Goal: Task Accomplishment & Management: Use online tool/utility

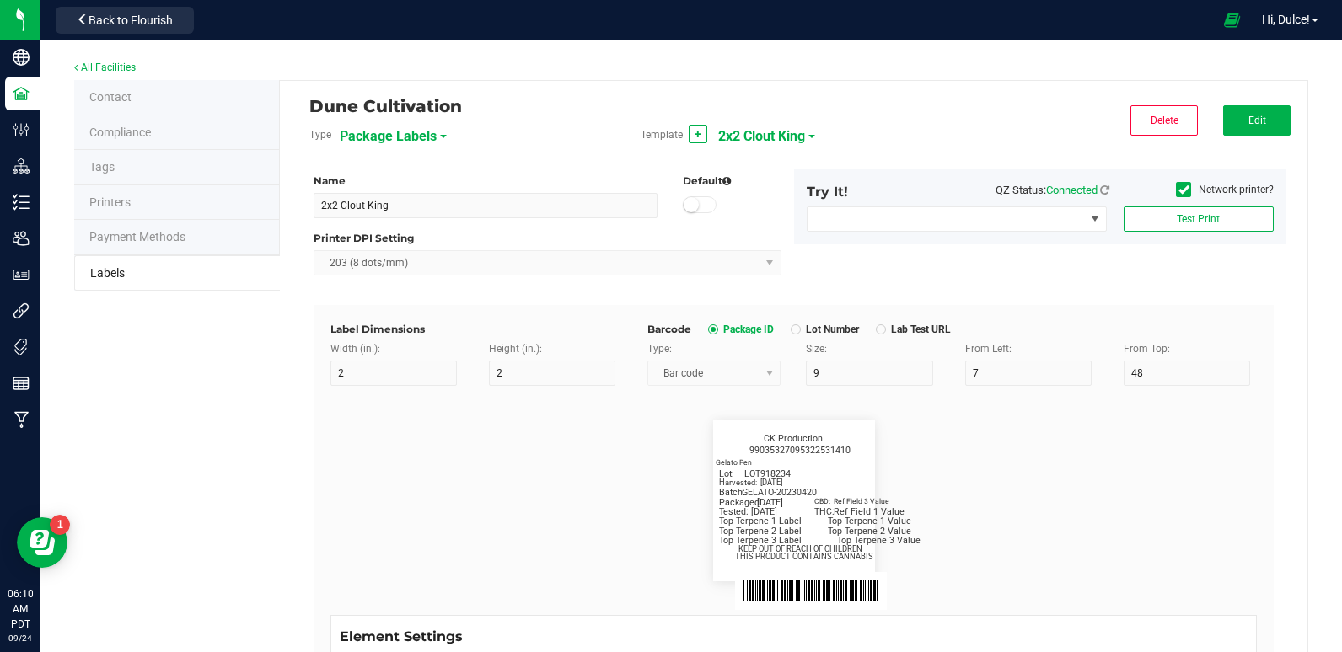
scroll to position [703, 0]
click at [791, 137] on span "2x2 Clout King" at bounding box center [761, 136] width 87 height 29
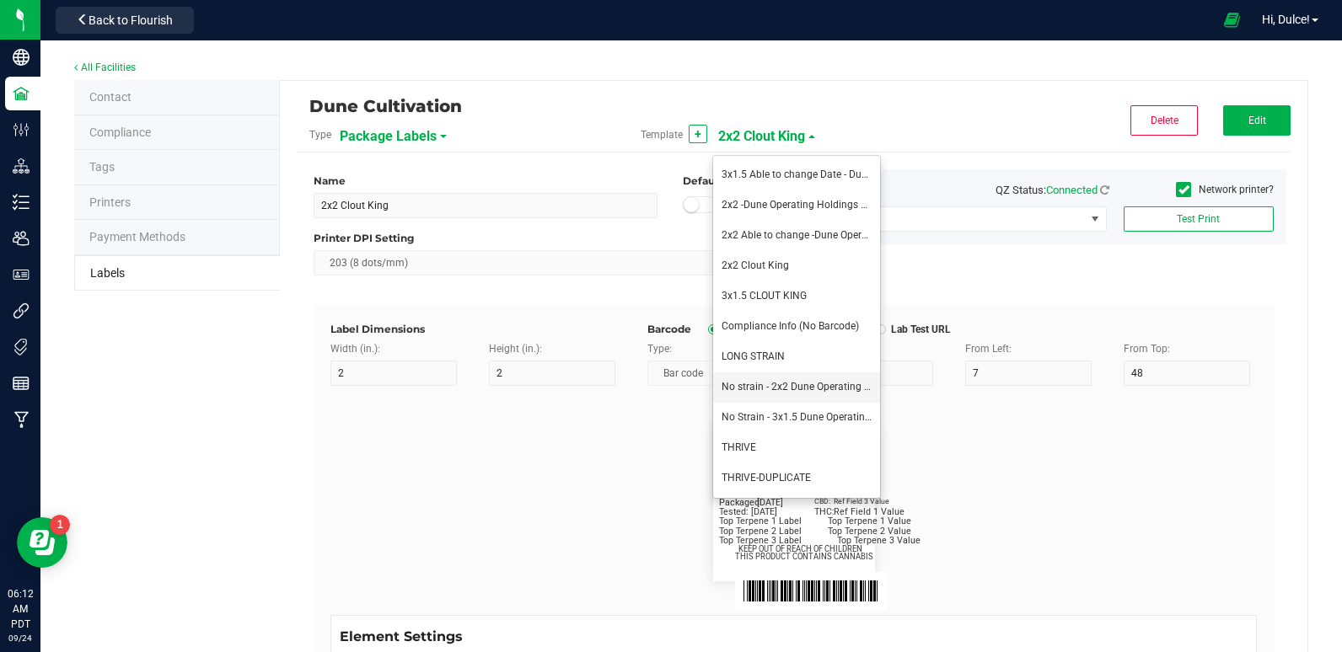
click at [784, 384] on span "No strain - 2x2 Dune Operating Holdings LLC" at bounding box center [823, 387] width 203 height 12
type input "No strain - 2x2 Dune Operating Holdings LLC"
type input "Packaged:"
type input "12"
type input "8"
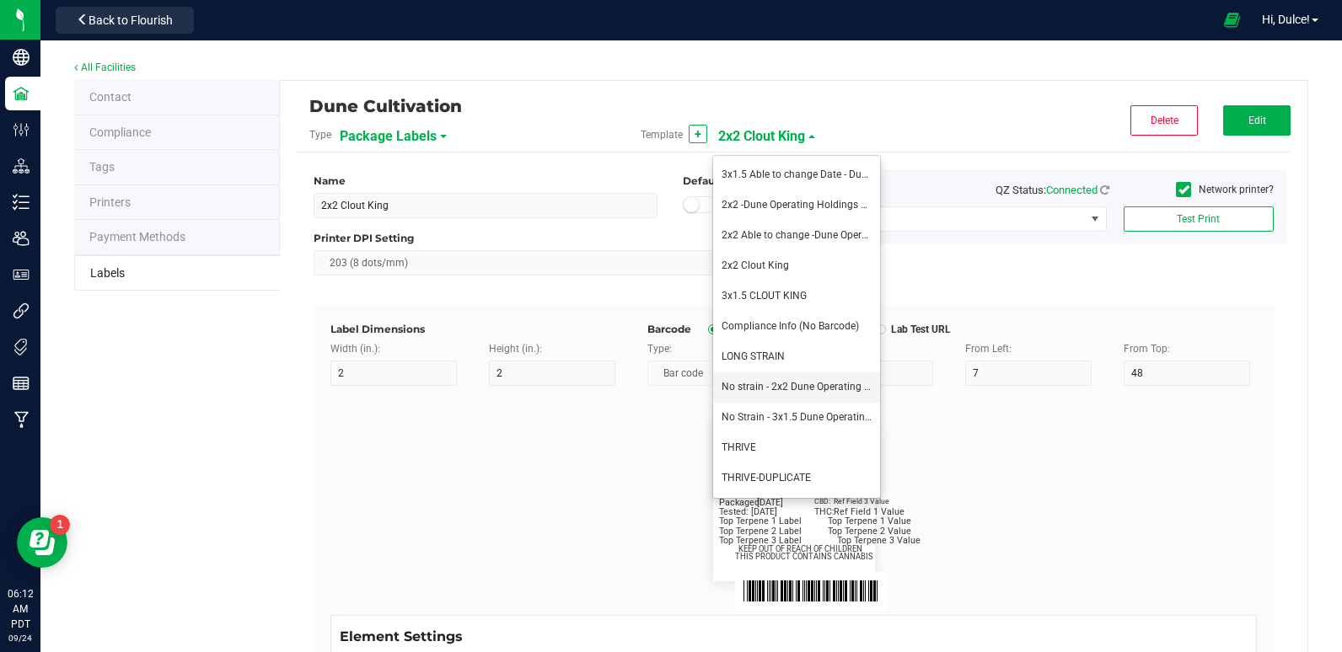
type input "2"
type input "24"
type input "[DATE]"
type input "Lot:"
type input "8"
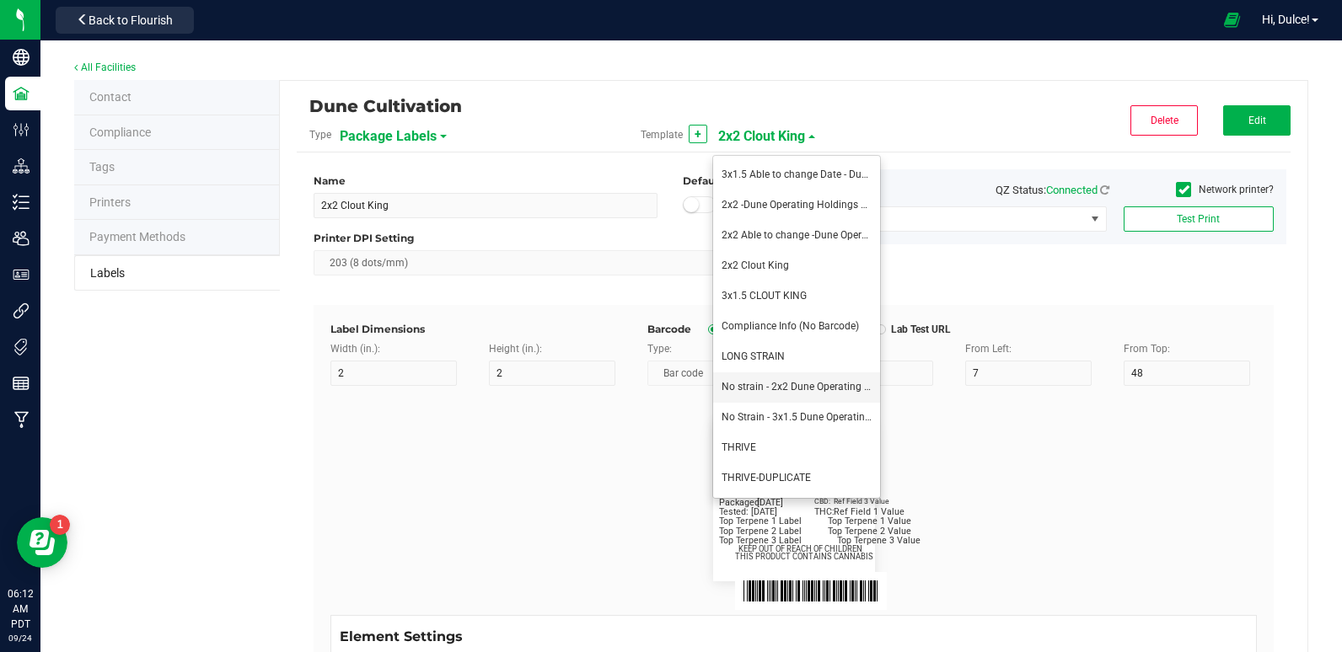
type input "15"
type input "LOT918234"
type input "THC:"
type input "6"
type input "7"
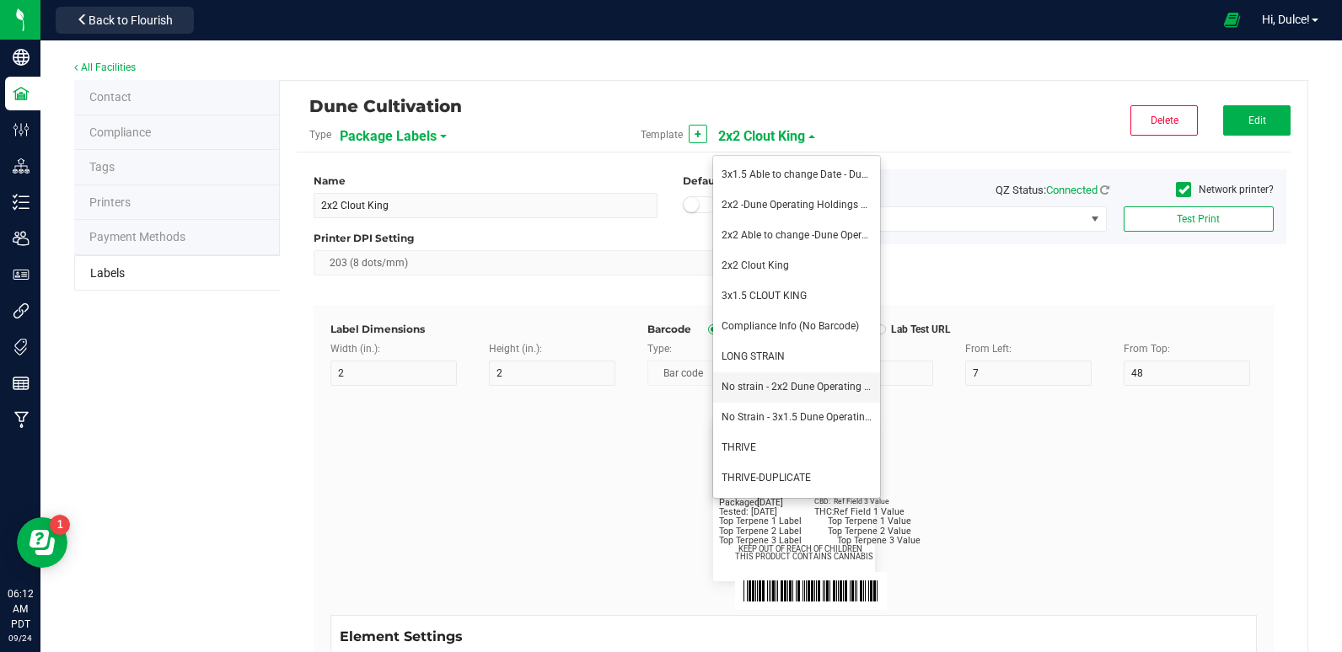
type input "32"
type input "27"
type input "Ref Field 1 Value"
type input "CBD:"
type input "7"
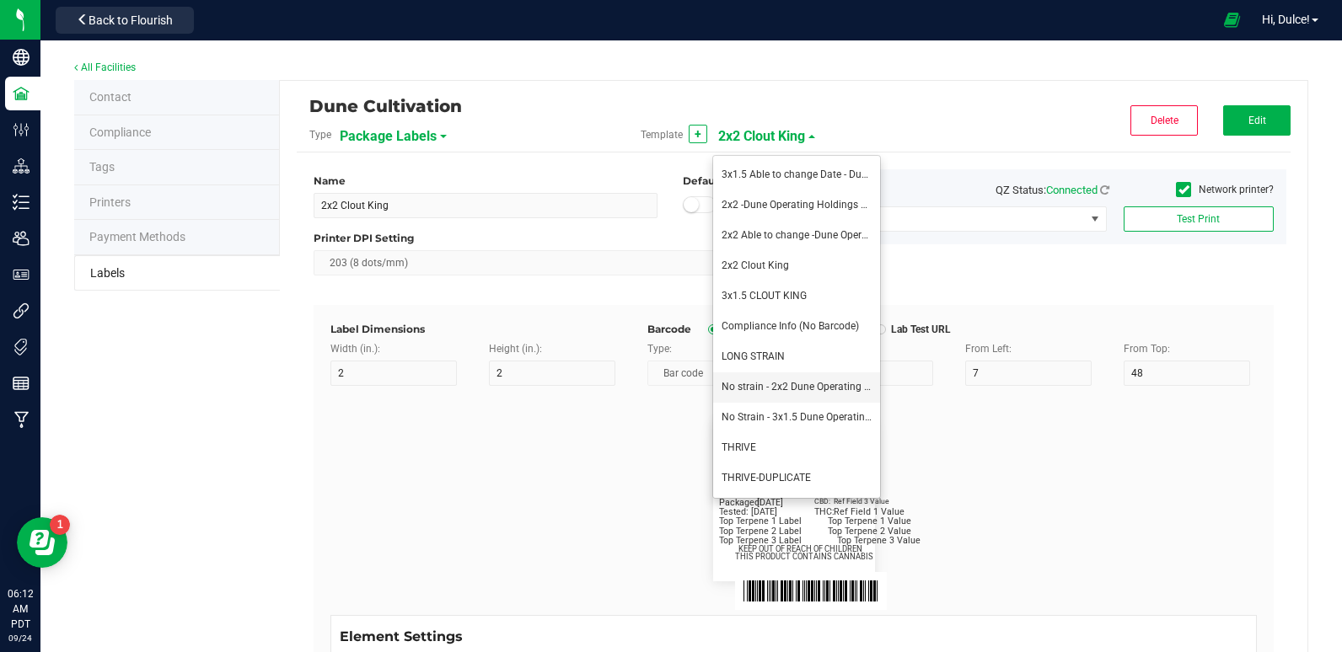
type input "31"
type input "24"
type input "Ref Field 3 Value"
type input "Top Terpene 1 Label"
type input "35"
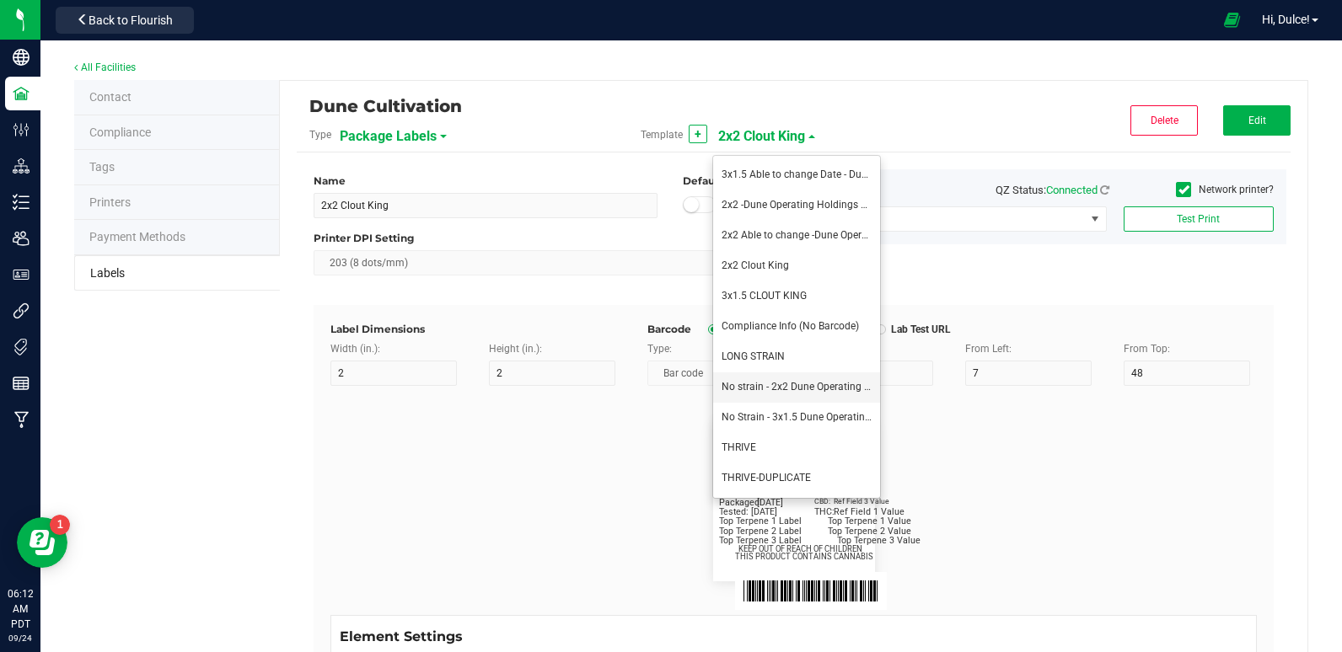
type input "8"
type input "2"
type input "30"
type input "Top Terpene 1 Label"
type input "Top Terpene 1 Value"
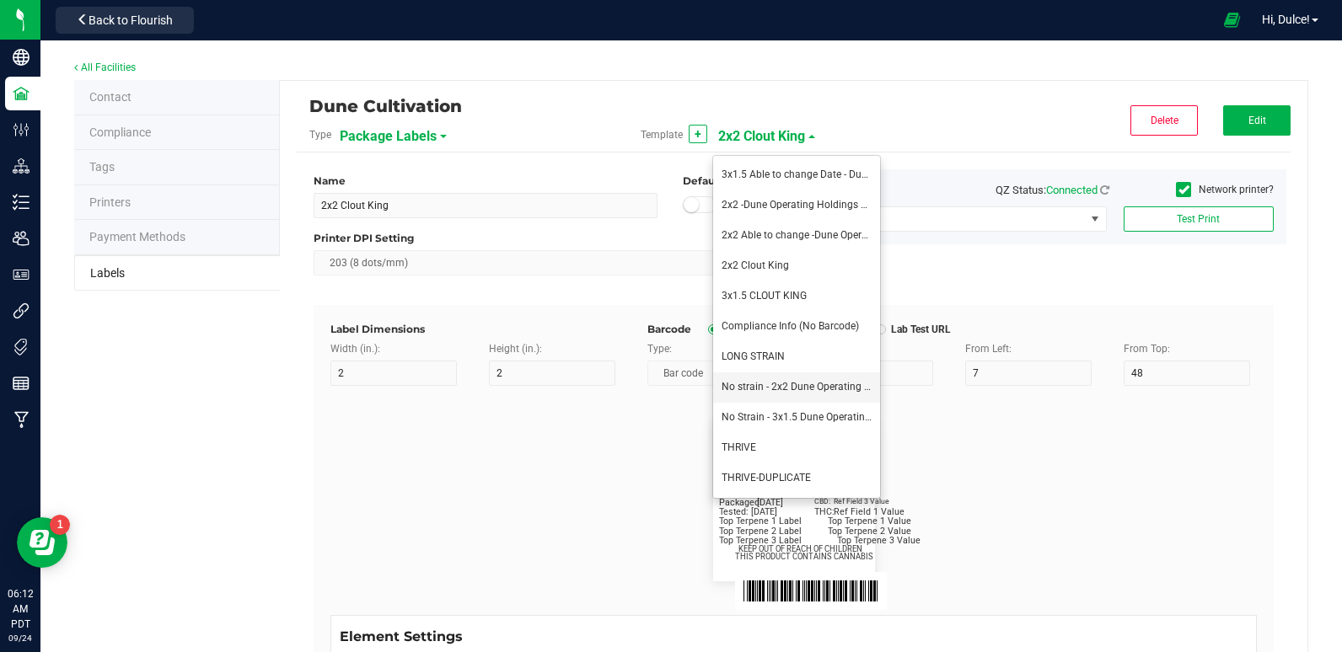
type input "36"
type input "Top Terpene 1 Value"
type input "Top Terpene 2 Label"
type input "2"
type input "33"
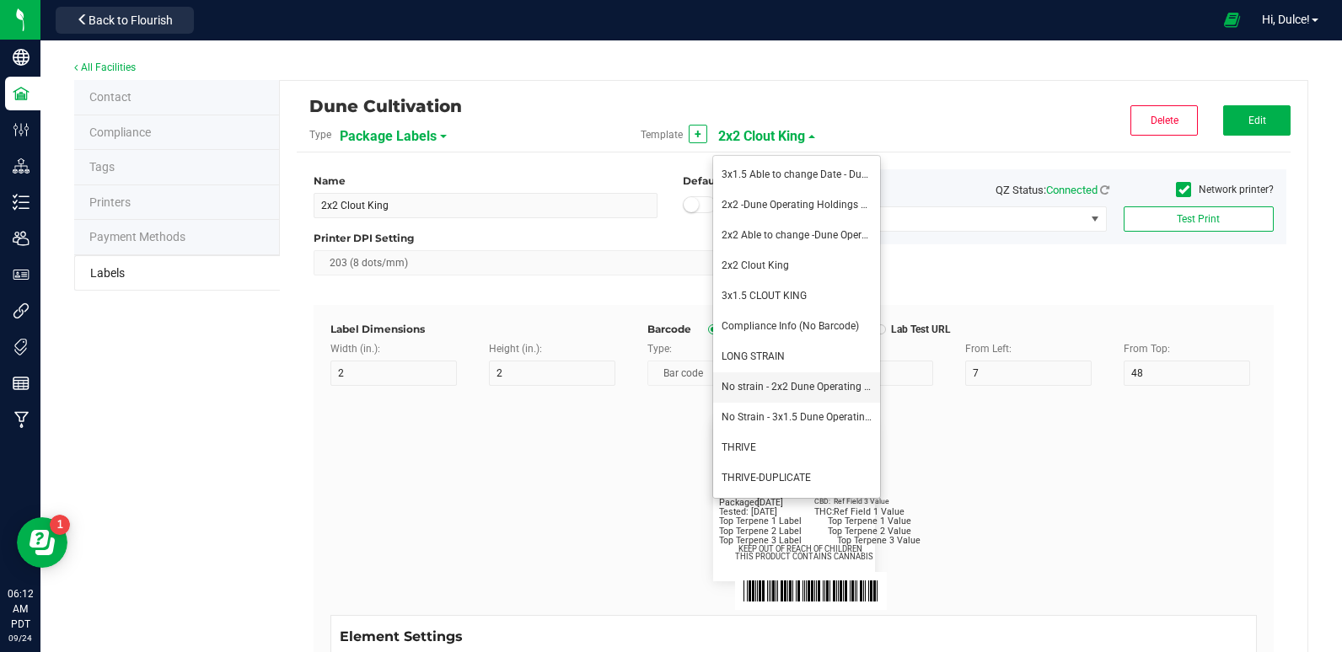
type input "Top Terpene 2 Label"
type input "Top Terpene 2 Value"
type input "36"
type input "Top Terpene 2 Value"
type input "Top Terpene 3 Label"
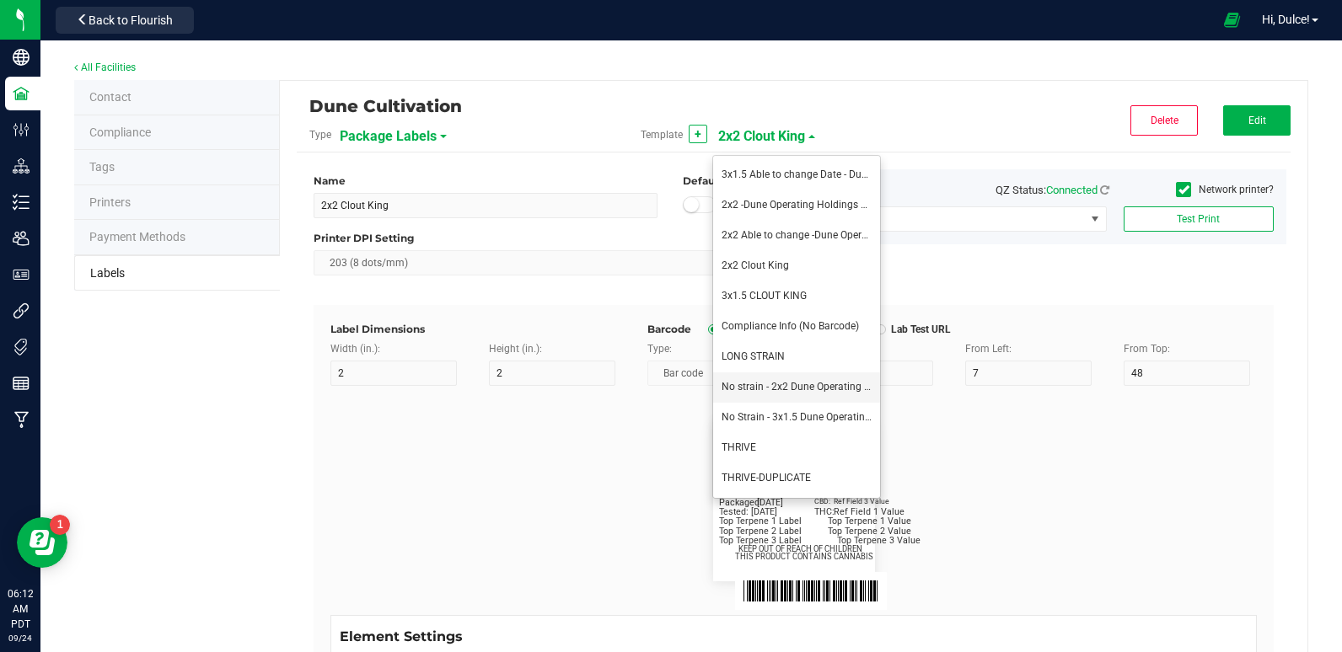
type input "2"
type input "36"
type input "Top Terpene 3 Label"
type input "Top Terpene 3 Value"
type input "39"
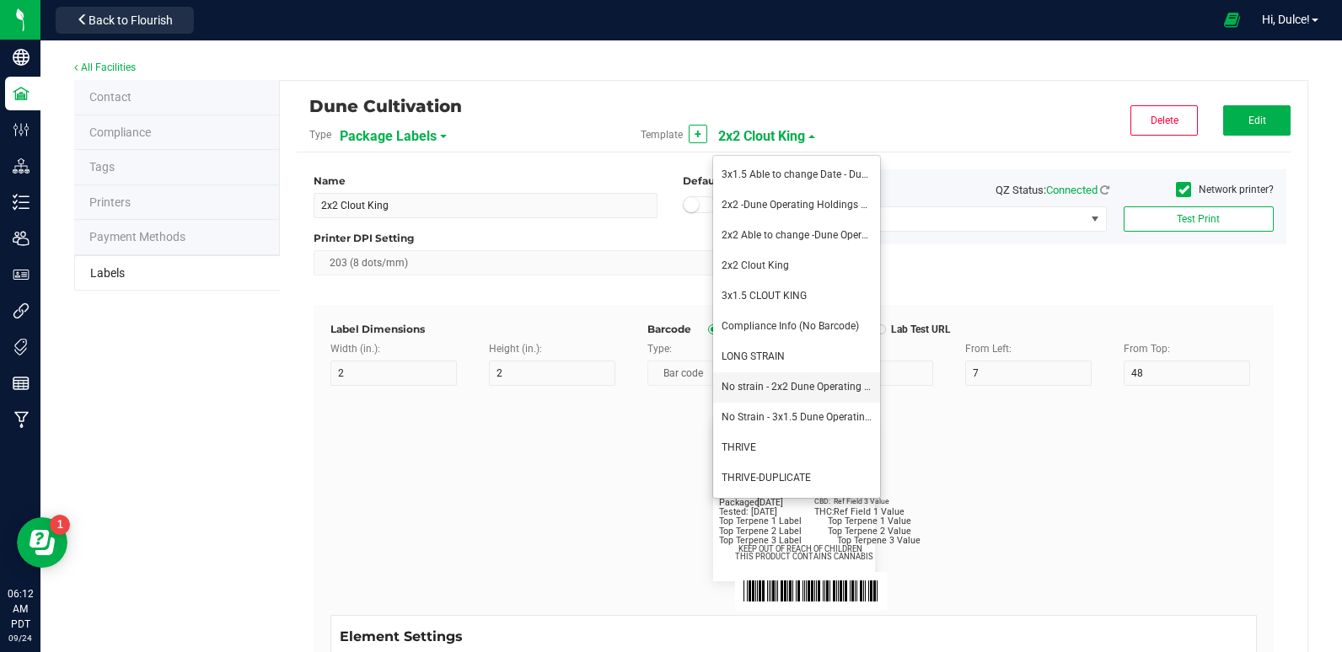
type input "Top Terpene 3 Value"
type input "Example"
type input "10"
type input "7"
type input "8"
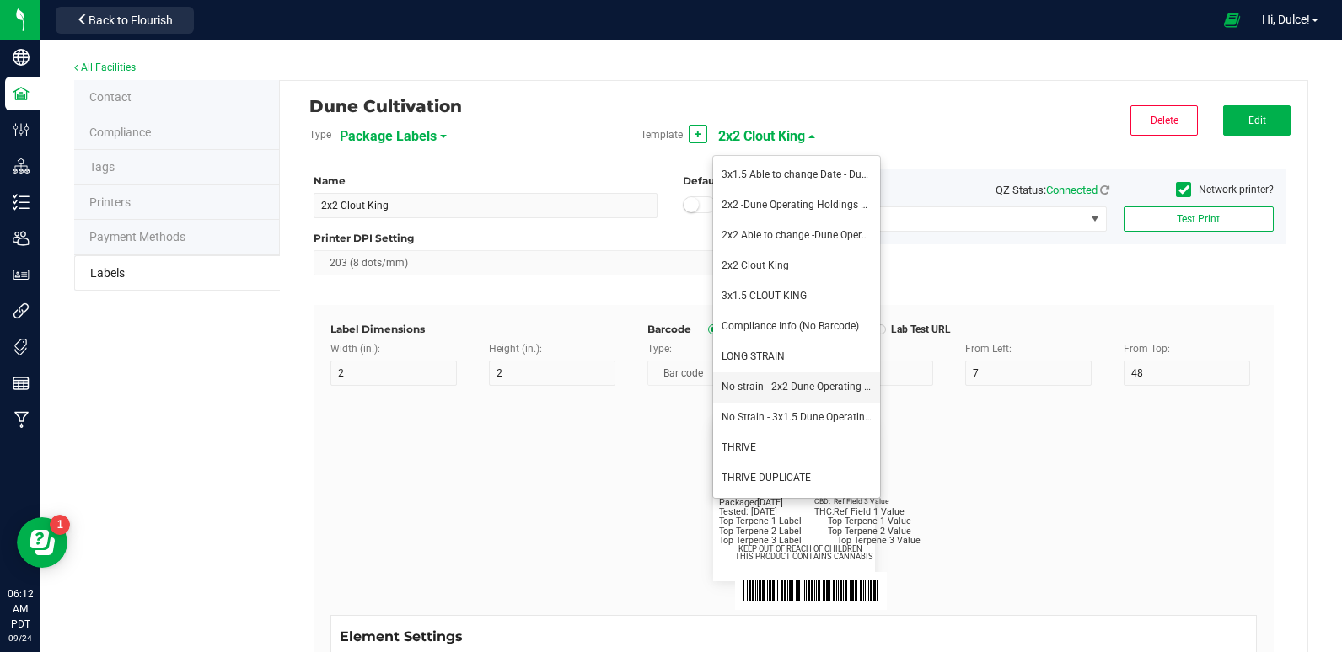
type input "39"
type input "KEEP OUT OF REACH OF CHILDREN"
type input "7"
type input "41.2"
type input "THIS PRODUCT CONTAINS CANNABIS"
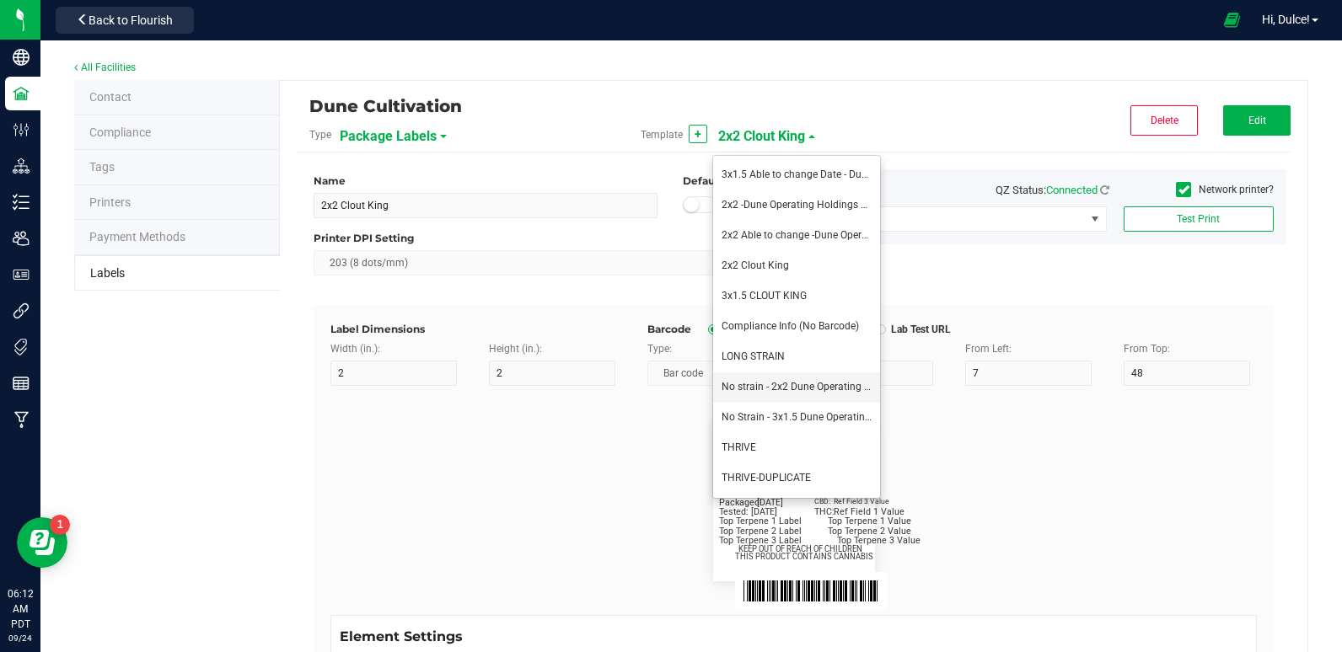
type input "8"
type input "4"
type input "Dune Operating Holdings LLC"
type input "11.5"
type input "7.75"
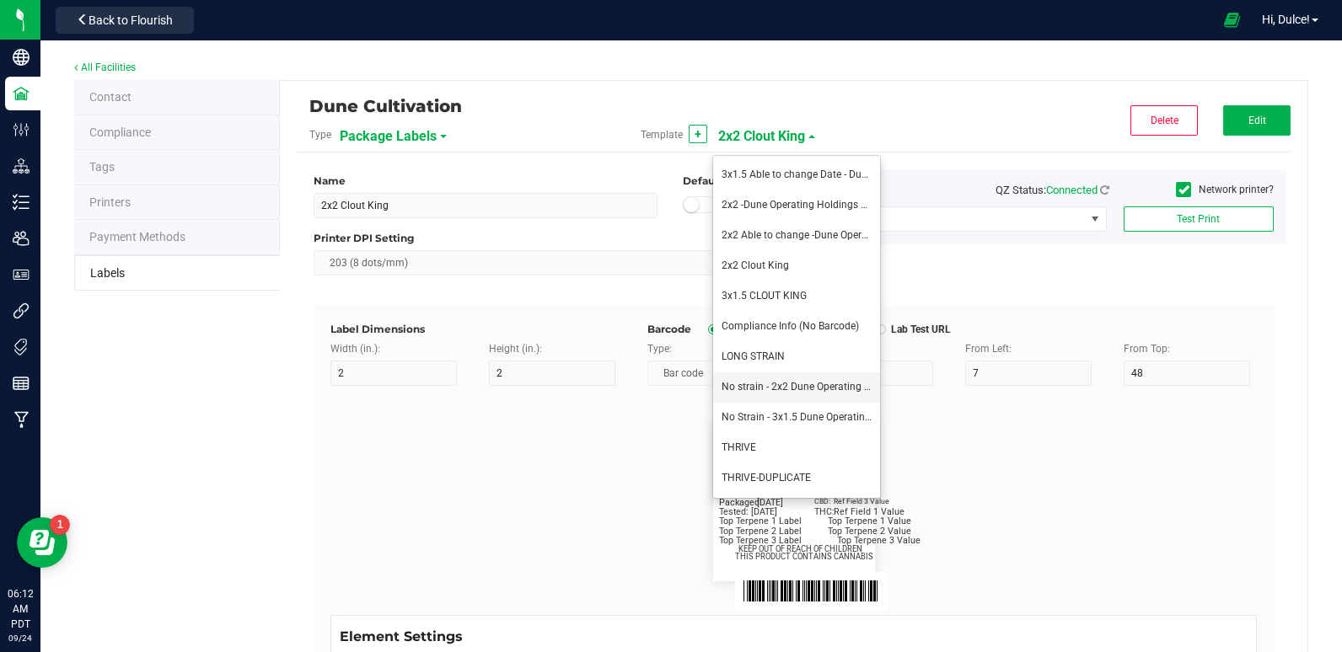
type input "99035327095322531410"
type input "Batch:"
type input "7"
type input "2"
type input "21"
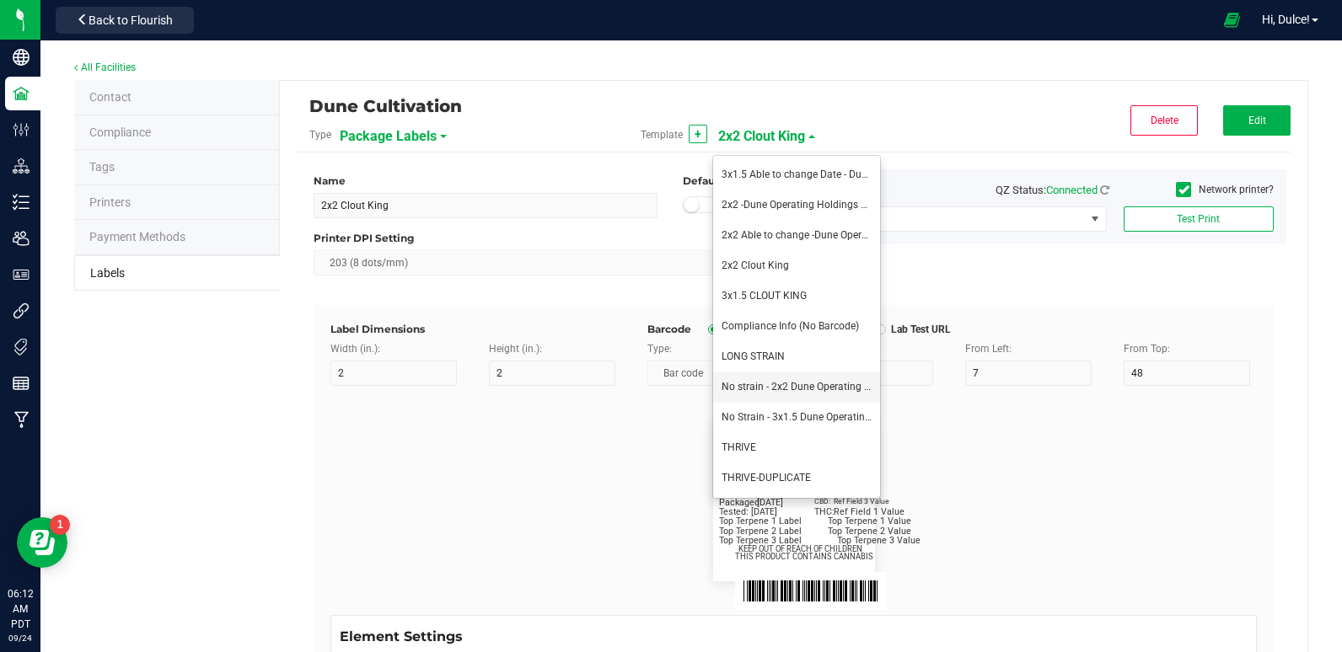
type input "GELATO-20230420"
type input "Tested:"
type input "10"
type input "27"
type input "[DATE]"
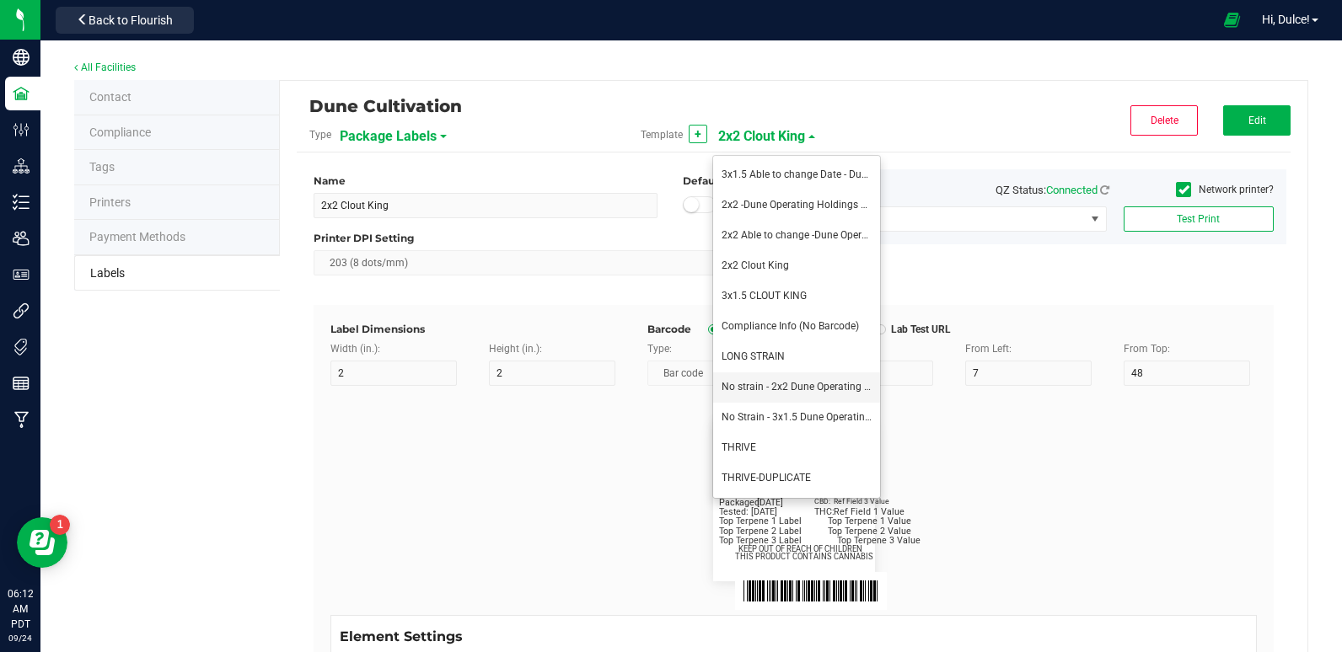
type input "SKU Name"
type input "16"
type input "6"
type input "12"
type input "Gelato Pen"
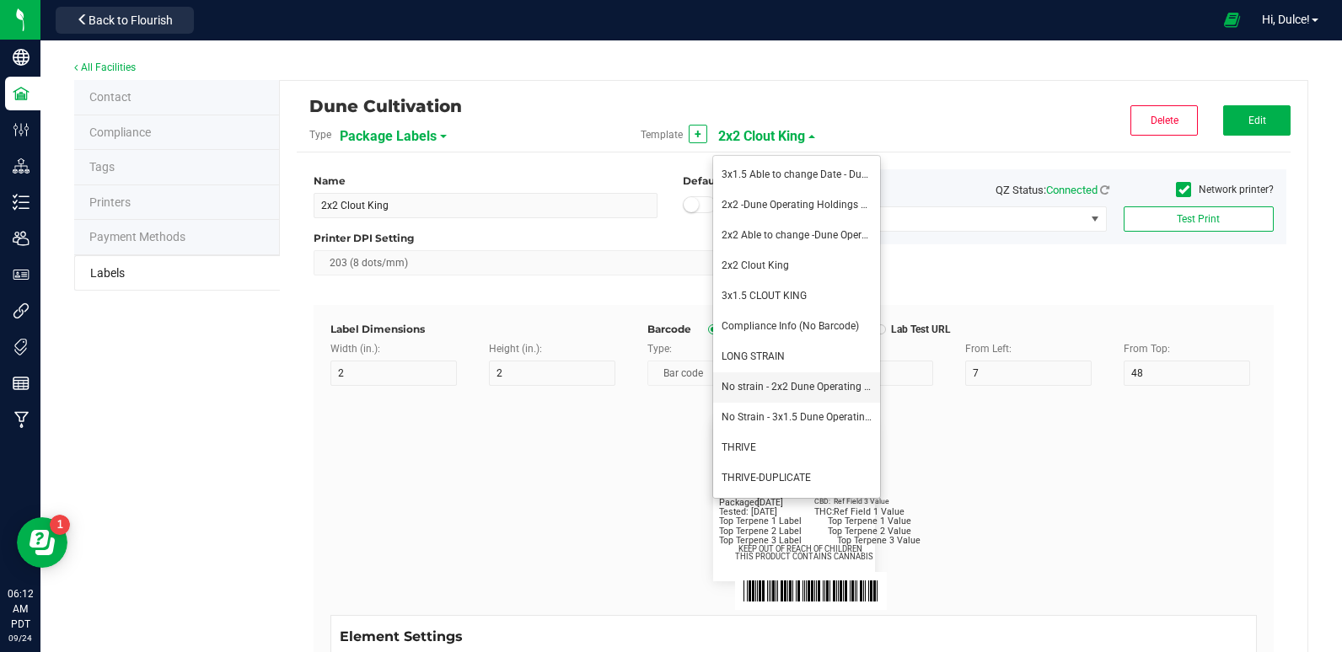
type input "[DATE]"
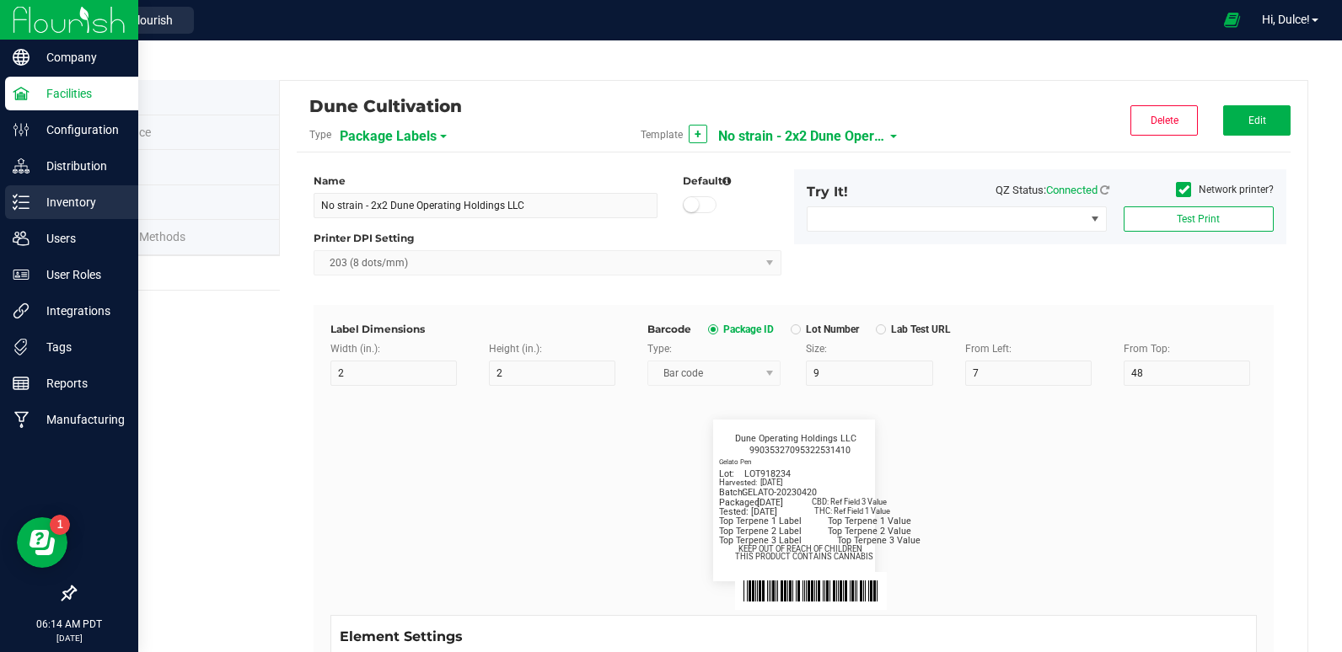
click at [80, 205] on p "Inventory" at bounding box center [80, 202] width 101 height 20
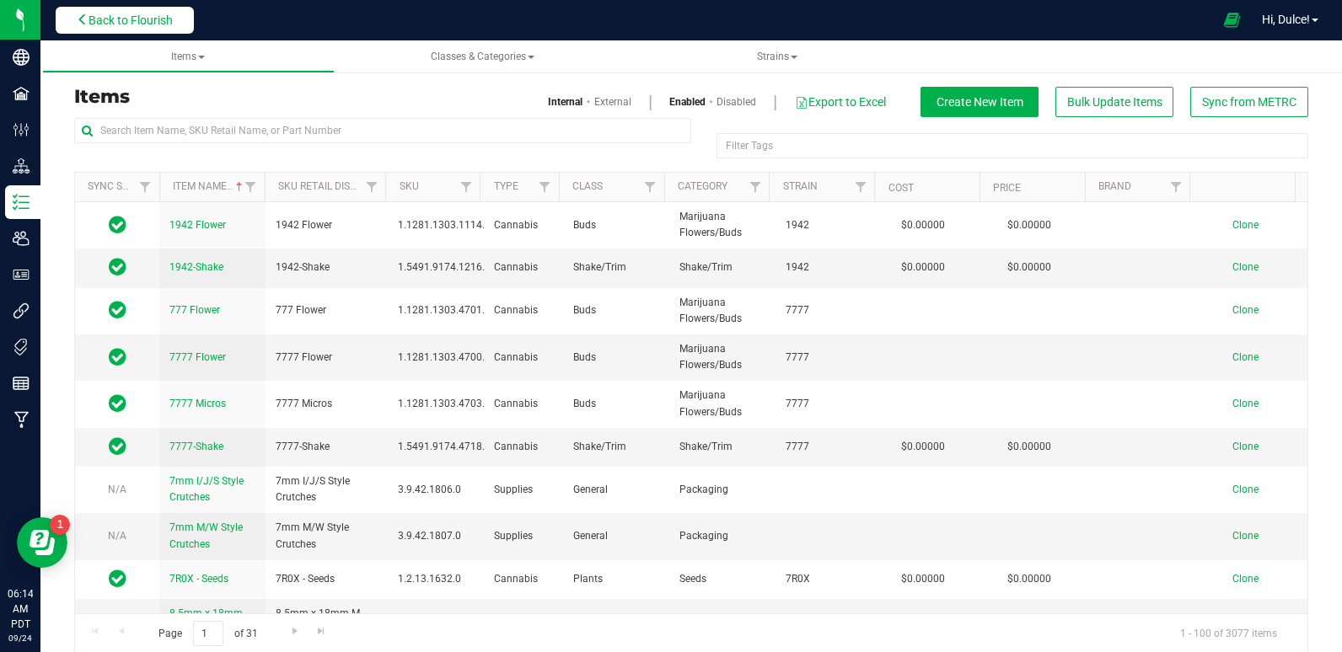
click at [121, 28] on button "Back to Flourish" at bounding box center [125, 20] width 138 height 27
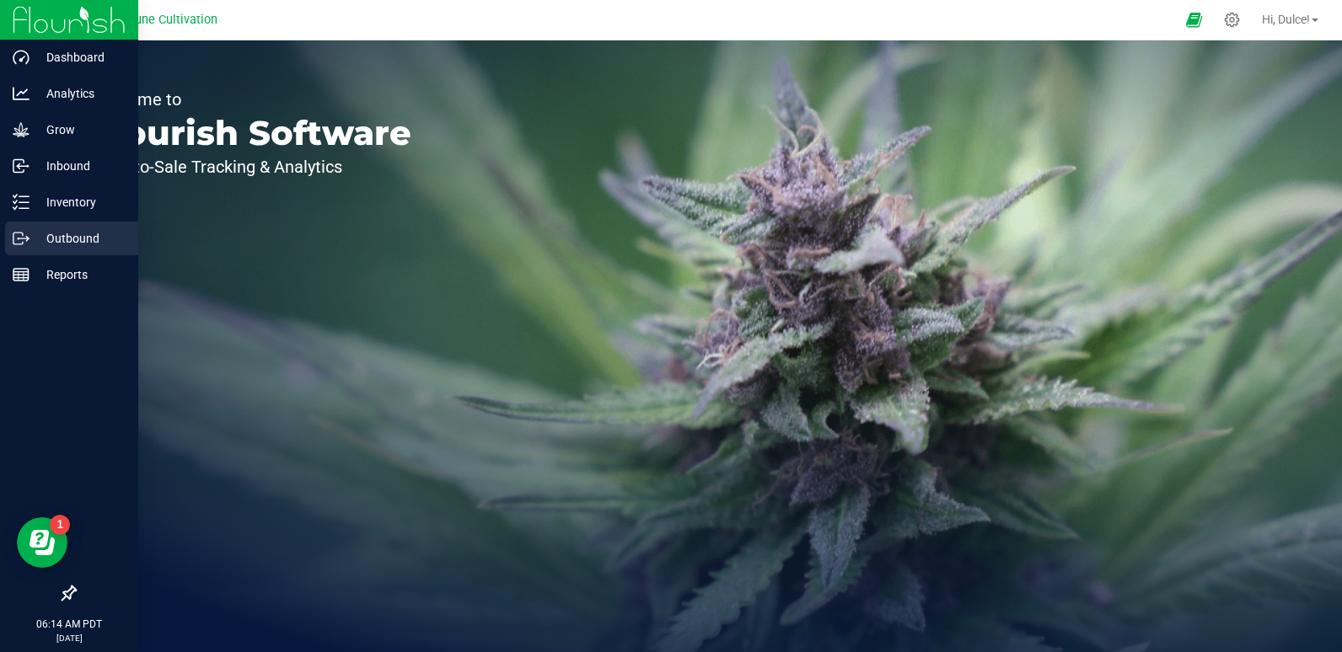
click at [6, 231] on div "Outbound" at bounding box center [71, 239] width 133 height 34
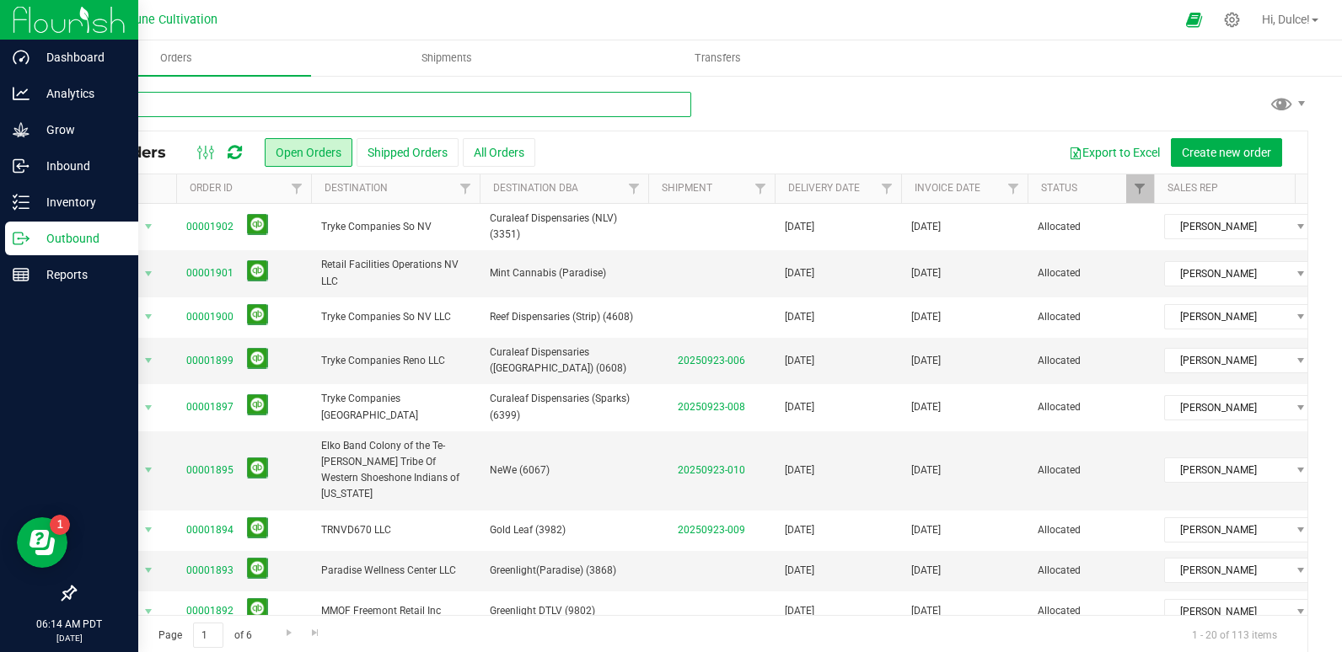
drag, startPoint x: 241, startPoint y: 111, endPoint x: 201, endPoint y: 105, distance: 41.0
click at [201, 105] on input "text" at bounding box center [382, 104] width 617 height 25
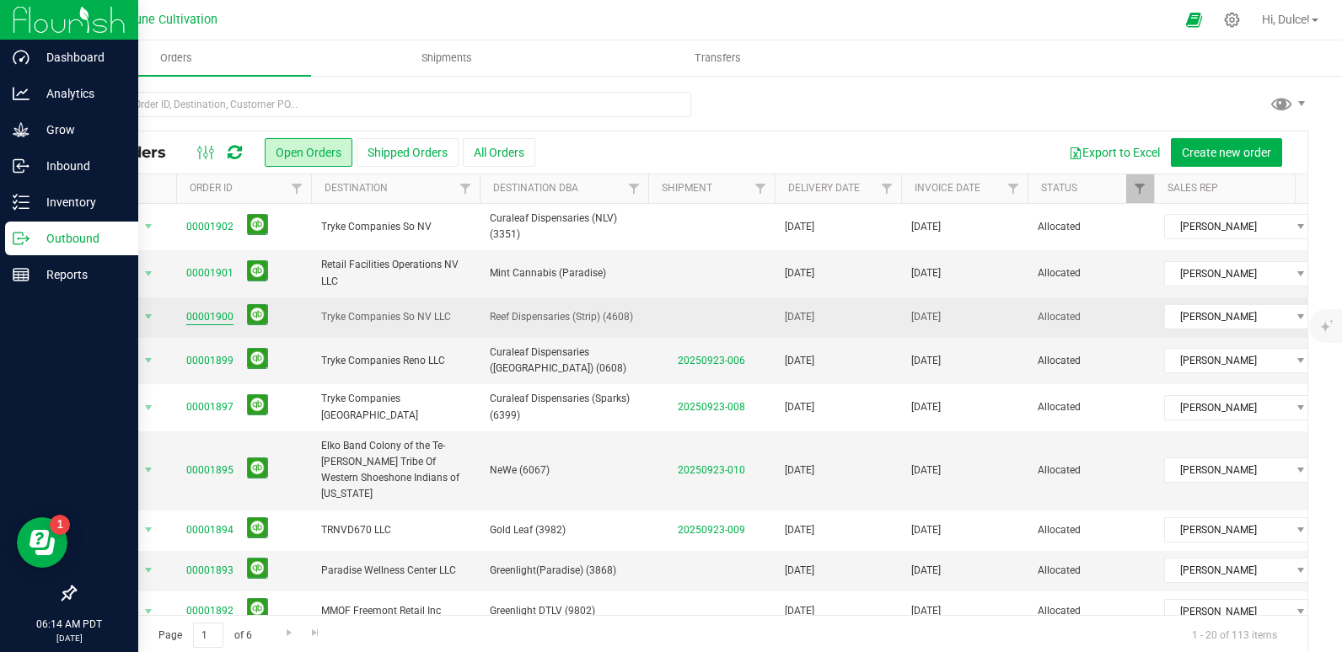
click at [209, 314] on link "00001900" at bounding box center [209, 317] width 47 height 16
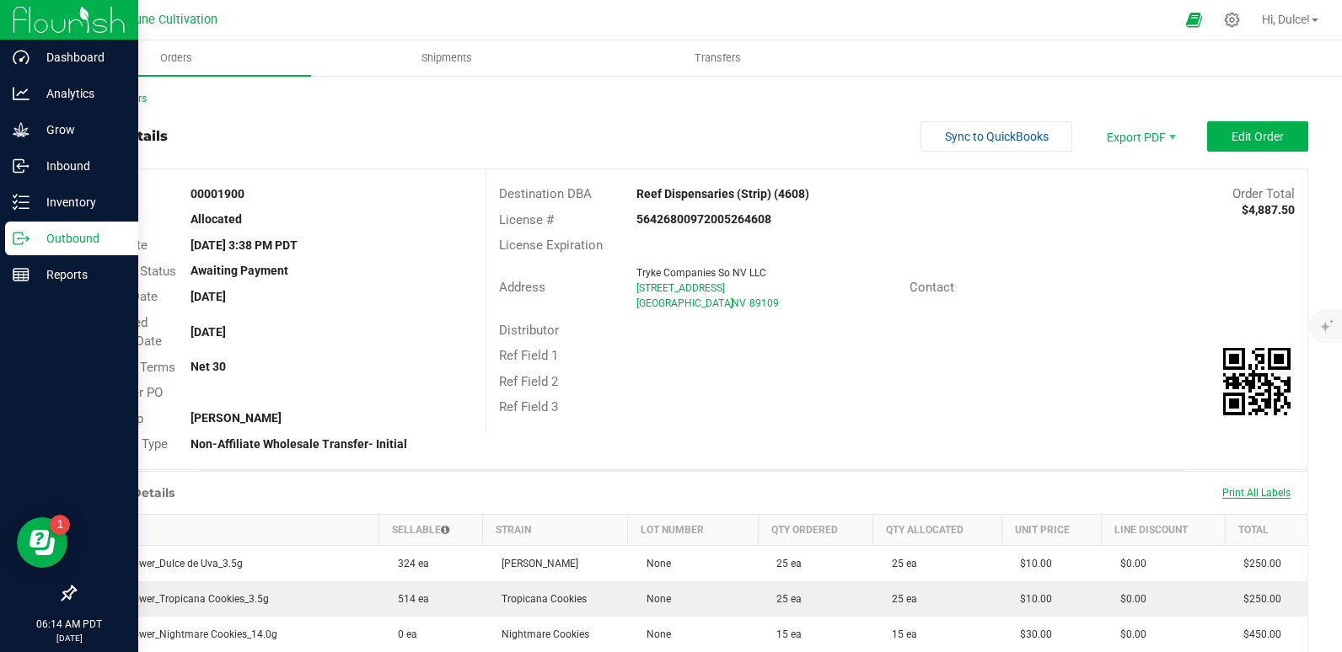
click at [1232, 490] on span "Print All Labels" at bounding box center [1256, 493] width 68 height 12
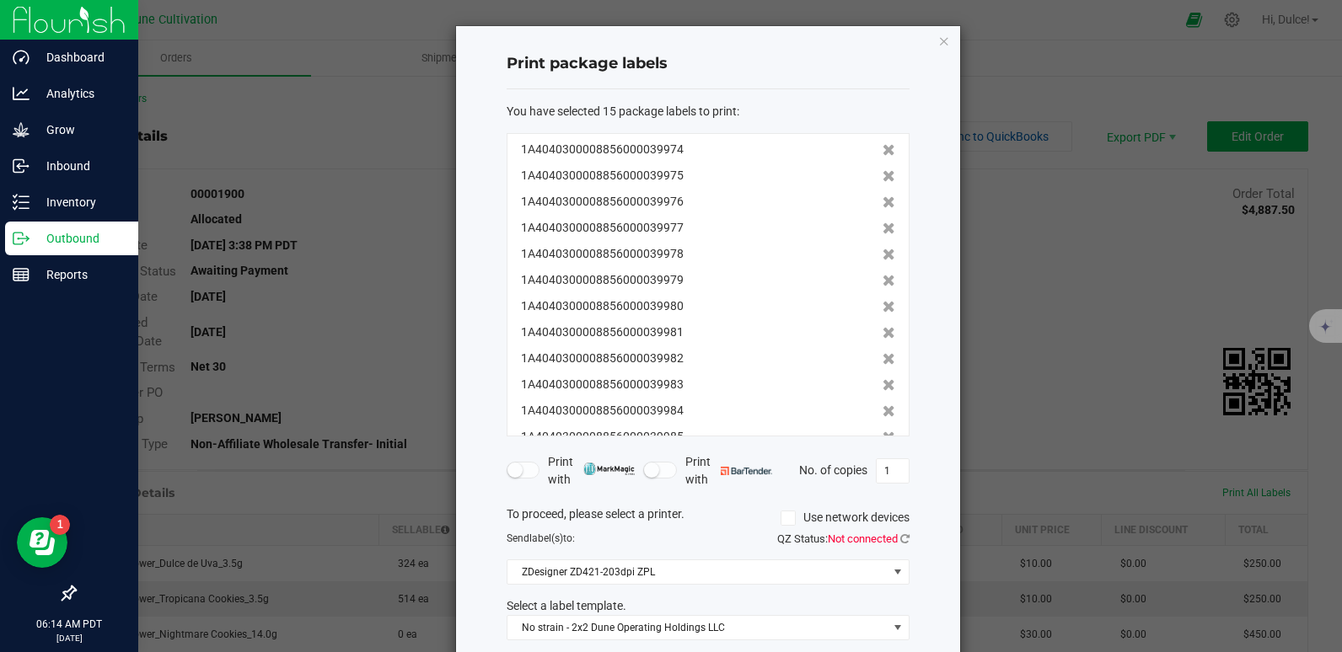
scroll to position [86, 0]
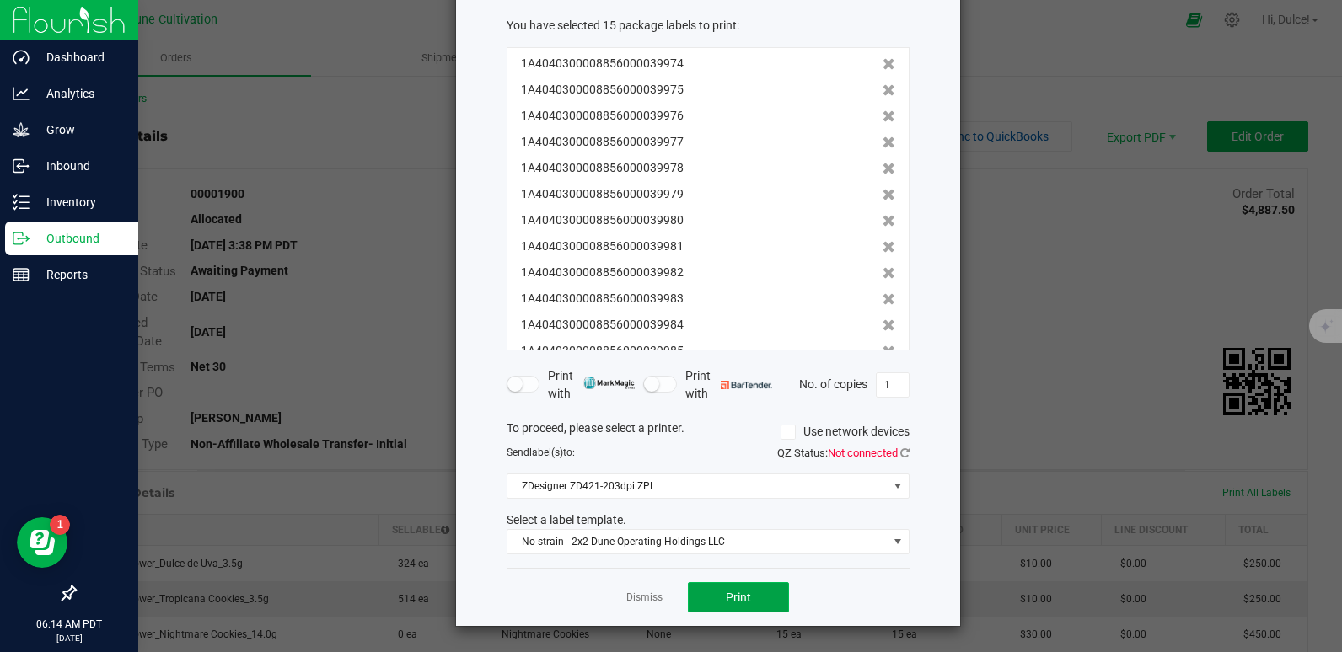
click at [703, 586] on button "Print" at bounding box center [738, 597] width 101 height 30
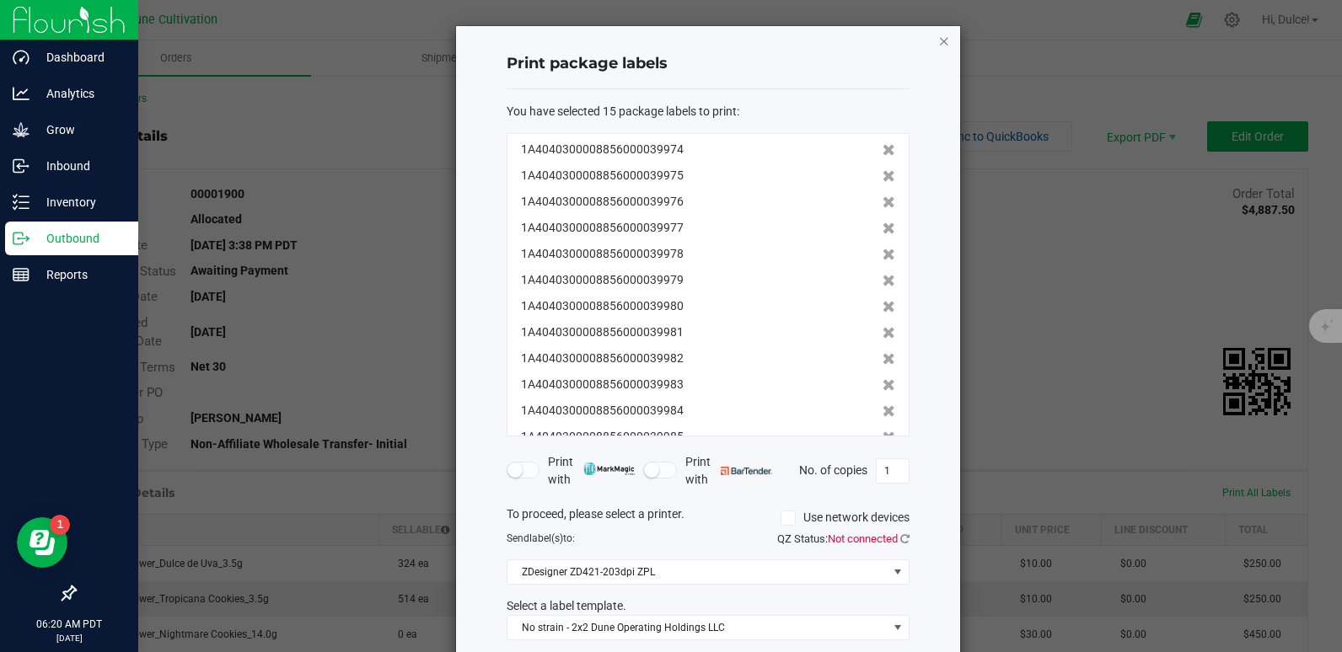
click at [938, 45] on icon "button" at bounding box center [944, 40] width 12 height 20
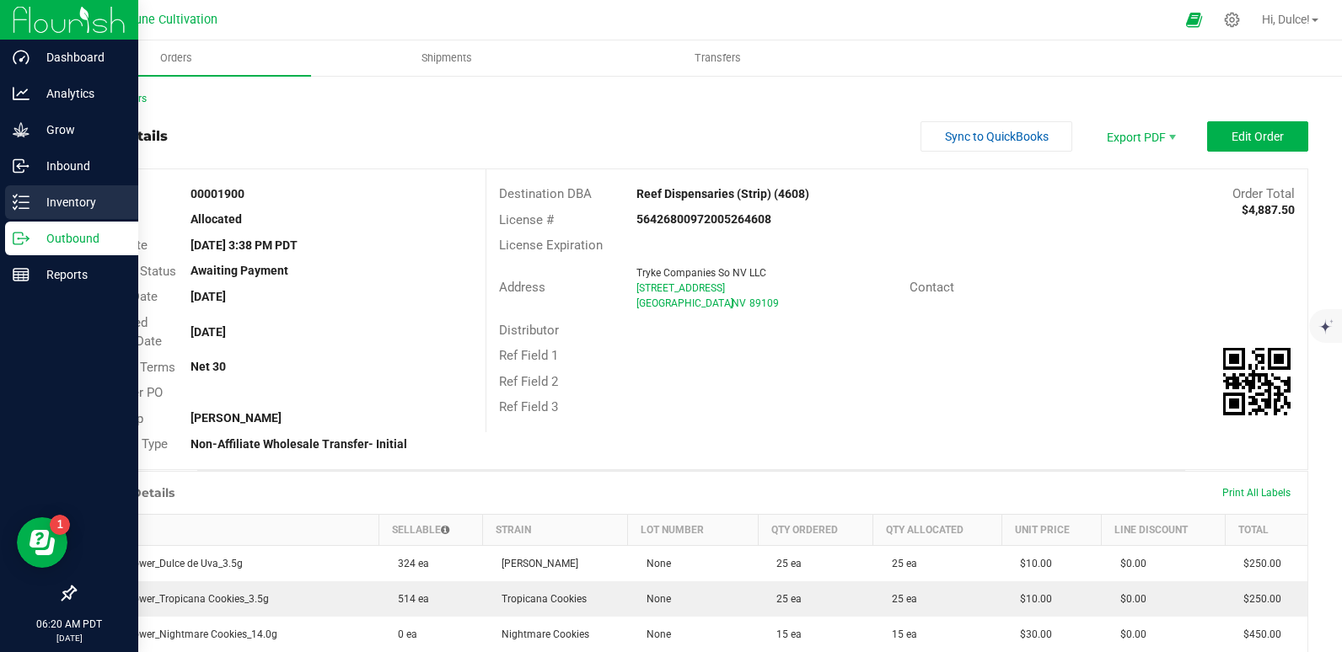
click at [21, 186] on div "Inventory" at bounding box center [71, 202] width 133 height 34
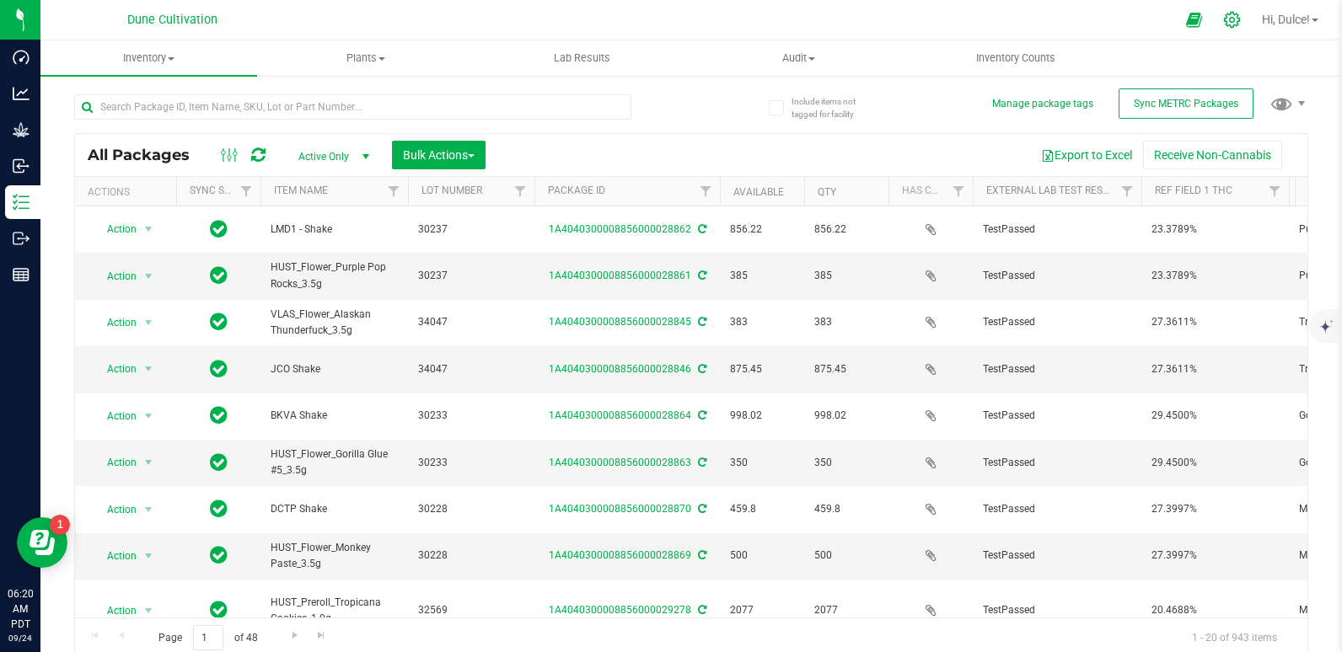
click at [1231, 16] on icon at bounding box center [1232, 20] width 18 height 18
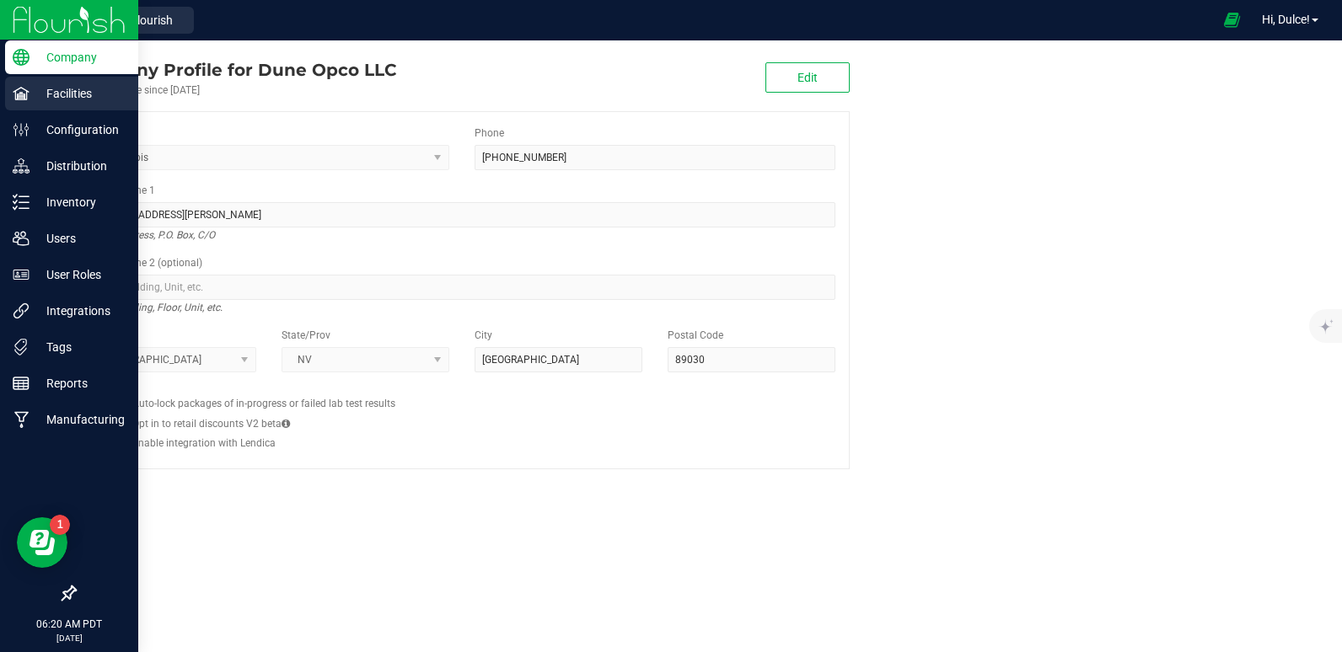
click at [36, 105] on div "Facilities" at bounding box center [71, 94] width 133 height 34
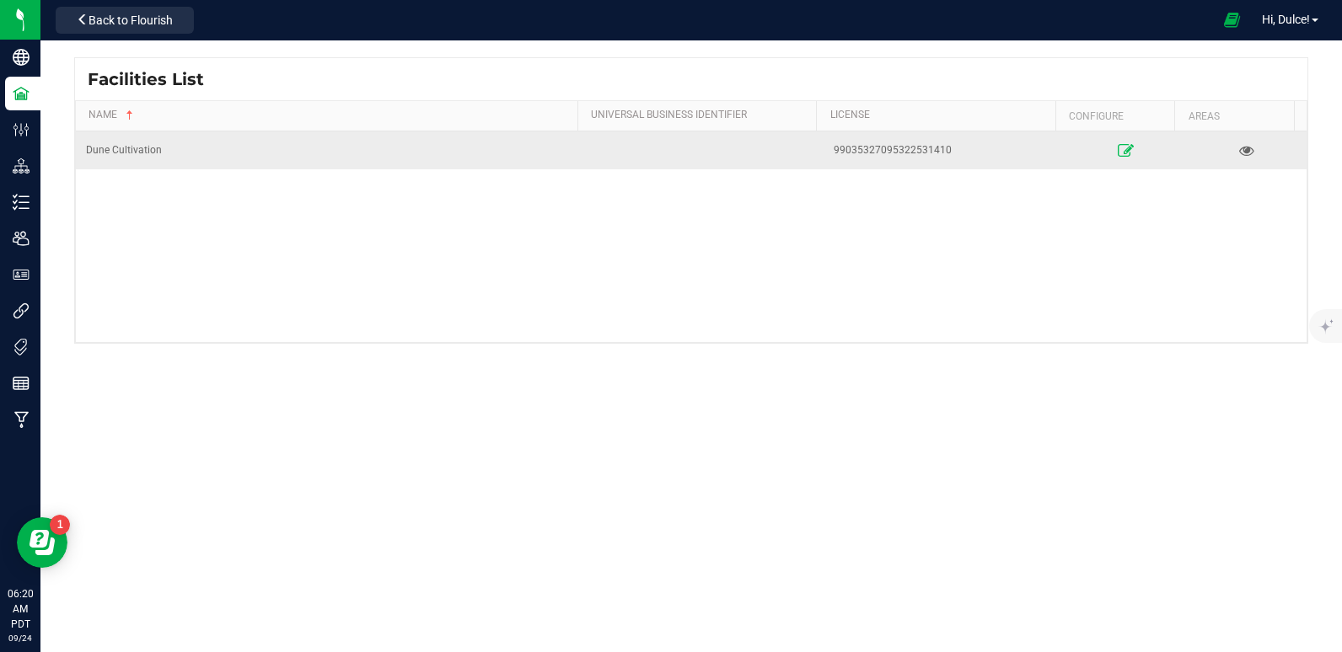
click at [1112, 142] on link at bounding box center [1125, 150] width 110 height 27
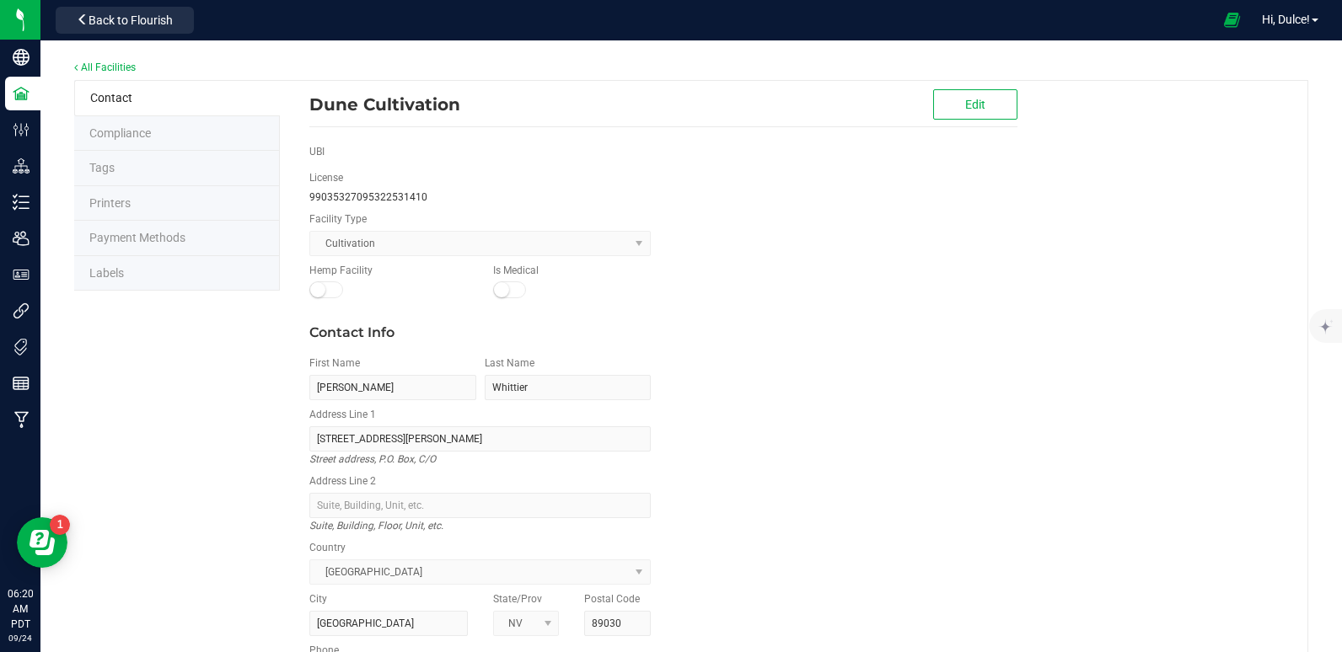
click at [157, 280] on li "Labels" at bounding box center [177, 273] width 206 height 35
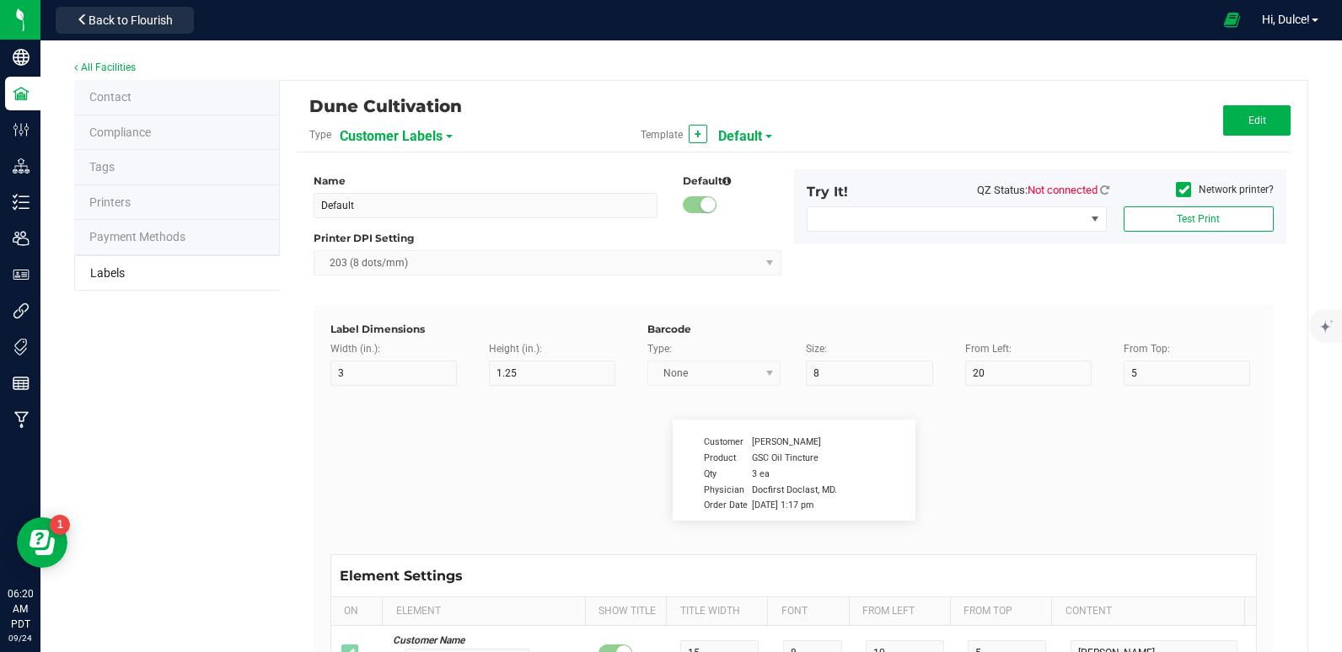
click at [413, 142] on span "Customer Labels" at bounding box center [391, 136] width 103 height 29
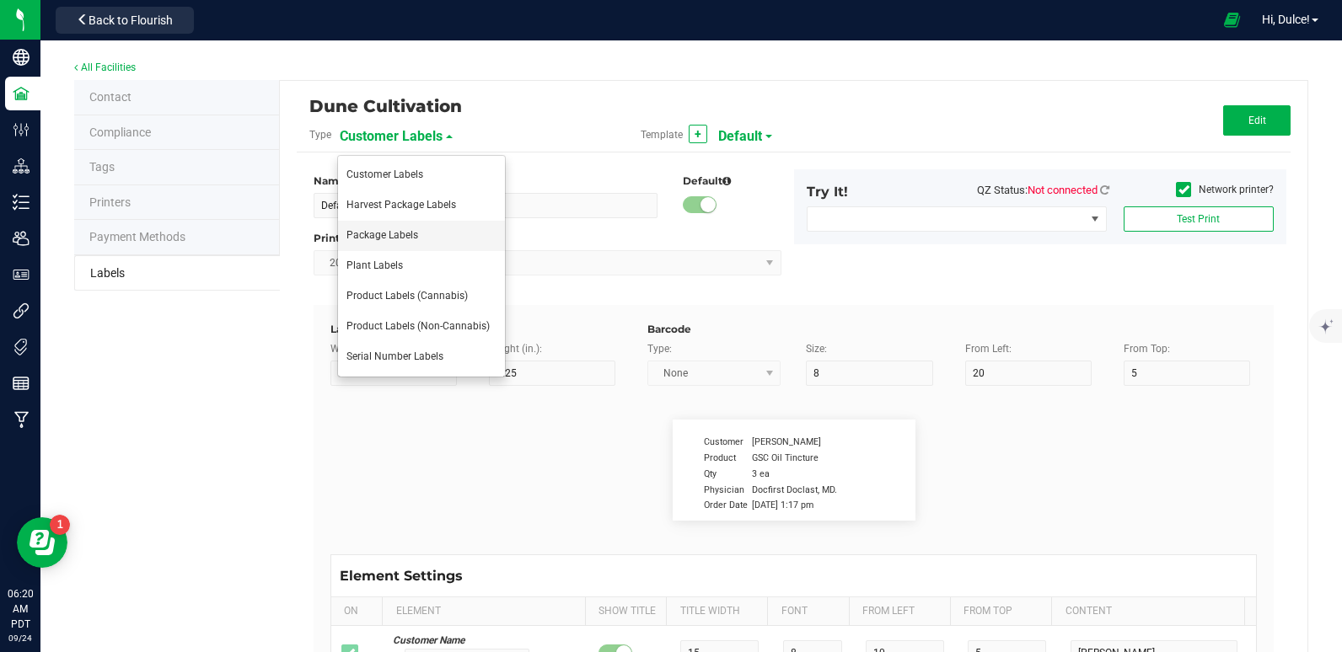
click at [418, 229] on li "Package Labels" at bounding box center [421, 236] width 167 height 30
type input "2x2 -Dune Operating Holdings LLC"
type input "2"
type input "9"
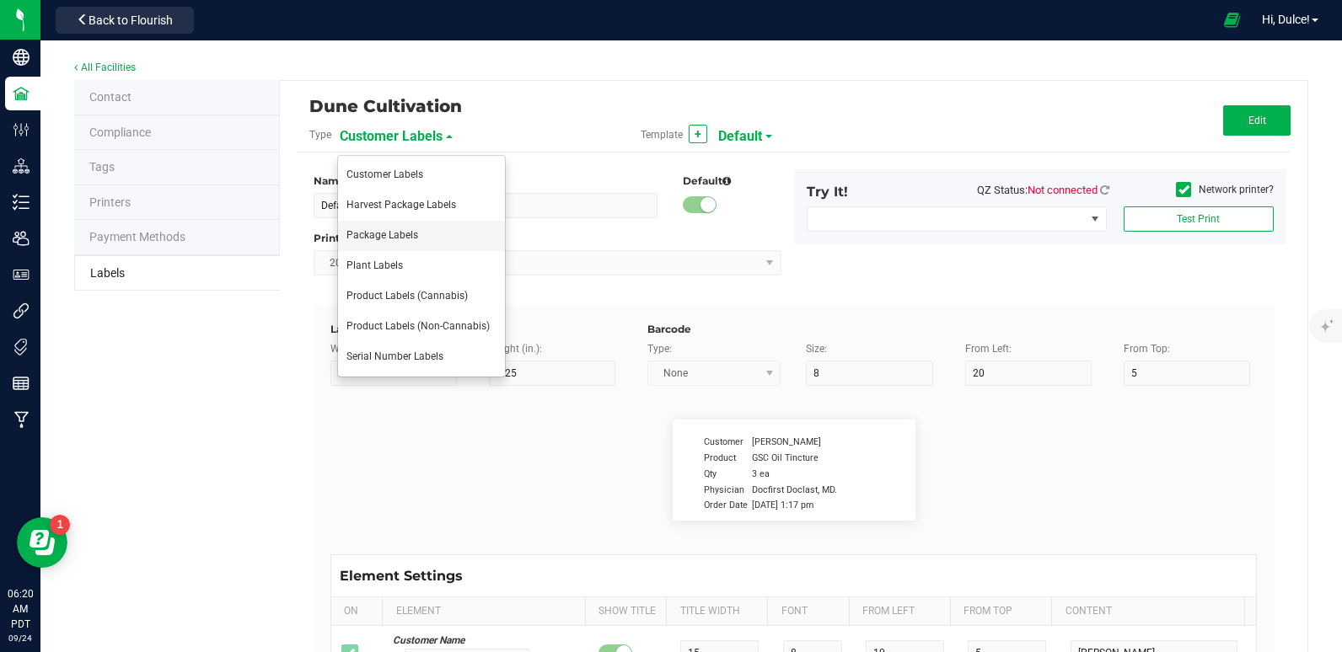
type input "7"
type input "48"
type input "SKU Name"
type input "16"
type input "6.5"
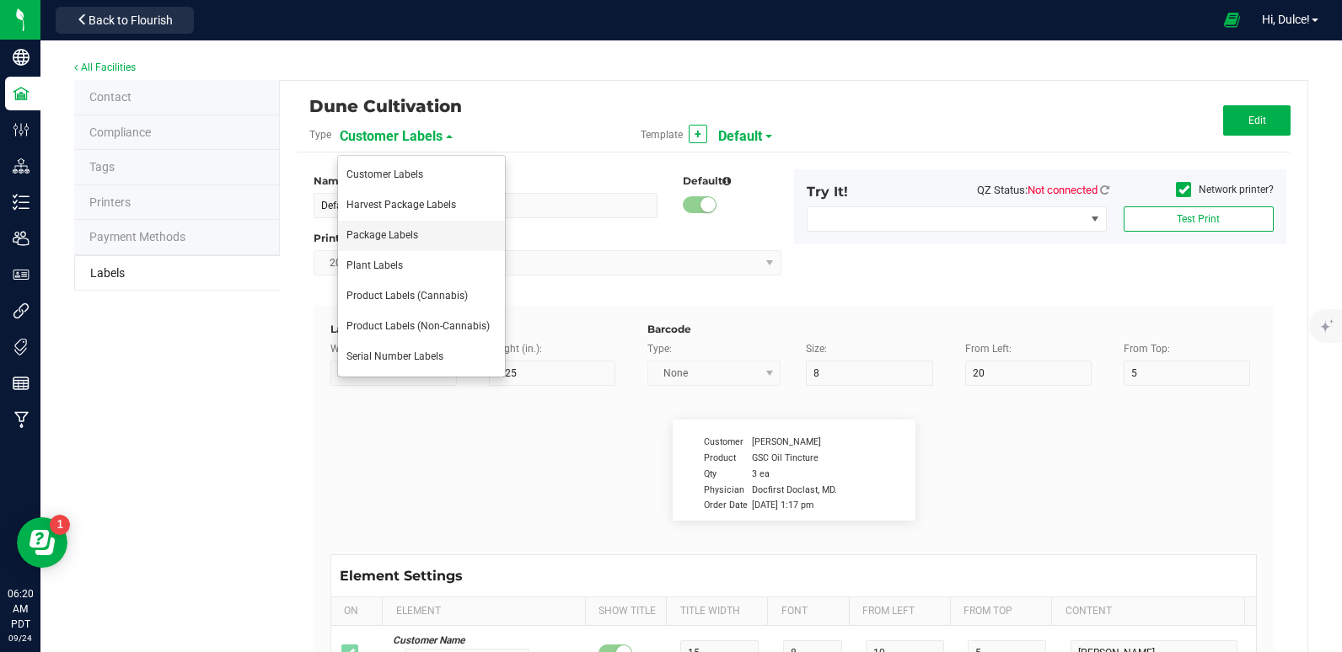
type input "2"
type input "12"
type input "Gelato Pen"
type input "Packaged:"
type input "12"
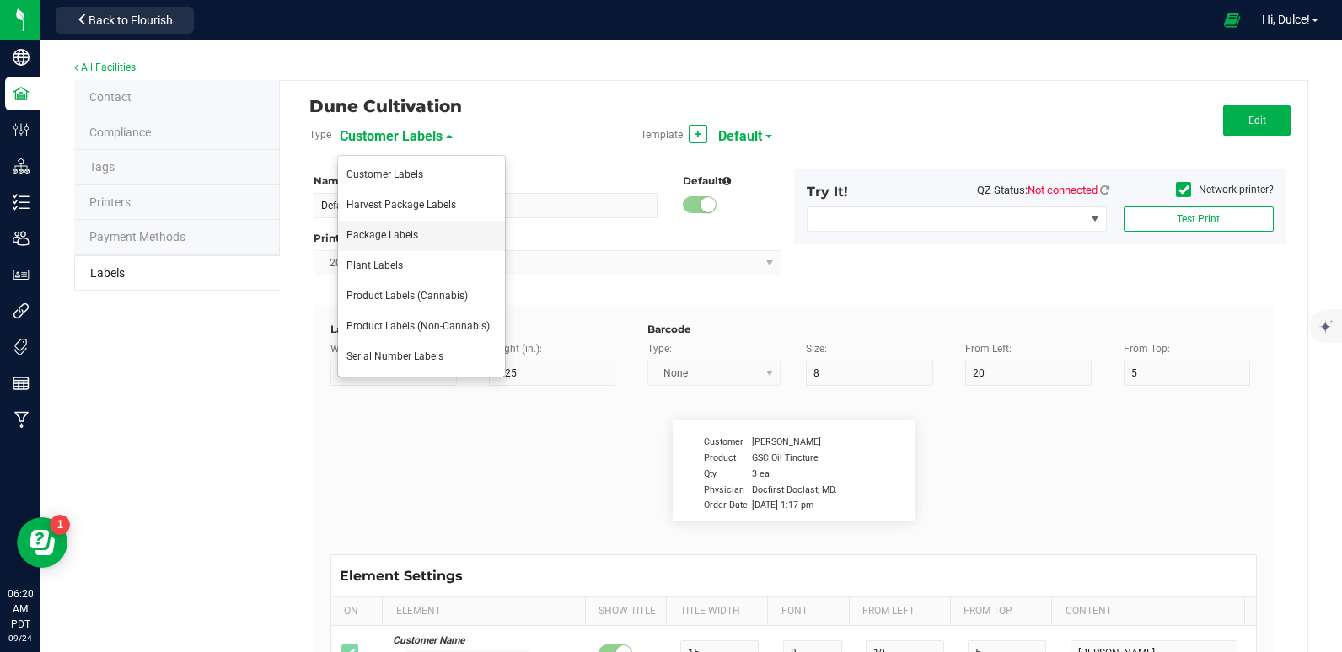
type input "6.8"
type input "2"
type input "24"
type input "[DATE]"
type input "Lot:"
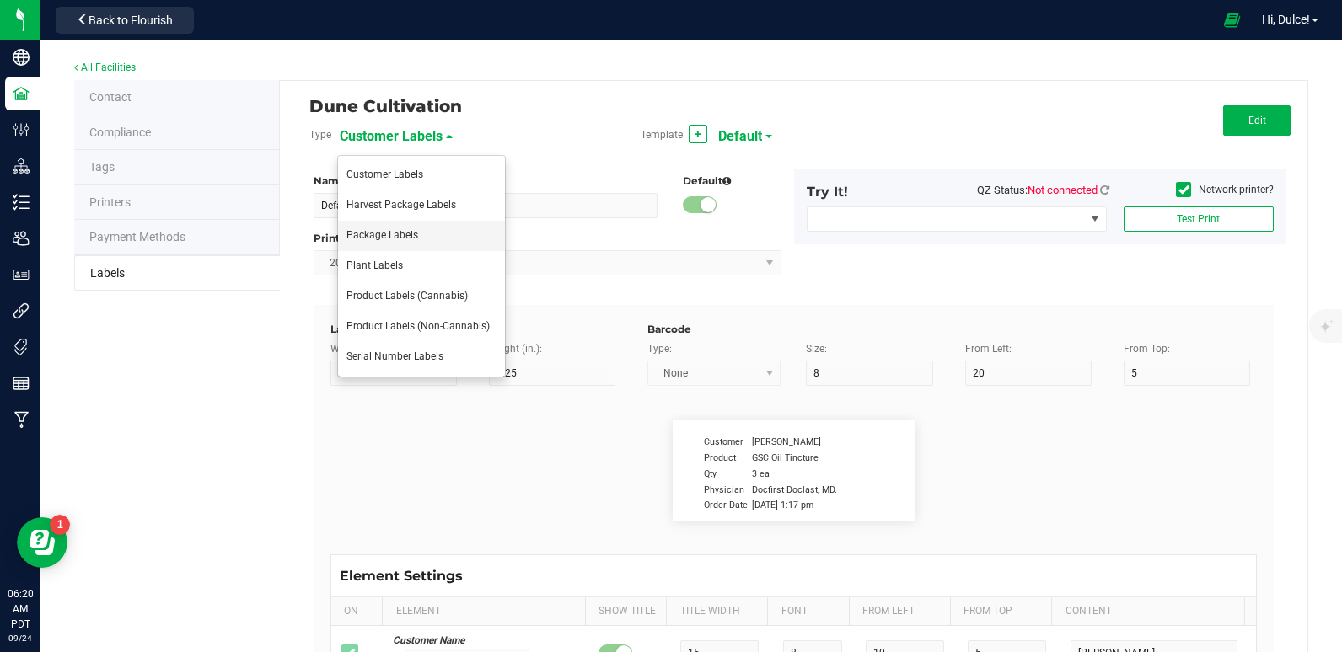
type input "8"
type input "2"
type input "LOT918234"
type input "THC:"
type input "6"
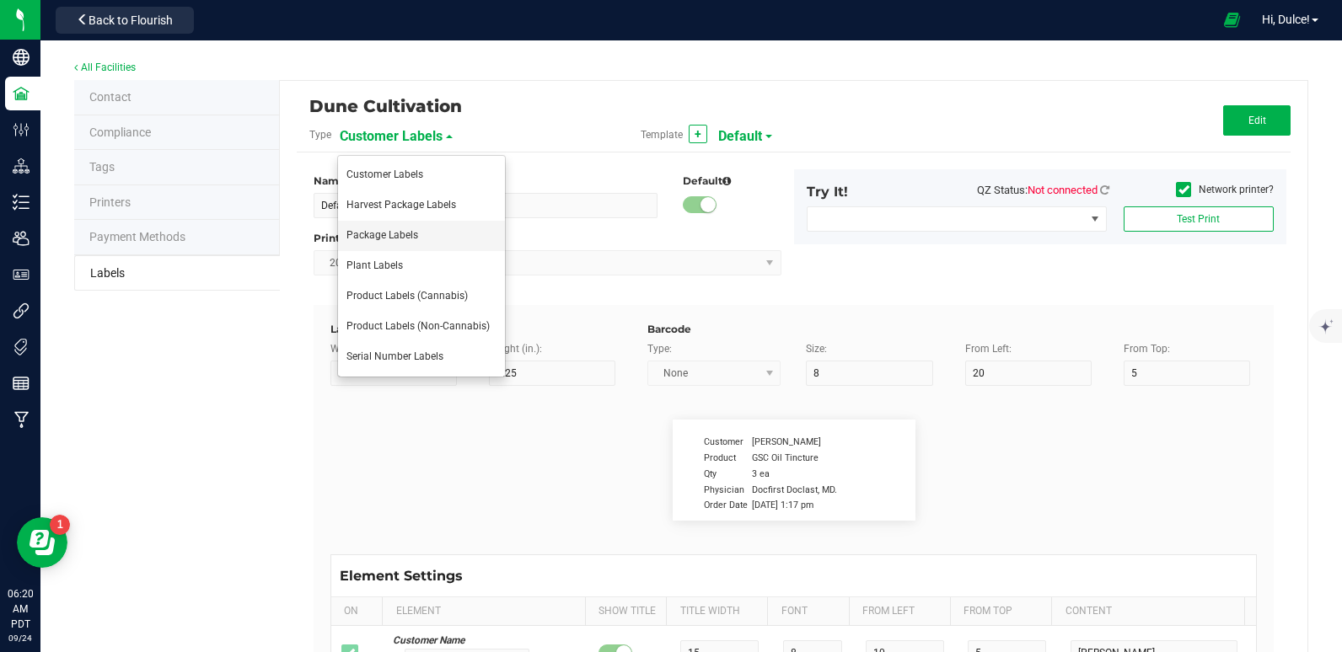
type input "6.6"
type input "29"
type input "27"
type input "Ref Field 1 Value"
type input "CBD:"
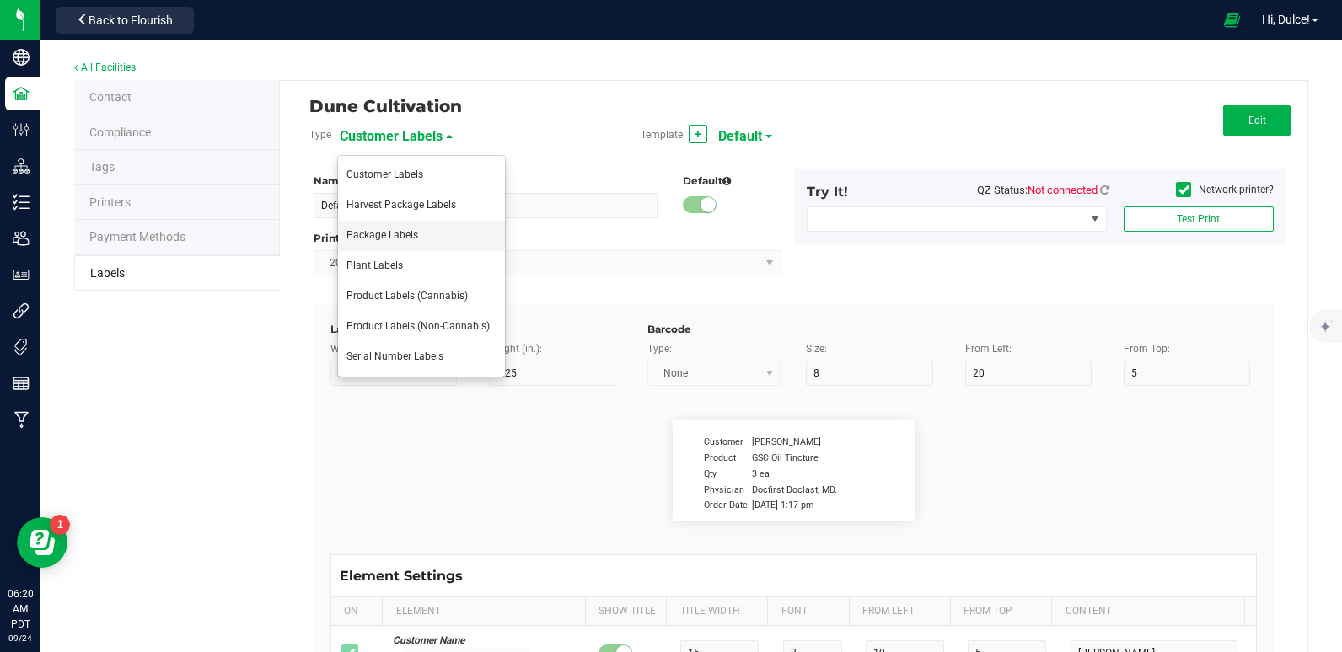
type input "6"
type input "6.6"
type input "29"
type input "24"
type input "Ref Field 3 Value"
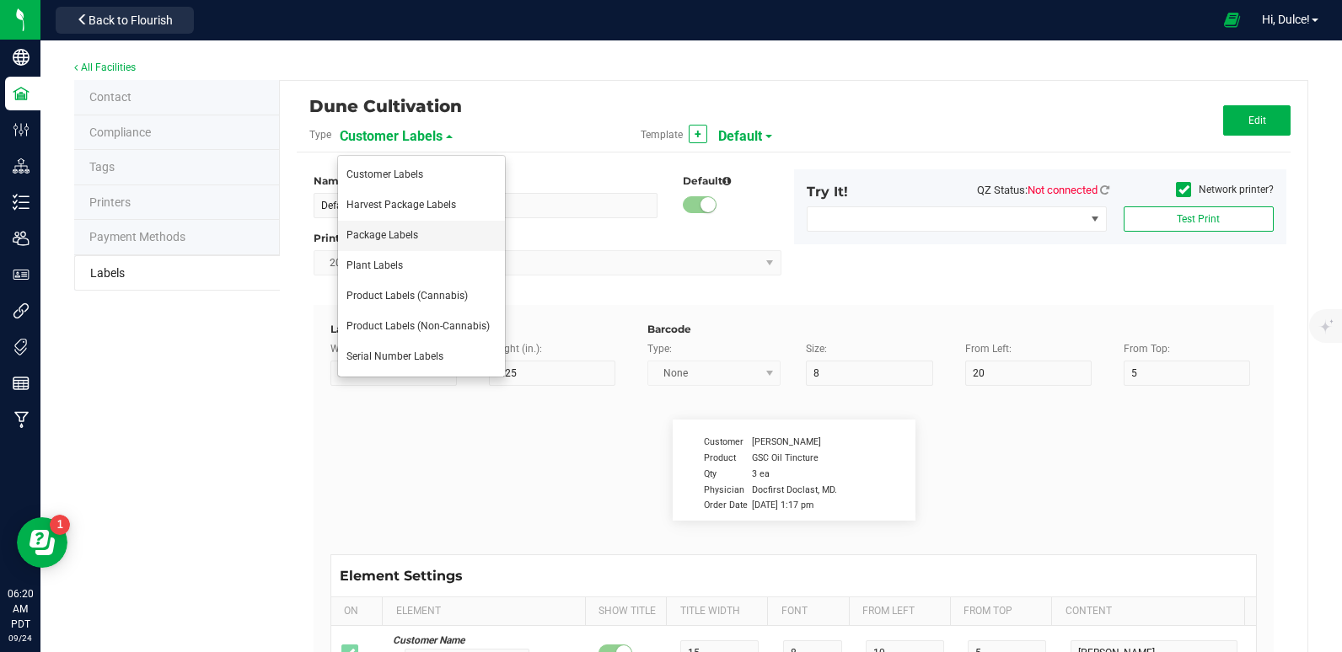
type input "Top Terpene 1 Label"
type input "35"
type input "7.5"
type input "2"
type input "29.5"
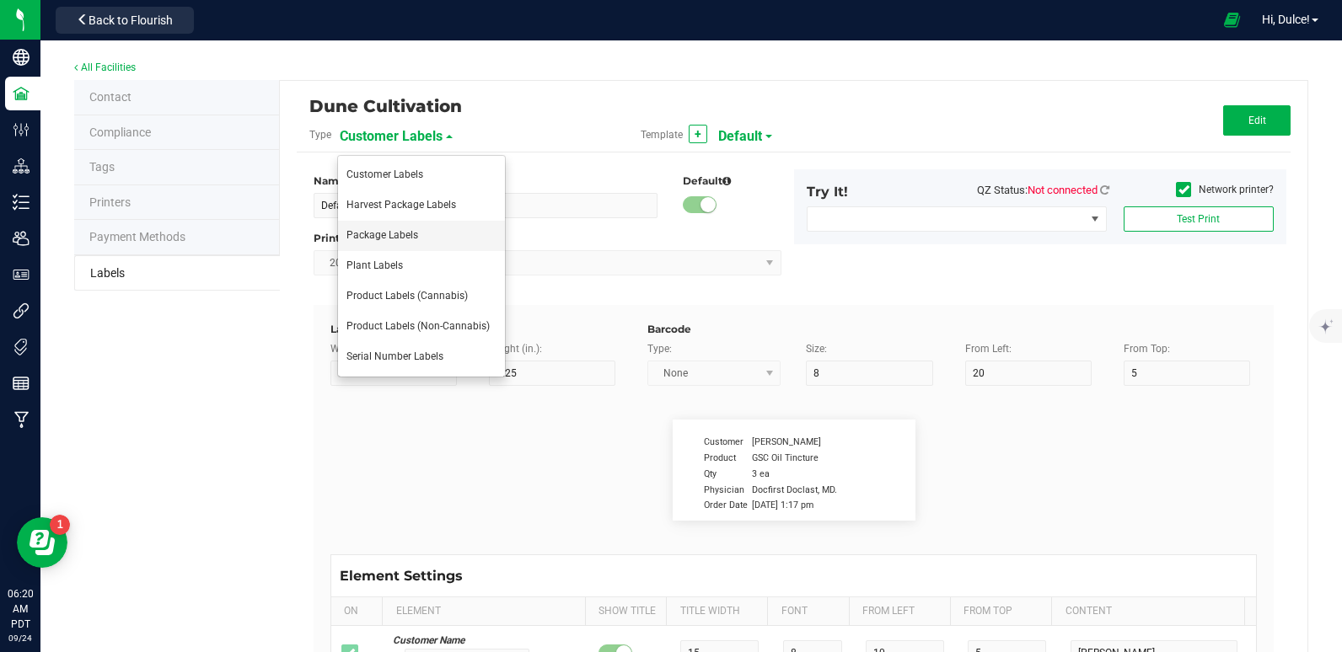
type input "Top Terpene 1 Label"
type input "Top Terpene 1 Value"
type input "35"
type input "7.3"
type input "32"
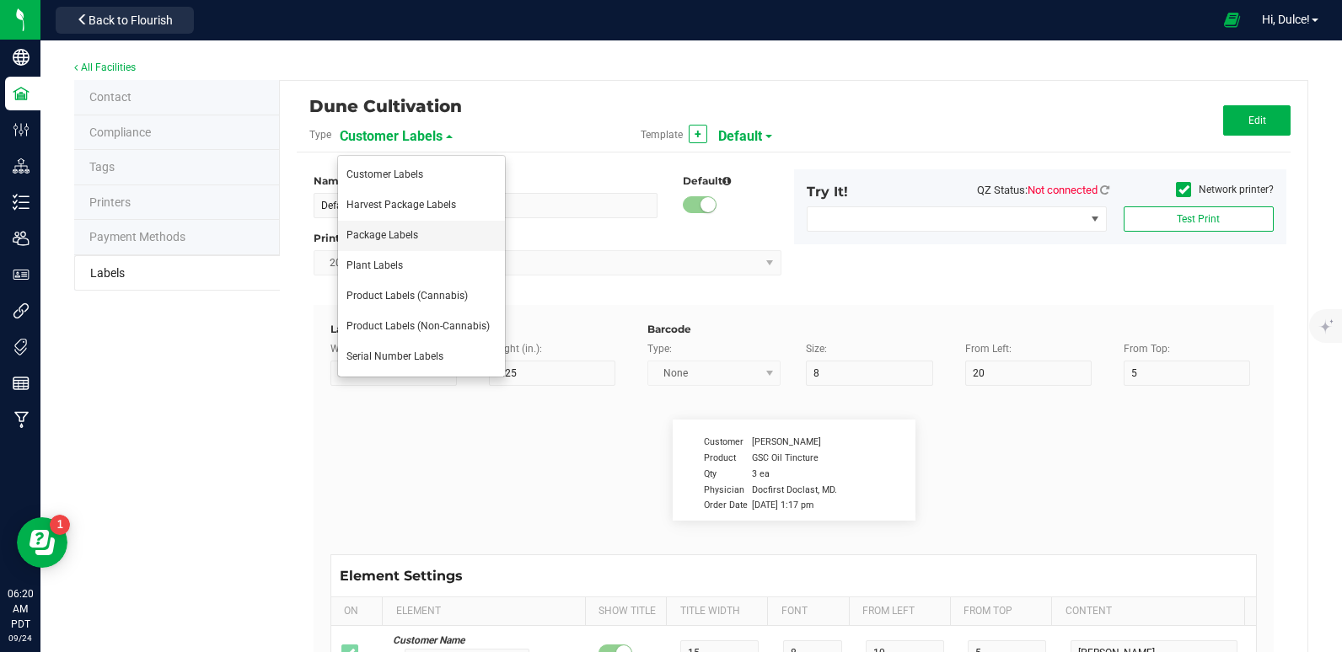
type input "29.5"
type input "Top Terpene 1 Value"
type input "Top Terpene 2 Label"
type input "35"
type input "7.5"
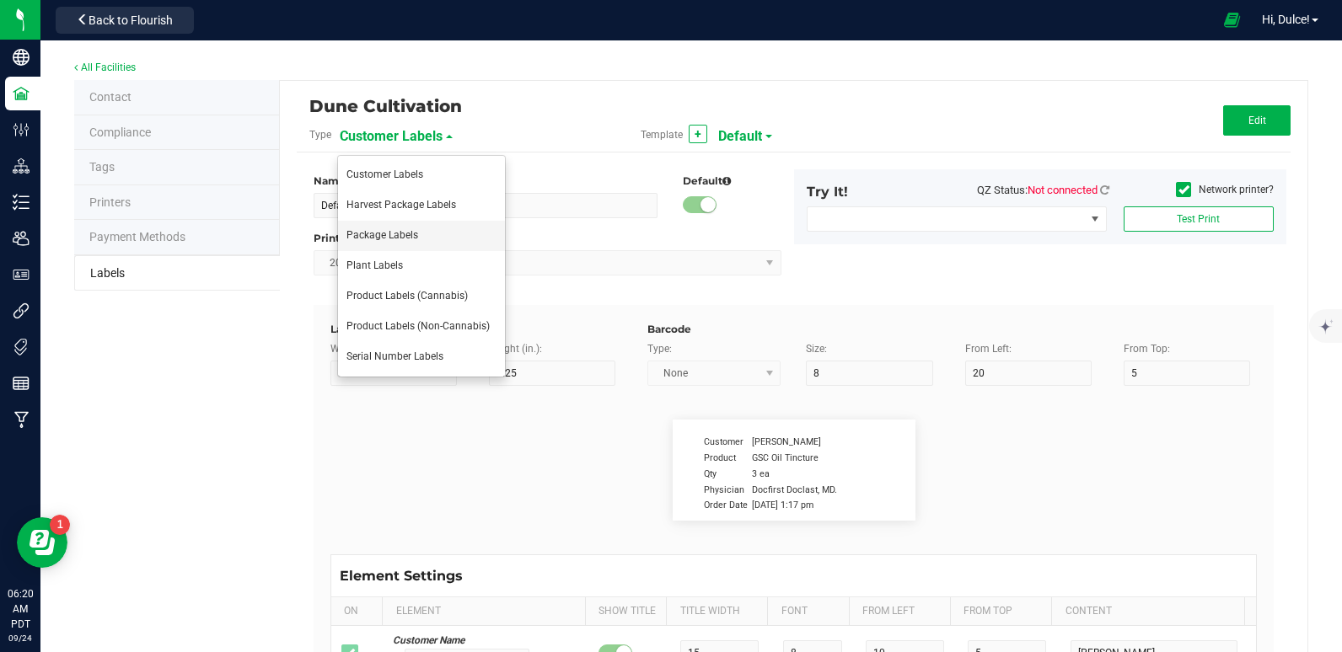
type input "2"
type input "32"
type input "Top Terpene 2 Label"
type input "Top Terpene 2 Value"
type input "35"
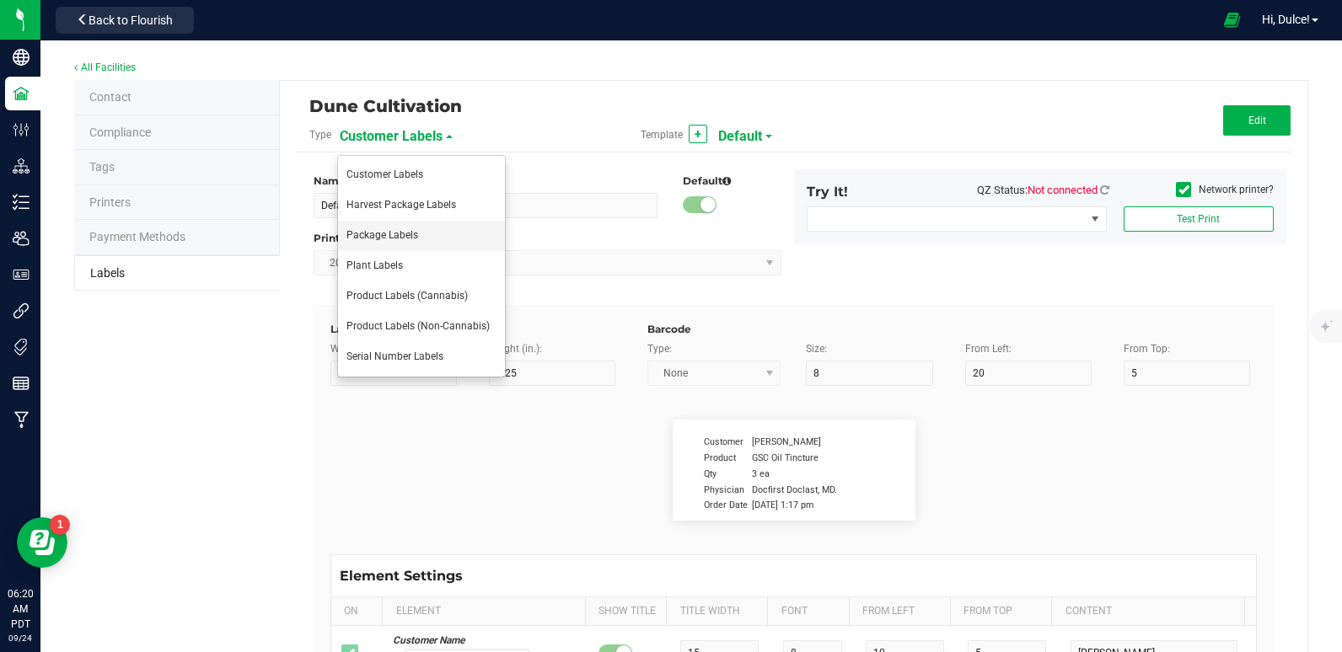
type input "7.5"
type input "32"
type input "Top Terpene 2 Value"
type input "Top Terpene 3 Label"
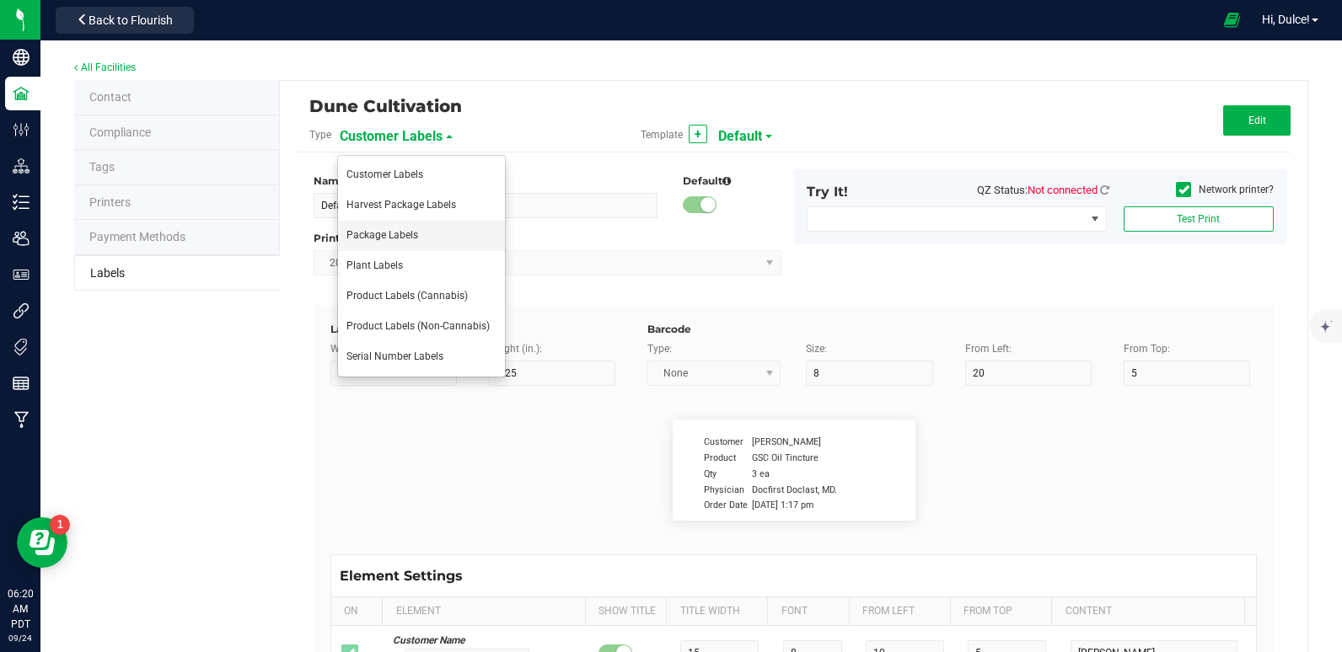
type input "35"
type input "7.5"
type input "2"
type input "35"
type input "Top Terpene 3 Label"
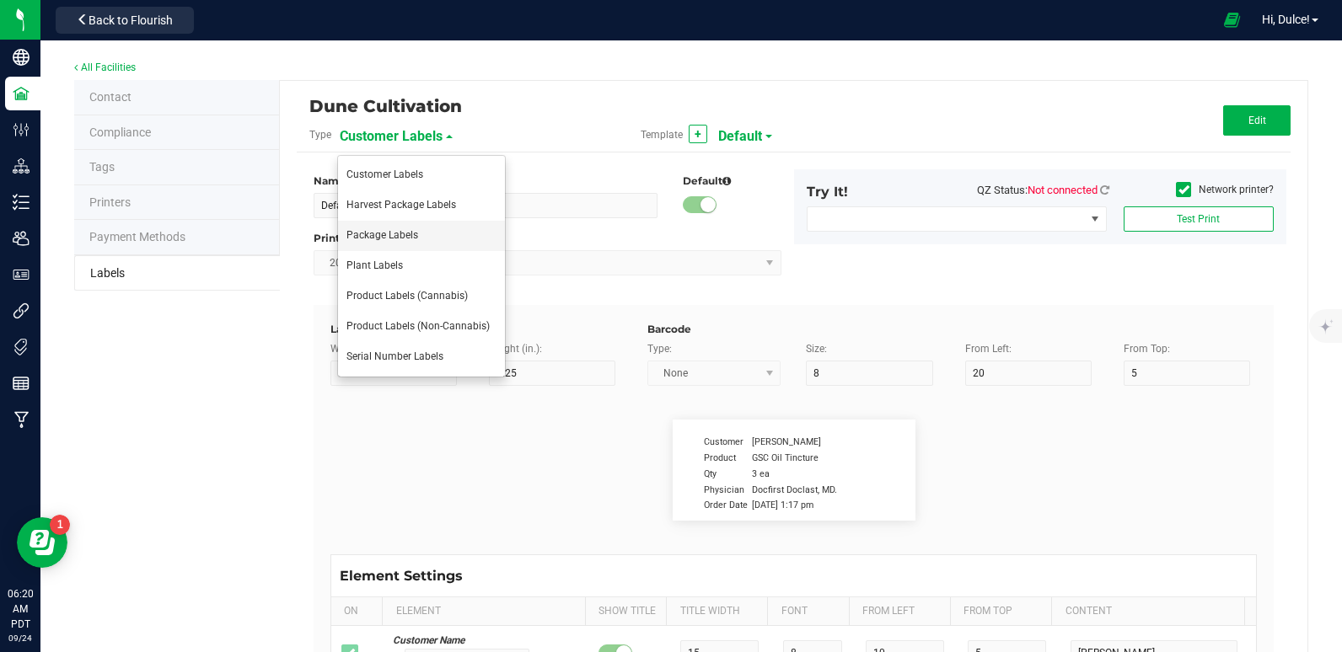
type input "Top Terpene 3 Value"
type input "35"
type input "7.5"
type input "31.9"
type input "35"
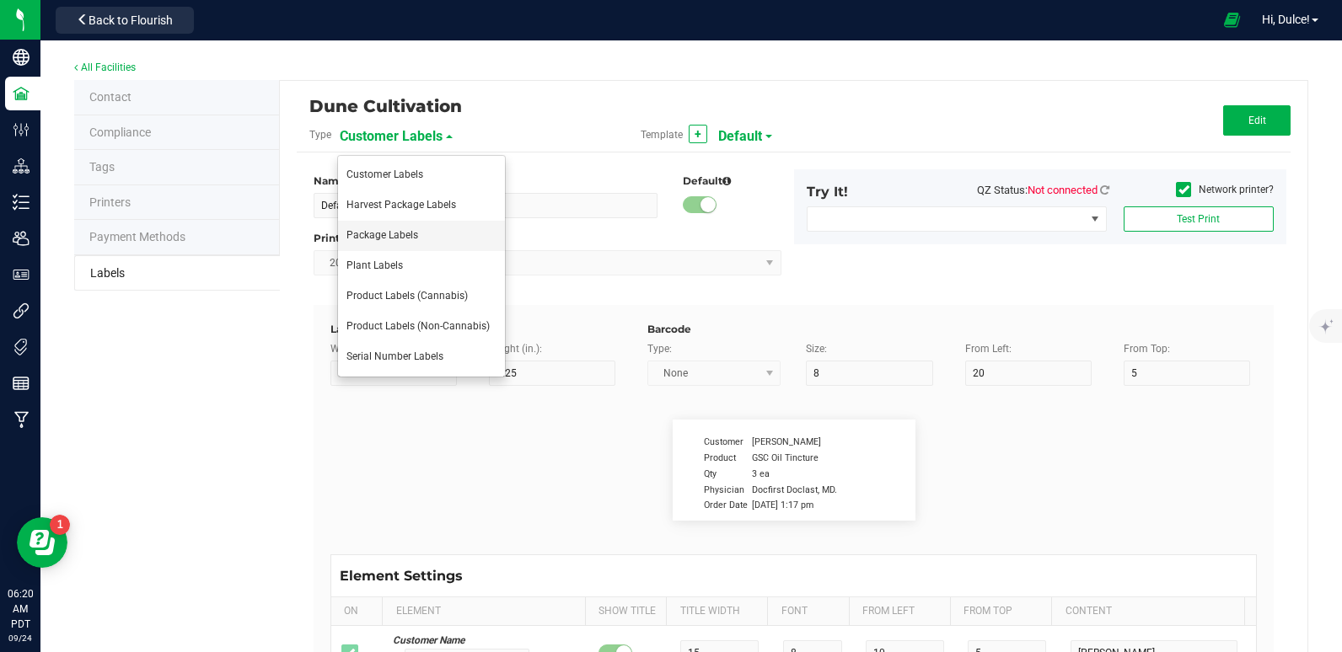
type input "Top Terpene 3 Value"
type input "Example"
type input "10"
type input "7"
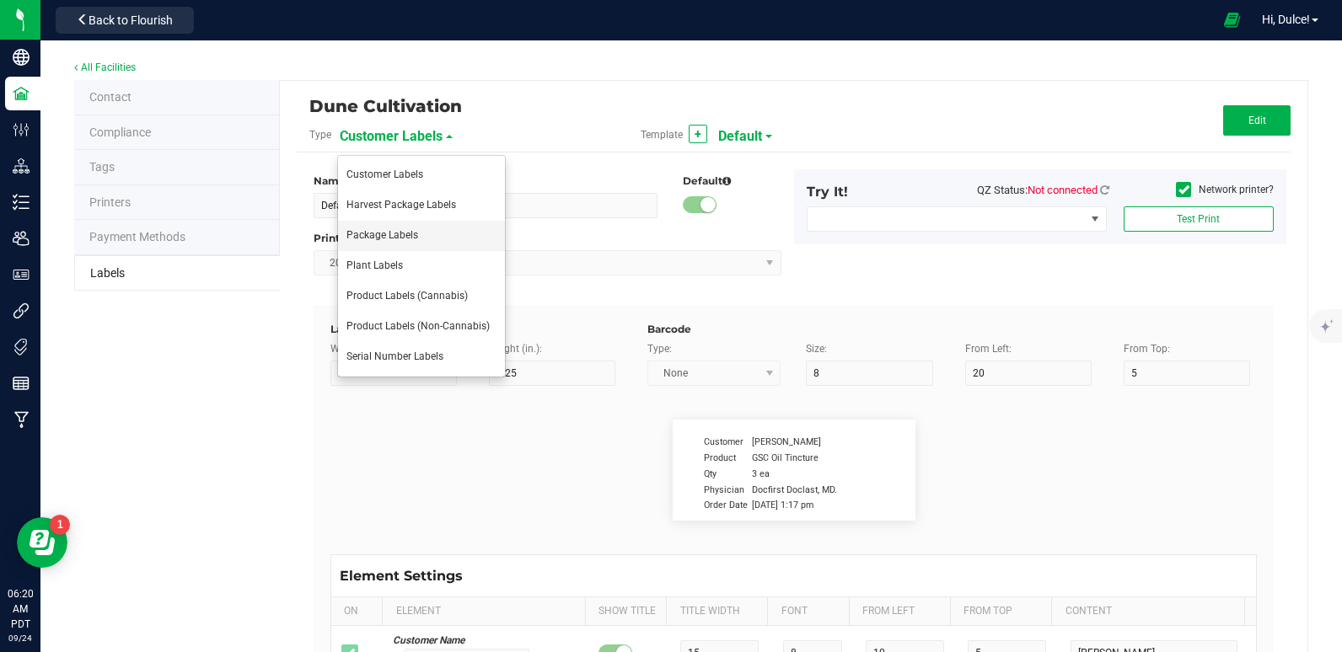
type input "39"
type input "KEEP OUT OF REACH OF CHILDREN"
type input "Example"
type input "10"
type input "7"
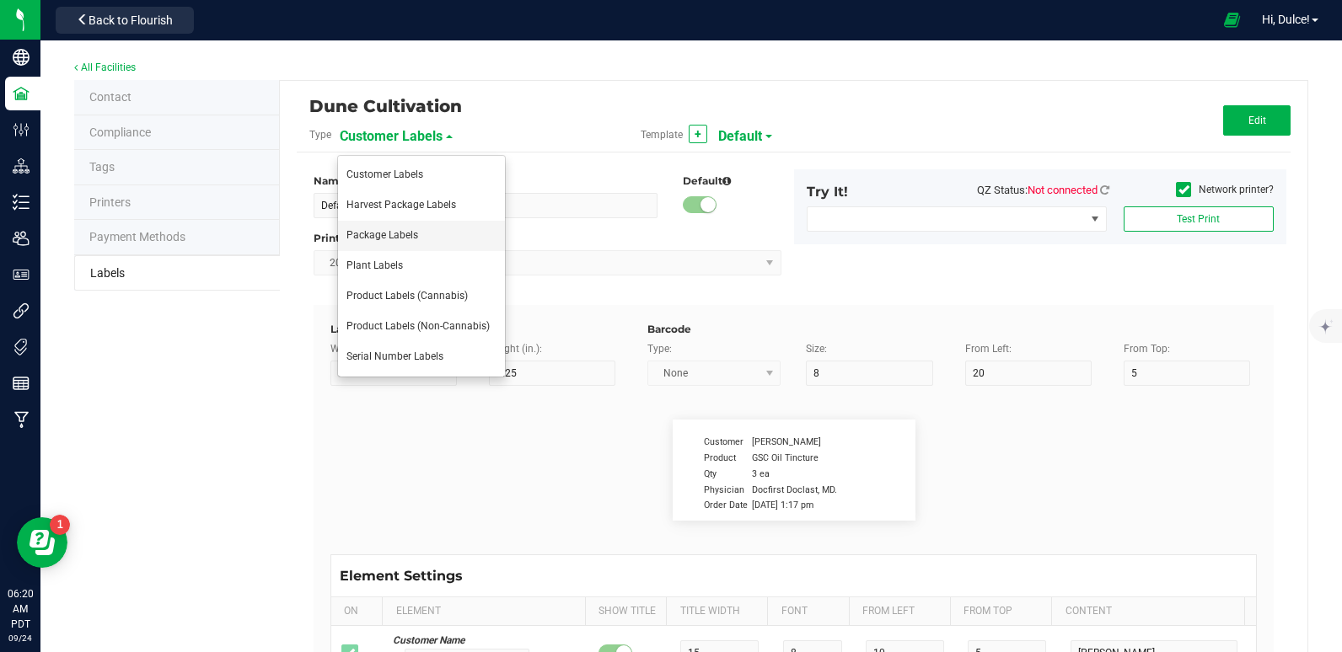
type input "41.2"
type input "THIS PRODUCT CONTAINS CANNABIS"
type input "Example"
type input "10"
type input "7"
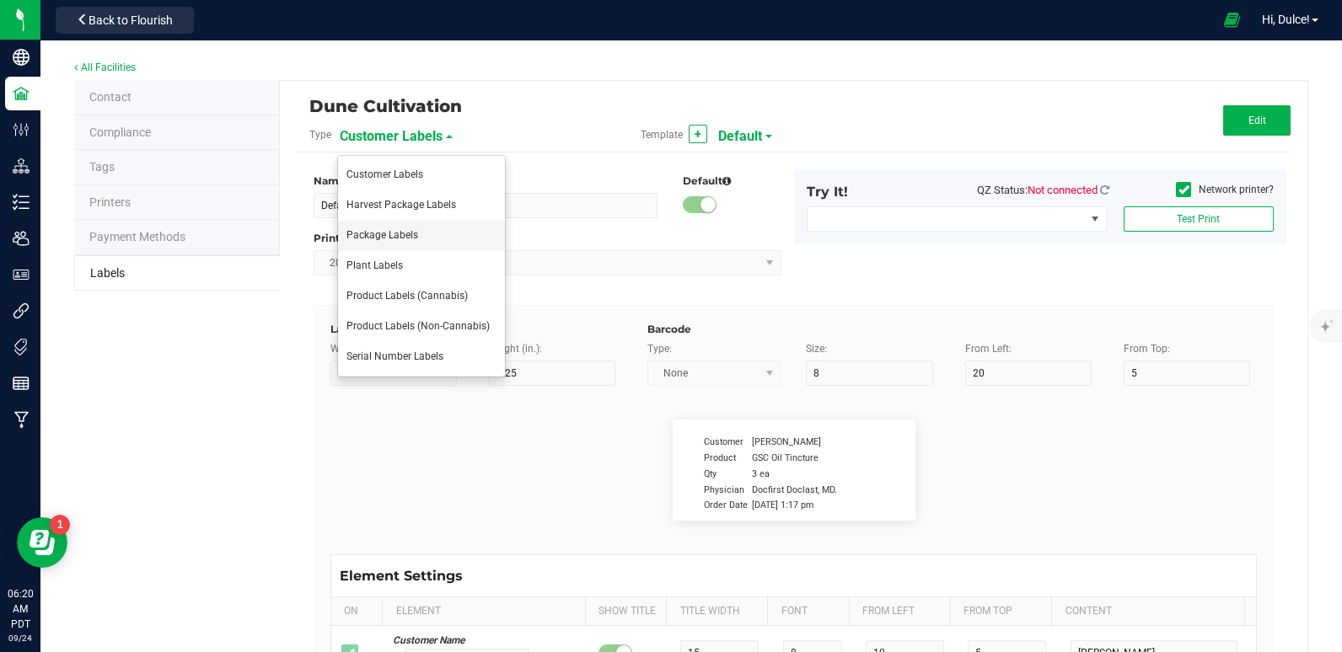
type input "4"
type input "Dune Operating Holdings LLC"
type input "Example"
type input "10"
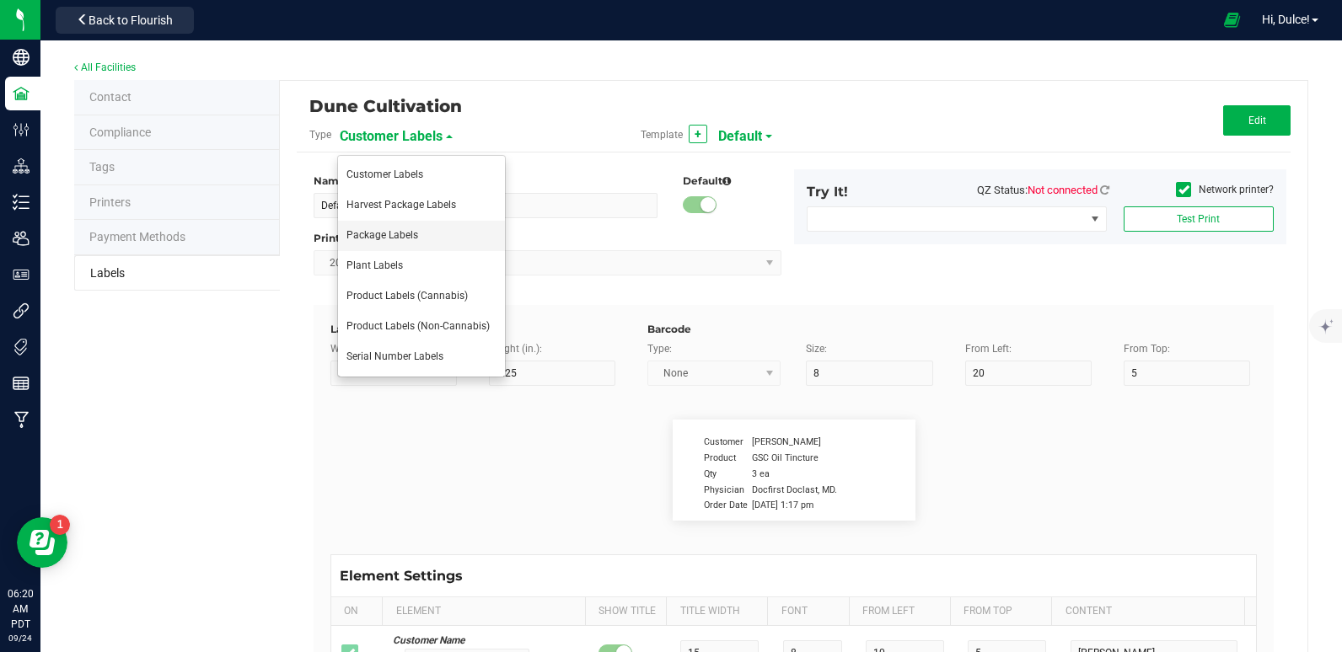
type input "7.75"
type input "99035327095322531410"
type input "Batch:"
type input "7"
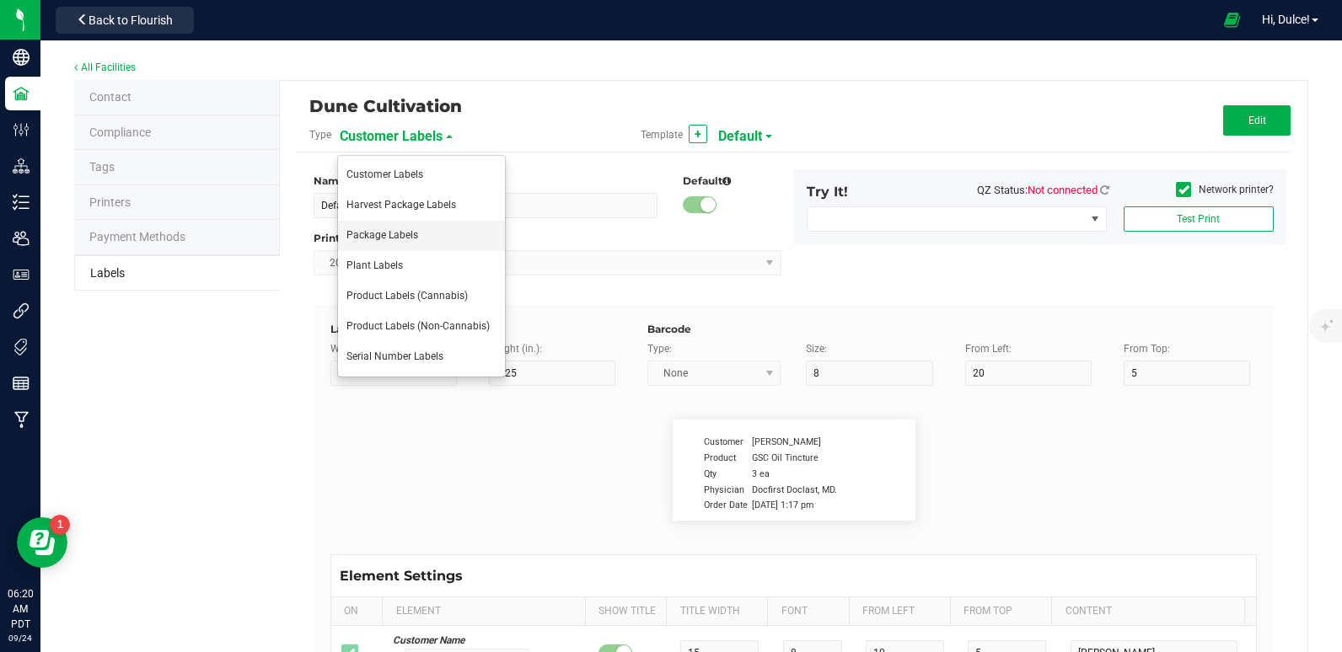
type input "2"
type input "21"
type input "PP8946"
type input "Tested:"
type input "10"
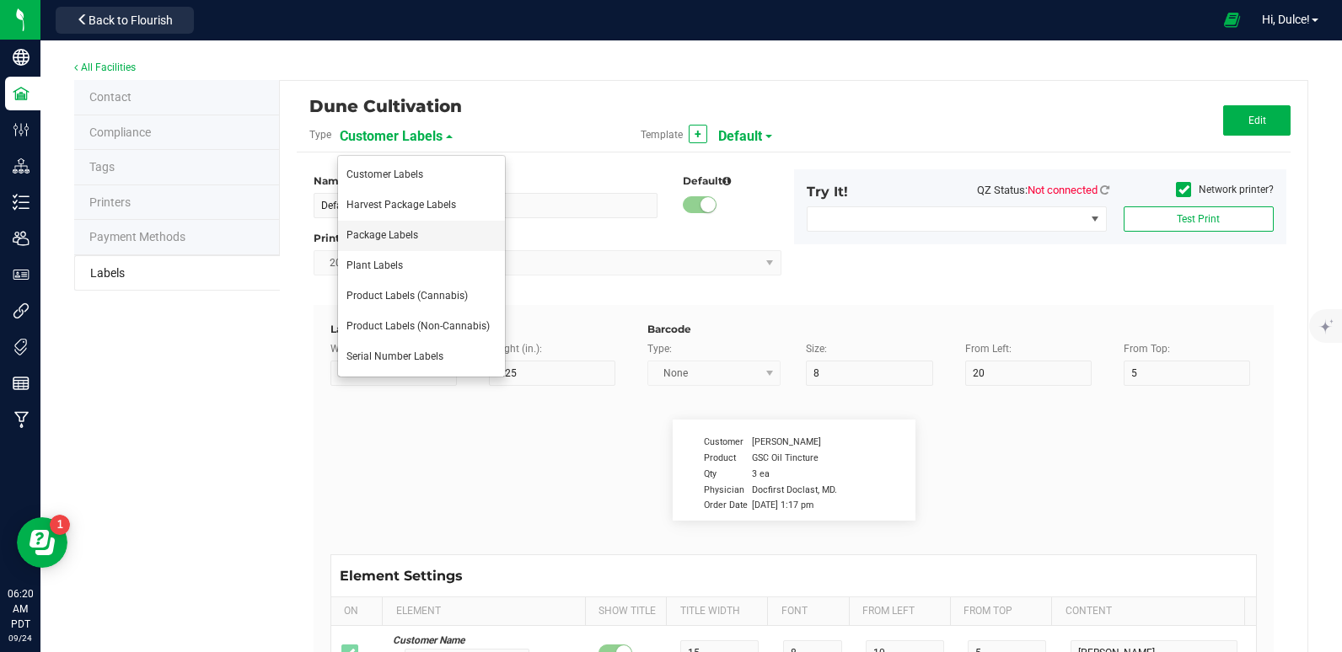
type input "7"
type input "2"
type input "27"
type input "[DATE]"
type input "Harvested:"
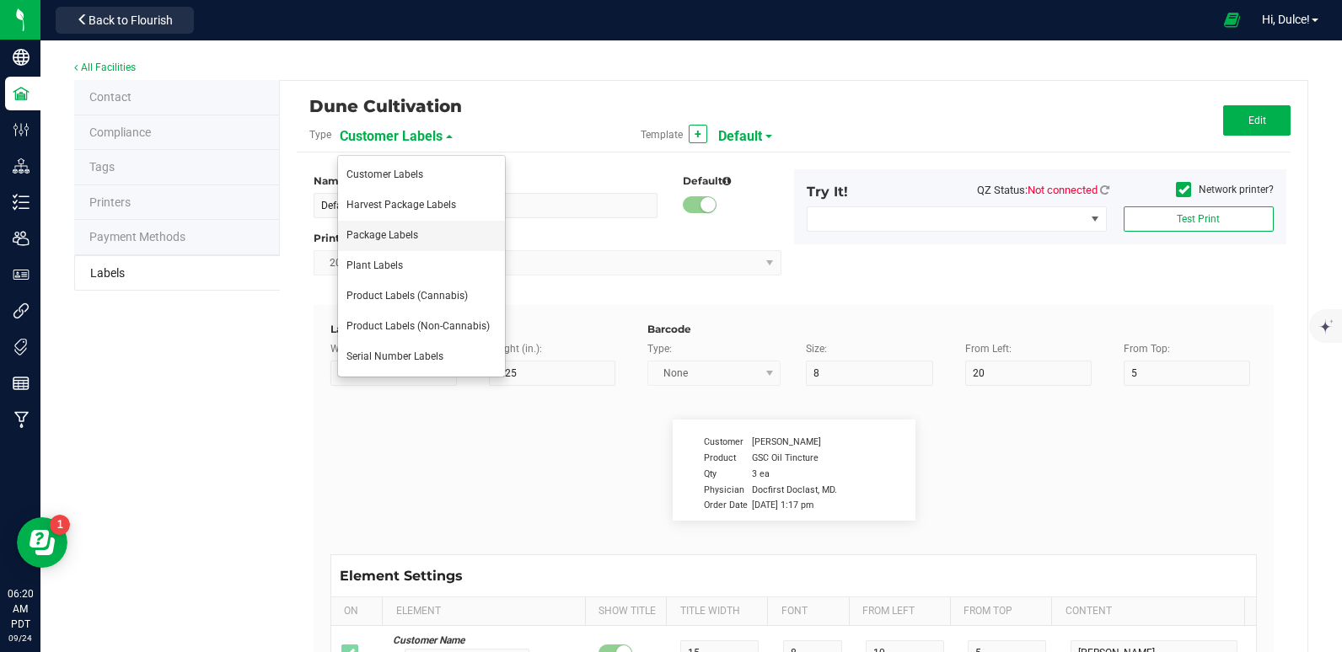
type input "13"
type input "7"
type input "2"
type input "18"
type input "[DATE]"
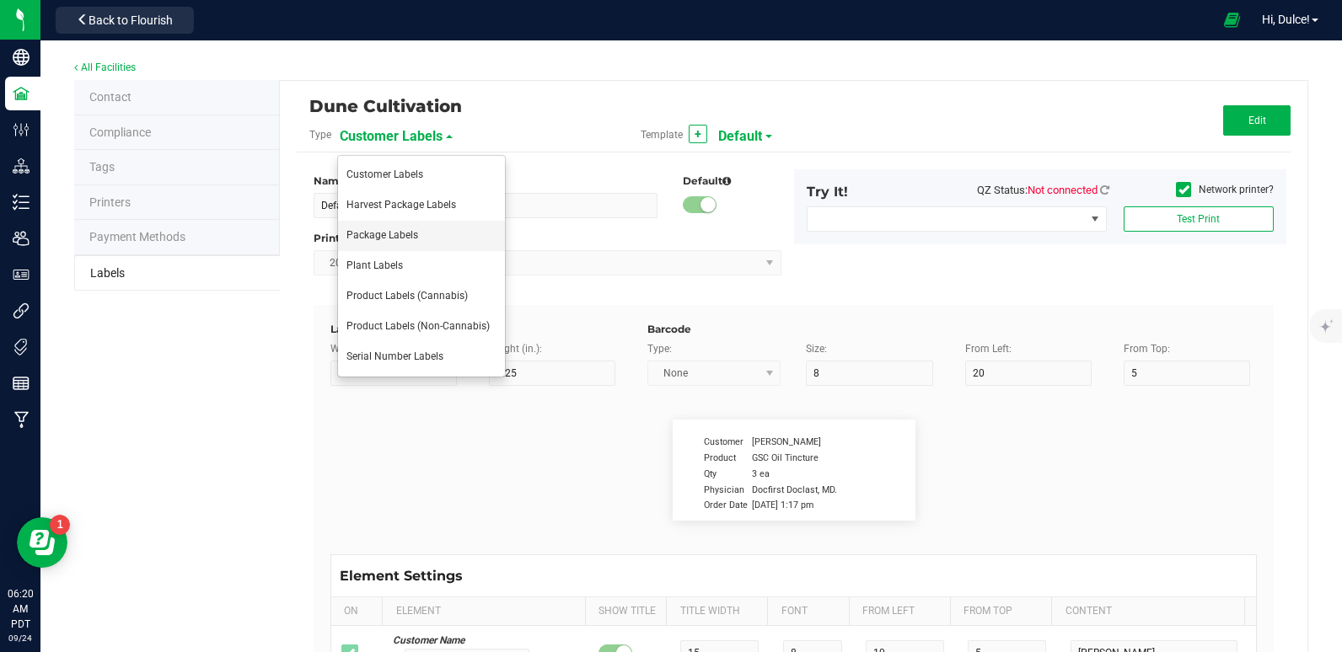
type input "Package ID"
type input "25"
type input "10"
type input "5"
type input "CADMODS-20230420-096"
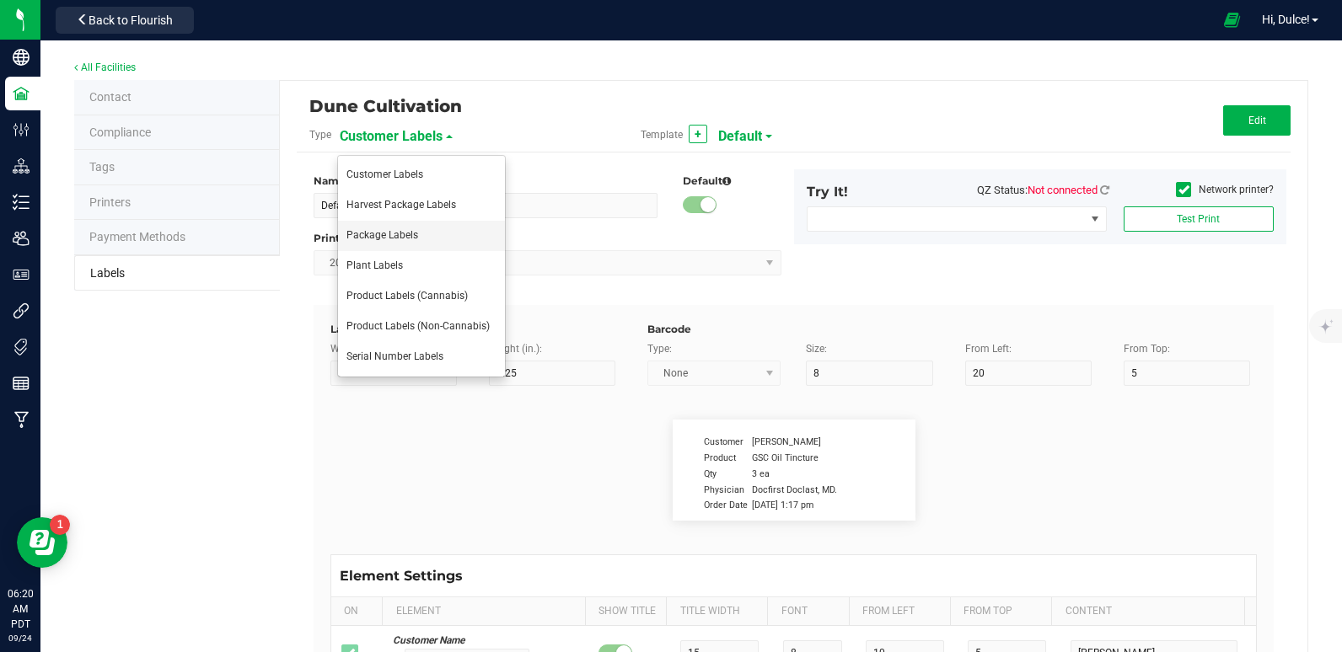
type input "Strain"
type input "25"
type input "10"
type input "15"
type input "Gelato"
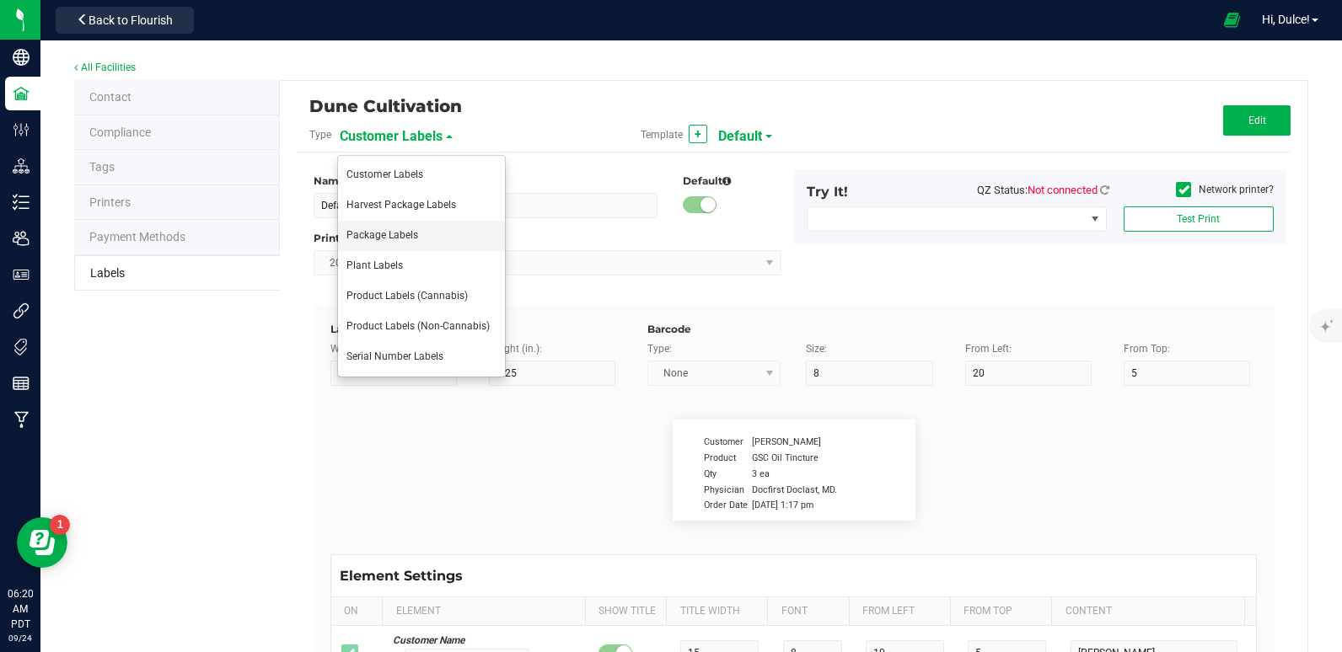
type input "Size"
type input "25"
type input "10"
type input "20"
type input "44 ea"
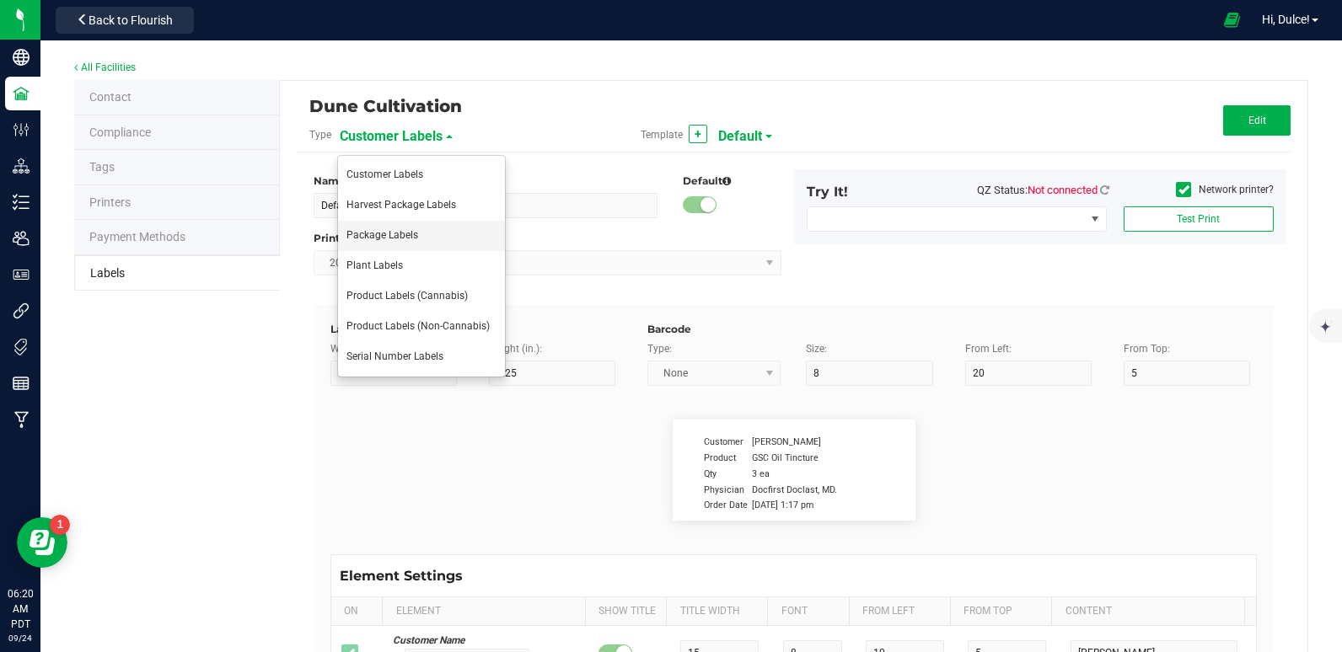
type input "SKU"
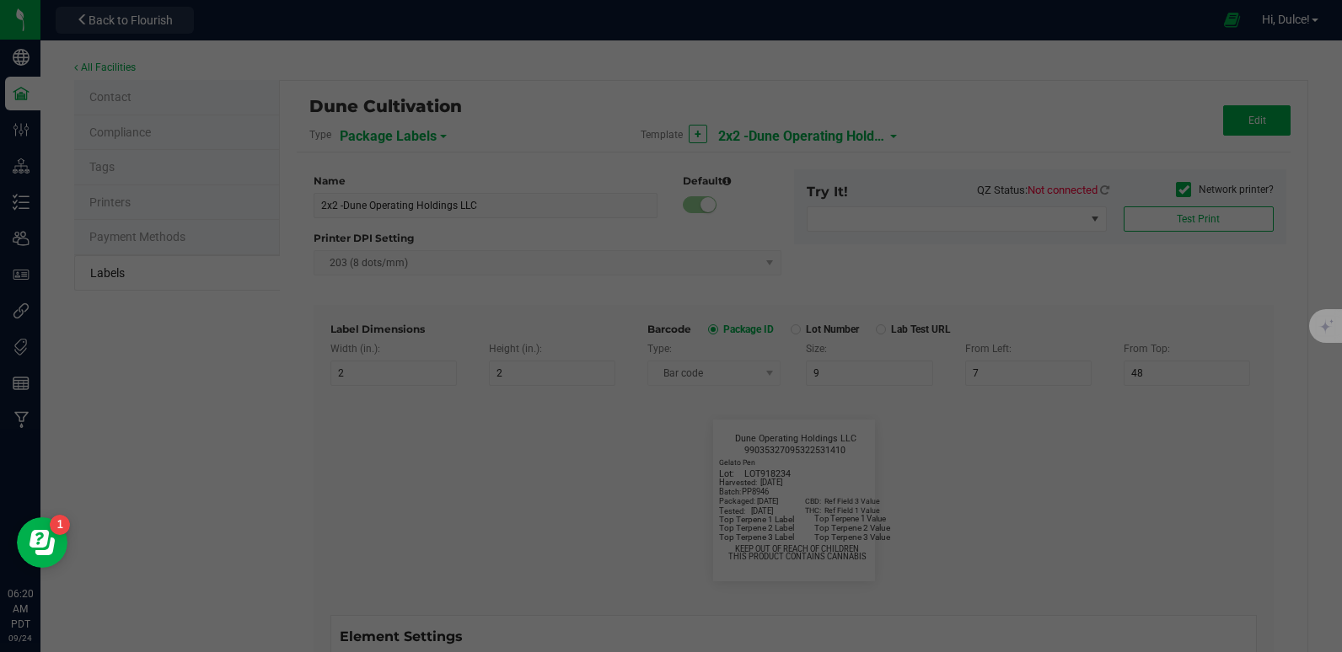
click at [805, 124] on div at bounding box center [671, 326] width 1342 height 652
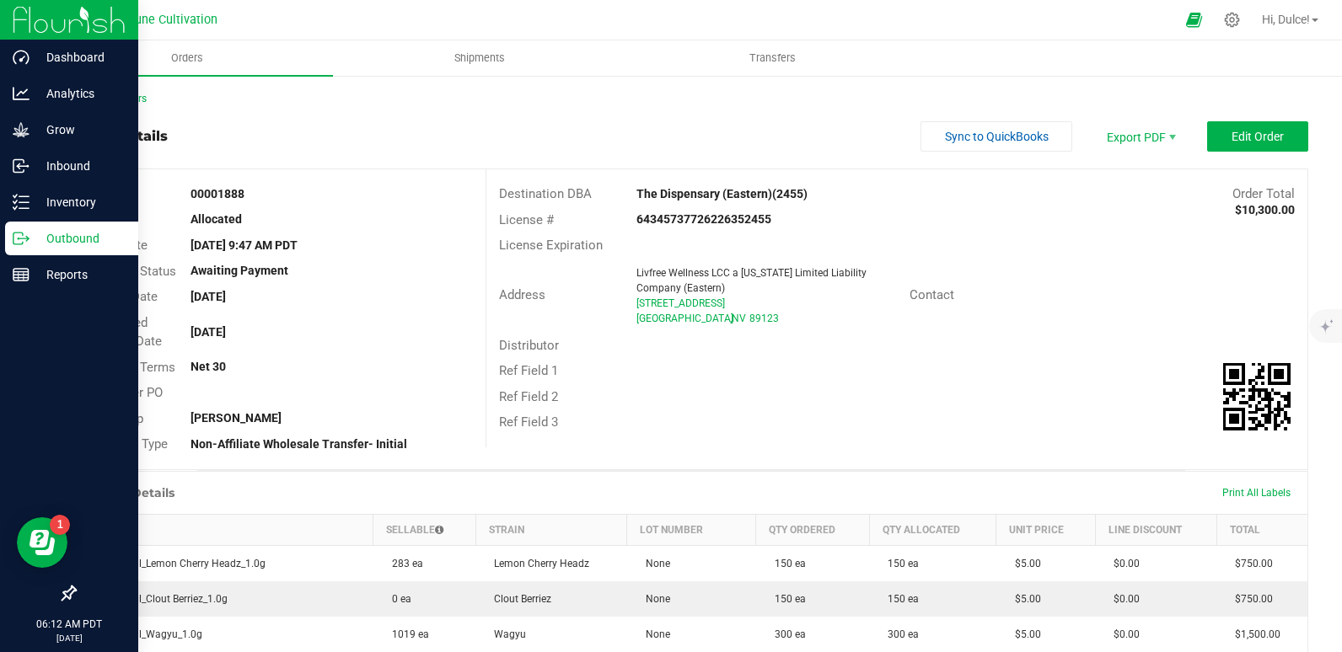
click at [7, 240] on div "Outbound" at bounding box center [71, 239] width 133 height 34
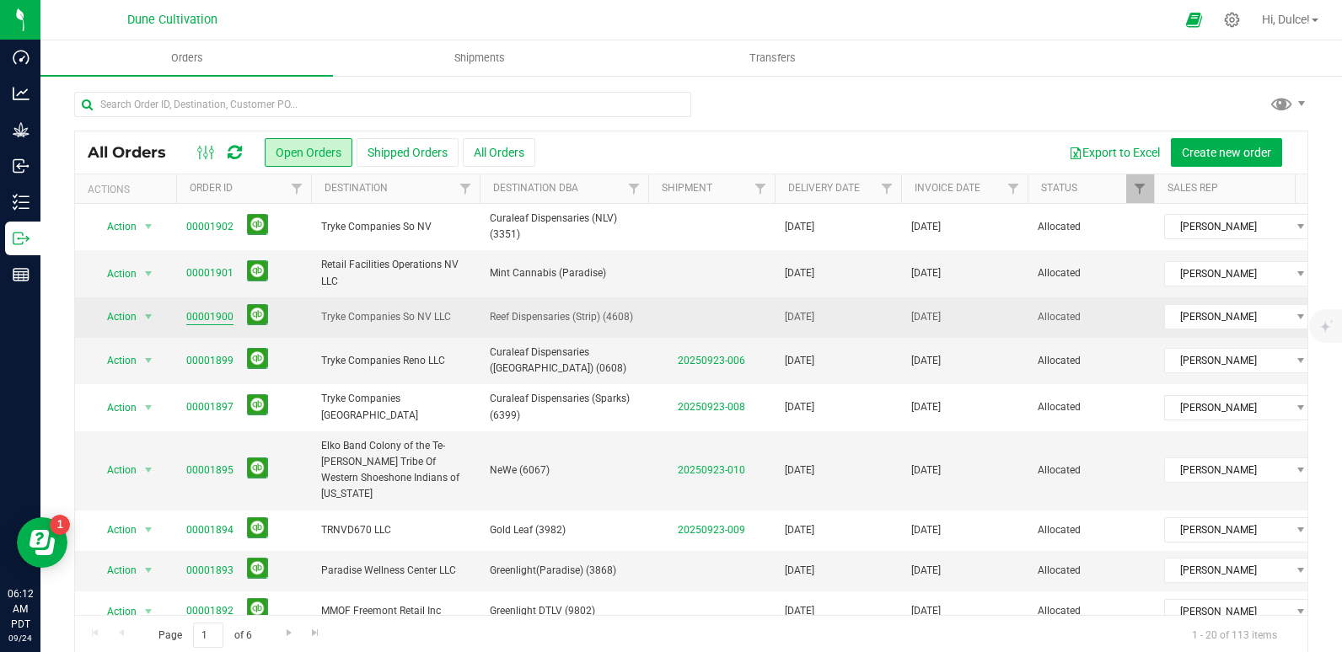
click at [213, 318] on link "00001900" at bounding box center [209, 317] width 47 height 16
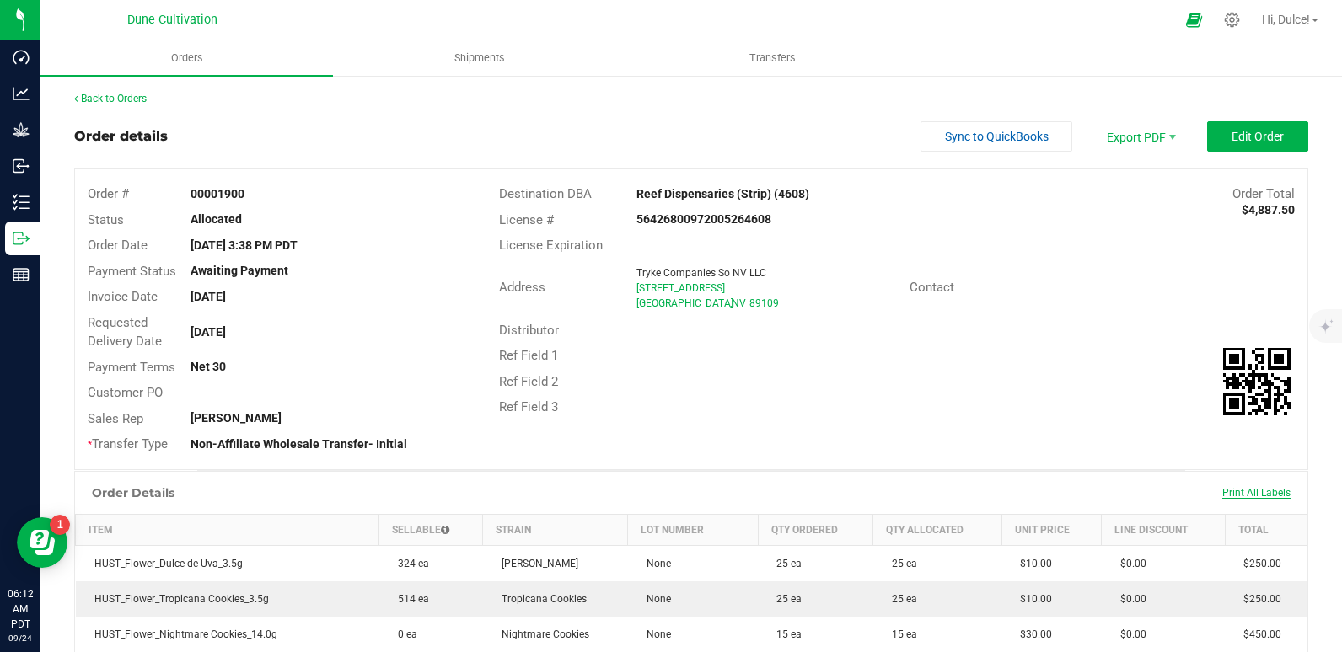
click at [1231, 488] on span "Print All Labels" at bounding box center [1256, 493] width 68 height 12
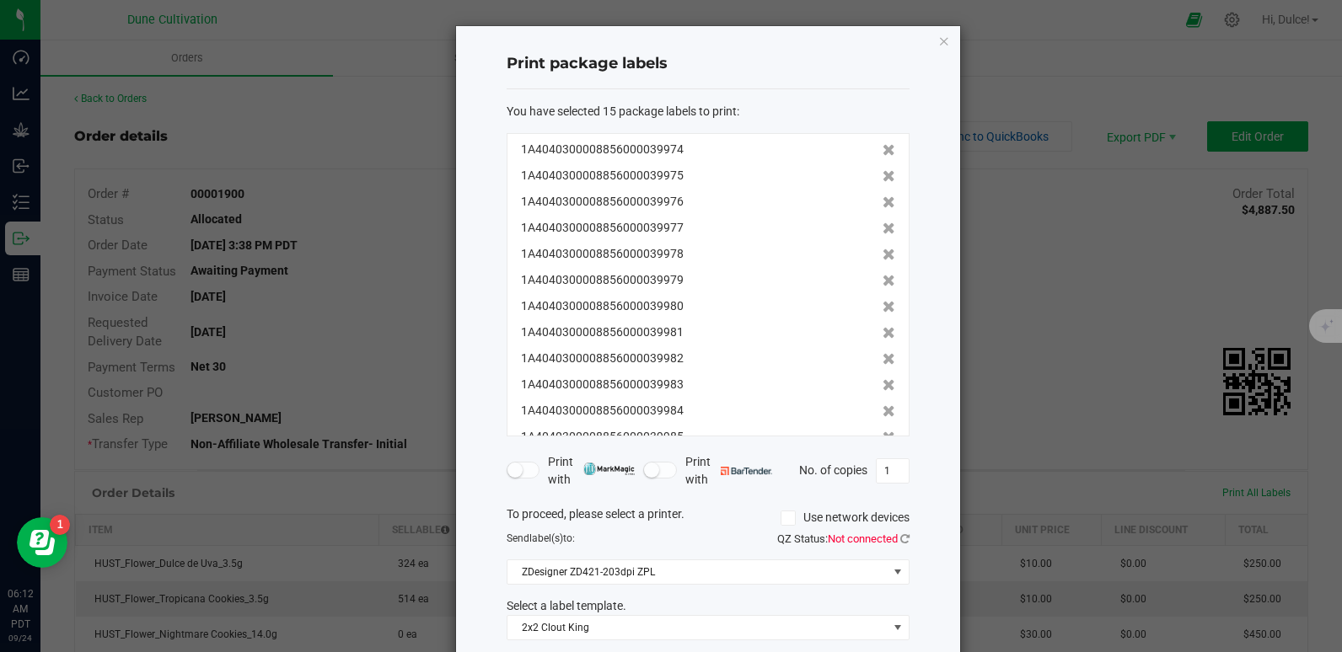
scroll to position [86, 0]
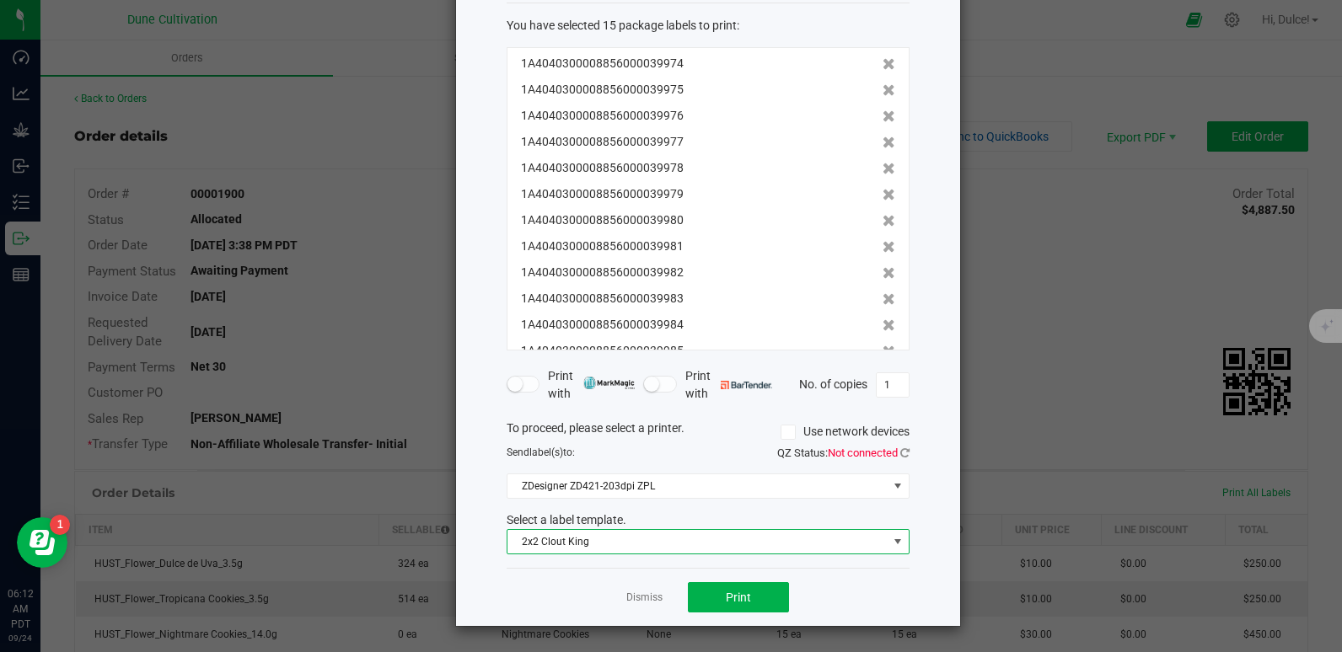
click at [690, 550] on span "2x2 Clout King" at bounding box center [697, 542] width 380 height 24
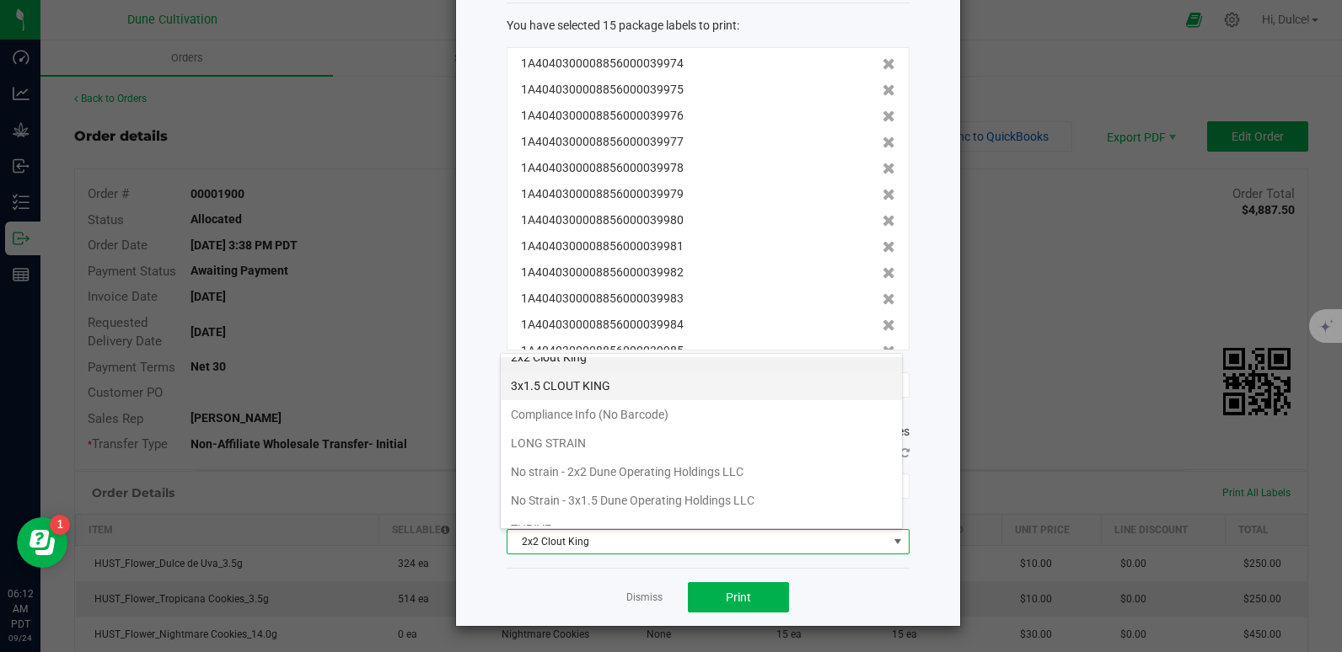
scroll to position [99, 0]
drag, startPoint x: 633, startPoint y: 480, endPoint x: 570, endPoint y: 471, distance: 63.8
click at [570, 471] on li "No strain - 2x2 Dune Operating Holdings LLC" at bounding box center [701, 473] width 401 height 29
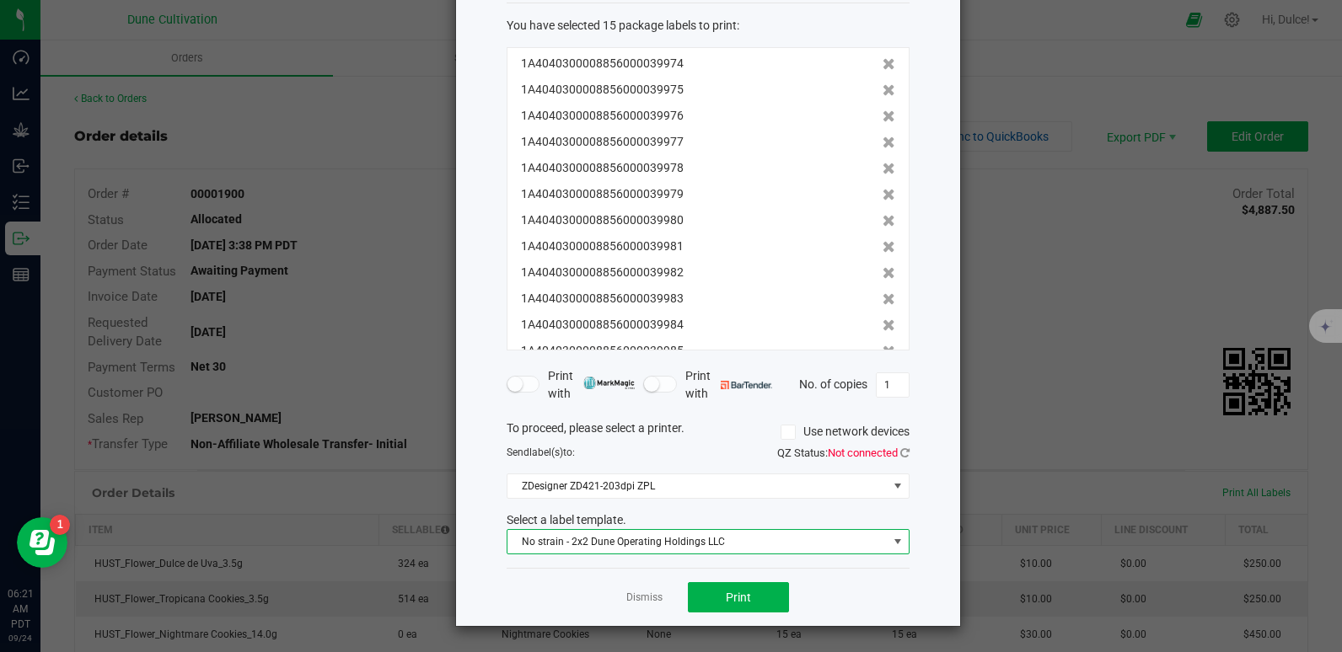
scroll to position [0, 0]
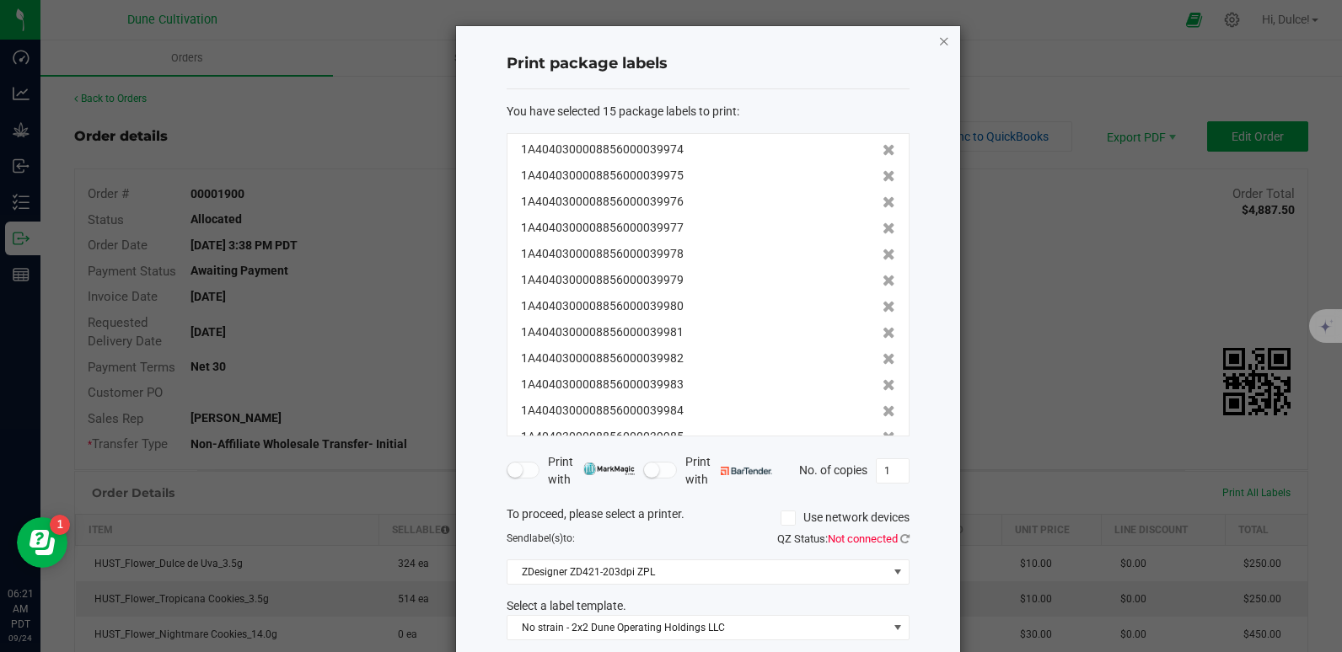
click at [938, 40] on icon "button" at bounding box center [944, 40] width 12 height 20
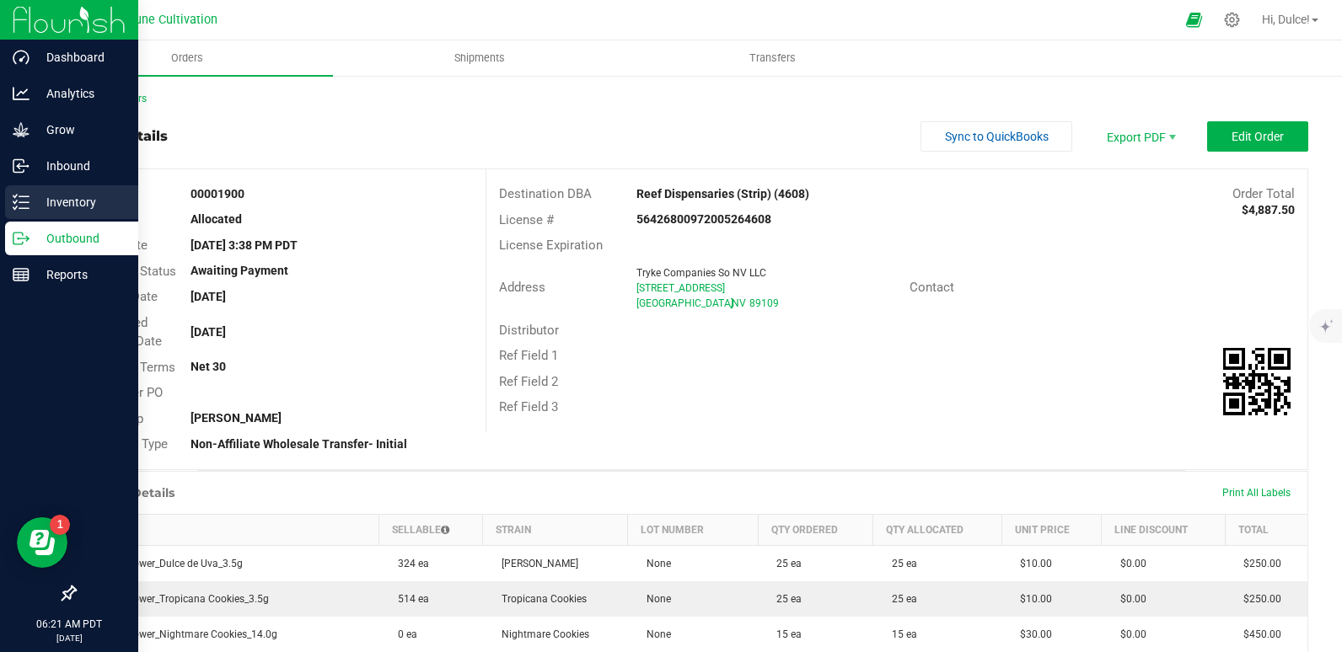
click at [57, 191] on div "Inventory" at bounding box center [71, 202] width 133 height 34
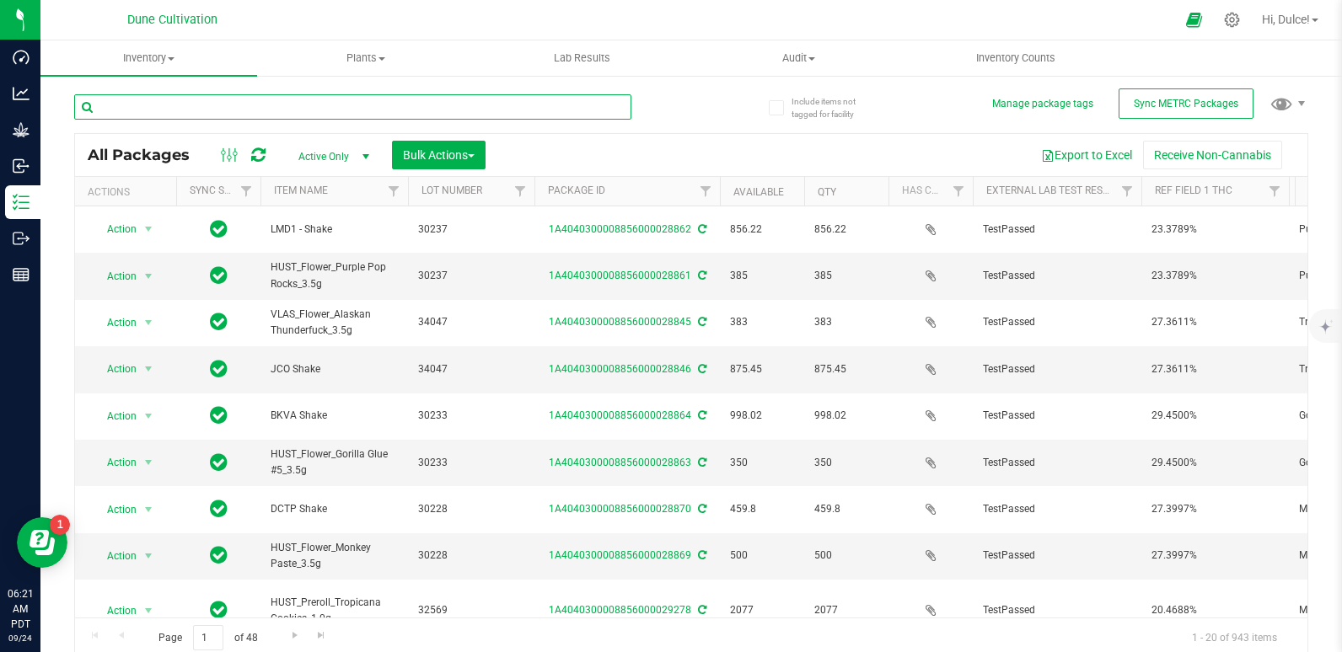
click at [432, 104] on input "text" at bounding box center [352, 106] width 557 height 25
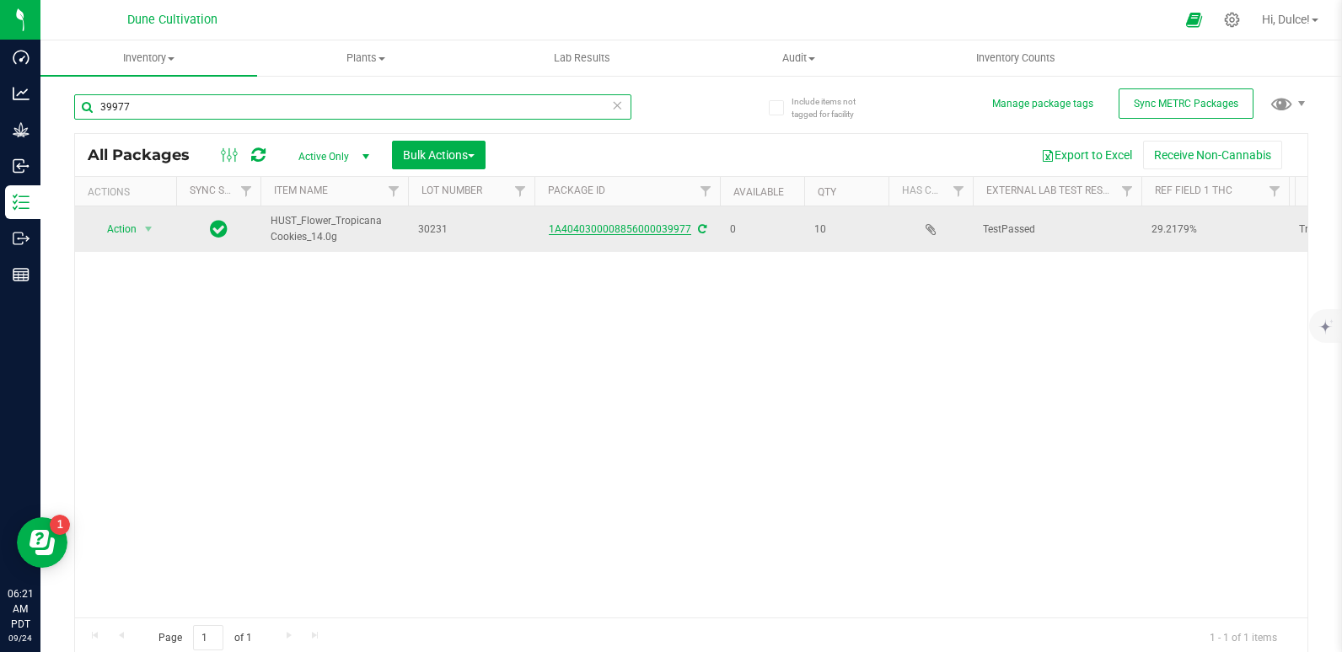
type input "39977"
click at [649, 227] on link "1A4040300008856000039977" at bounding box center [620, 229] width 142 height 12
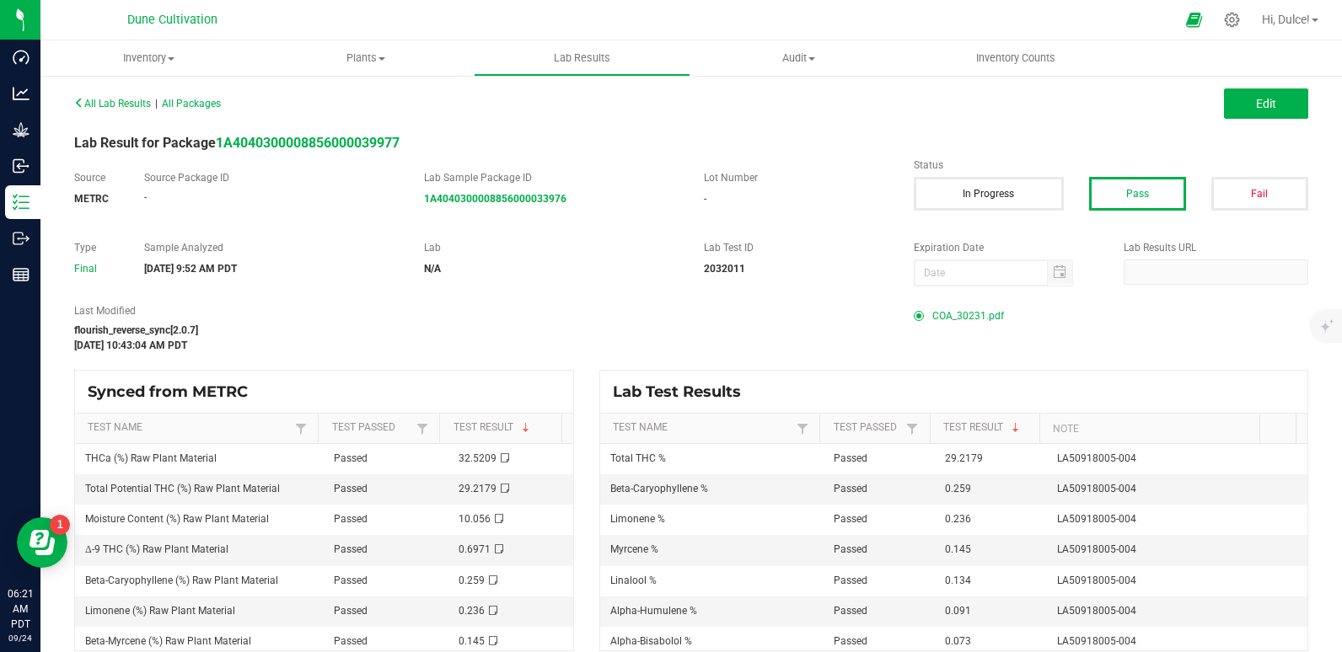
click at [955, 322] on span "COA_30231.pdf" at bounding box center [968, 315] width 72 height 25
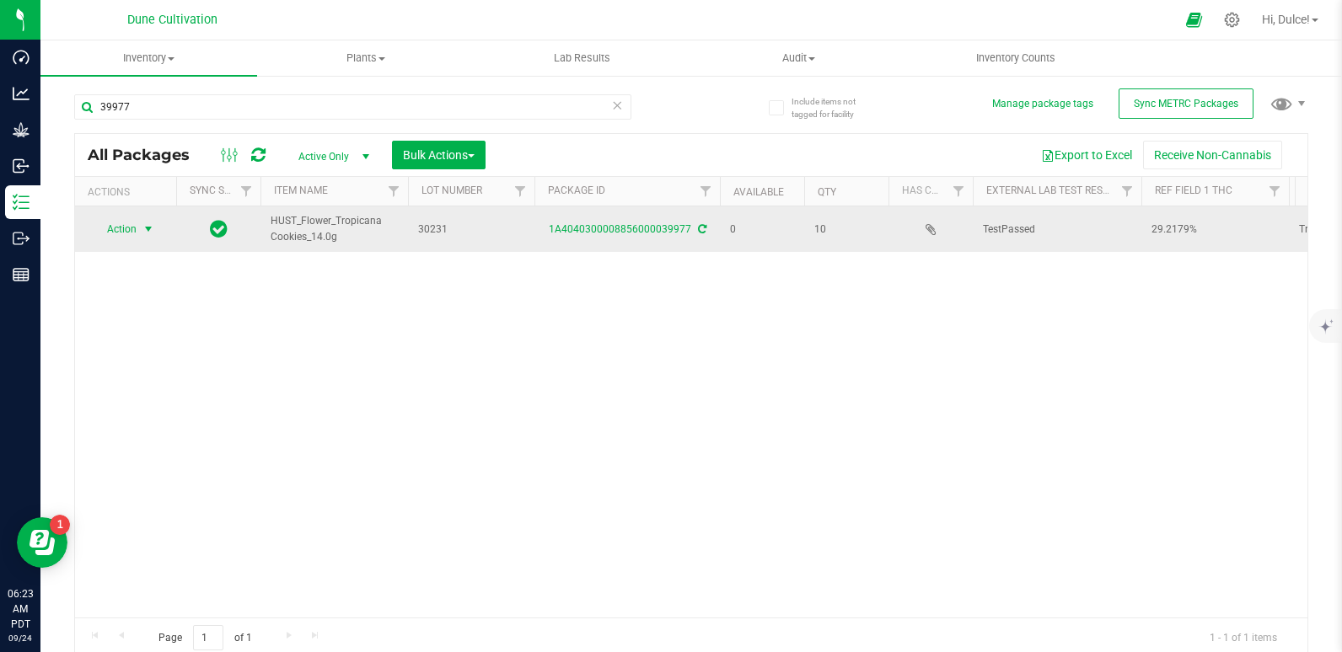
click at [112, 230] on span "Action" at bounding box center [115, 229] width 46 height 24
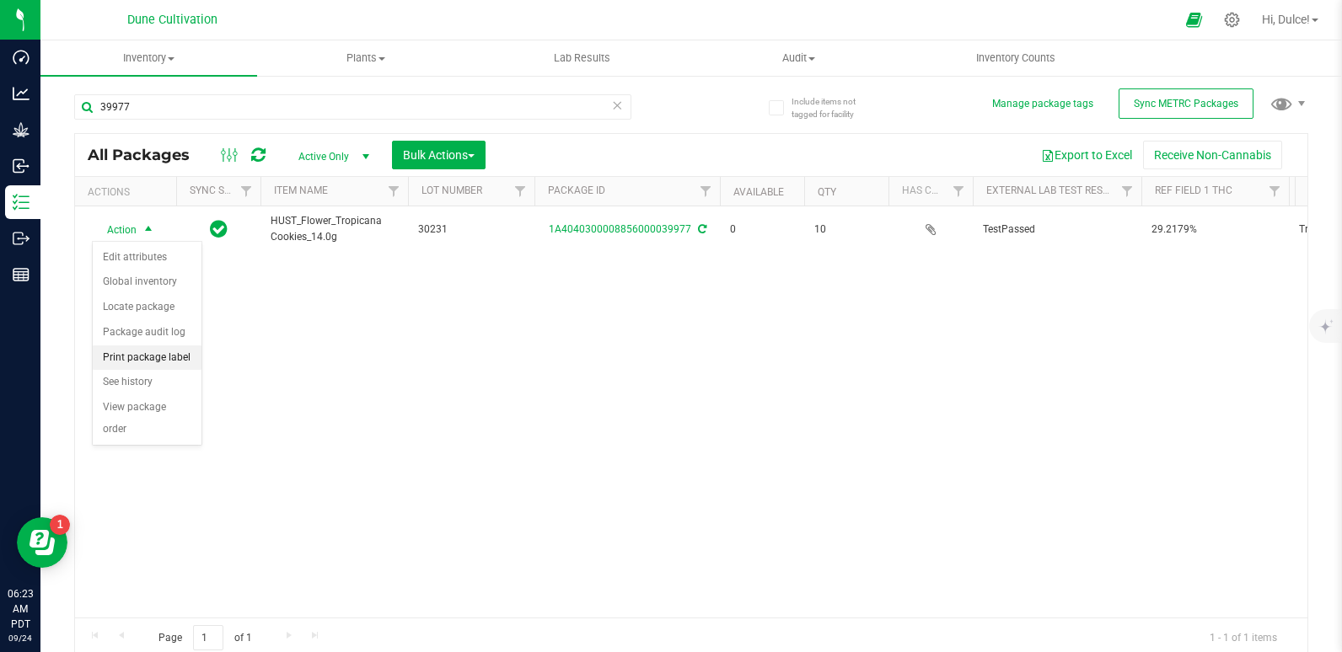
click at [145, 356] on li "Print package label" at bounding box center [147, 358] width 109 height 25
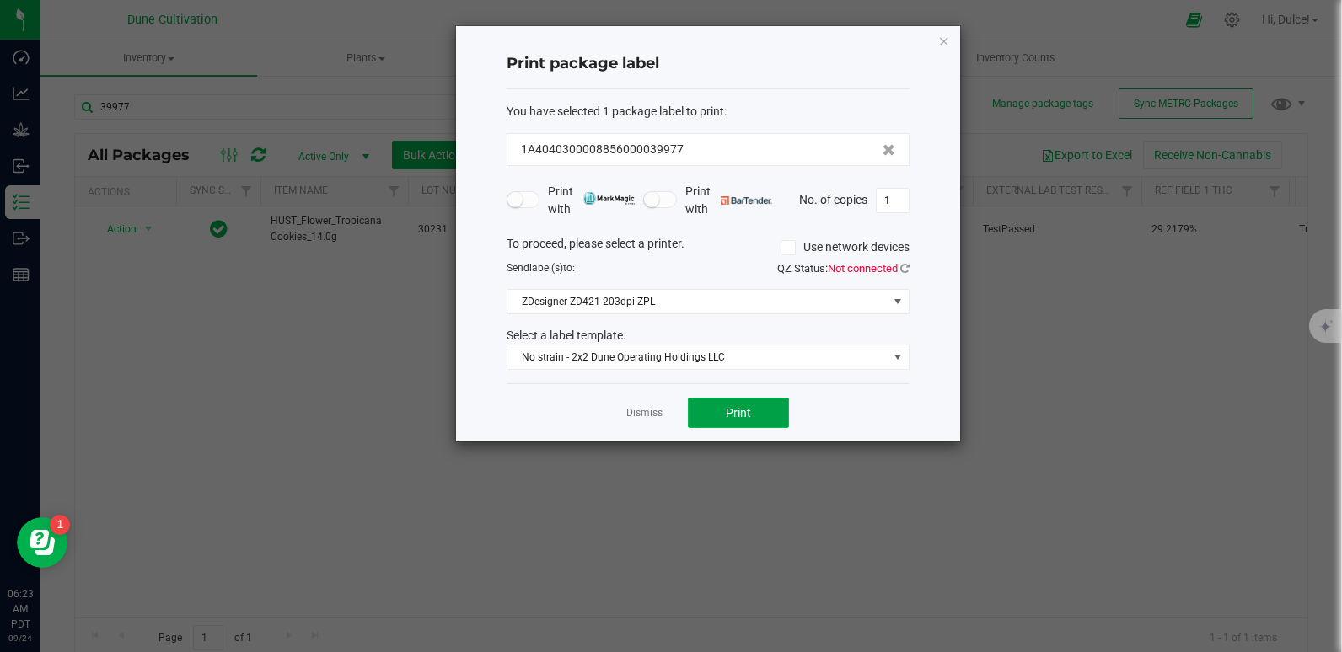
click at [735, 423] on button "Print" at bounding box center [738, 413] width 101 height 30
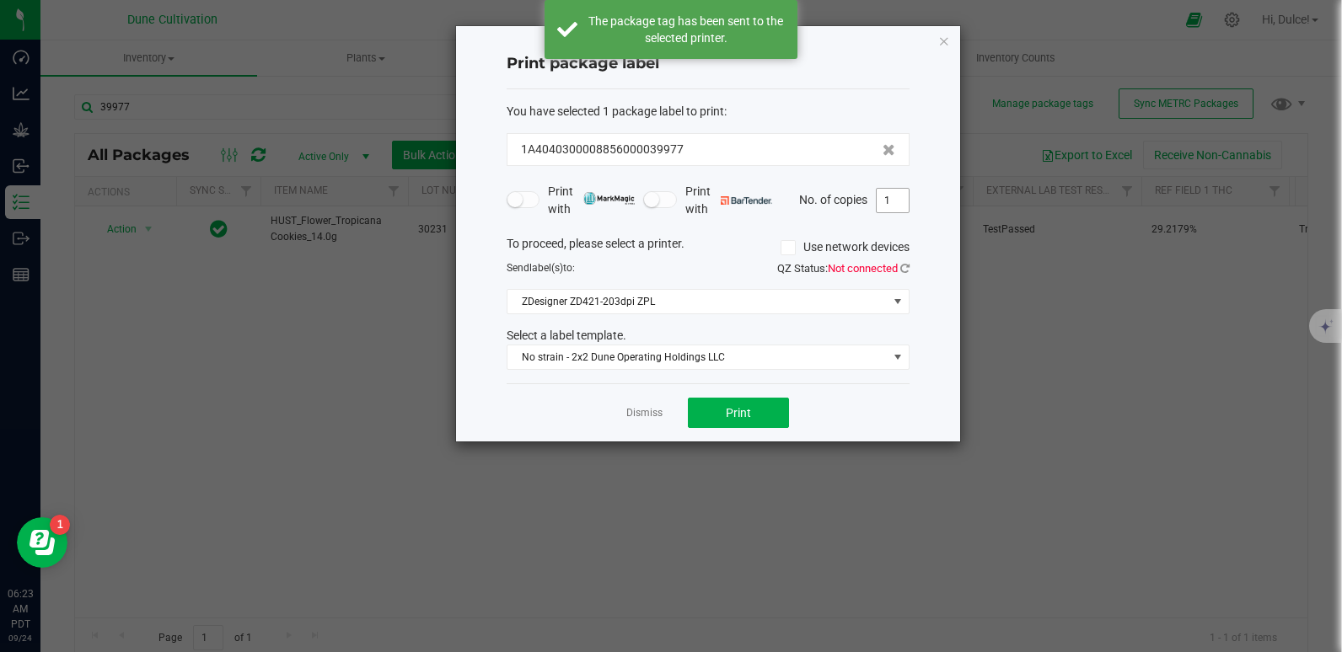
click at [898, 202] on input "1" at bounding box center [893, 201] width 32 height 24
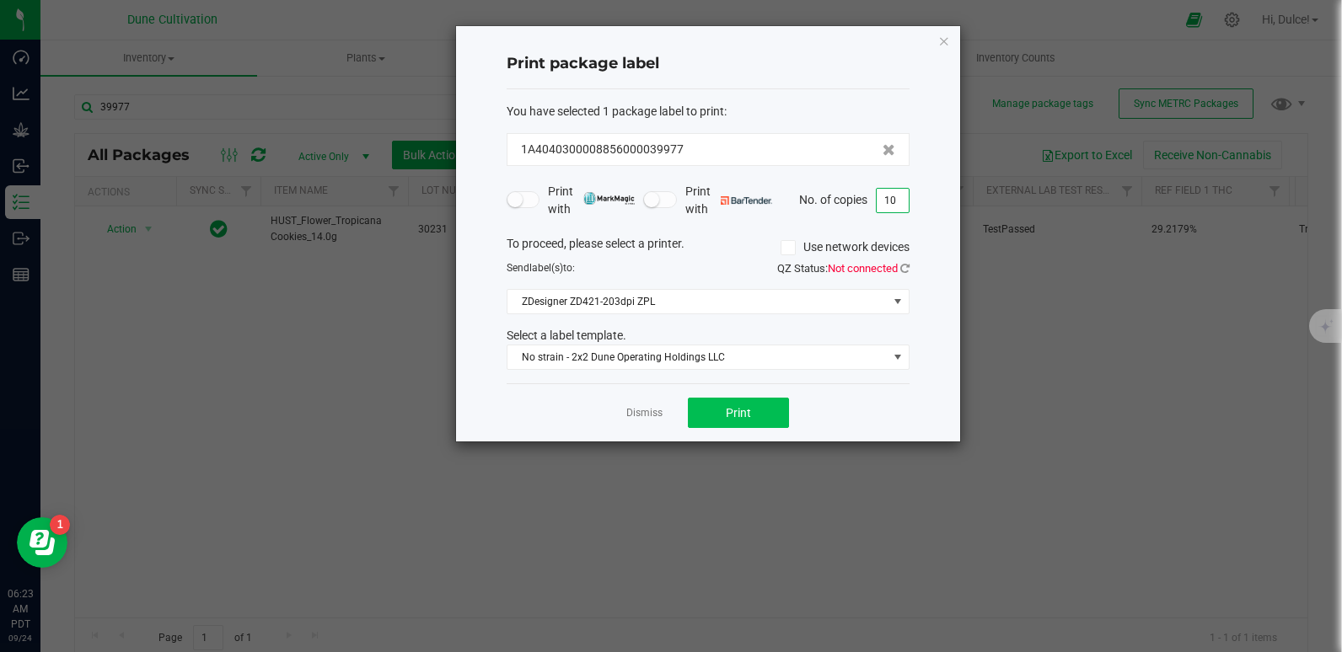
type input "10"
click at [730, 402] on button "Print" at bounding box center [738, 413] width 101 height 30
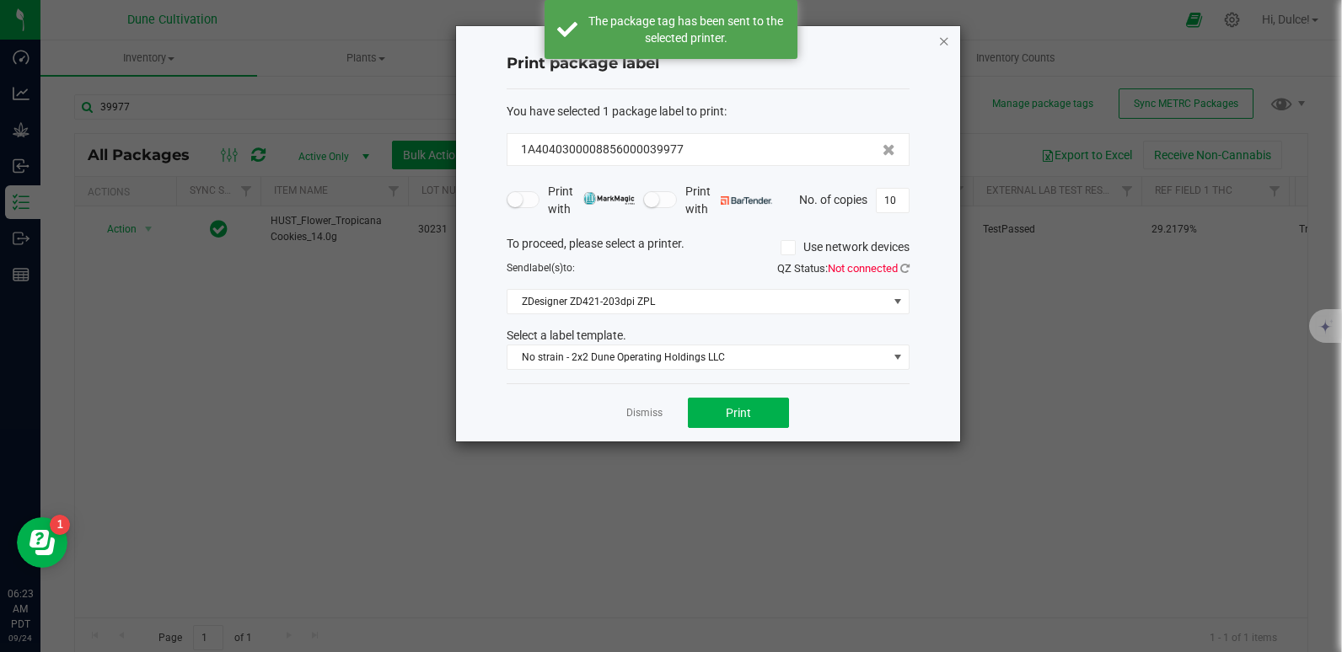
click at [946, 40] on icon "button" at bounding box center [944, 40] width 12 height 20
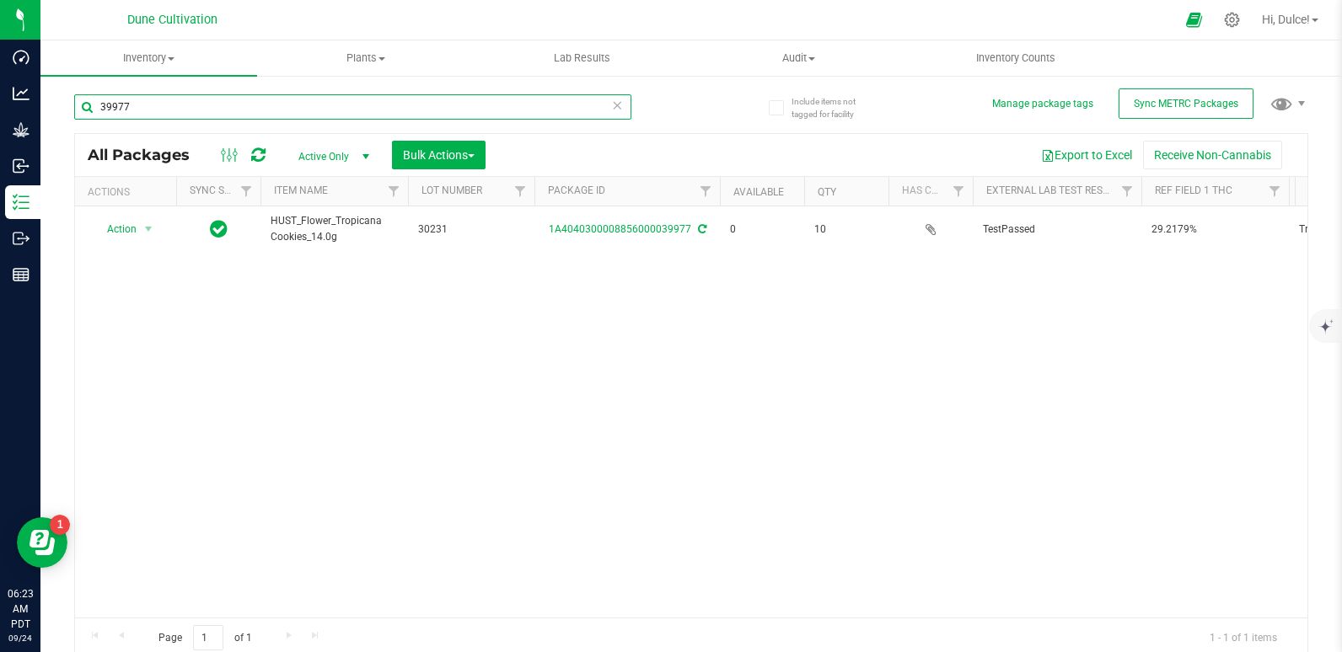
click at [390, 112] on input "39977" at bounding box center [352, 106] width 557 height 25
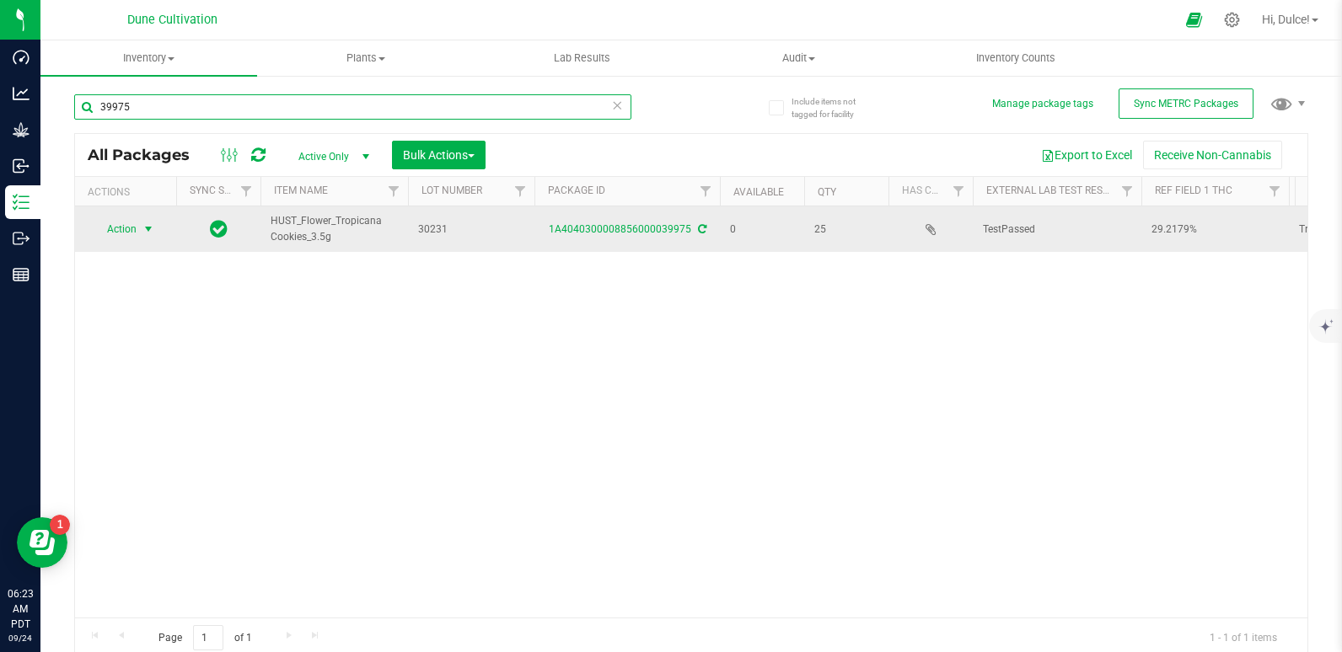
type input "39975"
click at [142, 228] on span "select" at bounding box center [148, 229] width 13 height 13
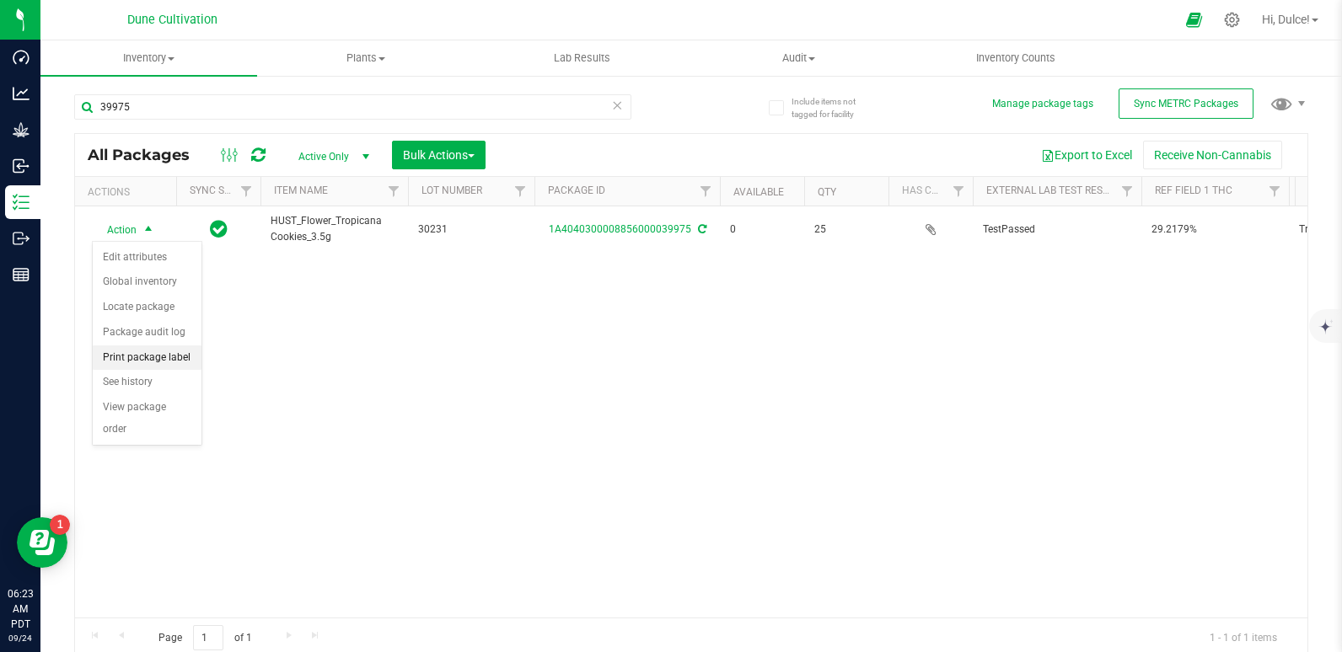
click at [139, 352] on li "Print package label" at bounding box center [147, 358] width 109 height 25
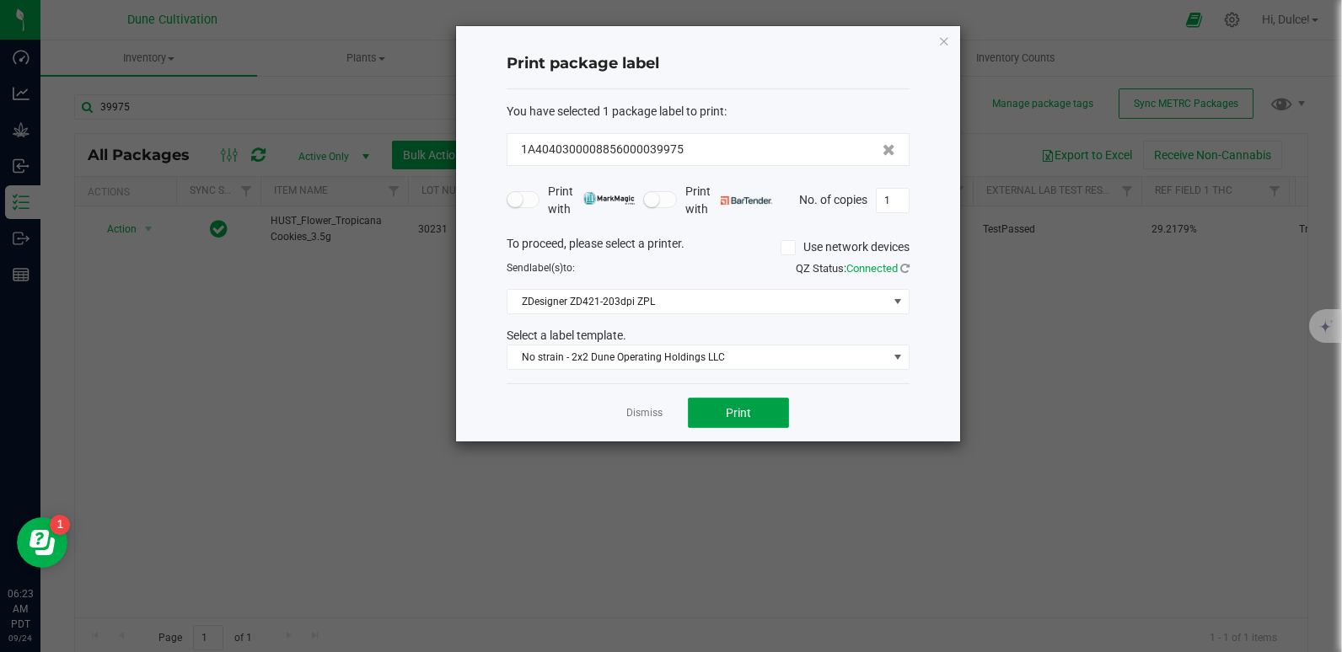
click at [755, 421] on button "Print" at bounding box center [738, 413] width 101 height 30
click at [939, 41] on icon "button" at bounding box center [944, 40] width 12 height 20
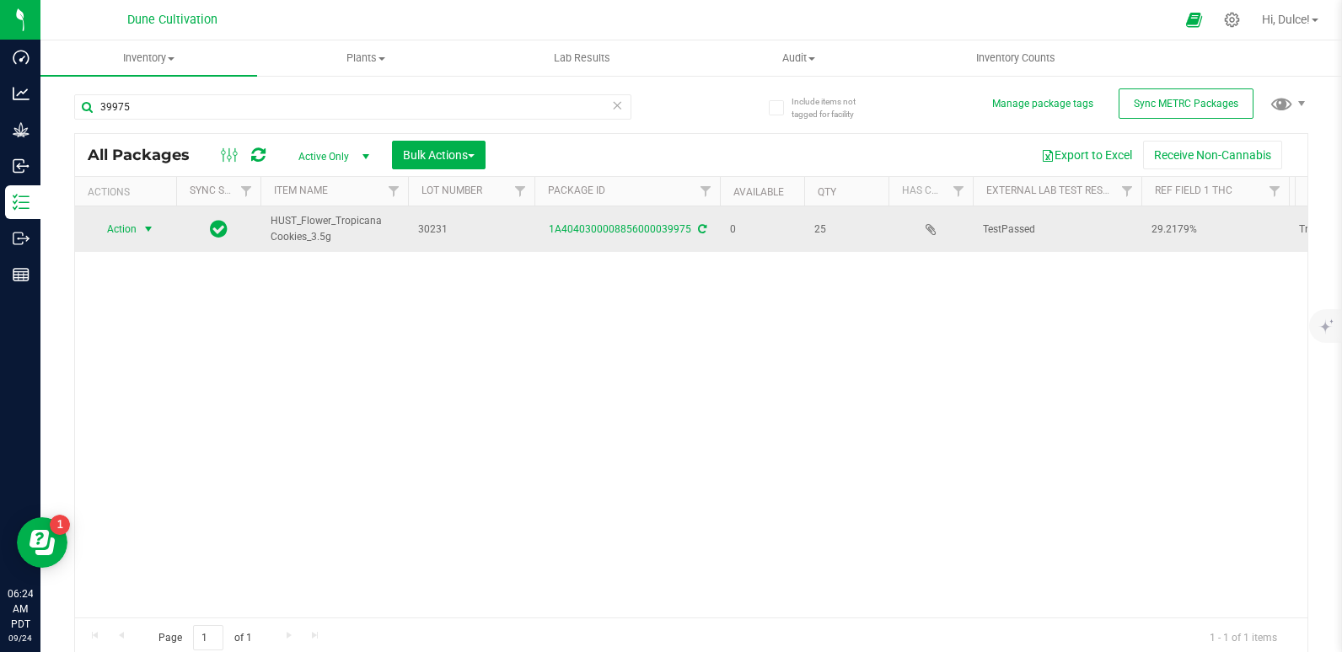
click at [152, 228] on span "select" at bounding box center [148, 229] width 13 height 13
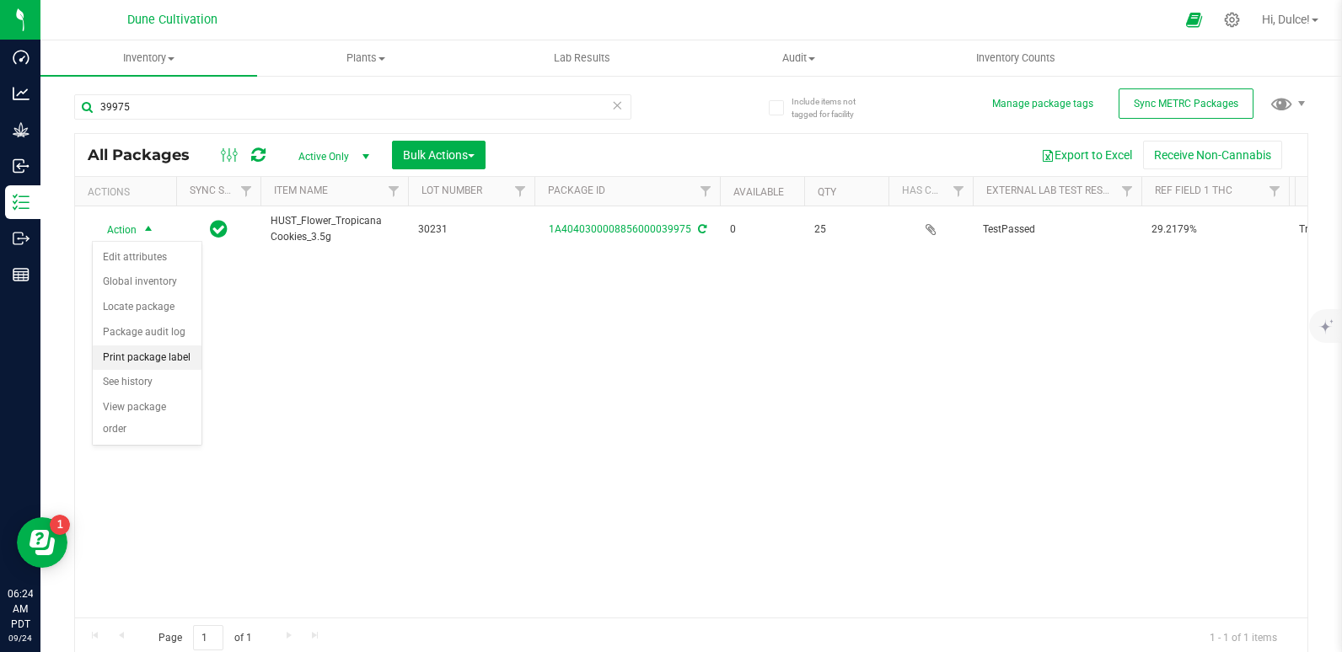
click at [142, 352] on li "Print package label" at bounding box center [147, 358] width 109 height 25
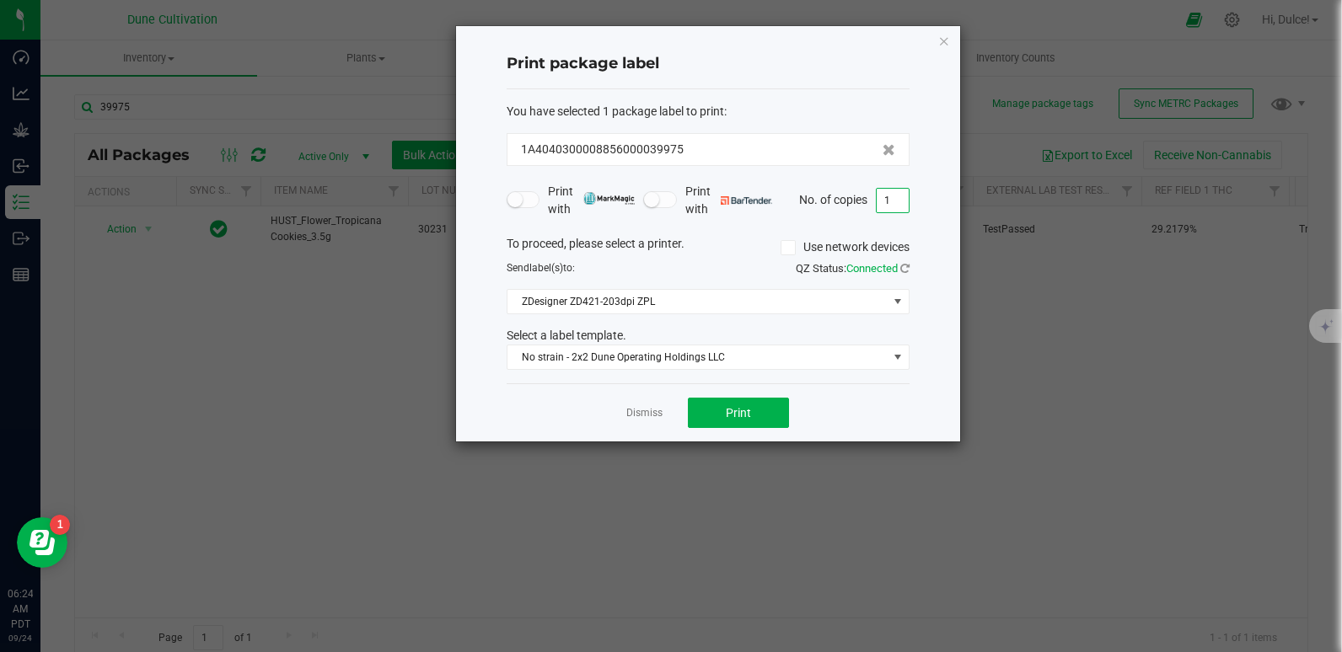
click at [900, 201] on input "1" at bounding box center [893, 201] width 32 height 24
type input "25"
click at [748, 412] on span "Print" at bounding box center [738, 412] width 25 height 13
click at [941, 37] on icon "button" at bounding box center [944, 40] width 12 height 20
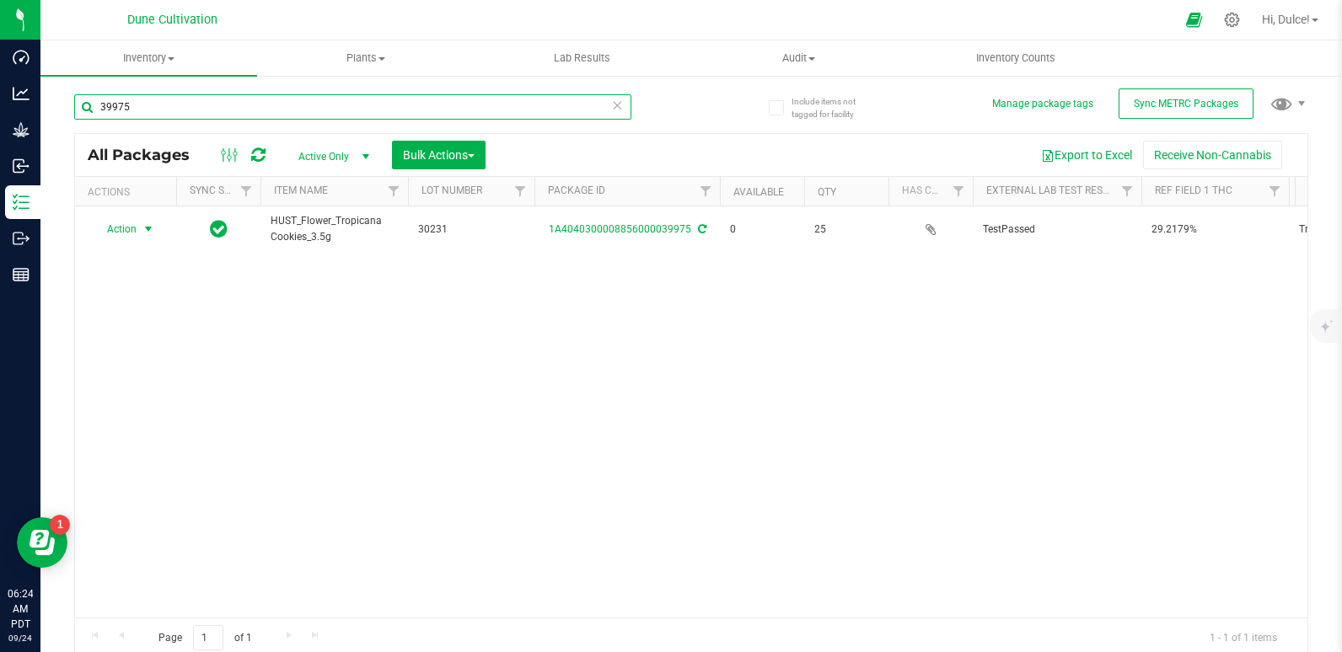
click at [366, 106] on input "39975" at bounding box center [352, 106] width 557 height 25
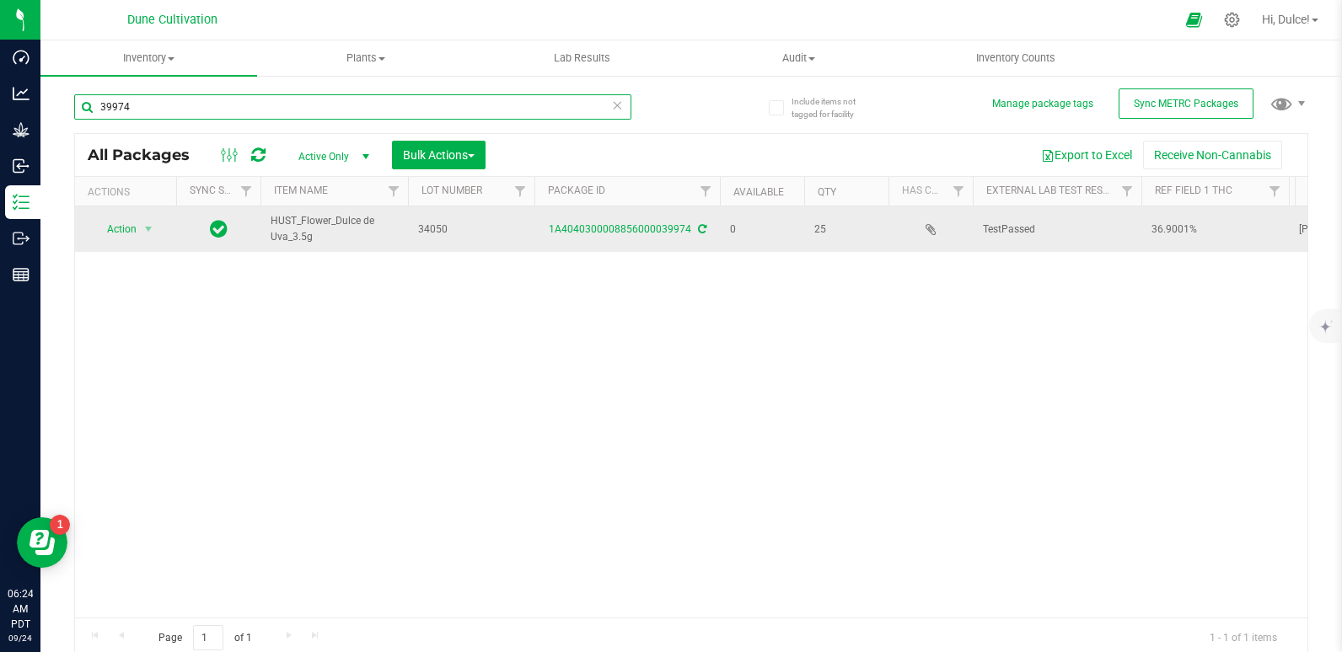
type input "39974"
click at [630, 222] on div "1A4040300008856000039974" at bounding box center [627, 230] width 190 height 16
click at [600, 232] on link "1A4040300008856000039974" at bounding box center [620, 229] width 142 height 12
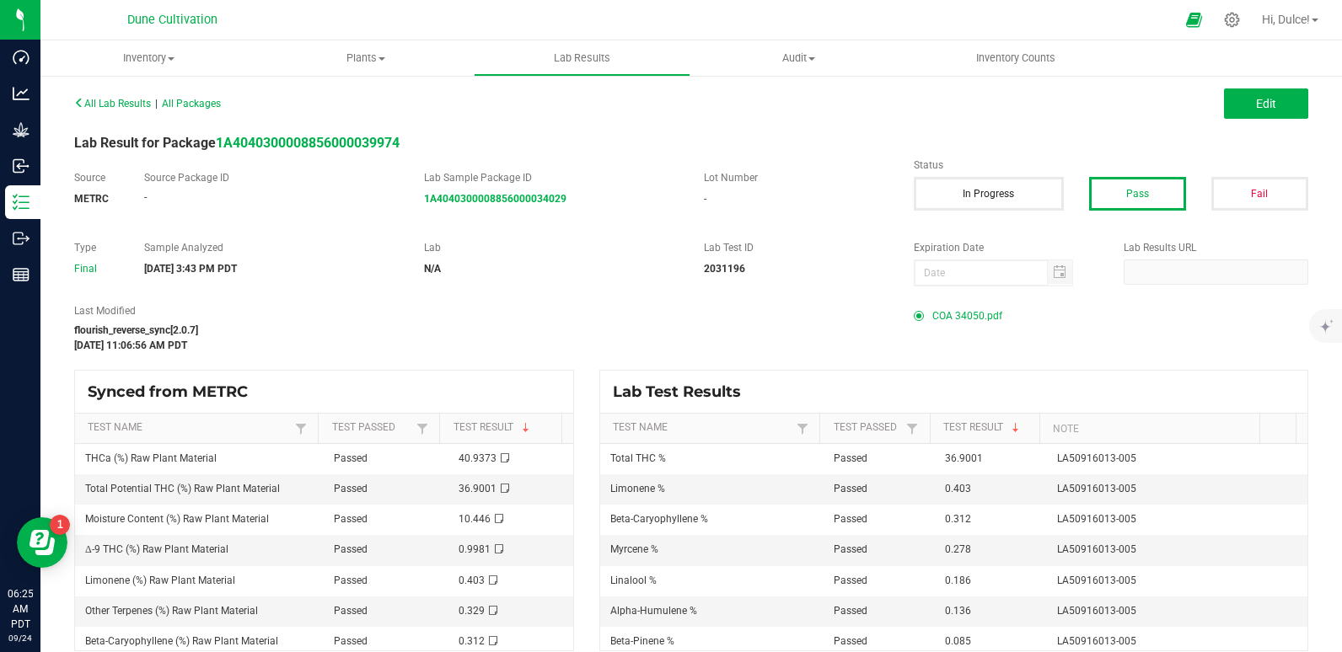
click at [969, 305] on span "COA 34050.pdf" at bounding box center [967, 315] width 70 height 25
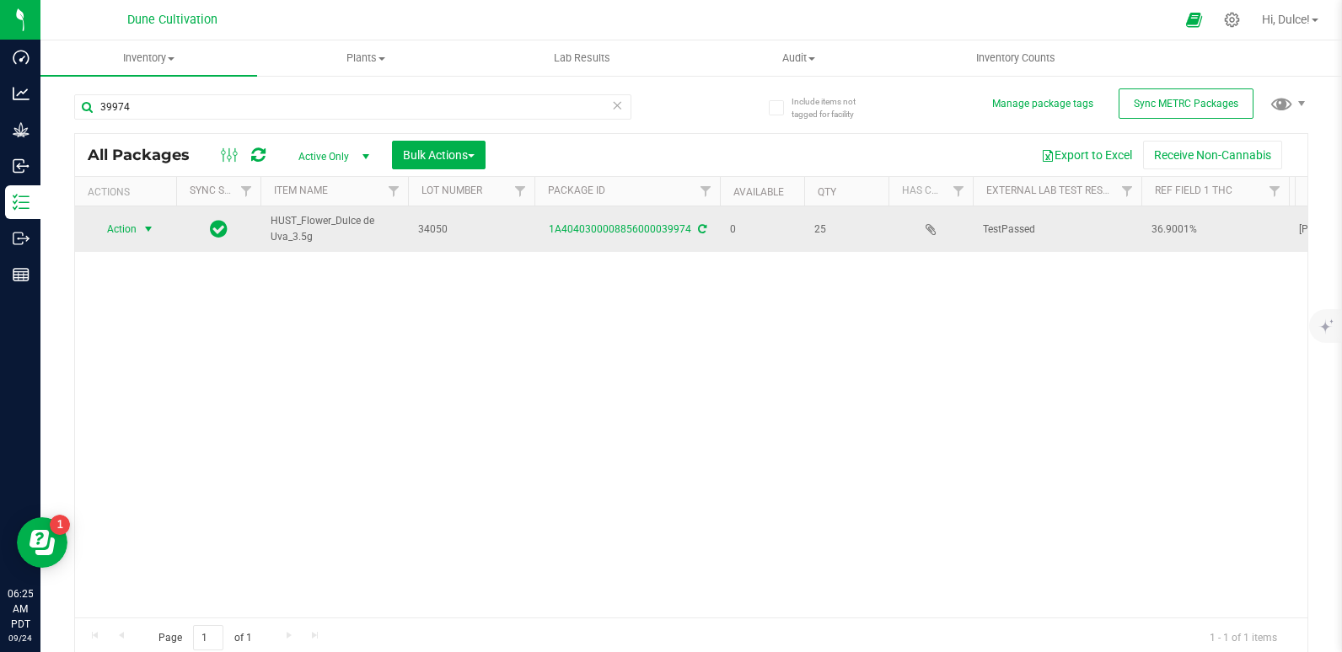
click at [128, 223] on span "Action" at bounding box center [115, 229] width 46 height 24
click at [117, 228] on span "Action" at bounding box center [115, 230] width 46 height 24
click at [118, 228] on span "Action" at bounding box center [115, 229] width 46 height 24
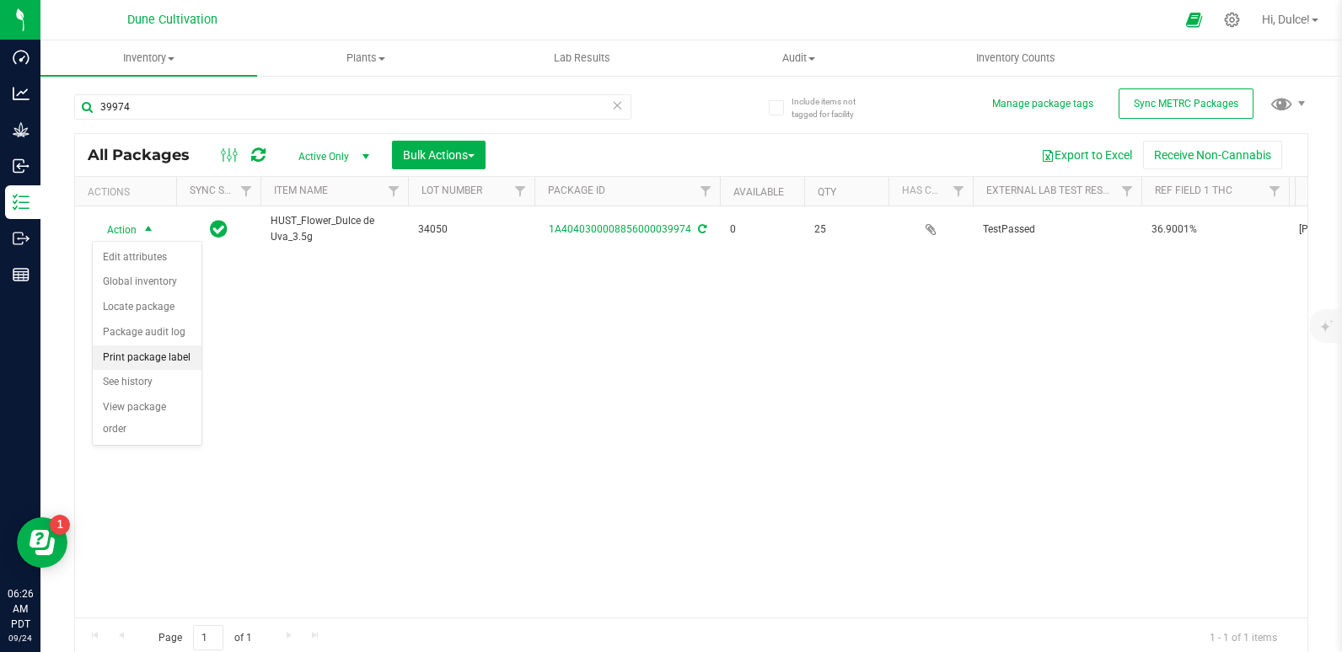
click at [142, 355] on li "Print package label" at bounding box center [147, 358] width 109 height 25
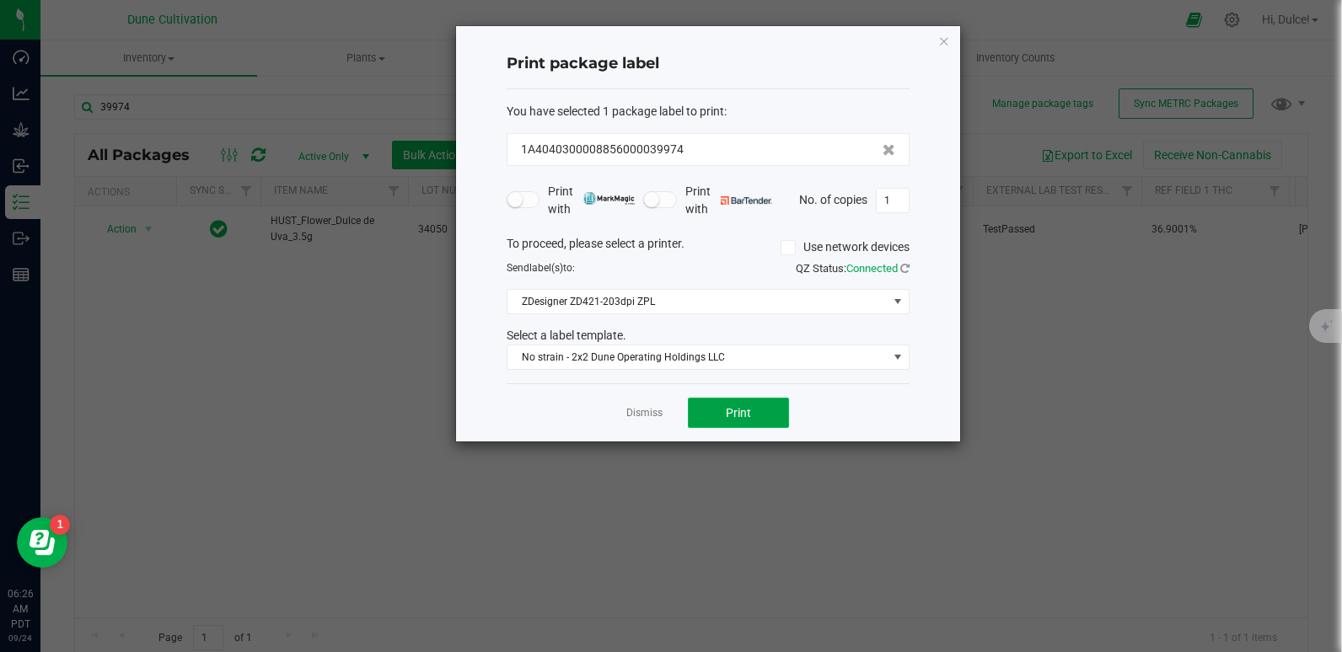
click at [744, 410] on span "Print" at bounding box center [738, 412] width 25 height 13
click at [938, 44] on icon "button" at bounding box center [944, 40] width 12 height 20
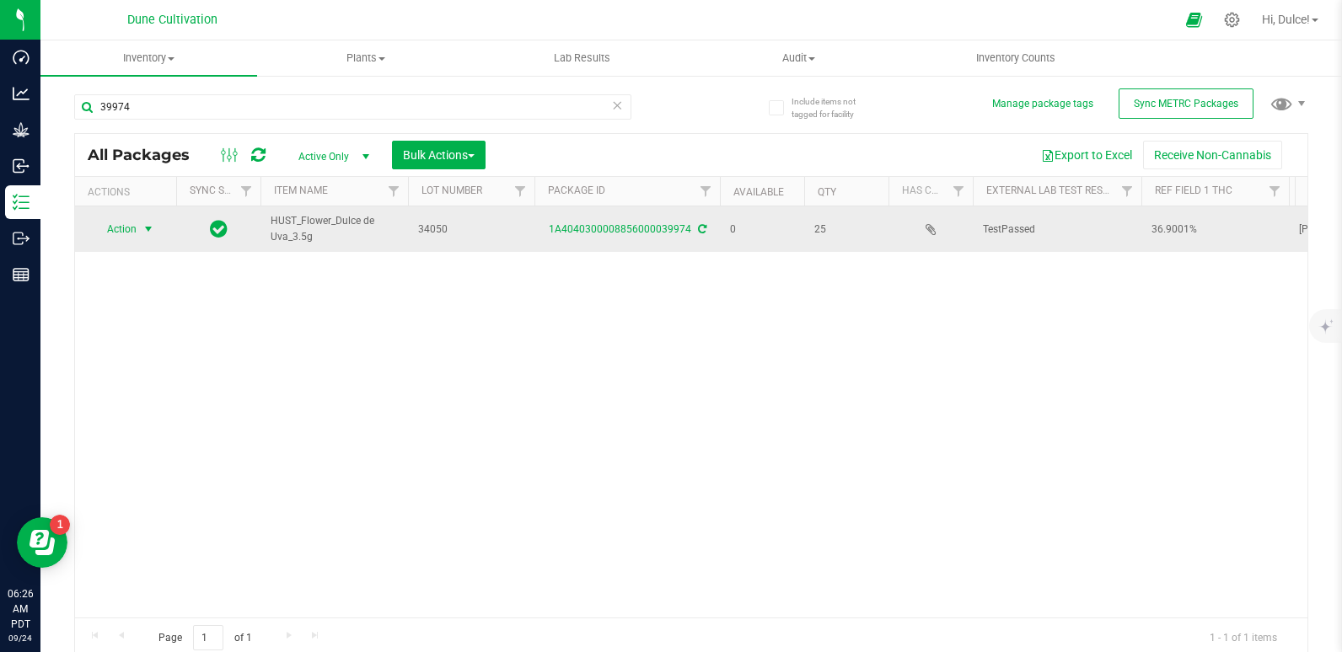
click at [133, 221] on span "Action" at bounding box center [115, 229] width 46 height 24
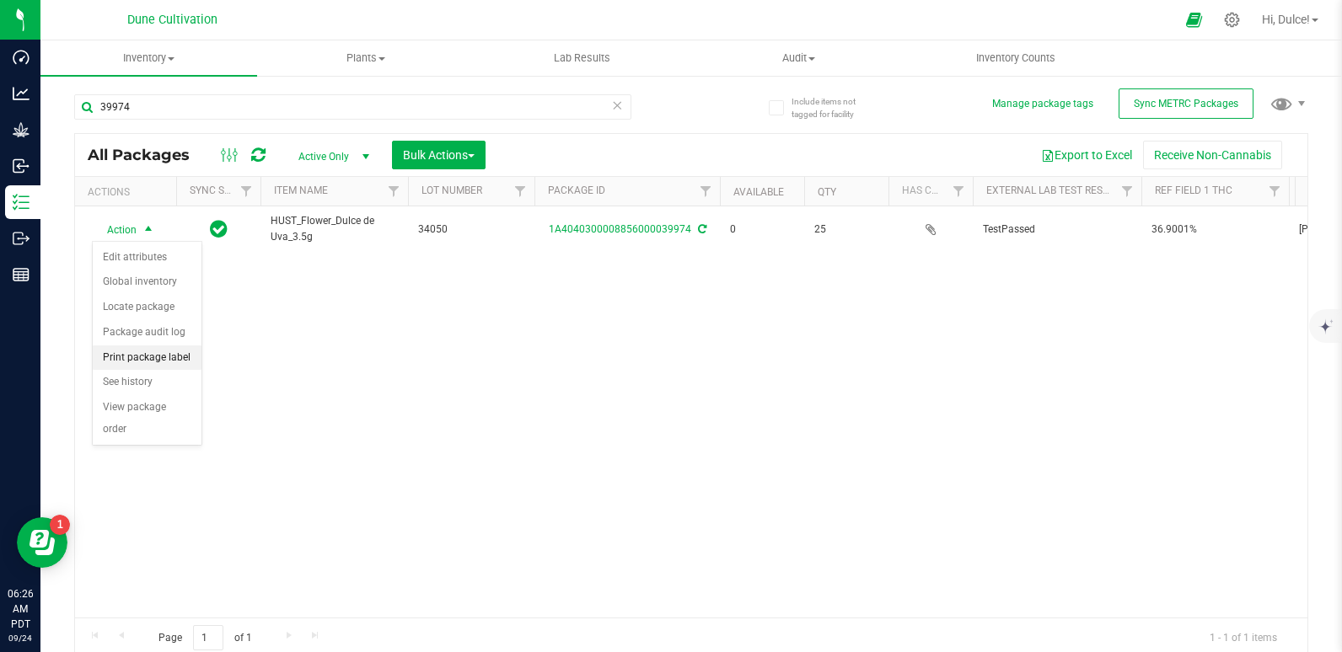
click at [120, 357] on li "Print package label" at bounding box center [147, 358] width 109 height 25
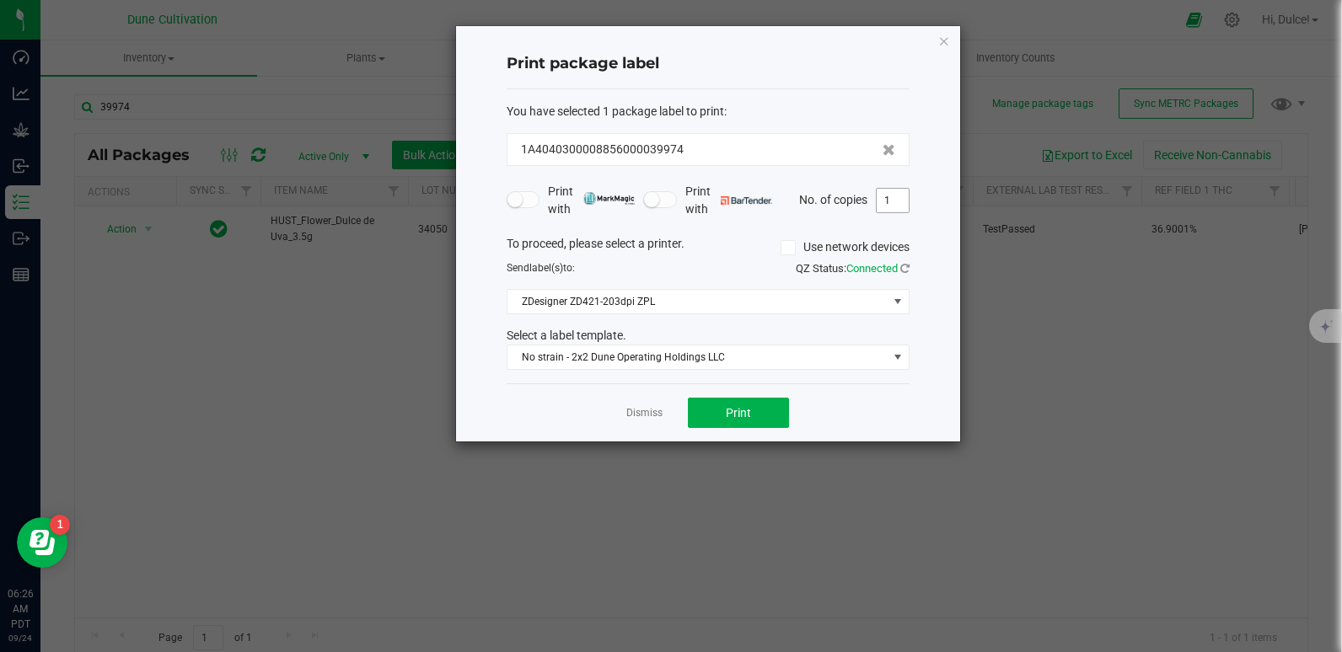
click at [890, 199] on input "1" at bounding box center [893, 201] width 32 height 24
type input "25"
click at [754, 416] on button "Print" at bounding box center [738, 413] width 101 height 30
click at [940, 42] on icon "button" at bounding box center [944, 40] width 12 height 20
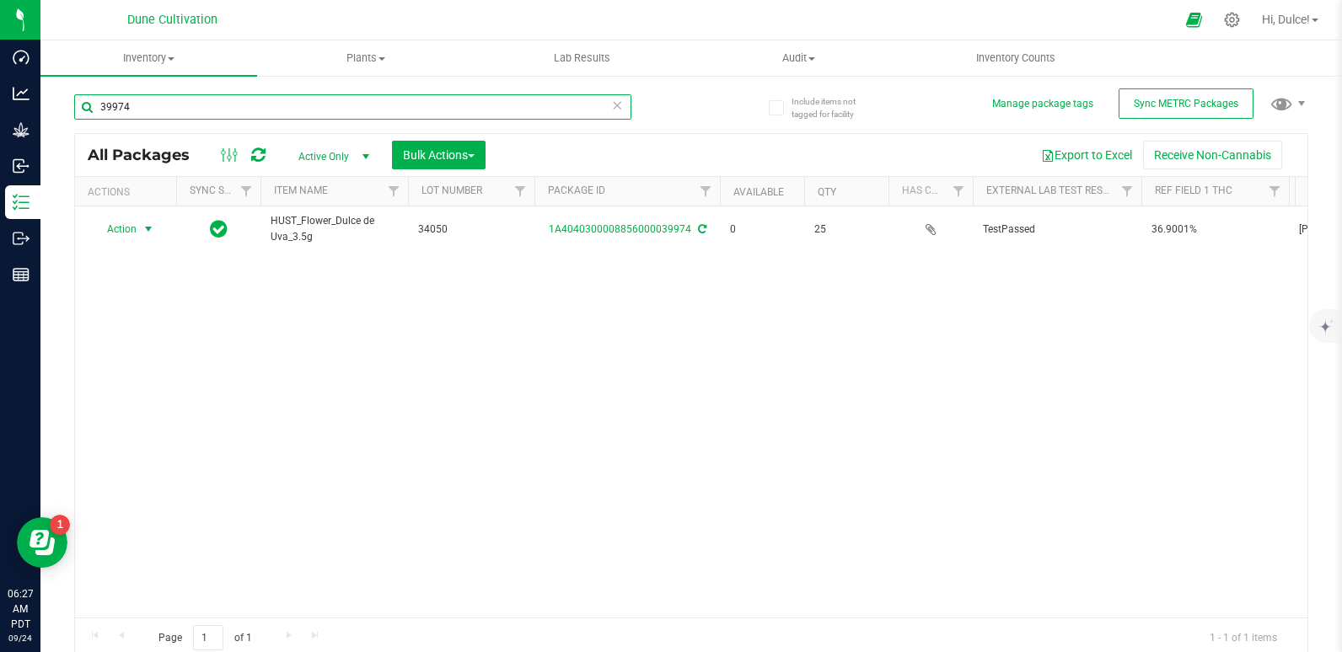
click at [256, 114] on input "39974" at bounding box center [352, 106] width 557 height 25
type input "3"
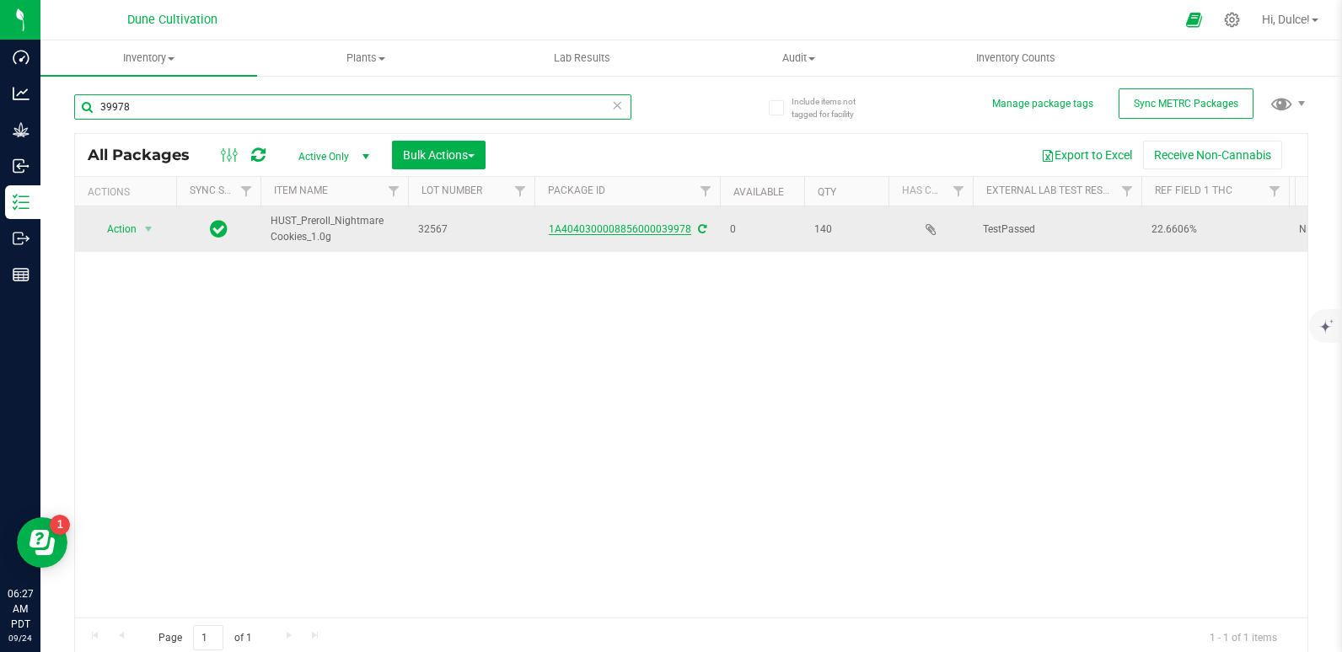
type input "39978"
click at [632, 228] on link "1A4040300008856000039978" at bounding box center [620, 229] width 142 height 12
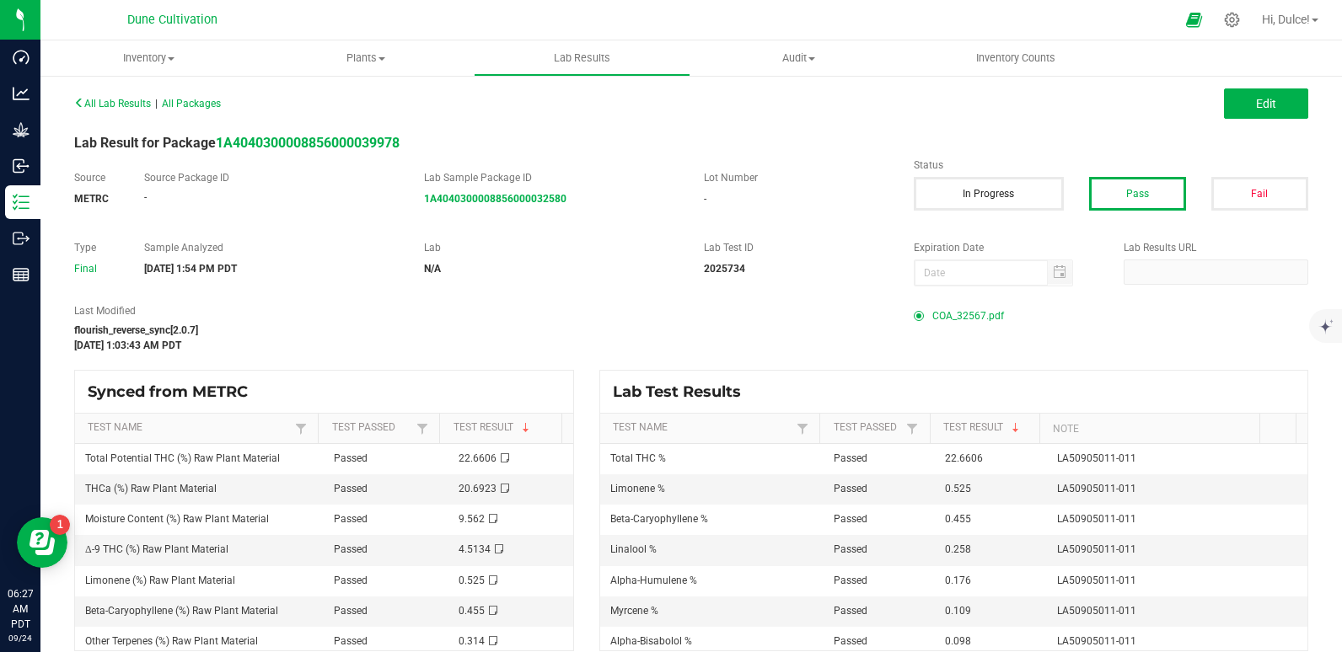
click at [938, 310] on span "COA_32567.pdf" at bounding box center [968, 315] width 72 height 25
drag, startPoint x: 873, startPoint y: 300, endPoint x: 711, endPoint y: 305, distance: 161.9
click at [711, 305] on label "Last Modified" at bounding box center [481, 310] width 814 height 15
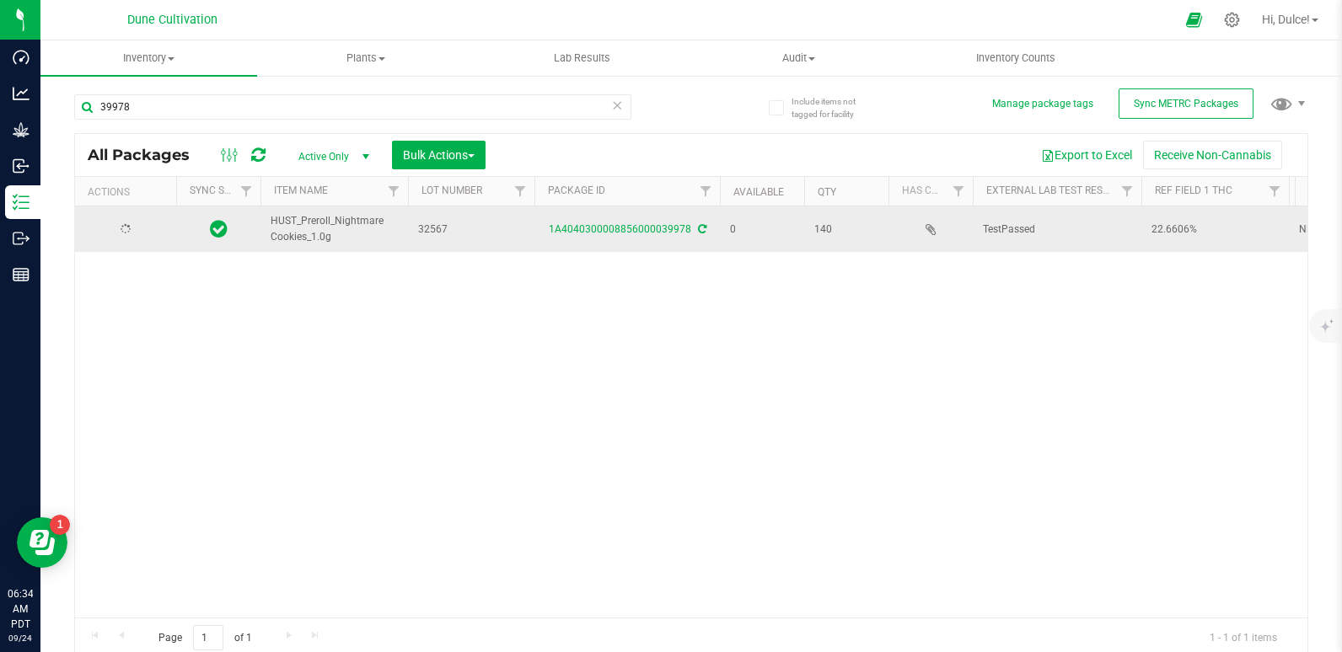
click at [130, 223] on div at bounding box center [125, 230] width 81 height 16
click at [127, 230] on span "Action" at bounding box center [115, 229] width 46 height 24
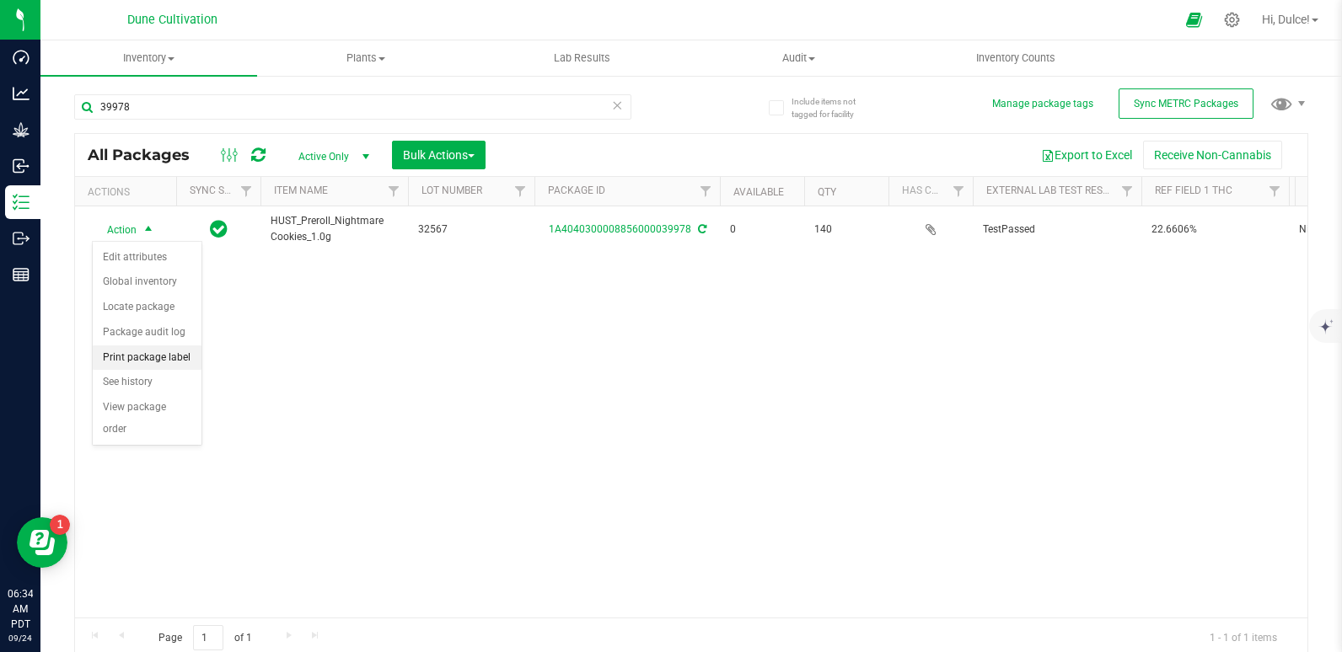
click at [128, 368] on li "Print package label" at bounding box center [147, 358] width 109 height 25
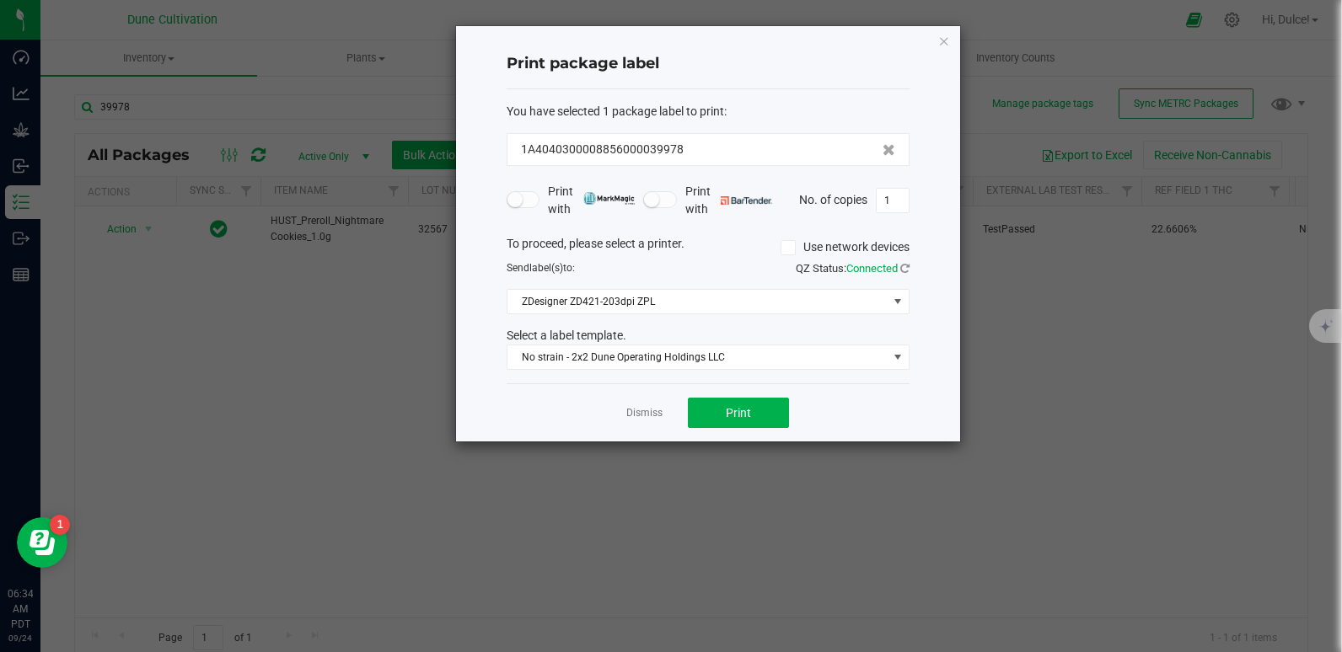
click at [751, 501] on ngb-modal-window "Print package label You have selected 1 package label to print : 1A404030000885…" at bounding box center [677, 326] width 1355 height 652
click at [741, 419] on span "Print" at bounding box center [738, 412] width 25 height 13
click at [938, 40] on icon "button" at bounding box center [944, 40] width 12 height 20
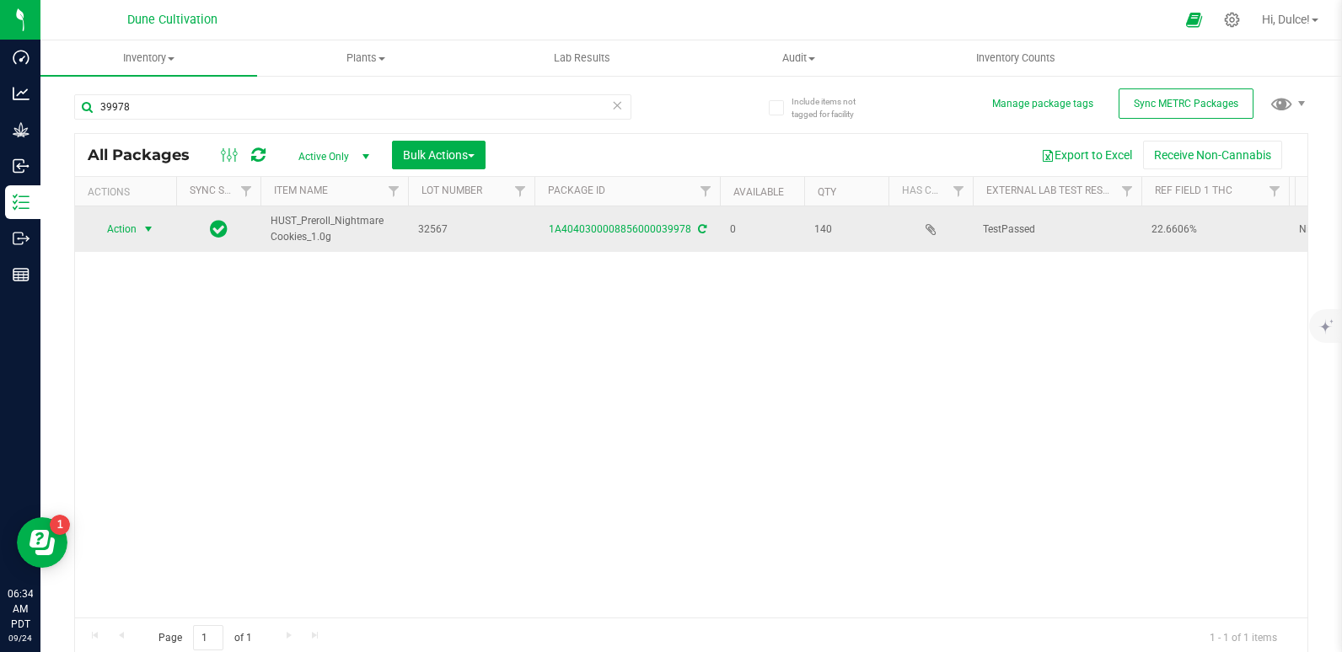
click at [134, 226] on span "Action" at bounding box center [115, 229] width 46 height 24
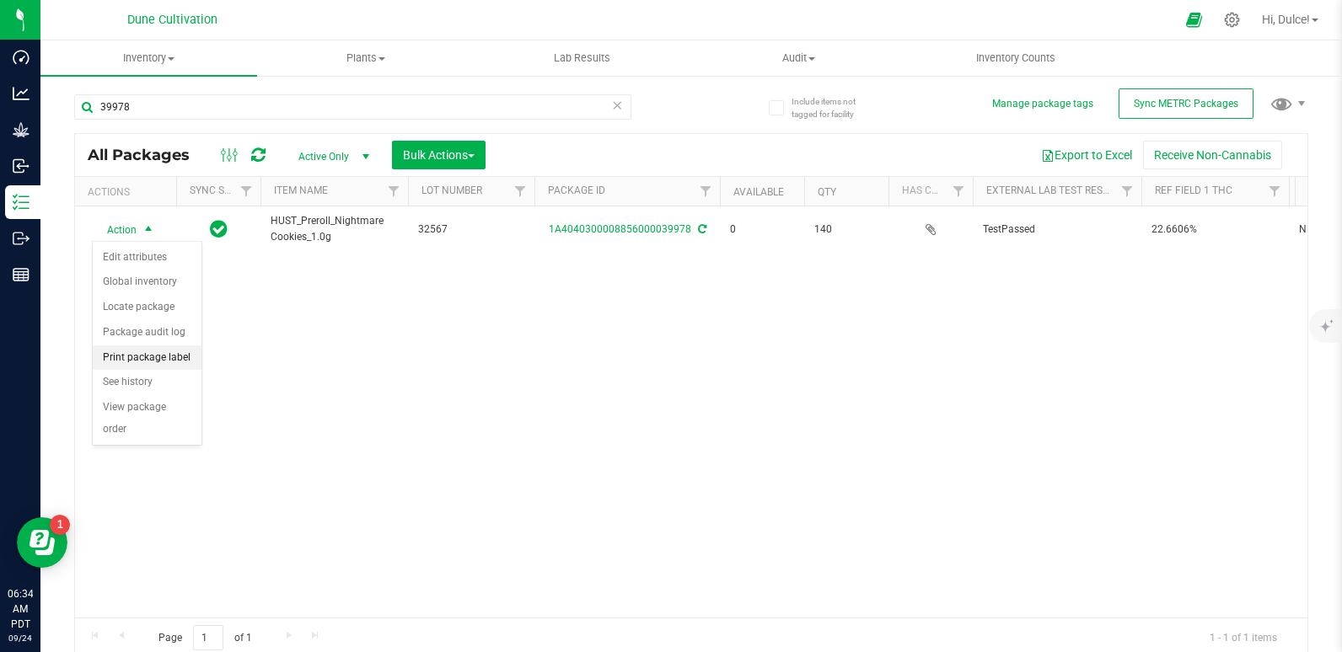
click at [145, 357] on li "Print package label" at bounding box center [147, 358] width 109 height 25
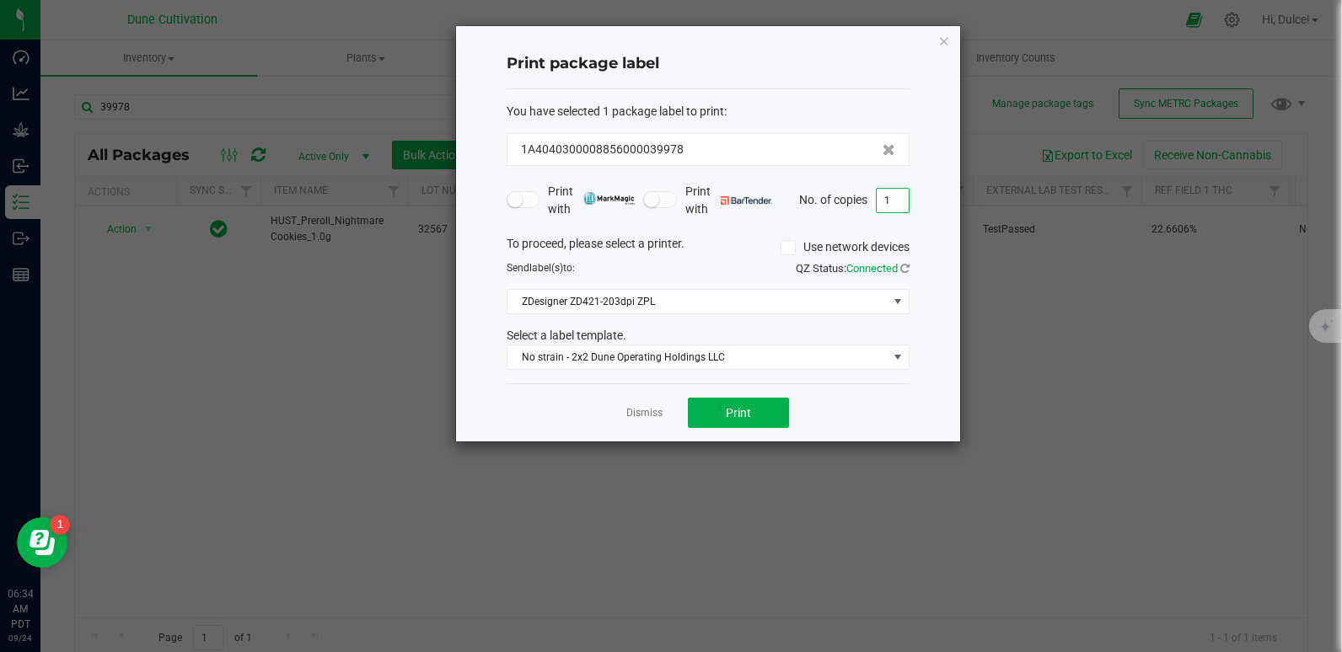
click at [895, 207] on input "1" at bounding box center [893, 201] width 32 height 24
type input "140"
click at [611, 361] on span "No strain - 2x2 Dune Operating Holdings LLC" at bounding box center [697, 358] width 380 height 24
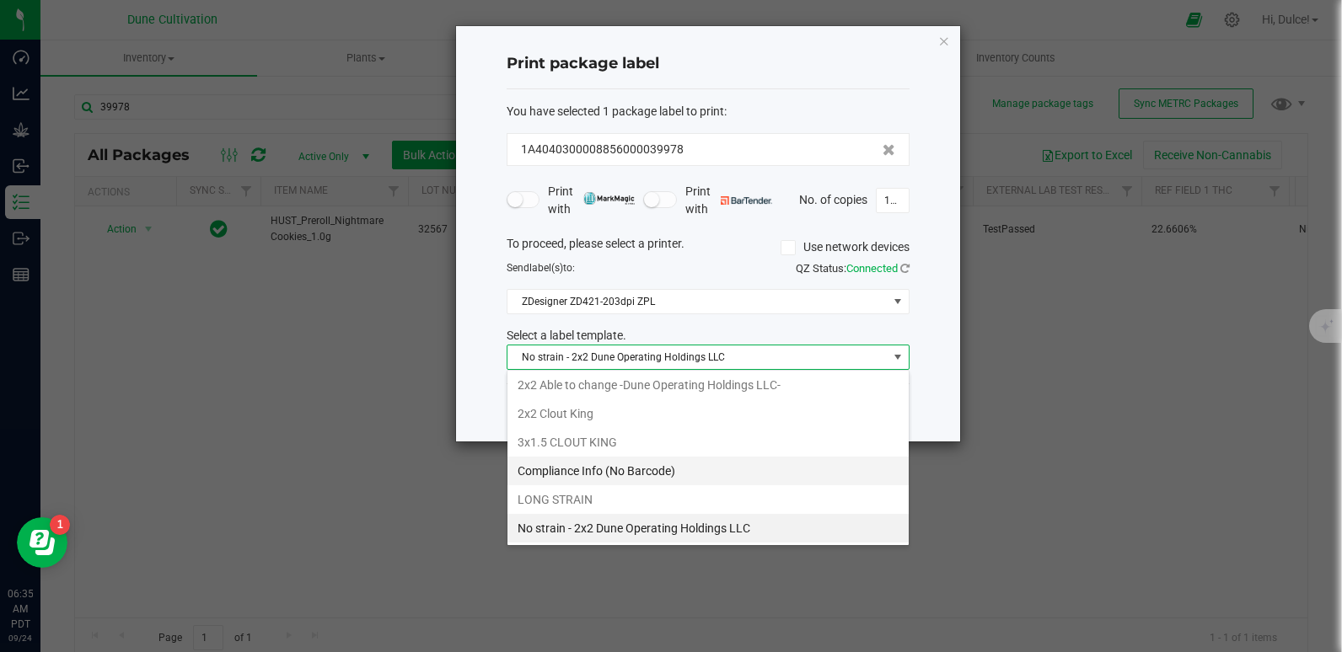
scroll to position [147, 0]
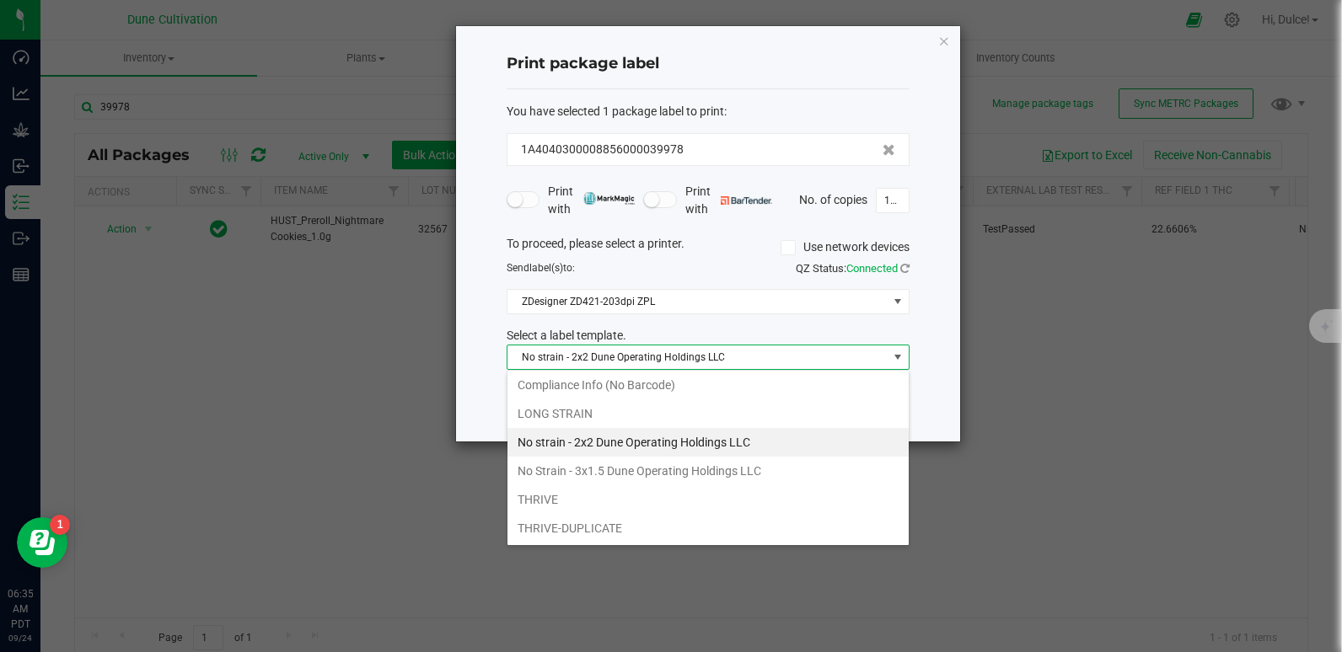
click at [850, 50] on div "Print package label" at bounding box center [708, 65] width 403 height 50
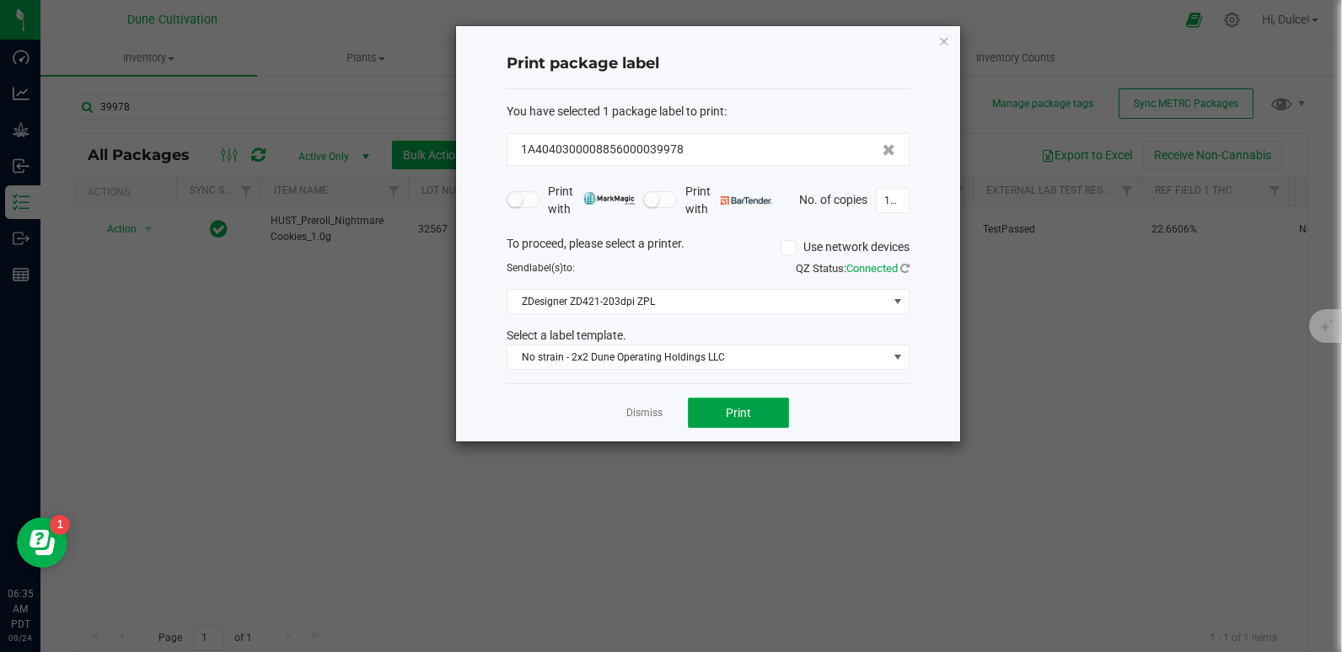
click at [756, 428] on button "Print" at bounding box center [738, 413] width 101 height 30
click at [942, 46] on icon "button" at bounding box center [944, 40] width 12 height 20
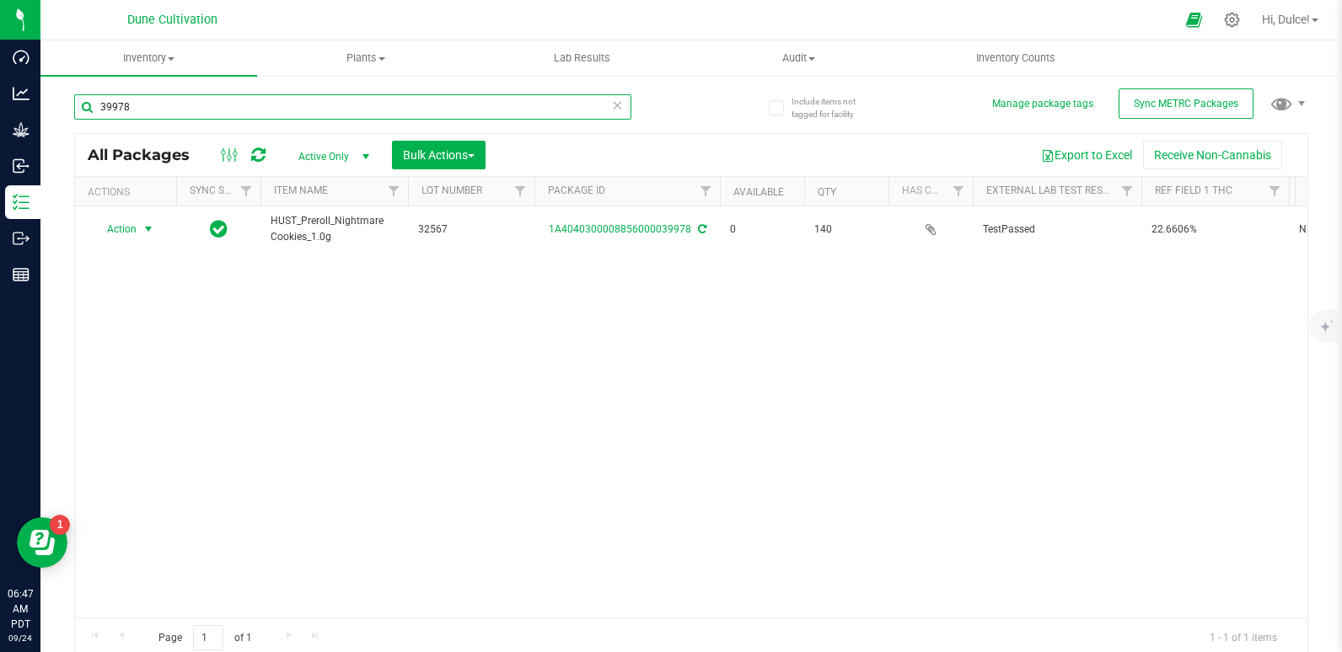
click at [246, 110] on input "39978" at bounding box center [352, 106] width 557 height 25
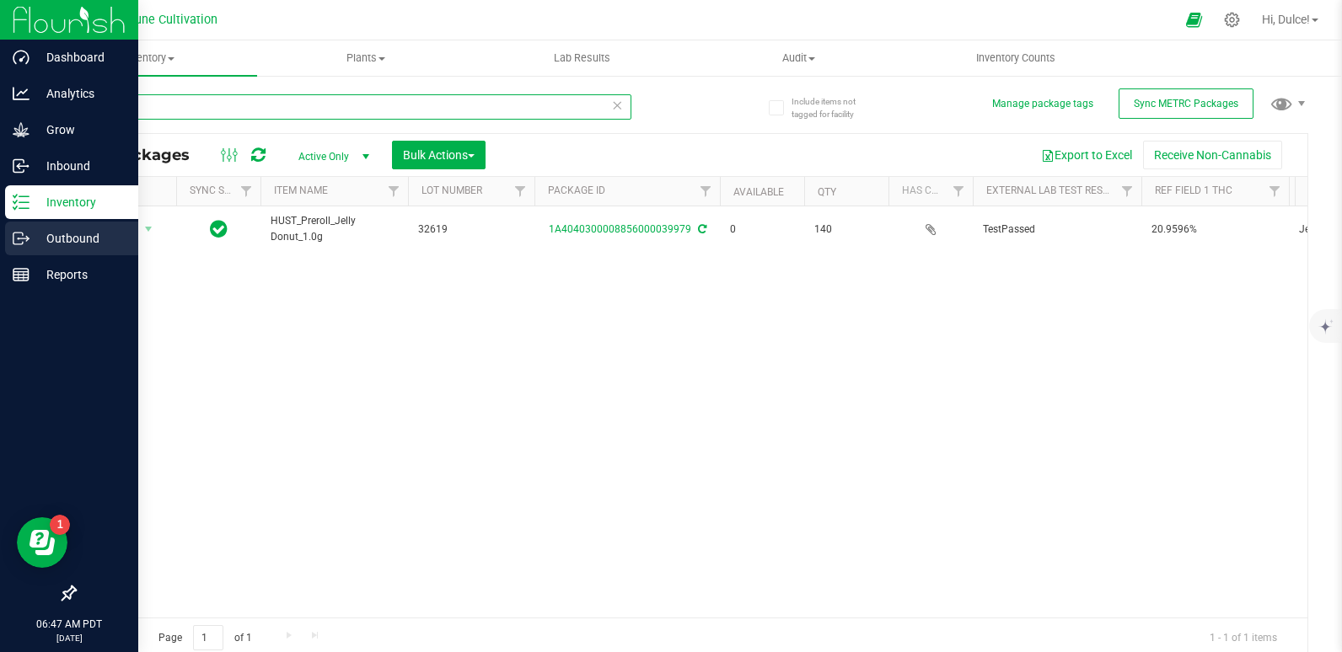
type input "39979"
click at [27, 246] on icon at bounding box center [21, 238] width 17 height 17
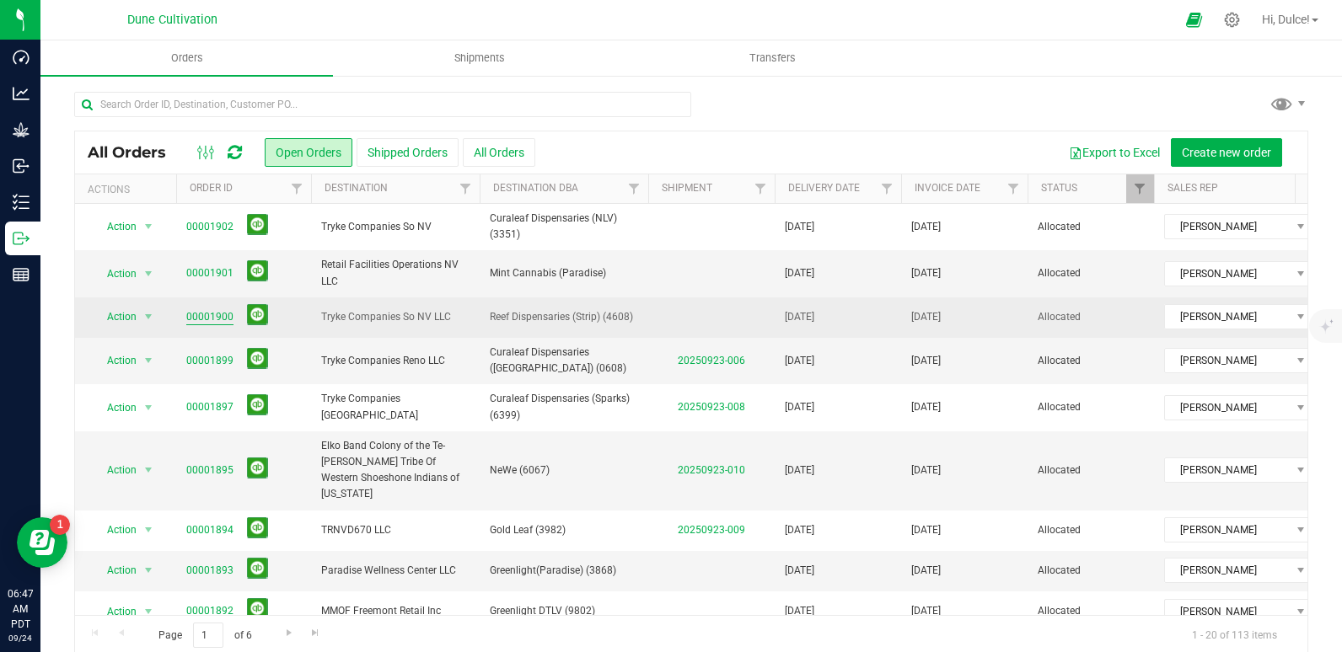
drag, startPoint x: 212, startPoint y: 337, endPoint x: 217, endPoint y: 317, distance: 20.9
click at [217, 317] on td "00001900" at bounding box center [243, 318] width 135 height 40
click at [221, 317] on link "00001900" at bounding box center [209, 317] width 47 height 16
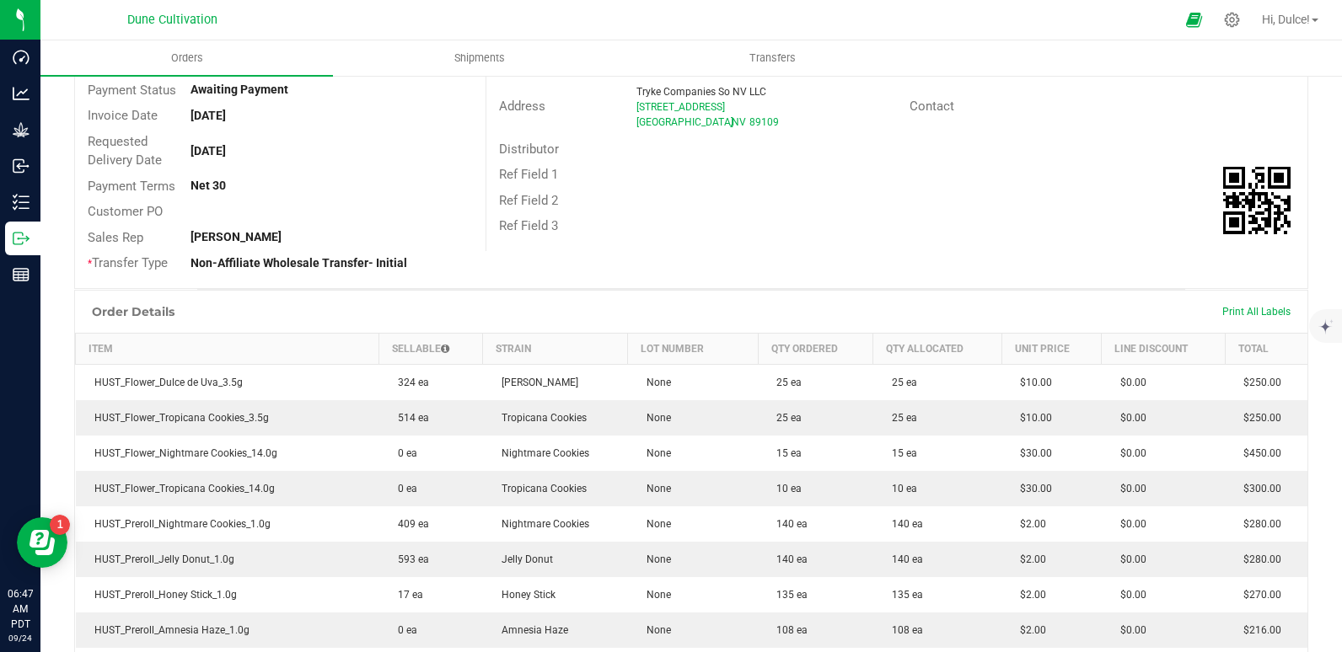
scroll to position [182, 0]
click at [1268, 308] on span "Print All Labels" at bounding box center [1256, 311] width 68 height 12
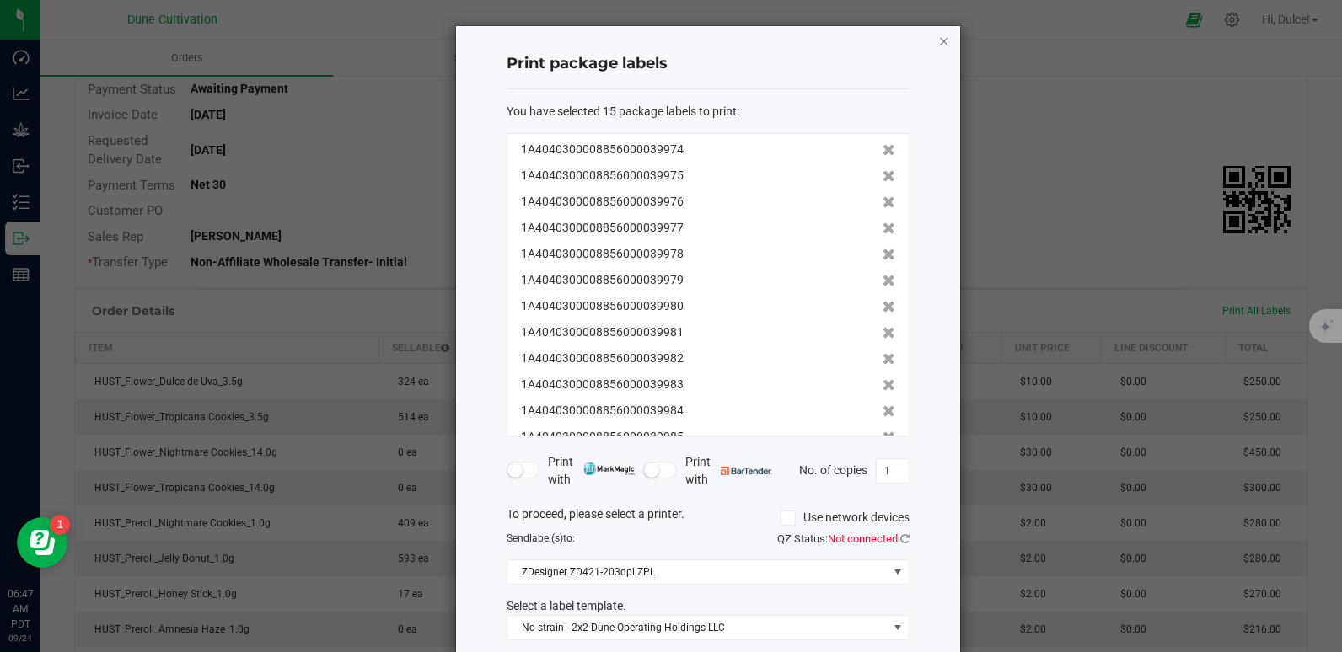
click at [942, 40] on icon "button" at bounding box center [944, 40] width 12 height 20
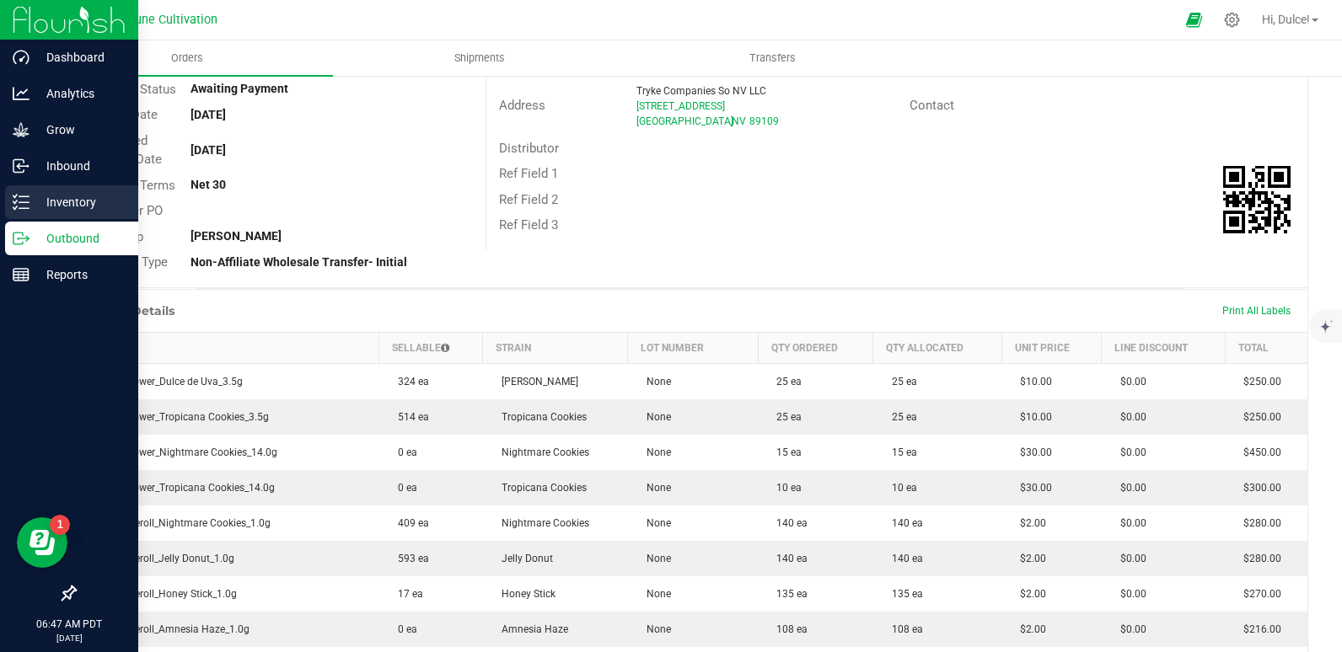
click at [33, 198] on p "Inventory" at bounding box center [80, 202] width 101 height 20
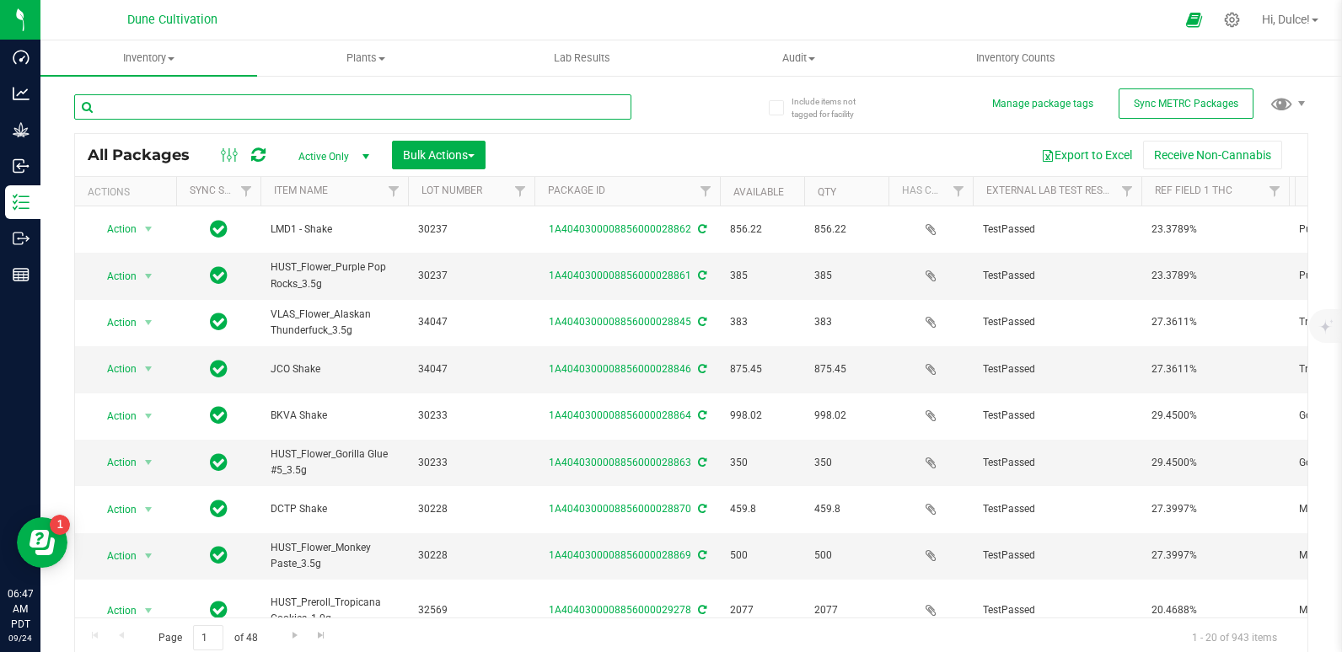
click at [352, 104] on input "text" at bounding box center [352, 106] width 557 height 25
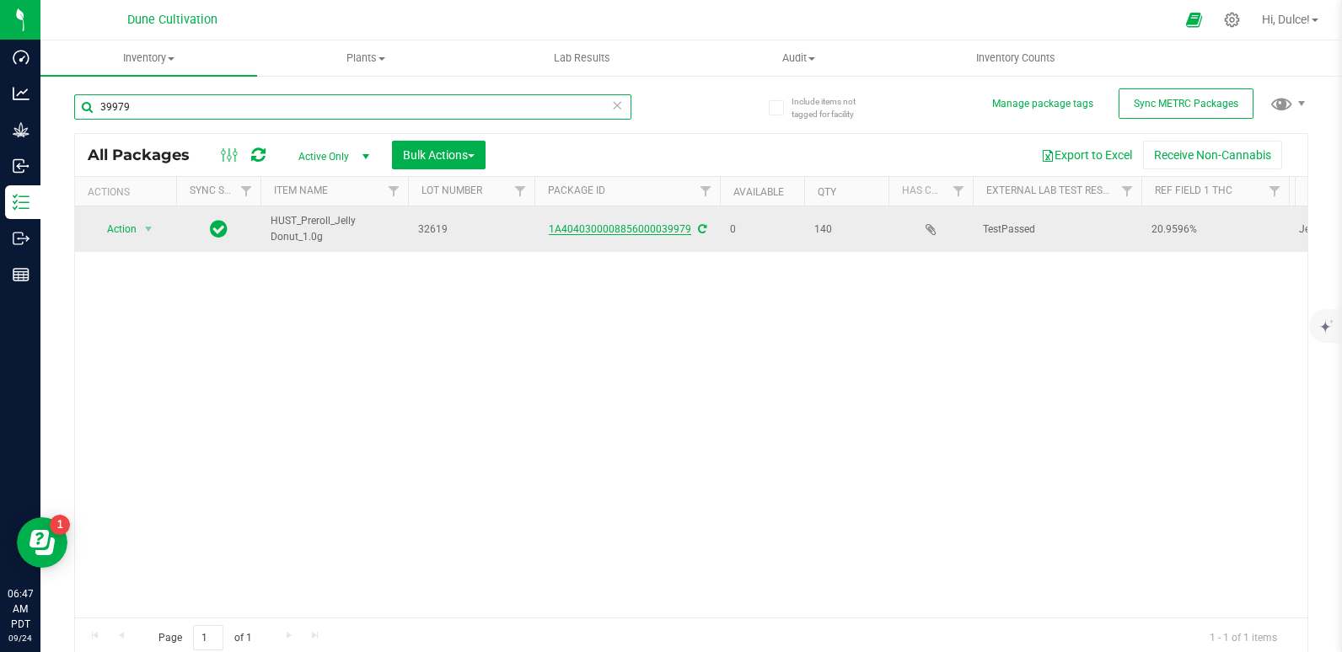
type input "39979"
click at [590, 223] on link "1A4040300008856000039979" at bounding box center [620, 229] width 142 height 12
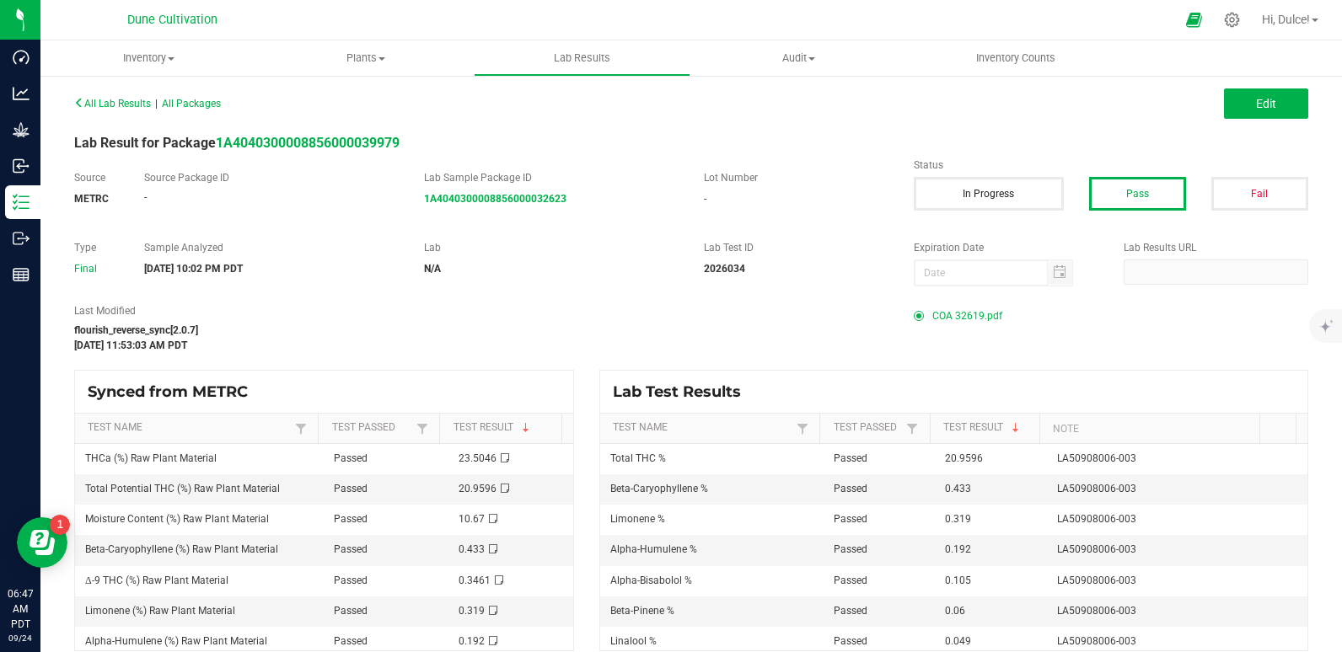
click at [956, 314] on span "COA 32619.pdf" at bounding box center [967, 315] width 70 height 25
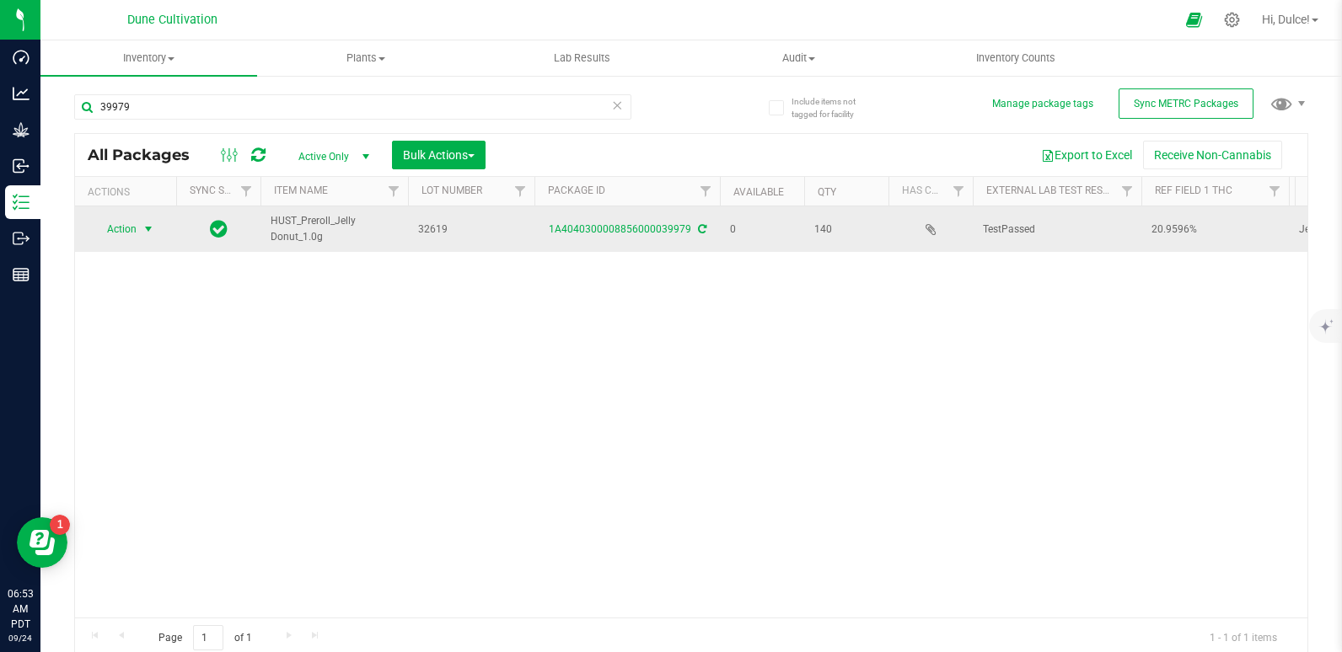
click at [113, 228] on span "Action" at bounding box center [115, 229] width 46 height 24
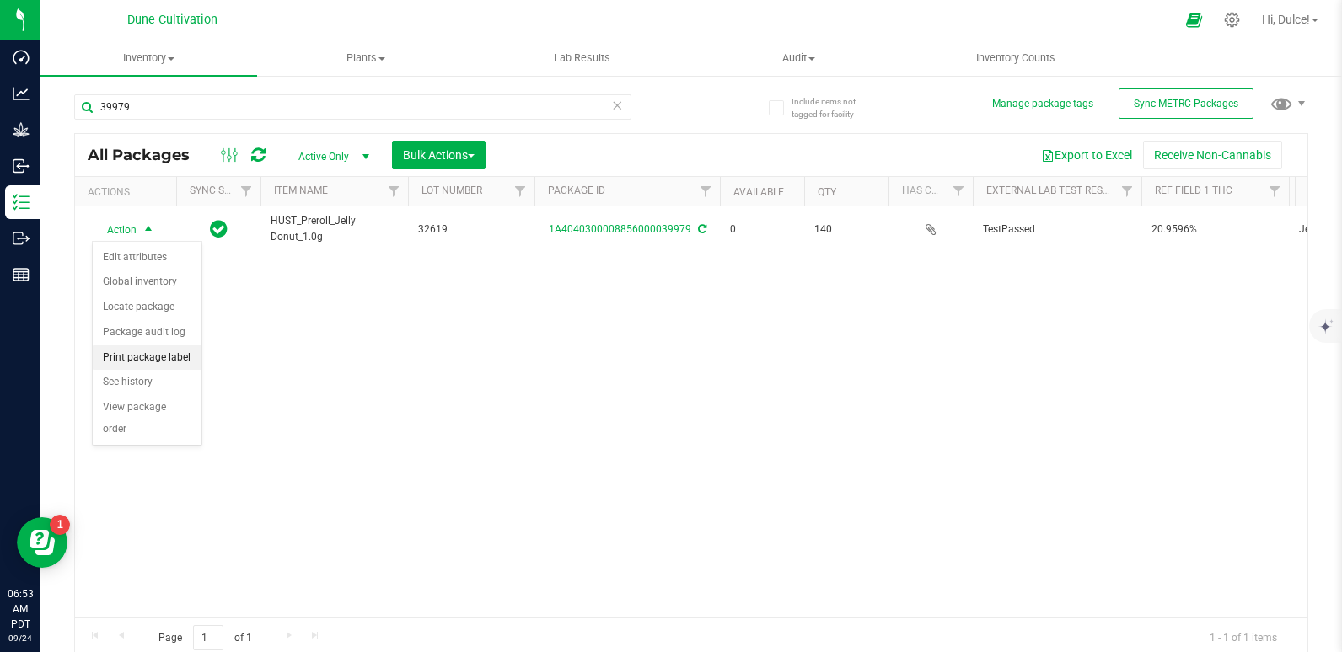
click at [125, 354] on li "Print package label" at bounding box center [147, 358] width 109 height 25
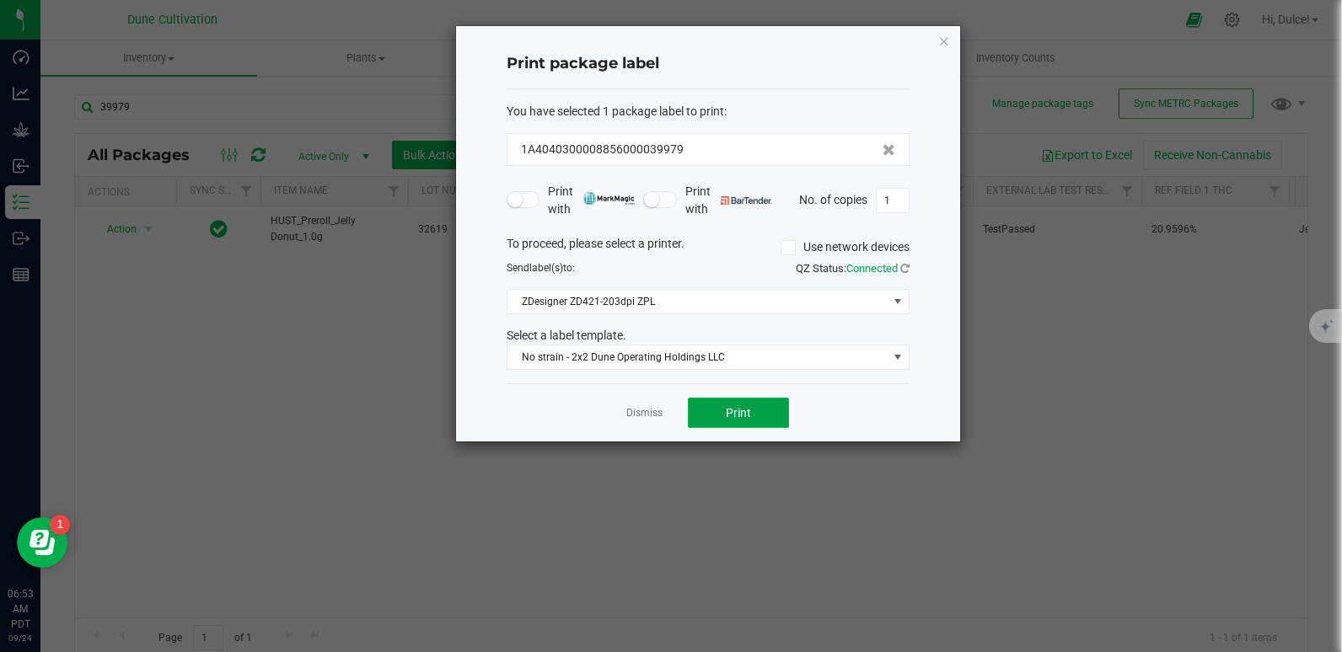
click at [740, 419] on span "Print" at bounding box center [738, 412] width 25 height 13
click at [945, 34] on icon "button" at bounding box center [944, 40] width 12 height 20
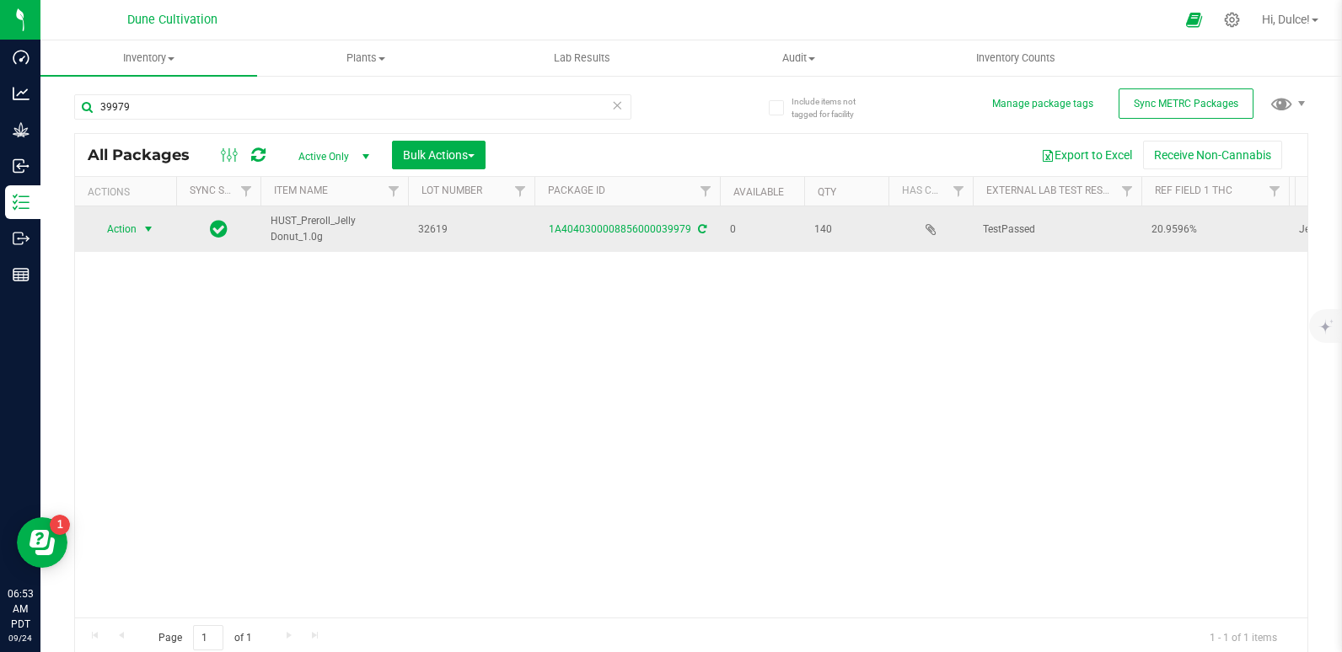
click at [128, 217] on span "Action" at bounding box center [115, 229] width 46 height 24
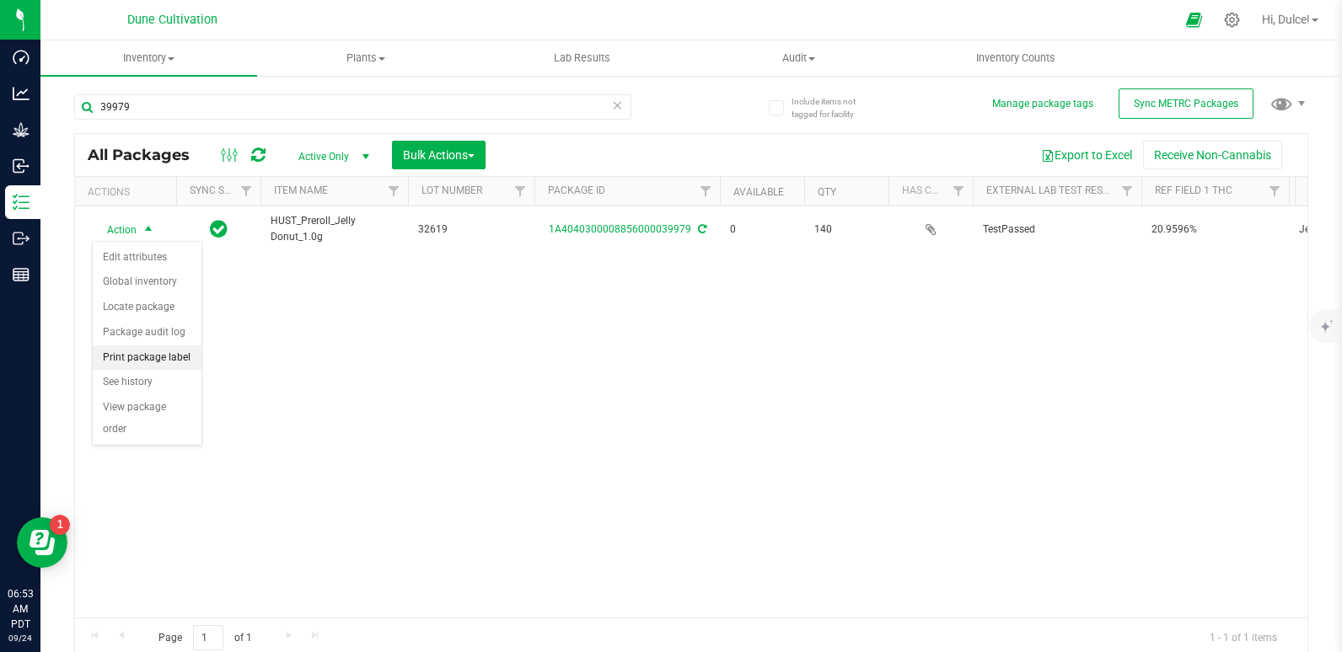
click at [162, 346] on li "Print package label" at bounding box center [147, 358] width 109 height 25
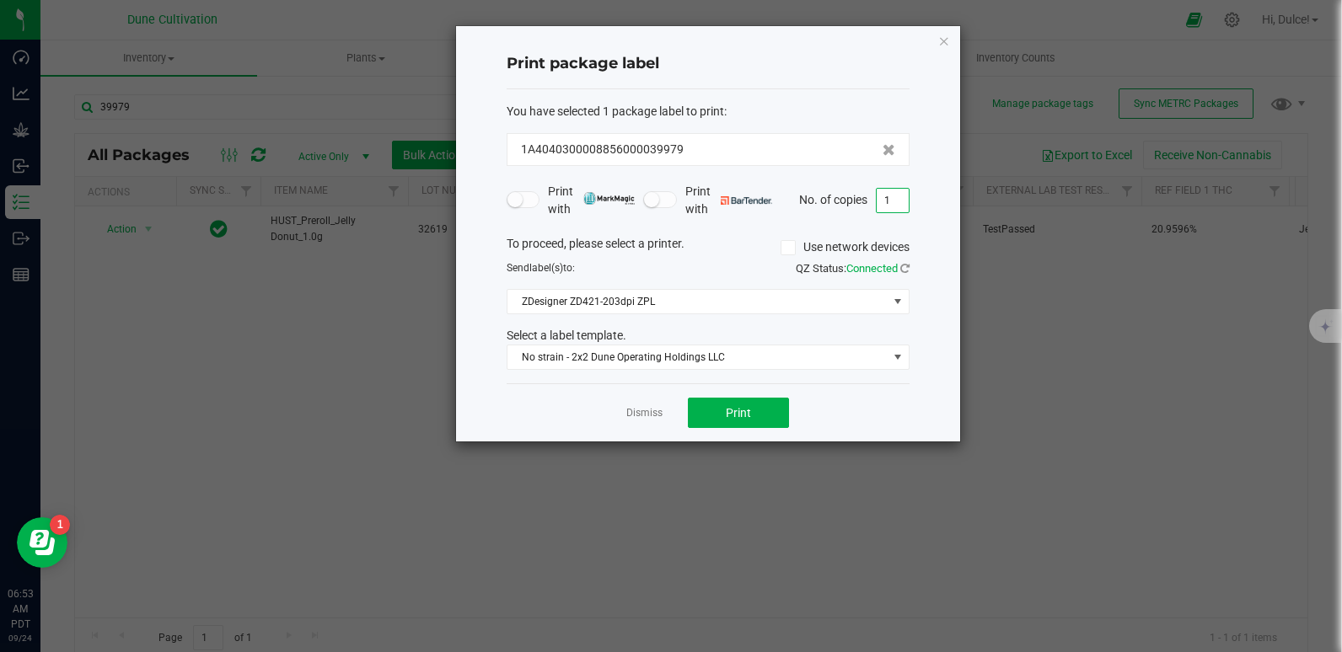
click at [892, 206] on input "1" at bounding box center [893, 201] width 32 height 24
click at [892, 206] on input "140" at bounding box center [893, 201] width 32 height 24
type input "140"
click at [727, 414] on span "Print" at bounding box center [738, 412] width 25 height 13
click at [943, 46] on icon "button" at bounding box center [944, 40] width 12 height 20
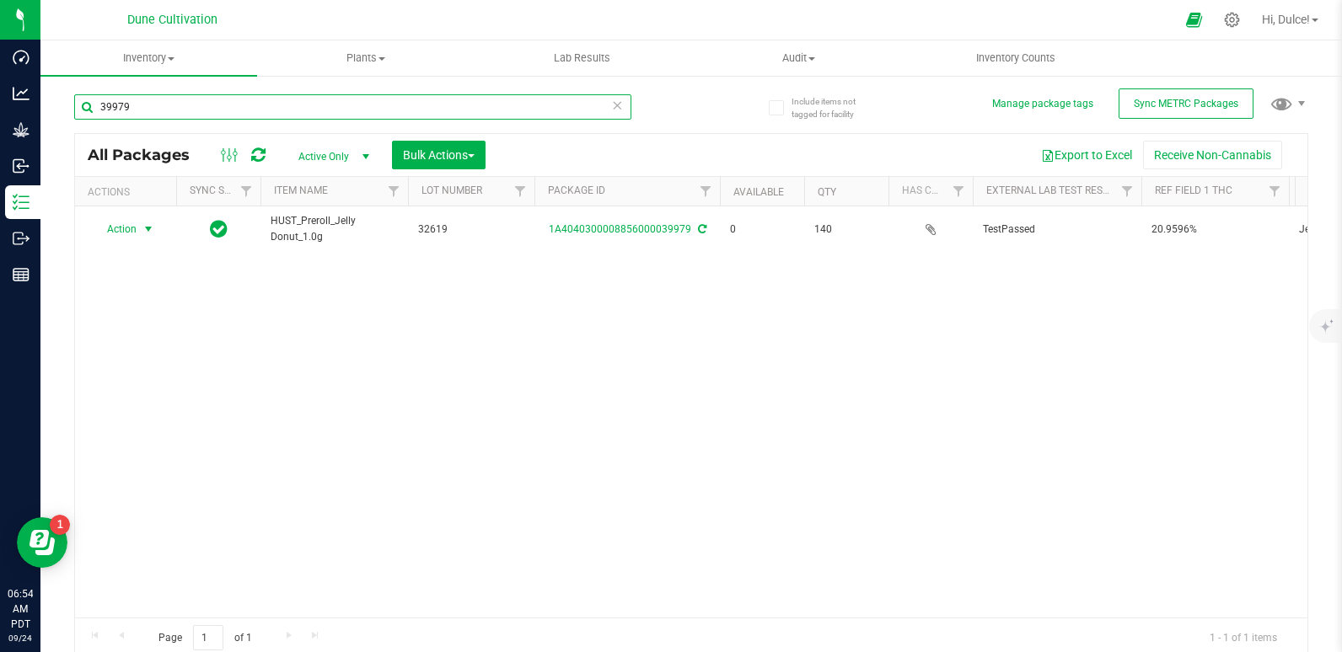
click at [441, 108] on input "39979" at bounding box center [352, 106] width 557 height 25
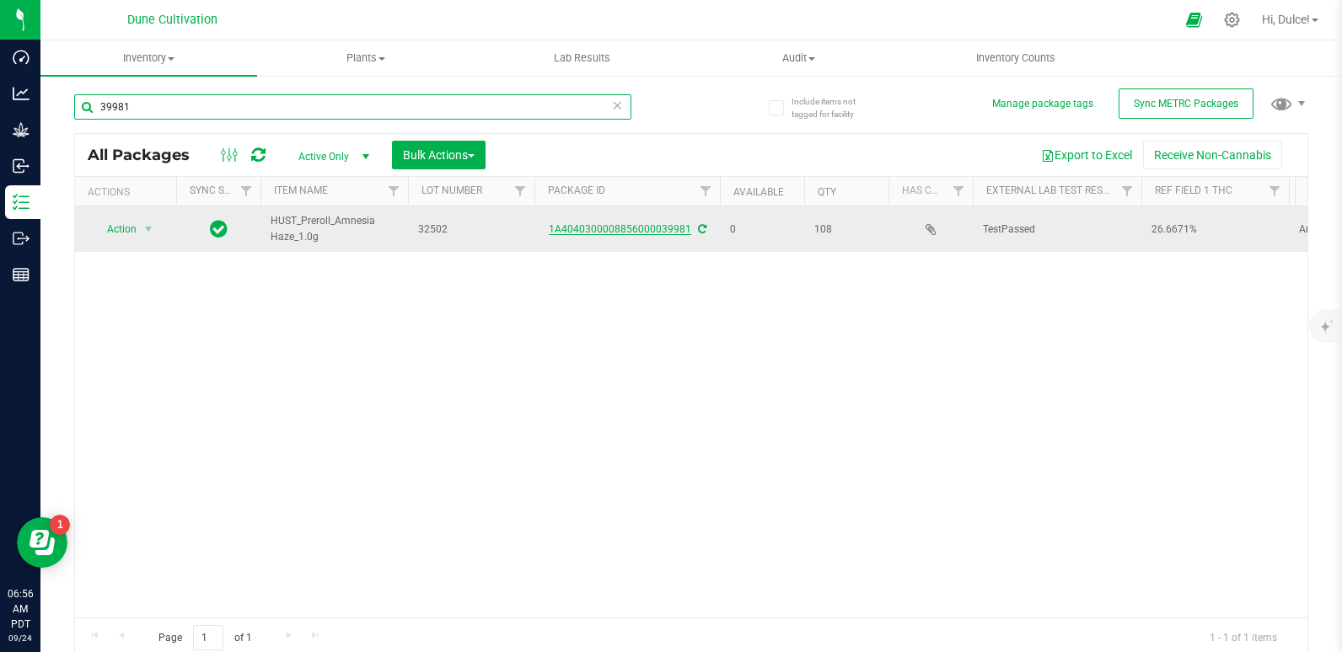
type input "39981"
click at [623, 230] on link "1A4040300008856000039981" at bounding box center [620, 229] width 142 height 12
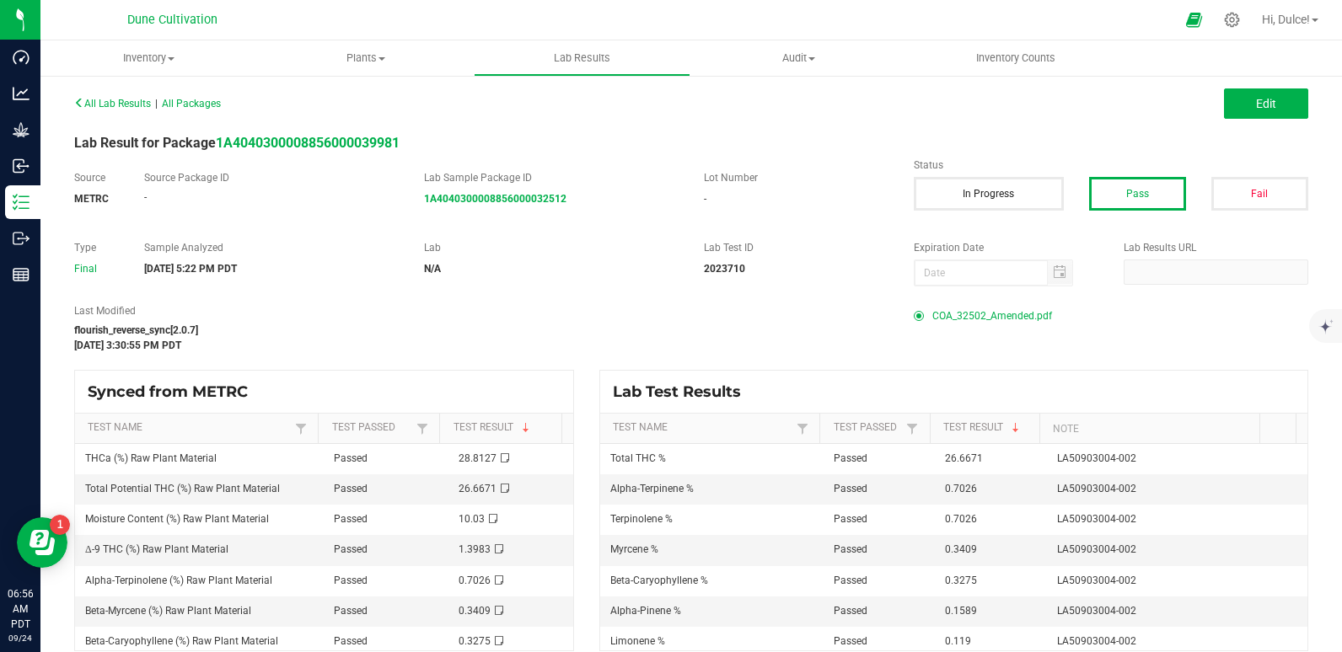
click at [1000, 315] on span "COA_32502_Amended.pdf" at bounding box center [992, 315] width 120 height 25
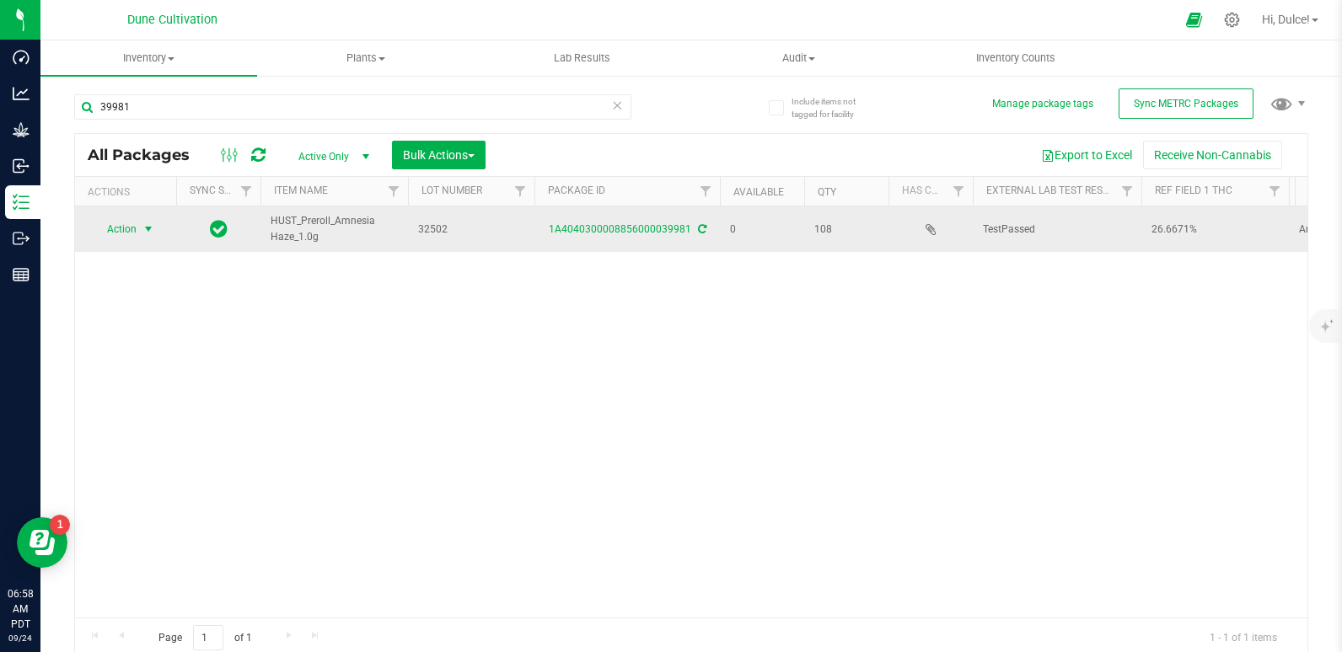
click at [143, 237] on span "select" at bounding box center [148, 229] width 21 height 24
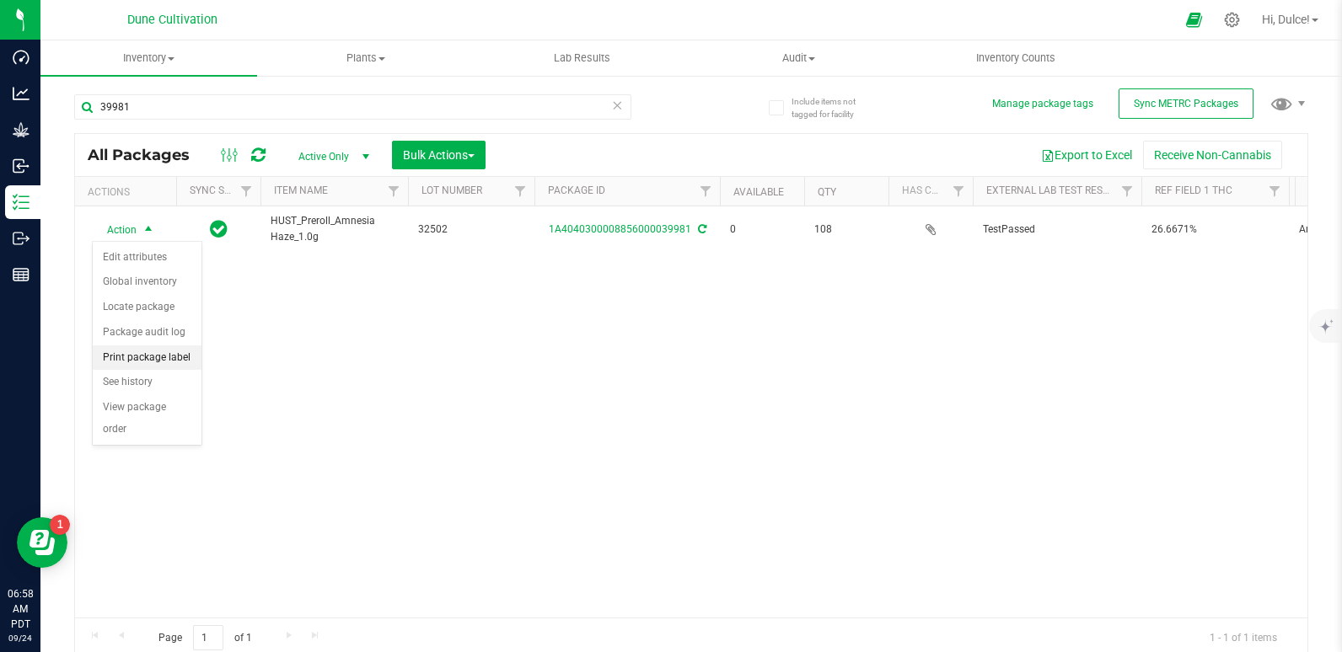
click at [154, 356] on li "Print package label" at bounding box center [147, 358] width 109 height 25
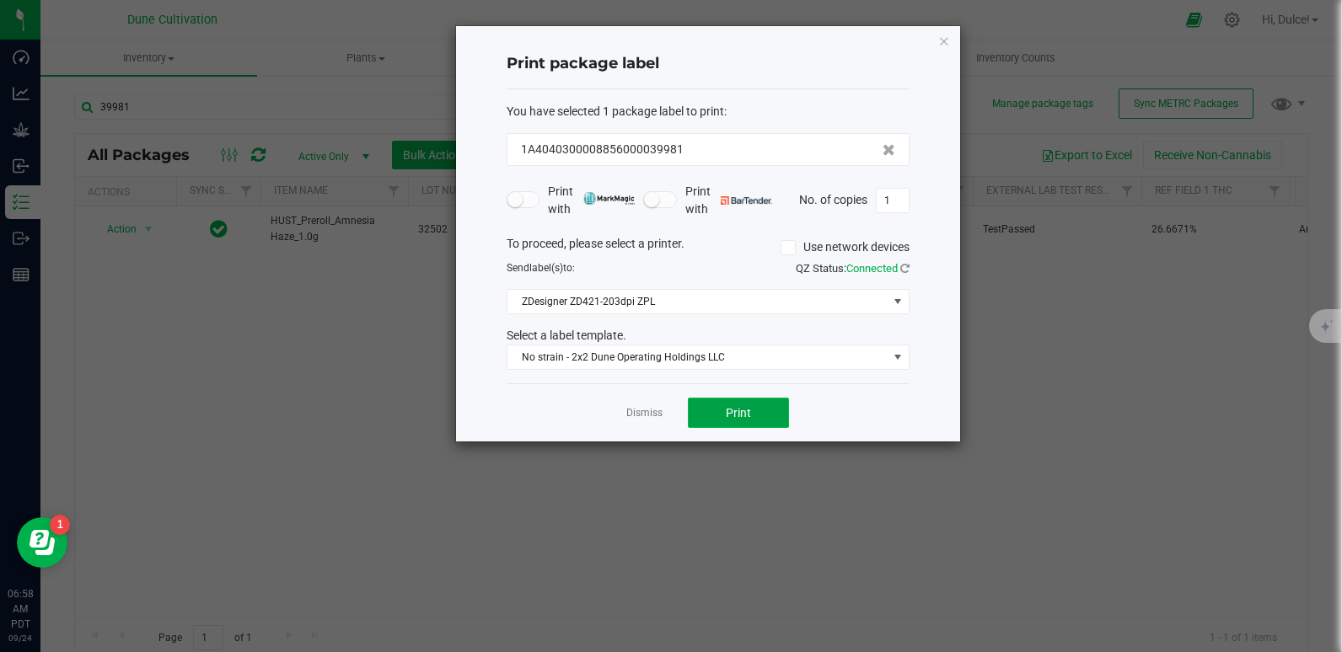
click at [734, 404] on button "Print" at bounding box center [738, 413] width 101 height 30
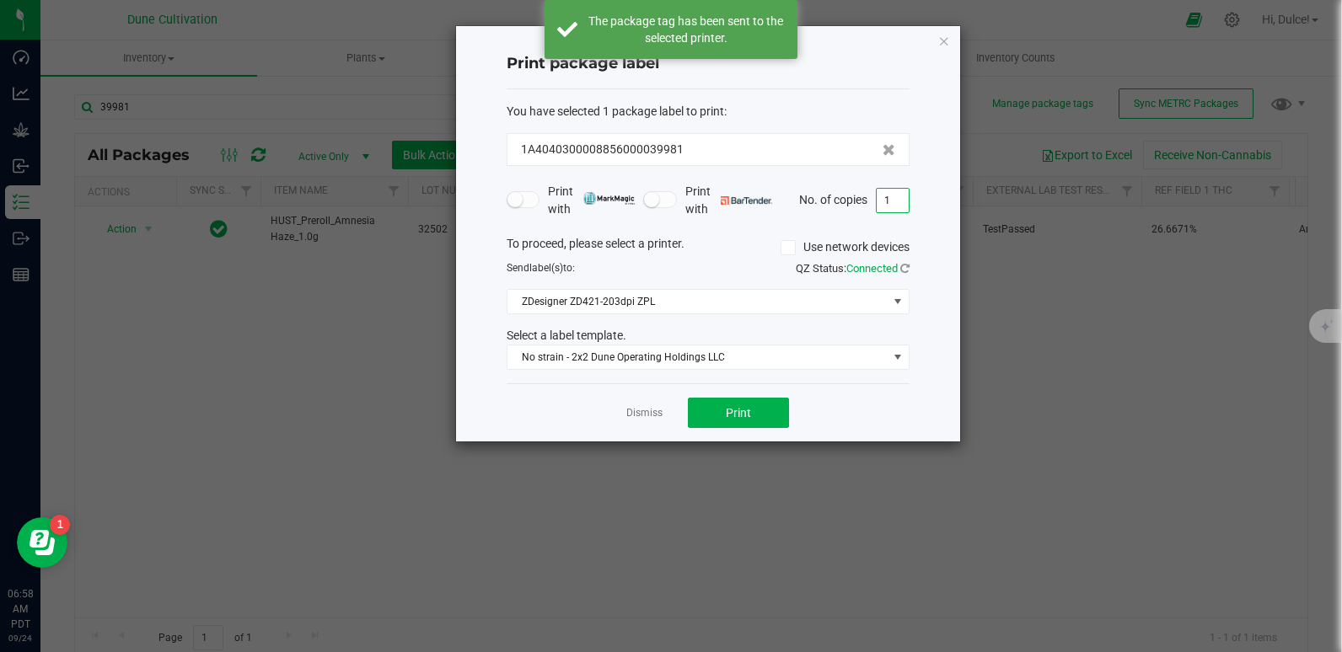
click at [906, 199] on input "1" at bounding box center [893, 201] width 32 height 24
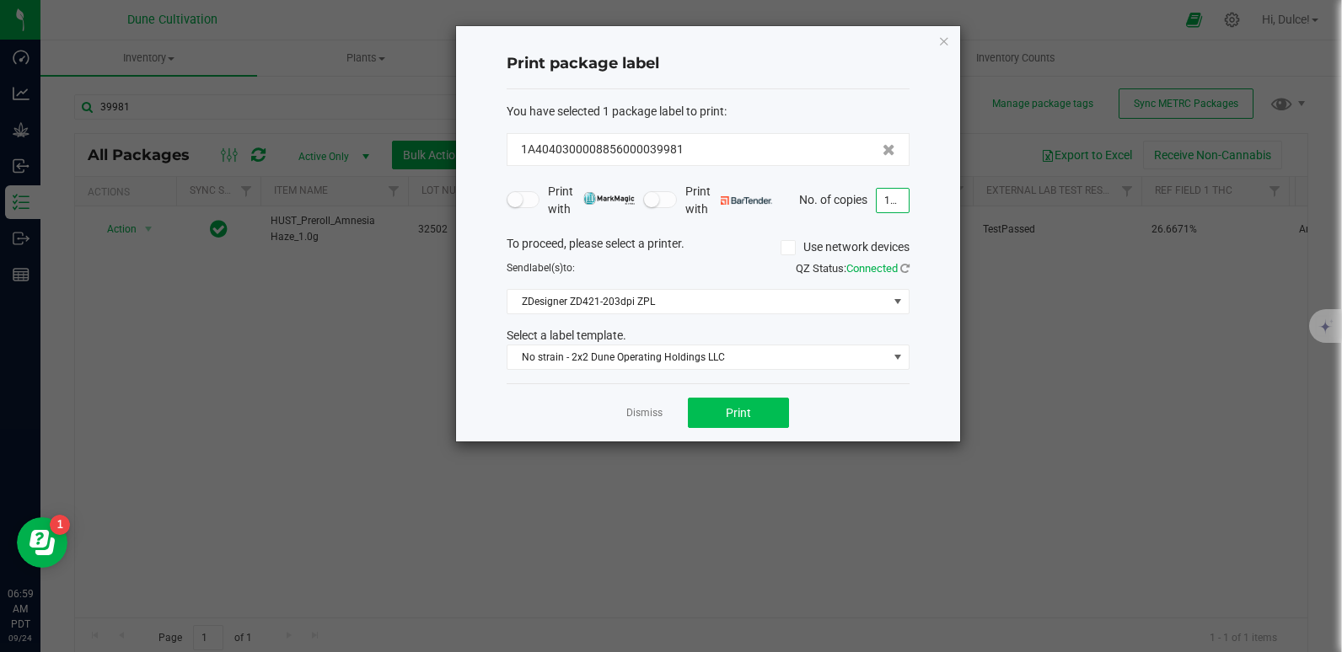
type input "108"
click at [713, 421] on button "Print" at bounding box center [738, 413] width 101 height 30
click at [947, 45] on icon "button" at bounding box center [944, 40] width 12 height 20
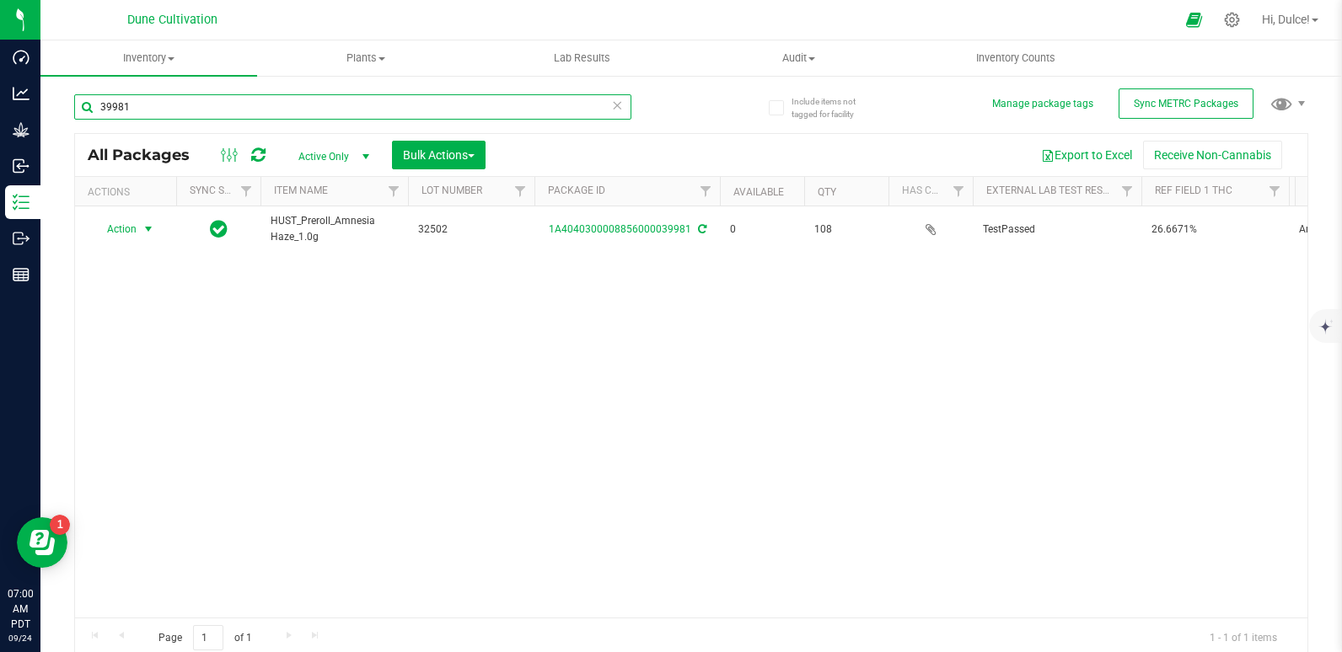
click at [378, 111] on input "39981" at bounding box center [352, 106] width 557 height 25
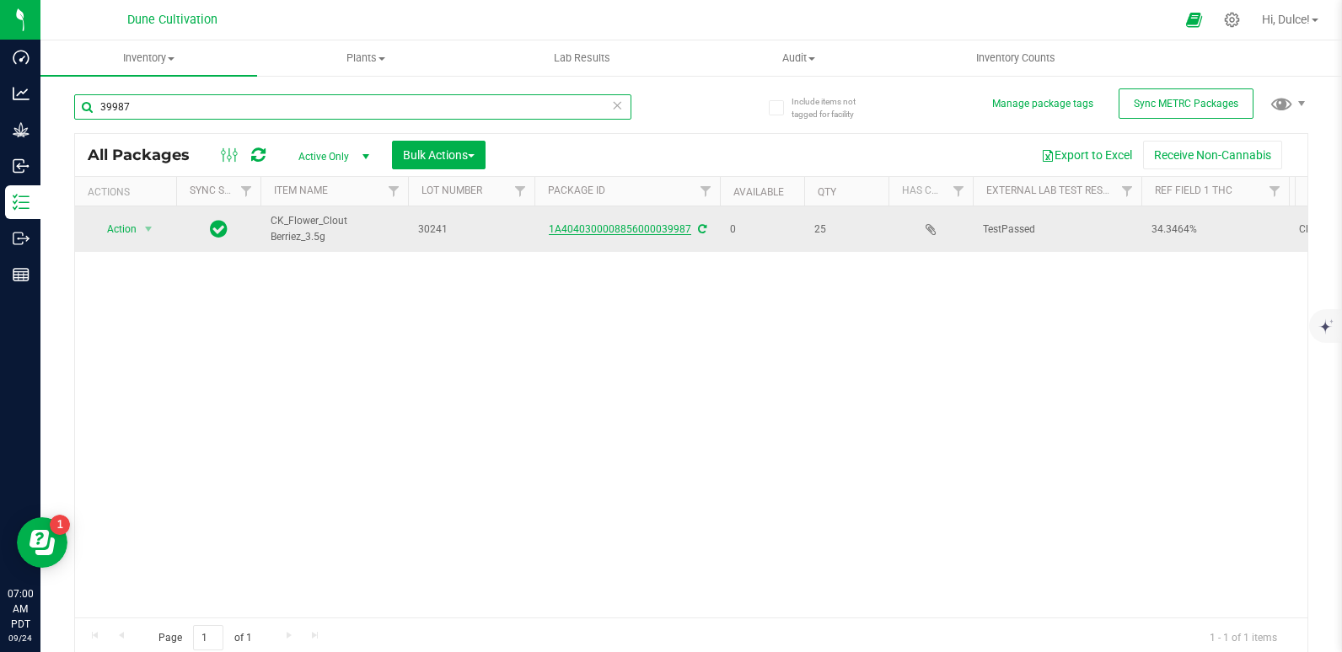
type input "39987"
click at [582, 229] on link "1A4040300008856000039987" at bounding box center [620, 229] width 142 height 12
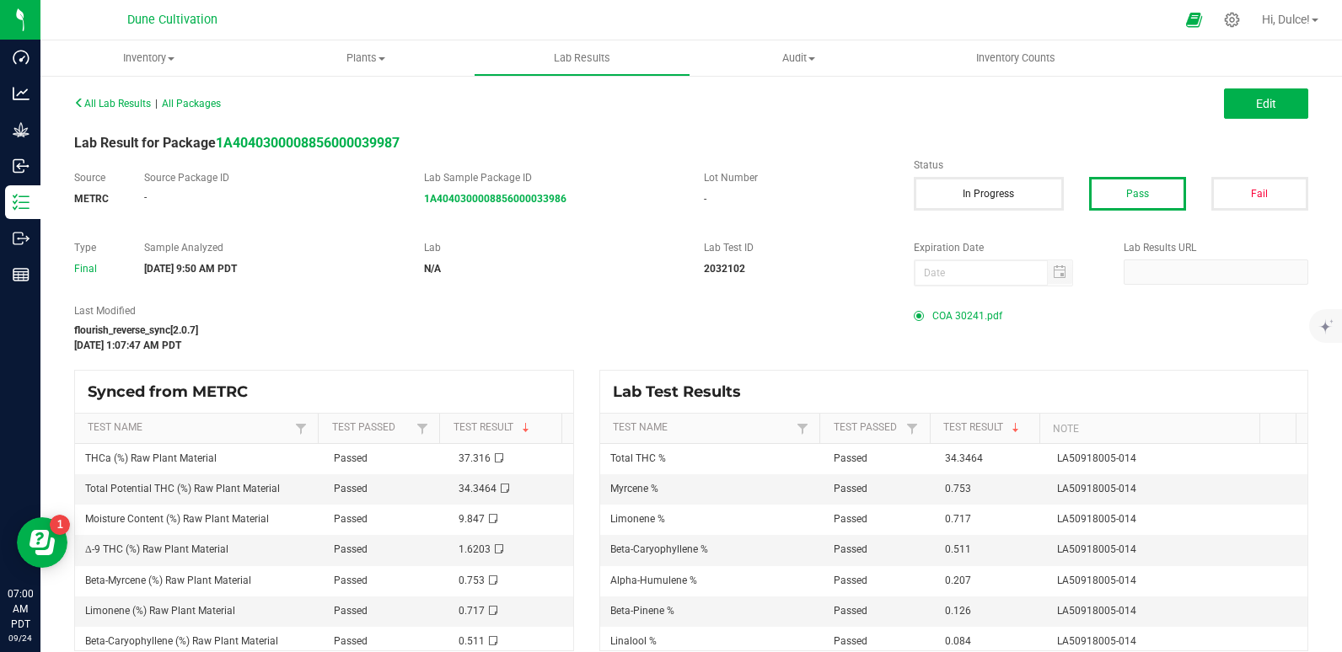
click at [951, 316] on span "COA 30241.pdf" at bounding box center [967, 315] width 70 height 25
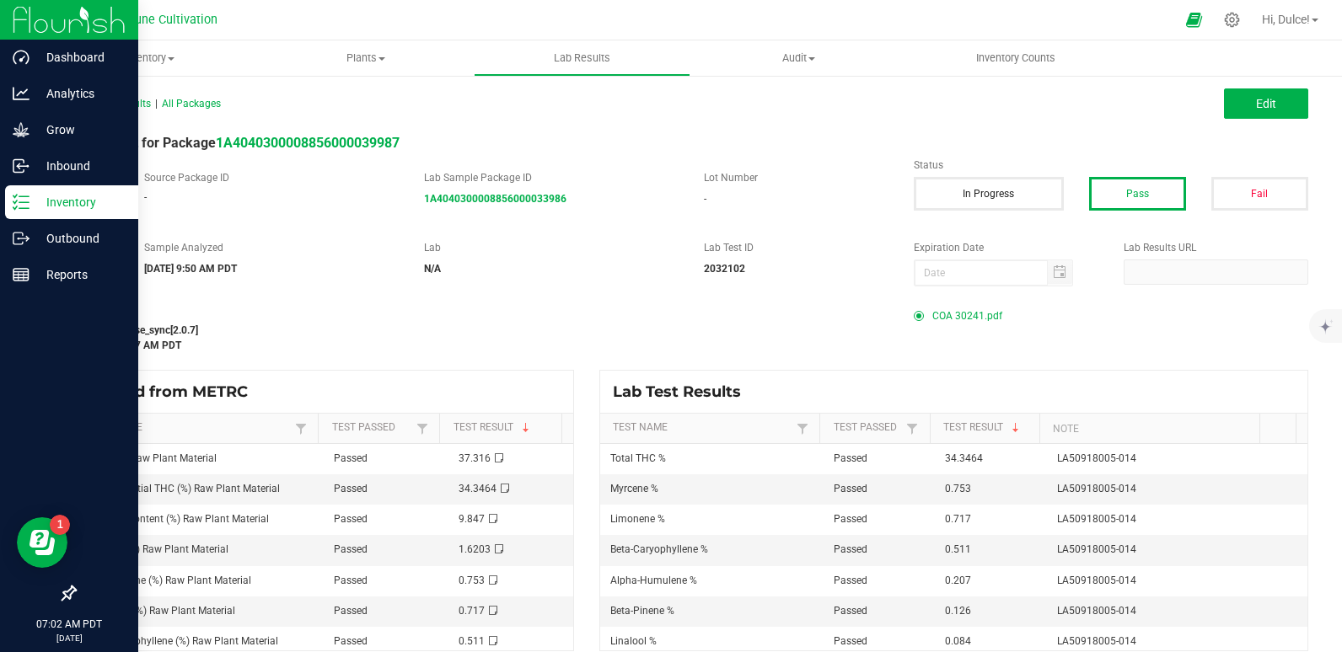
click at [47, 199] on p "Inventory" at bounding box center [80, 202] width 101 height 20
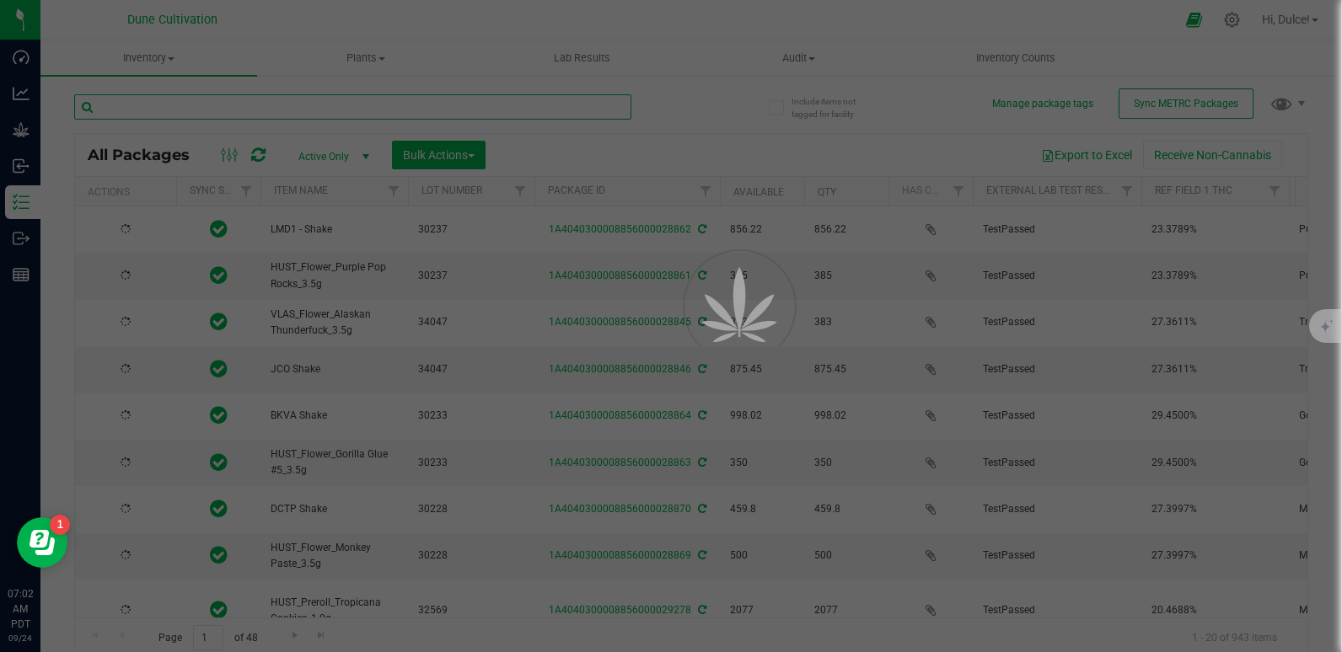
click at [326, 108] on input "text" at bounding box center [352, 106] width 557 height 25
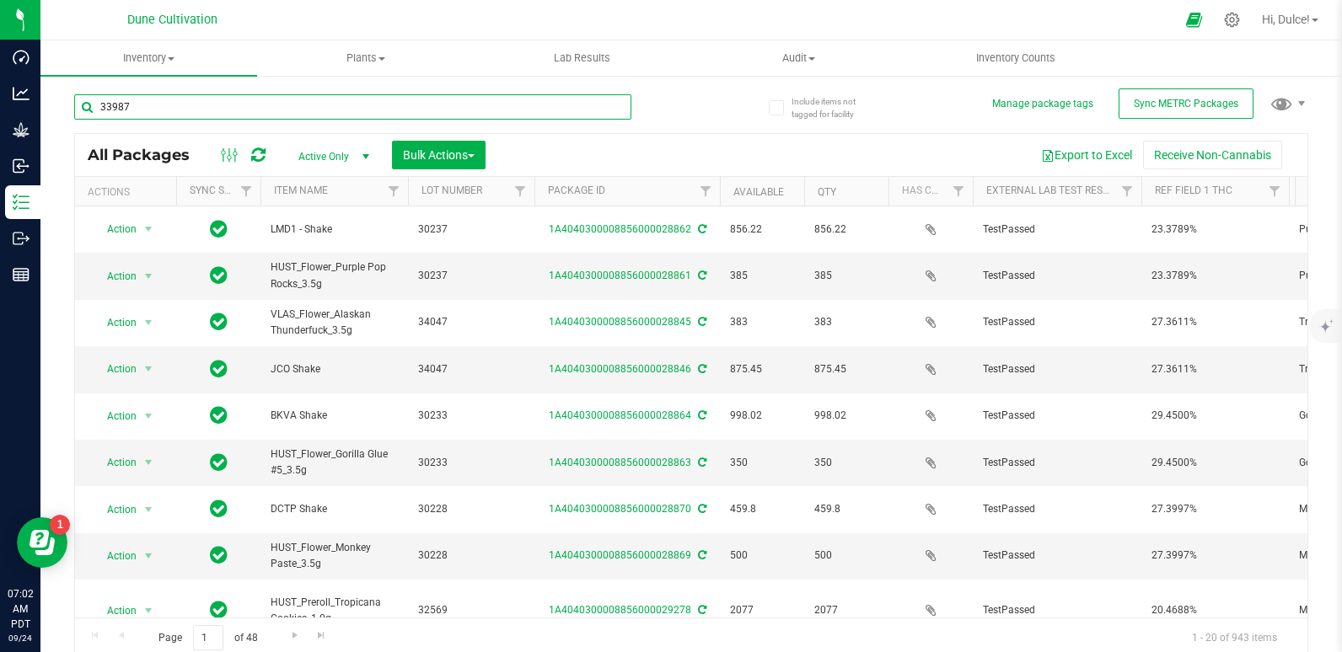
click at [326, 108] on input "33987" at bounding box center [352, 106] width 557 height 25
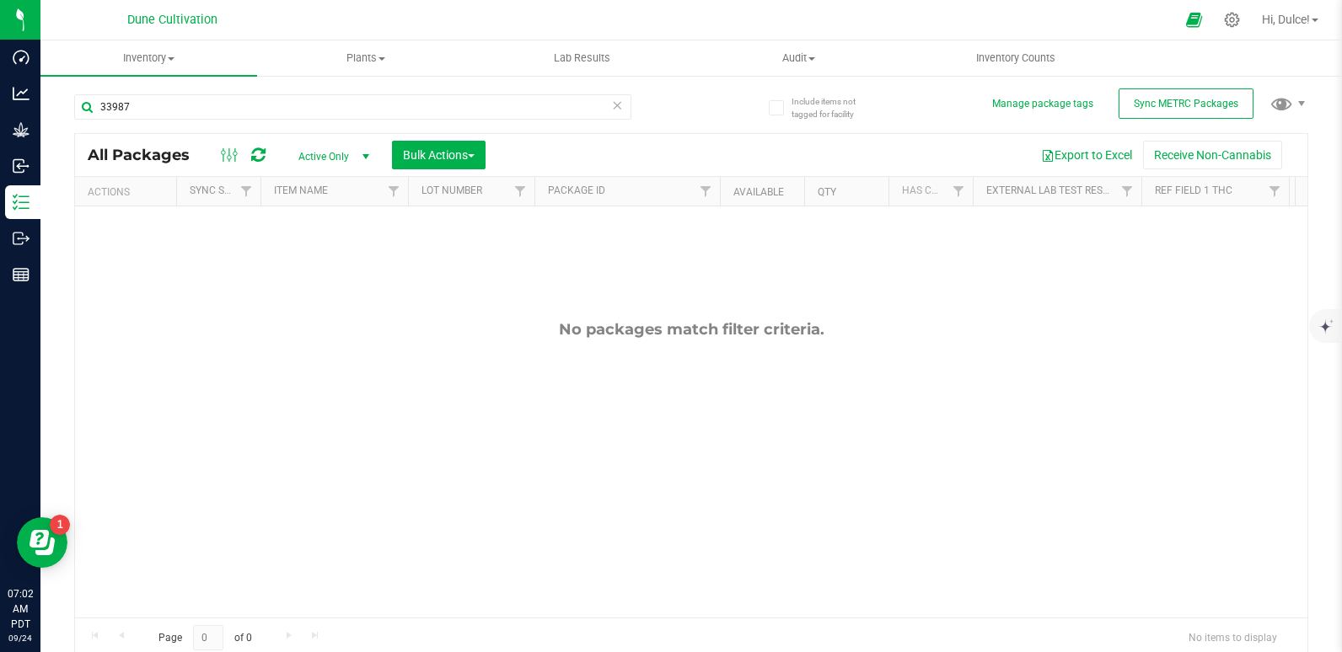
click at [326, 154] on span "Active Only" at bounding box center [330, 157] width 93 height 24
click at [185, 108] on input "33987" at bounding box center [352, 106] width 557 height 25
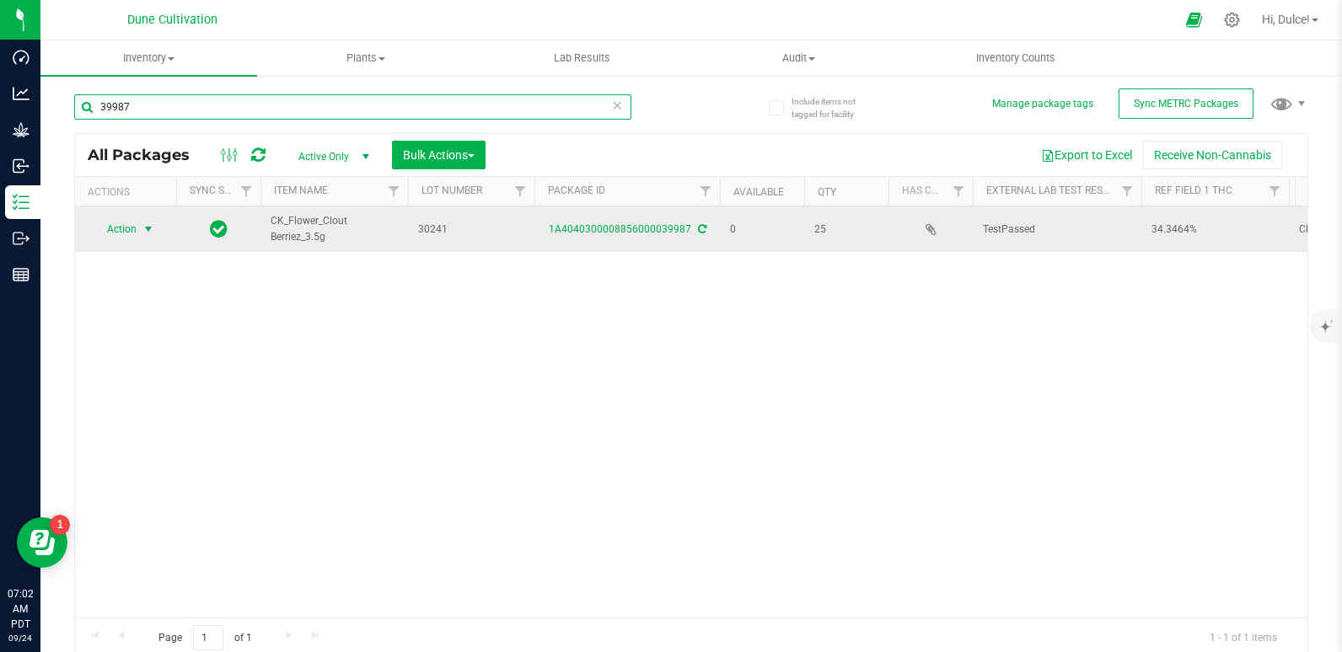
type input "39987"
click at [134, 228] on span "Action" at bounding box center [115, 229] width 46 height 24
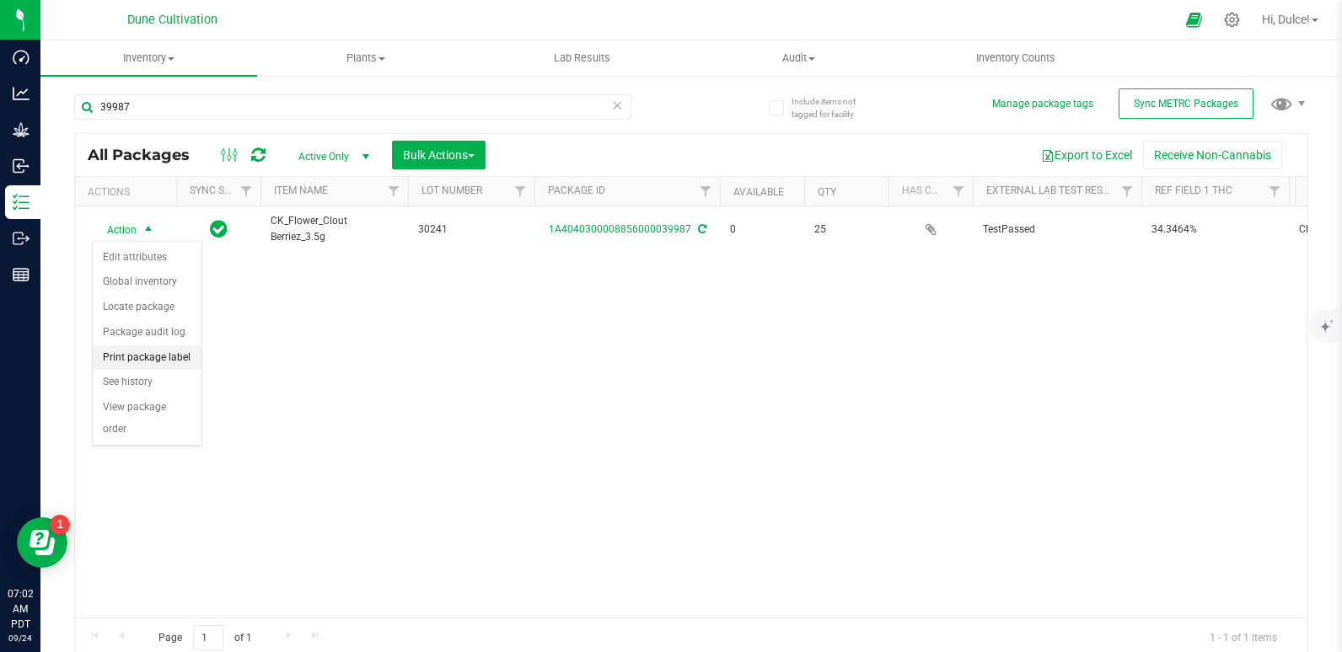
click at [114, 359] on li "Print package label" at bounding box center [147, 358] width 109 height 25
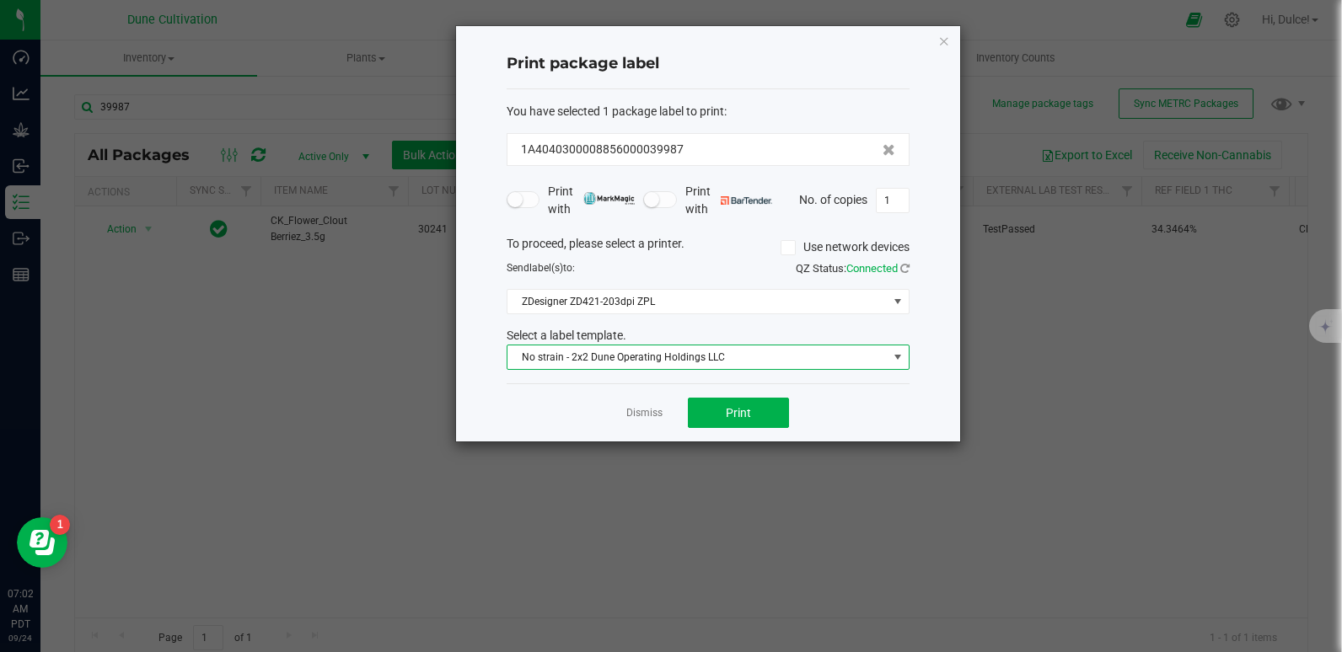
click at [642, 364] on span "No strain - 2x2 Dune Operating Holdings LLC" at bounding box center [697, 358] width 380 height 24
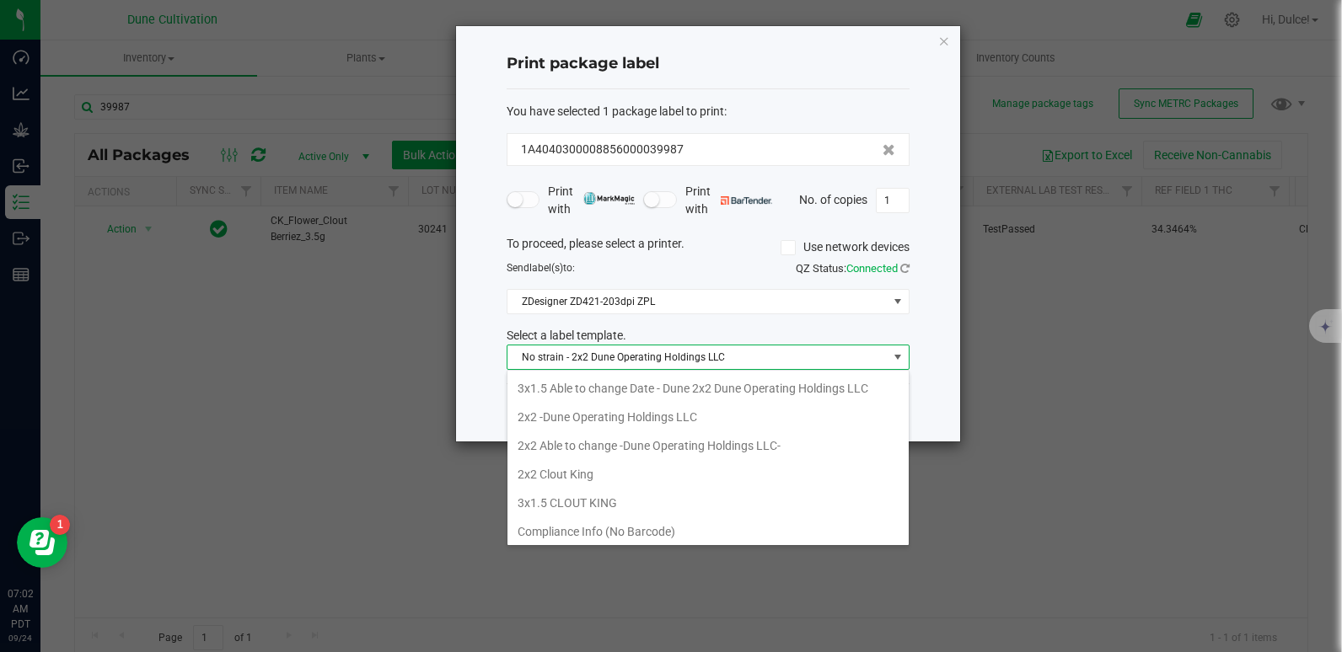
scroll to position [25, 403]
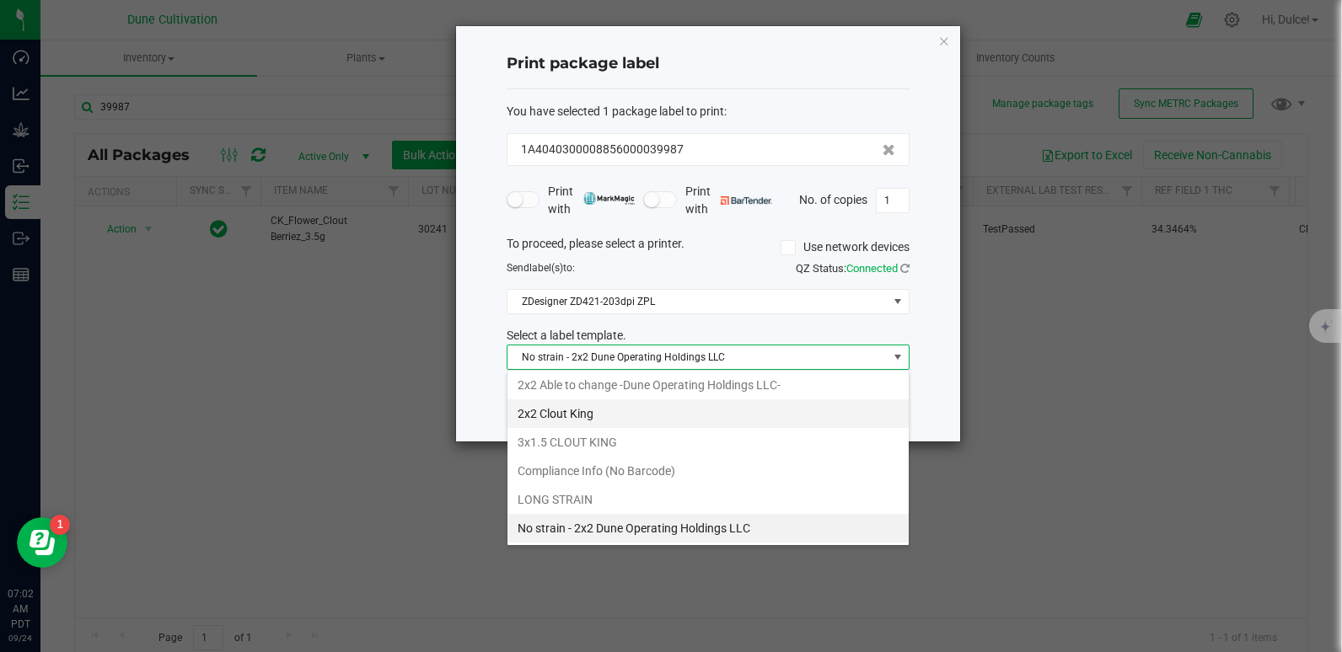
click at [589, 416] on li "2x2 Clout King" at bounding box center [707, 414] width 401 height 29
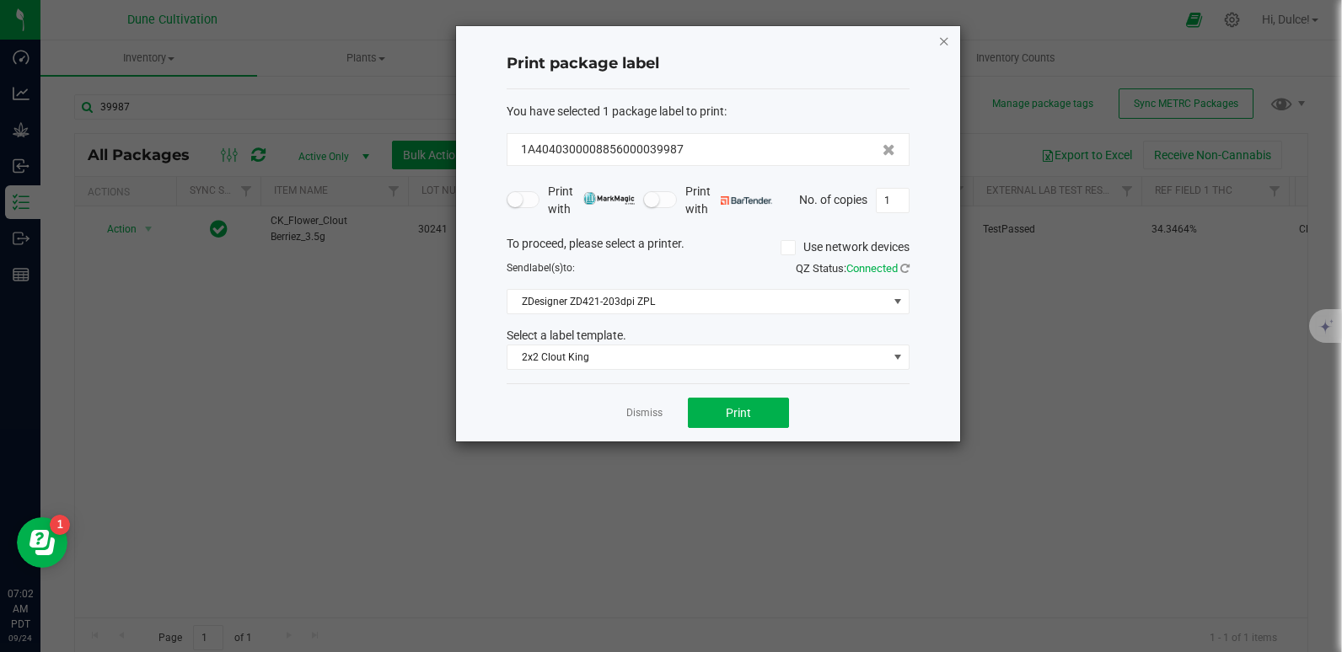
click at [949, 42] on icon "button" at bounding box center [944, 40] width 12 height 20
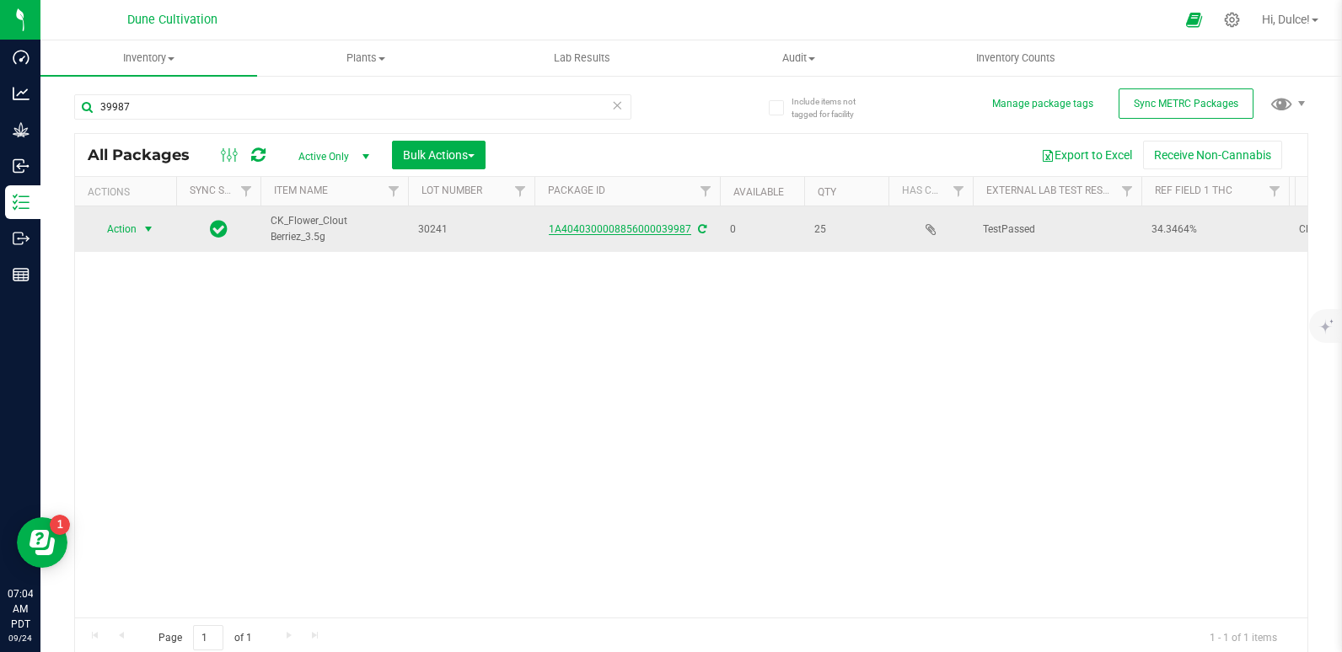
click at [612, 225] on link "1A4040300008856000039987" at bounding box center [620, 229] width 142 height 12
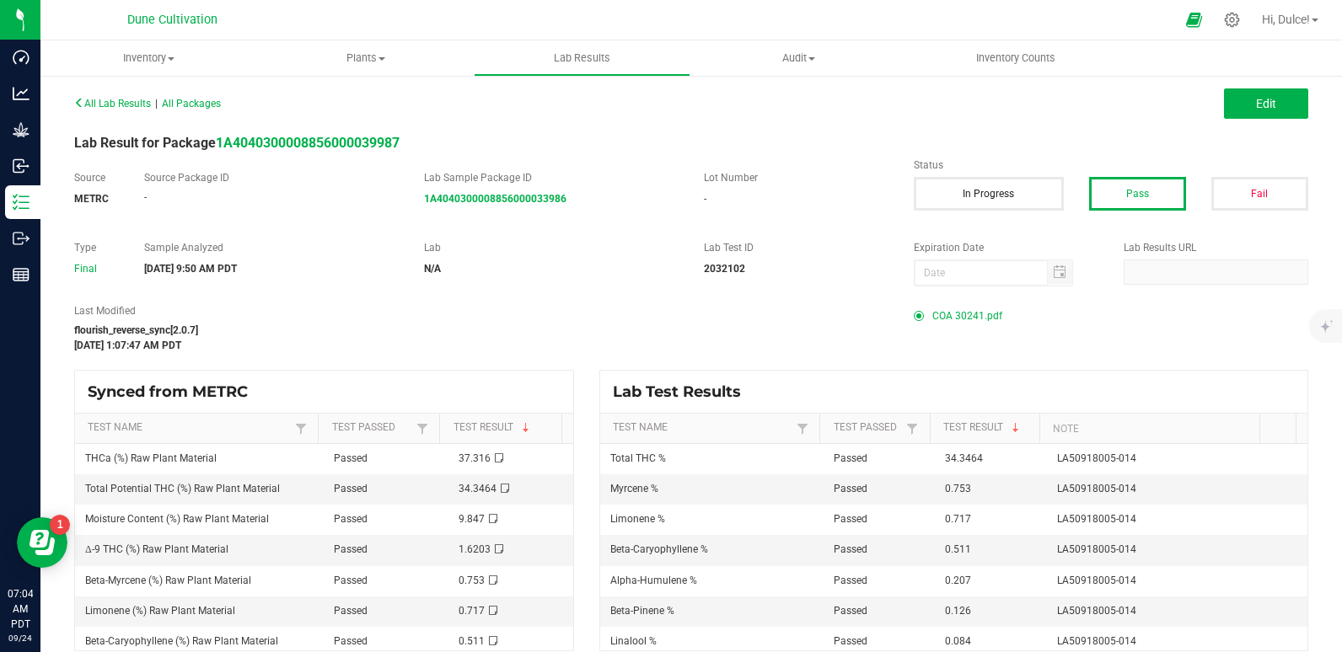
click at [958, 313] on span "COA 30241.pdf" at bounding box center [967, 315] width 70 height 25
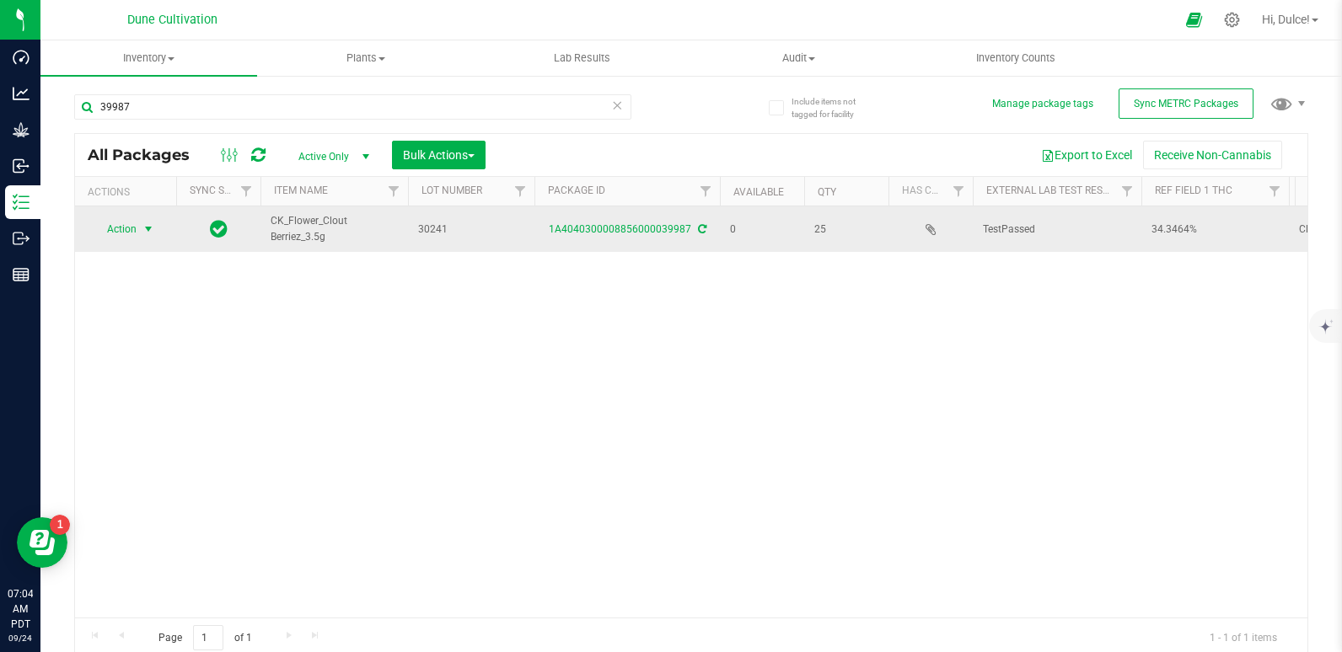
click at [122, 229] on span "Action" at bounding box center [115, 229] width 46 height 24
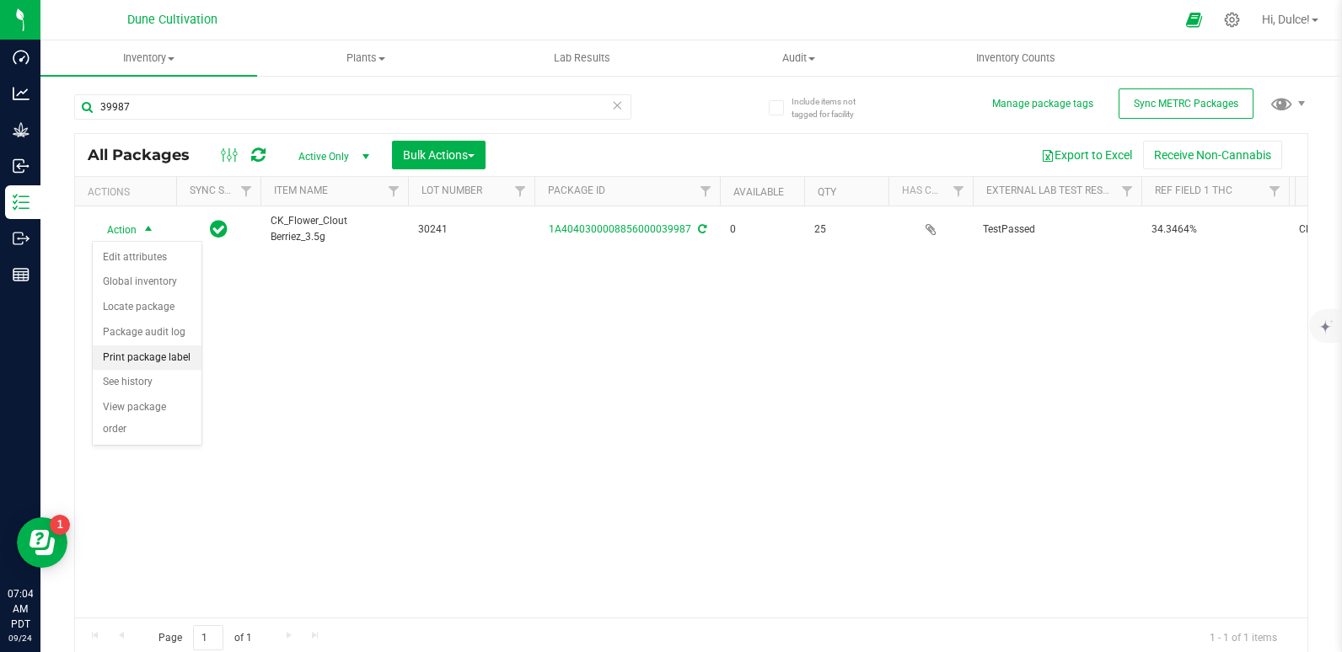
click at [121, 361] on li "Print package label" at bounding box center [147, 358] width 109 height 25
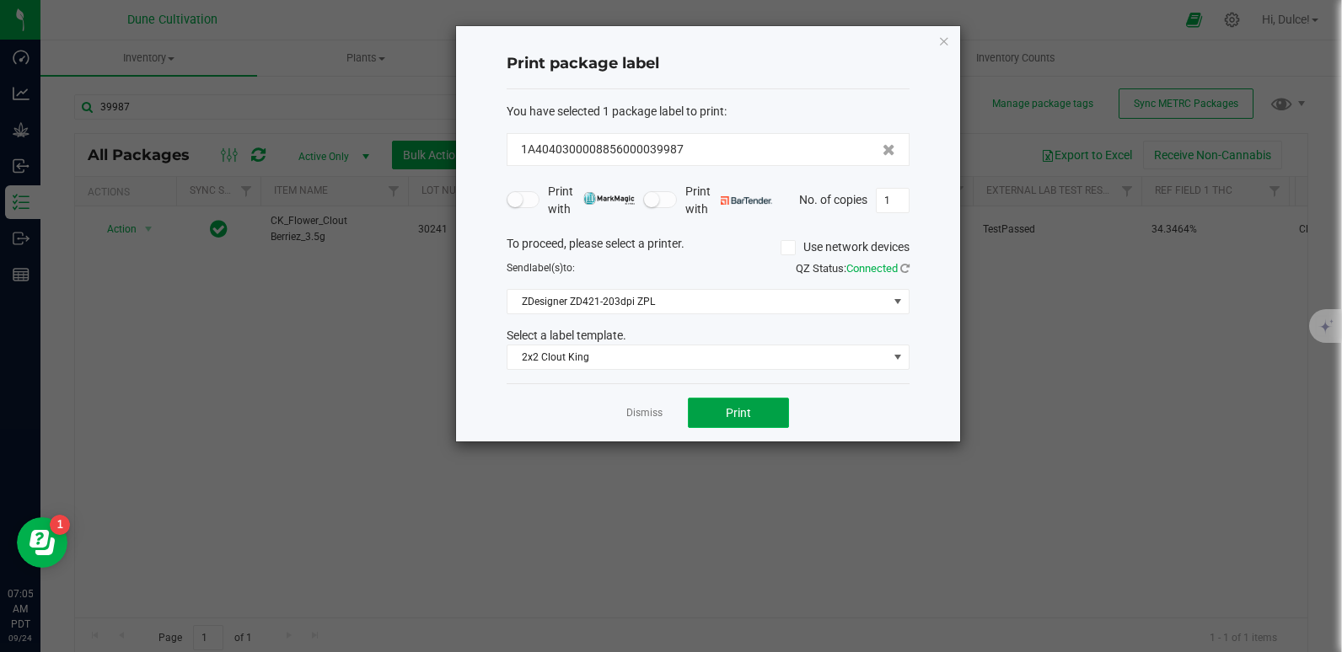
click at [757, 412] on button "Print" at bounding box center [738, 413] width 101 height 30
click at [905, 207] on input "1" at bounding box center [893, 201] width 32 height 24
type input "25"
click at [728, 400] on button "Print" at bounding box center [738, 413] width 101 height 30
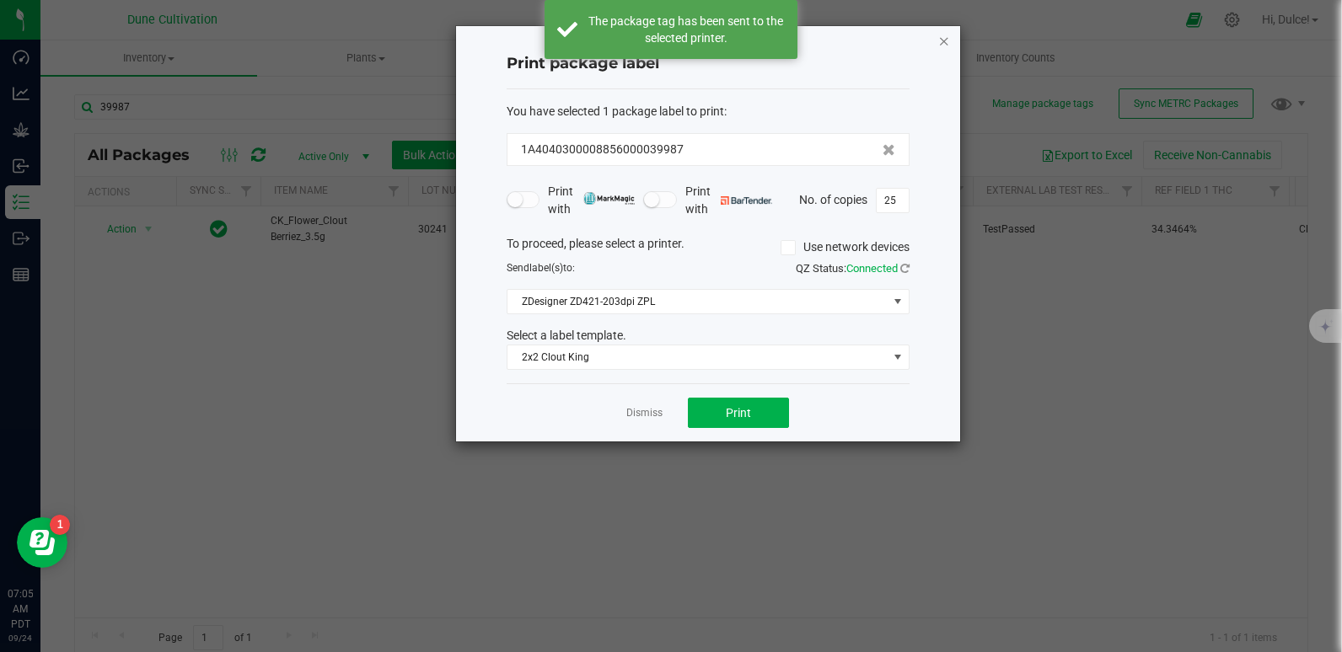
click at [938, 41] on icon "button" at bounding box center [944, 40] width 12 height 20
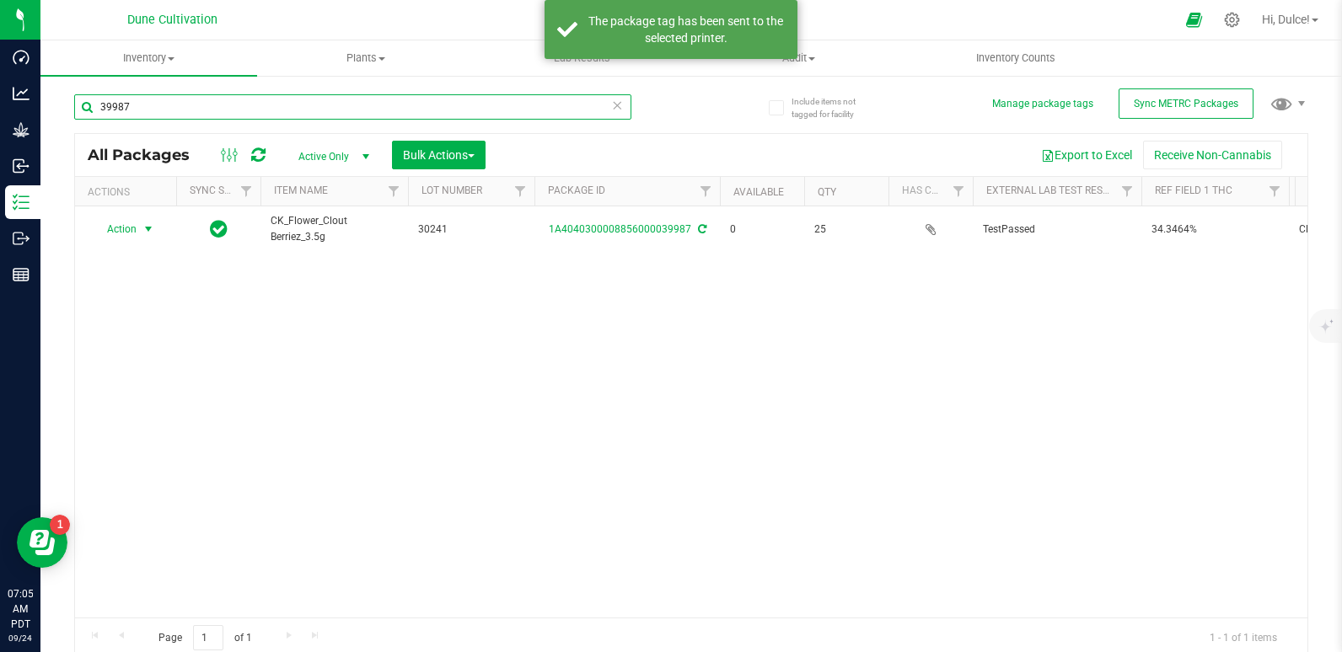
click at [439, 104] on input "39987" at bounding box center [352, 106] width 557 height 25
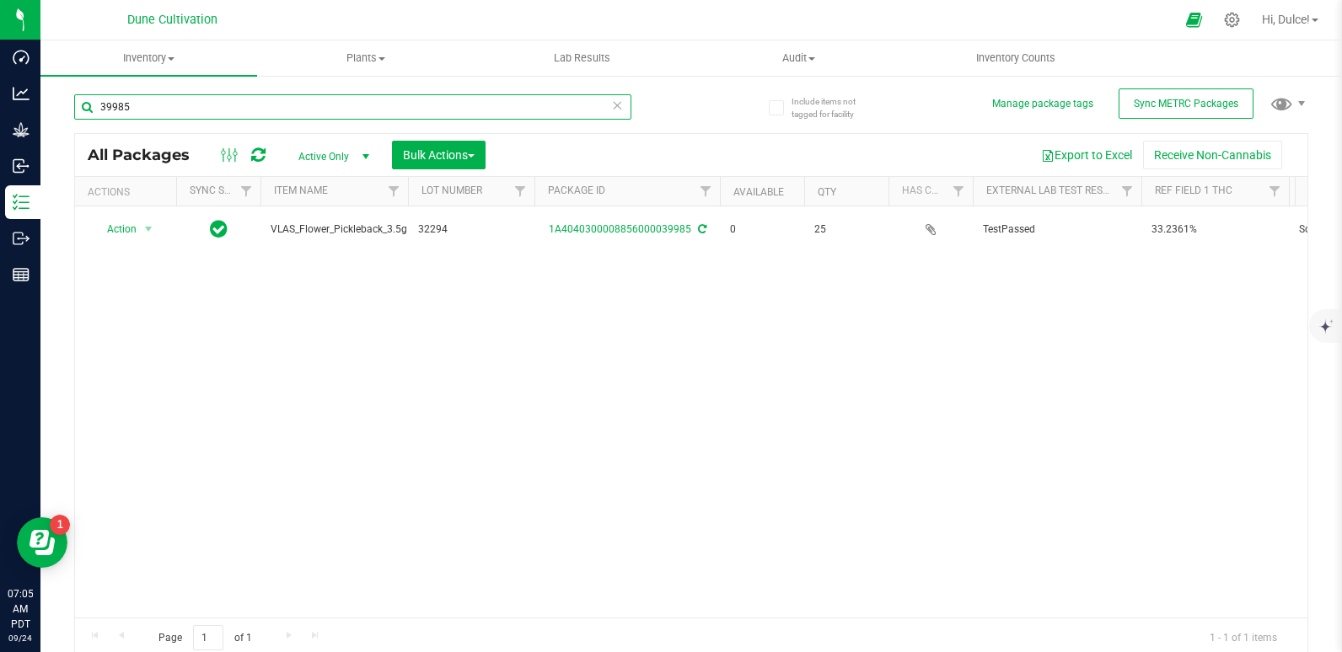
type input "39985"
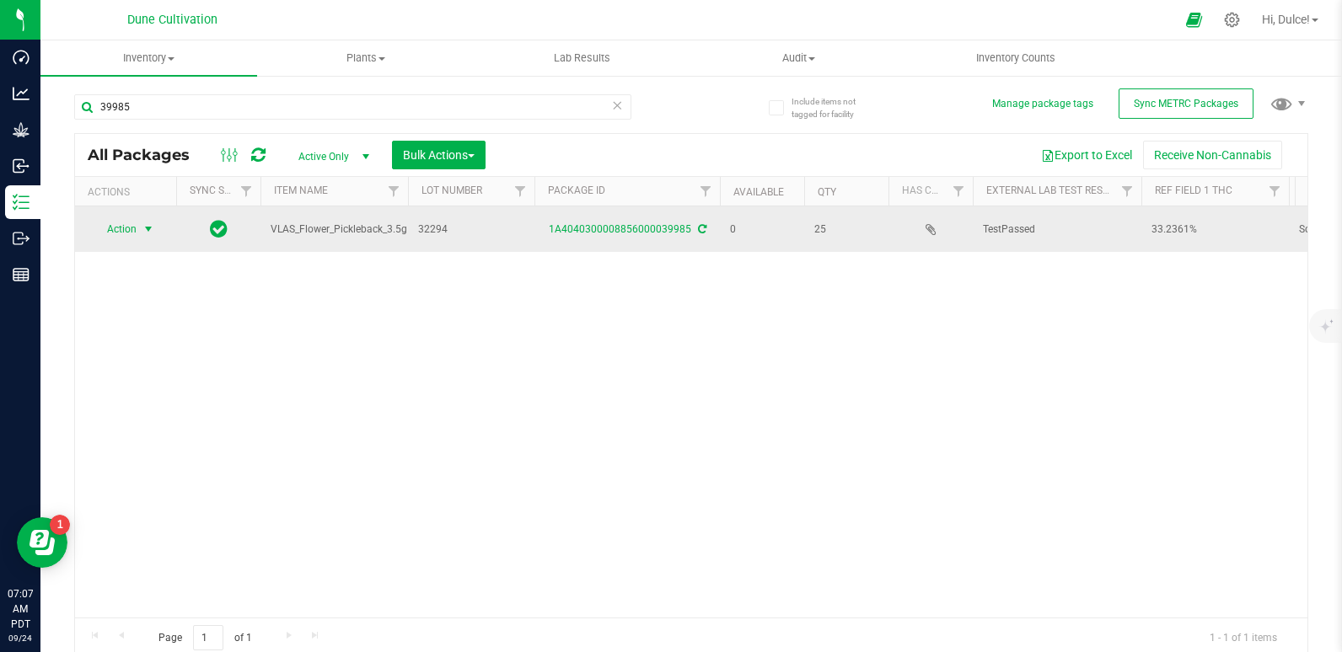
click at [109, 232] on span "Action" at bounding box center [115, 229] width 46 height 24
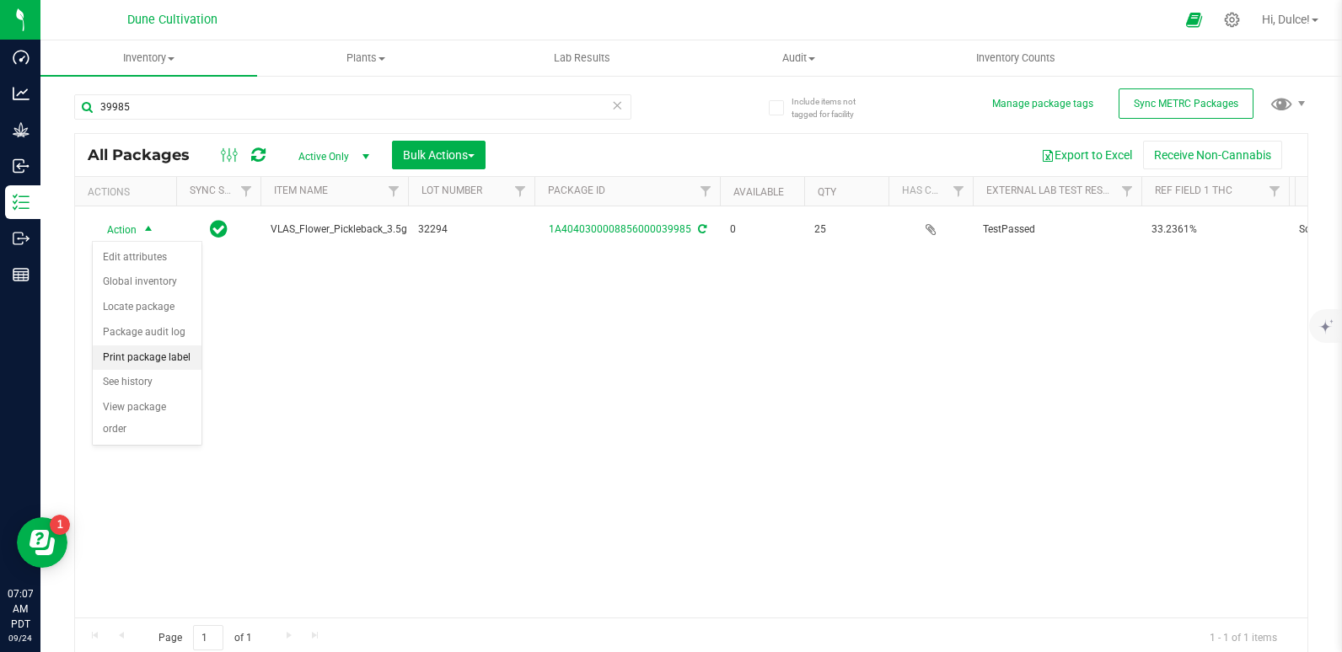
click at [145, 357] on li "Print package label" at bounding box center [147, 358] width 109 height 25
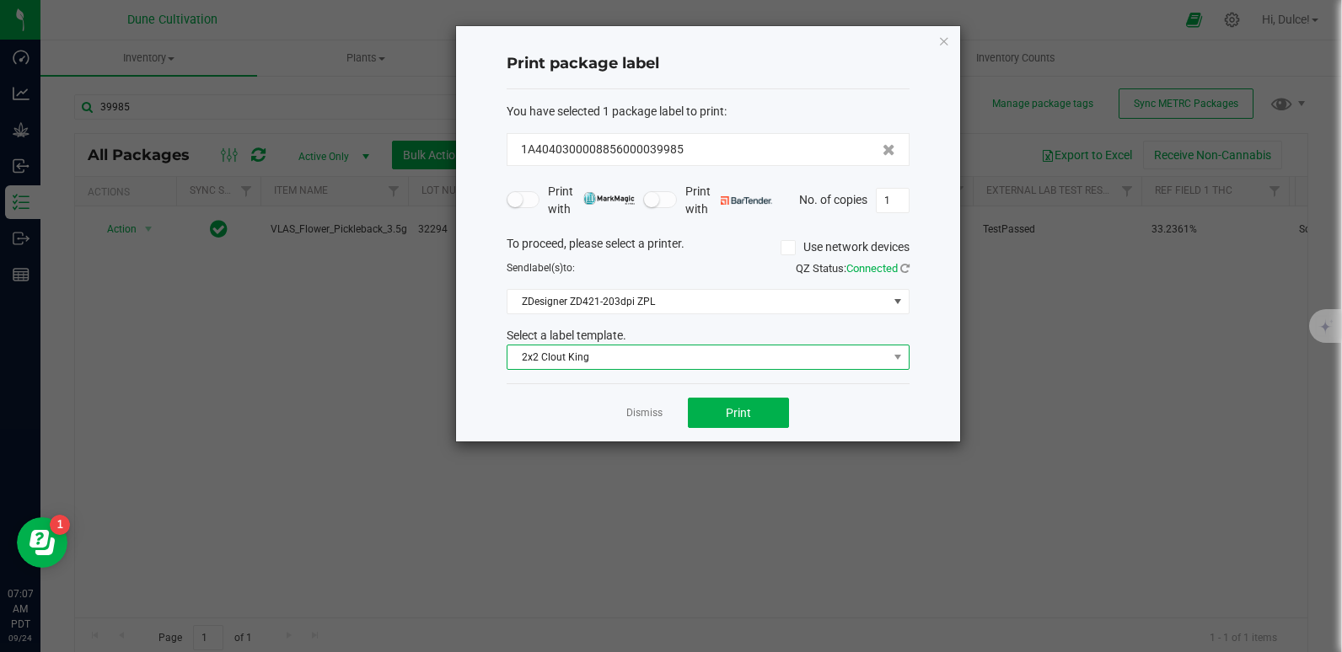
click at [583, 362] on span "2x2 Clout King" at bounding box center [697, 358] width 380 height 24
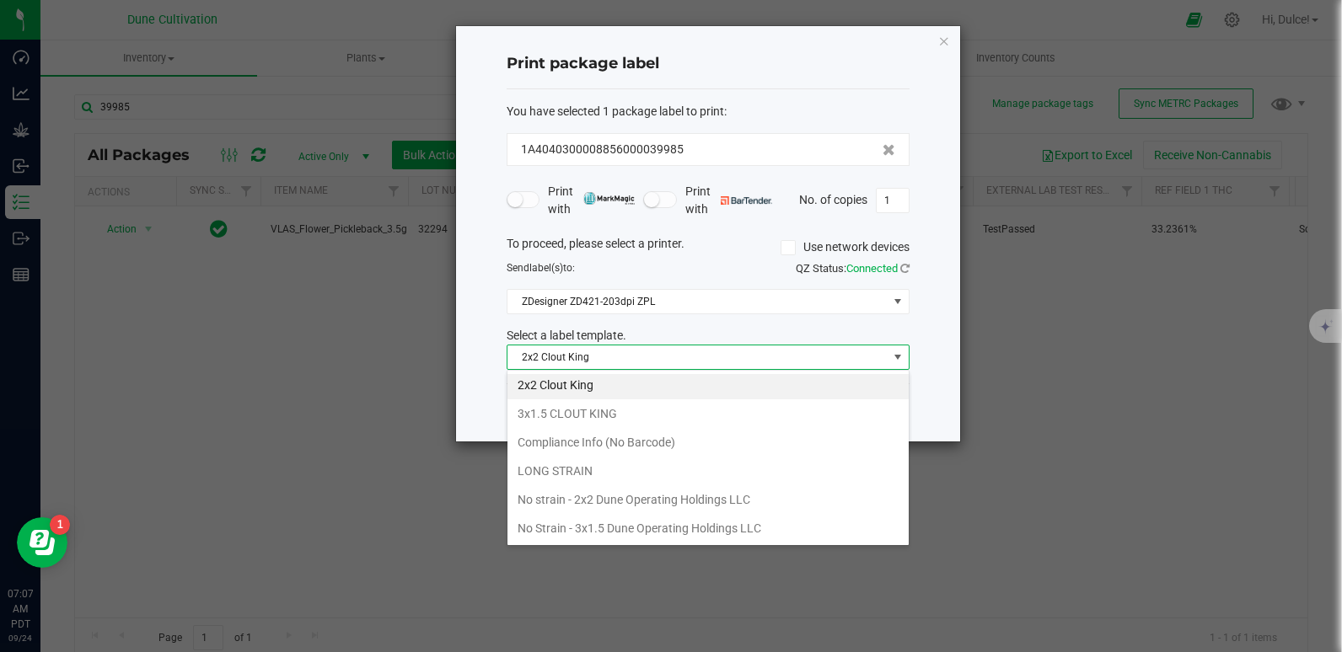
scroll to position [99, 0]
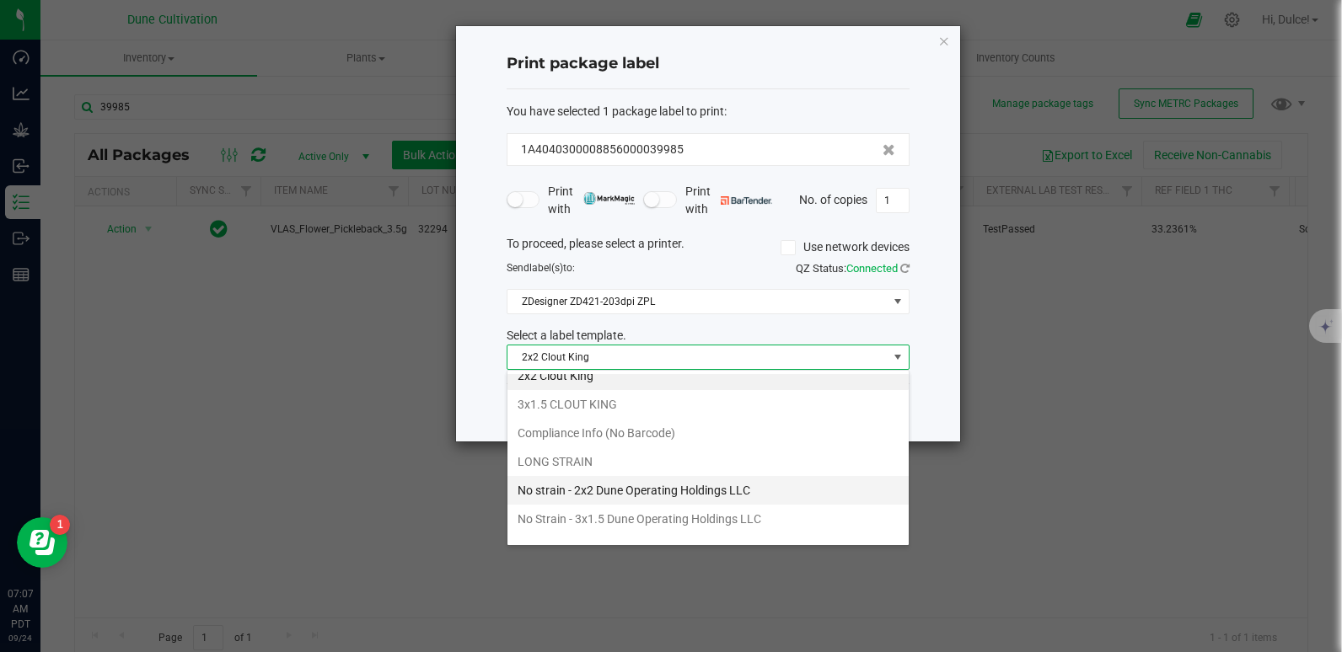
click at [627, 491] on li "No strain - 2x2 Dune Operating Holdings LLC" at bounding box center [707, 490] width 401 height 29
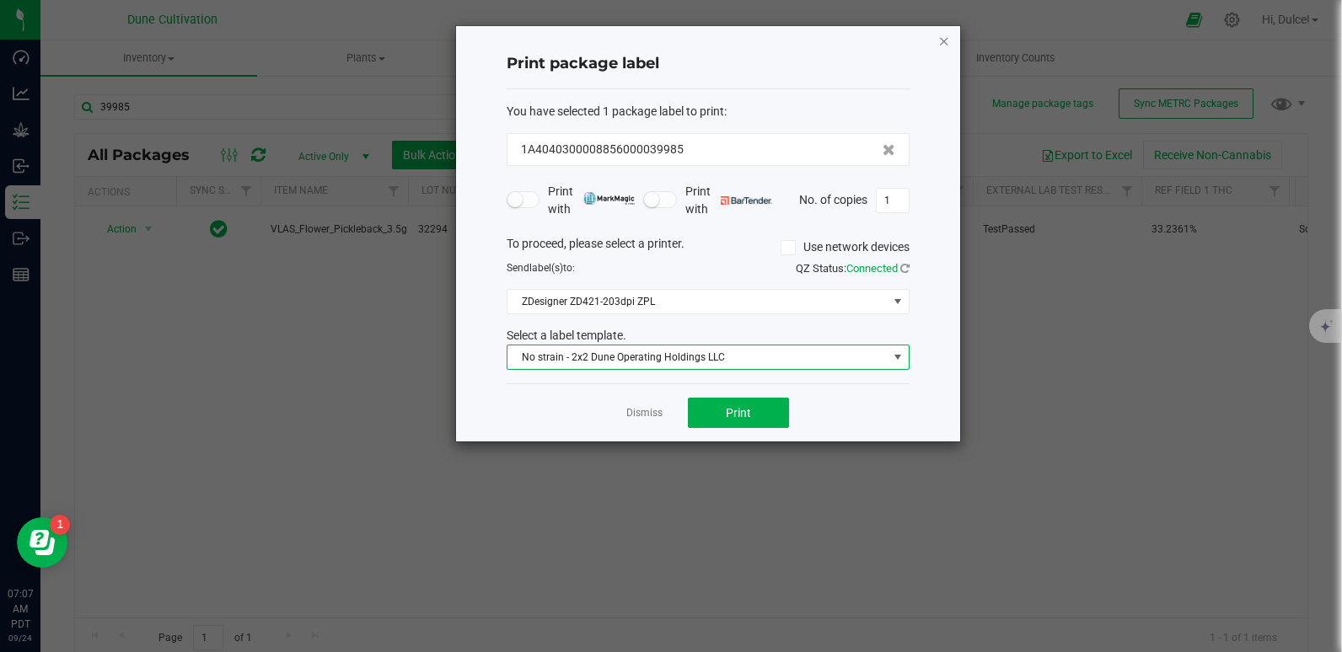
click at [941, 40] on icon "button" at bounding box center [944, 40] width 12 height 20
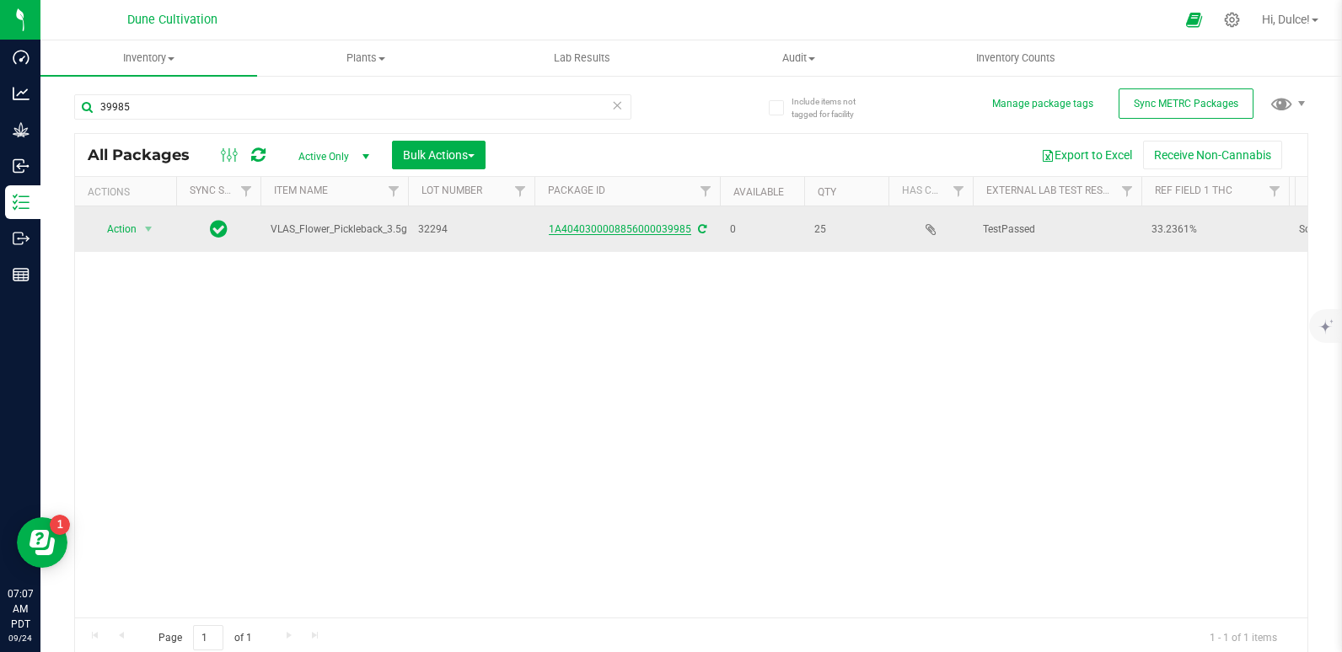
click at [575, 232] on link "1A4040300008856000039985" at bounding box center [620, 229] width 142 height 12
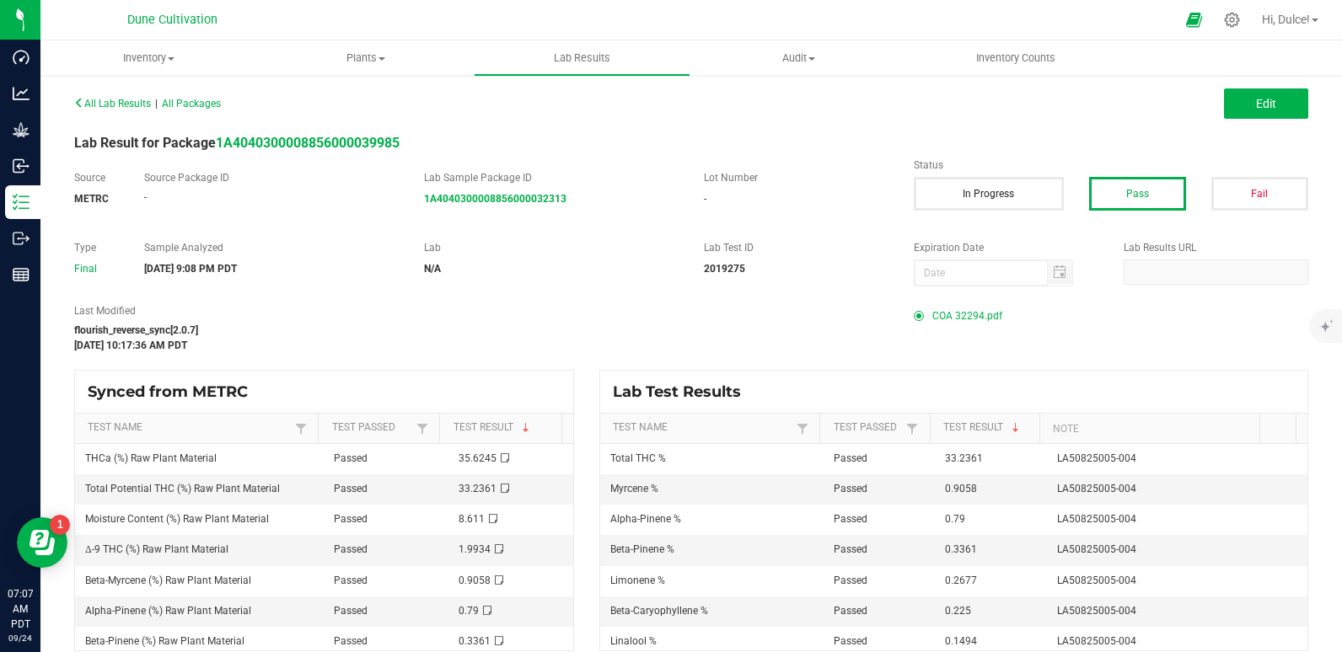
click at [963, 320] on span "COA 32294.pdf" at bounding box center [967, 315] width 70 height 25
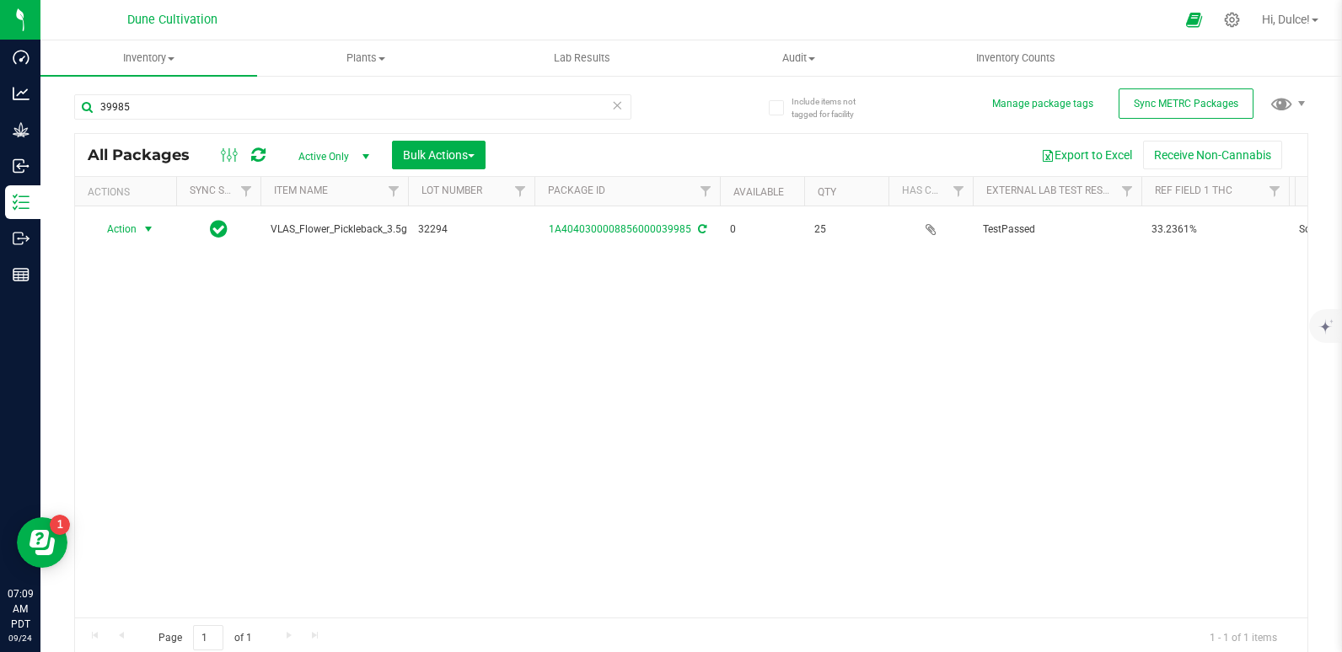
click at [120, 229] on span "Action" at bounding box center [115, 229] width 46 height 24
click at [143, 360] on li "Print package label" at bounding box center [147, 358] width 109 height 25
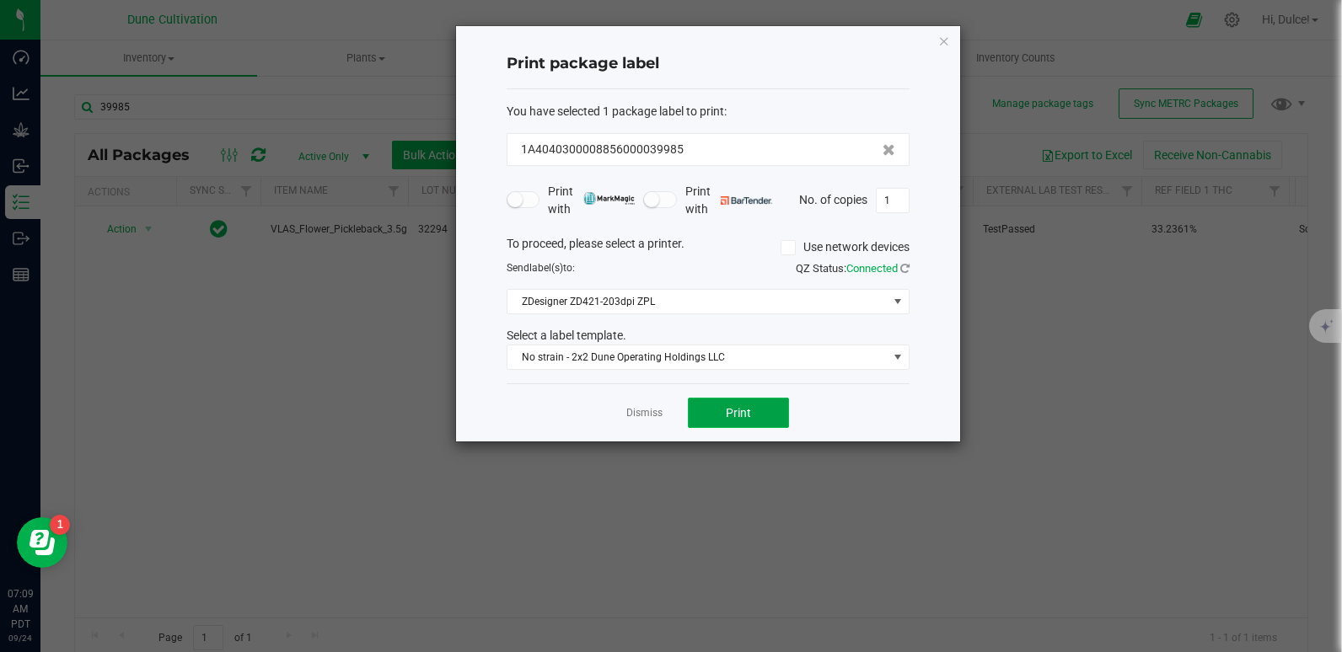
click at [750, 414] on span "Print" at bounding box center [738, 412] width 25 height 13
click at [944, 45] on icon "button" at bounding box center [944, 40] width 12 height 20
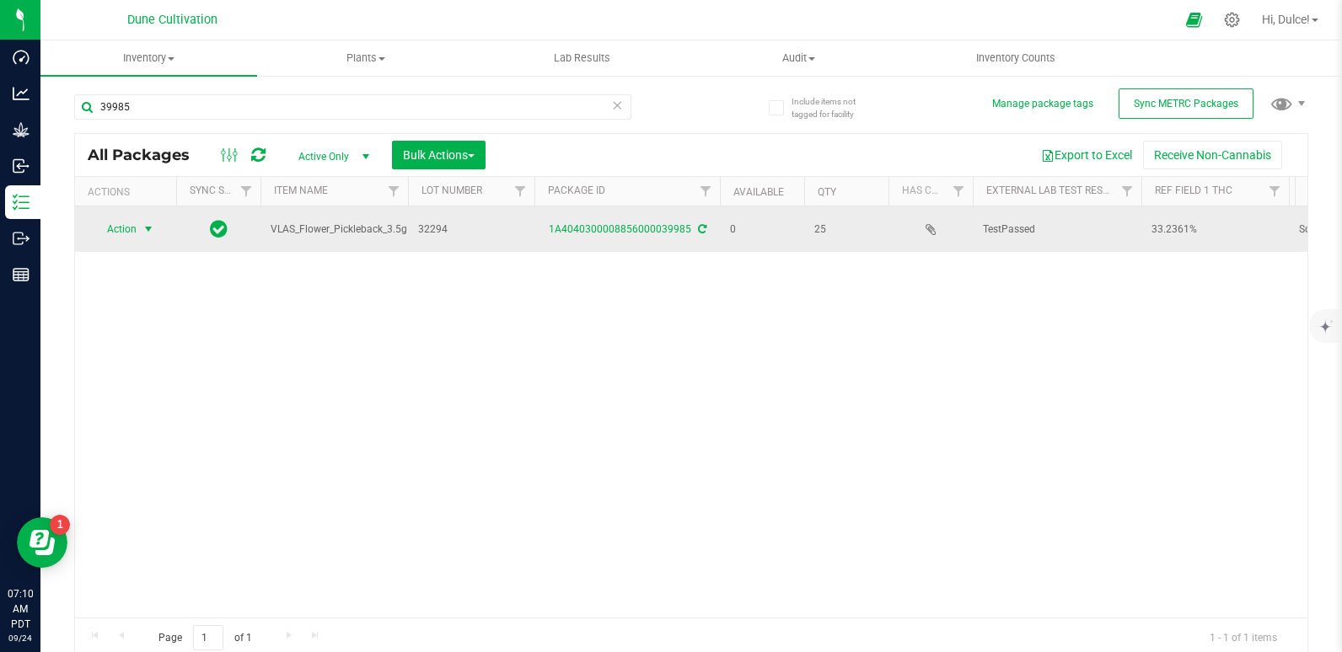
click at [134, 232] on span "Action" at bounding box center [115, 229] width 46 height 24
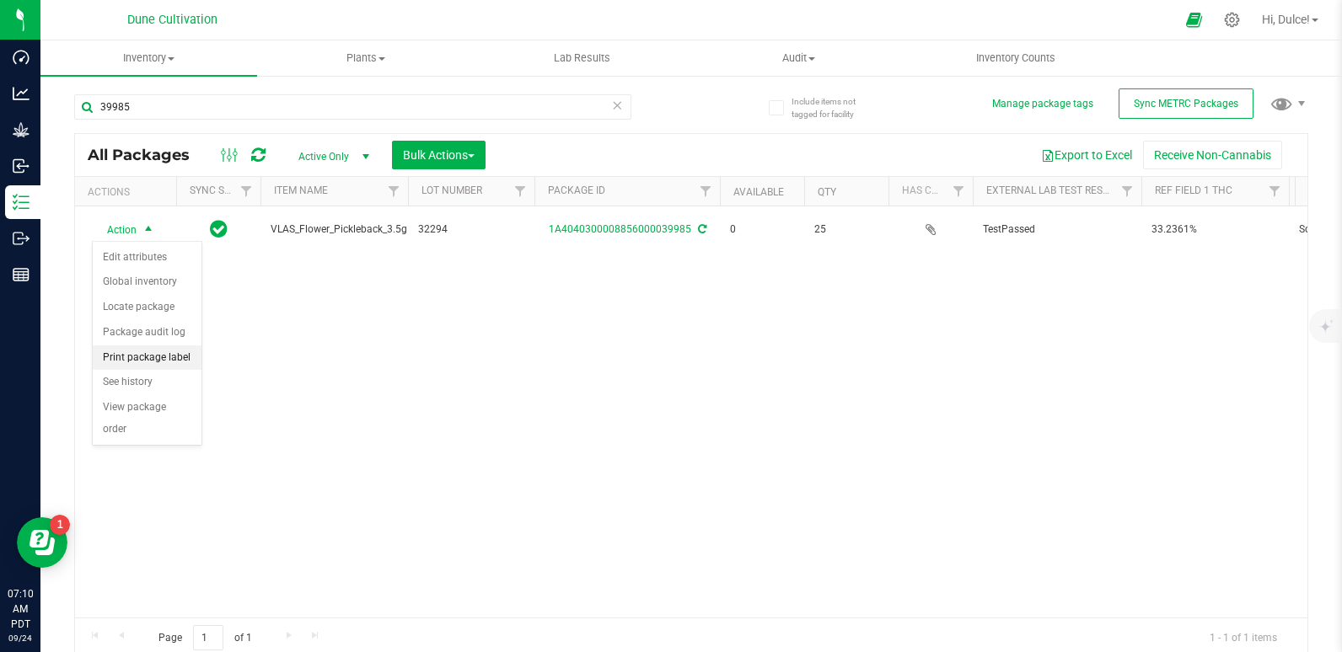
click at [115, 362] on li "Print package label" at bounding box center [147, 358] width 109 height 25
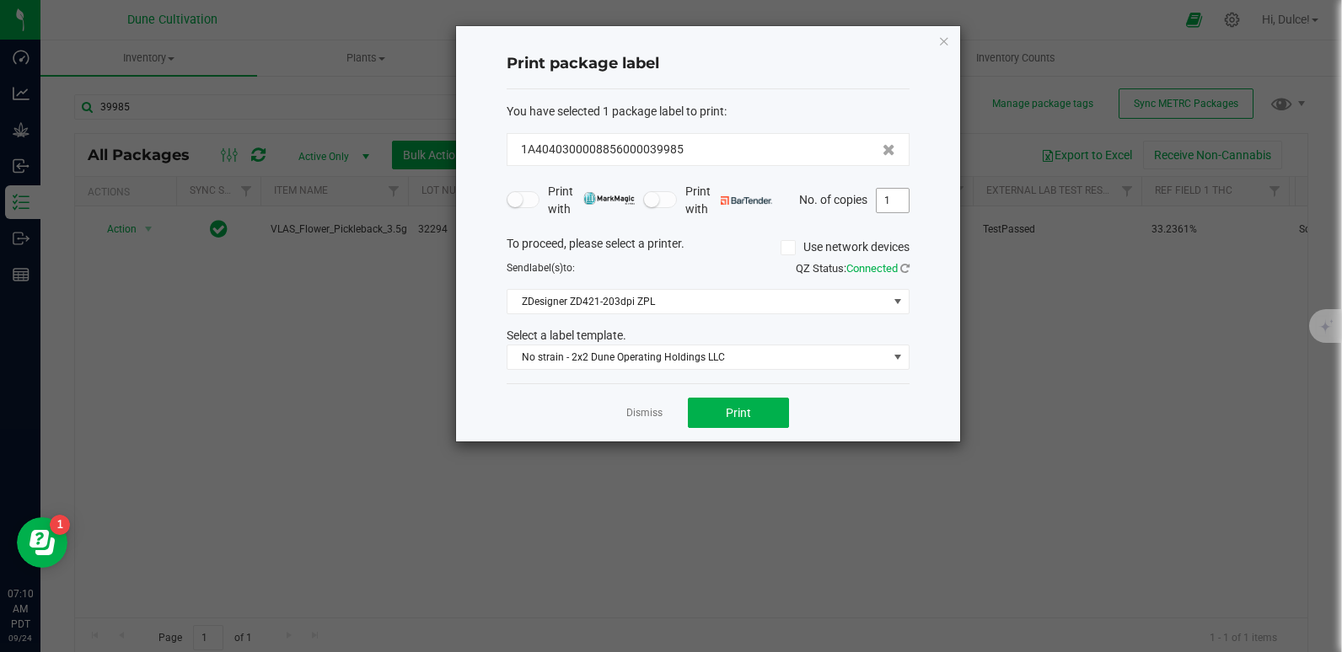
click at [896, 201] on input "1" at bounding box center [893, 201] width 32 height 24
type input "25"
click at [758, 416] on button "Print" at bounding box center [738, 413] width 101 height 30
click at [948, 48] on icon "button" at bounding box center [944, 40] width 12 height 20
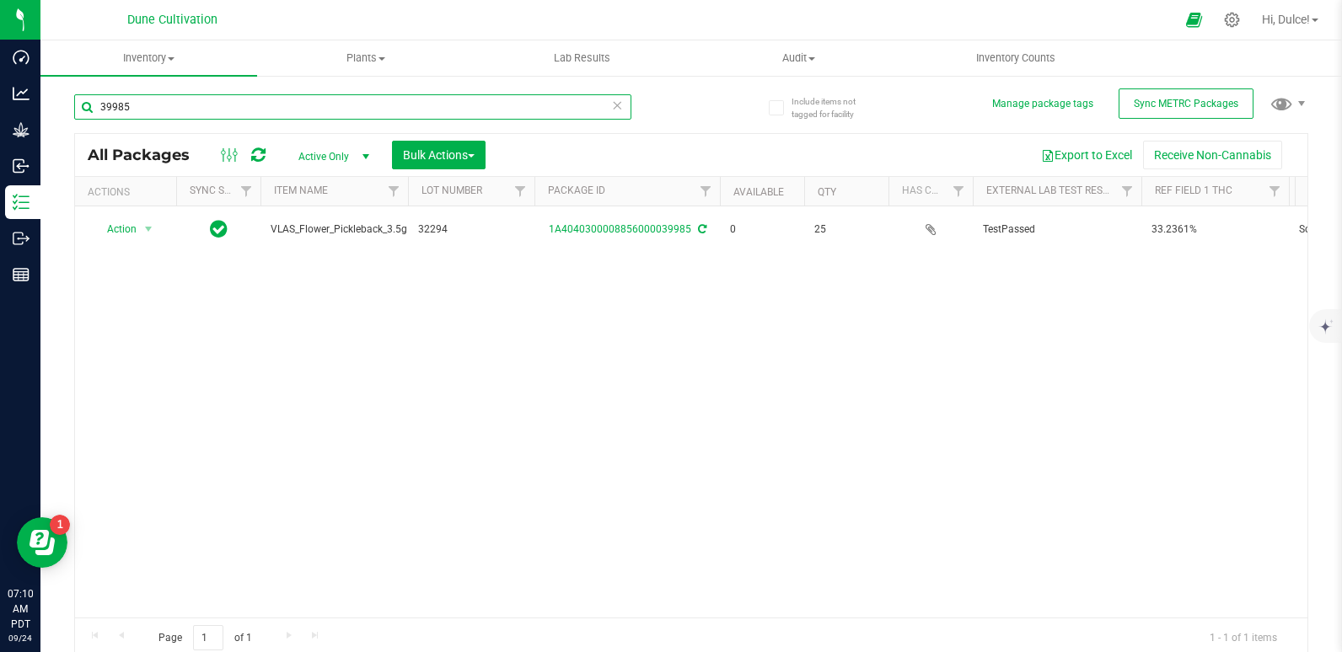
click at [394, 110] on input "39985" at bounding box center [352, 106] width 557 height 25
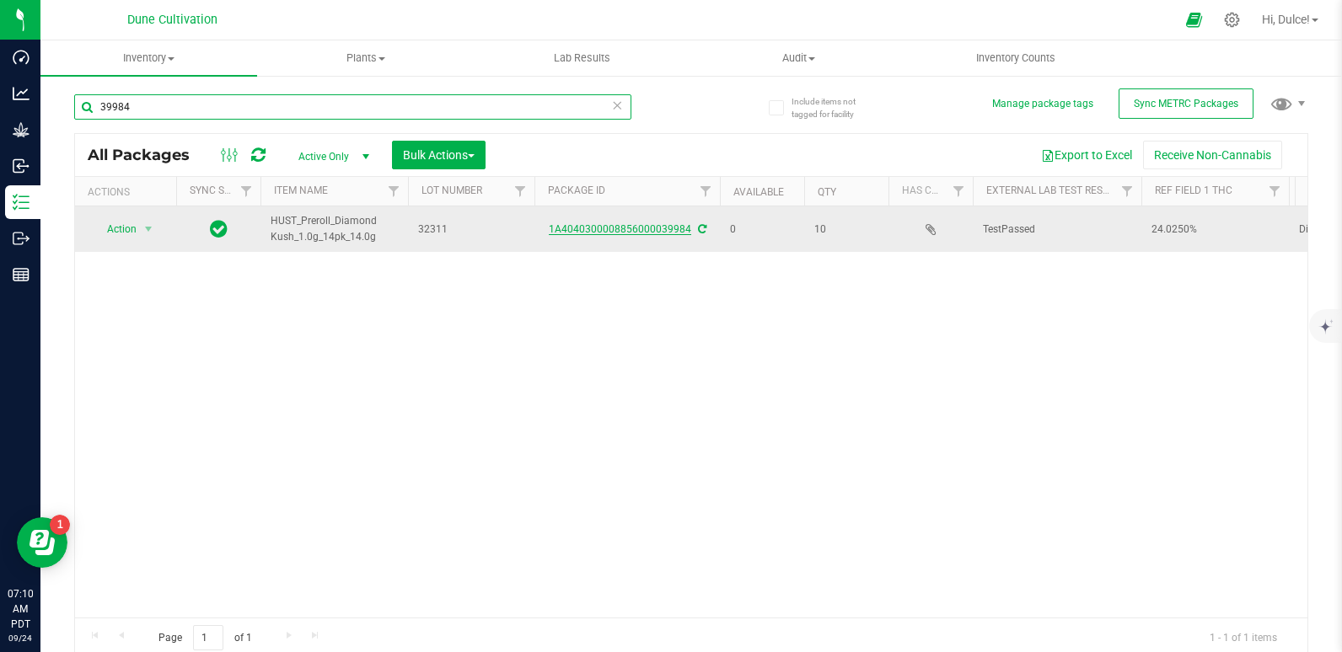
type input "39984"
click at [641, 227] on link "1A4040300008856000039984" at bounding box center [620, 229] width 142 height 12
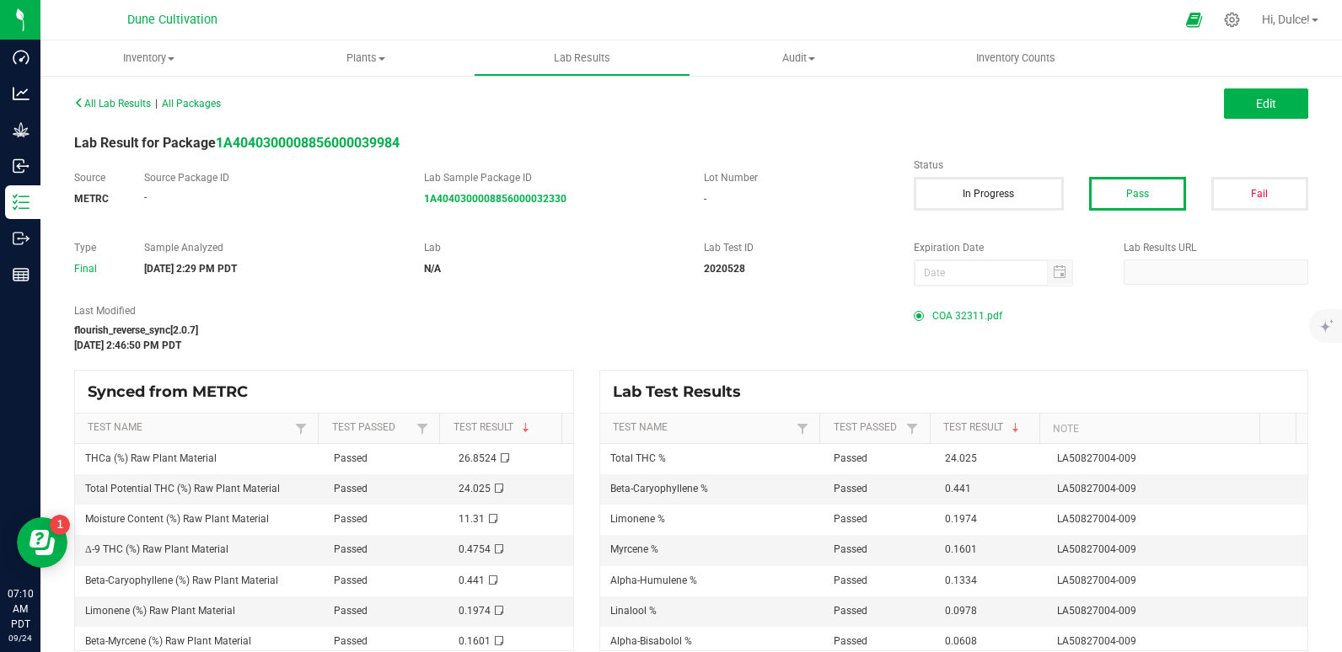
click at [963, 318] on span "COA 32311.pdf" at bounding box center [967, 315] width 70 height 25
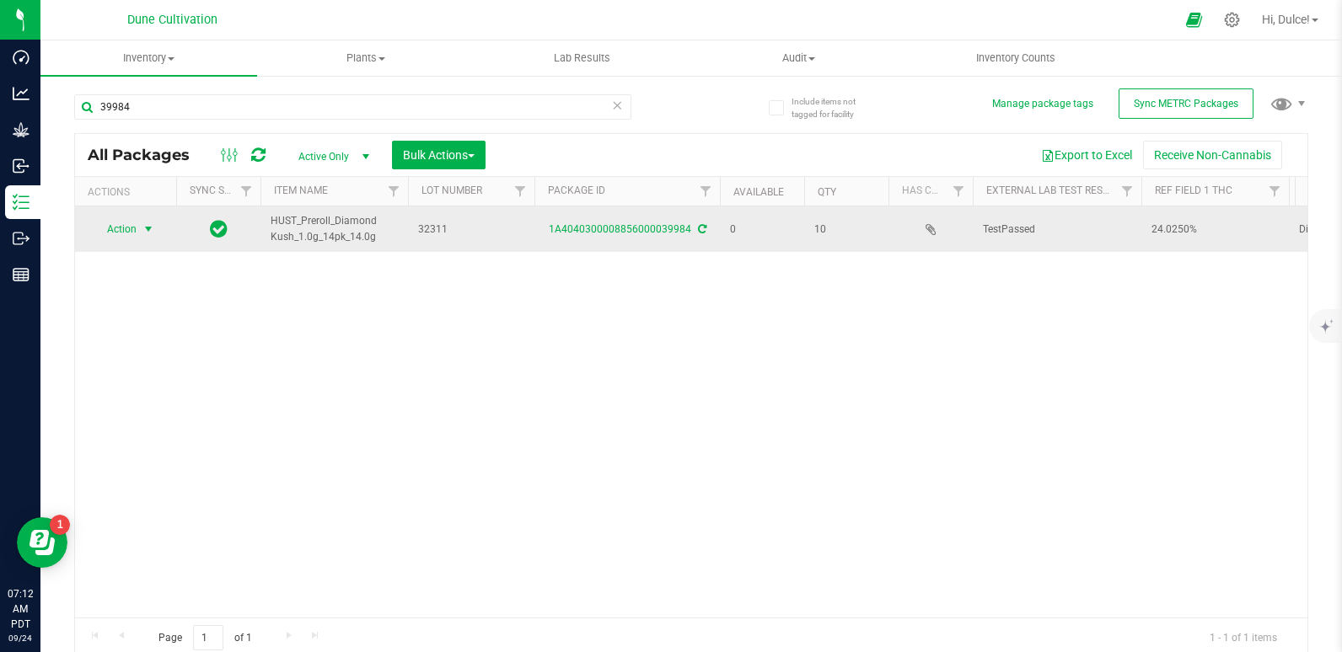
click at [138, 228] on span "select" at bounding box center [148, 229] width 21 height 24
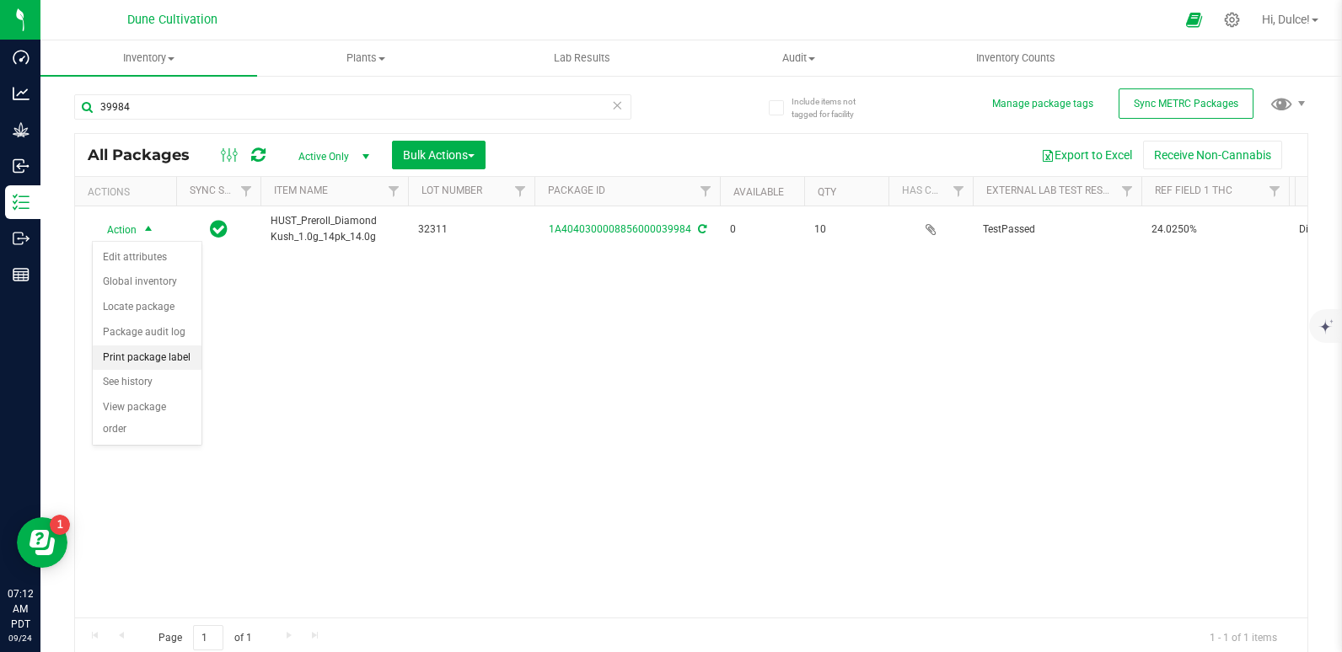
click at [139, 350] on li "Print package label" at bounding box center [147, 358] width 109 height 25
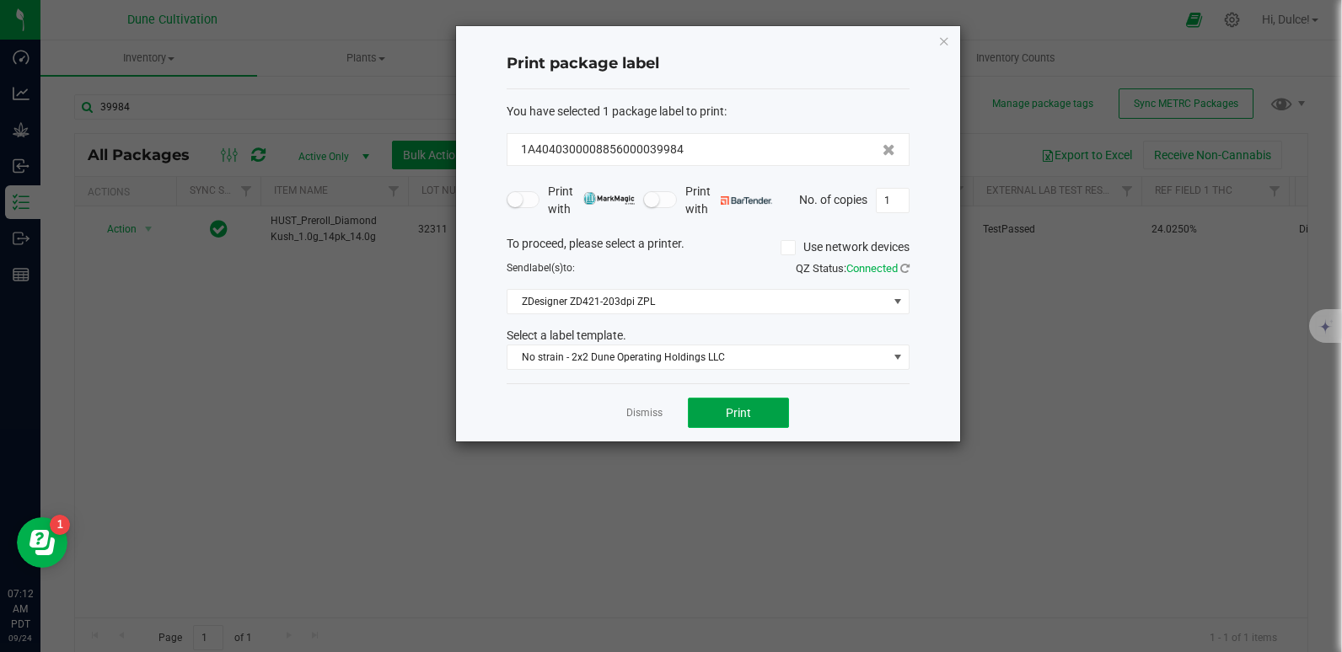
click at [717, 409] on button "Print" at bounding box center [738, 413] width 101 height 30
click at [942, 50] on icon "button" at bounding box center [944, 40] width 12 height 20
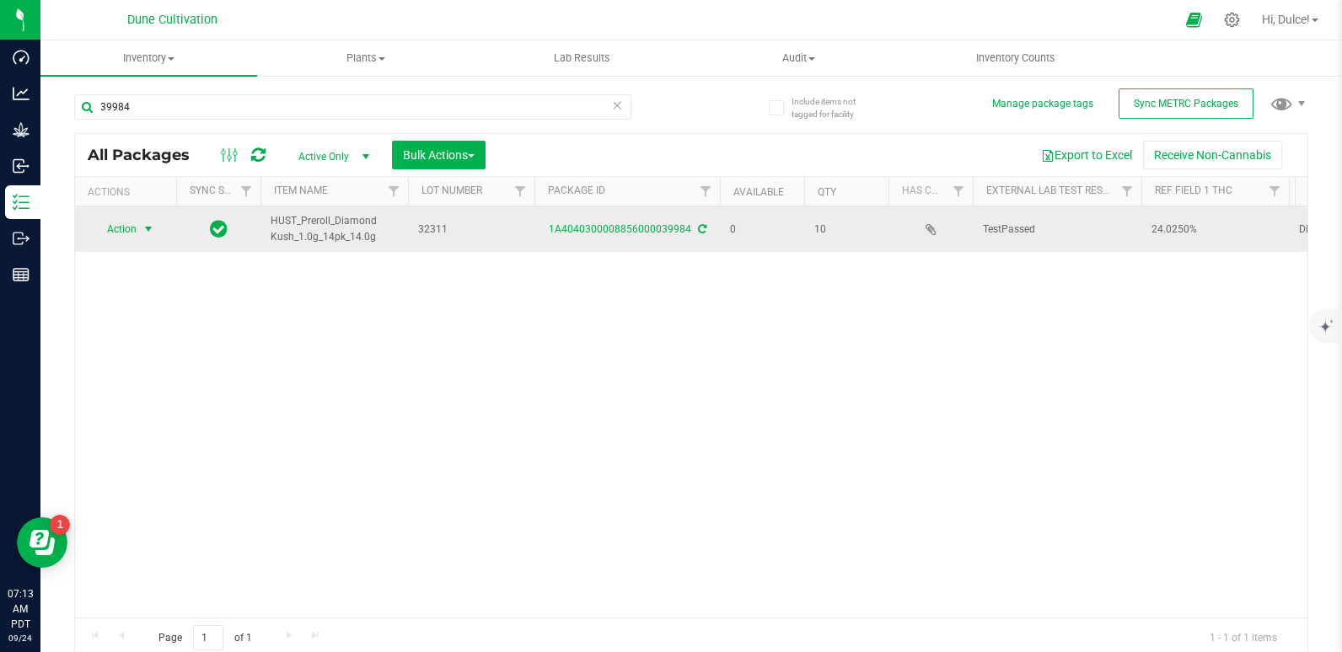
click at [137, 226] on span "Action" at bounding box center [115, 229] width 46 height 24
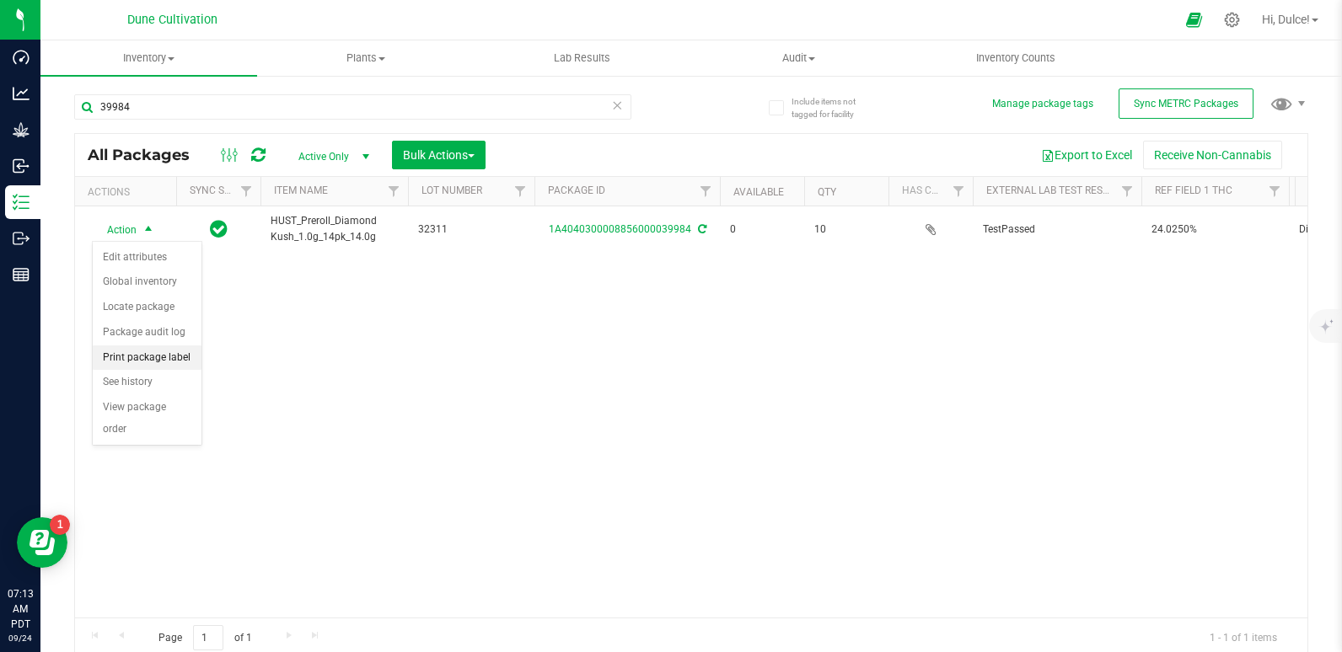
click at [173, 353] on li "Print package label" at bounding box center [147, 358] width 109 height 25
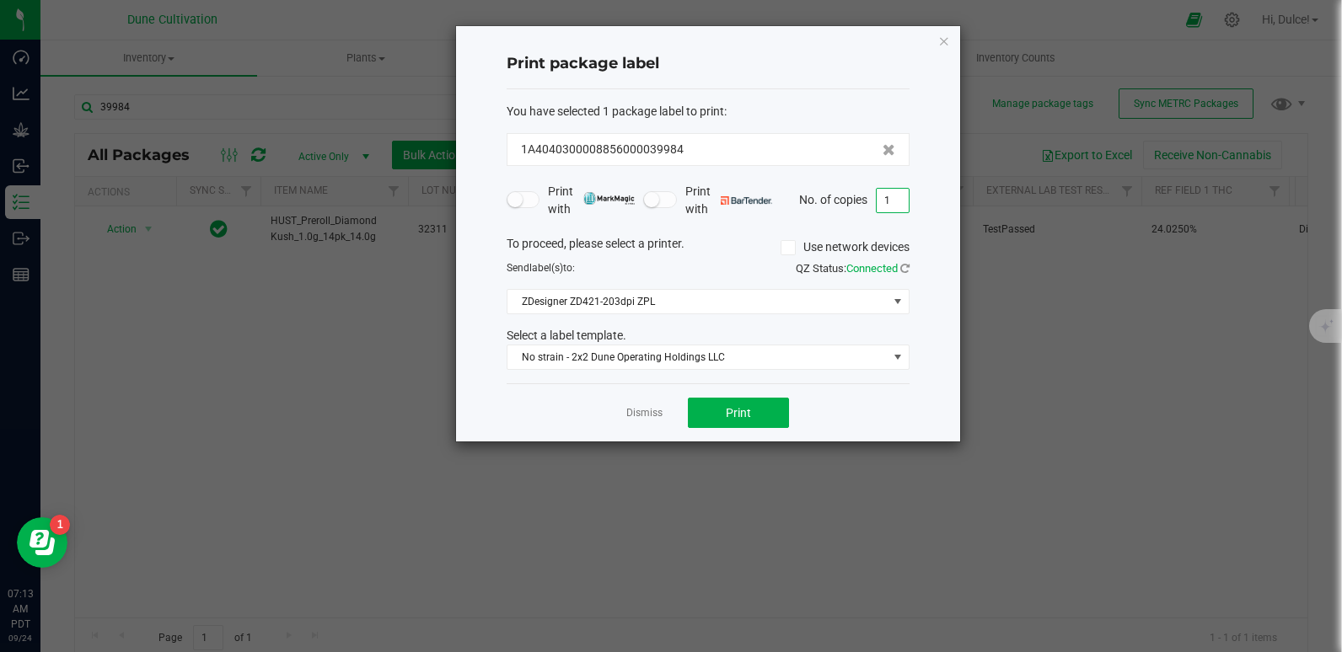
click at [897, 212] on input "1" at bounding box center [893, 201] width 32 height 24
type input "10"
click at [749, 403] on button "Print" at bounding box center [738, 413] width 101 height 30
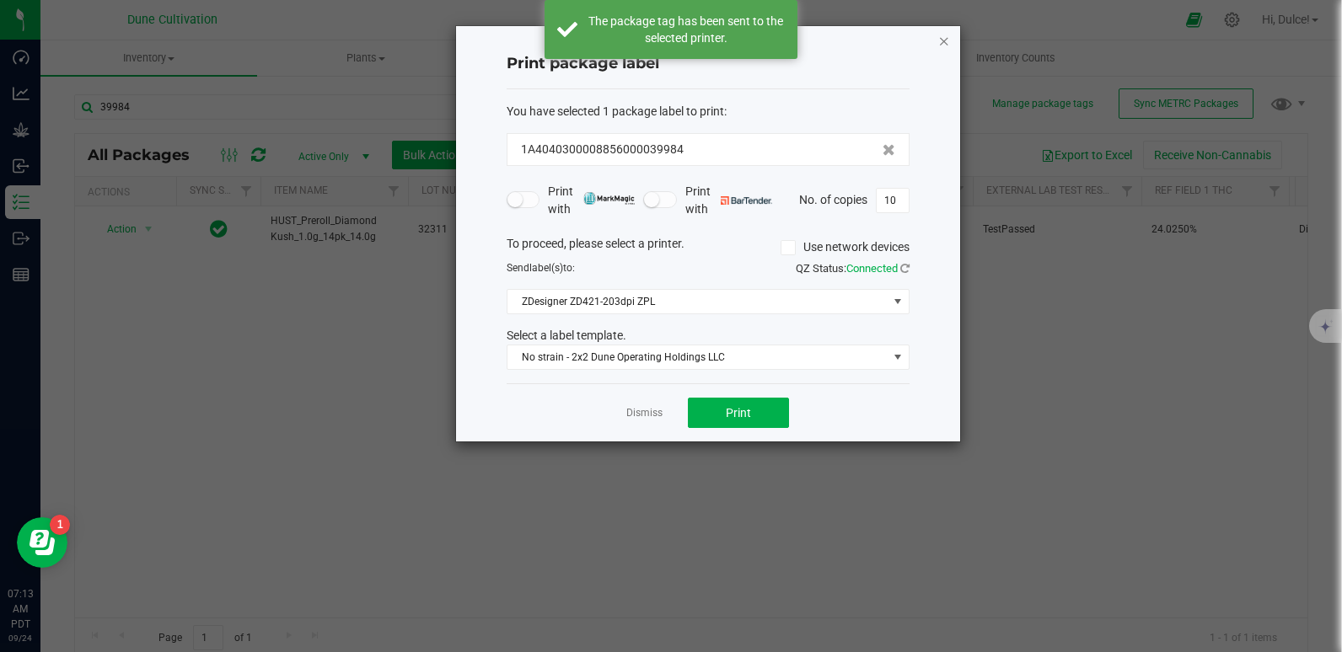
click at [939, 41] on icon "button" at bounding box center [944, 40] width 12 height 20
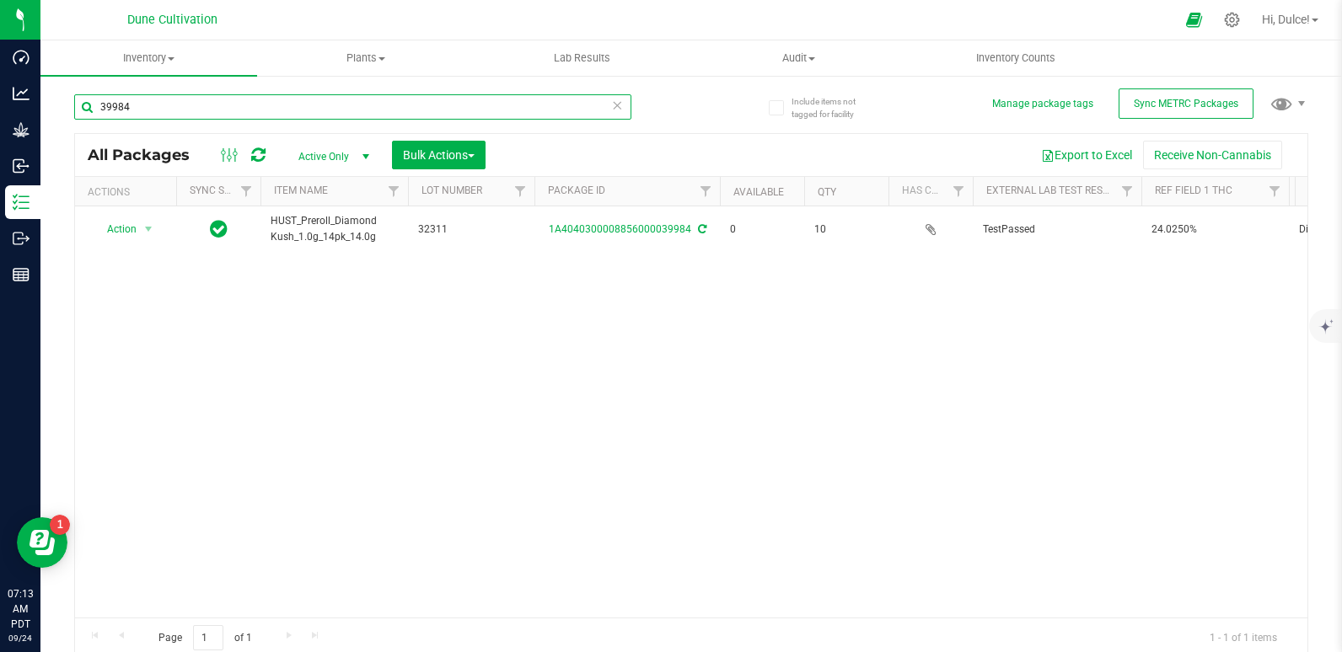
click at [461, 114] on input "39984" at bounding box center [352, 106] width 557 height 25
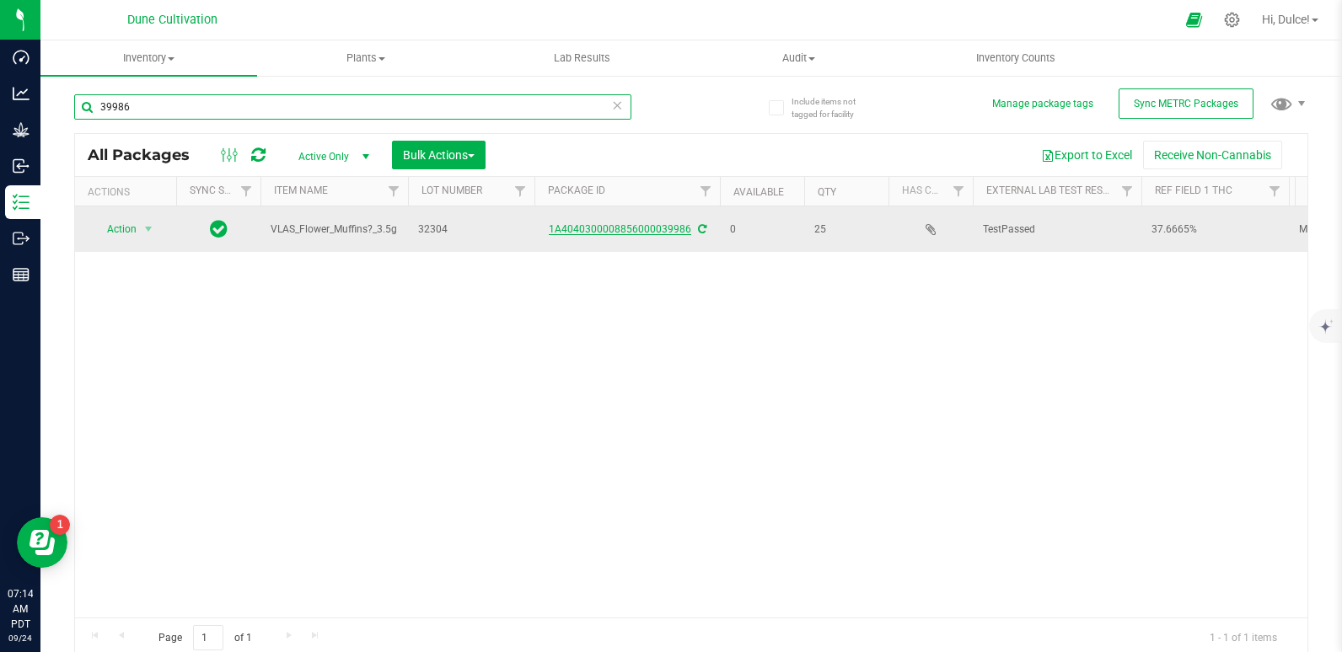
type input "39986"
click at [618, 227] on link "1A4040300008856000039986" at bounding box center [620, 229] width 142 height 12
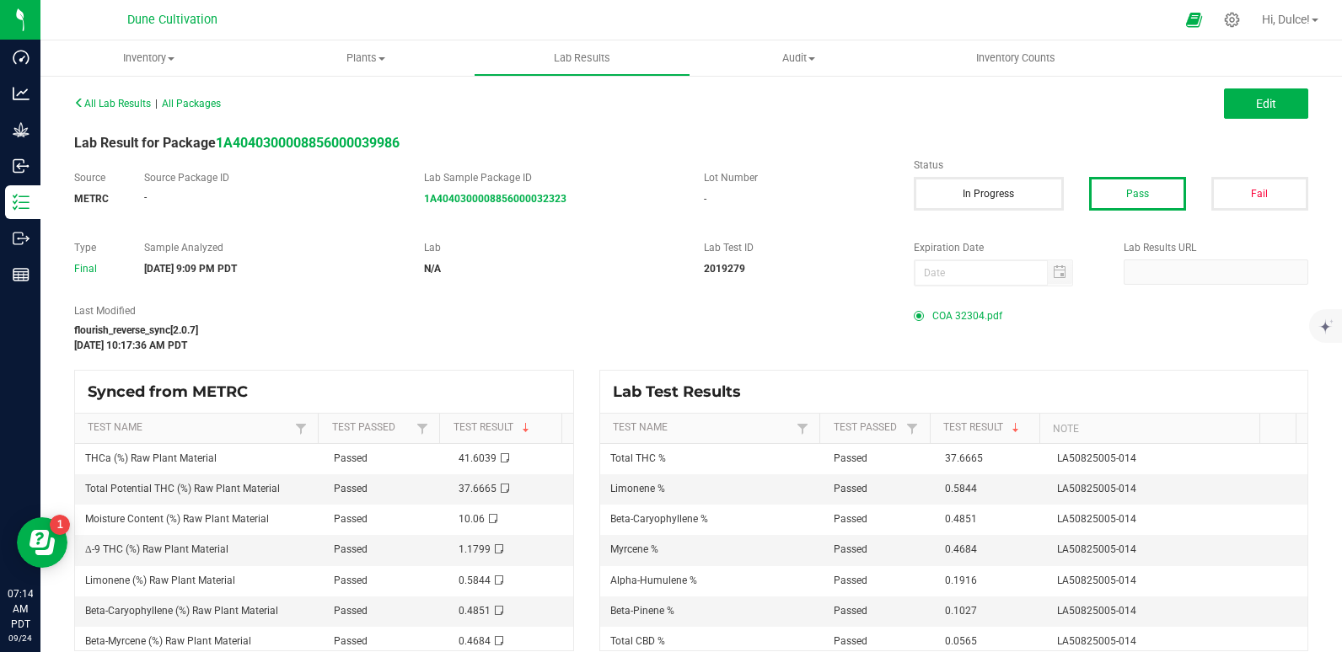
click at [963, 316] on span "COA 32304.pdf" at bounding box center [967, 315] width 70 height 25
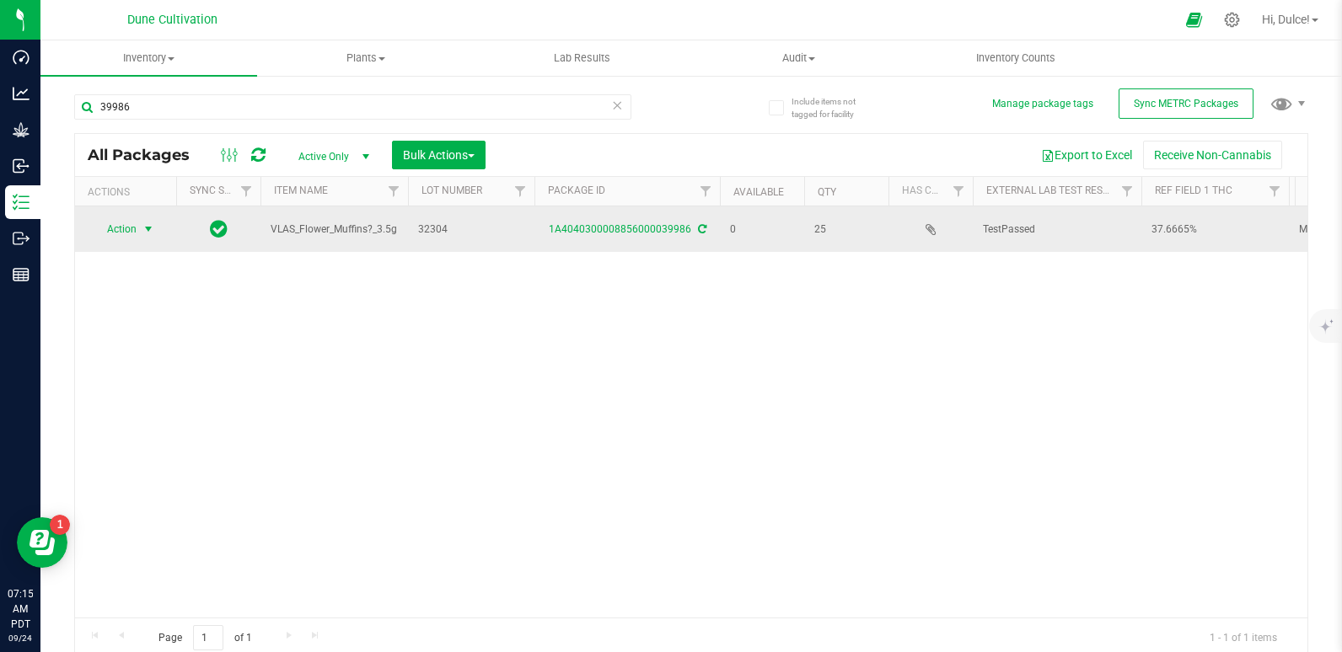
click at [129, 223] on span "Action" at bounding box center [115, 229] width 46 height 24
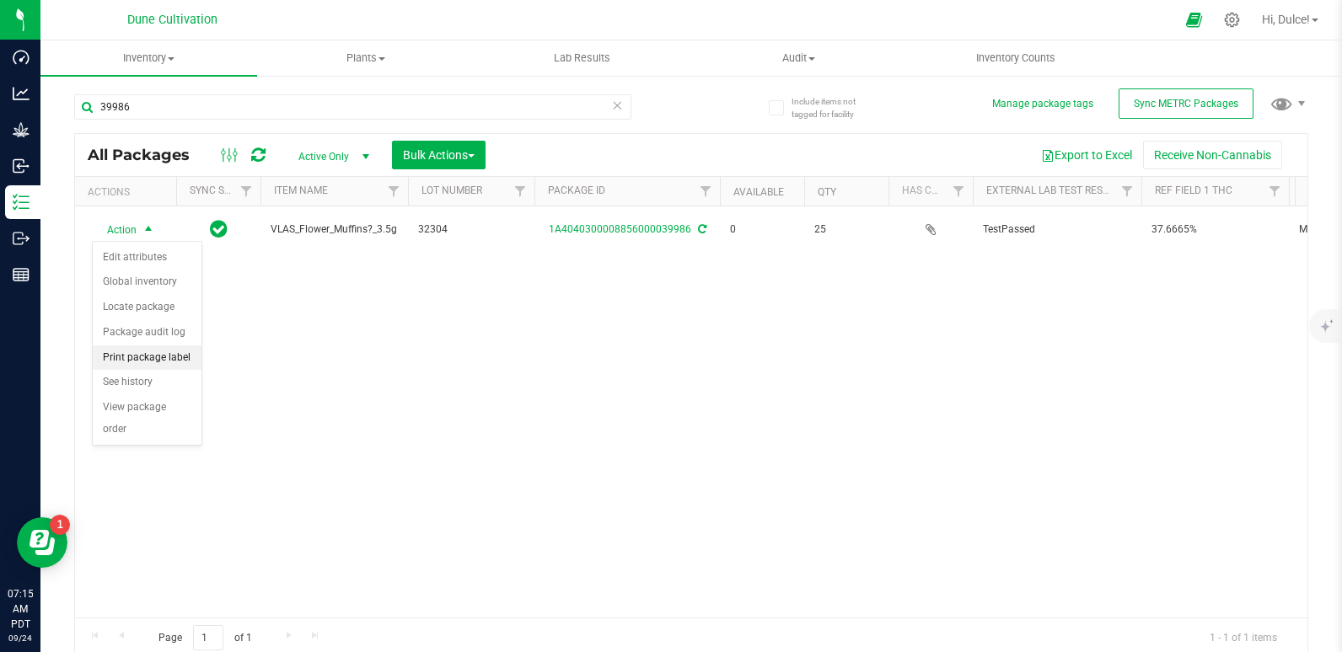
click at [145, 351] on li "Print package label" at bounding box center [147, 358] width 109 height 25
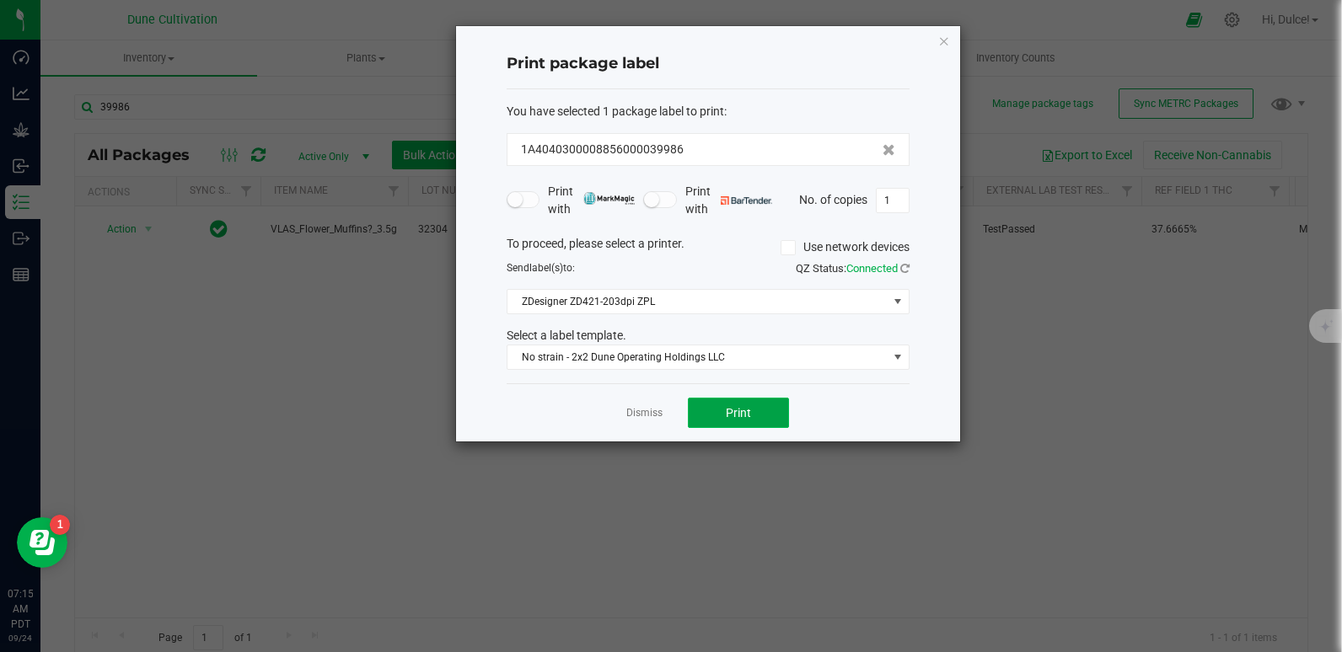
click at [727, 415] on span "Print" at bounding box center [738, 412] width 25 height 13
click at [941, 45] on icon "button" at bounding box center [944, 40] width 12 height 20
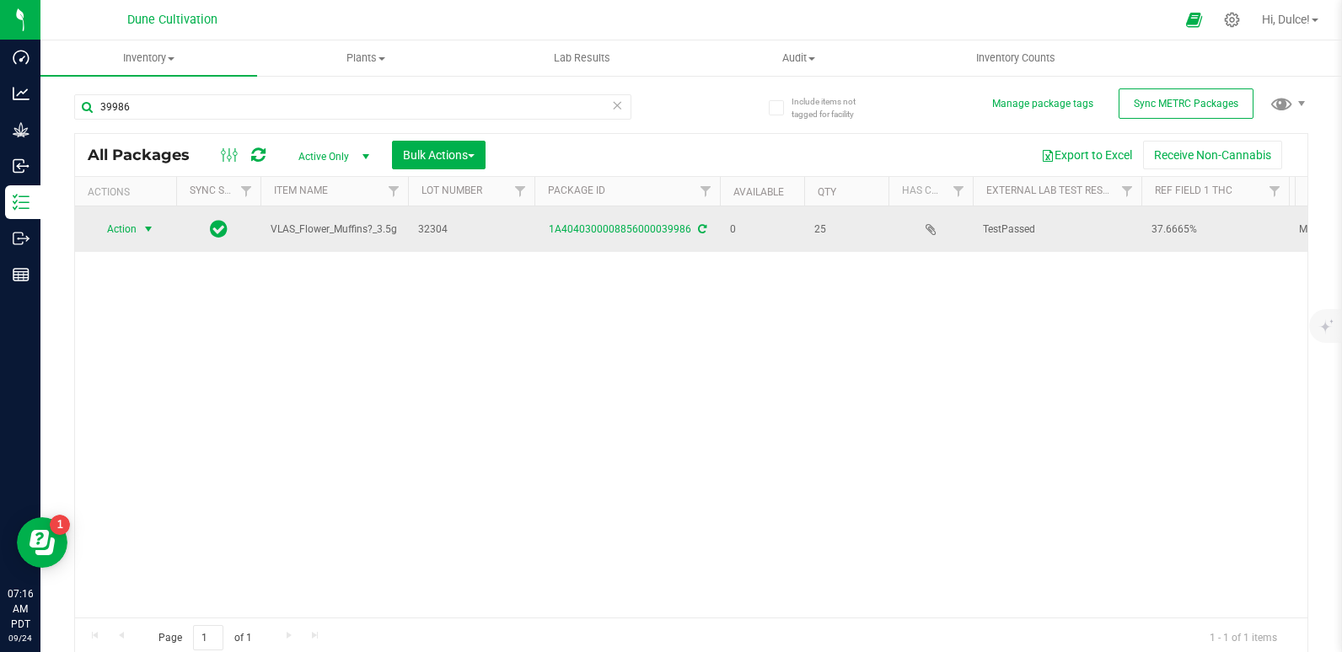
click at [132, 233] on span "Action" at bounding box center [115, 229] width 46 height 24
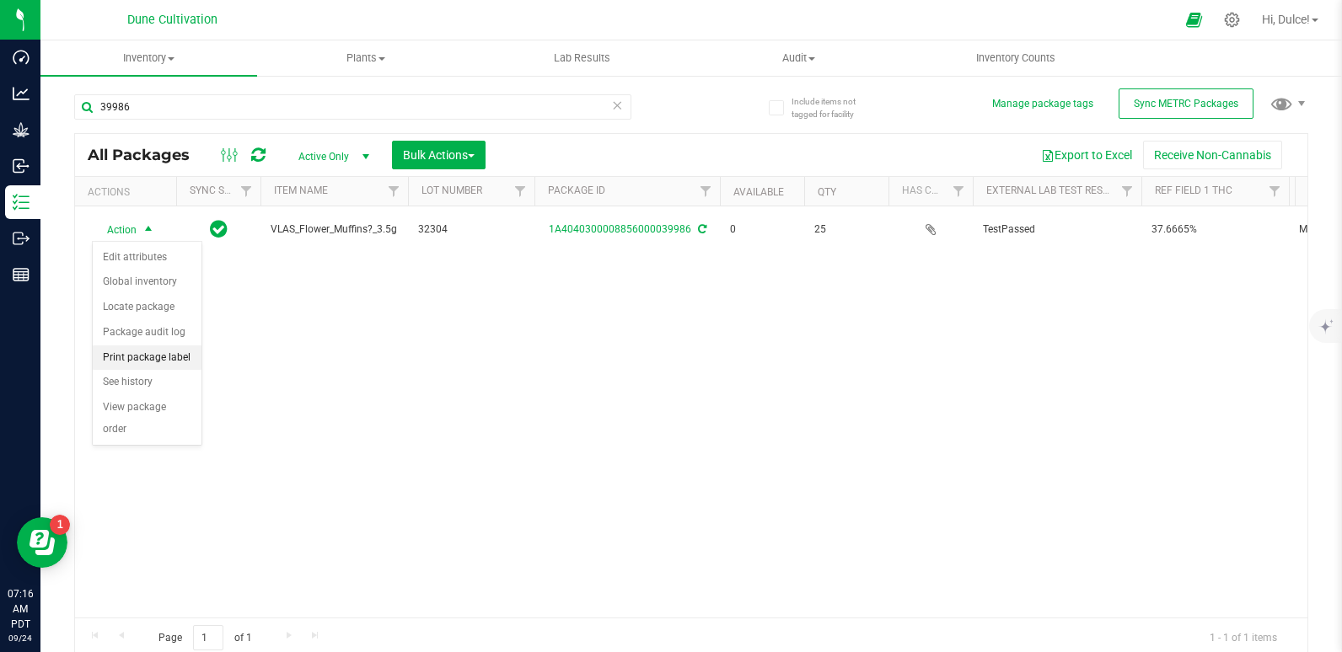
click at [134, 352] on li "Print package label" at bounding box center [147, 358] width 109 height 25
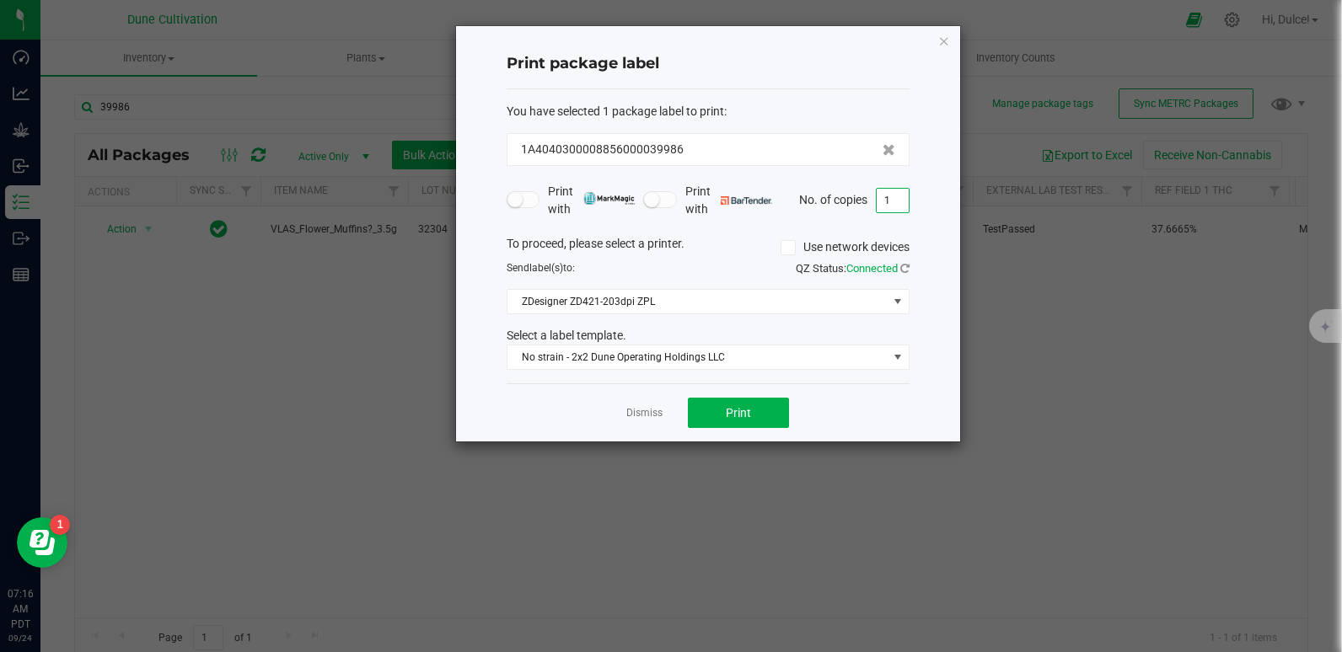
click at [890, 203] on input "1" at bounding box center [893, 201] width 32 height 24
type input "25"
click at [727, 416] on span "Print" at bounding box center [738, 412] width 25 height 13
click at [944, 44] on icon "button" at bounding box center [944, 40] width 12 height 20
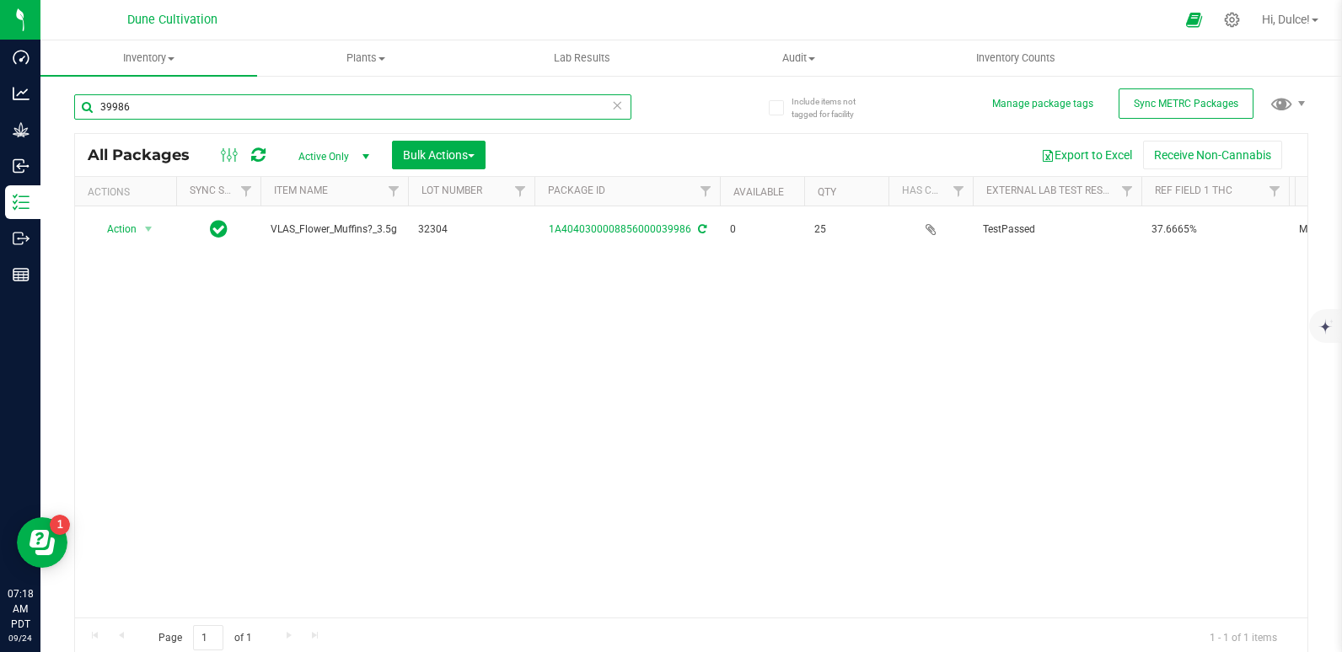
click at [427, 113] on input "39986" at bounding box center [352, 106] width 557 height 25
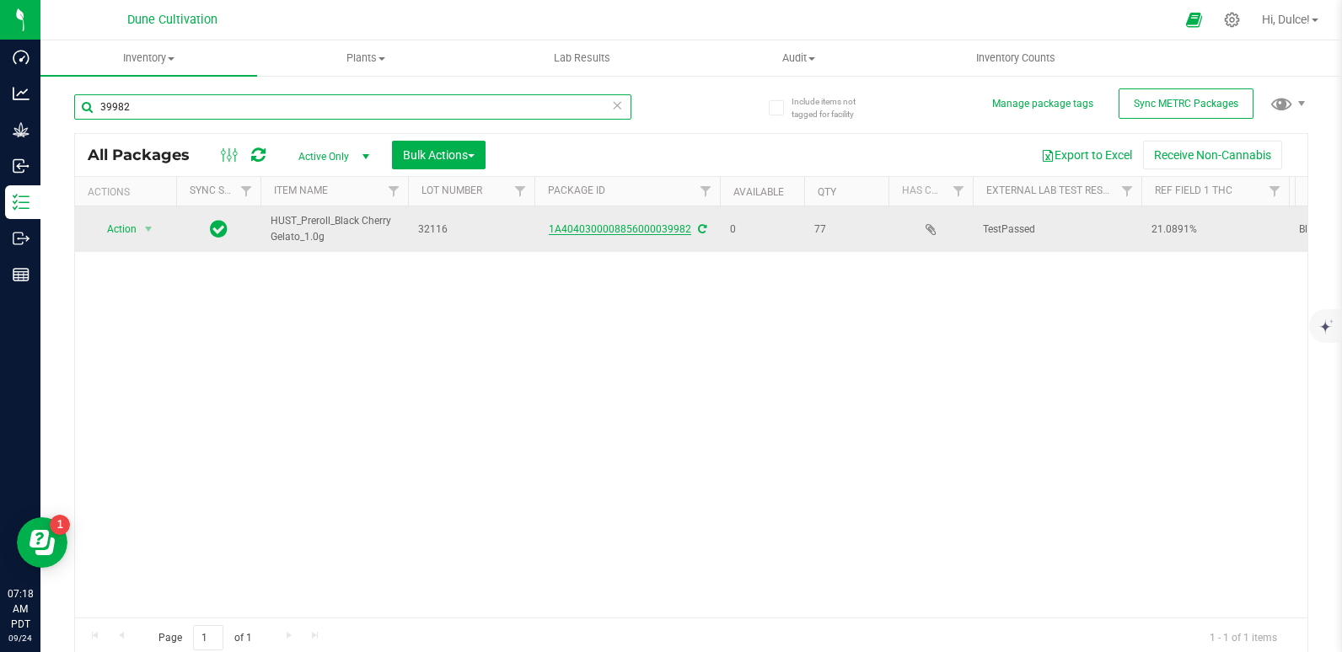
type input "39982"
click at [626, 226] on link "1A4040300008856000039982" at bounding box center [620, 229] width 142 height 12
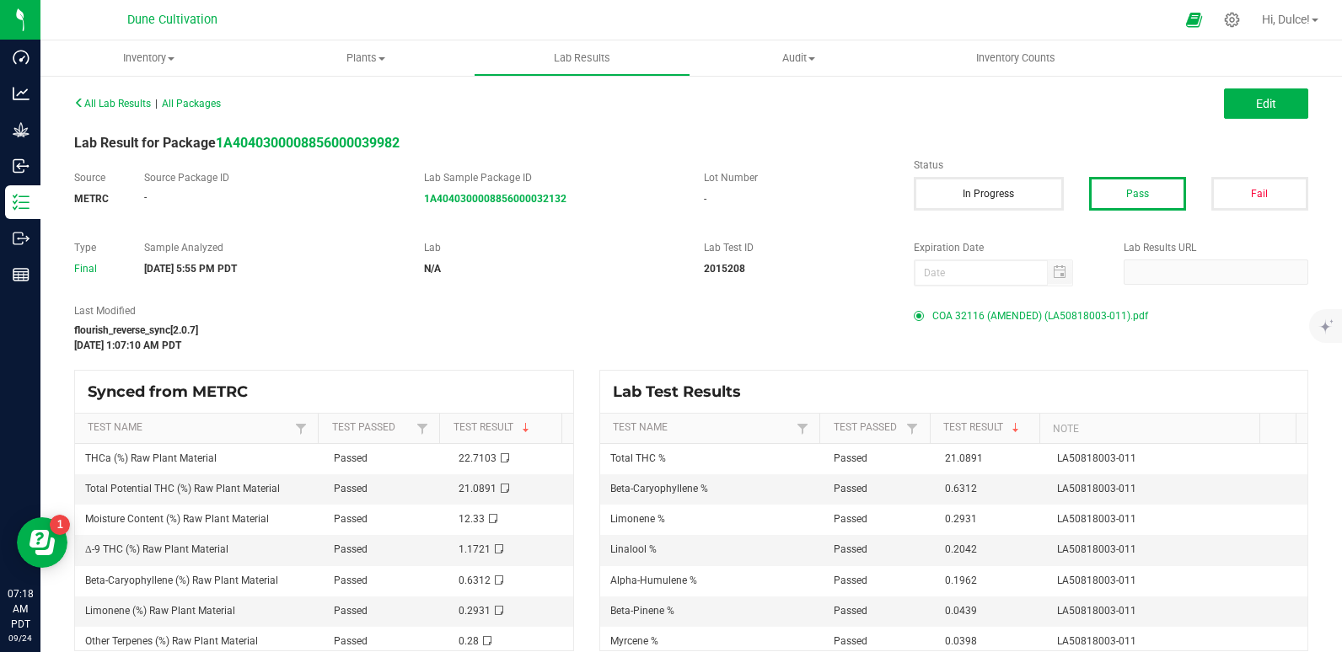
click at [964, 319] on span "COA 32116 (AMENDED) (LA50818003-011).pdf" at bounding box center [1040, 315] width 216 height 25
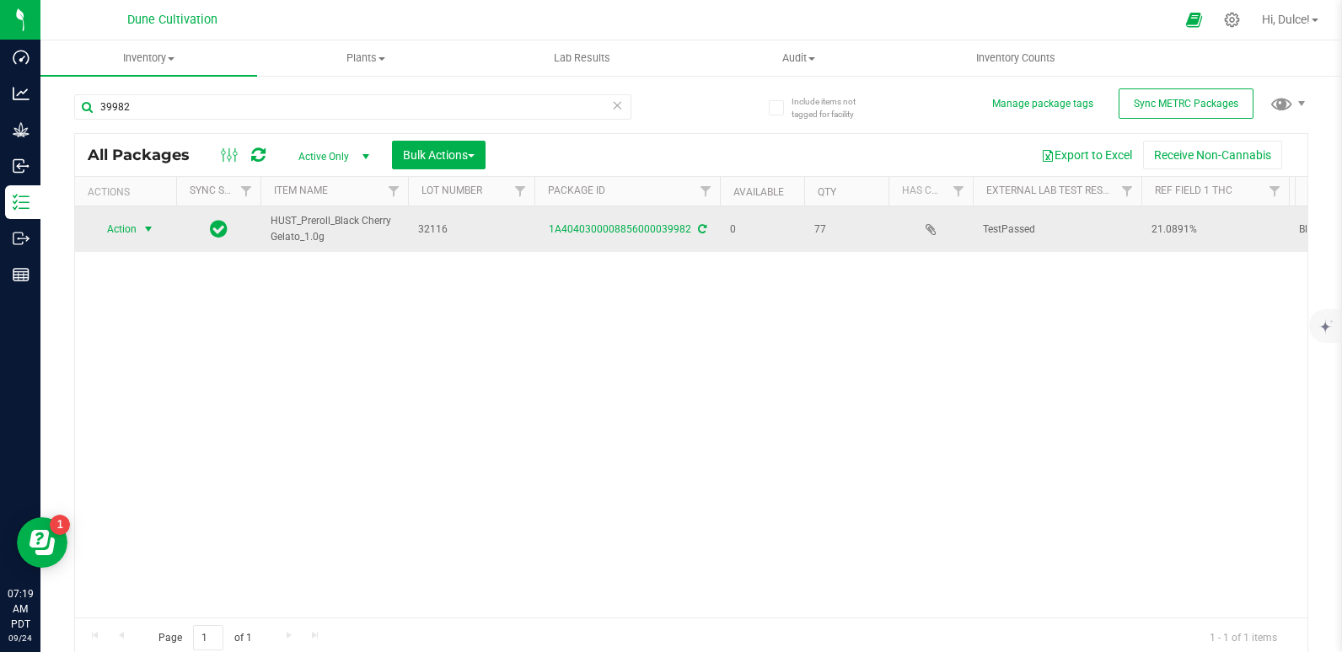
click at [125, 229] on span "Action" at bounding box center [115, 229] width 46 height 24
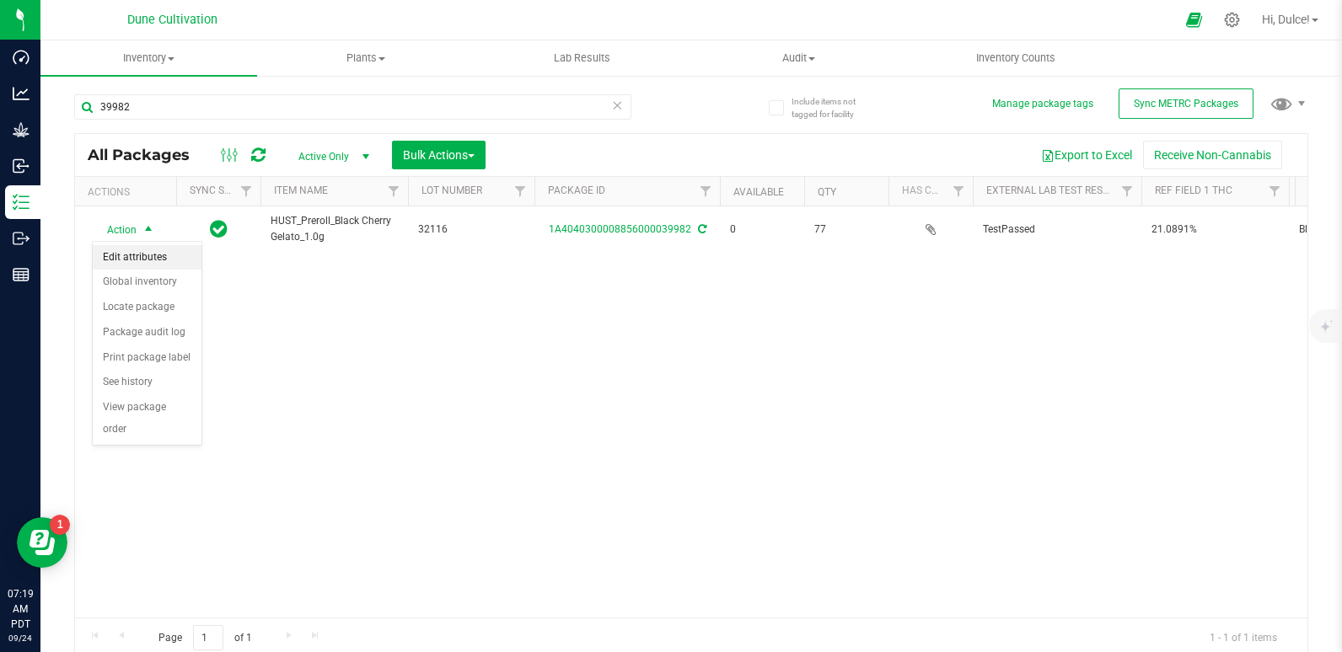
click at [125, 259] on li "Edit attributes" at bounding box center [147, 257] width 109 height 25
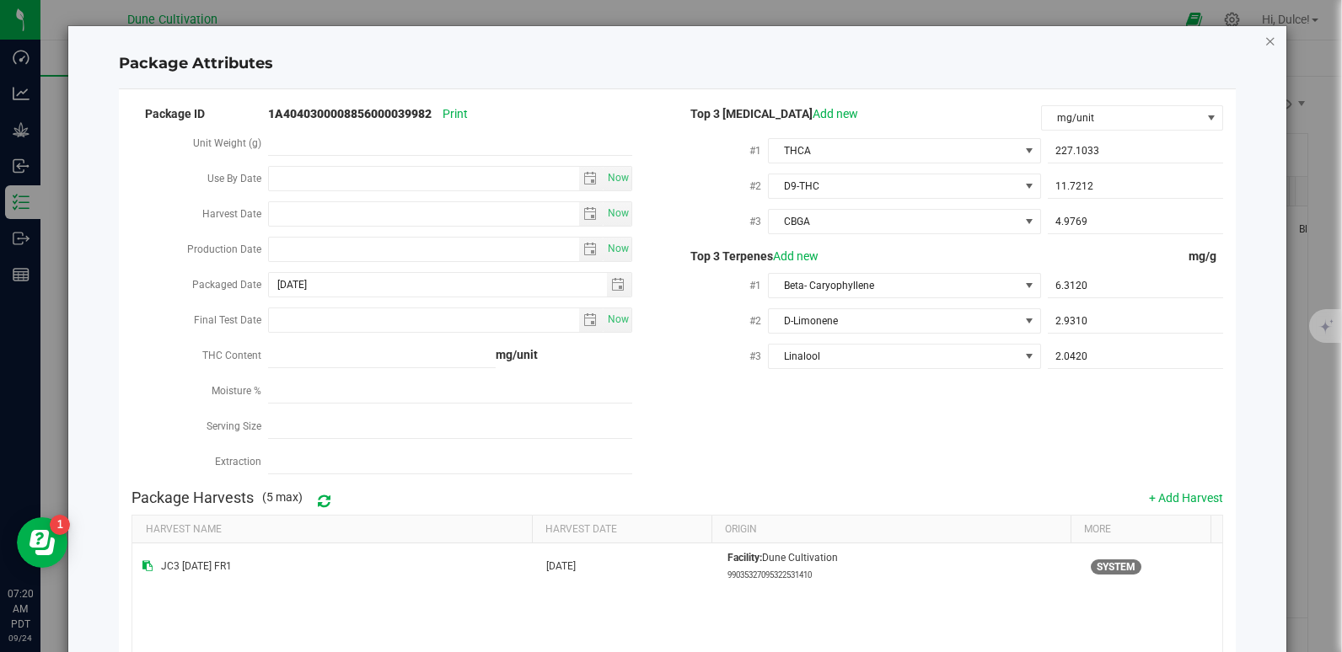
click at [1264, 40] on icon "Close modal" at bounding box center [1270, 40] width 12 height 20
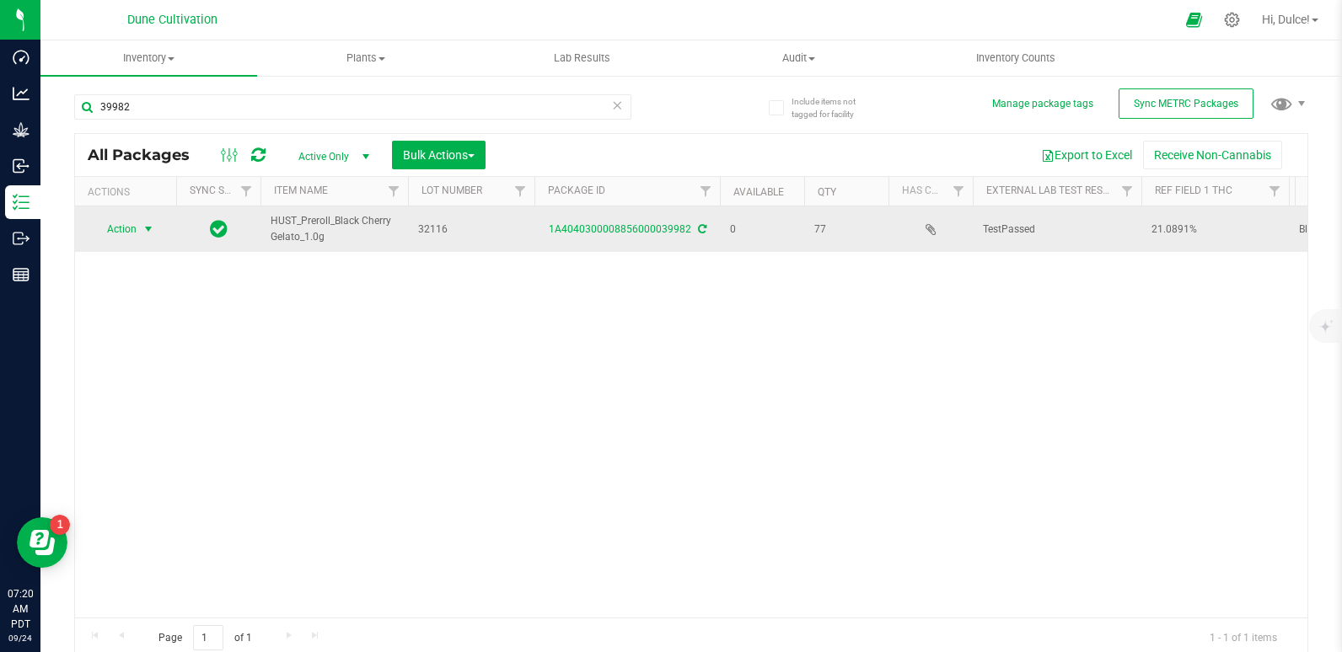
click at [105, 228] on span "Action" at bounding box center [115, 229] width 46 height 24
click at [124, 234] on span "Action" at bounding box center [115, 229] width 46 height 24
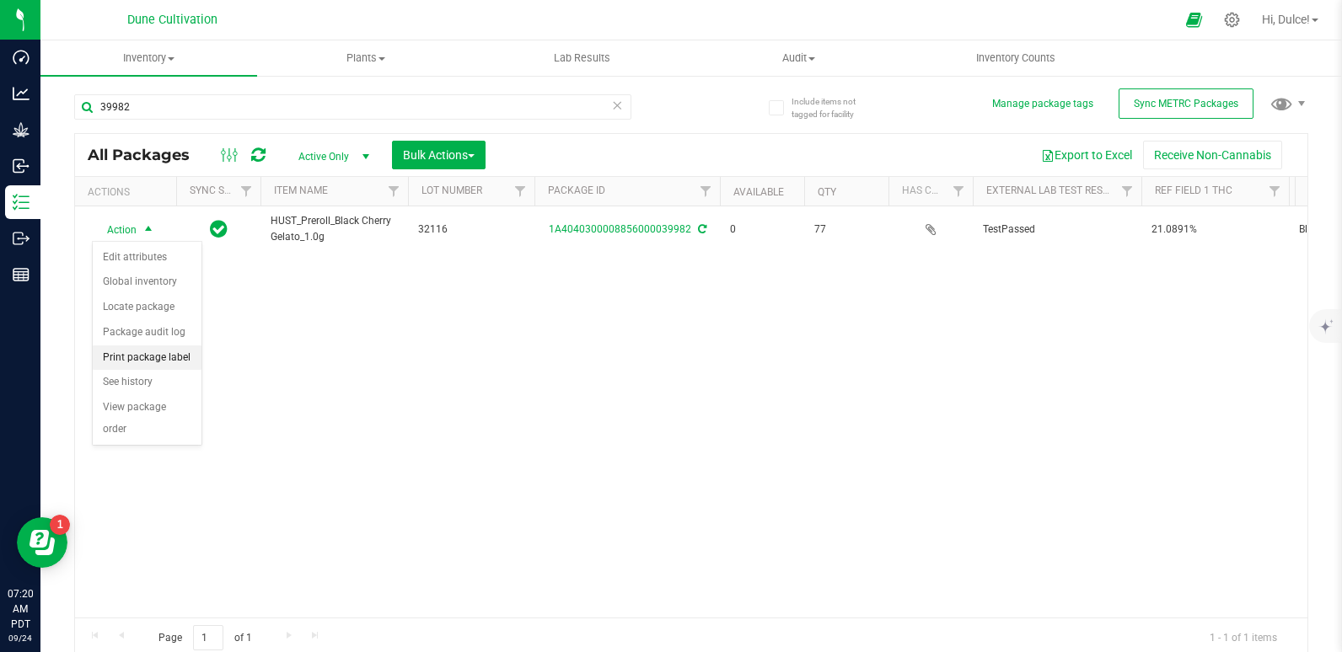
click at [175, 350] on li "Print package label" at bounding box center [147, 358] width 109 height 25
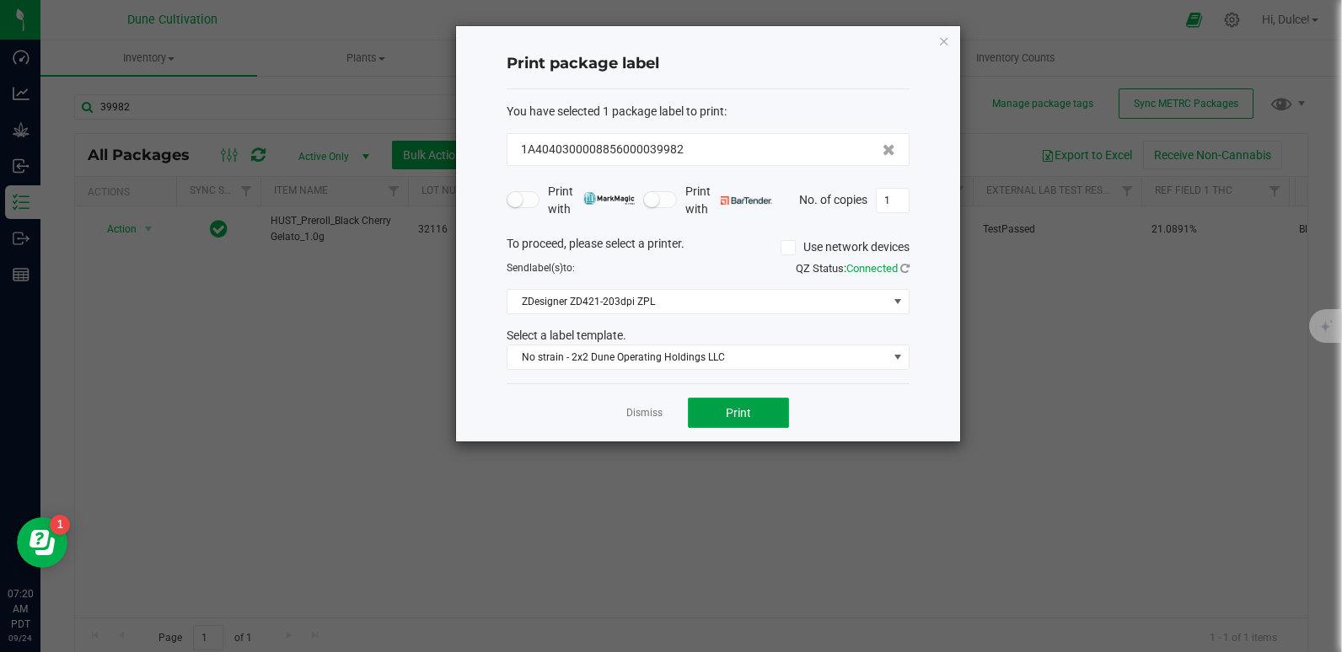
click at [764, 403] on button "Print" at bounding box center [738, 413] width 101 height 30
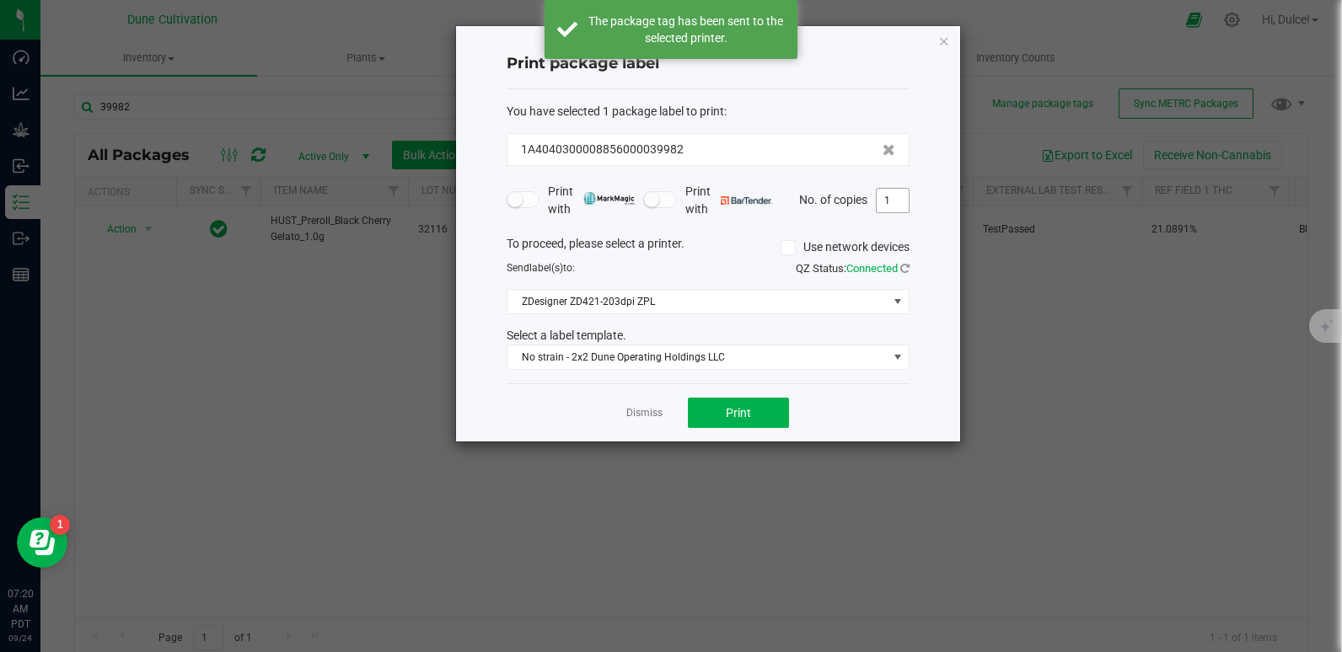
click at [905, 197] on input "1" at bounding box center [893, 201] width 32 height 24
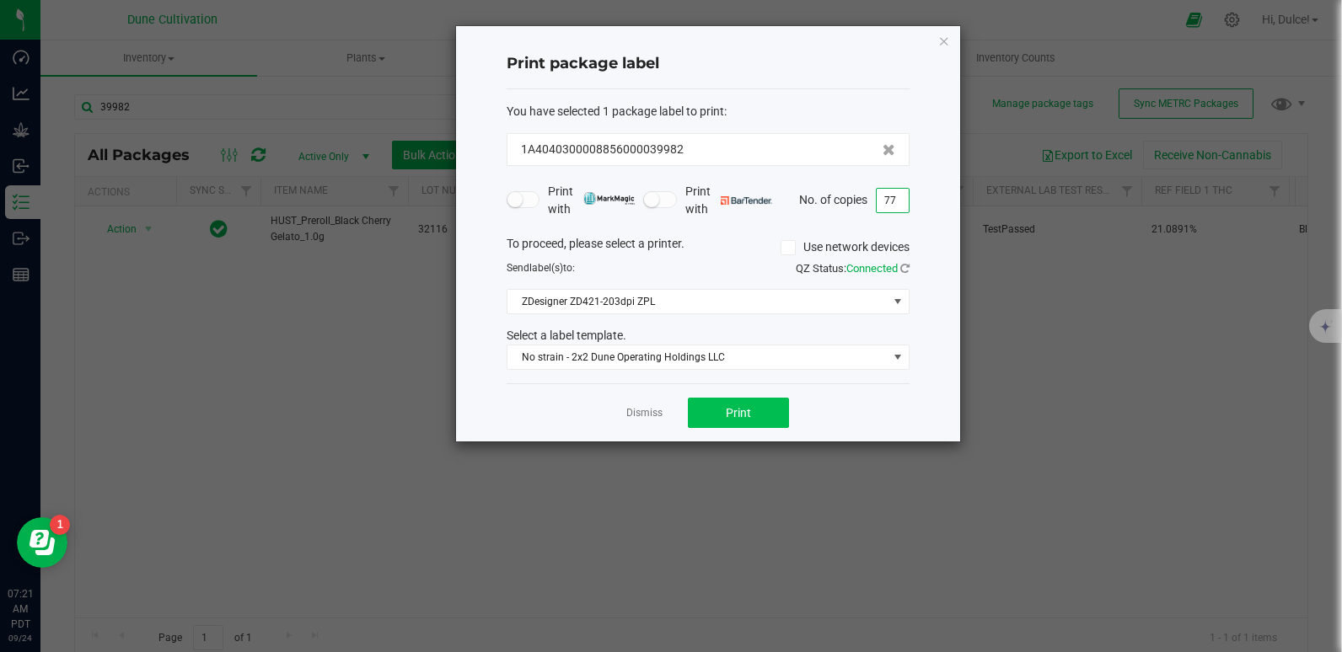
type input "77"
click at [751, 416] on button "Print" at bounding box center [738, 413] width 101 height 30
click at [941, 47] on icon "button" at bounding box center [944, 40] width 12 height 20
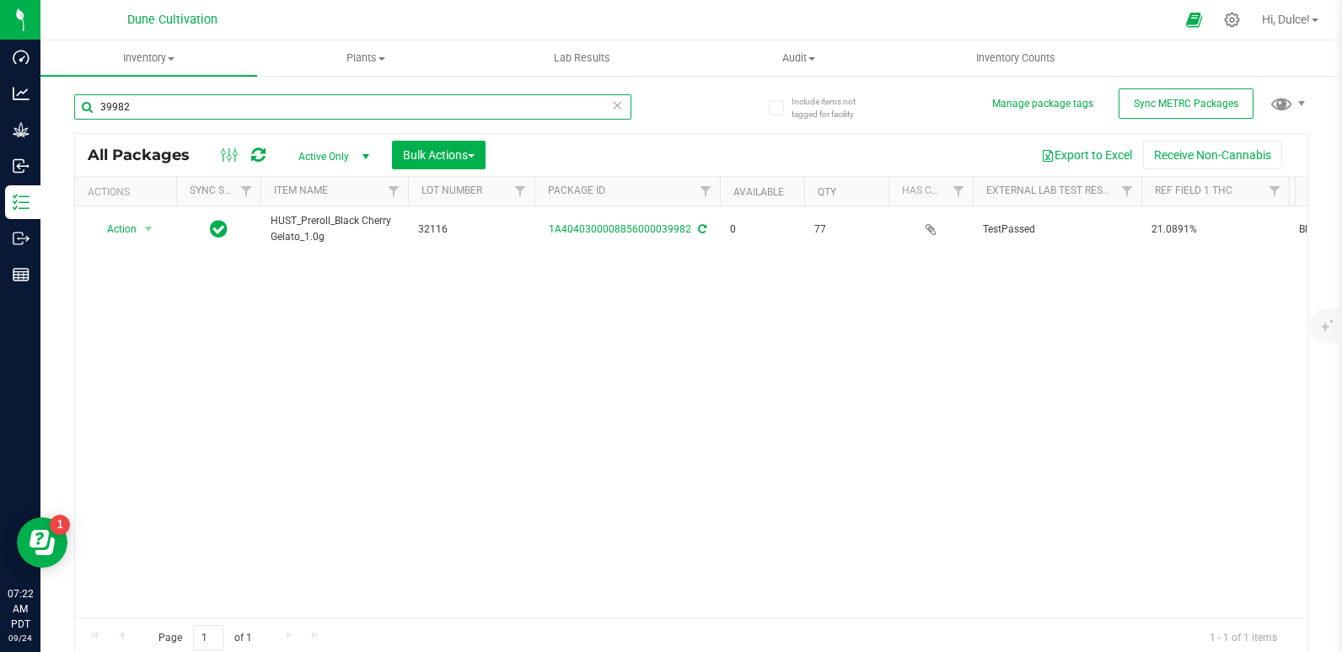
click at [350, 106] on input "39982" at bounding box center [352, 106] width 557 height 25
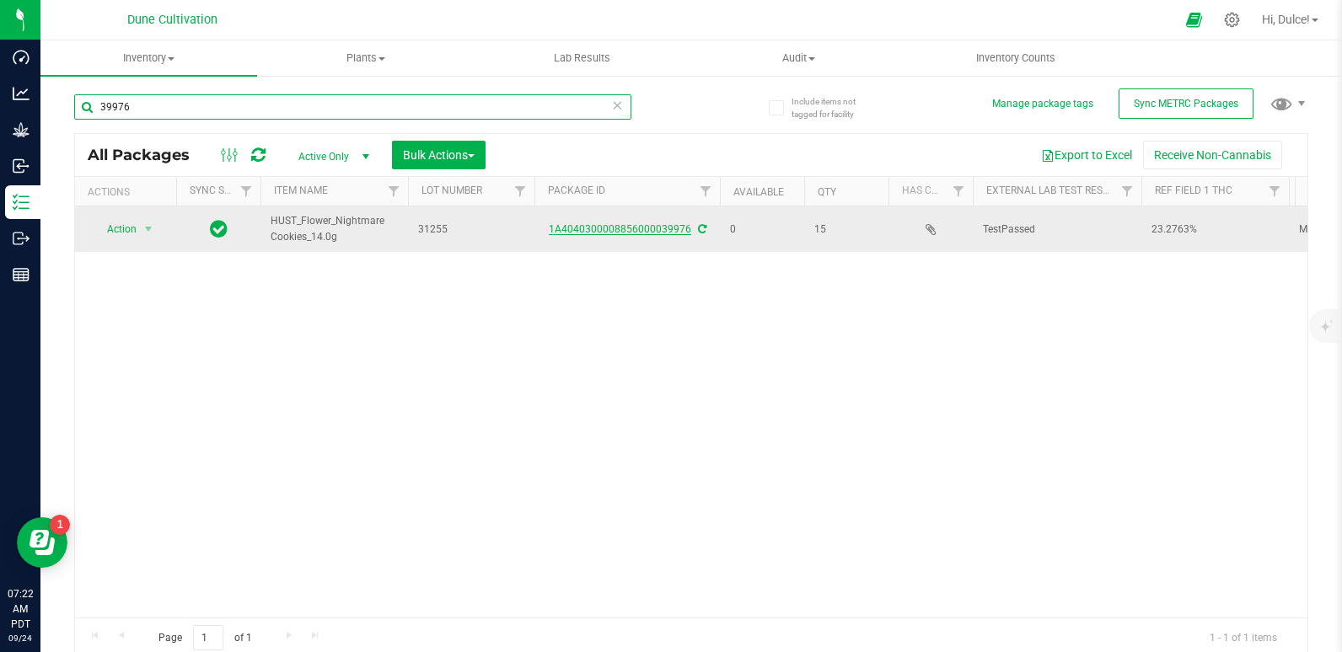
type input "39976"
click at [582, 229] on link "1A4040300008856000039976" at bounding box center [620, 229] width 142 height 12
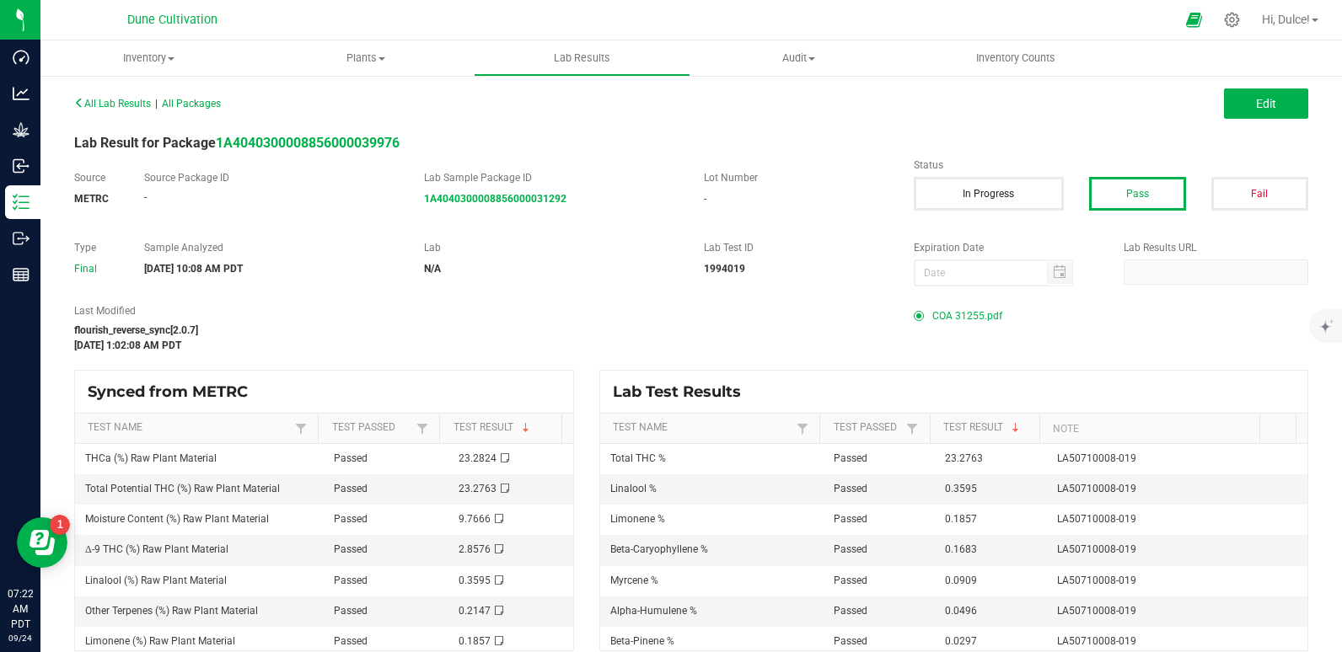
click at [932, 323] on span "COA 31255.pdf" at bounding box center [967, 315] width 70 height 25
drag, startPoint x: 340, startPoint y: 4, endPoint x: 308, endPoint y: 83, distance: 85.1
click at [308, 83] on div "All Lab Results | All Packages Edit" at bounding box center [691, 104] width 1259 height 42
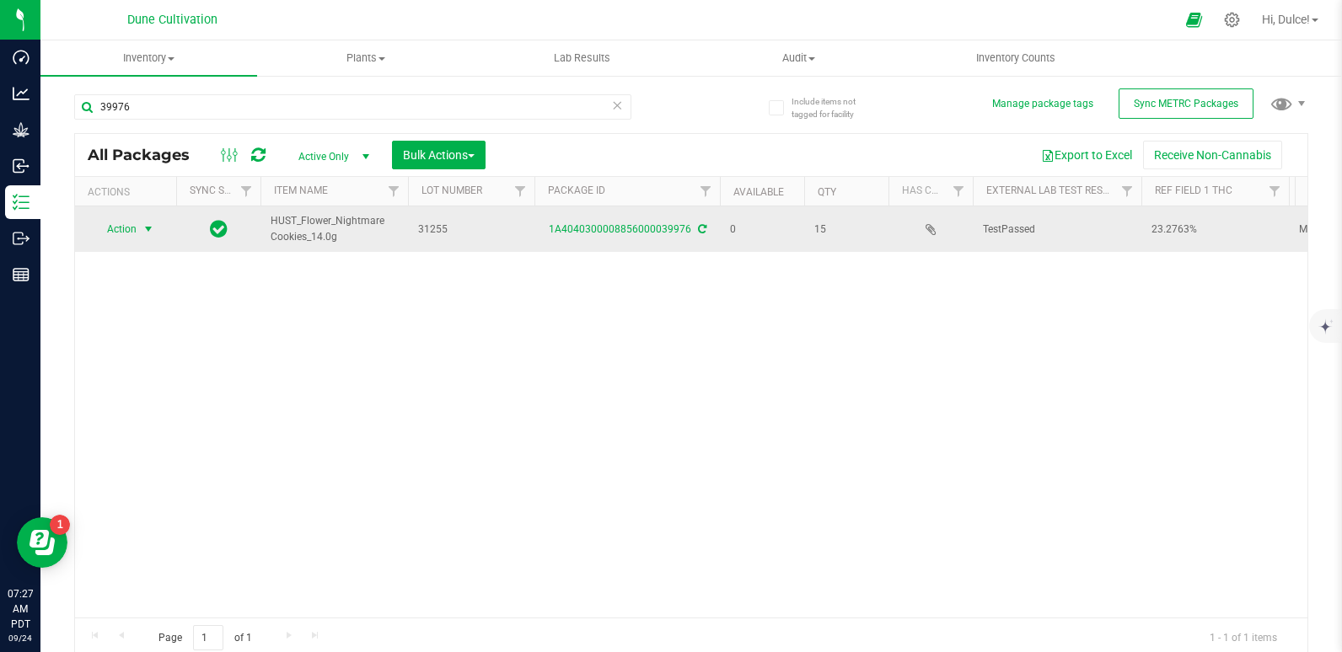
click at [120, 225] on span "Action" at bounding box center [115, 229] width 46 height 24
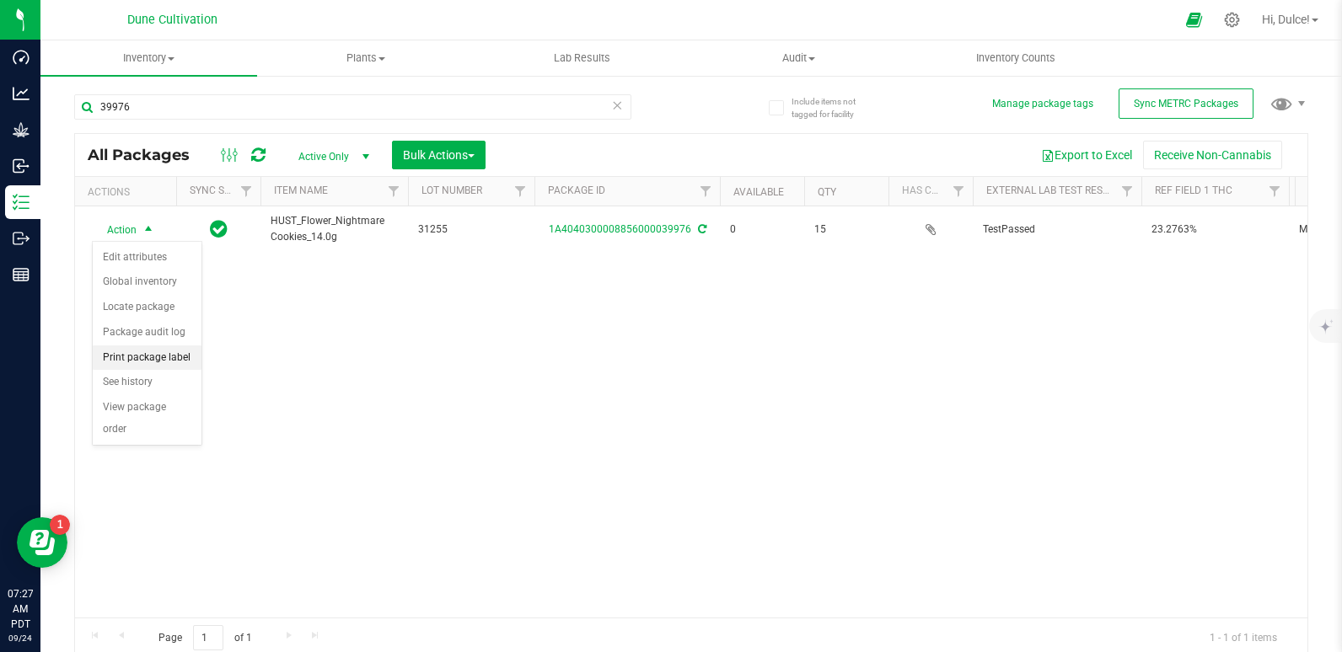
click at [144, 359] on li "Print package label" at bounding box center [147, 358] width 109 height 25
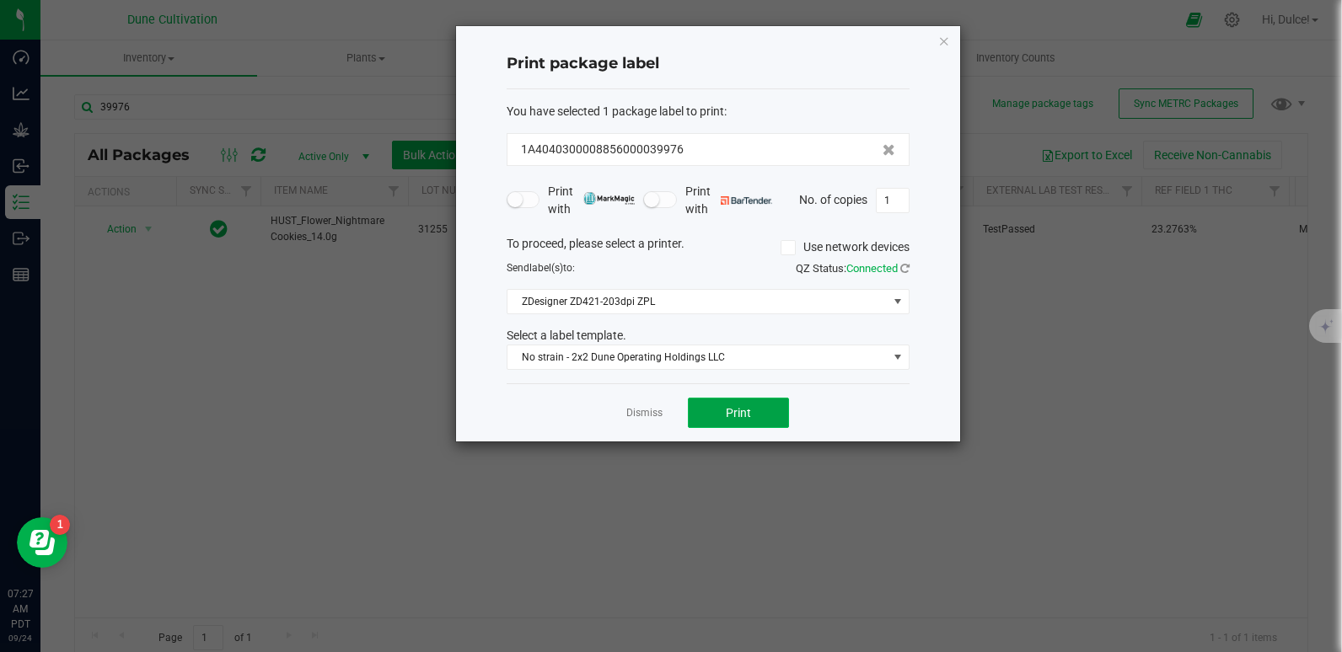
click at [732, 423] on button "Print" at bounding box center [738, 413] width 101 height 30
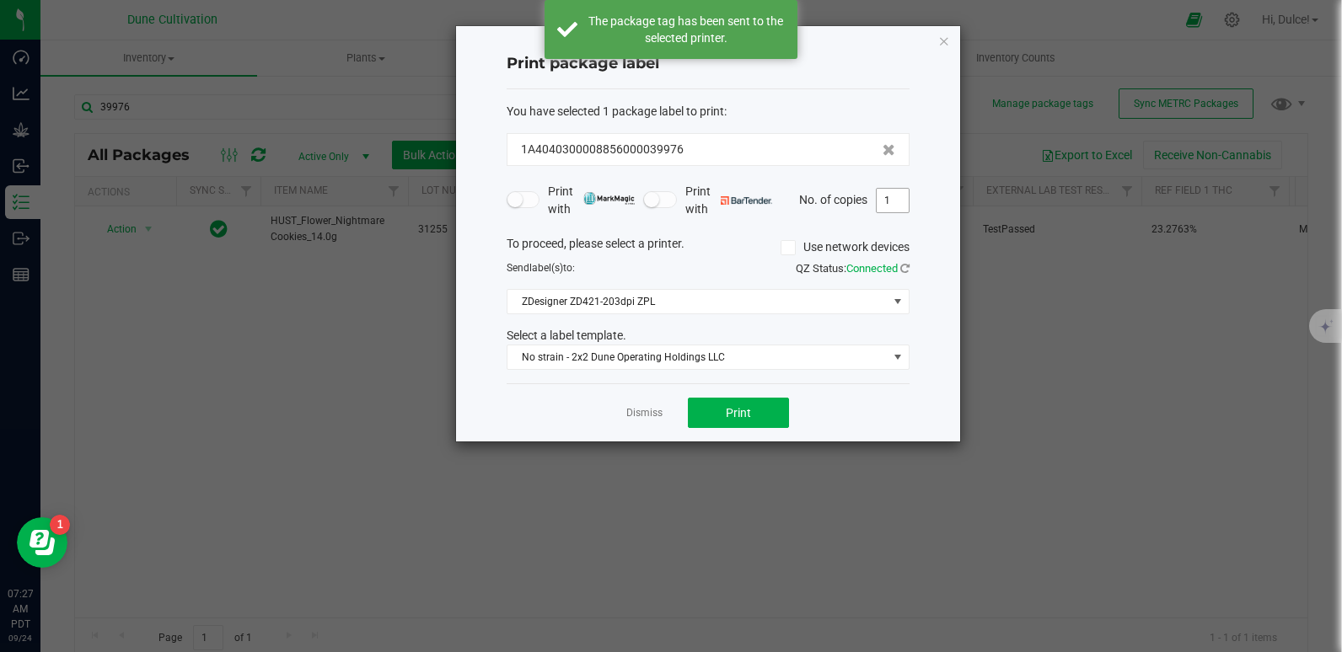
click at [899, 203] on input "1" at bounding box center [893, 201] width 32 height 24
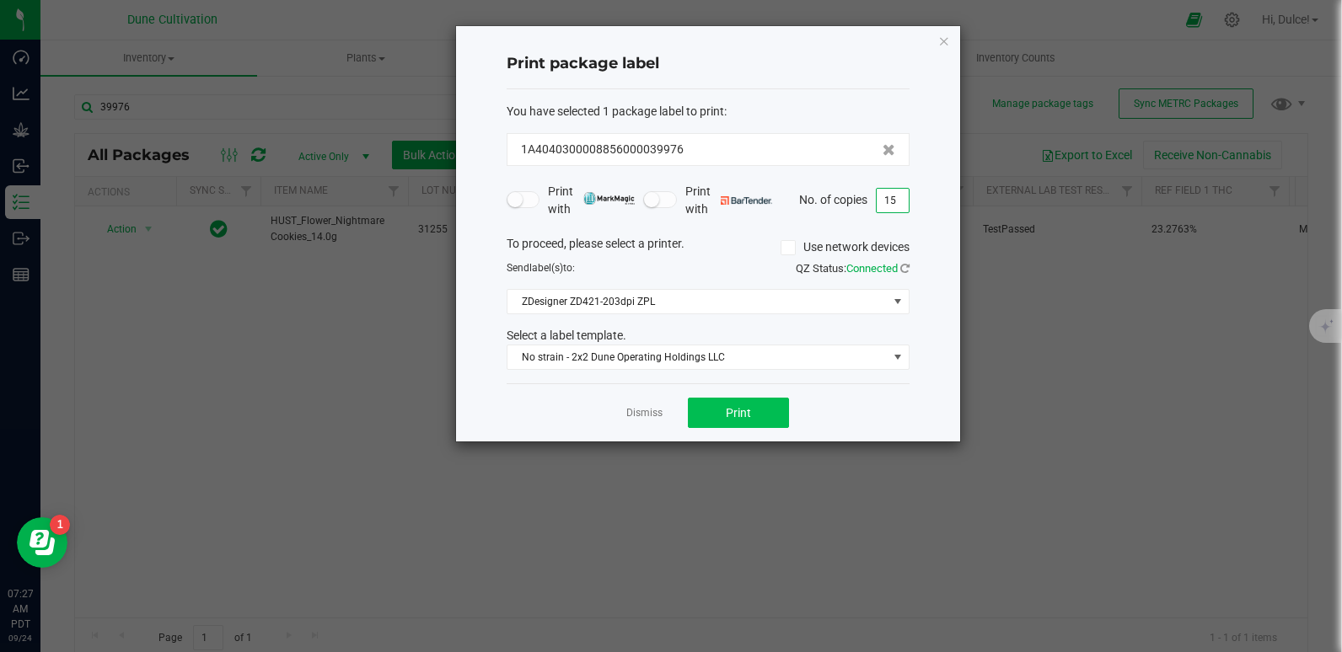
type input "15"
drag, startPoint x: 757, startPoint y: 401, endPoint x: 711, endPoint y: 405, distance: 45.7
click at [711, 405] on button "Print" at bounding box center [738, 413] width 101 height 30
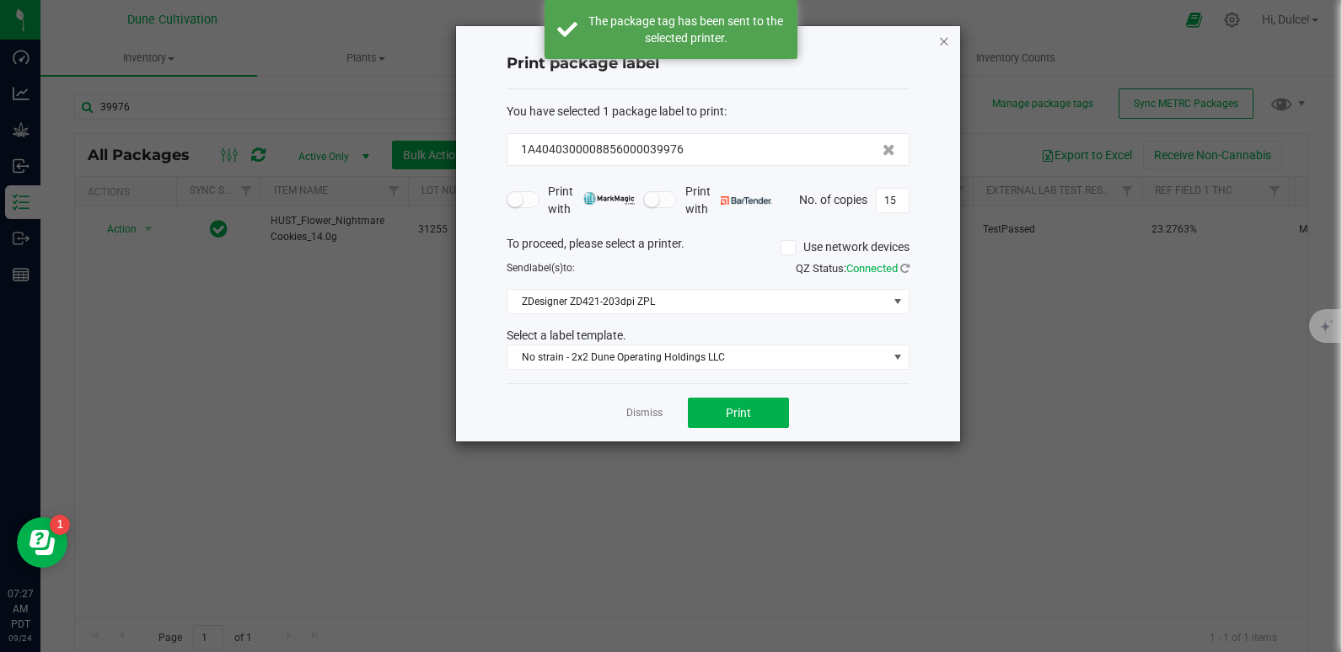
click at [942, 46] on icon "button" at bounding box center [944, 40] width 12 height 20
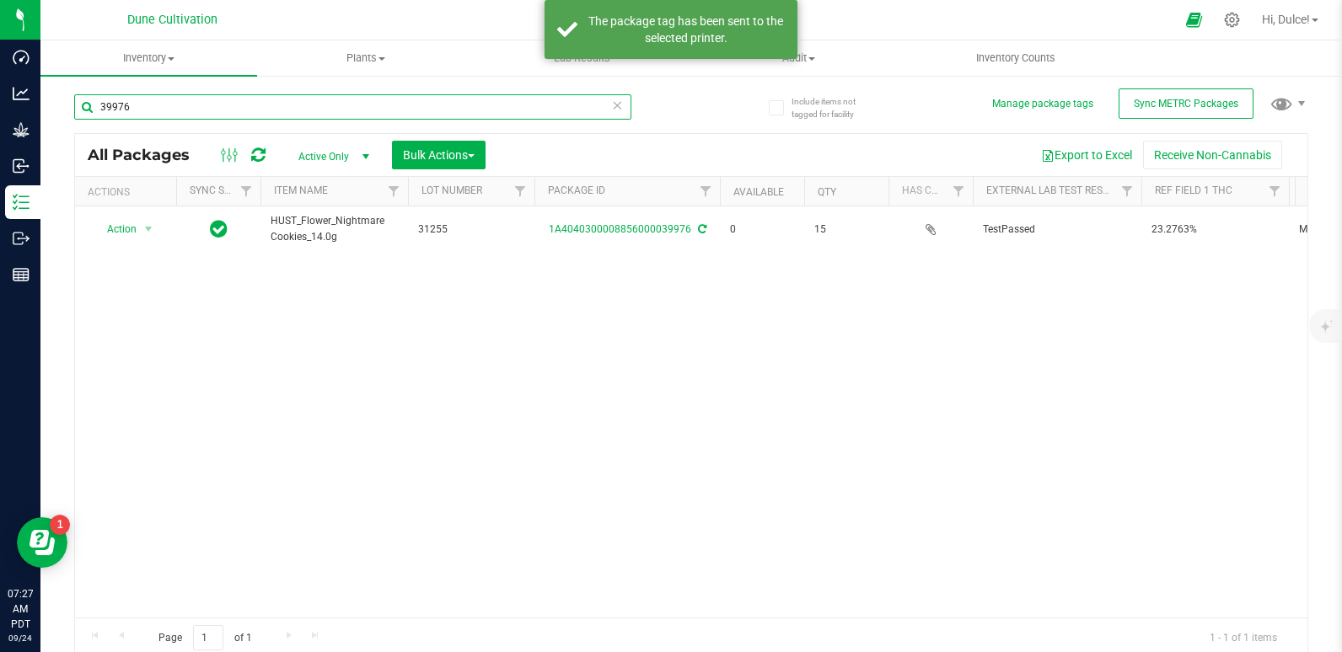
click at [319, 110] on input "39976" at bounding box center [352, 106] width 557 height 25
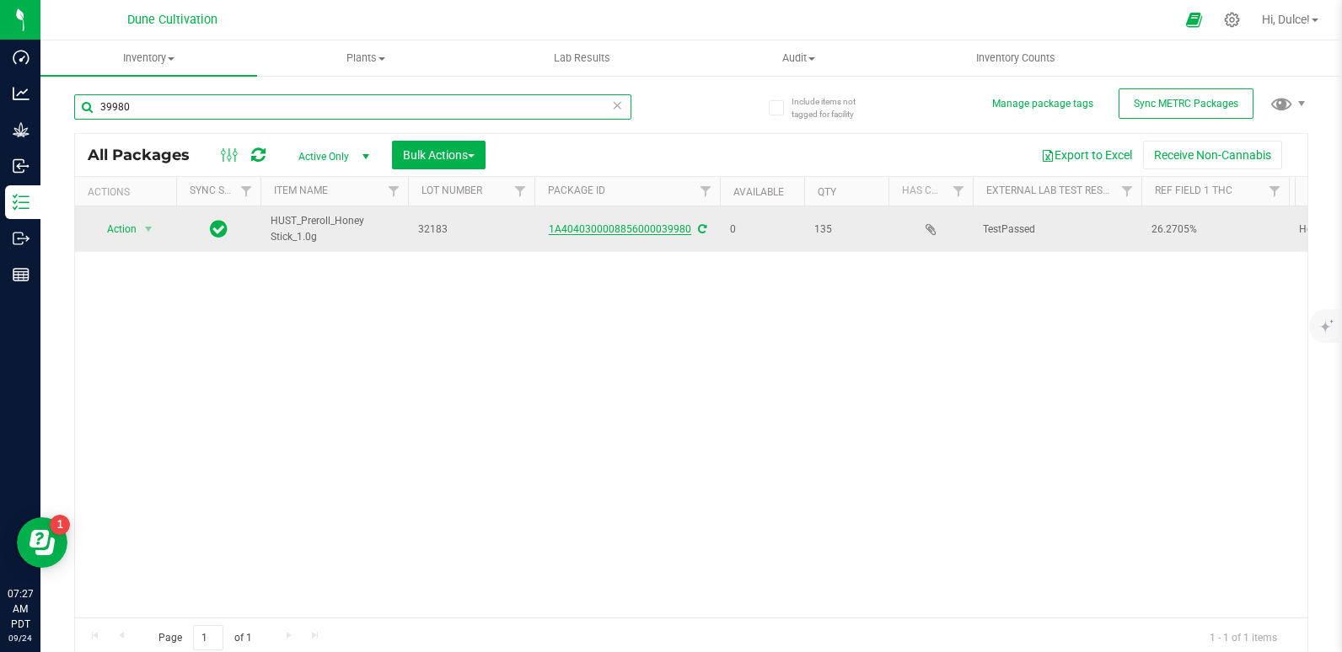
type input "39980"
click at [635, 226] on link "1A4040300008856000039980" at bounding box center [620, 229] width 142 height 12
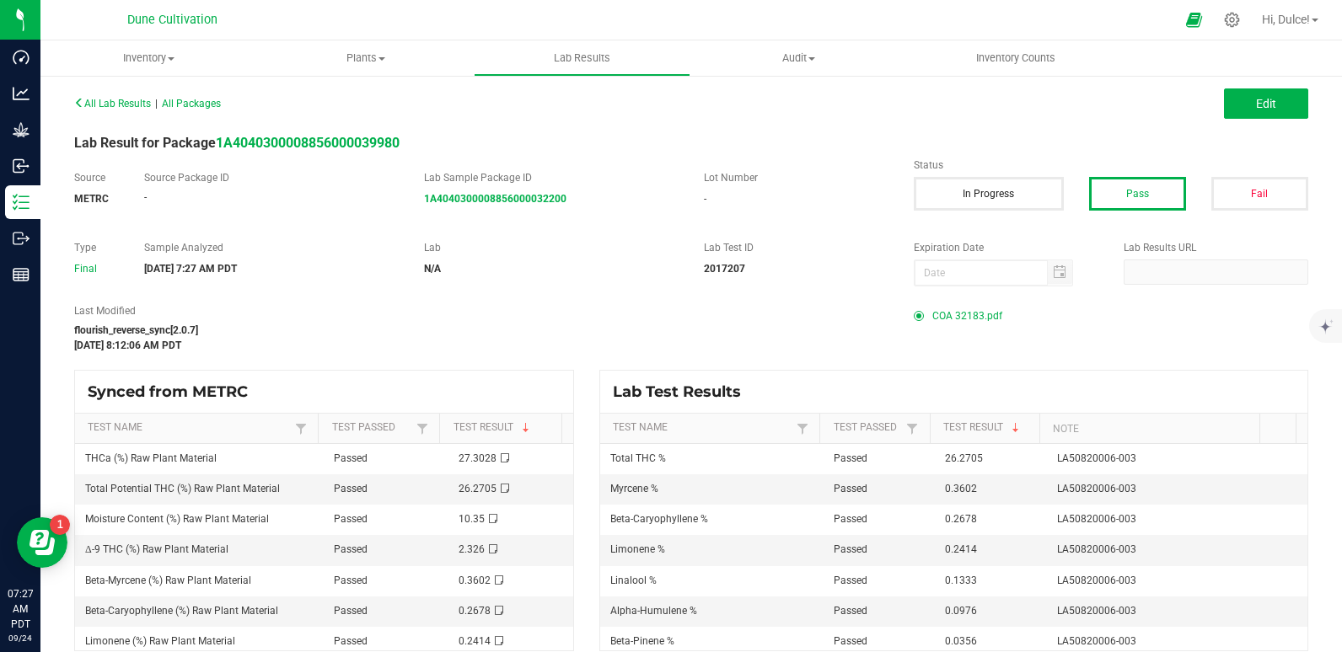
click at [947, 316] on span "COA 32183.pdf" at bounding box center [967, 315] width 70 height 25
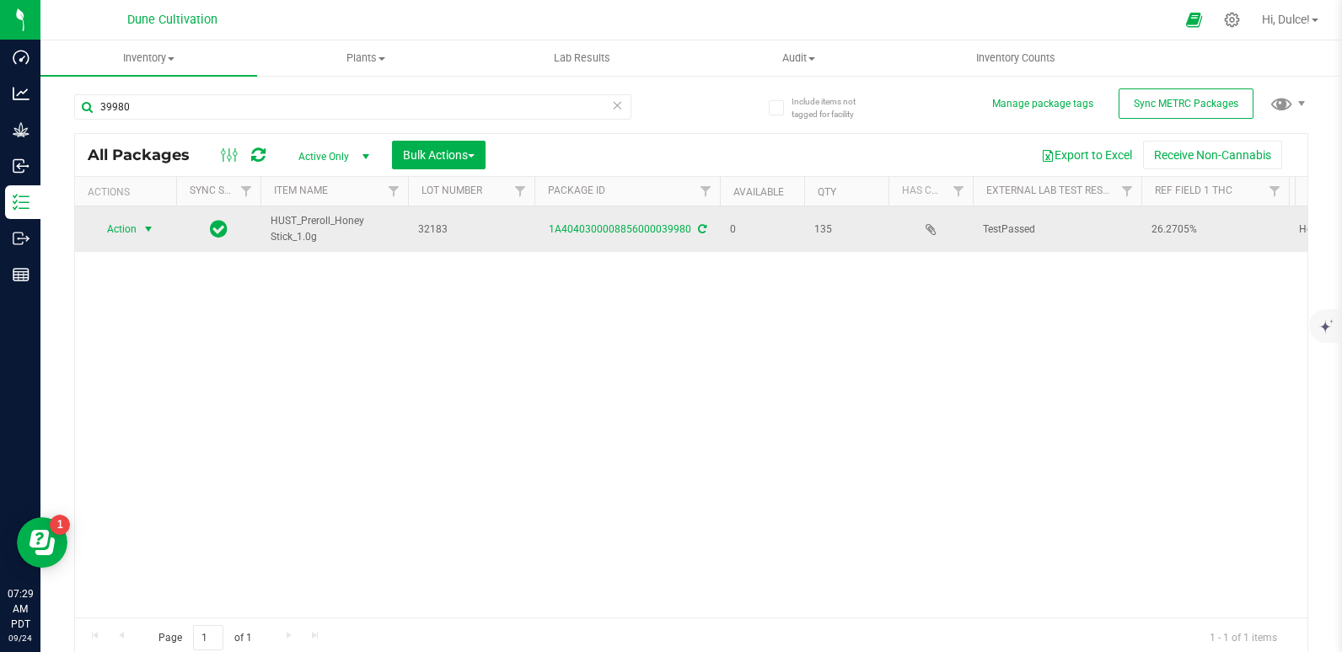
click at [118, 228] on span "Action" at bounding box center [115, 229] width 46 height 24
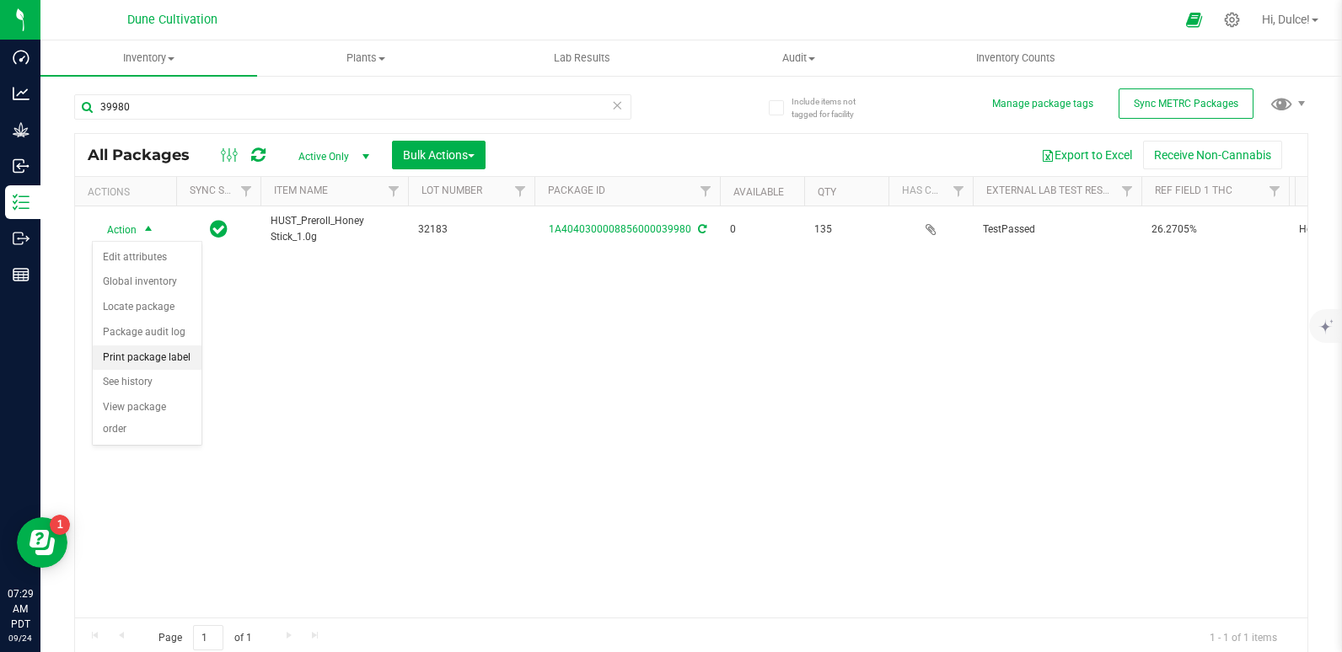
click at [131, 358] on li "Print package label" at bounding box center [147, 358] width 109 height 25
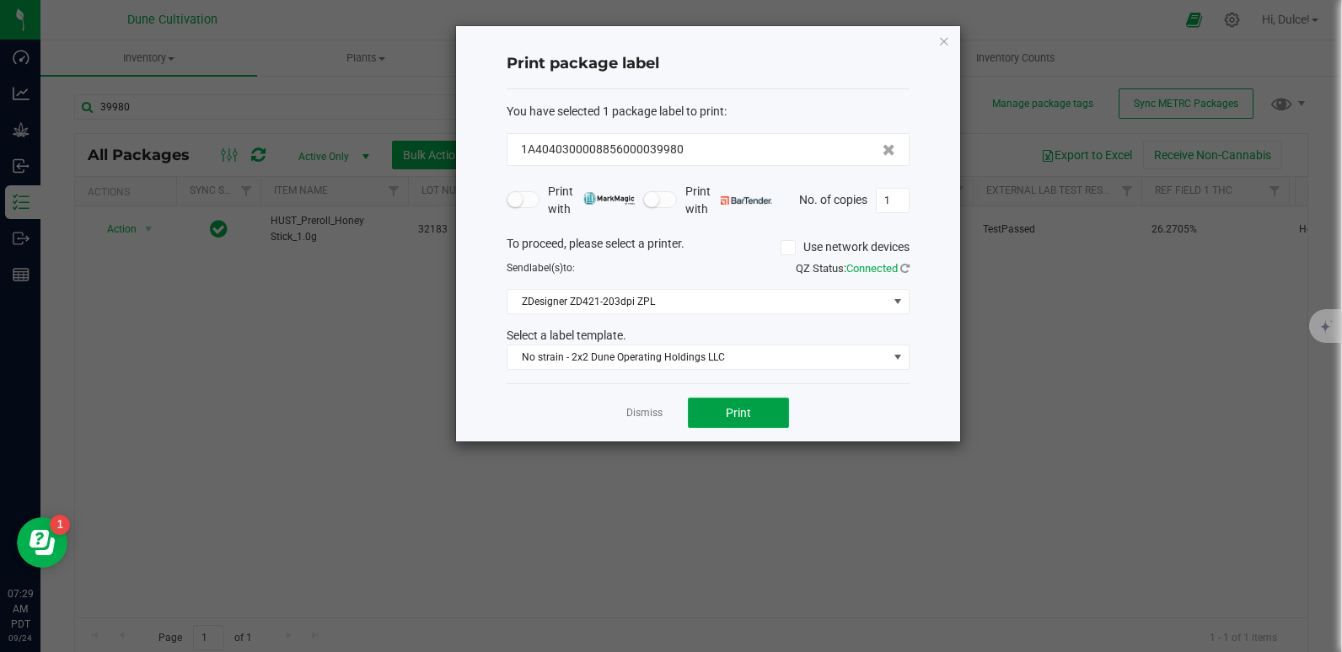
click at [721, 418] on button "Print" at bounding box center [738, 413] width 101 height 30
click at [944, 43] on icon "button" at bounding box center [944, 40] width 12 height 20
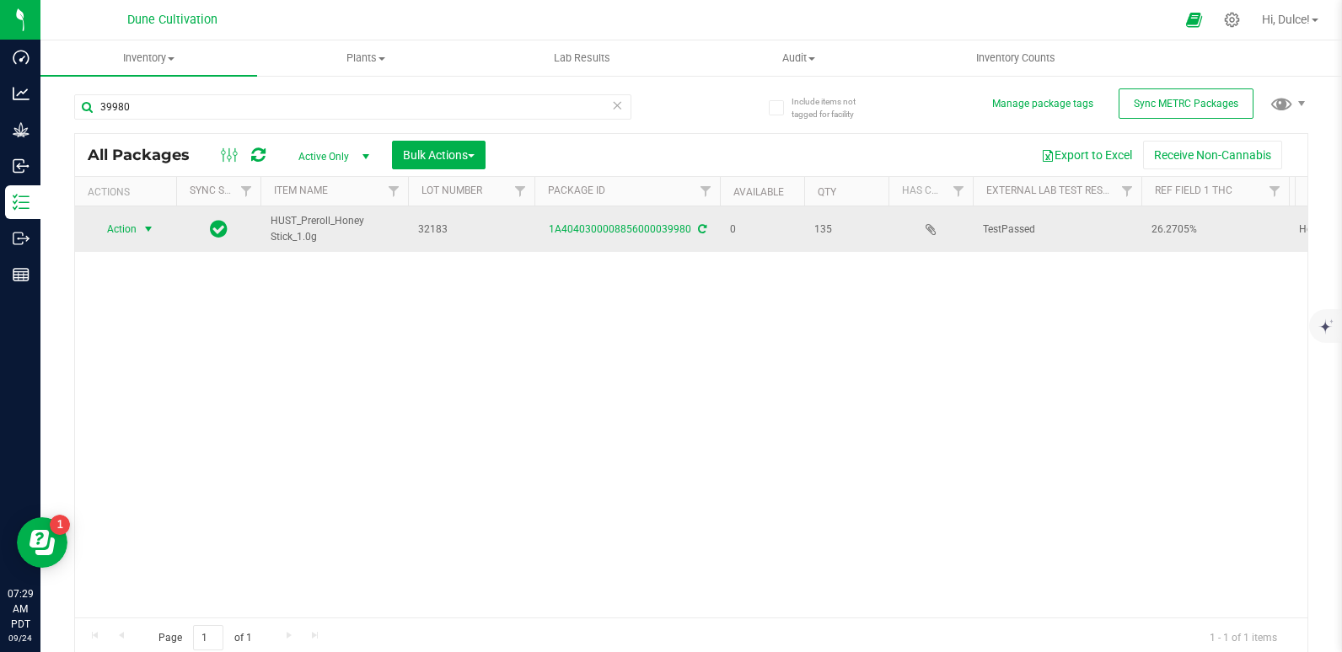
click at [122, 235] on span "Action" at bounding box center [115, 229] width 46 height 24
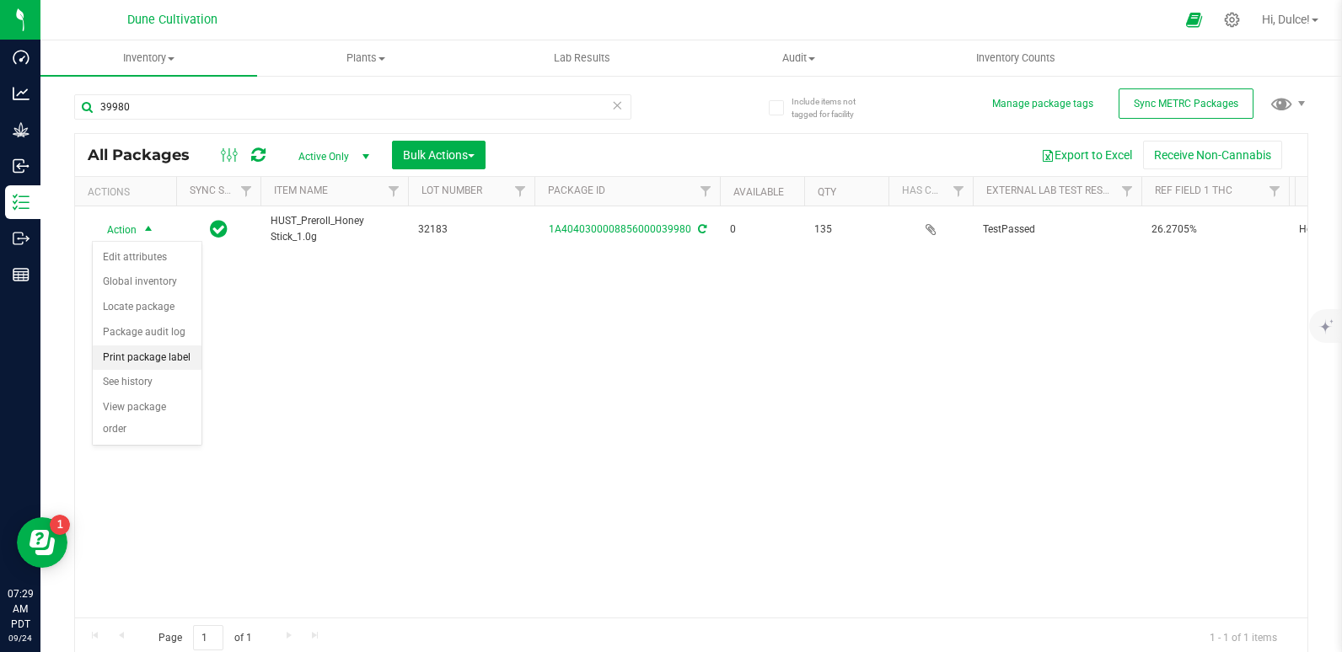
click at [153, 357] on li "Print package label" at bounding box center [147, 358] width 109 height 25
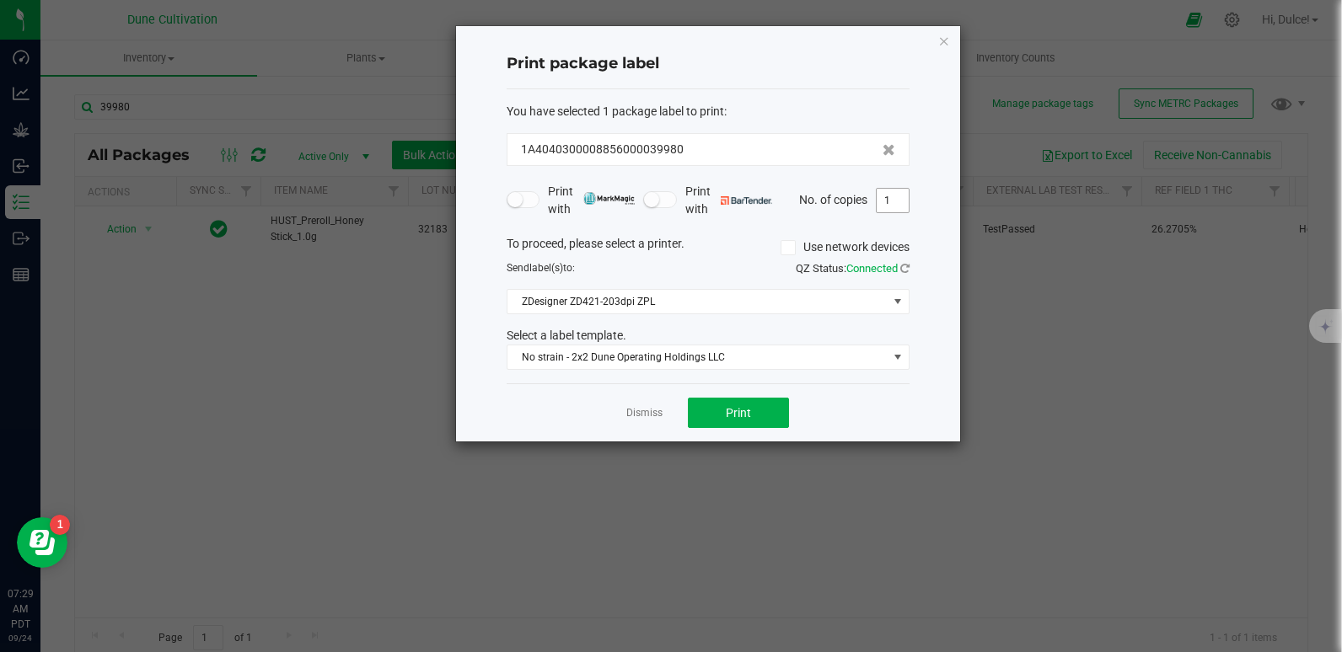
click at [900, 196] on input "1" at bounding box center [893, 201] width 32 height 24
type input "135"
click at [754, 410] on button "Print" at bounding box center [738, 413] width 101 height 30
click at [948, 40] on icon "button" at bounding box center [944, 40] width 12 height 20
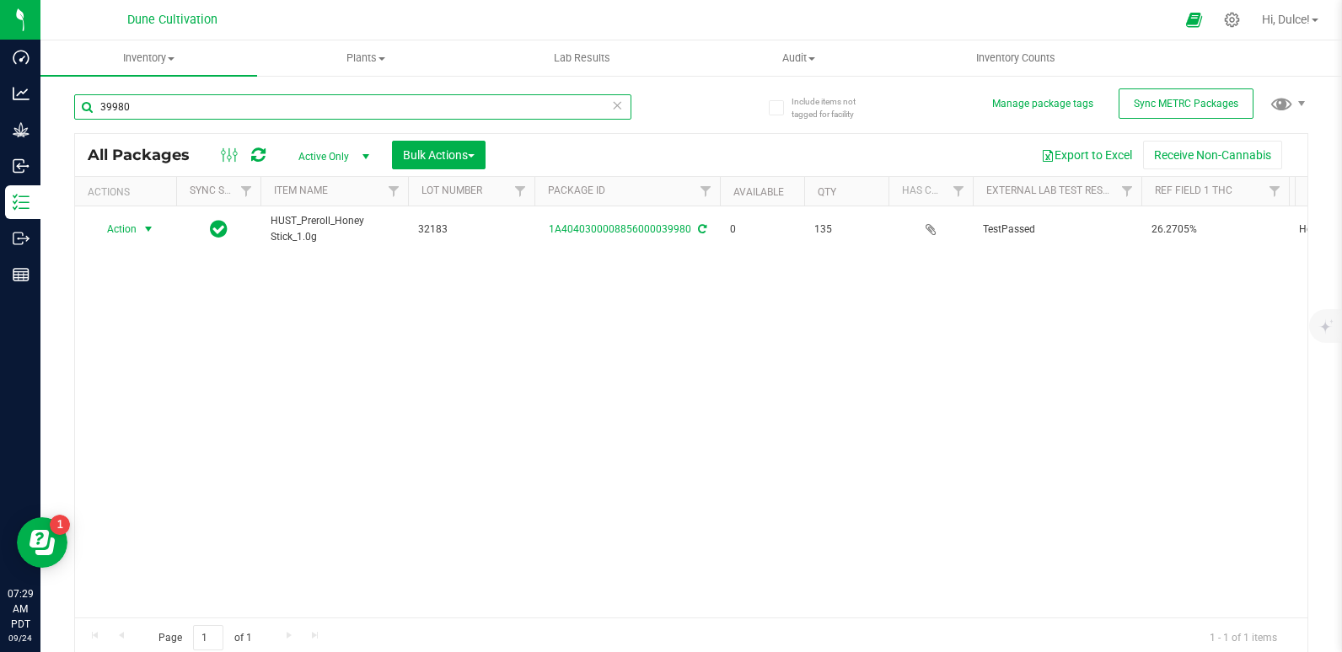
click at [205, 108] on input "39980" at bounding box center [352, 106] width 557 height 25
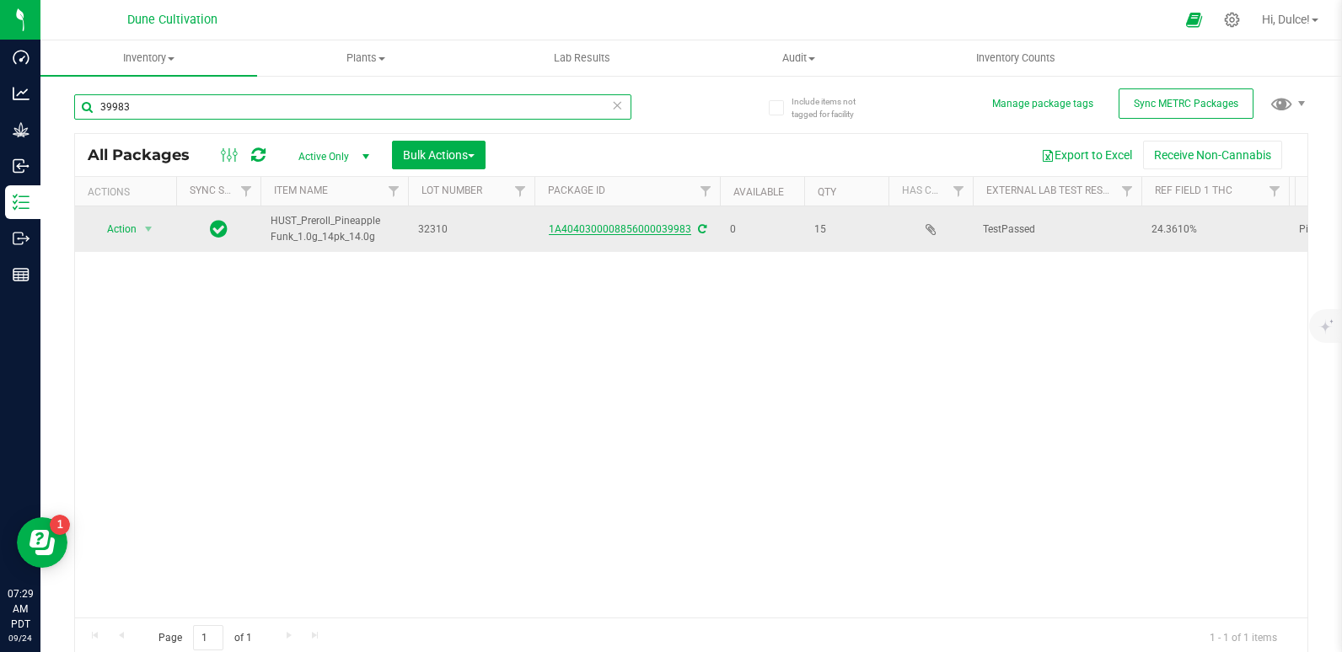
type input "39983"
click at [583, 227] on link "1A4040300008856000039983" at bounding box center [620, 229] width 142 height 12
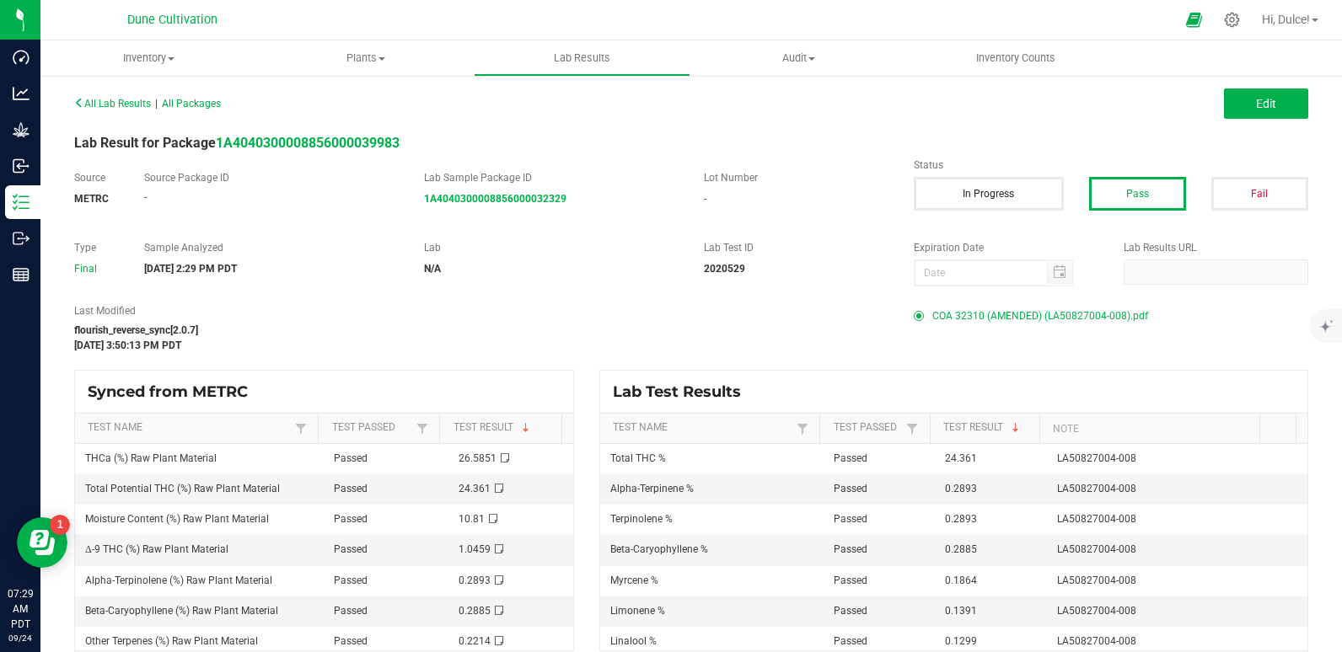
click at [1108, 320] on span "COA 32310 (AMENDED) (LA50827004-008).pdf" at bounding box center [1040, 315] width 216 height 25
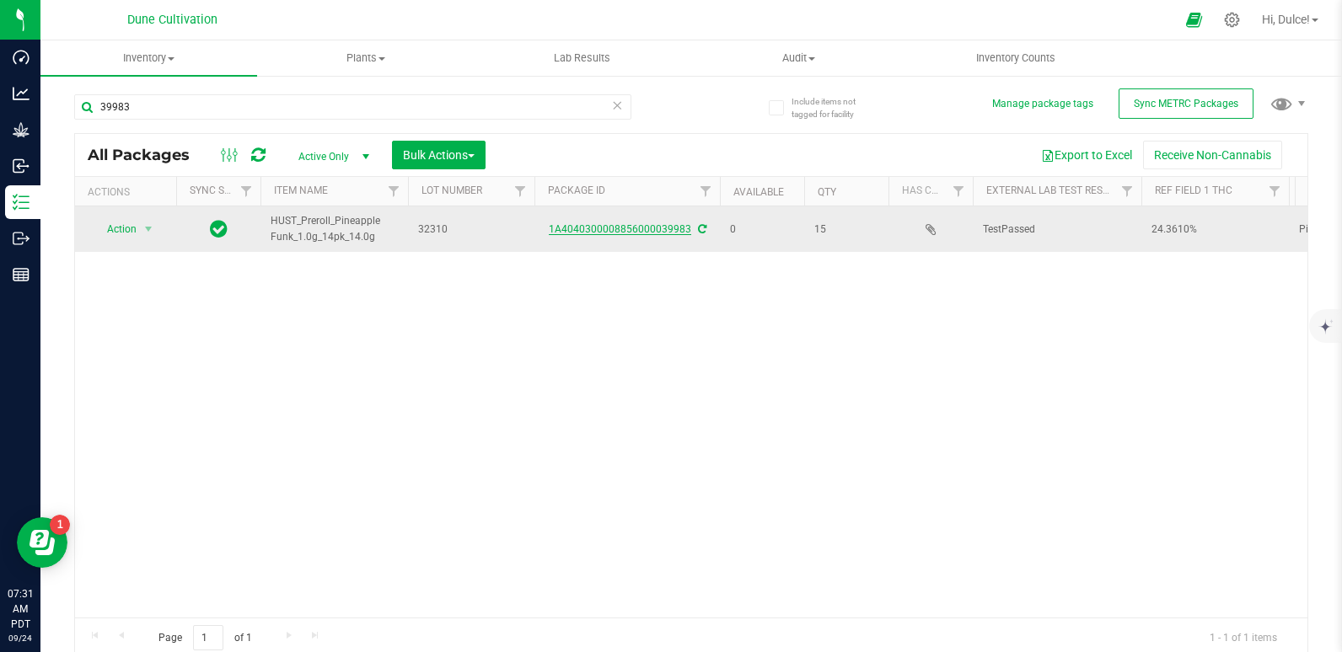
click at [606, 224] on link "1A4040300008856000039983" at bounding box center [620, 229] width 142 height 12
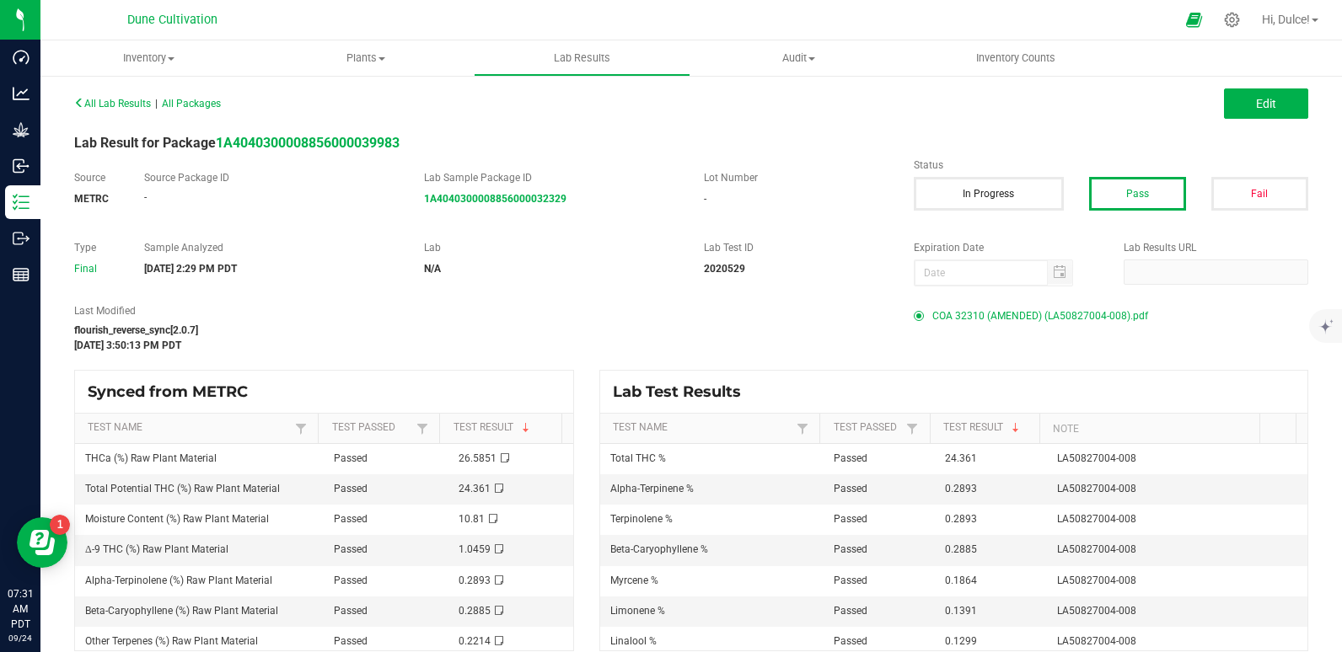
click at [1065, 317] on span "COA 32310 (AMENDED) (LA50827004-008).pdf" at bounding box center [1040, 315] width 216 height 25
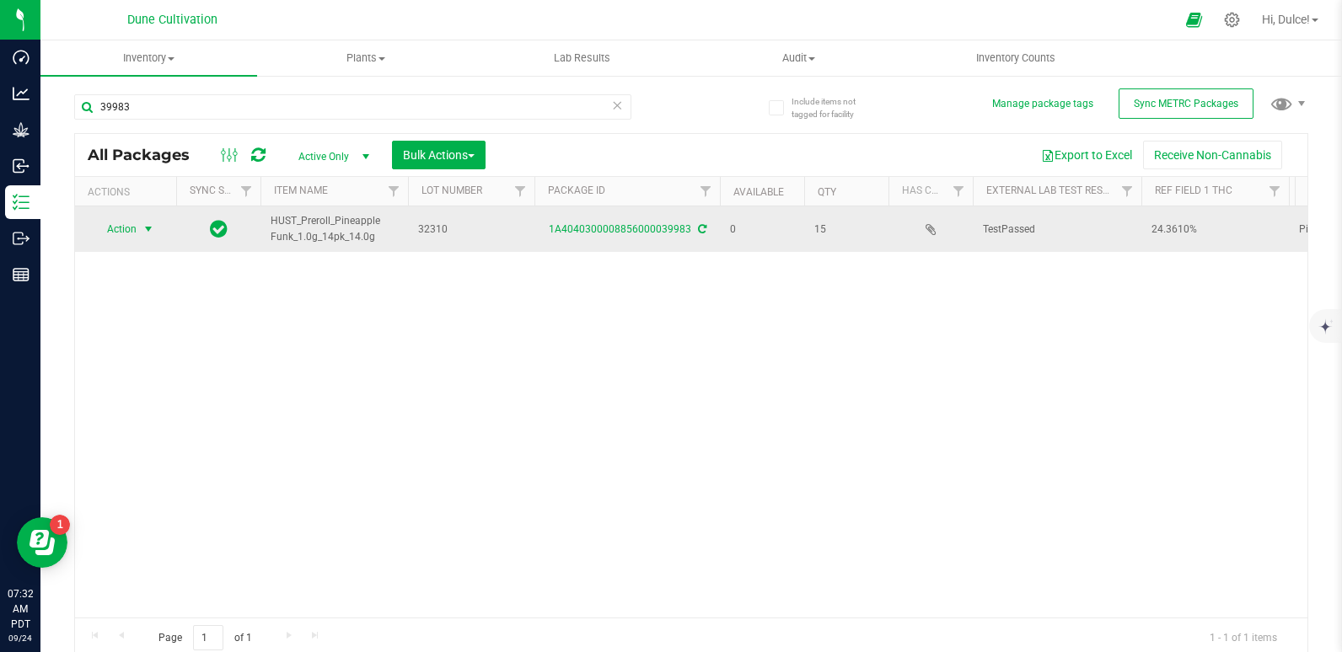
click at [125, 223] on span "Action" at bounding box center [115, 229] width 46 height 24
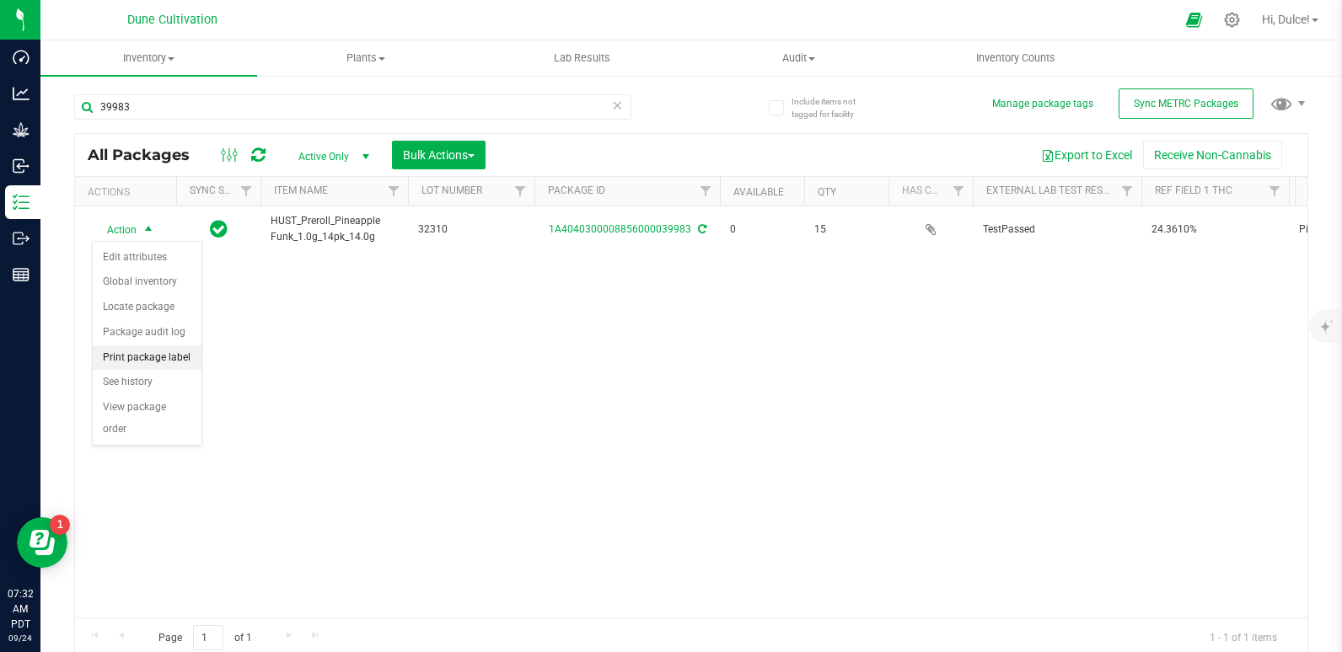
click at [121, 359] on li "Print package label" at bounding box center [147, 358] width 109 height 25
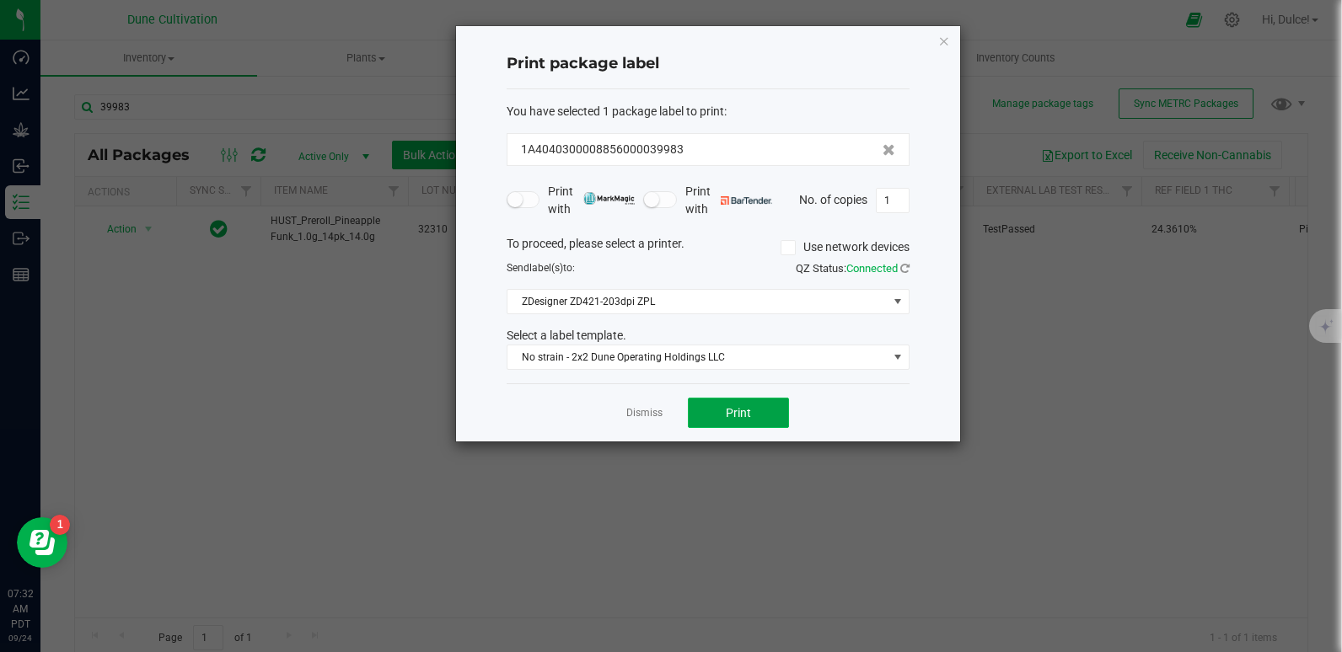
click at [726, 410] on span "Print" at bounding box center [738, 412] width 25 height 13
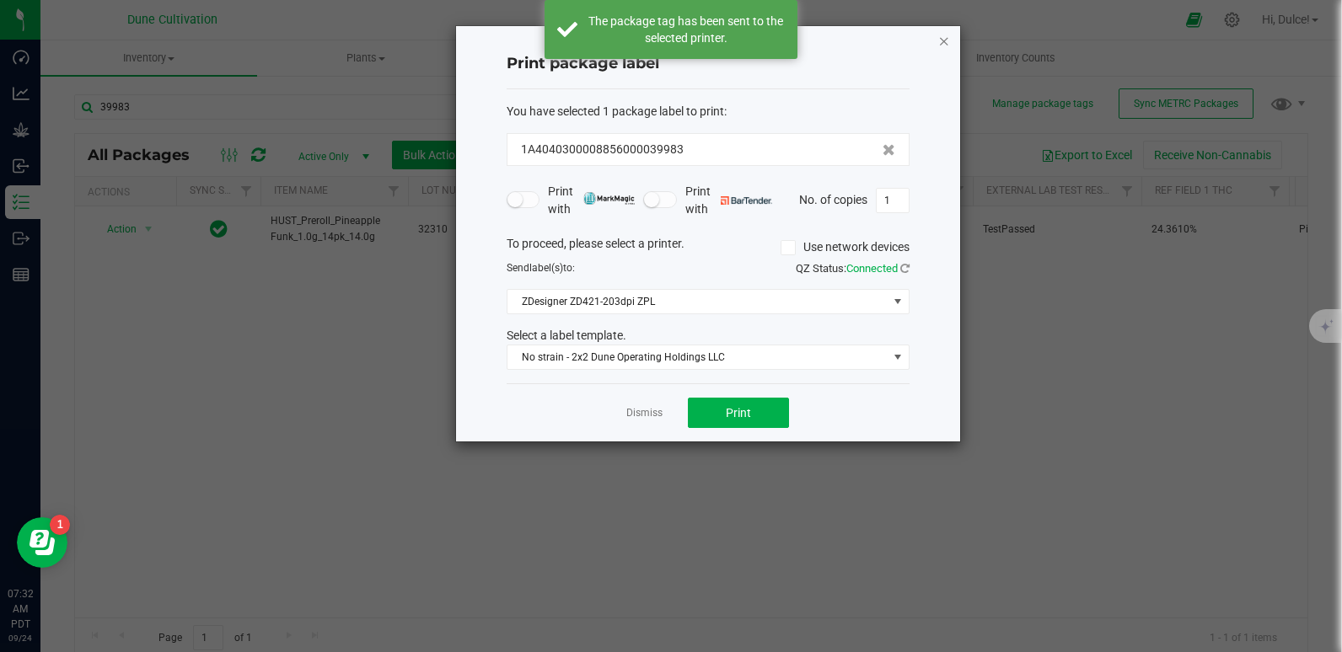
click at [947, 42] on icon "button" at bounding box center [944, 40] width 12 height 20
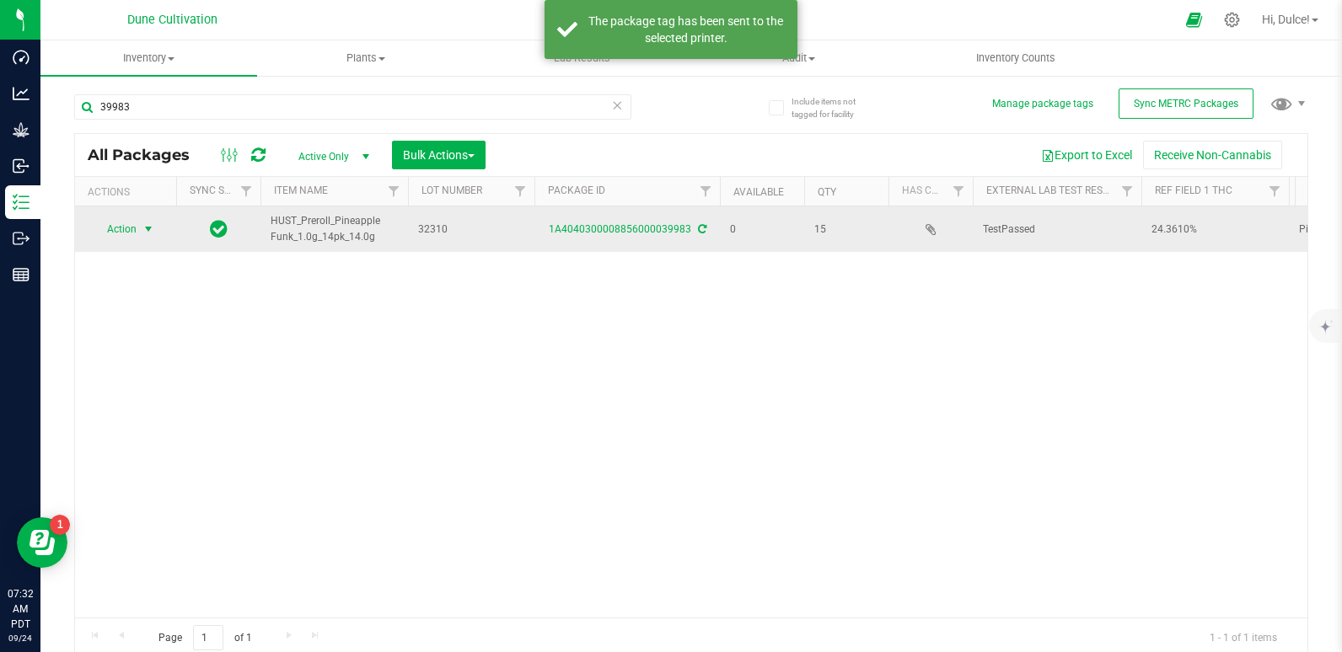
click at [123, 219] on span "Action" at bounding box center [115, 229] width 46 height 24
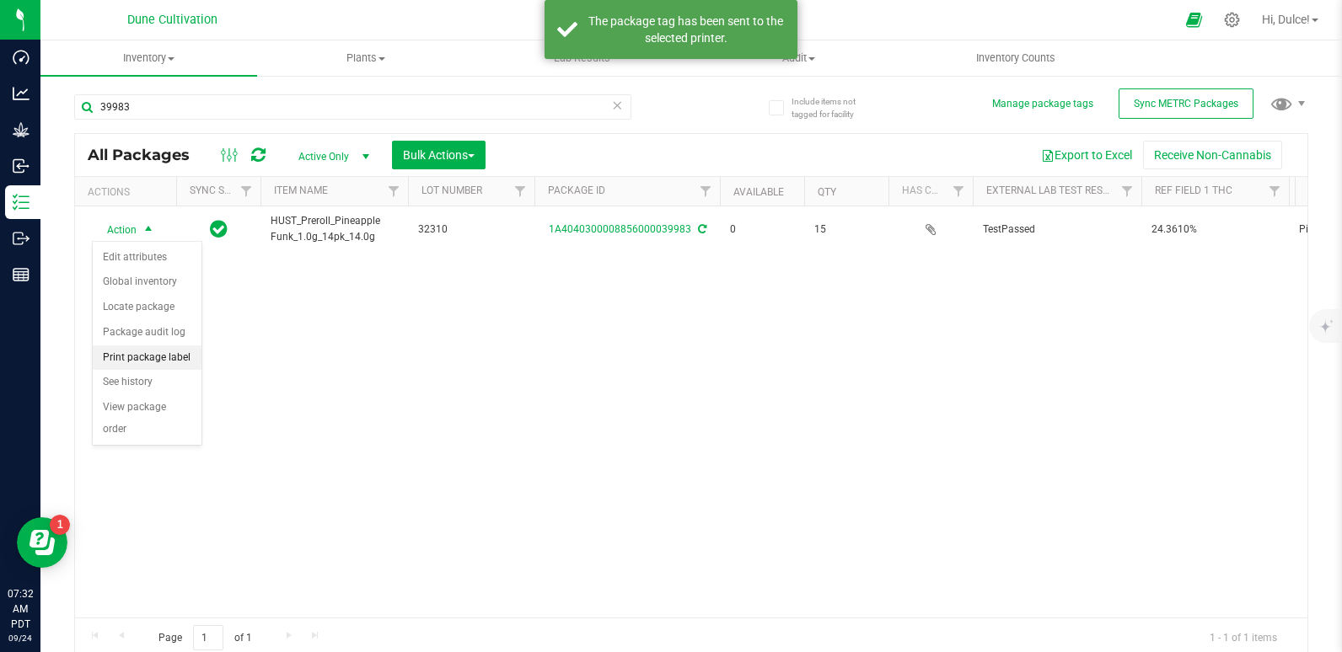
click at [146, 353] on li "Print package label" at bounding box center [147, 358] width 109 height 25
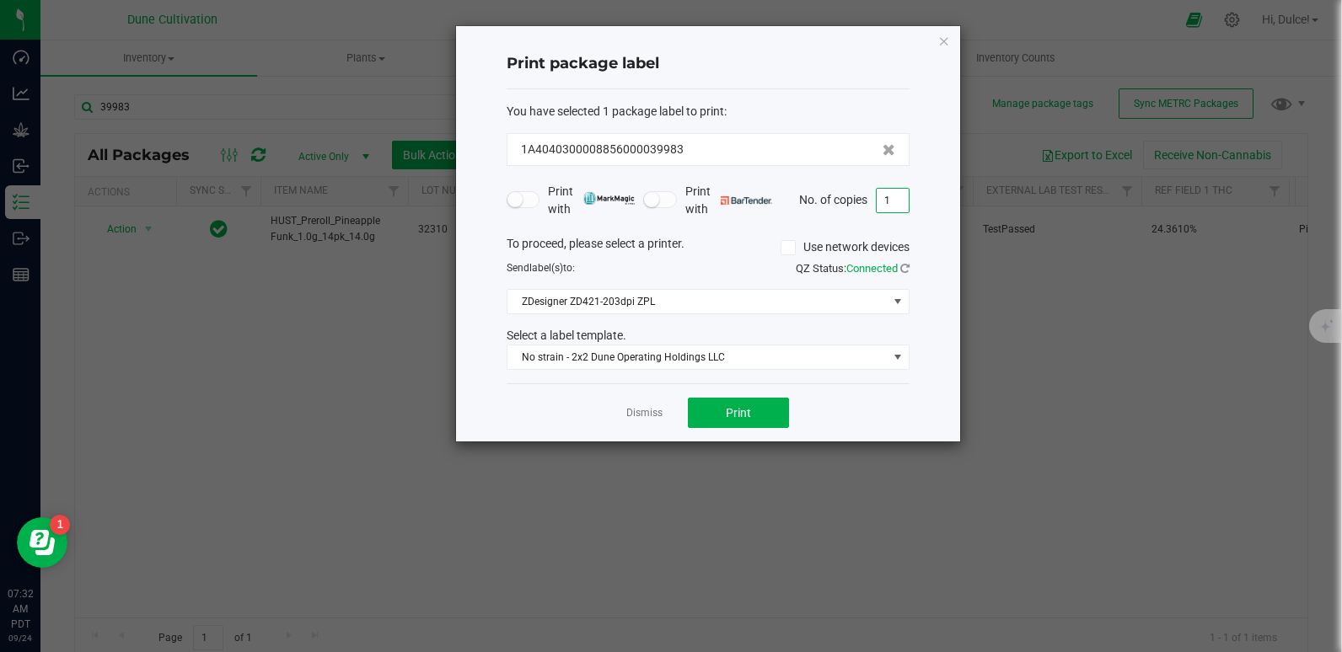
click at [900, 200] on input "1" at bounding box center [893, 201] width 32 height 24
type input "15"
click at [753, 408] on button "Print" at bounding box center [738, 413] width 101 height 30
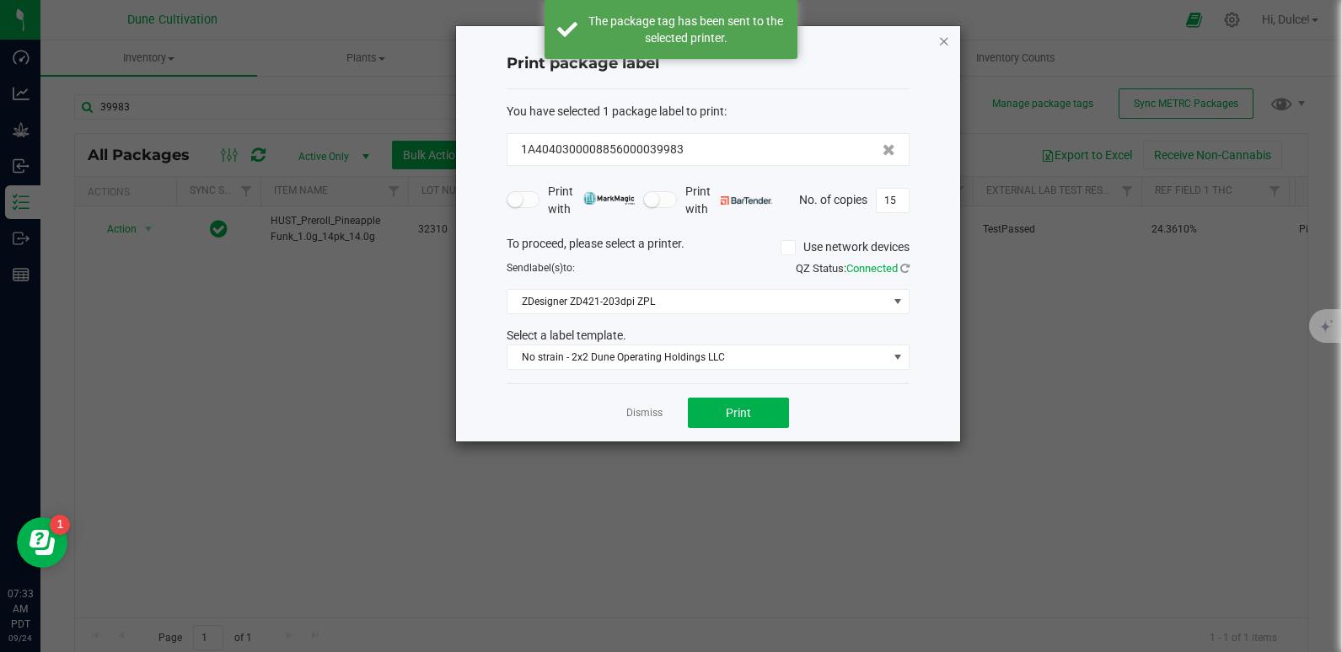
click at [938, 40] on icon "button" at bounding box center [944, 40] width 12 height 20
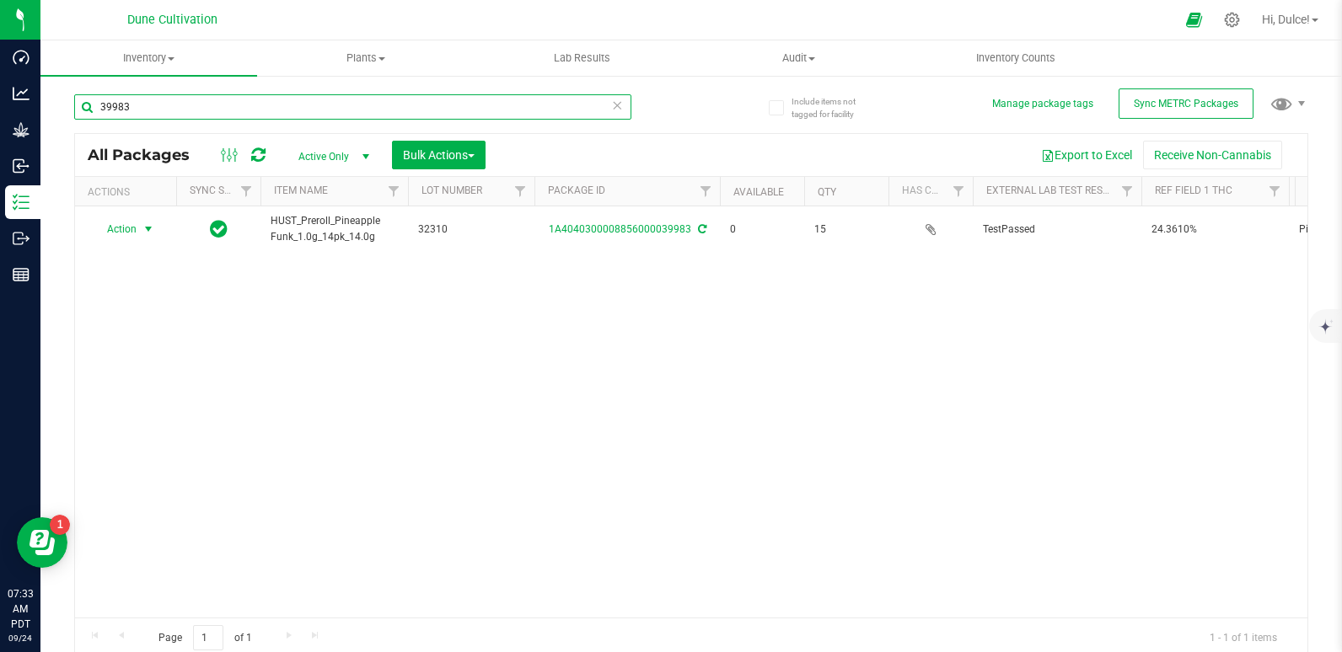
click at [319, 98] on input "39983" at bounding box center [352, 106] width 557 height 25
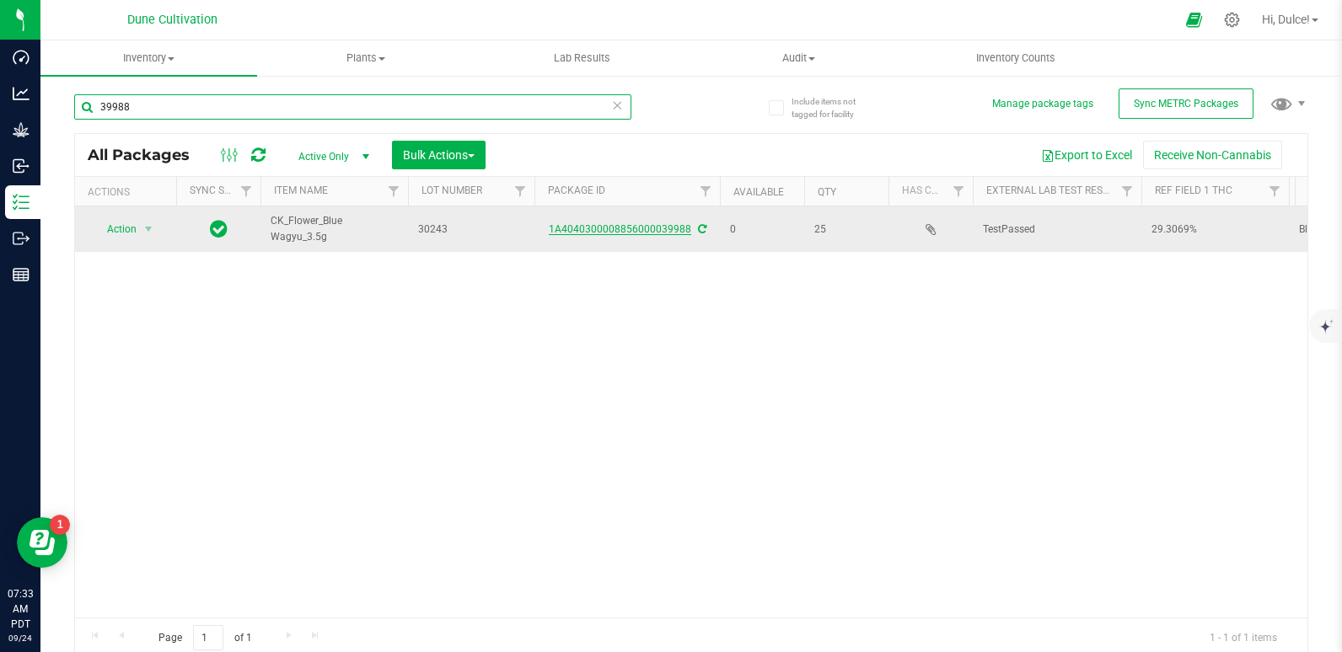
type input "39988"
click at [629, 226] on link "1A4040300008856000039988" at bounding box center [620, 229] width 142 height 12
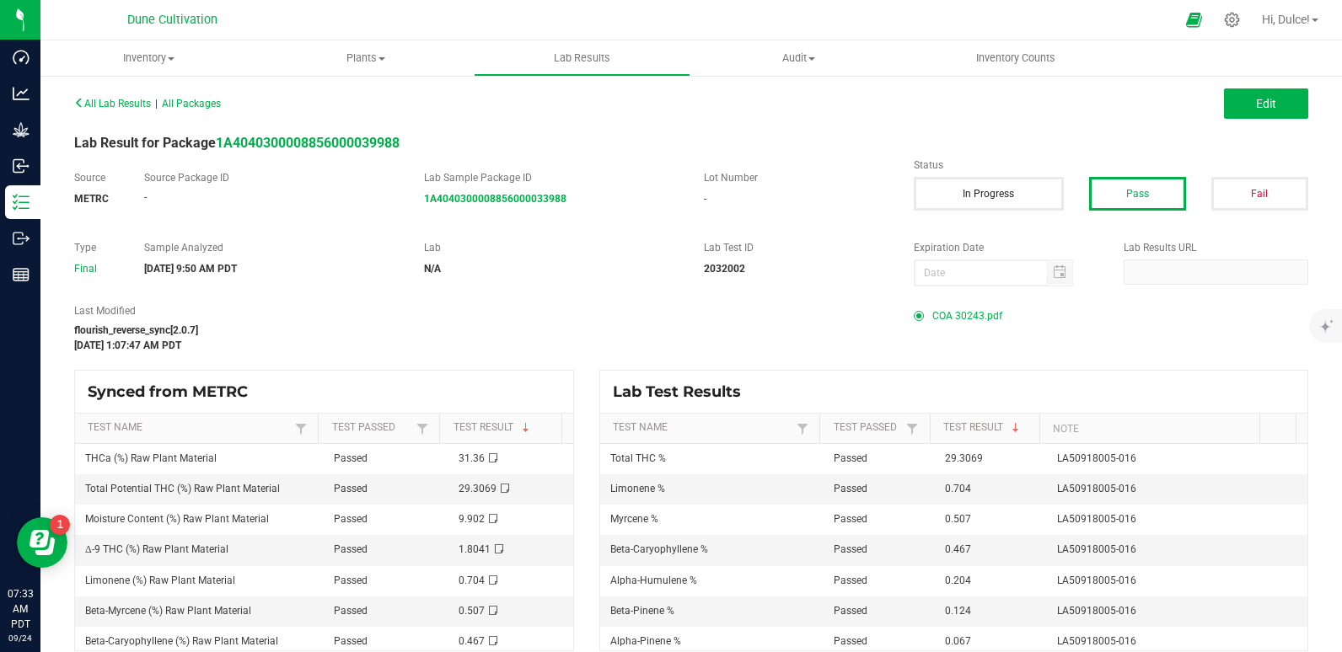
click at [968, 314] on span "COA 30243.pdf" at bounding box center [967, 315] width 70 height 25
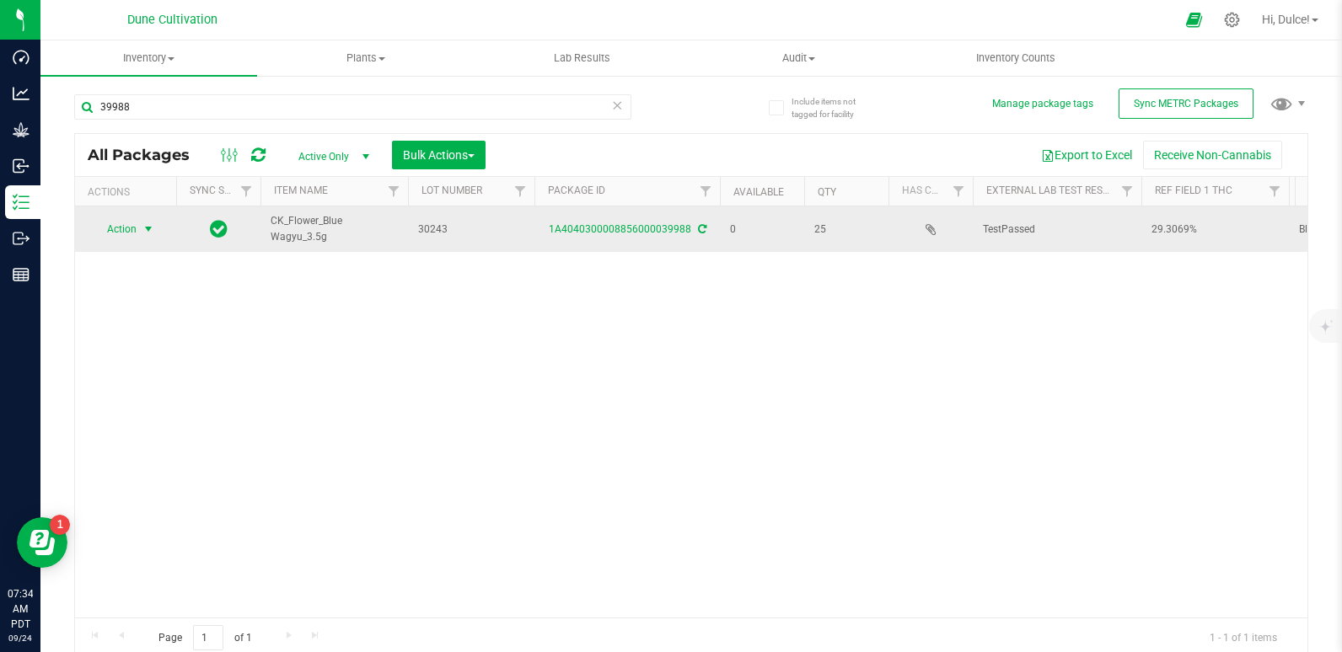
click at [126, 229] on span "Action" at bounding box center [115, 229] width 46 height 24
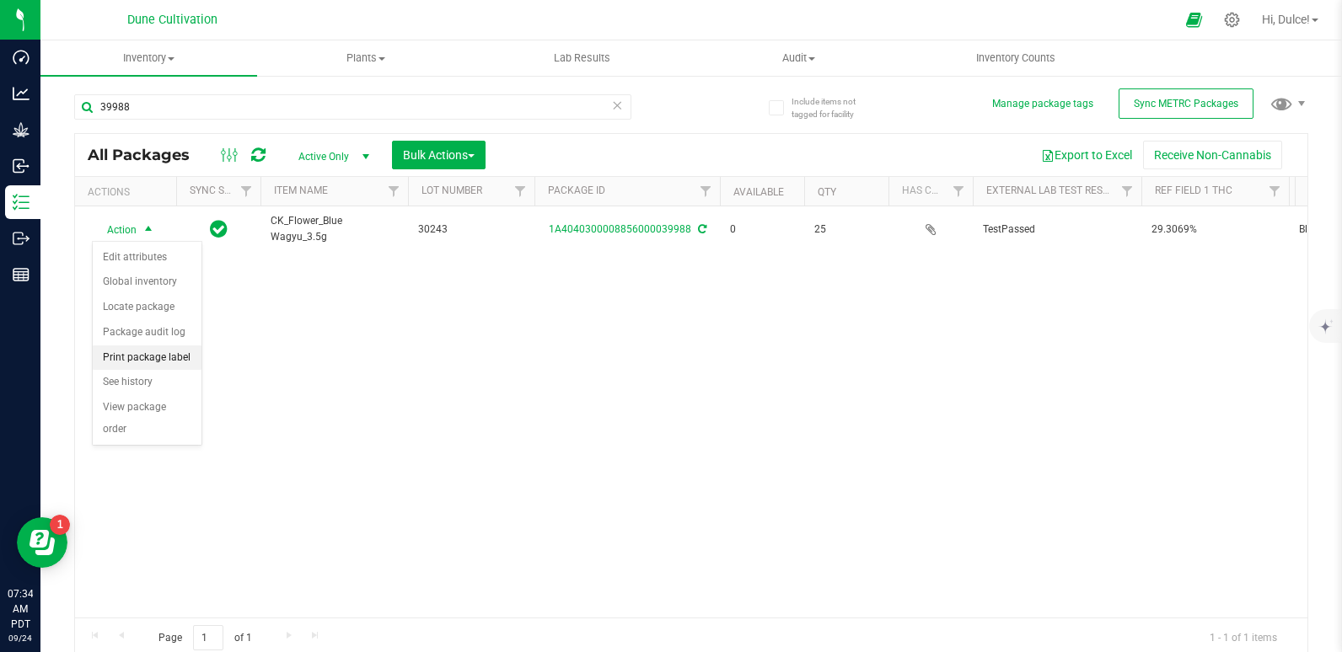
click at [131, 356] on li "Print package label" at bounding box center [147, 358] width 109 height 25
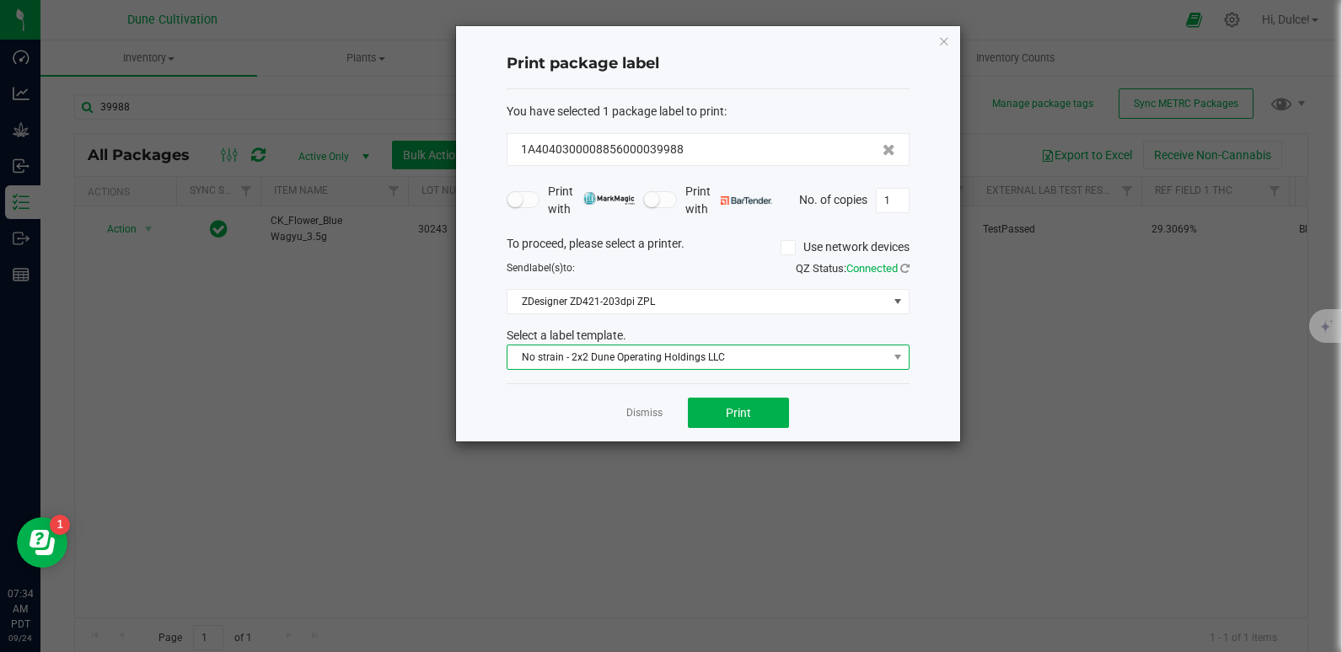
click at [711, 359] on span "No strain - 2x2 Dune Operating Holdings LLC" at bounding box center [697, 358] width 380 height 24
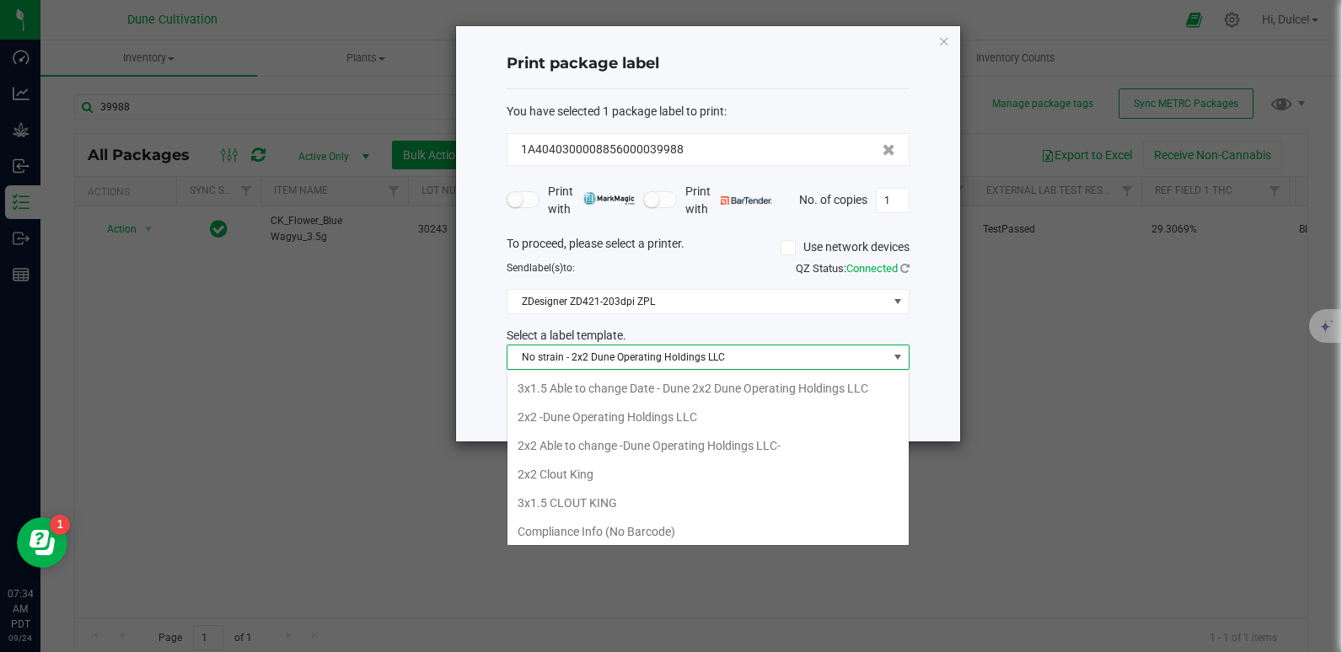
scroll to position [61, 0]
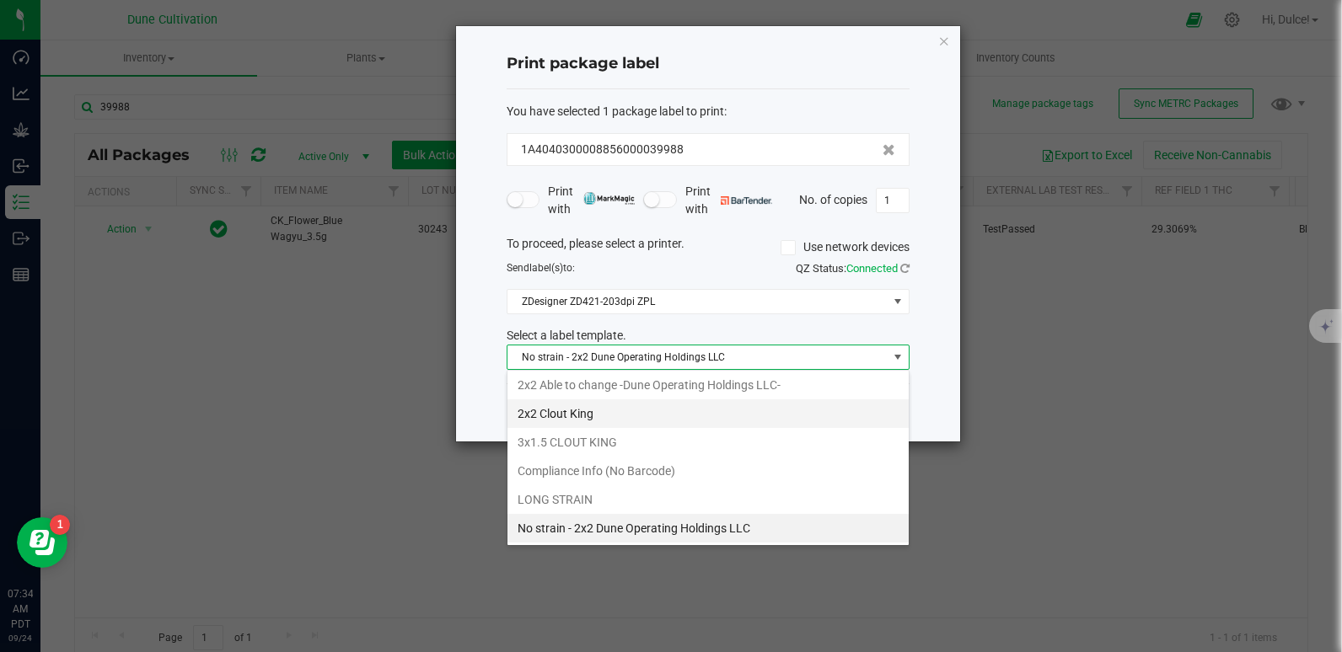
click at [659, 415] on li "2x2 Clout King" at bounding box center [707, 414] width 401 height 29
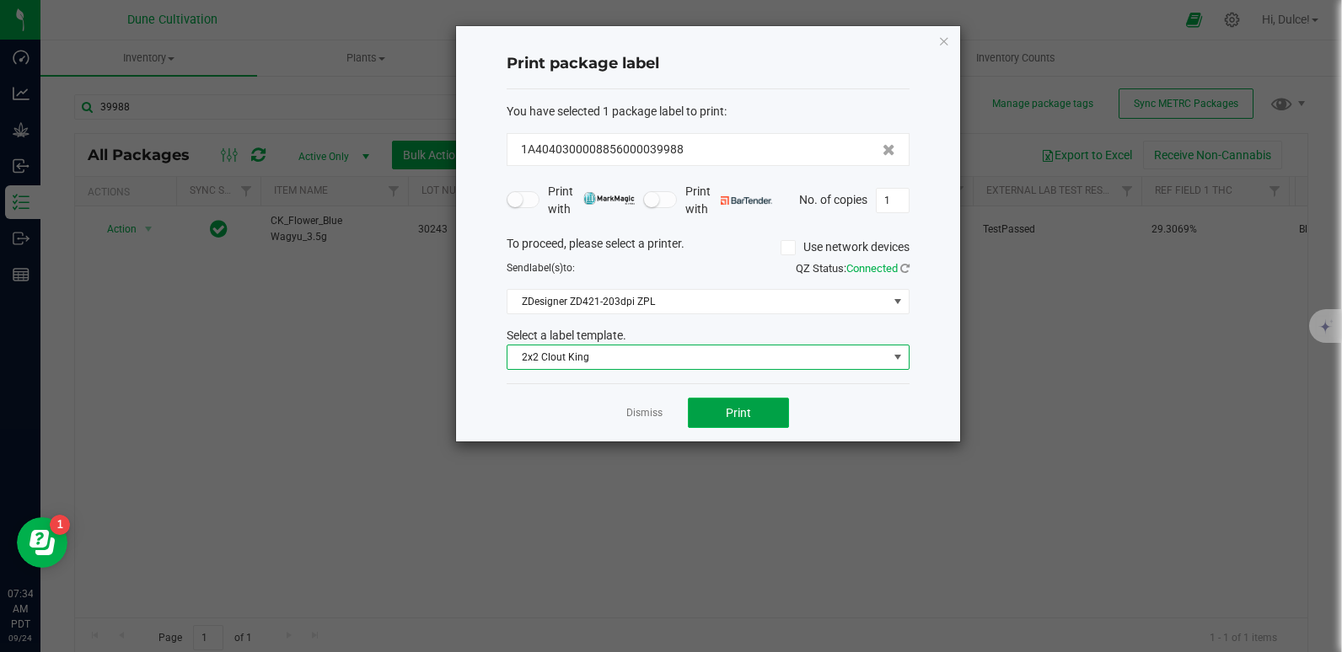
click at [738, 411] on span "Print" at bounding box center [738, 412] width 25 height 13
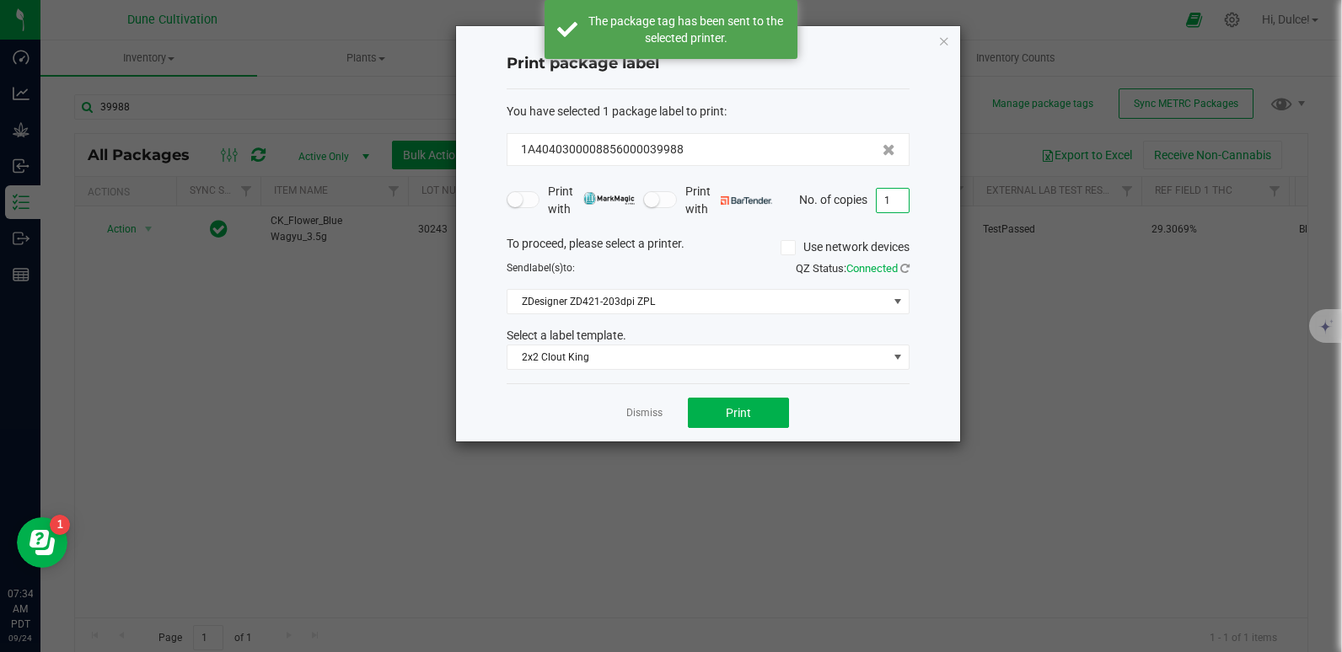
click at [902, 200] on input "1" at bounding box center [893, 201] width 32 height 24
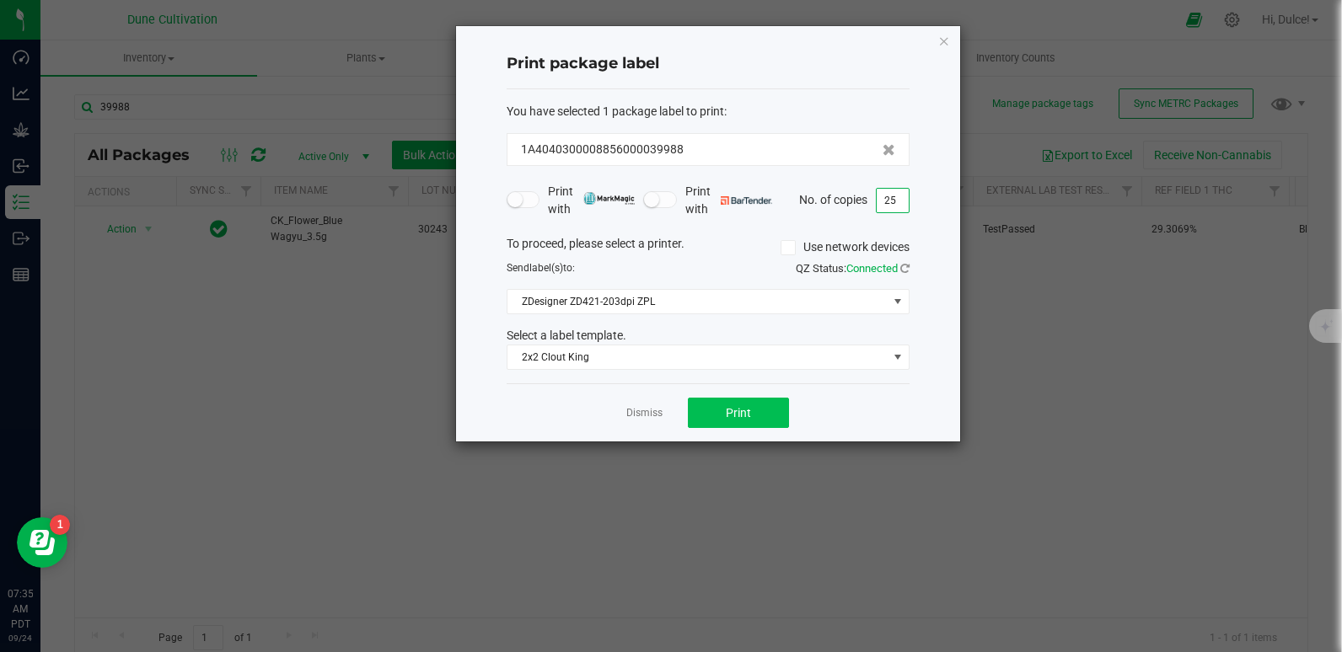
type input "25"
click at [716, 419] on button "Print" at bounding box center [738, 413] width 101 height 30
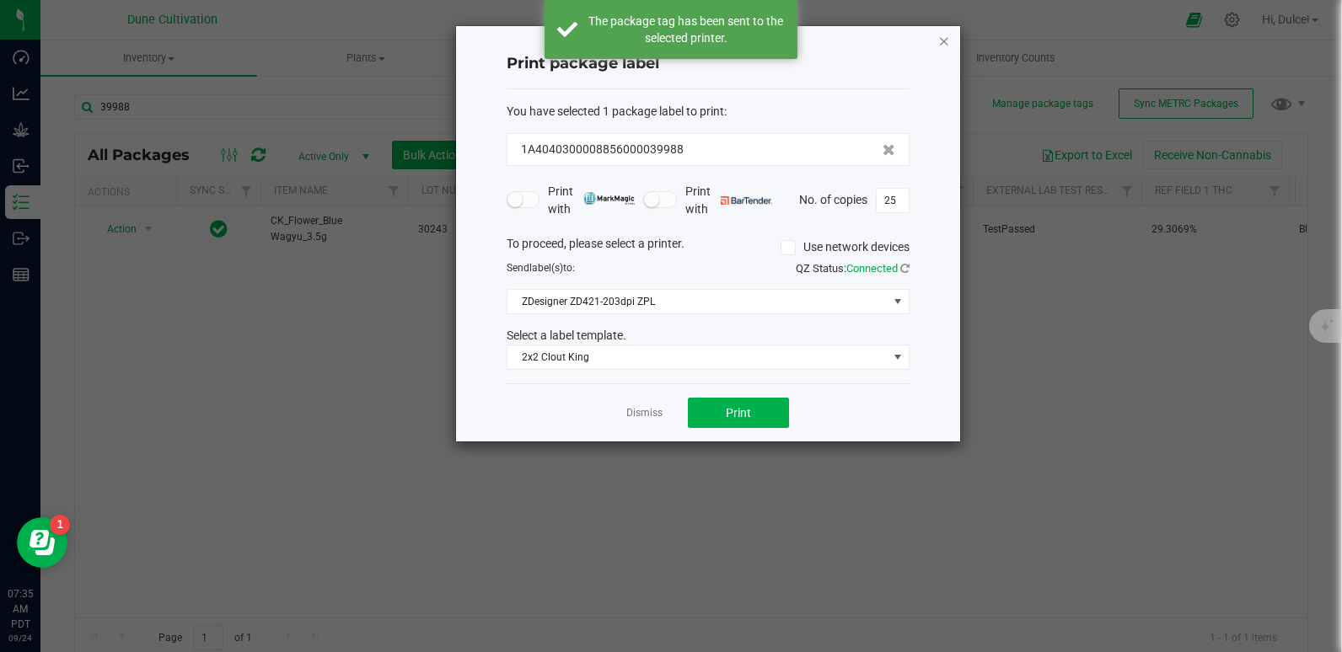
click at [938, 43] on icon "button" at bounding box center [944, 40] width 12 height 20
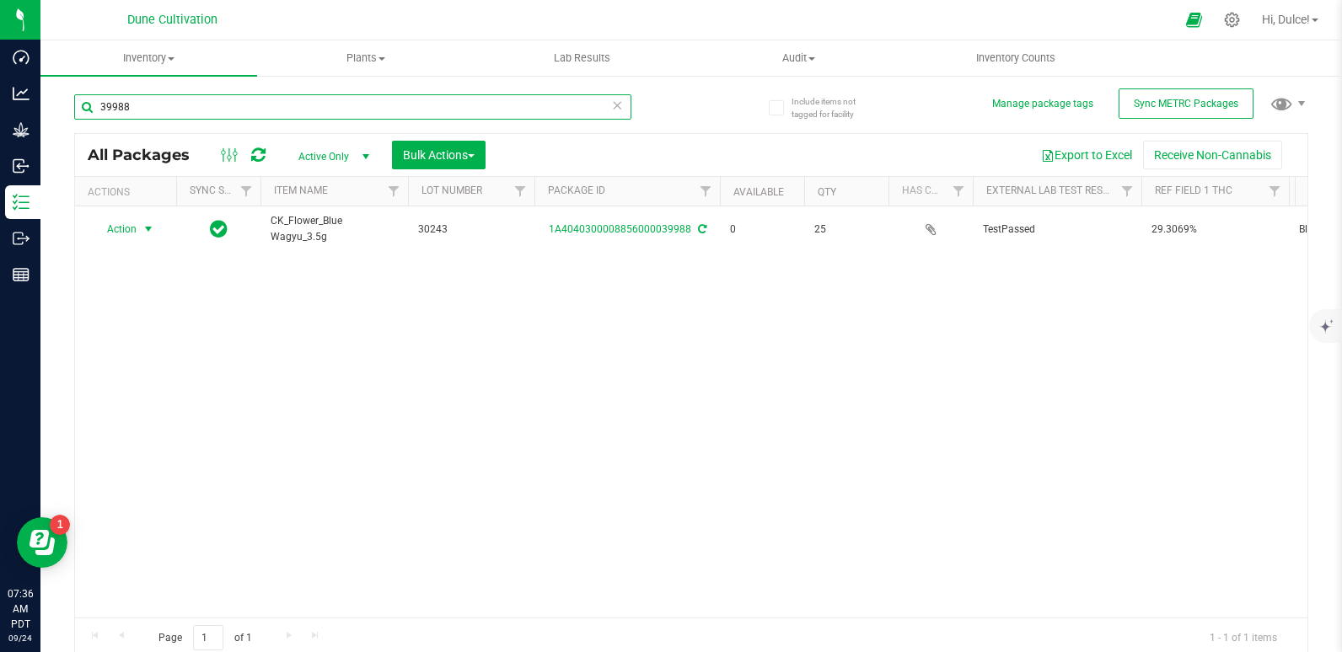
click at [173, 108] on input "39988" at bounding box center [352, 106] width 557 height 25
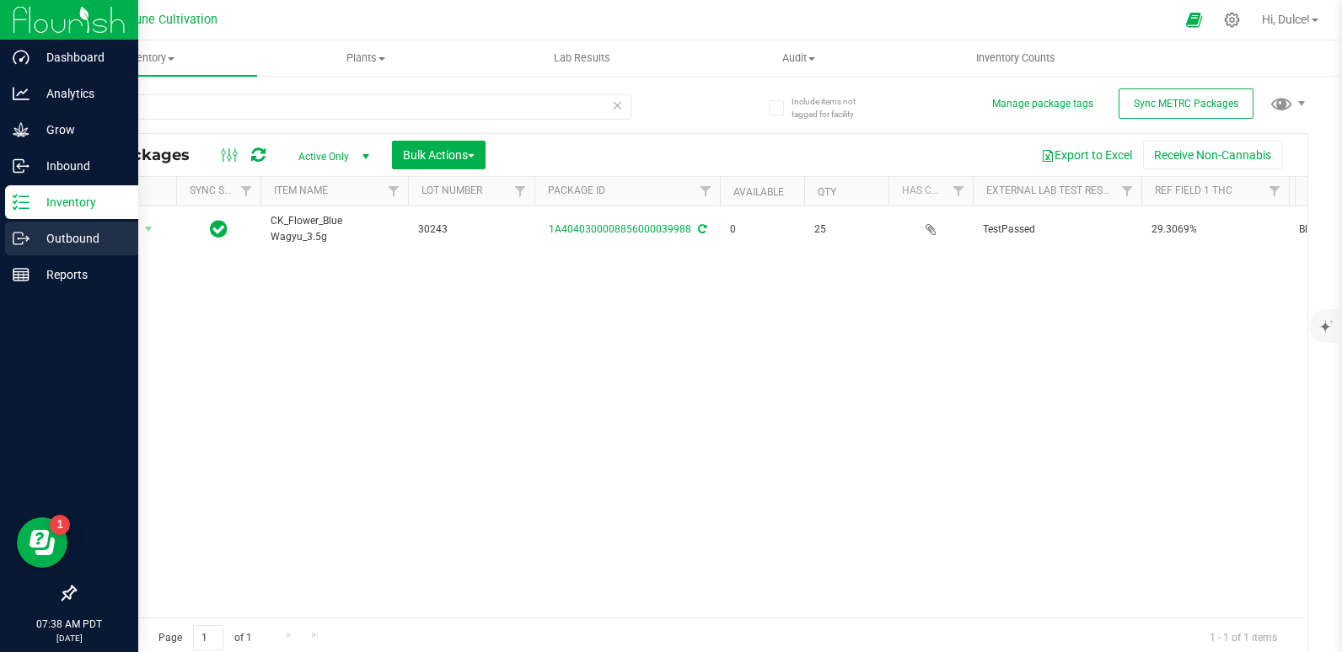
click at [33, 239] on p "Outbound" at bounding box center [80, 238] width 101 height 20
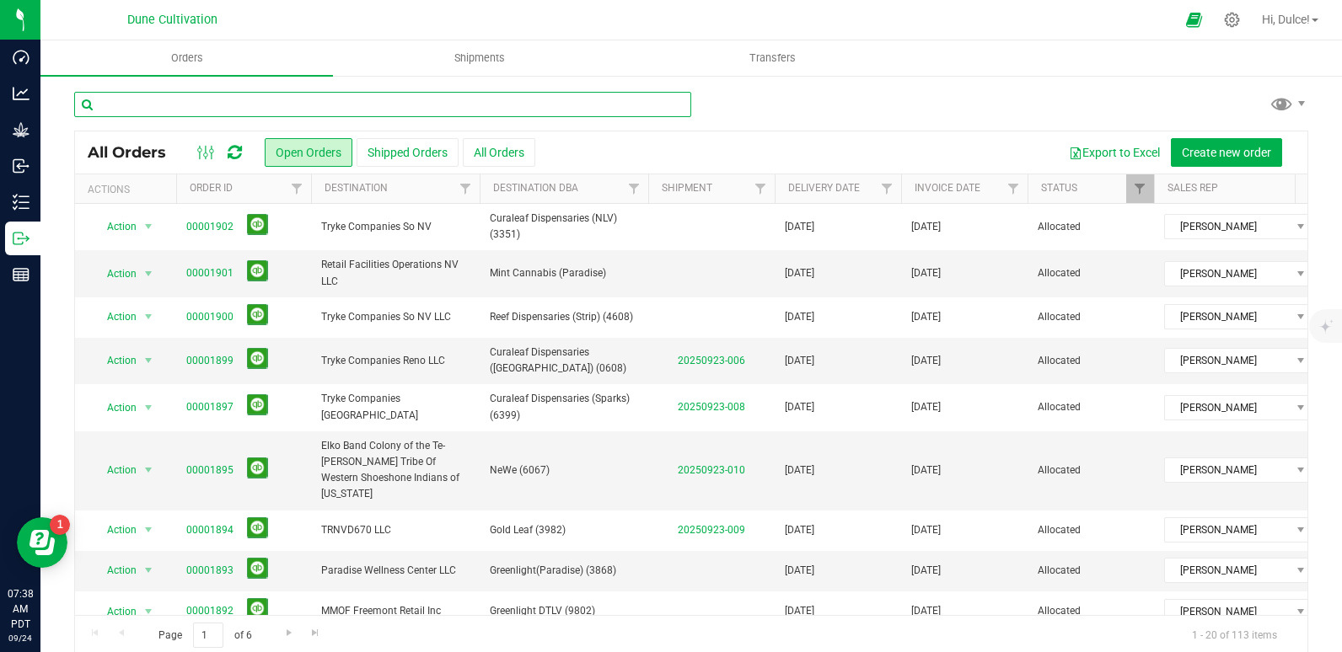
click at [236, 107] on input "text" at bounding box center [382, 104] width 617 height 25
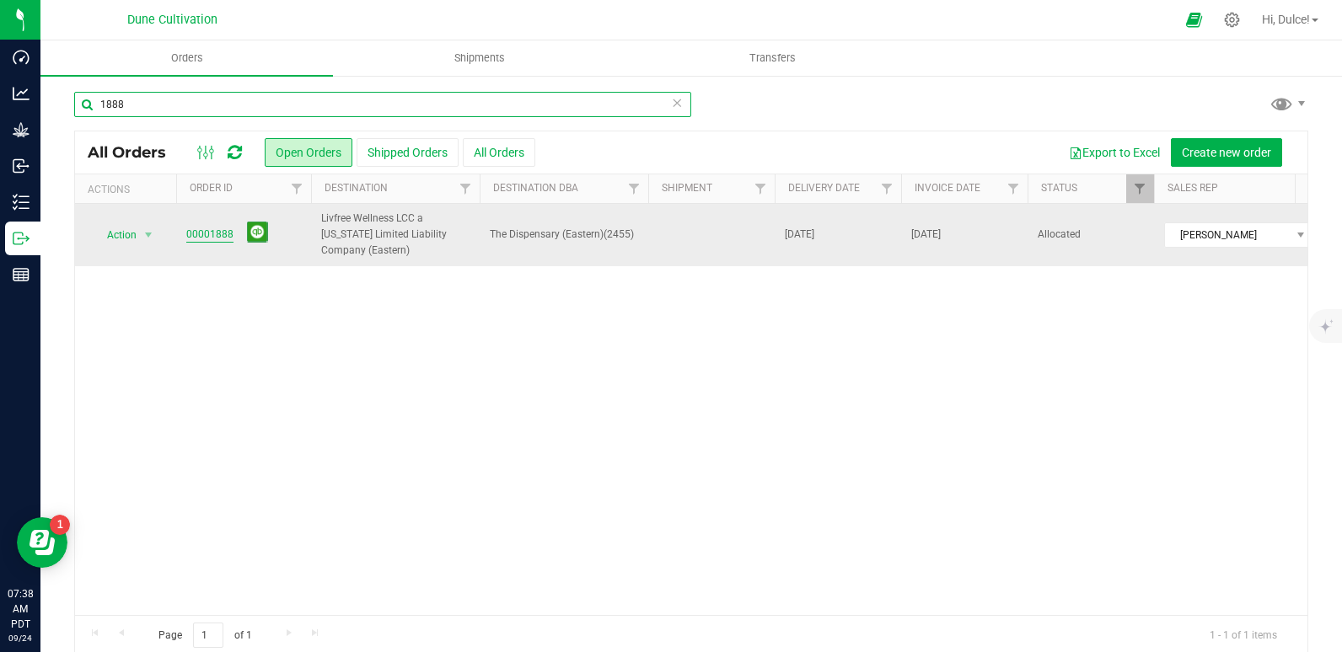
type input "1888"
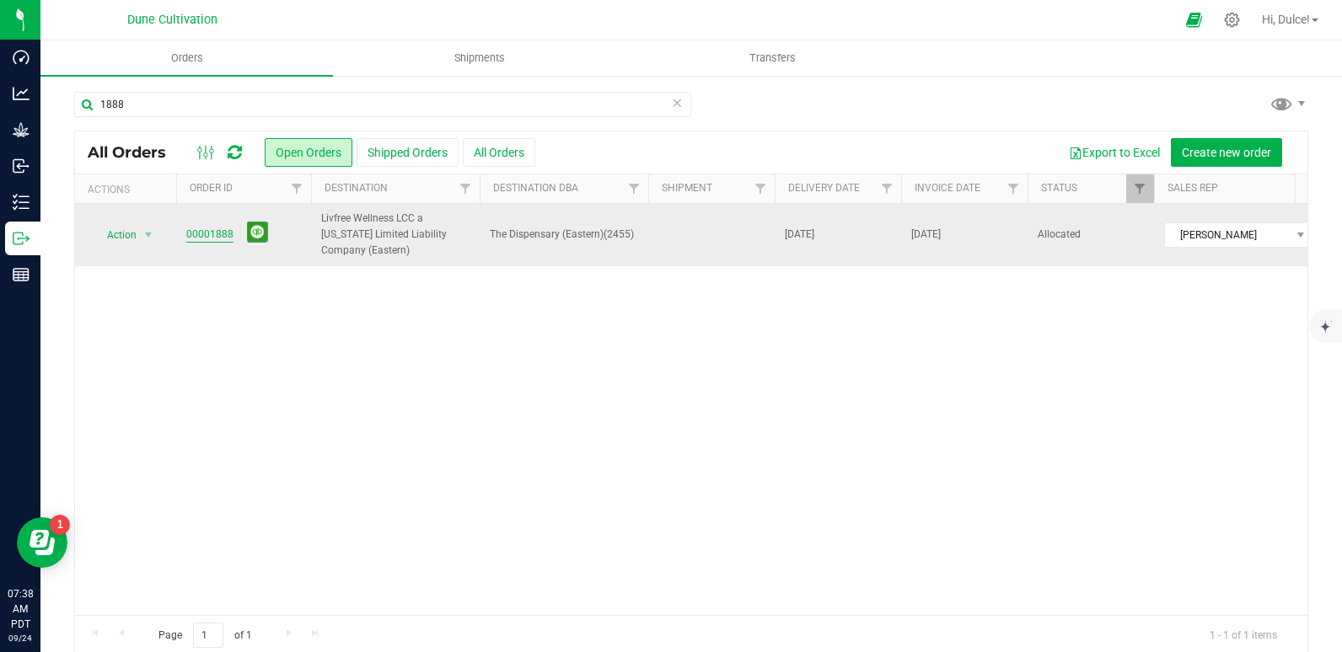
click at [200, 232] on link "00001888" at bounding box center [209, 235] width 47 height 16
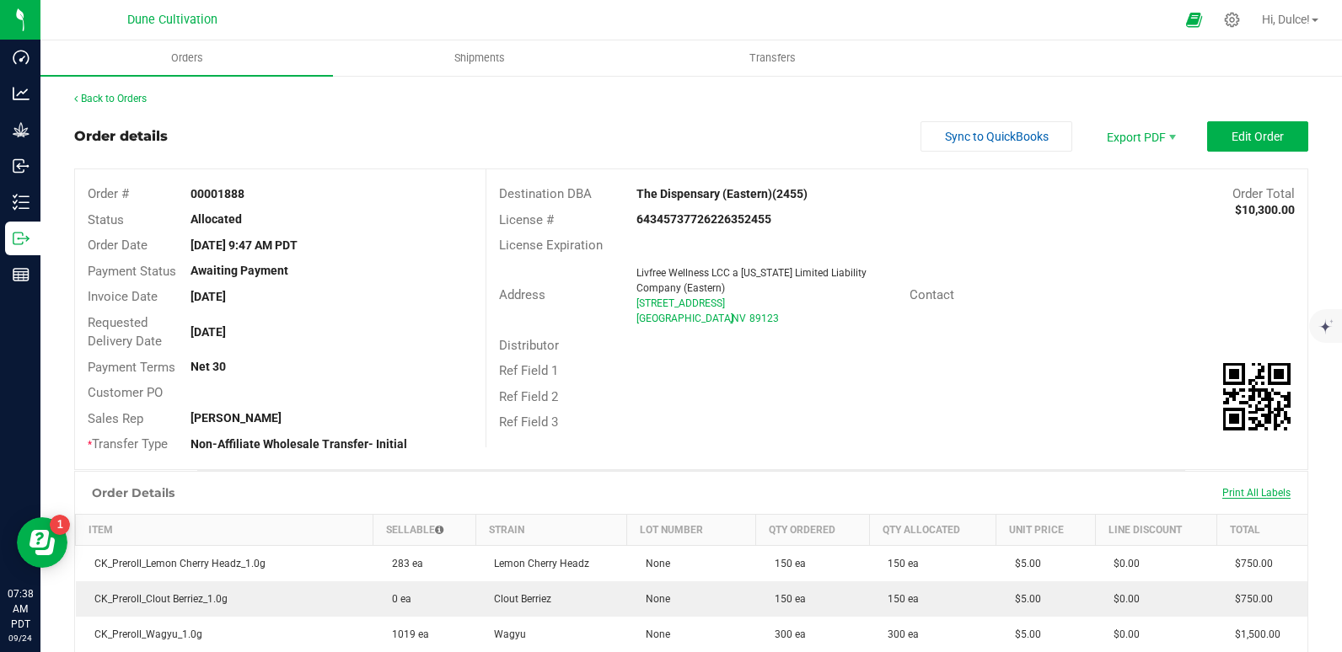
click at [1227, 491] on span "Print All Labels" at bounding box center [1256, 493] width 68 height 12
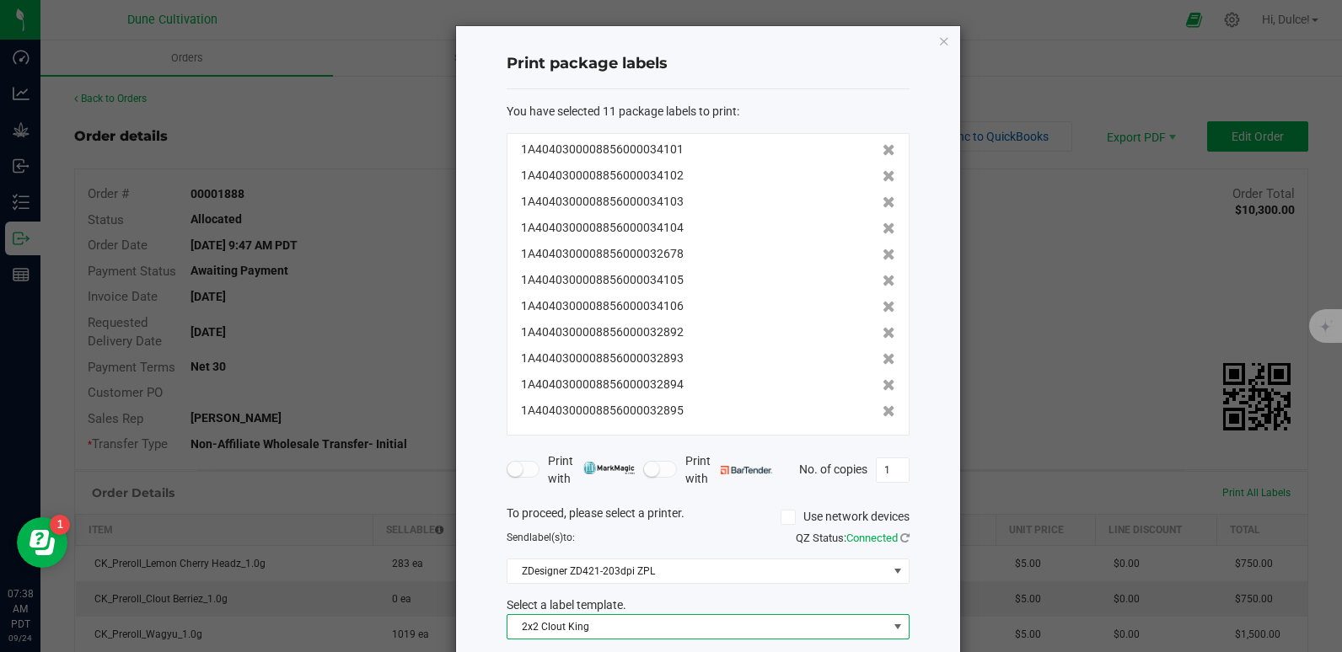
click at [698, 619] on span "2x2 Clout King" at bounding box center [697, 627] width 380 height 24
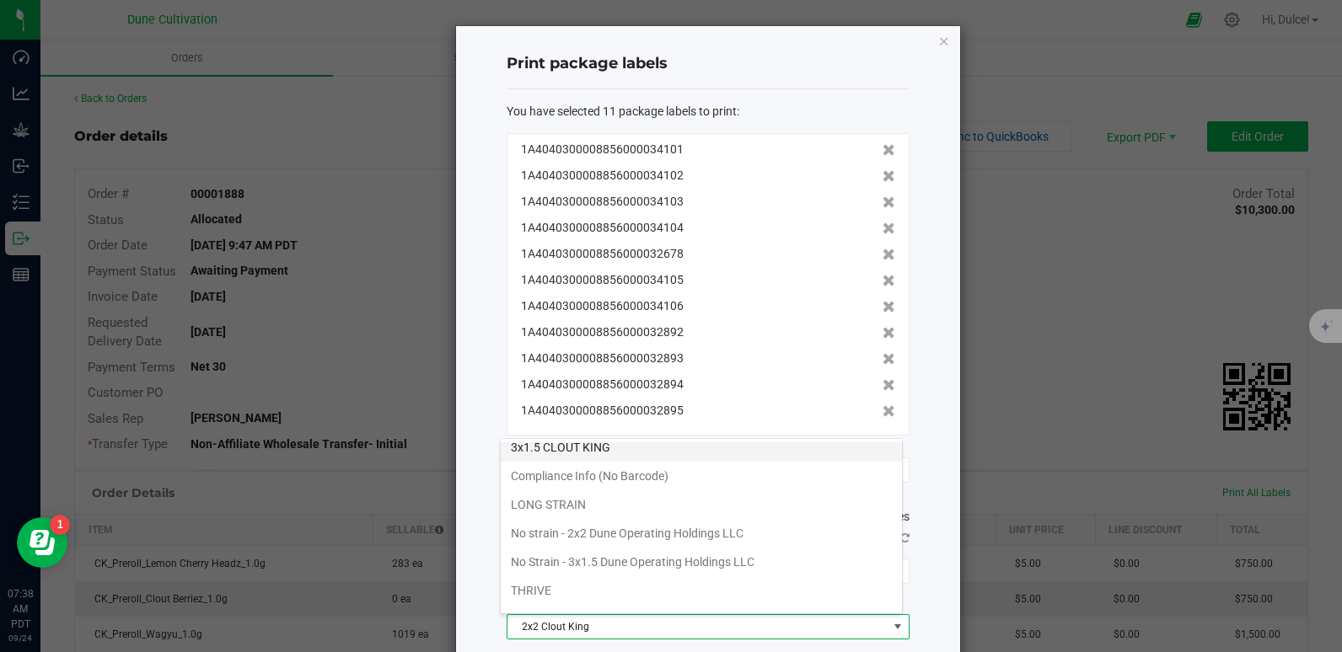
scroll to position [125, 0]
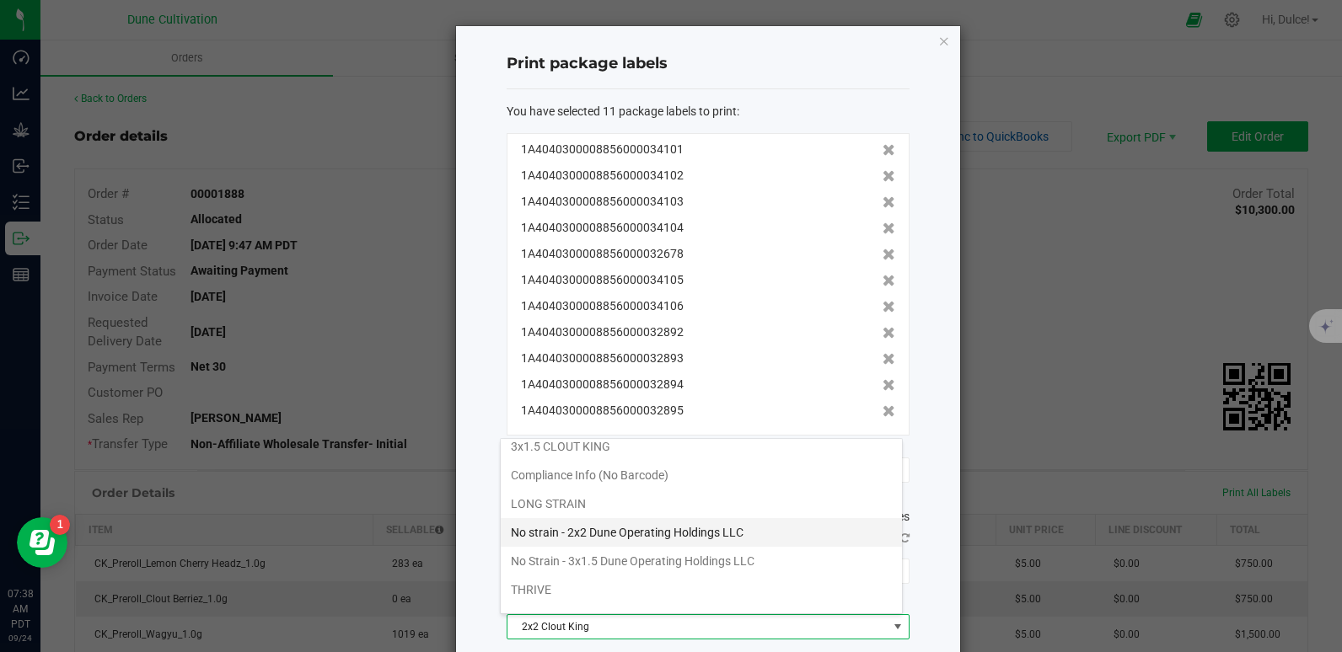
click at [596, 535] on li "No strain - 2x2 Dune Operating Holdings LLC" at bounding box center [701, 532] width 401 height 29
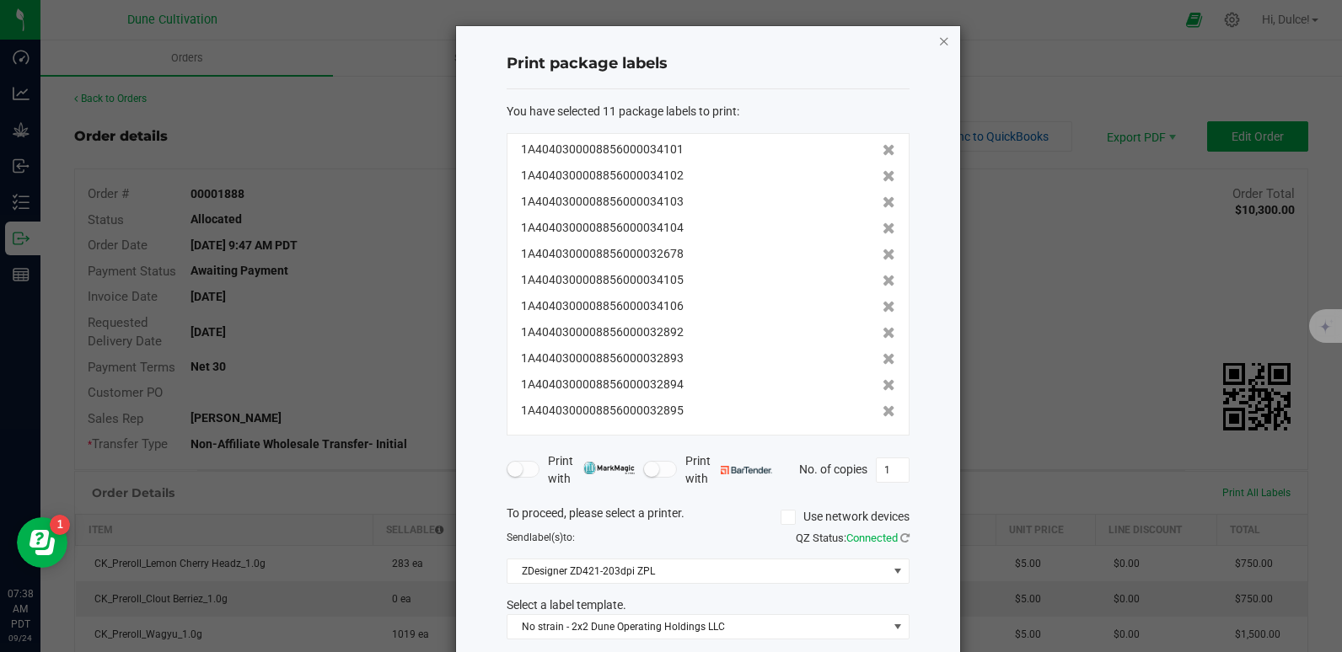
click at [938, 44] on icon "button" at bounding box center [944, 40] width 12 height 20
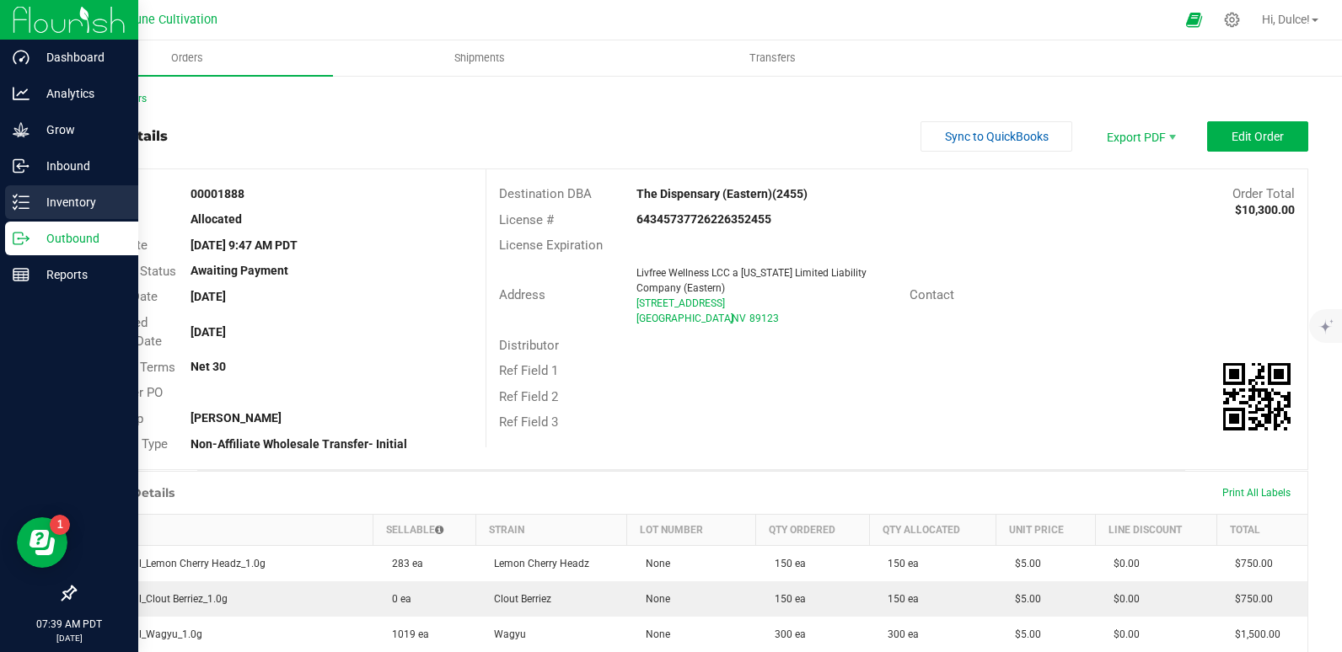
click at [68, 197] on p "Inventory" at bounding box center [80, 202] width 101 height 20
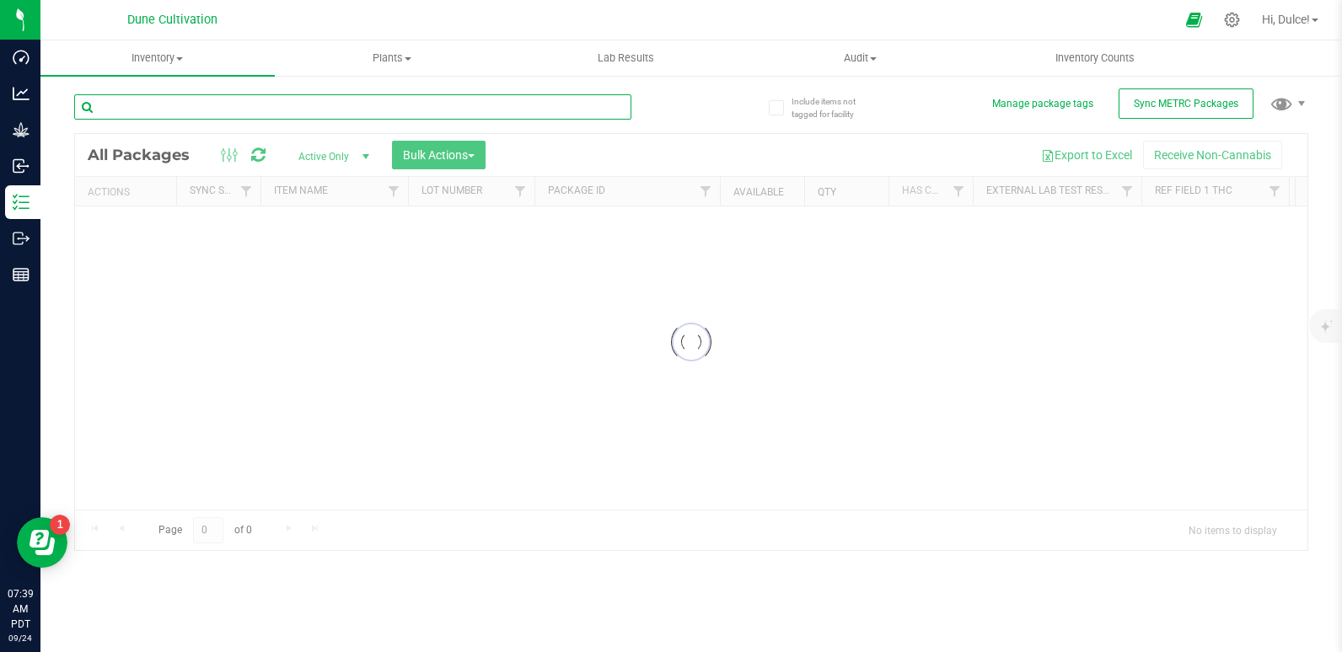
click at [235, 107] on input "text" at bounding box center [352, 106] width 557 height 25
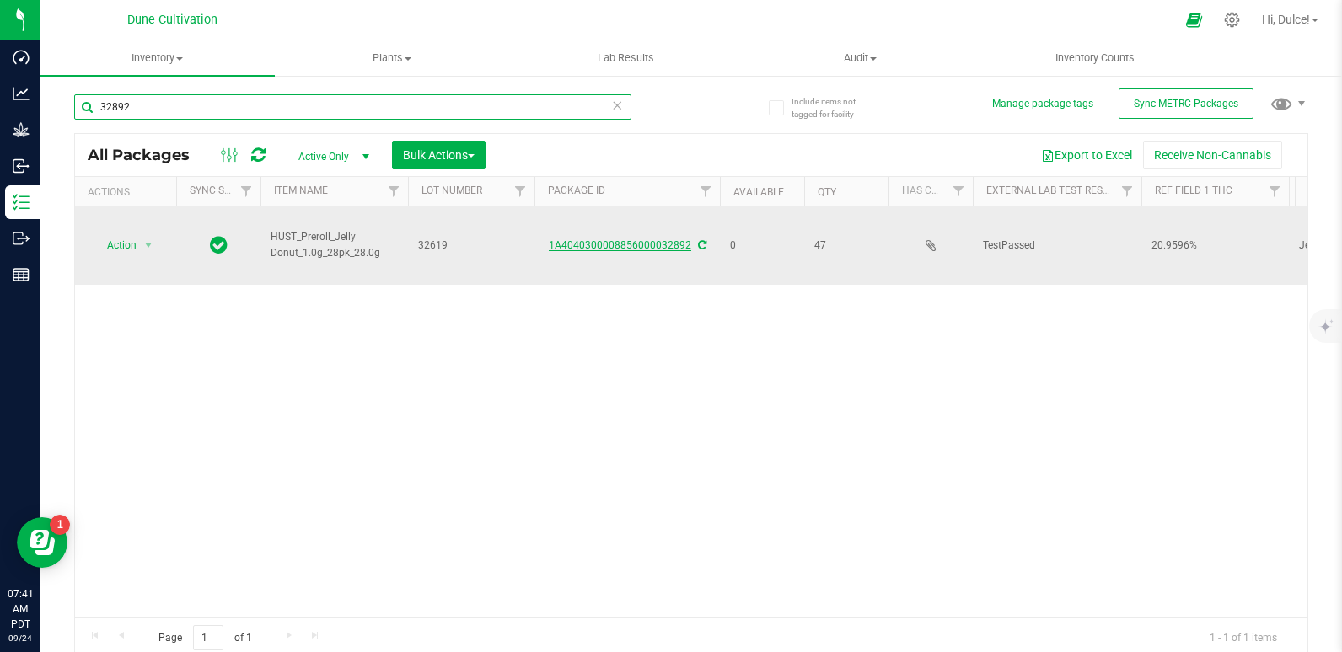
type input "32892"
click at [611, 242] on link "1A4040300008856000032892" at bounding box center [620, 245] width 142 height 12
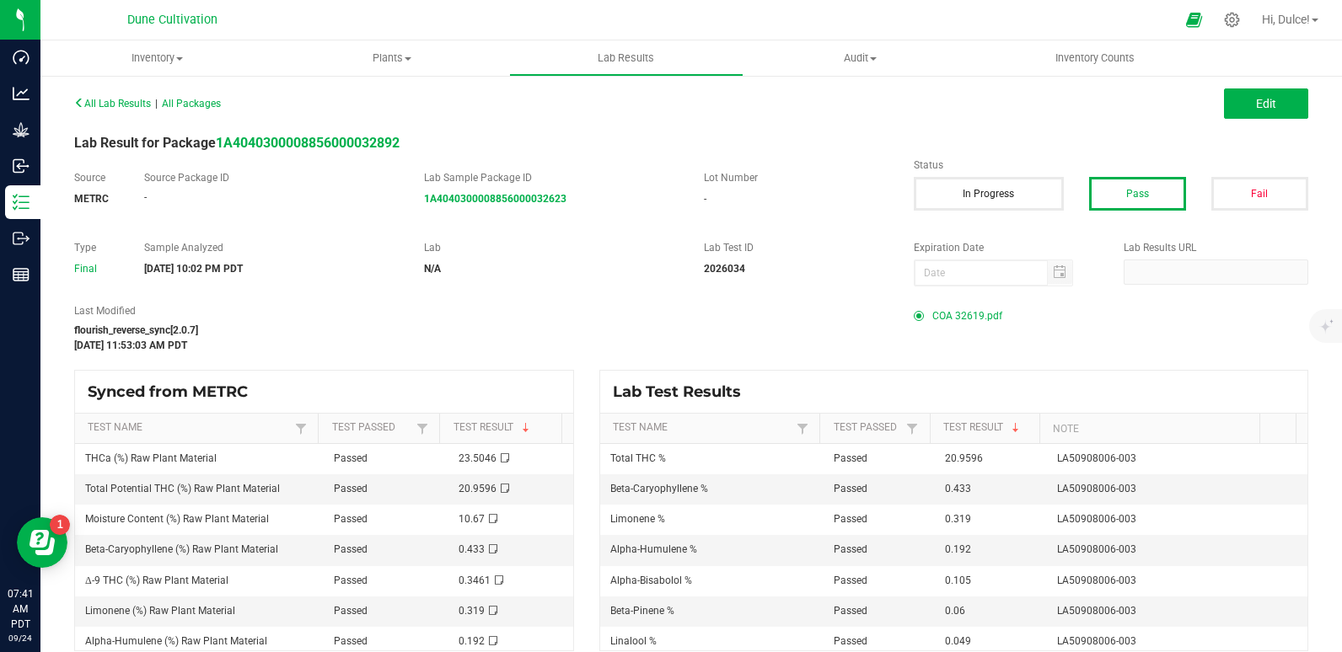
click at [932, 319] on span "COA 32619.pdf" at bounding box center [967, 315] width 70 height 25
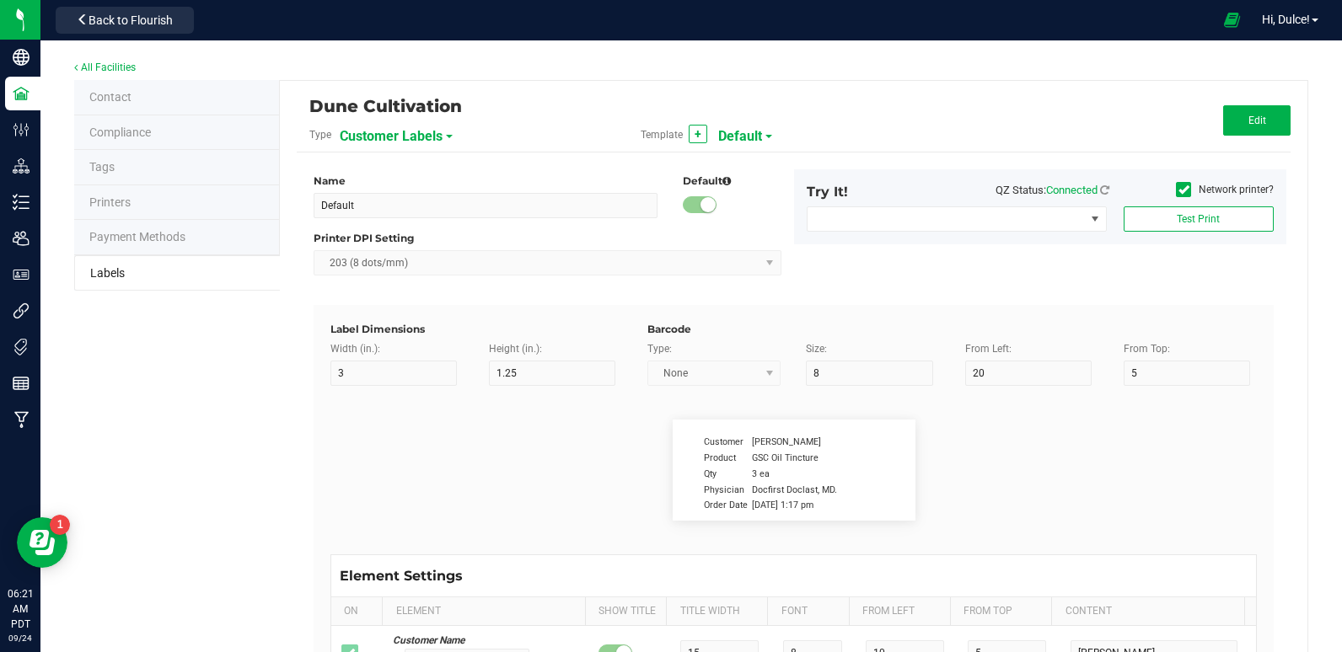
click at [406, 123] on span "Customer Labels" at bounding box center [391, 136] width 103 height 29
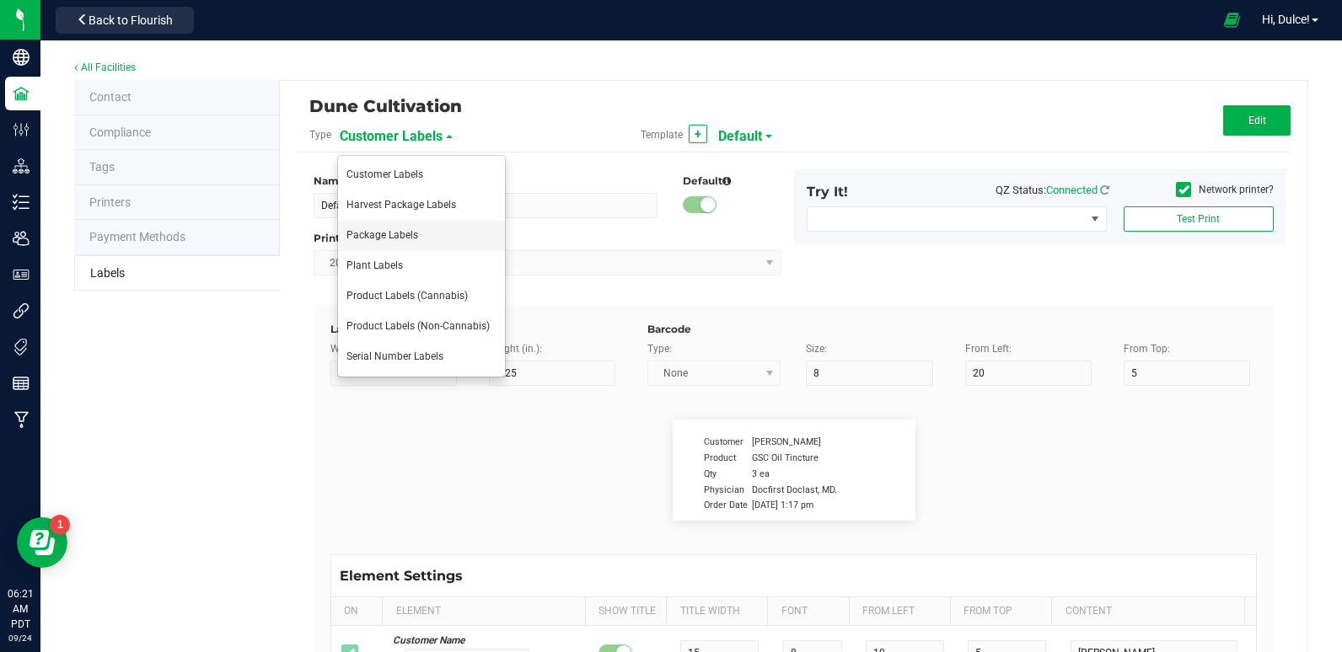
click at [390, 225] on li "Package Labels" at bounding box center [421, 236] width 167 height 30
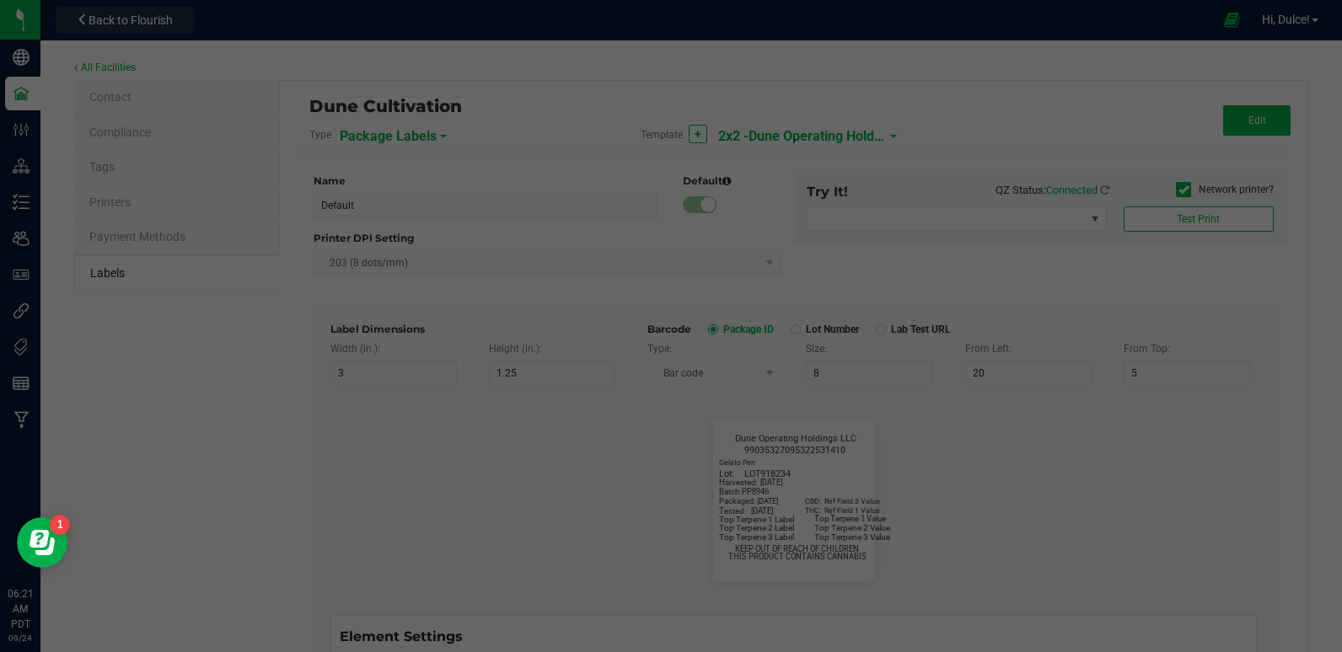
type input "2x2 -Dune Operating Holdings LLC"
type input "2"
type input "9"
type input "7"
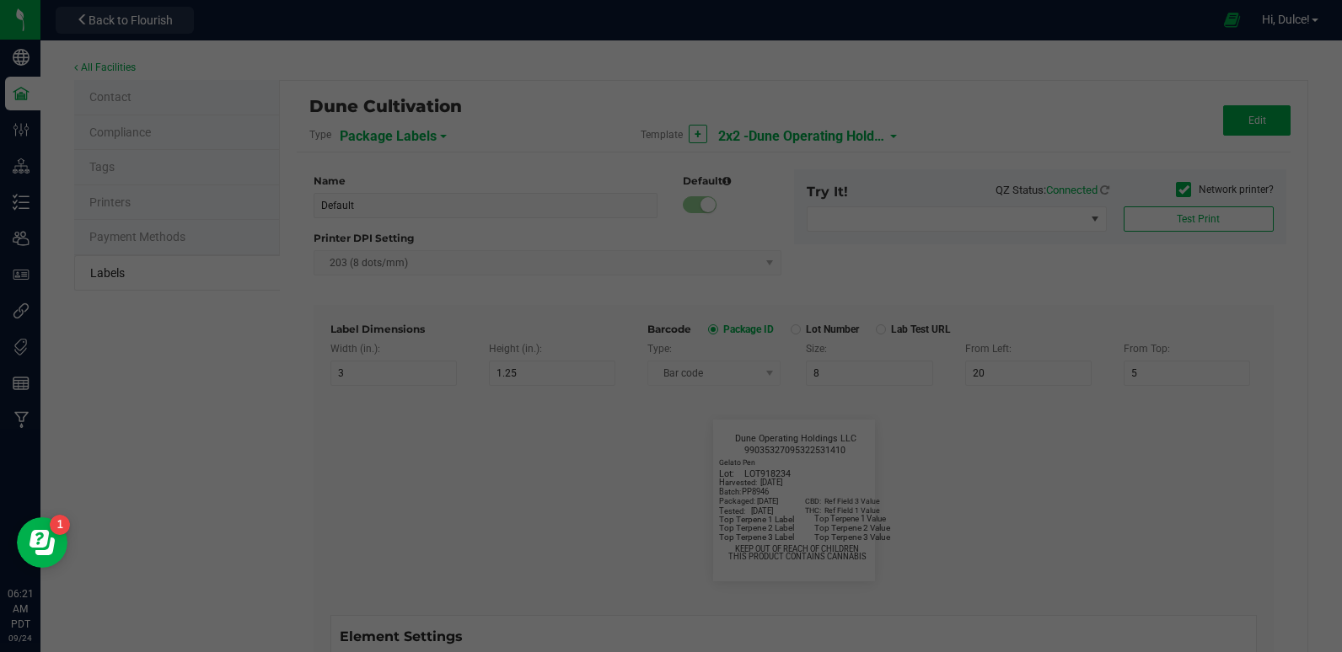
type input "48"
type input "SKU Name"
type input "16"
type input "6.5"
type input "2"
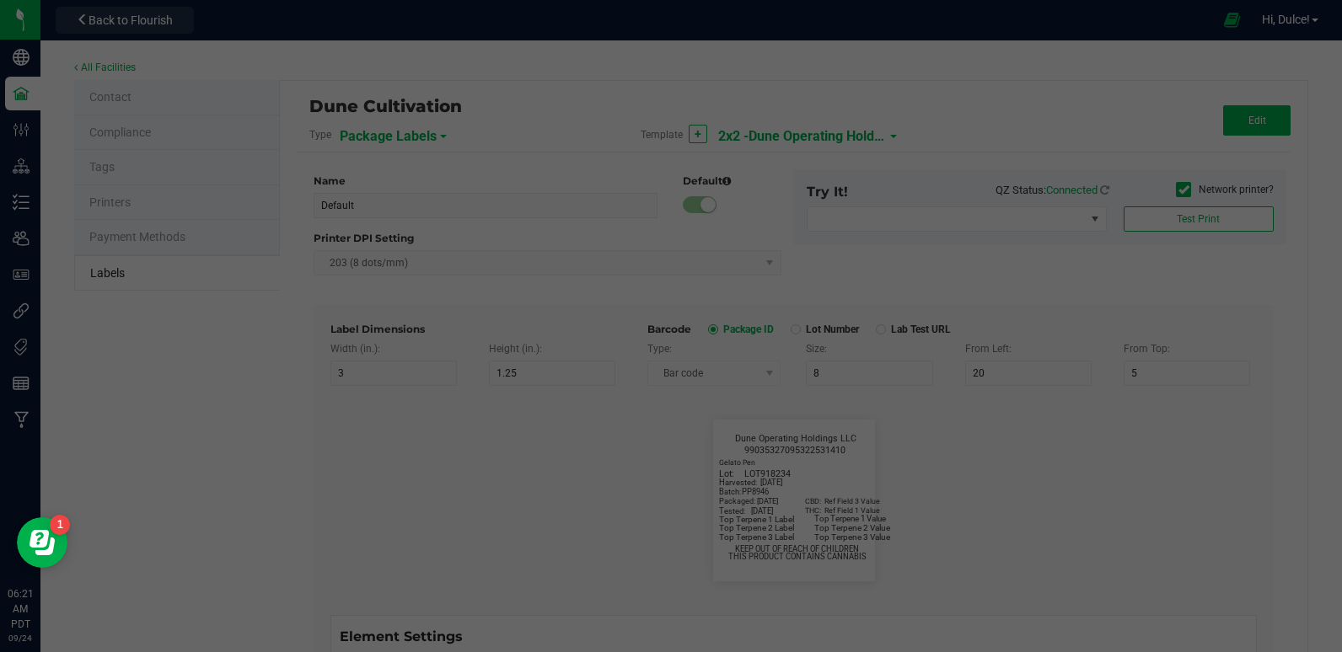
type input "12"
type input "Gelato Pen"
type input "Packaged:"
type input "12"
type input "6.8"
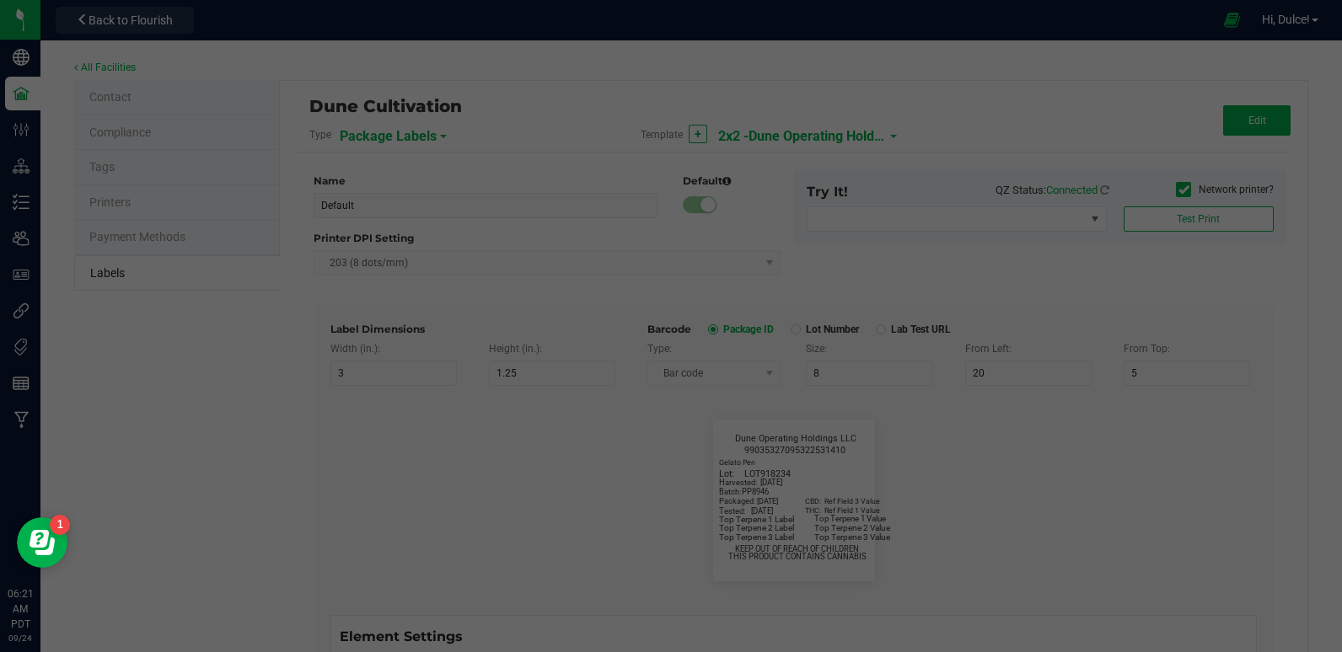
type input "2"
type input "24"
type input "[DATE]"
type input "Lot:"
type input "8"
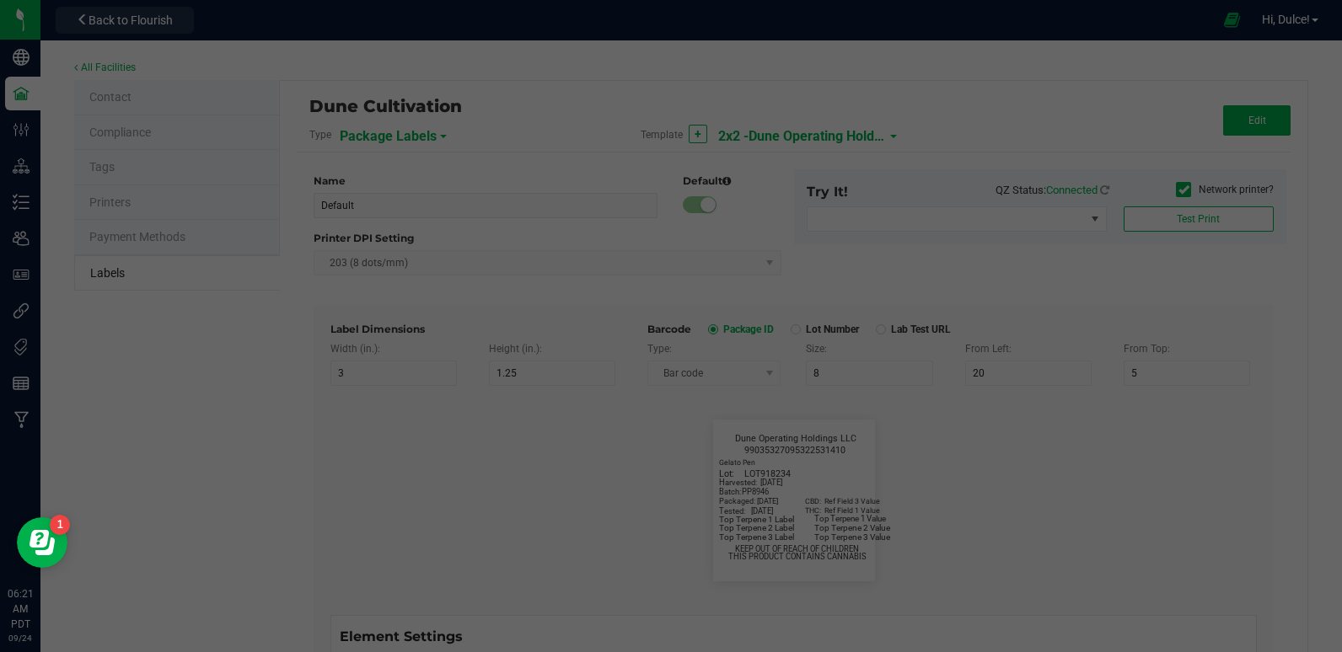
type input "2"
type input "LOT918234"
type input "THC:"
type input "6"
type input "6.6"
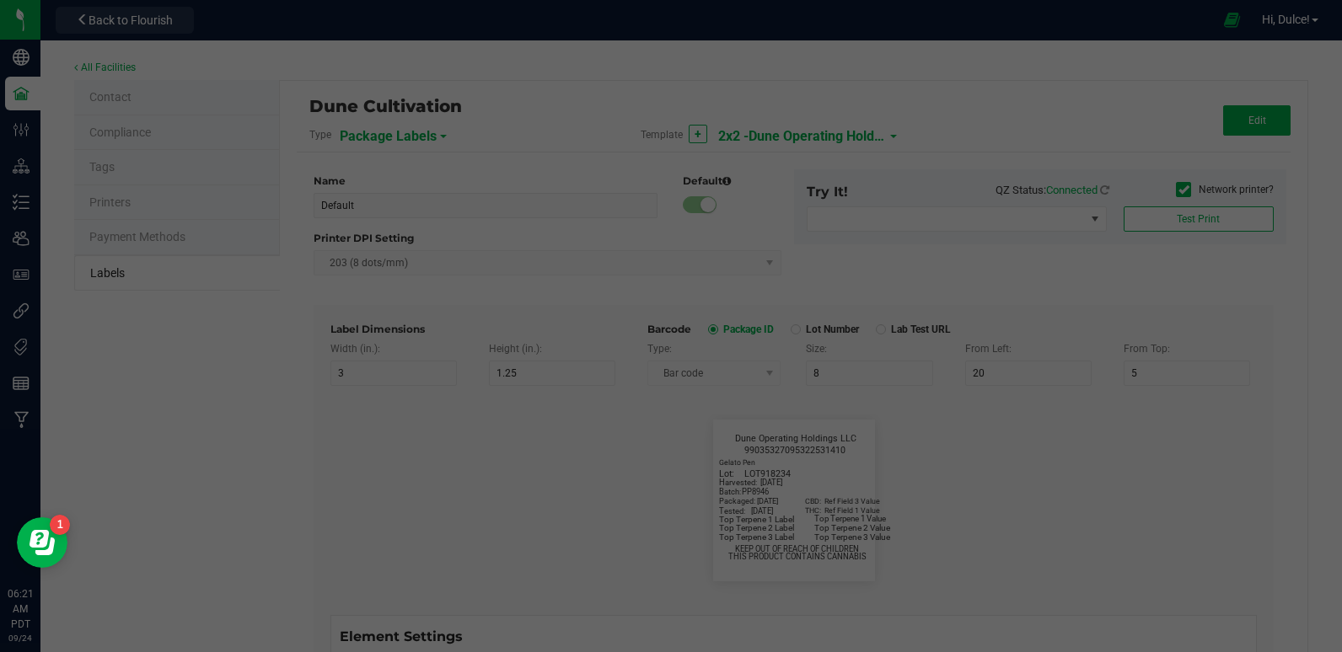
type input "29"
type input "27"
type input "Ref Field 1 Value"
type input "CBD:"
type input "6"
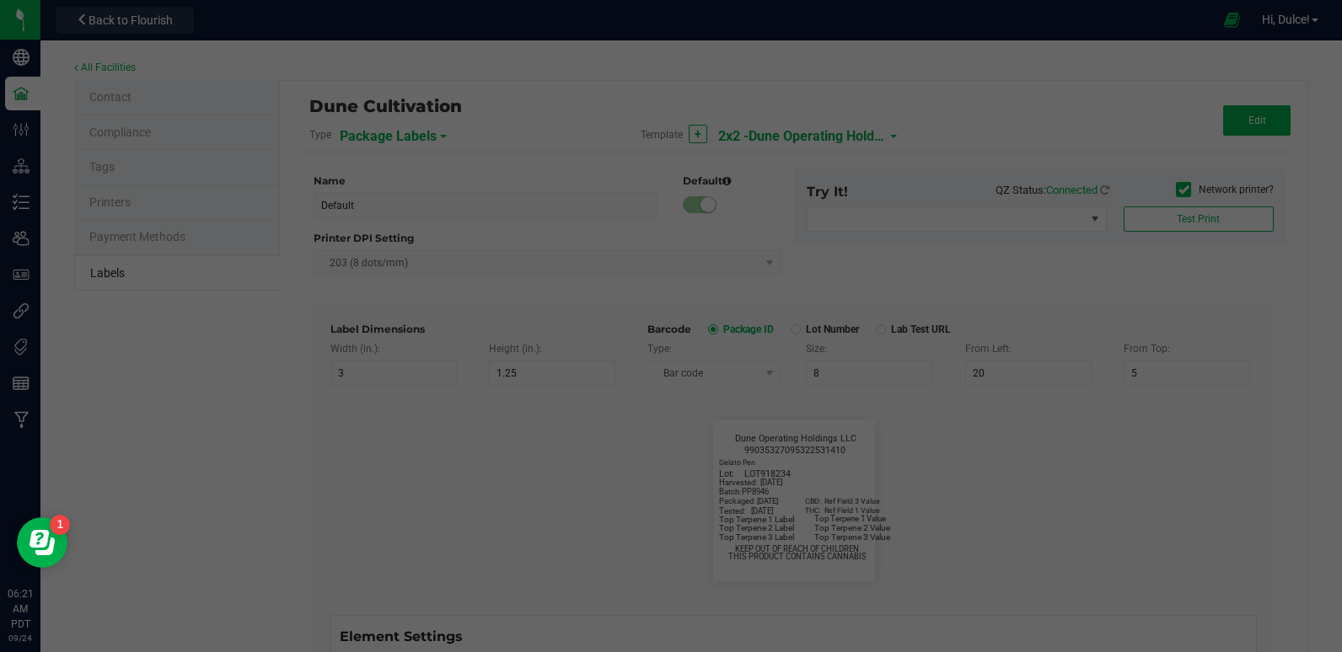
type input "6.6"
type input "29"
type input "24"
type input "Ref Field 3 Value"
type input "Top Terpene 1 Label"
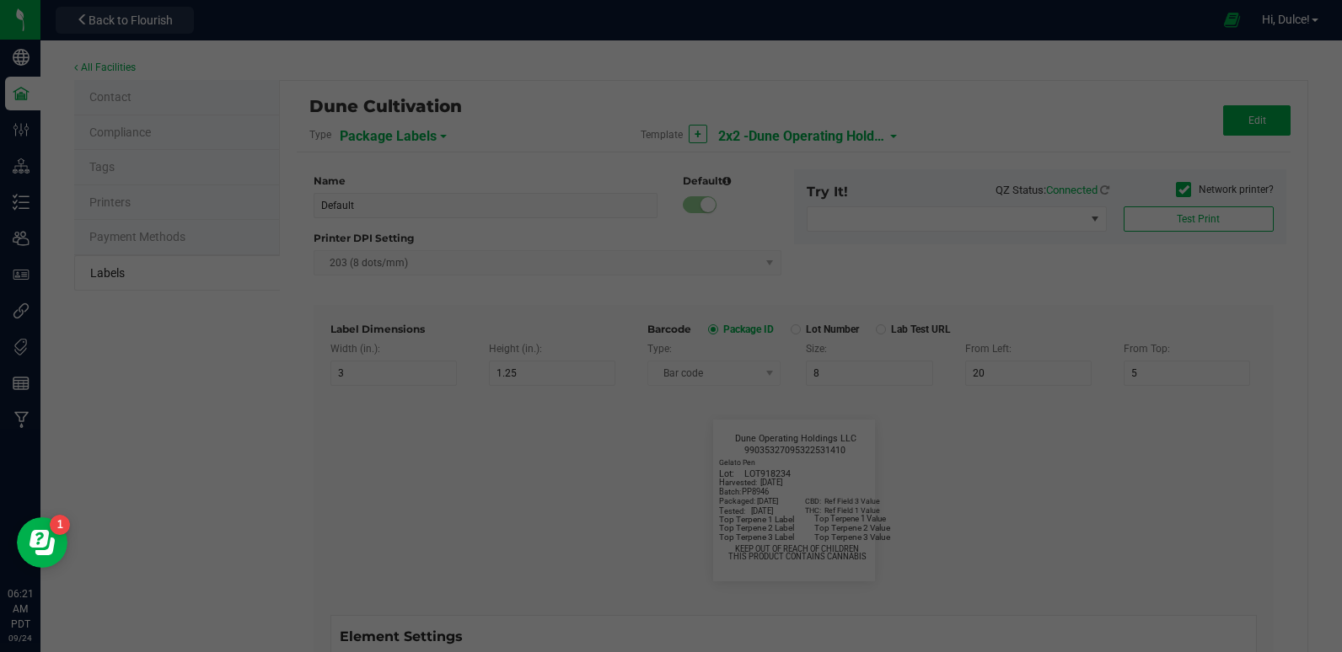
type input "35"
type input "7.5"
type input "2"
type input "29.5"
type input "Top Terpene 1 Label"
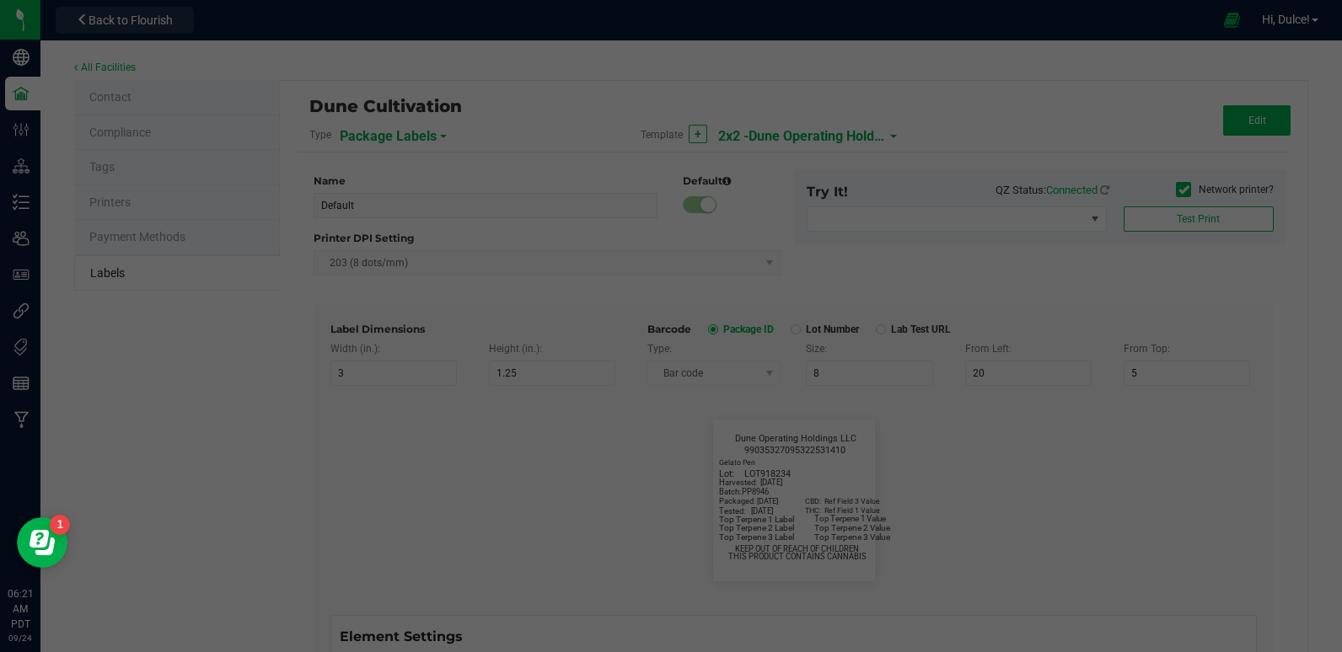
type input "Top Terpene 1 Value"
type input "35"
type input "7.3"
type input "32"
type input "29.5"
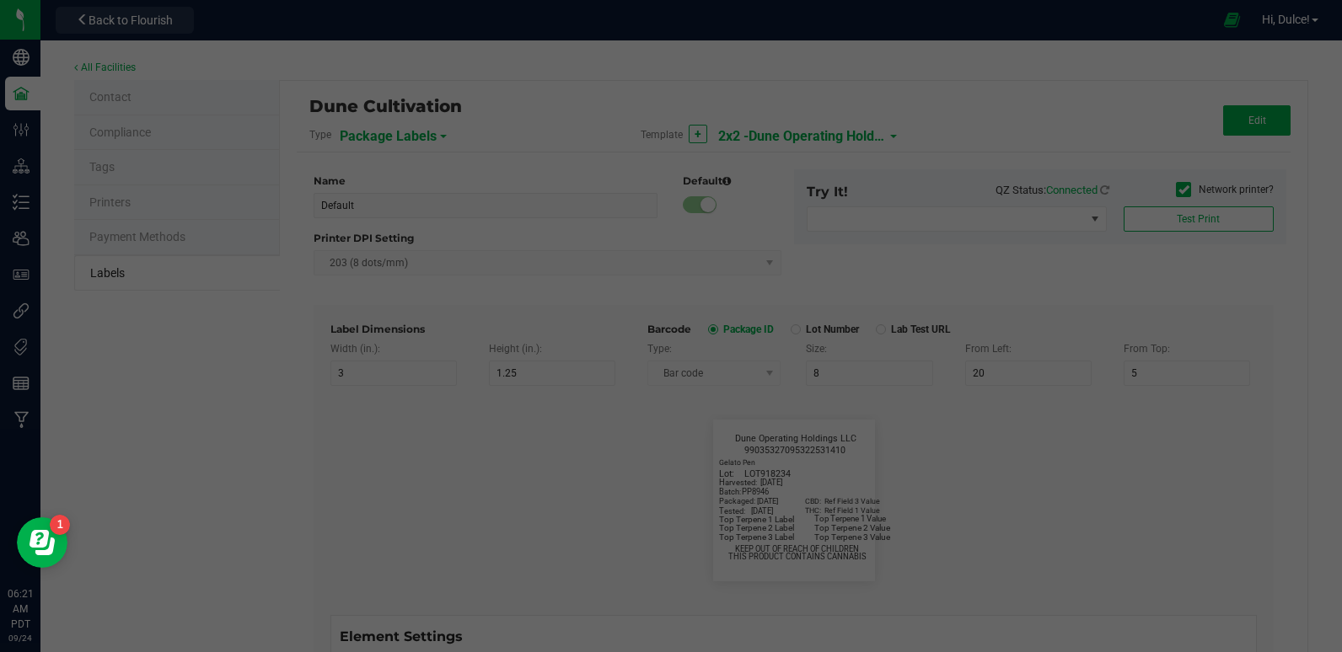
type input "Top Terpene 1 Value"
type input "Top Terpene 2 Label"
type input "35"
type input "7.5"
type input "2"
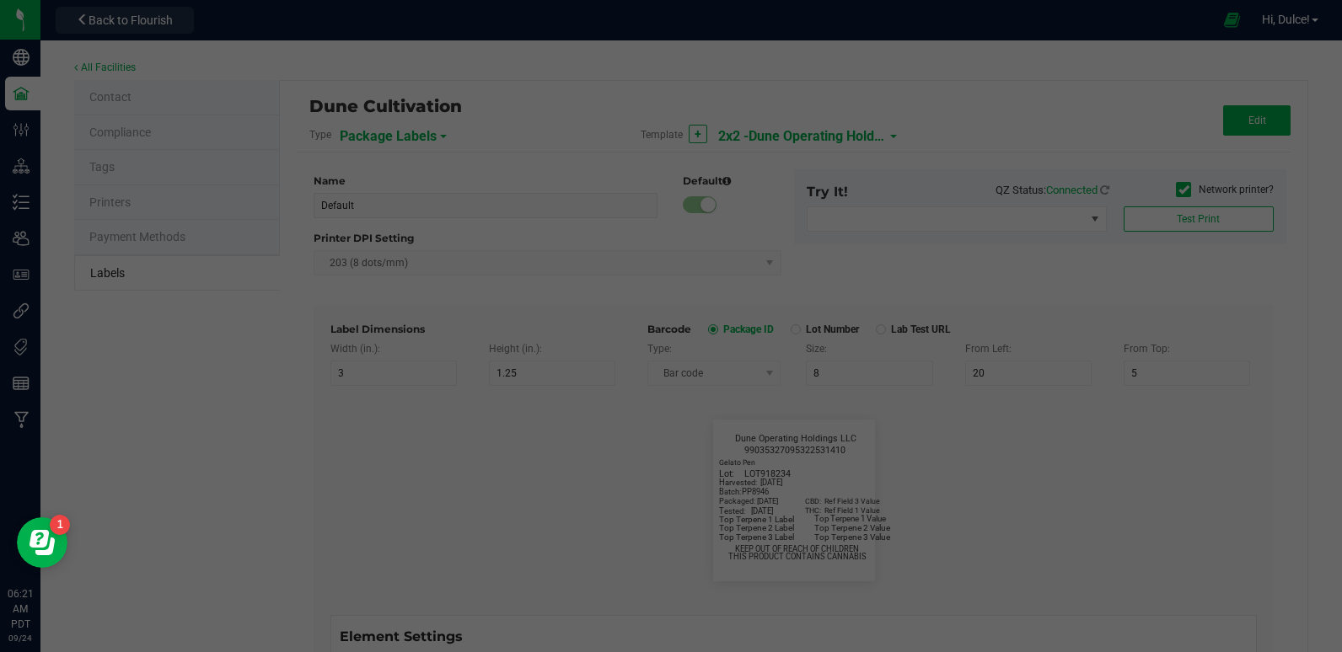
type input "32"
type input "Top Terpene 2 Label"
type input "Top Terpene 2 Value"
type input "35"
type input "7.5"
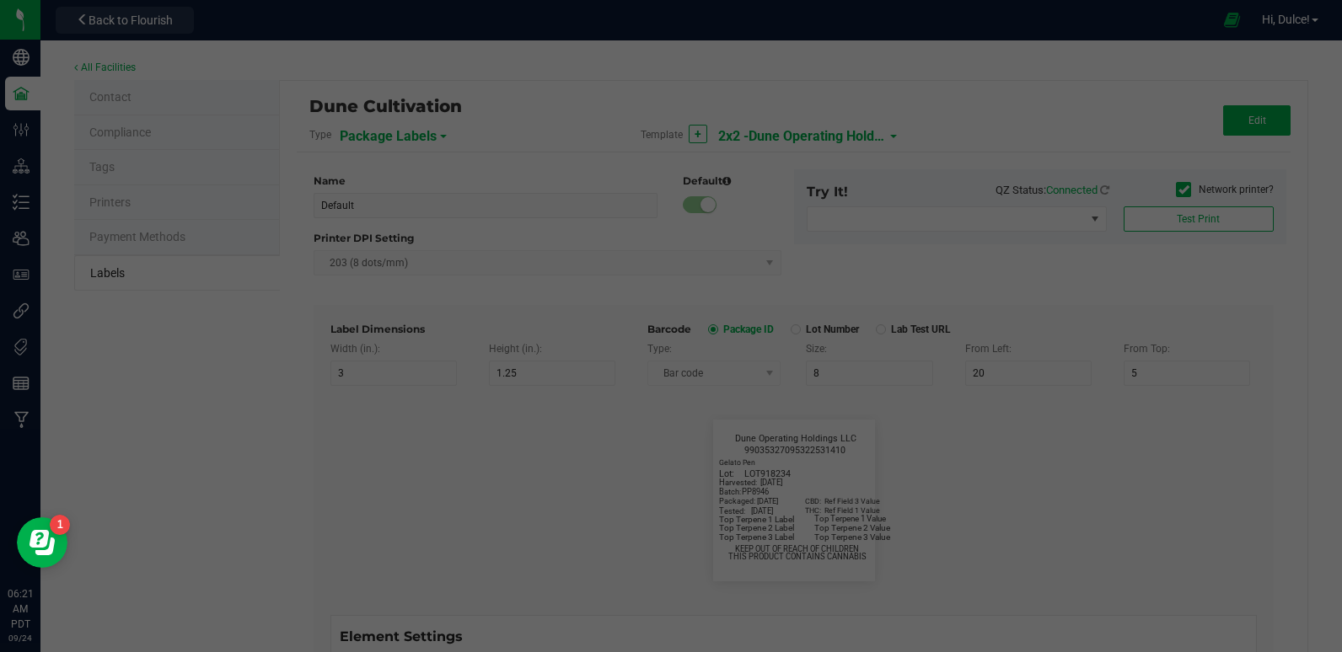
type input "32"
type input "Top Terpene 2 Value"
type input "Top Terpene 3 Label"
type input "35"
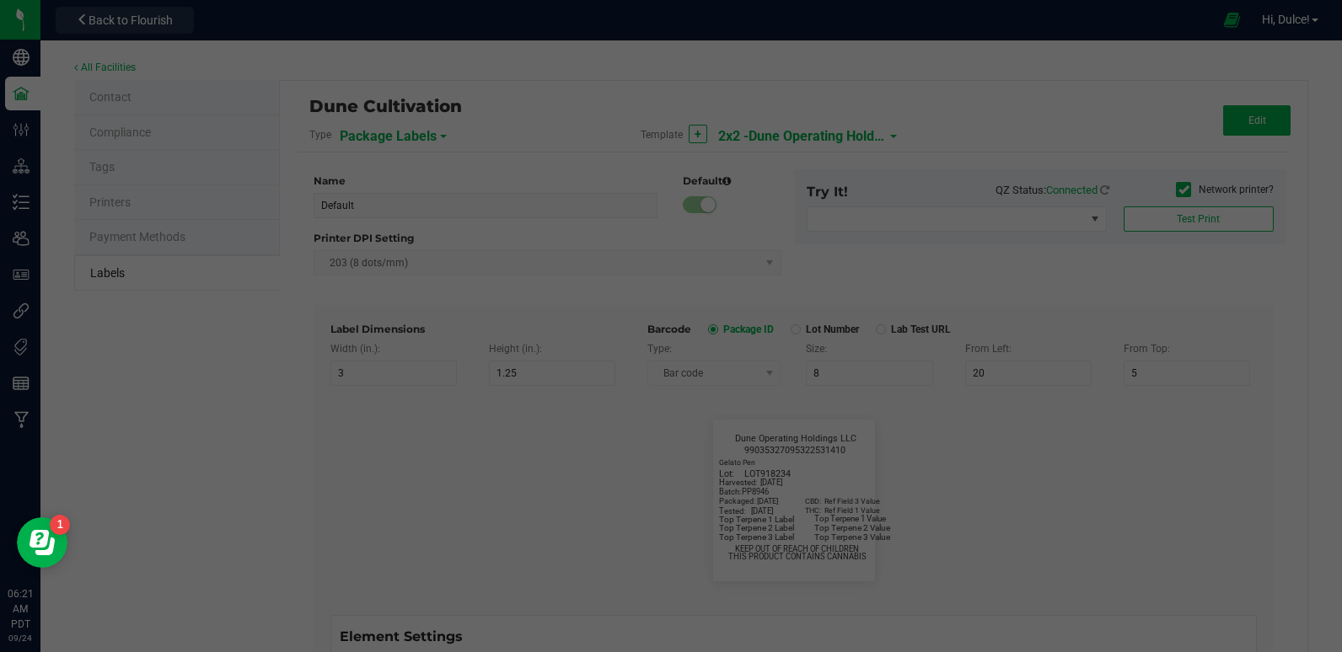
type input "7.5"
type input "2"
type input "35"
type input "Top Terpene 3 Label"
type input "Top Terpene 3 Value"
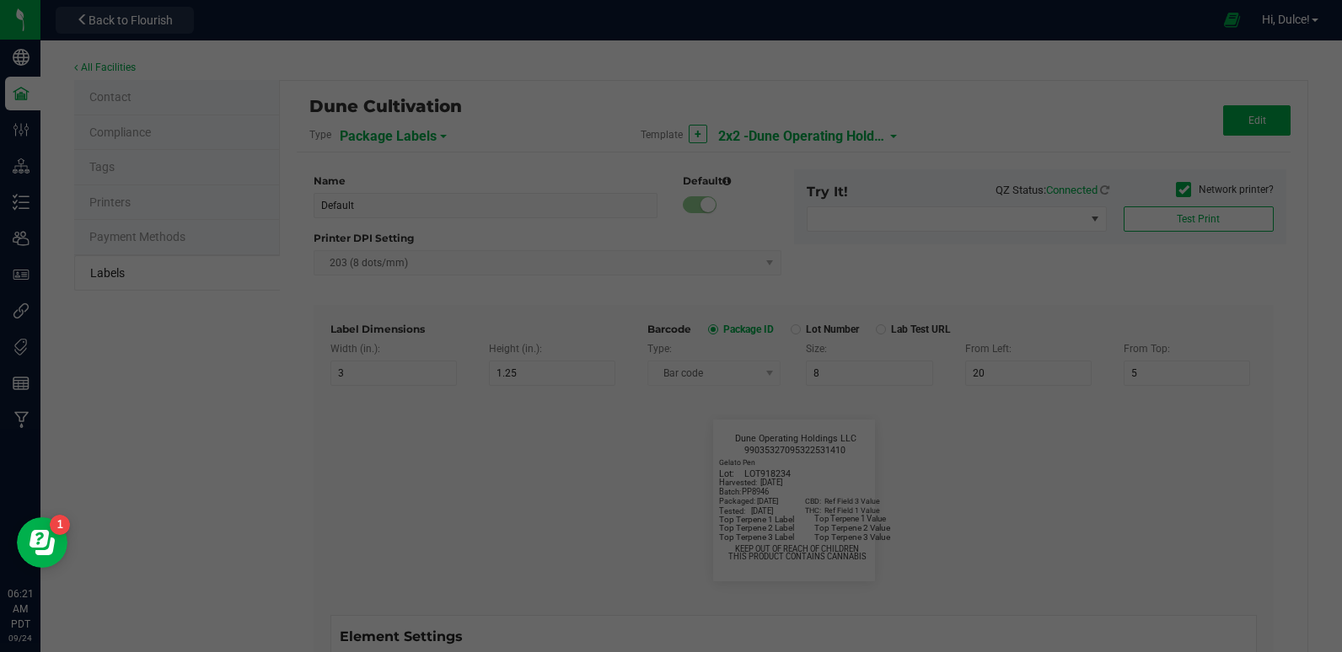
type input "35"
type input "7.5"
type input "31.9"
type input "35"
type input "Top Terpene 3 Value"
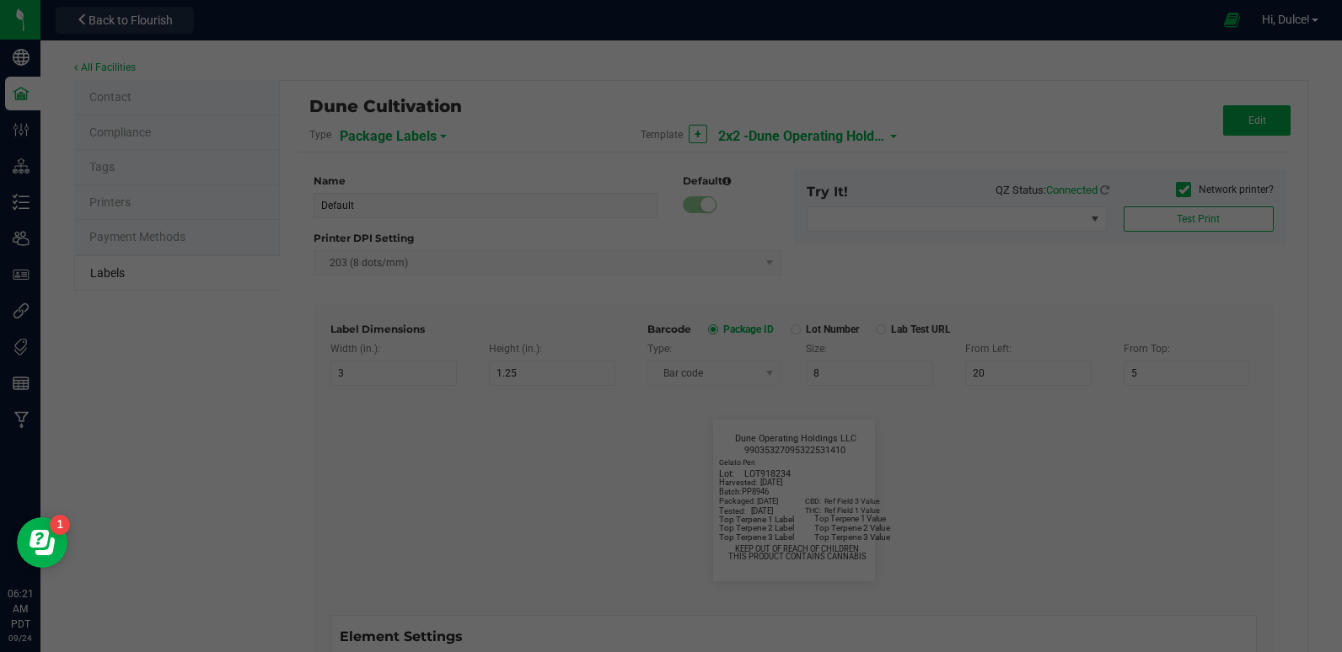
type input "Example"
type input "10"
type input "7"
type input "39"
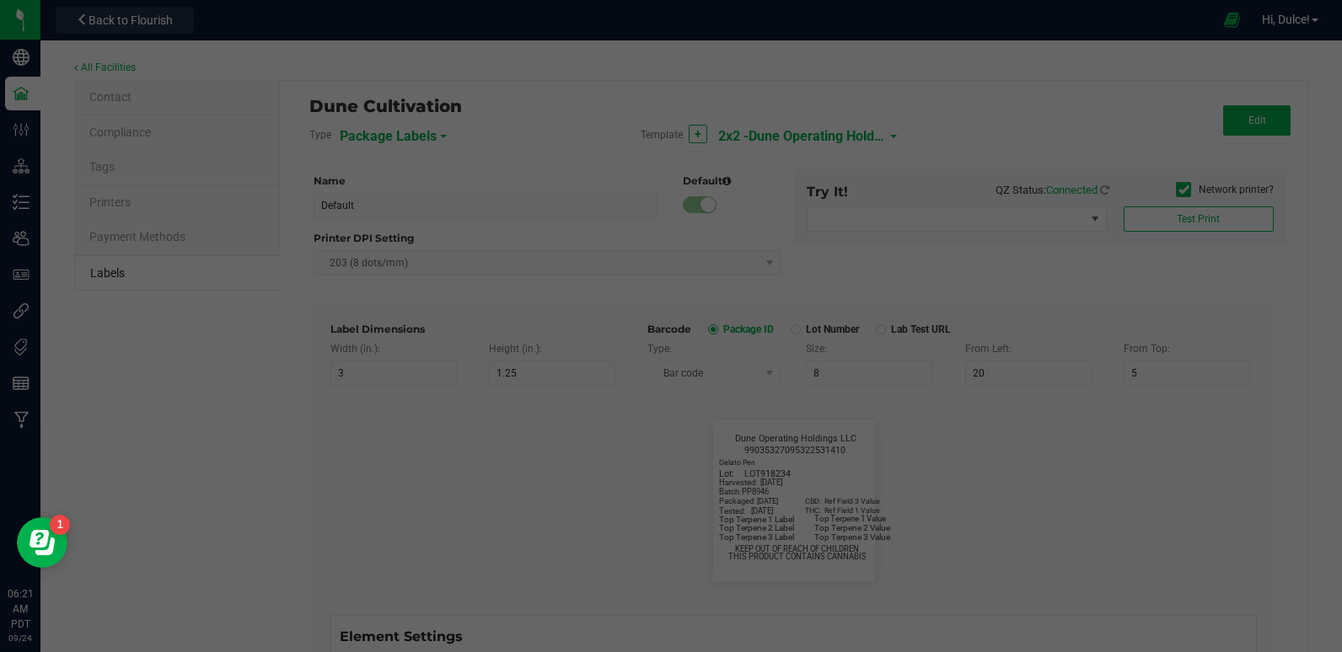
type input "KEEP OUT OF REACH OF CHILDREN"
type input "Example"
type input "10"
type input "7"
type input "41.2"
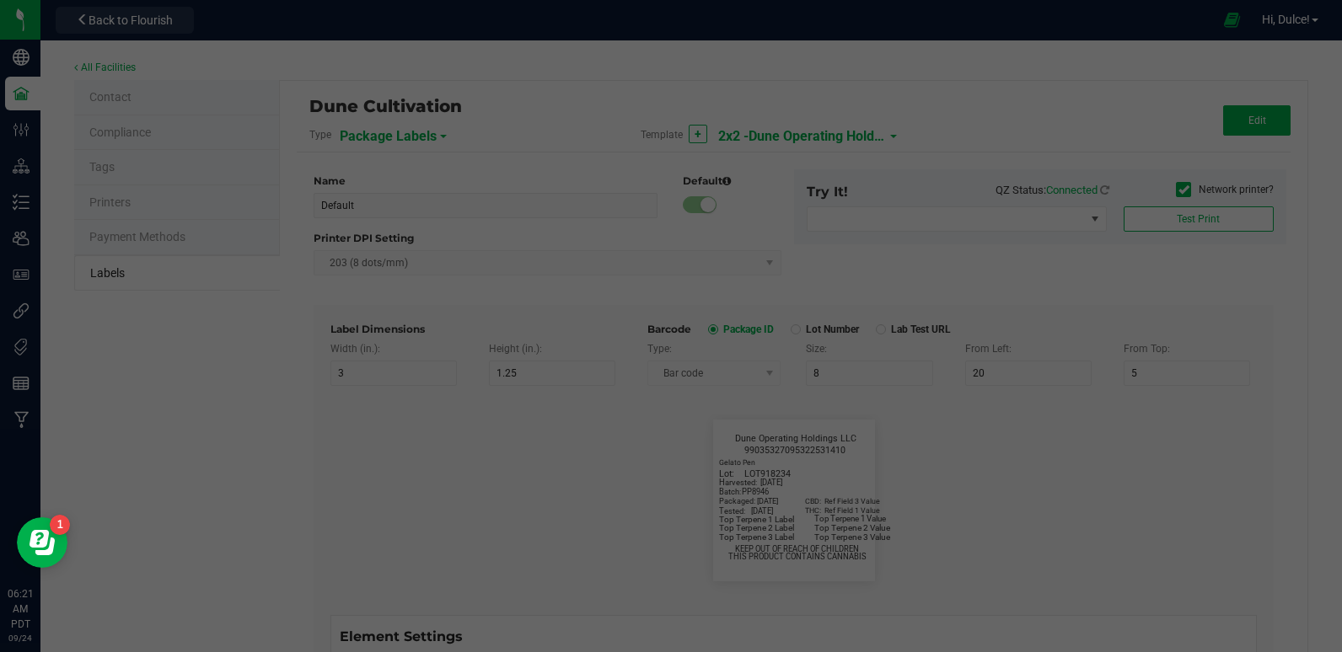
type input "THIS PRODUCT CONTAINS CANNABIS"
type input "Example"
type input "10"
type input "7"
type input "4"
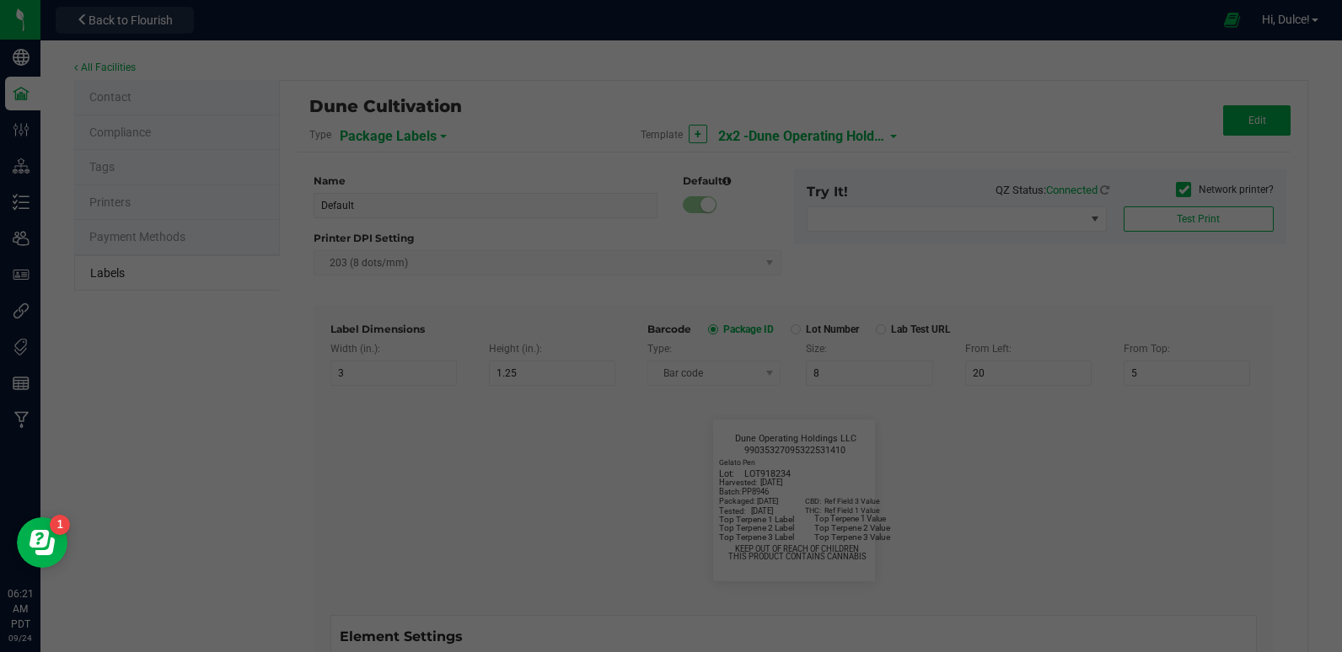
type input "Dune Operating Holdings LLC"
type input "Example"
type input "10"
type input "7.75"
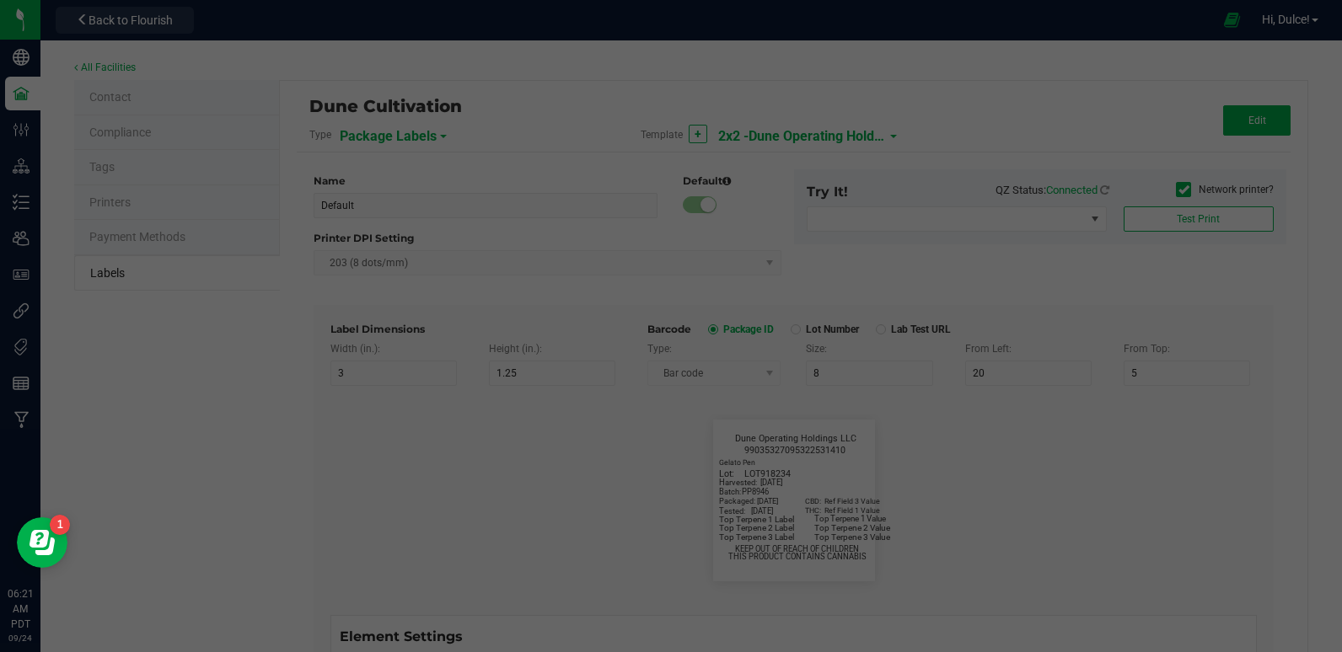
type input "99035327095322531410"
type input "Batch:"
type input "7"
type input "2"
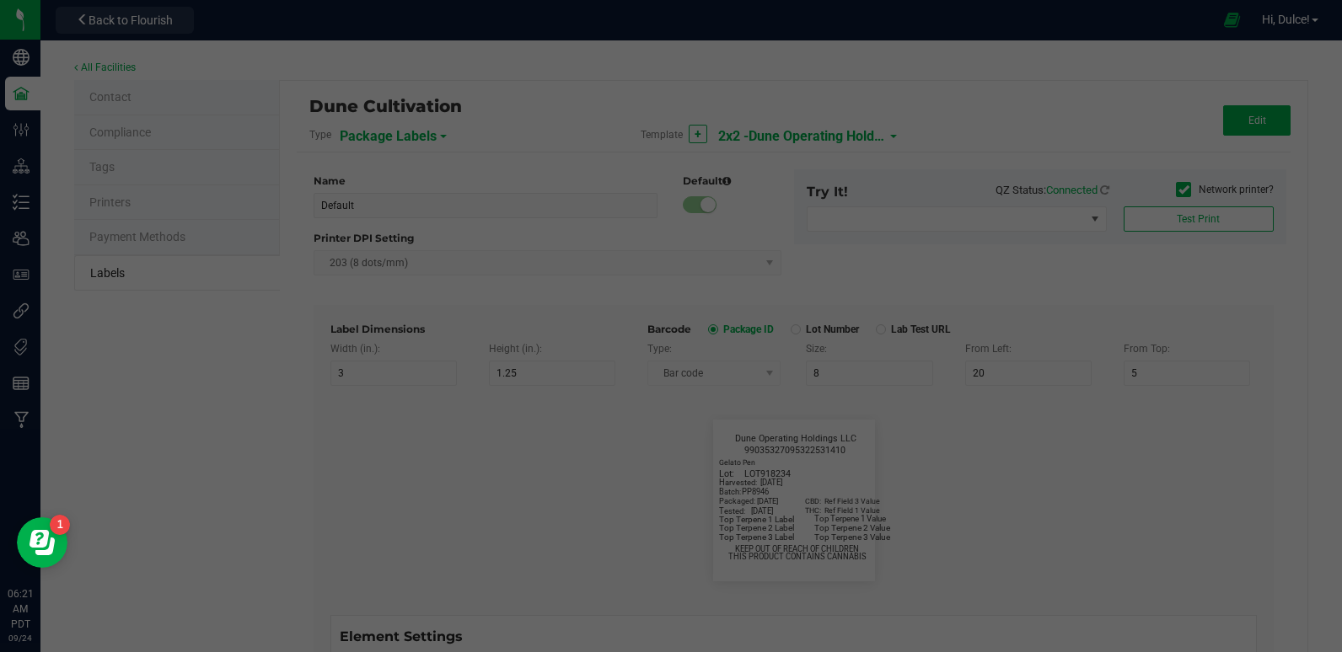
type input "21"
type input "PP8946"
type input "Tested:"
type input "10"
type input "7"
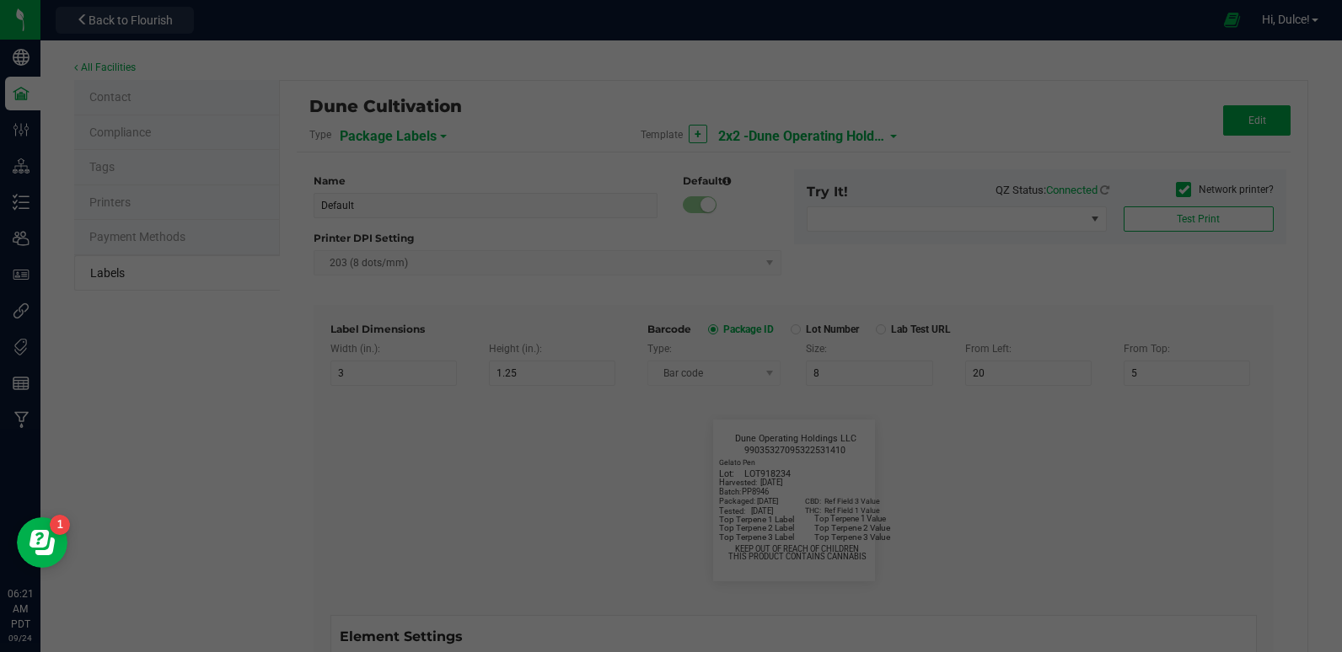
type input "2"
type input "27"
type input "2023-04-20"
type input "Harvested:"
type input "13"
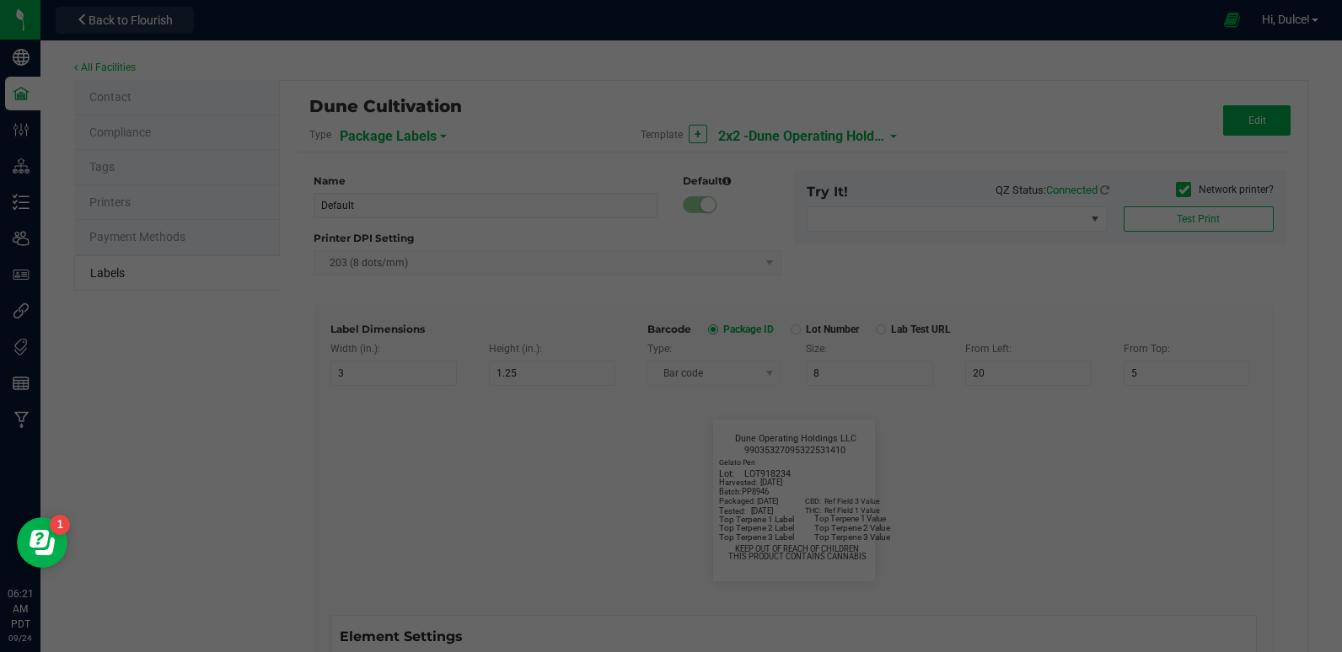
type input "7"
type input "2"
type input "18"
type input "[DATE]"
type input "Package ID"
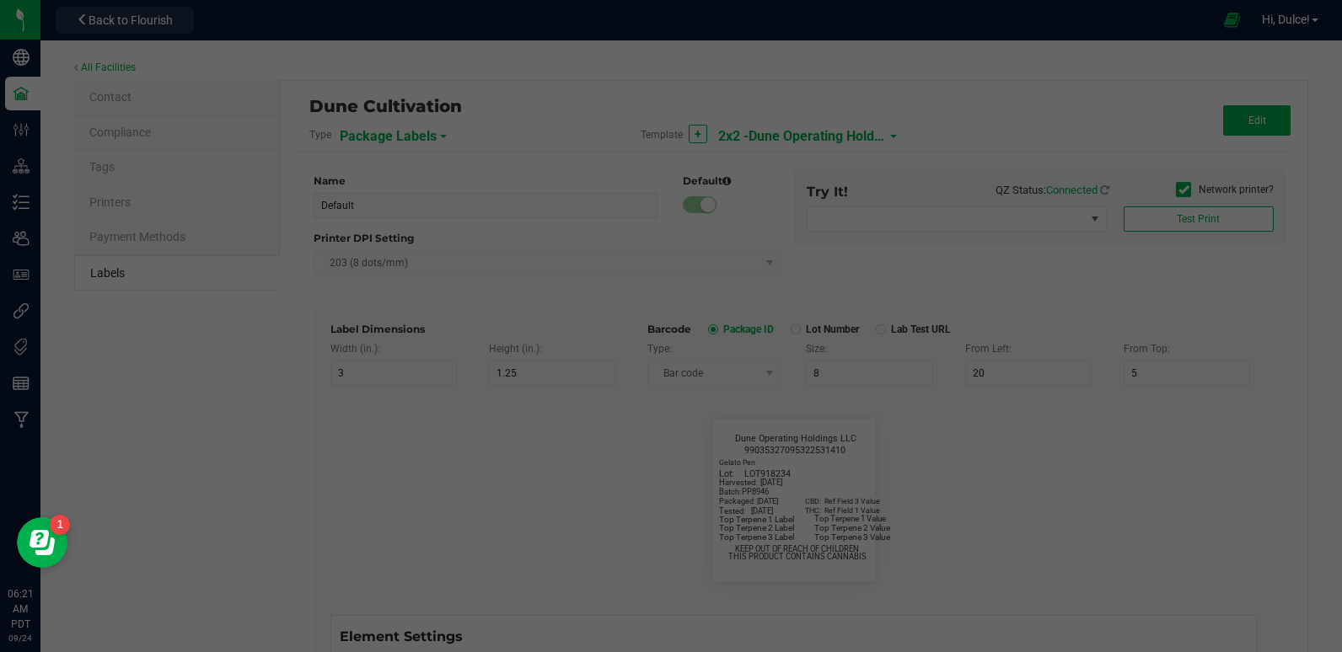
type input "25"
type input "10"
type input "5"
type input "CADMODS-20230420-096"
type input "Strain"
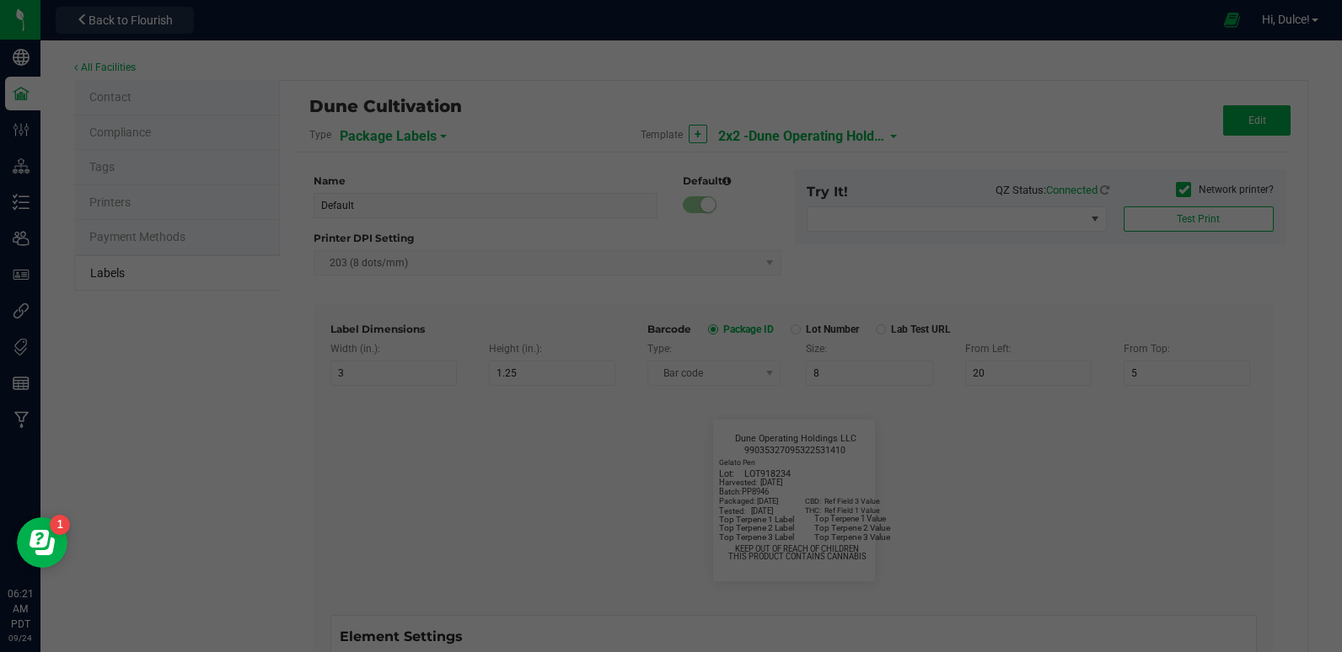
type input "25"
type input "10"
type input "15"
type input "Gelato"
type input "Size"
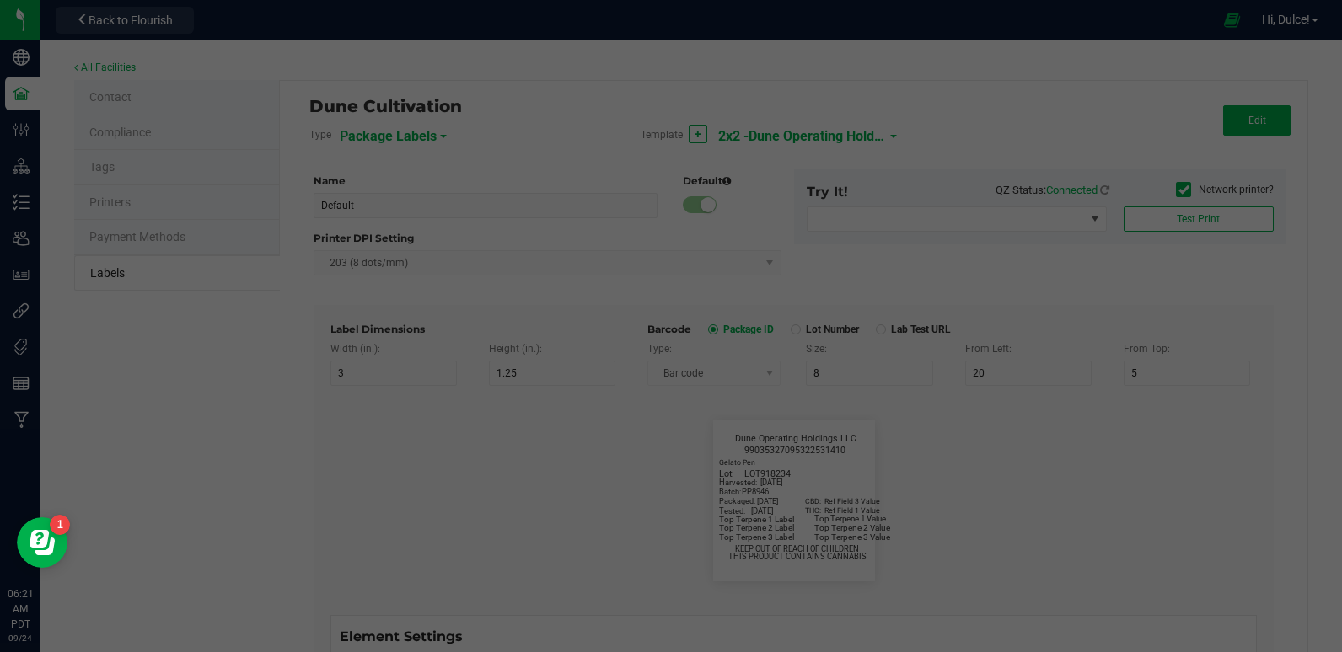
type input "25"
type input "10"
type input "20"
type input "44 ea"
type input "SKU"
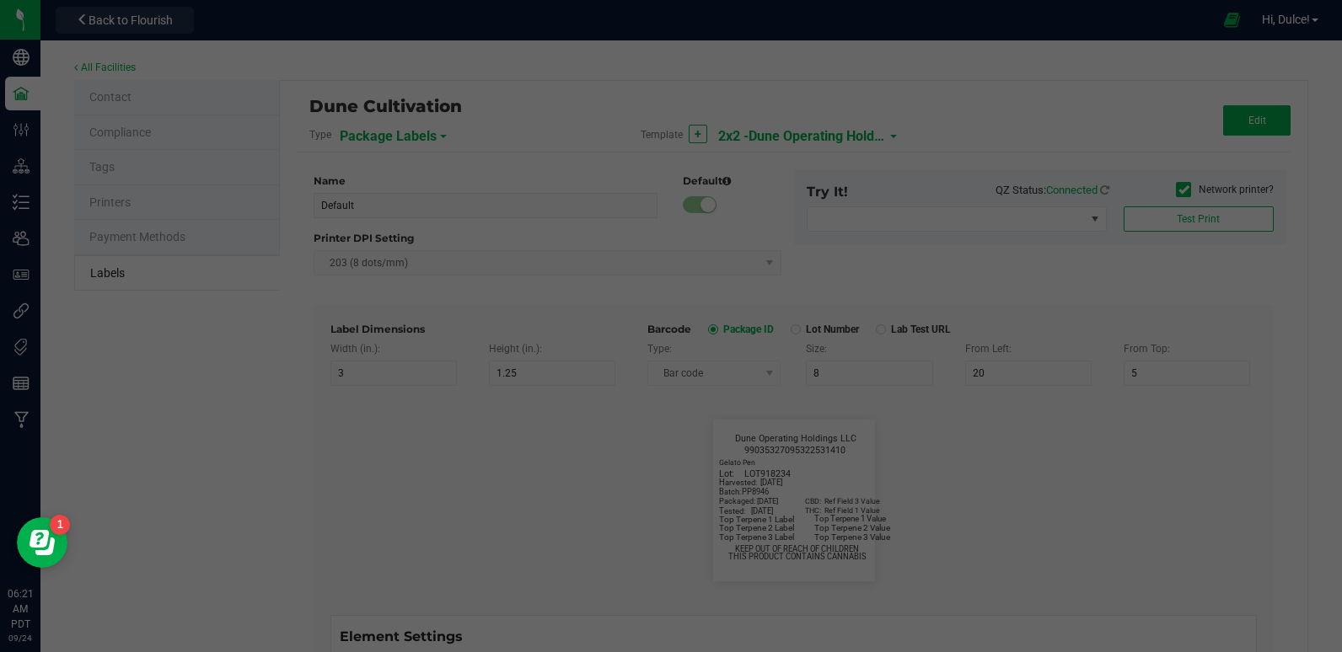
type input "25"
type input "10"
type input "42P017"
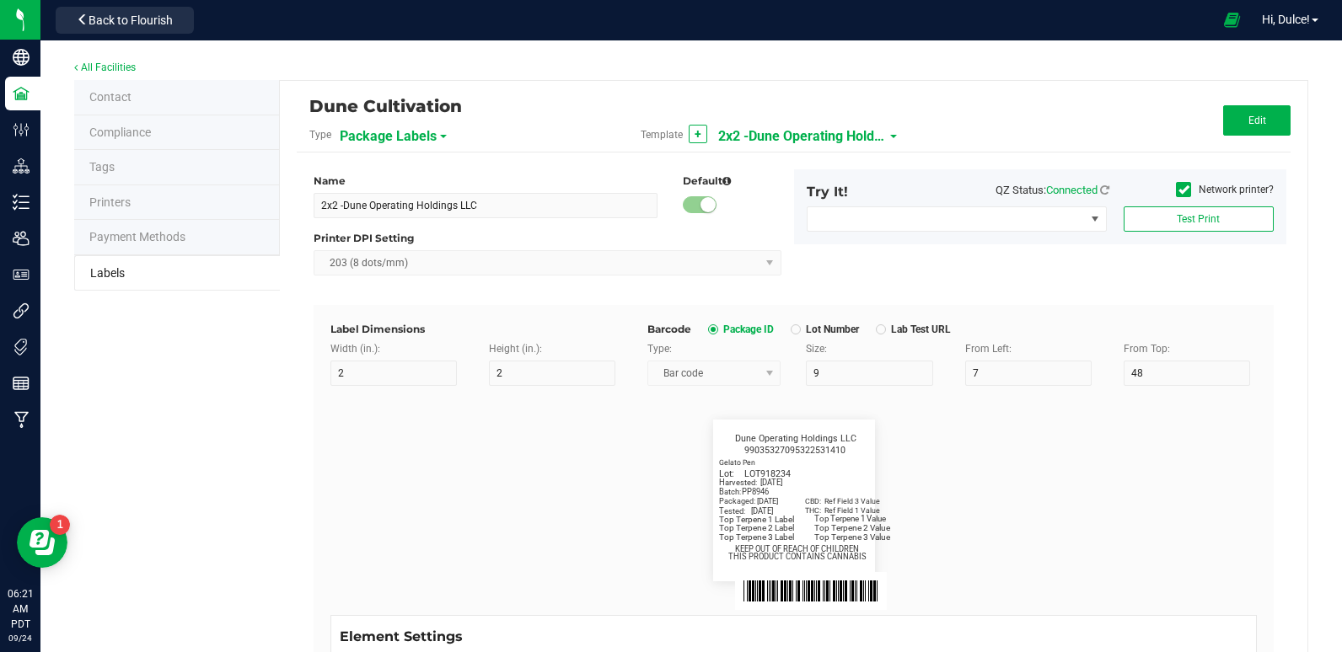
click at [813, 142] on span "2x2 -Dune Operating Holdings LLC" at bounding box center [802, 136] width 169 height 29
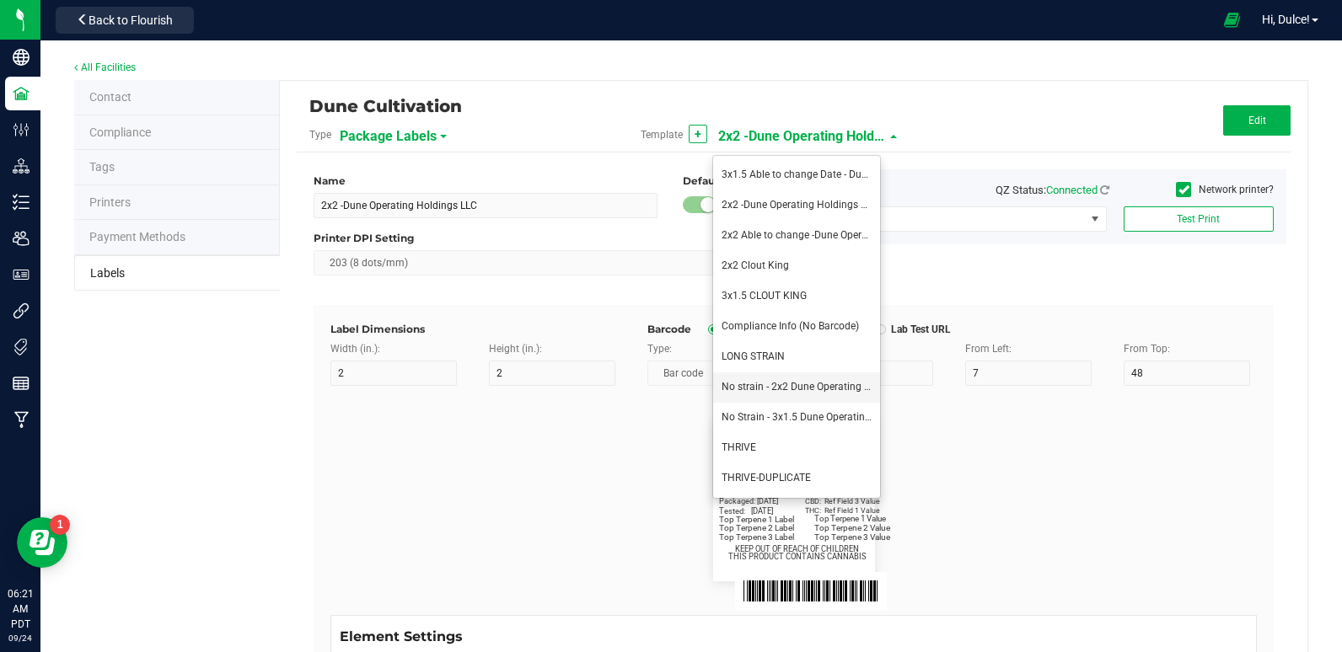
click at [778, 387] on span "No strain - 2x2 Dune Operating Holdings LLC" at bounding box center [823, 387] width 203 height 12
type input "No strain - 2x2 Dune Operating Holdings LLC"
type input "Packaged:"
type input "12"
type input "8"
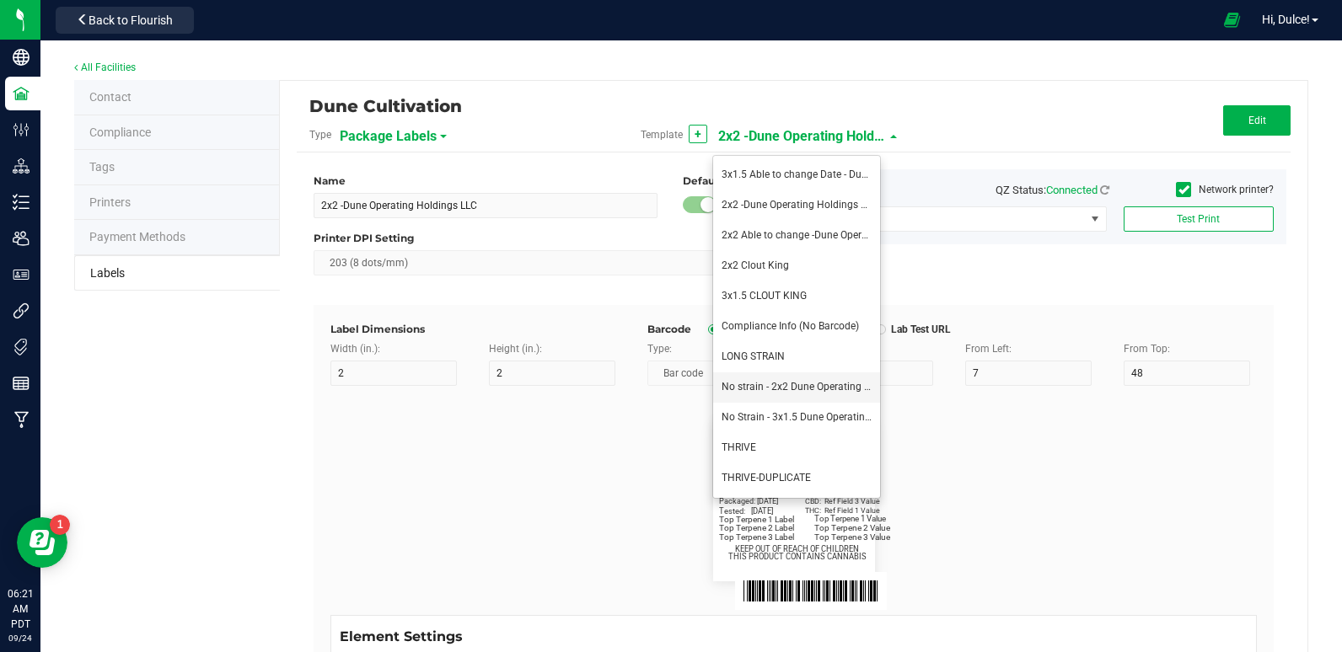
type input "24"
type input "4/20/2023"
type input "Lot:"
type input "8"
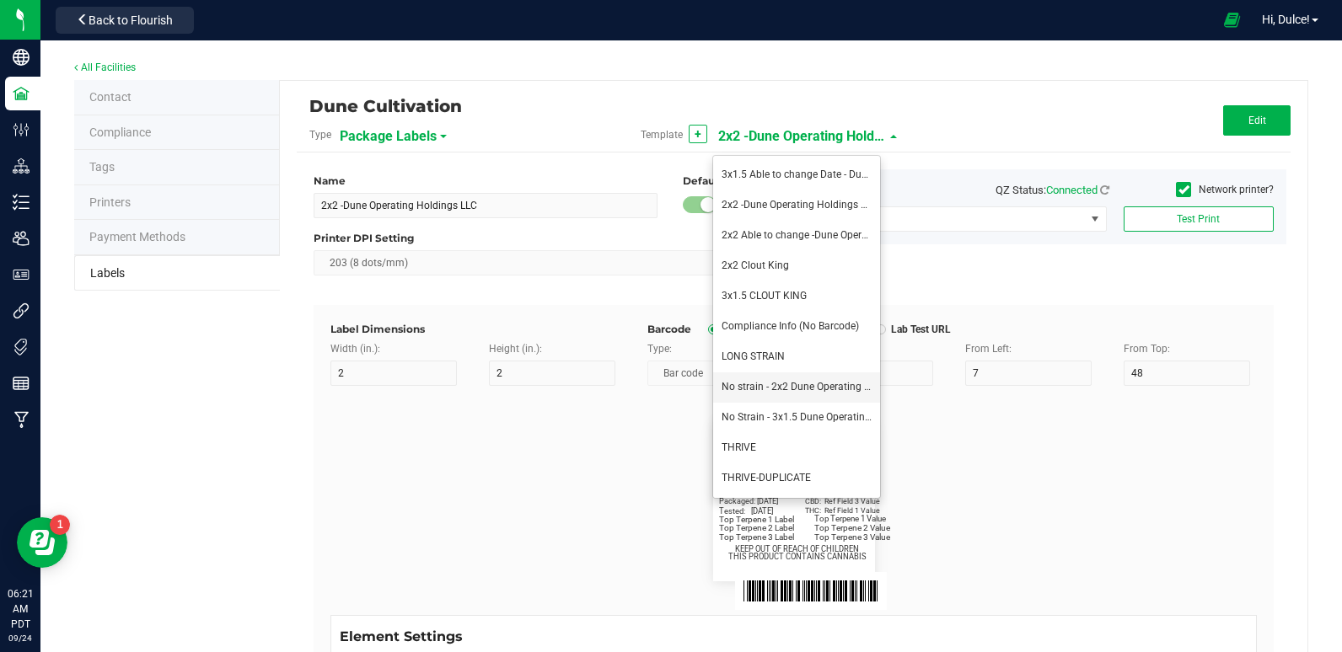
type input "15"
type input "LOT918234"
type input "THC:"
type input "6"
type input "7"
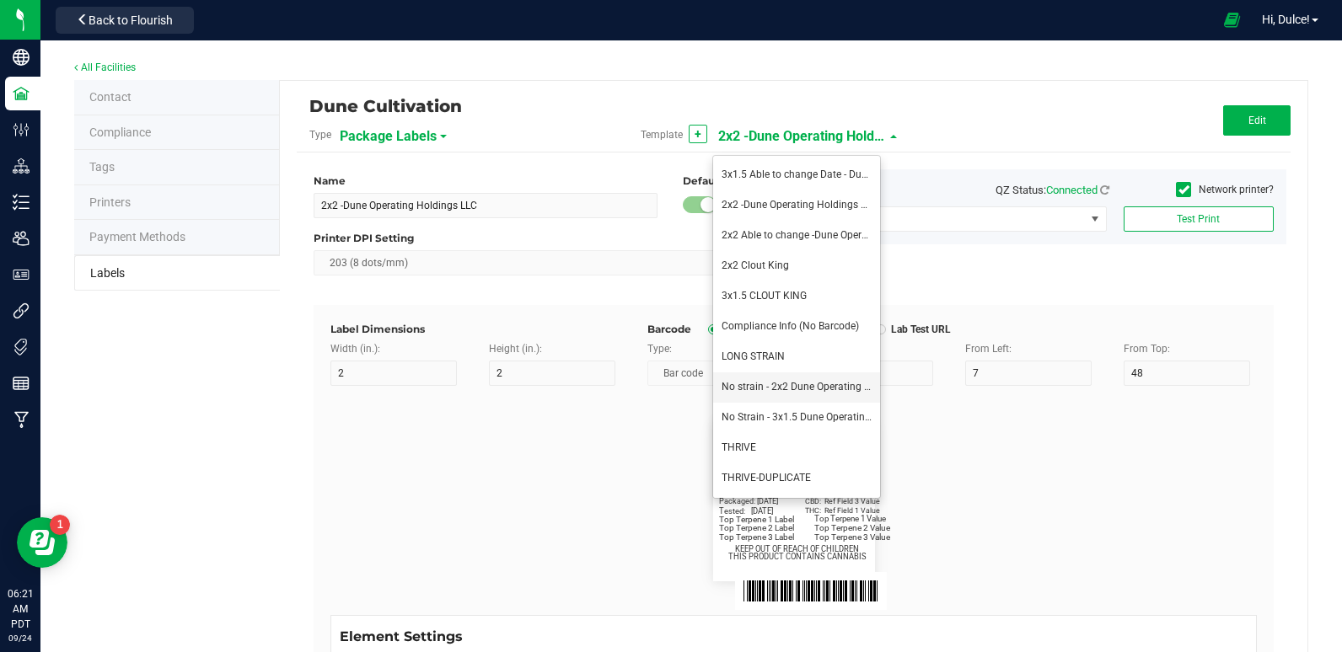
type input "32"
type input "27"
type input "Ref Field 1 Value"
type input "CBD:"
type input "7"
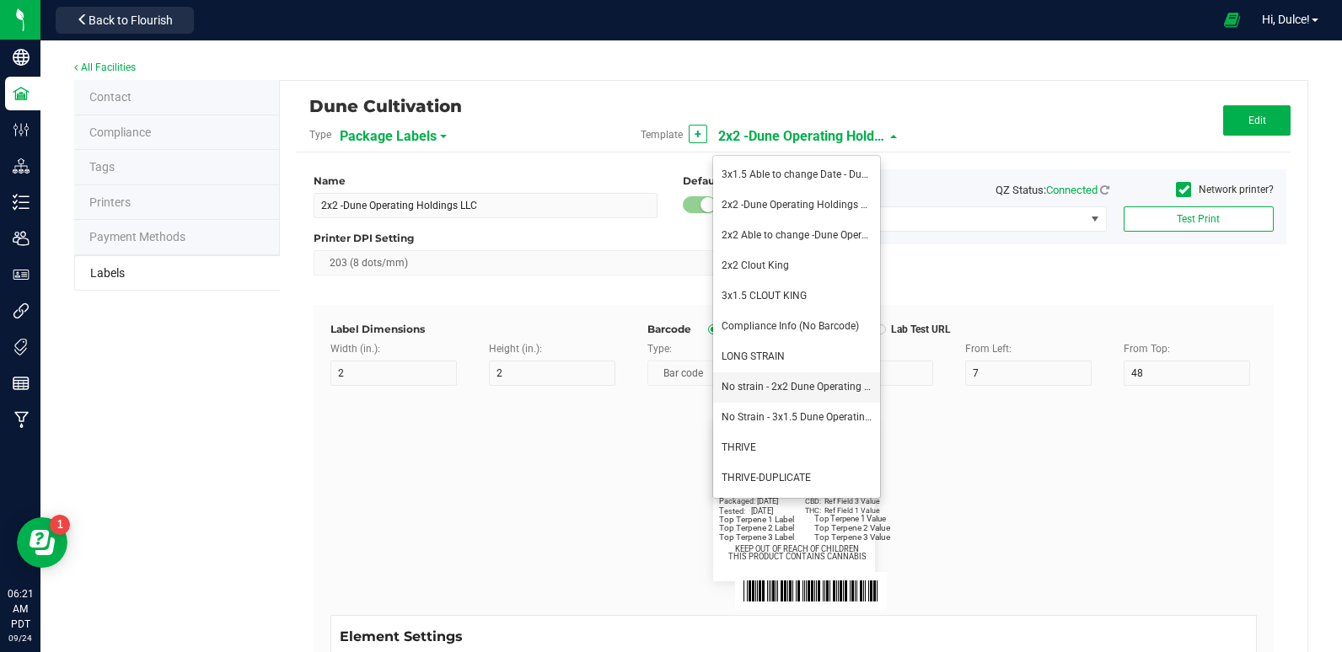
type input "31"
type input "24"
type input "Ref Field 3 Value"
type input "Top Terpene 1 Label"
type input "35"
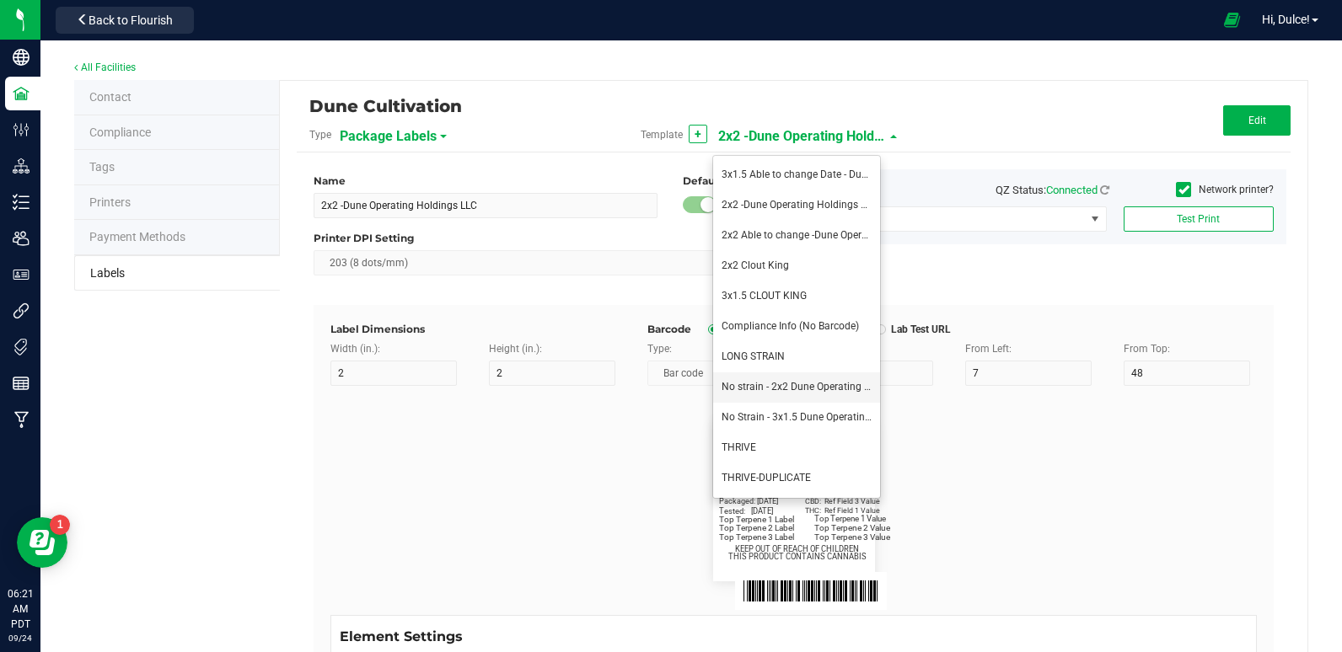
type input "8"
type input "2"
type input "30"
type input "Top Terpene 1 Label"
type input "Top Terpene 1 Value"
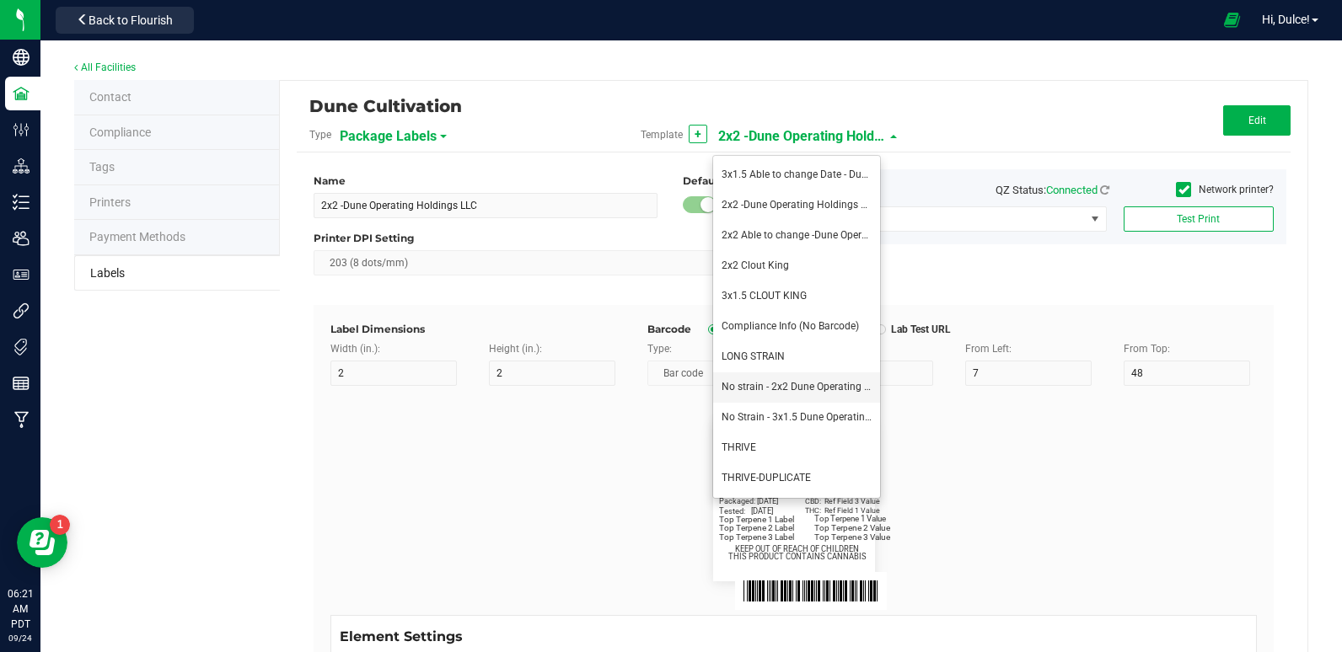
type input "8"
type input "36"
type input "30"
type input "Top Terpene 1 Value"
type input "Top Terpene 2 Label"
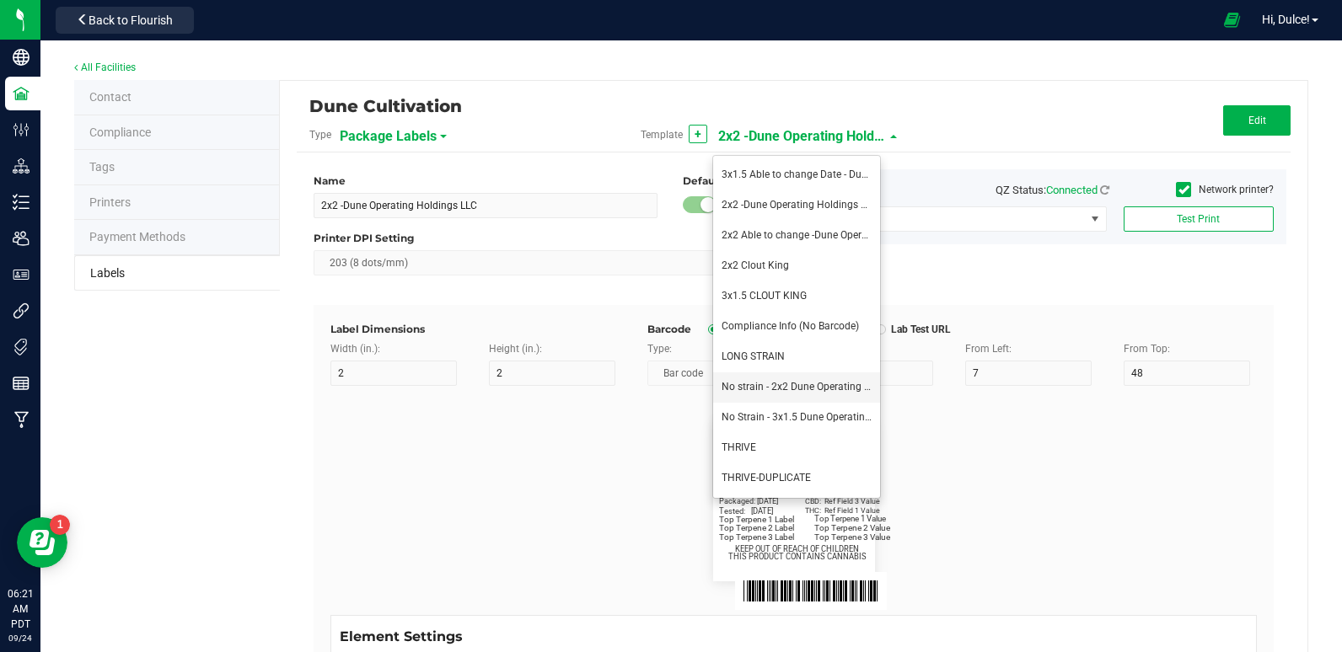
type input "8"
type input "2"
type input "33"
type input "Top Terpene 2 Label"
type input "Top Terpene 2 Value"
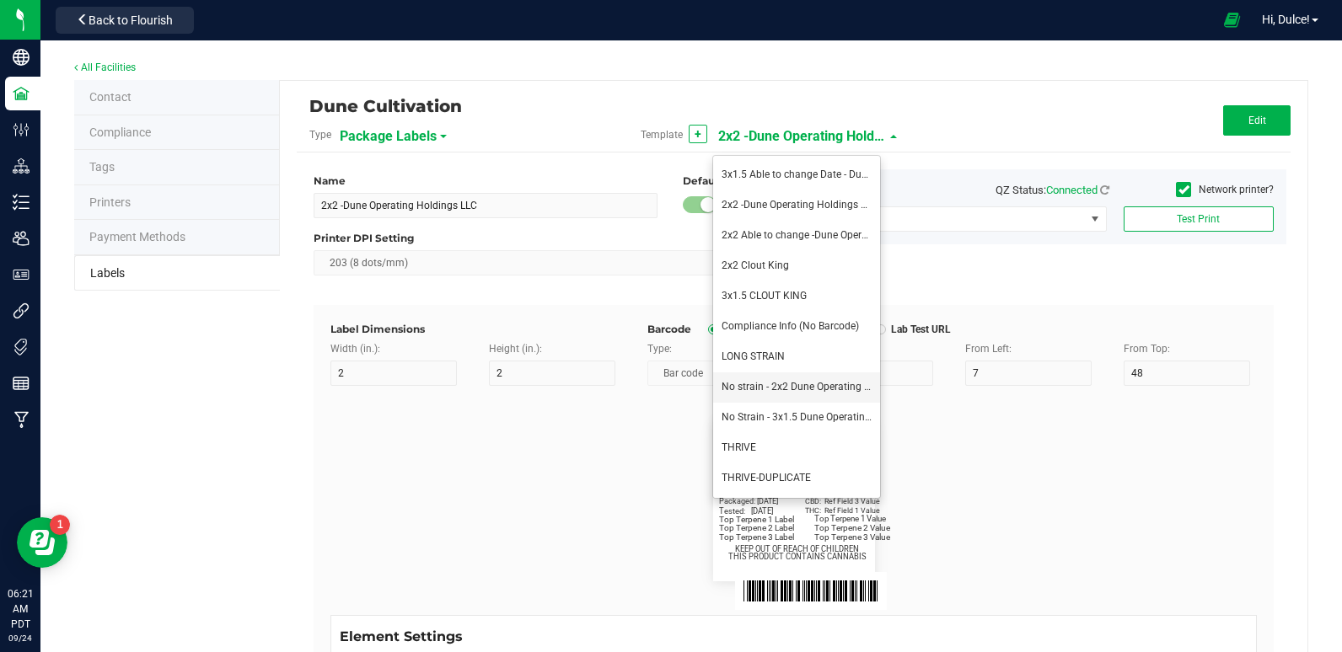
type input "8"
type input "36"
type input "33"
type input "Top Terpene 2 Value"
type input "Top Terpene 3 Label"
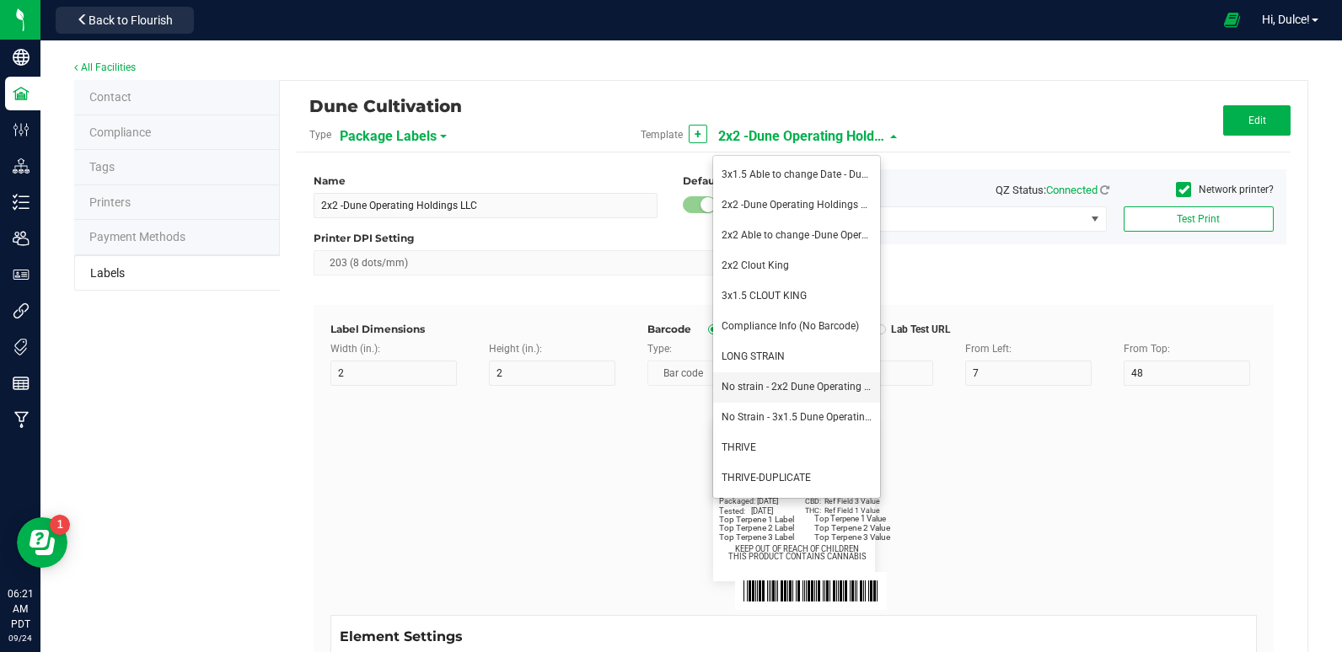
type input "8"
type input "2"
type input "36"
type input "Top Terpene 3 Label"
type input "Top Terpene 3 Value"
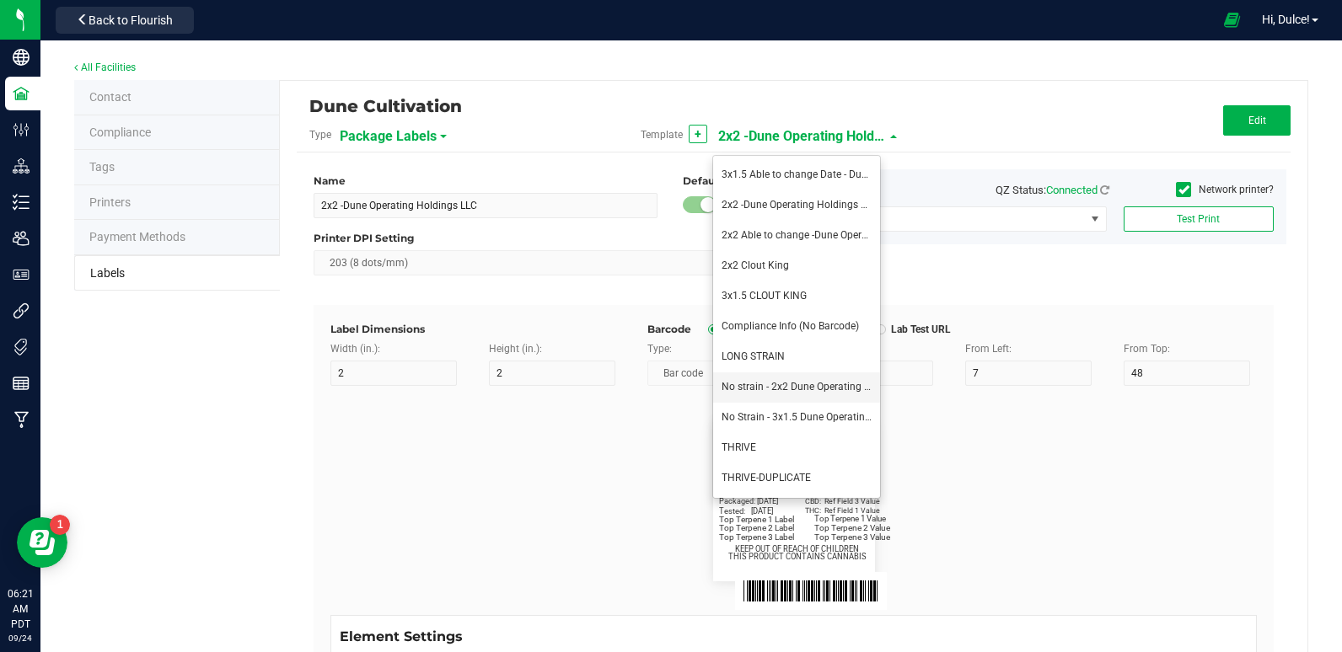
type input "8"
type input "39"
type input "36"
type input "Top Terpene 3 Value"
type input "Example"
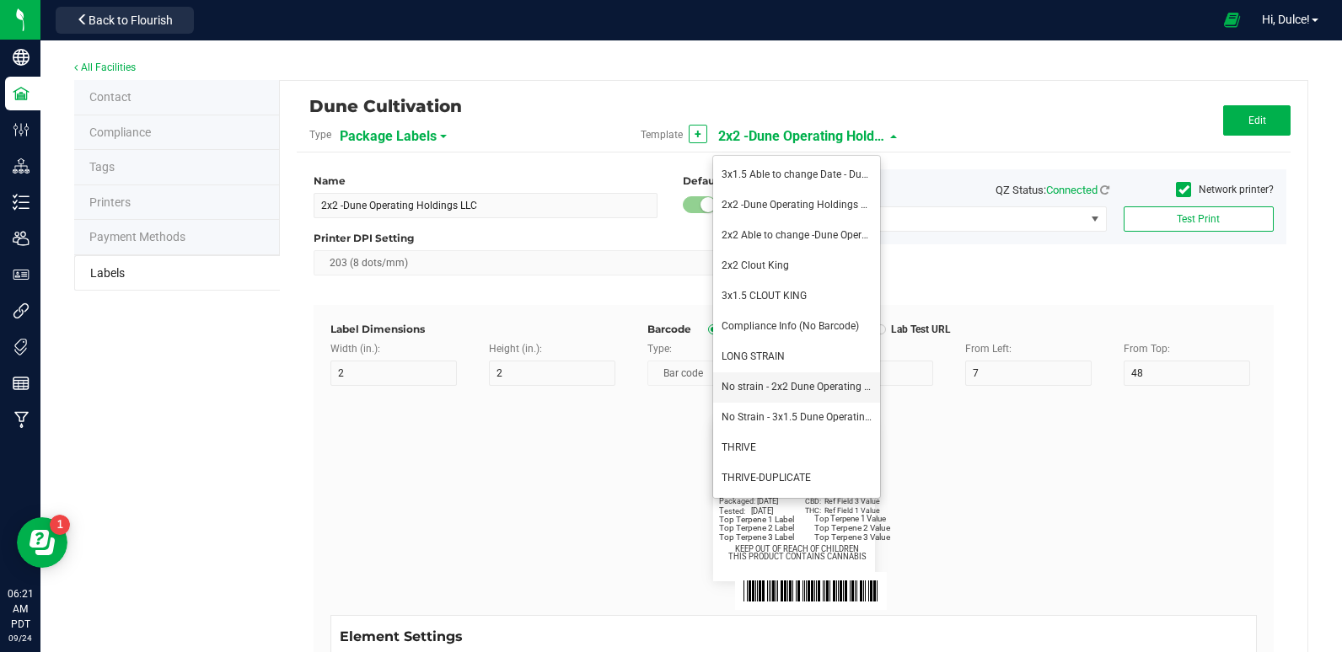
type input "10"
type input "7"
type input "8"
type input "39"
type input "KEEP OUT OF REACH OF CHILDREN"
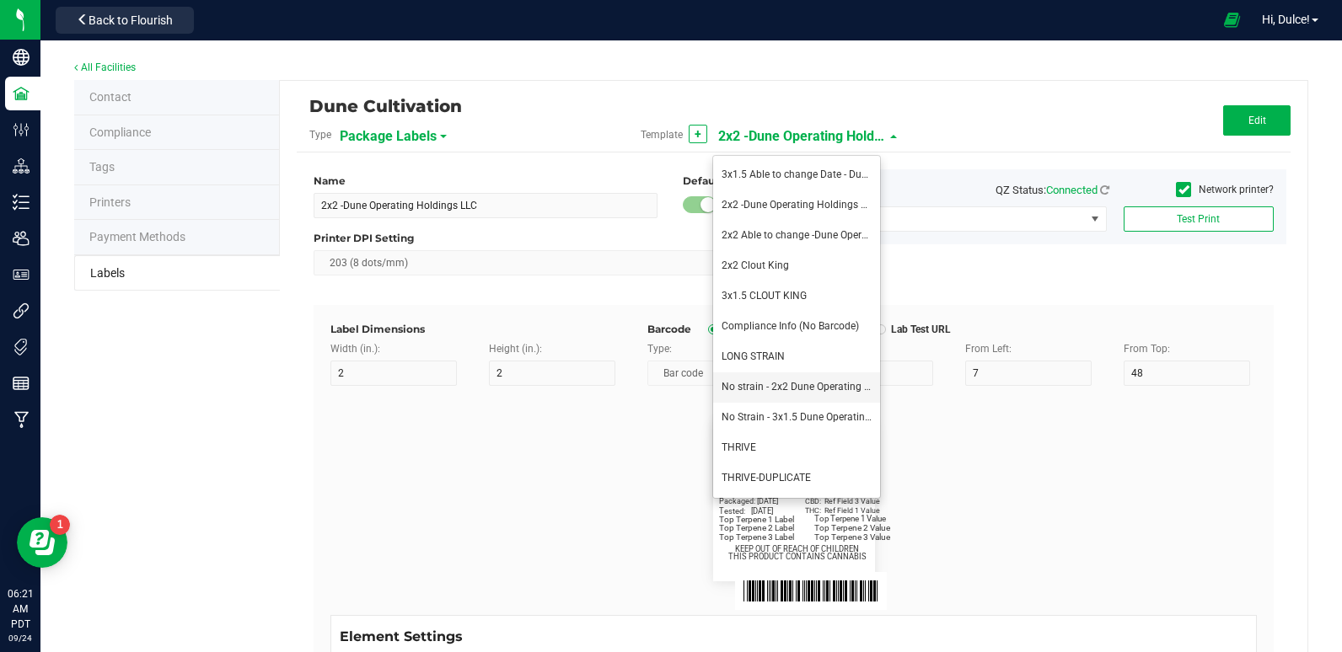
type input "41.2"
type input "THIS PRODUCT CONTAINS CANNABIS"
type input "8"
type input "7"
type input "4"
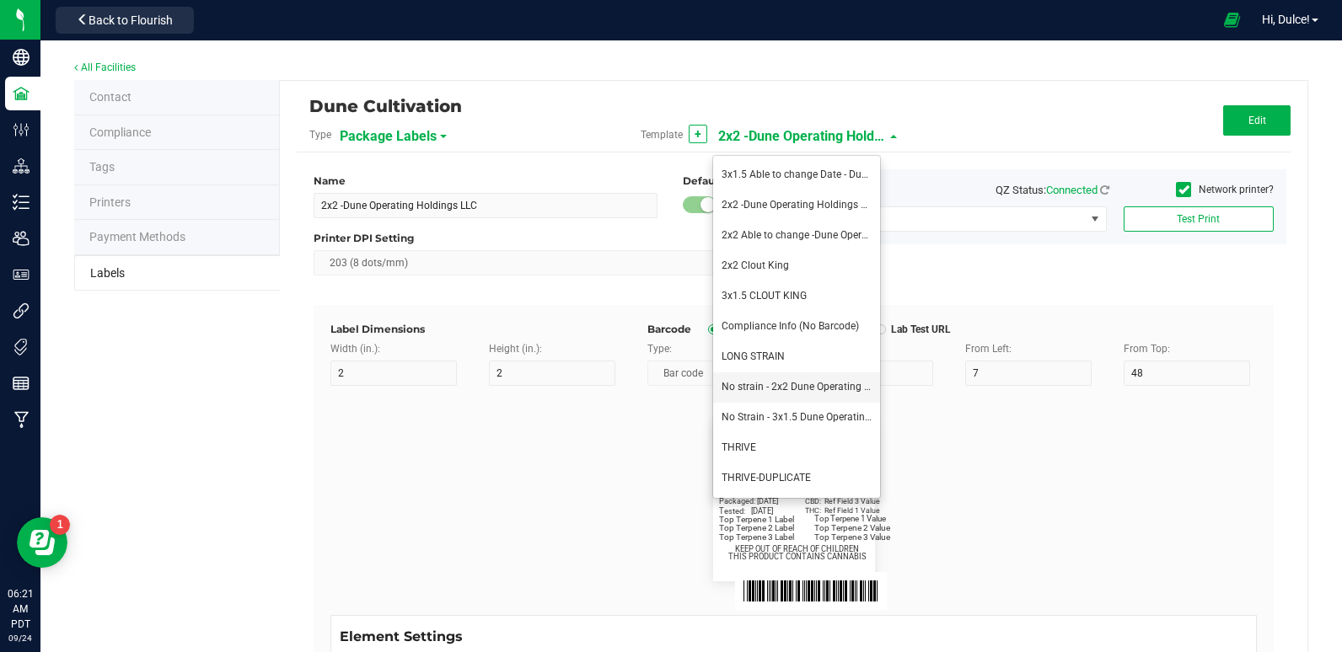
type input "Dune Operating Holdings LLC"
type input "11.5"
type input "7.75"
type input "99035327095322531410"
type input "Batch:"
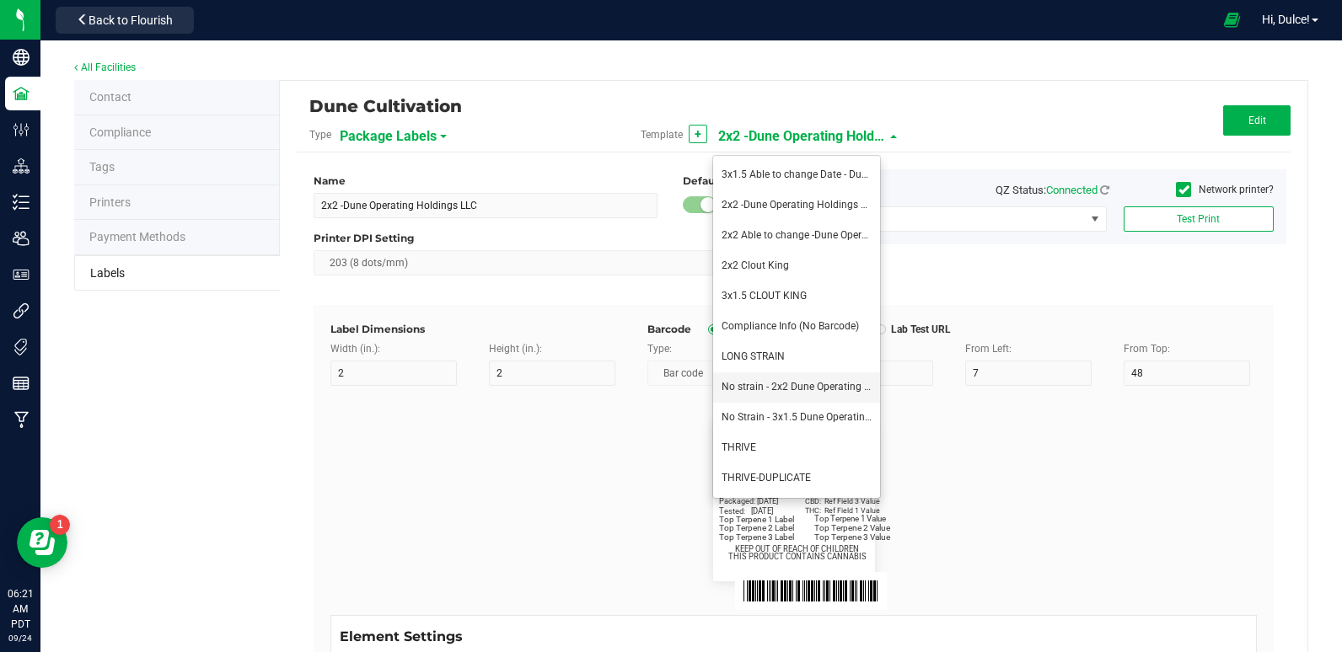
type input "7"
type input "2"
type input "21"
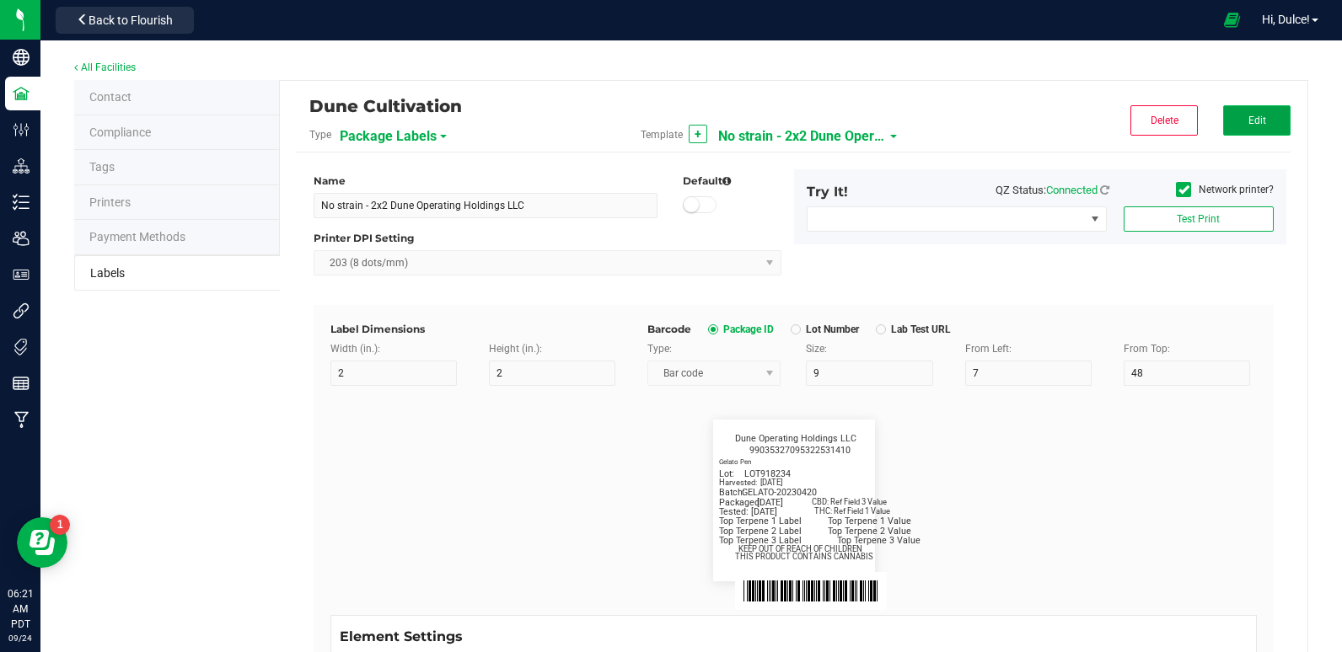
click at [1223, 131] on button "Edit" at bounding box center [1256, 120] width 67 height 30
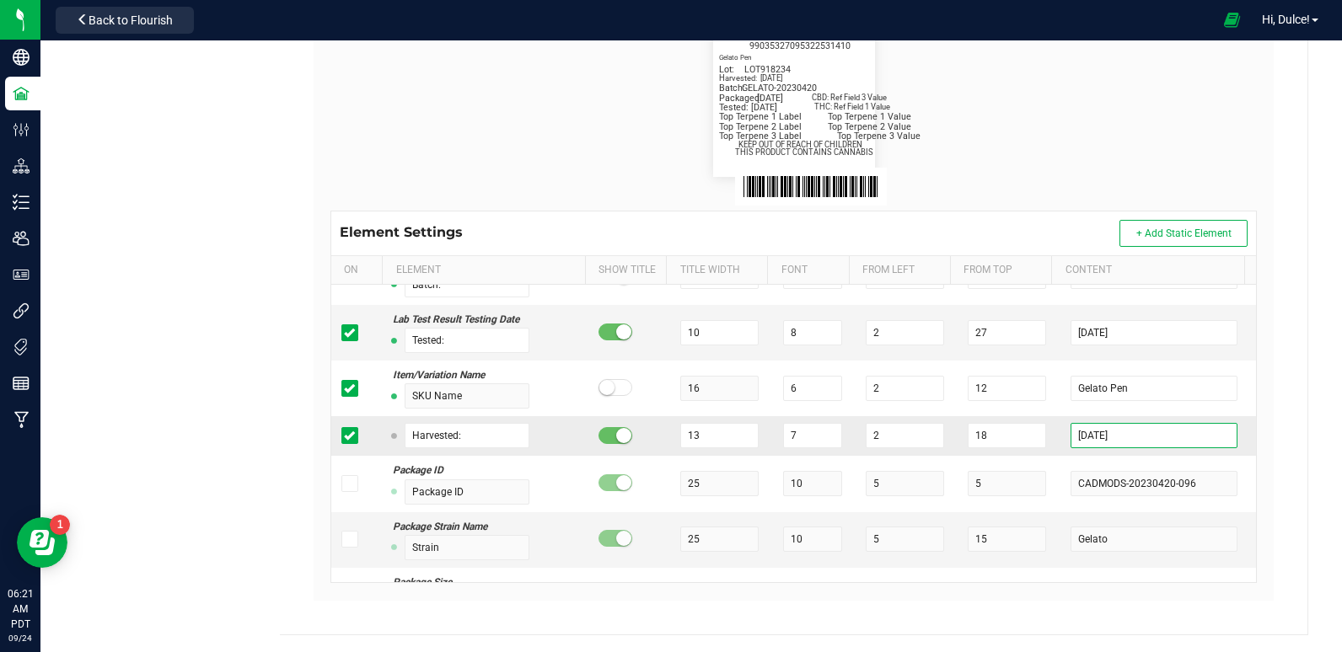
click at [1121, 440] on input "2025-05-19" at bounding box center [1153, 435] width 166 height 25
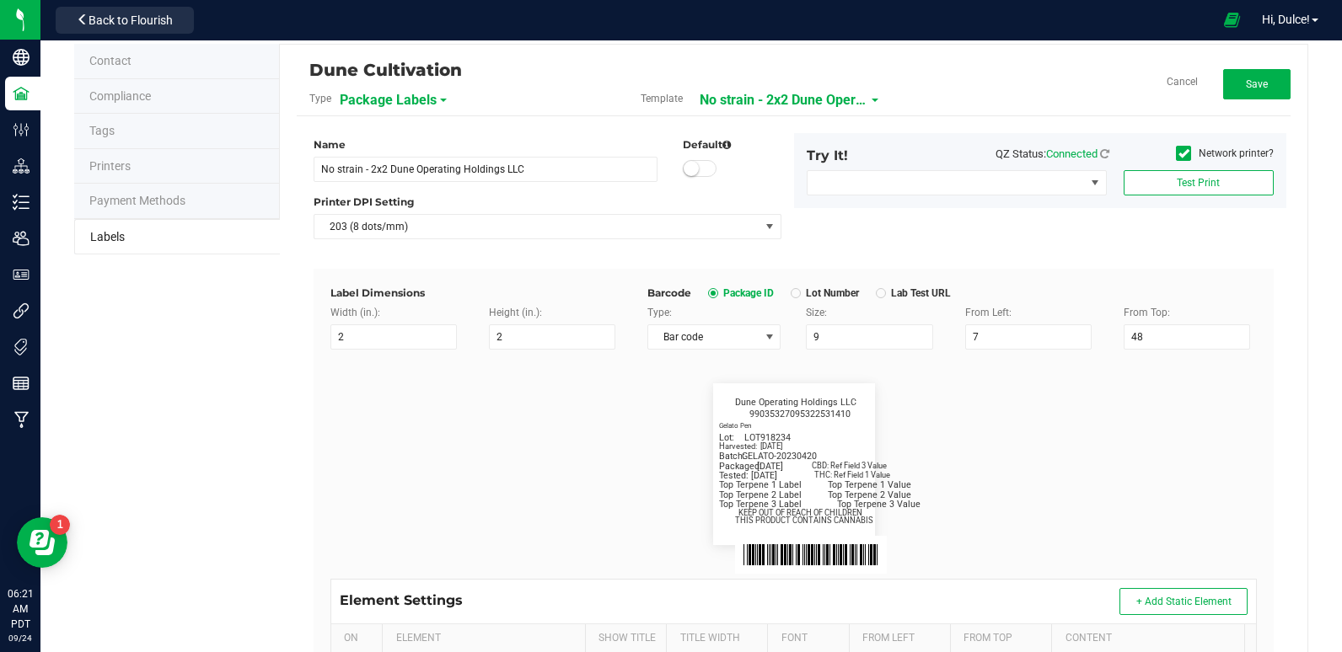
scroll to position [0, 0]
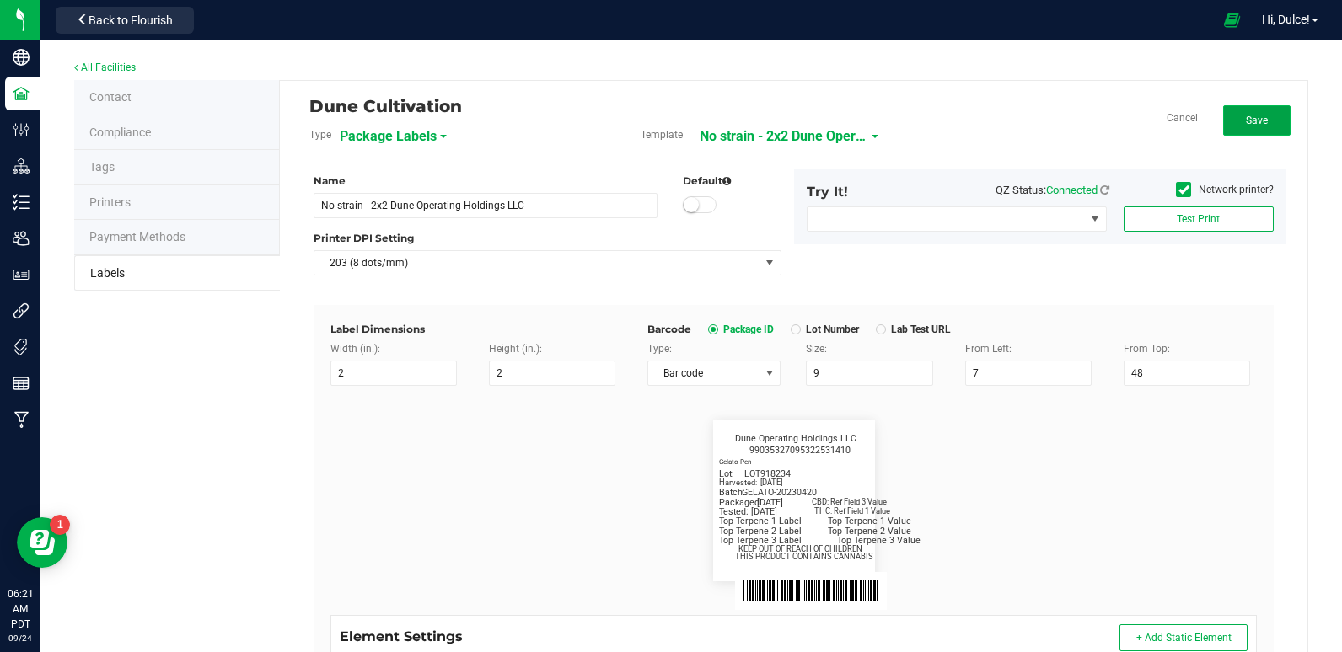
click at [1223, 125] on button "Save" at bounding box center [1256, 120] width 67 height 30
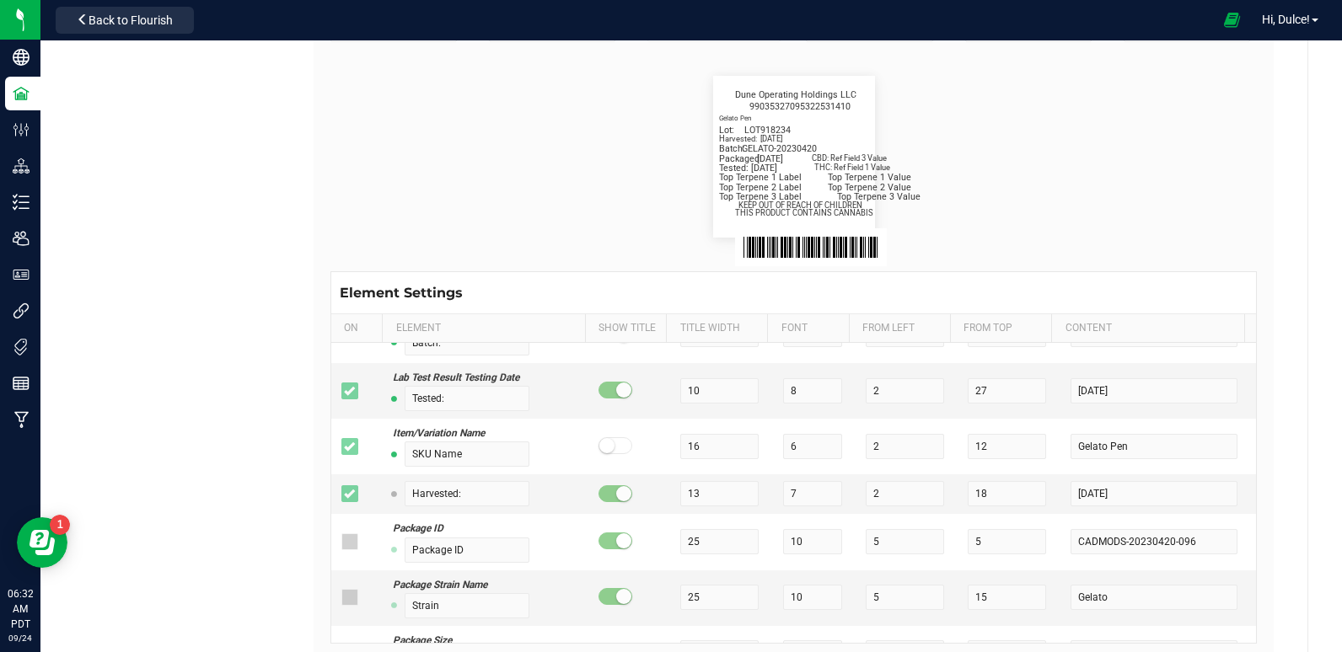
scroll to position [351, 0]
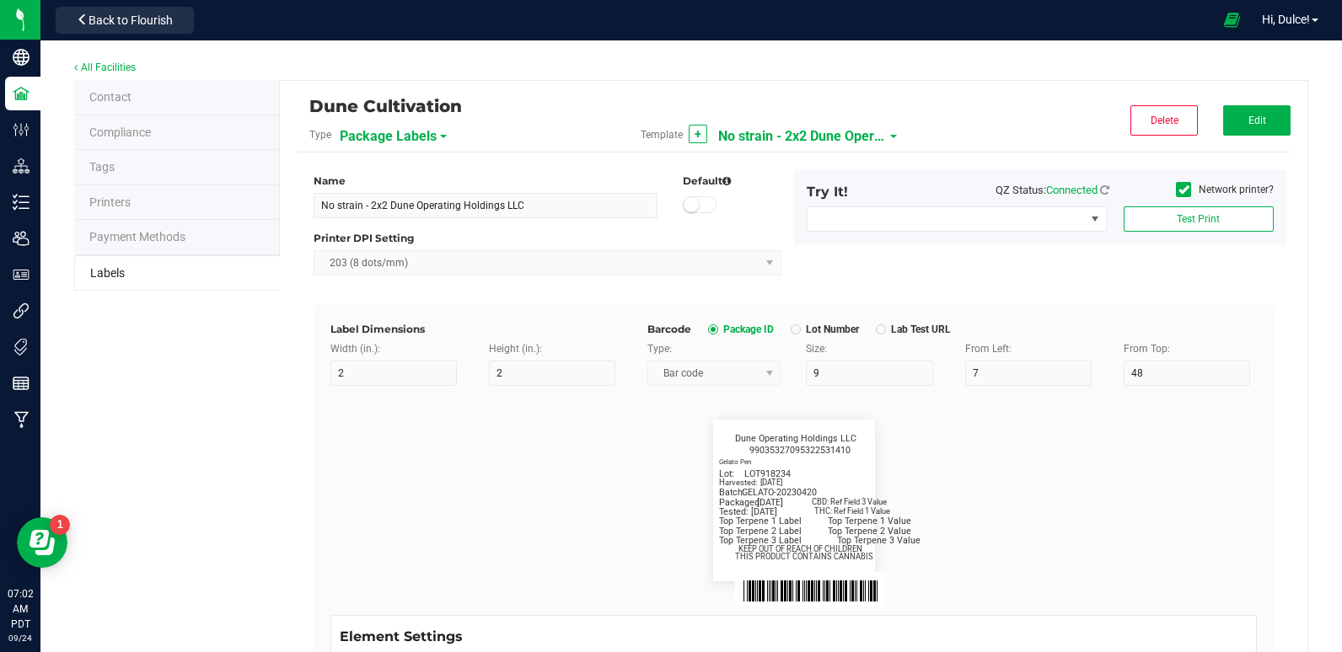
click at [782, 125] on span "No strain - 2x2 Dune Operating Holdings LLC" at bounding box center [802, 136] width 169 height 29
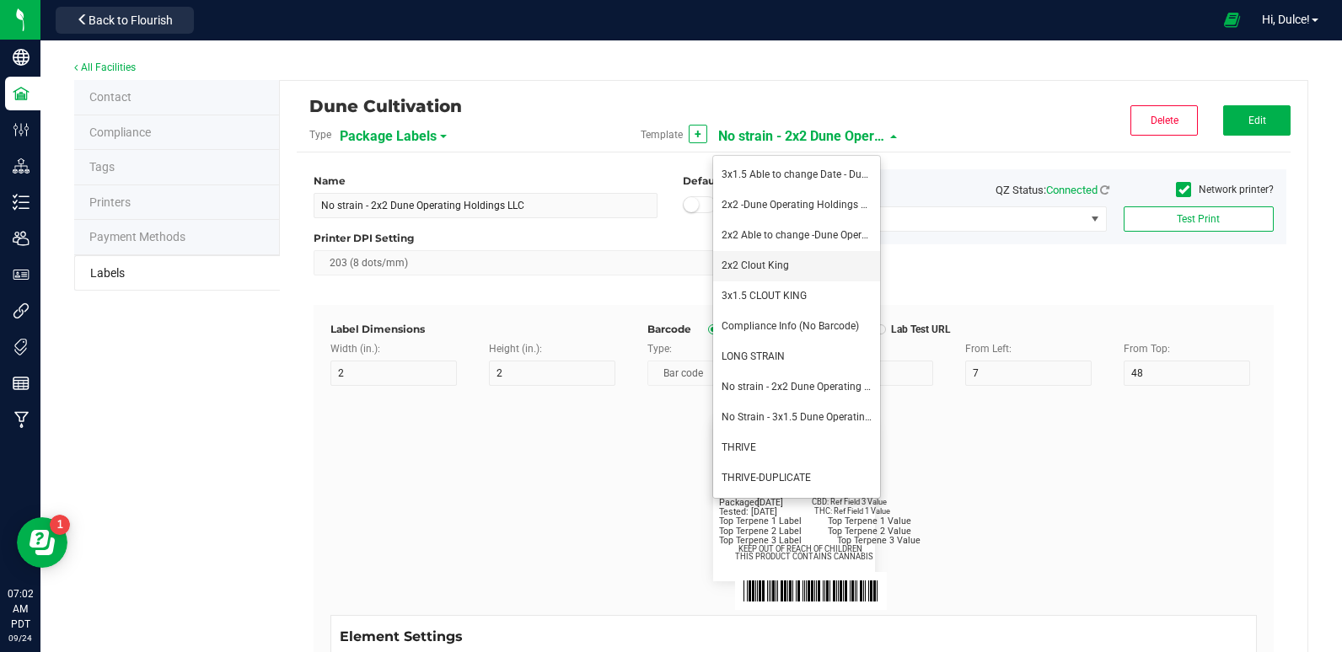
click at [781, 273] on li "2x2 Clout King" at bounding box center [796, 266] width 167 height 30
type input "2x2 Clout King"
type input "SKU Name"
type input "16"
type input "6.5"
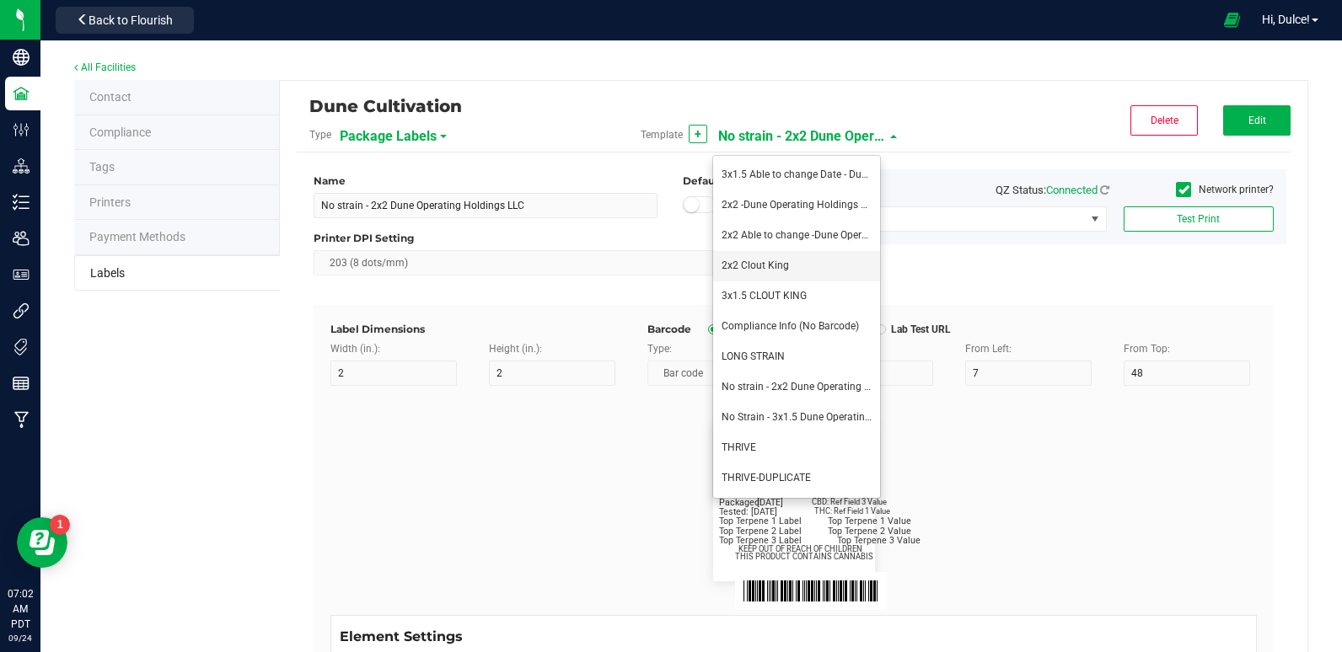
type input "1"
type input "12"
type input "Gelato Pen"
type input "Packaged:"
type input "12"
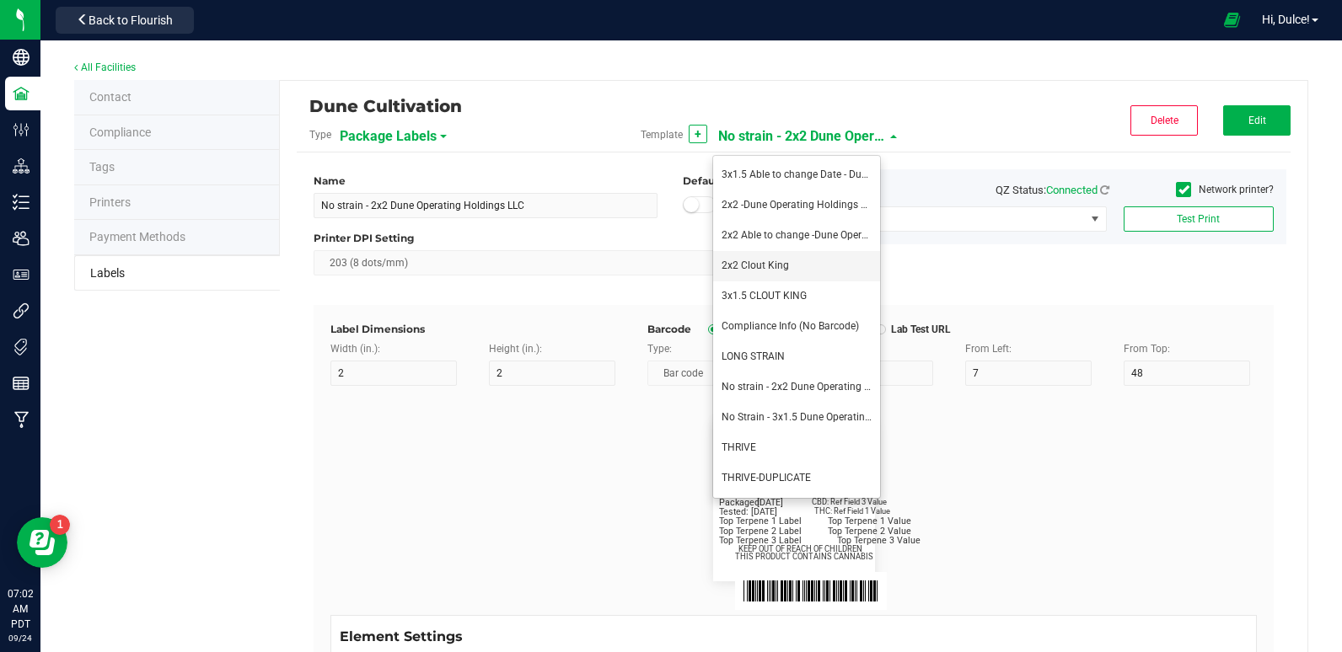
type input "24"
type input "[DATE]"
type input "Lot:"
type input "8"
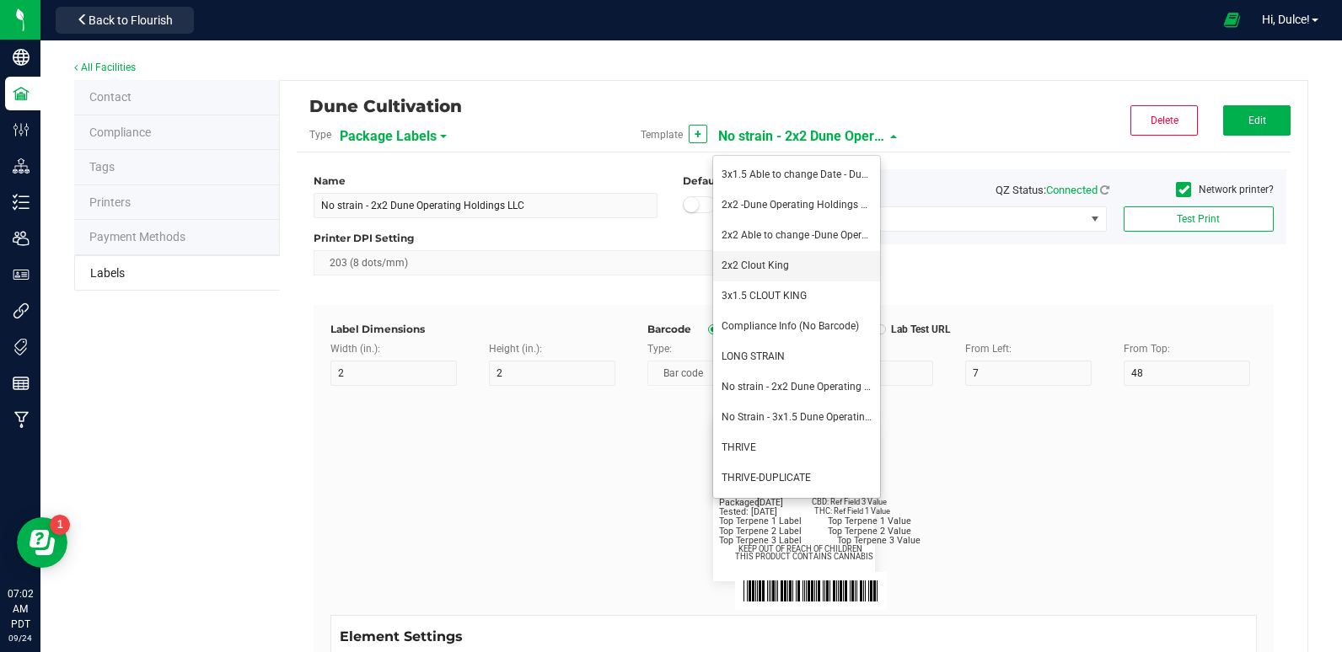
type input "2"
type input "15"
type input "LOT918234"
type input "THC:"
type input "8"
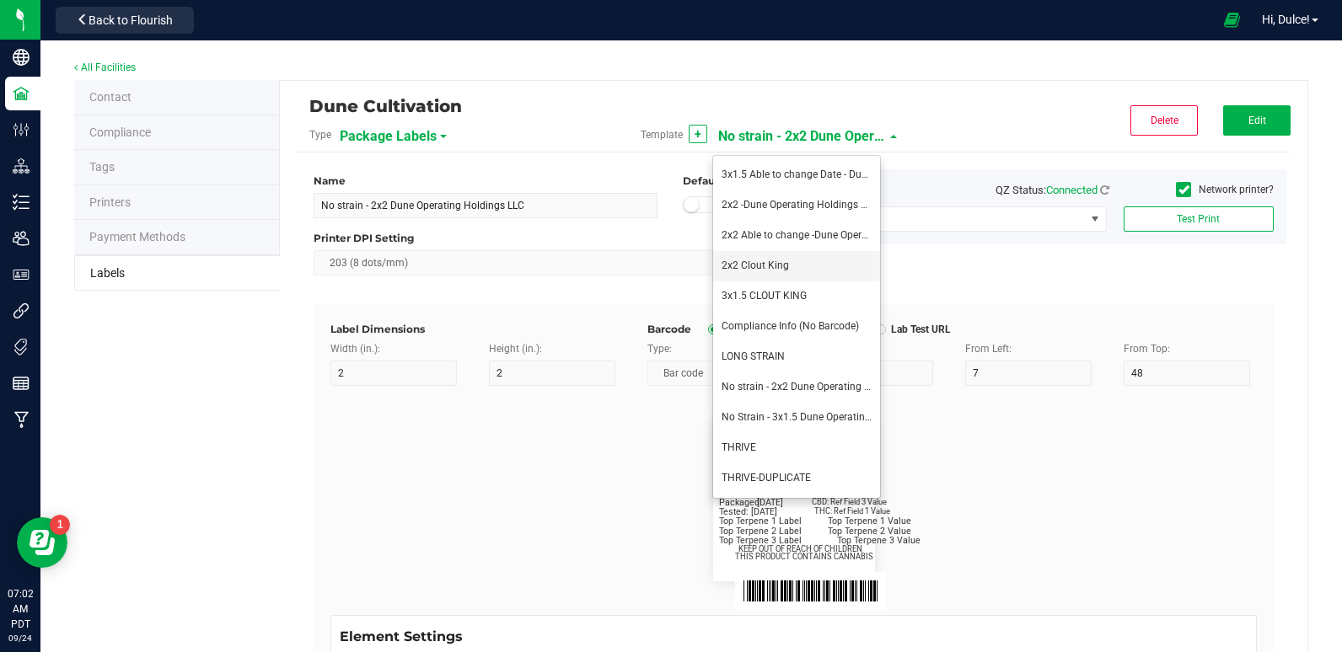
type input "32"
type input "27"
type input "Ref Field 1 Value"
type input "CBD:"
type input "6"
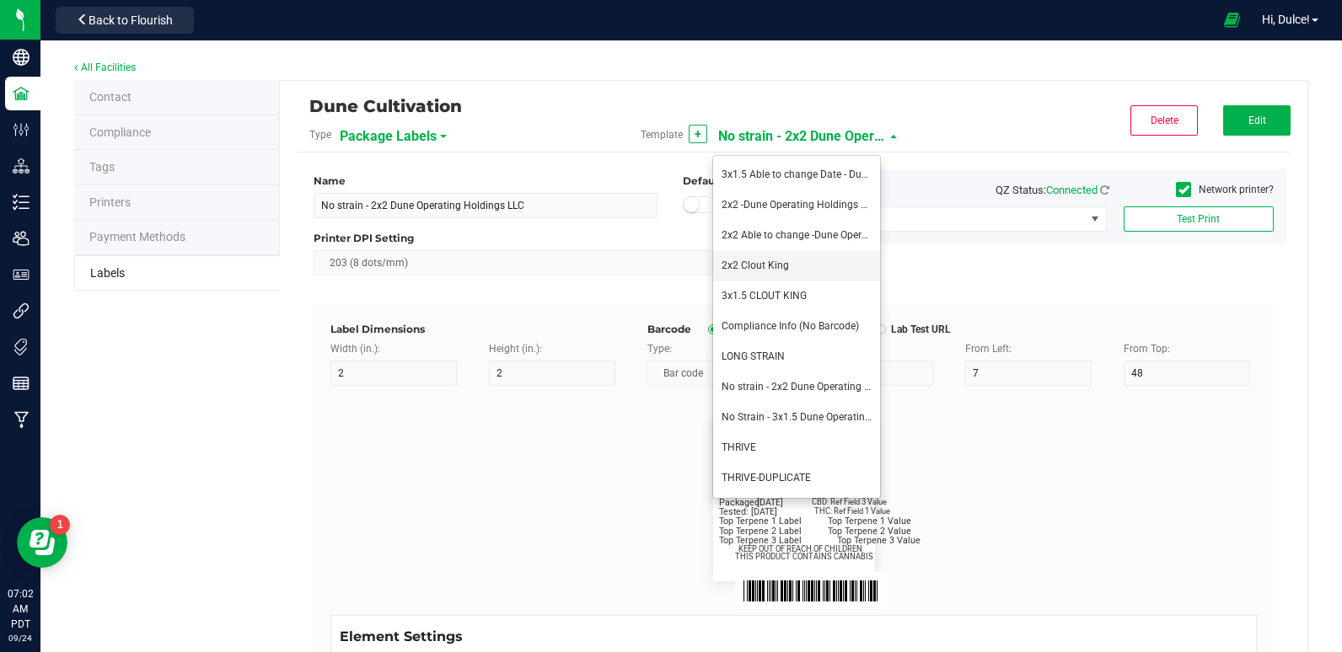
type input "6.5"
type input "32"
type input "24"
type input "Ref Field 3 Value"
type input "Top Terpene 1 Label"
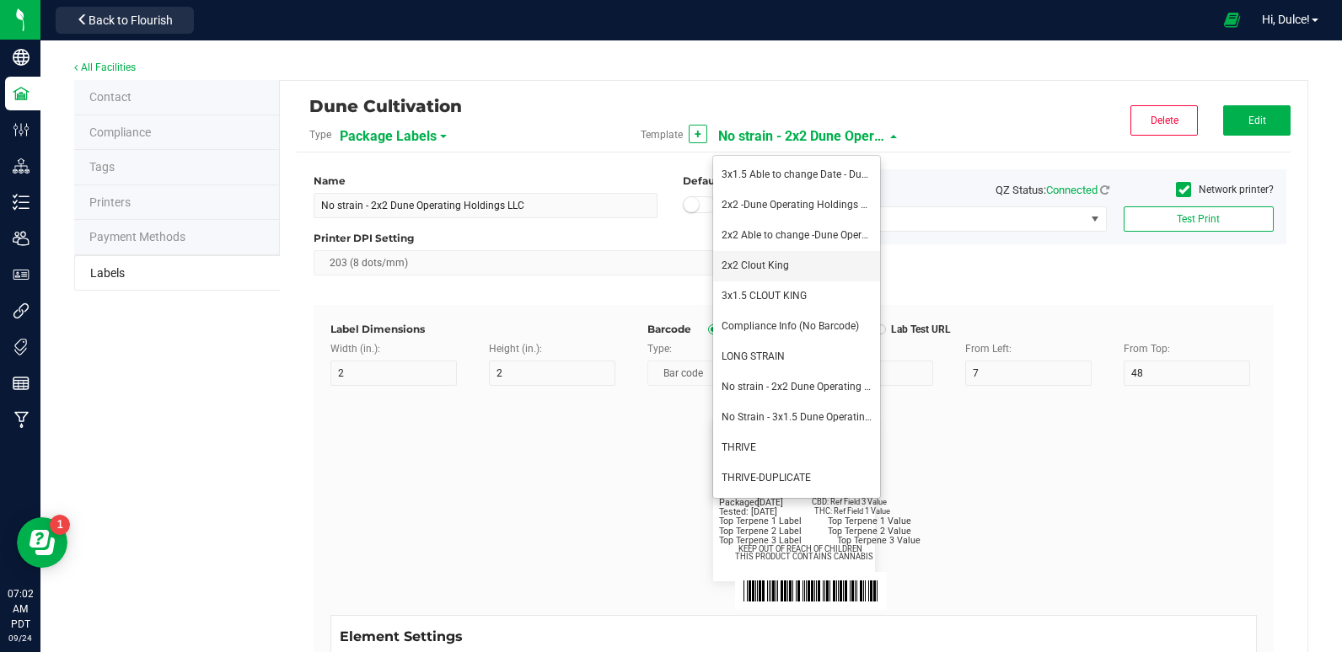
type input "2"
type input "Top Terpene 1 Label"
type input "Top Terpene 1 Value"
type input "36"
type input "30"
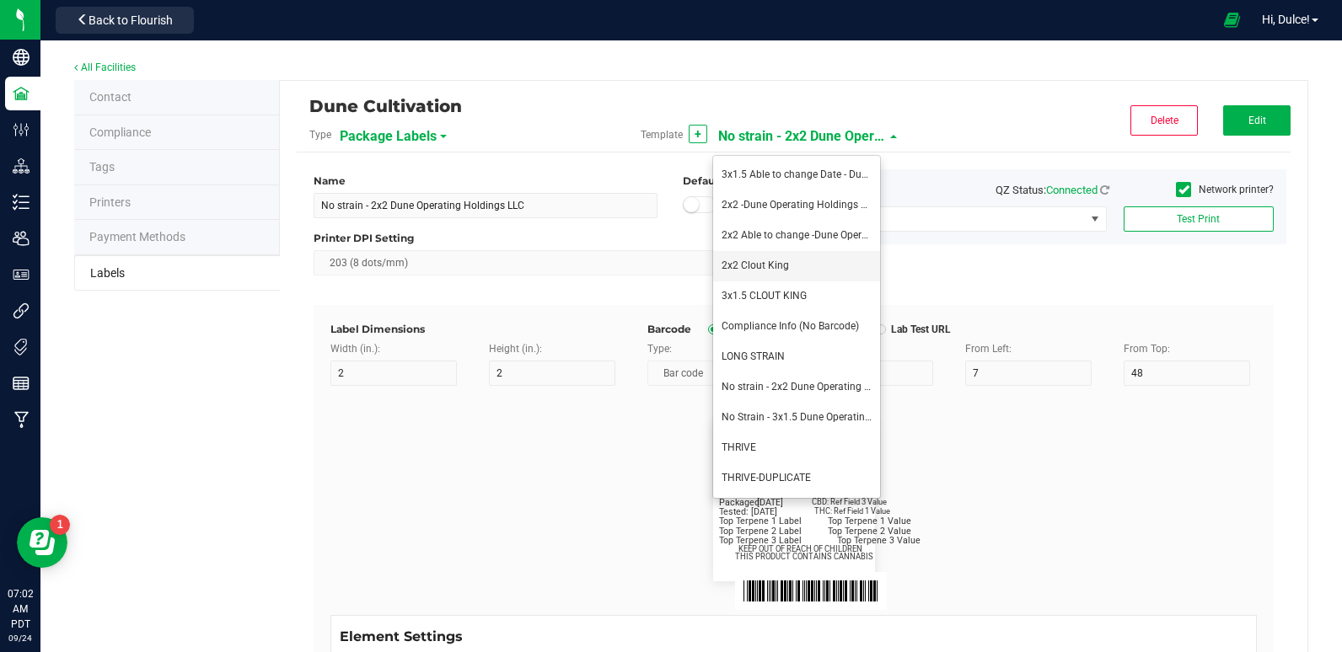
type input "Top Terpene 1 Value"
type input "Top Terpene 2 Label"
type input "2"
type input "Top Terpene 2 Label"
type input "Top Terpene 2 Value"
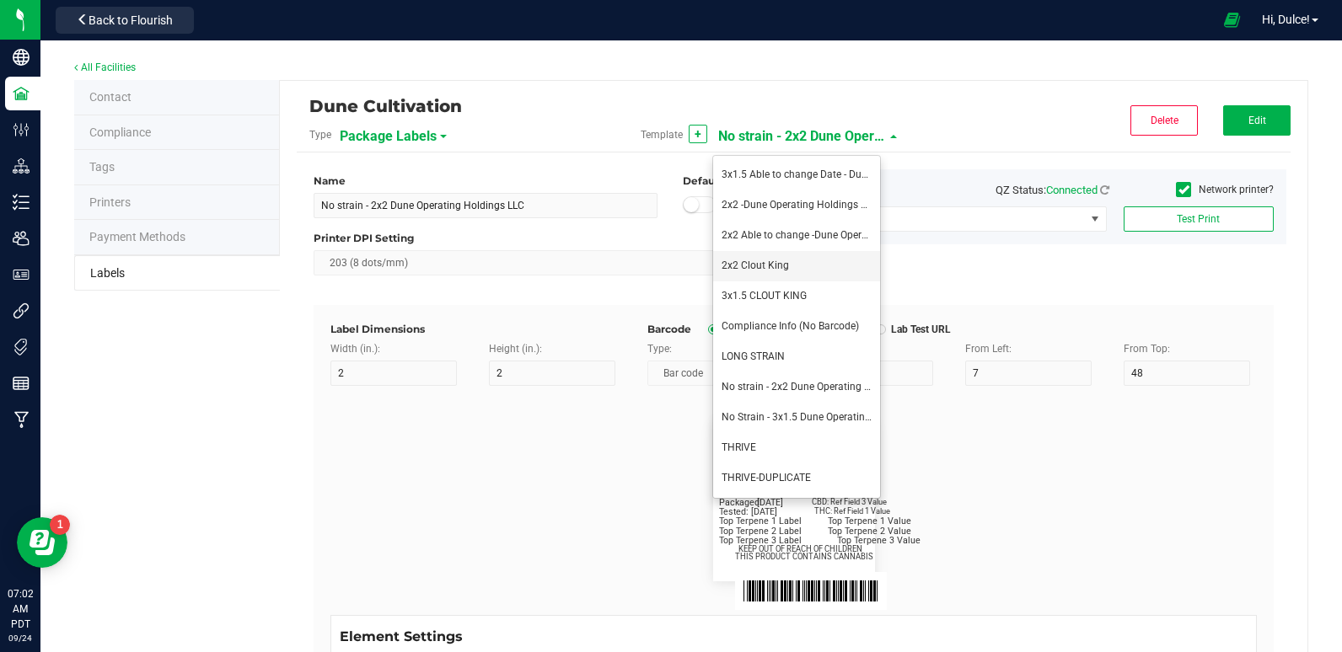
type input "36"
type input "33"
type input "Top Terpene 2 Value"
type input "Top Terpene 3 Label"
type input "2"
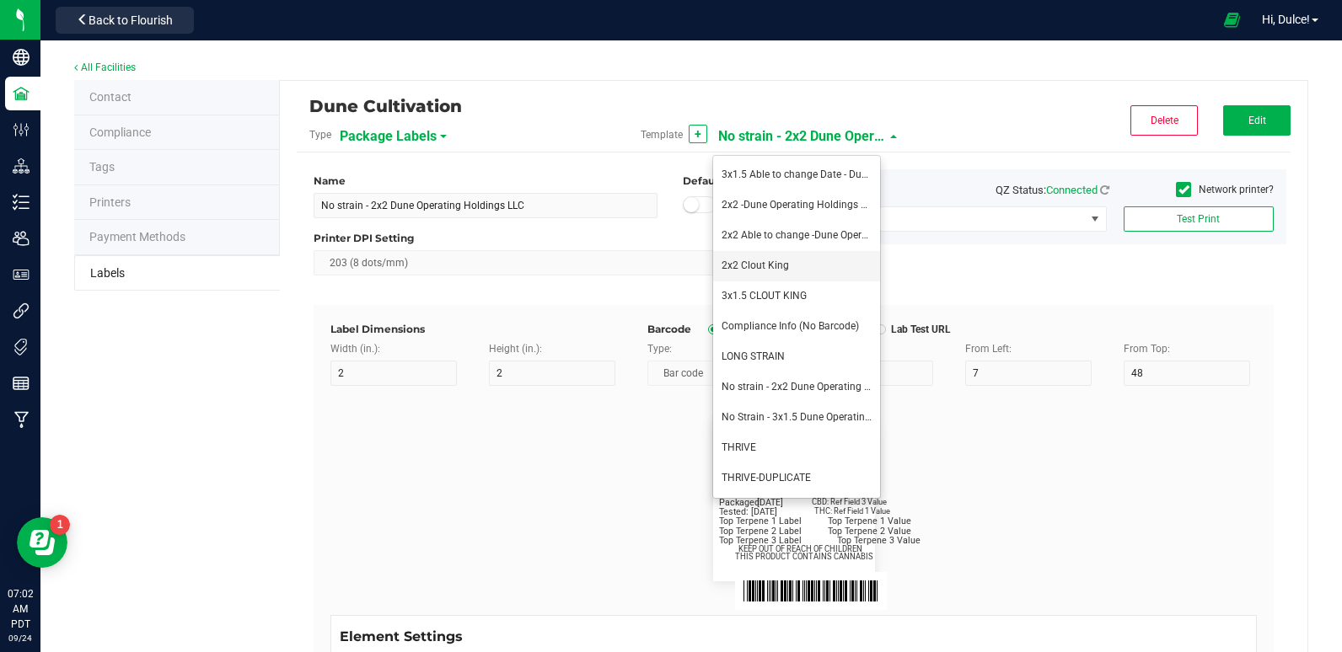
type input "Top Terpene 3 Label"
type input "Top Terpene 3 Value"
type input "35"
type input "8"
type input "39"
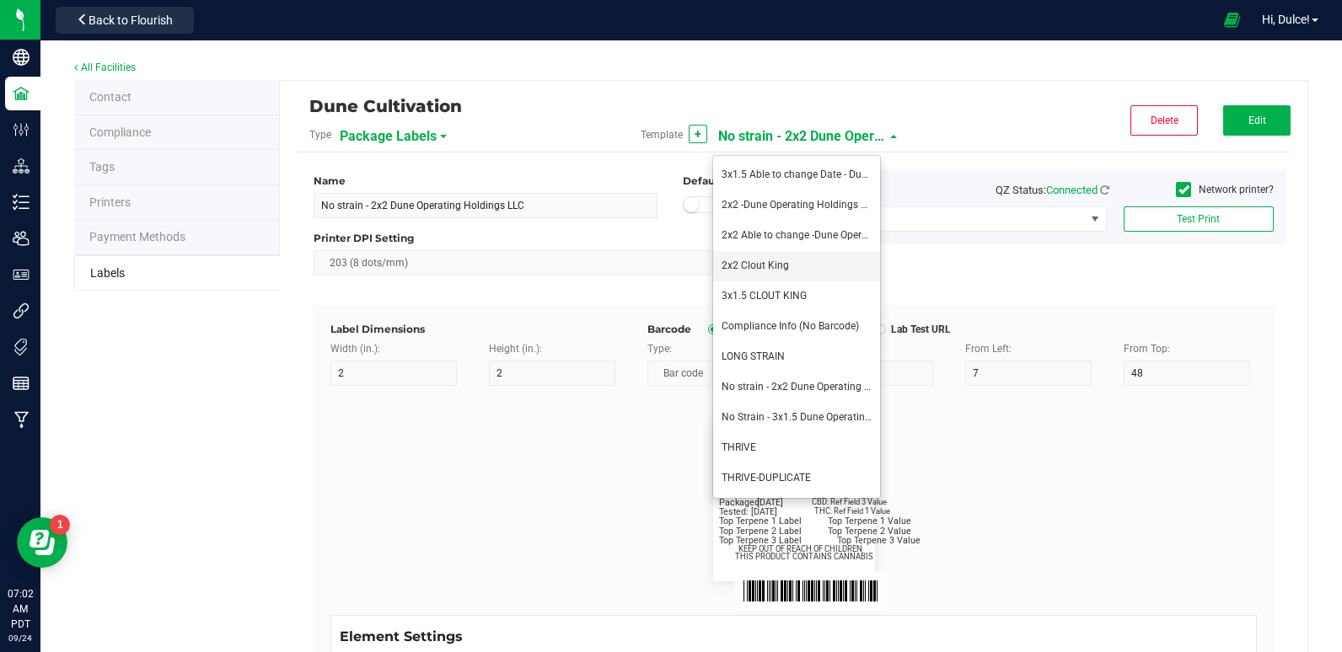
type input "36"
type input "Top Terpene 3 Value"
type input "8"
type input "39"
type input "KEEP OUT OF REACH OF CHILDREN"
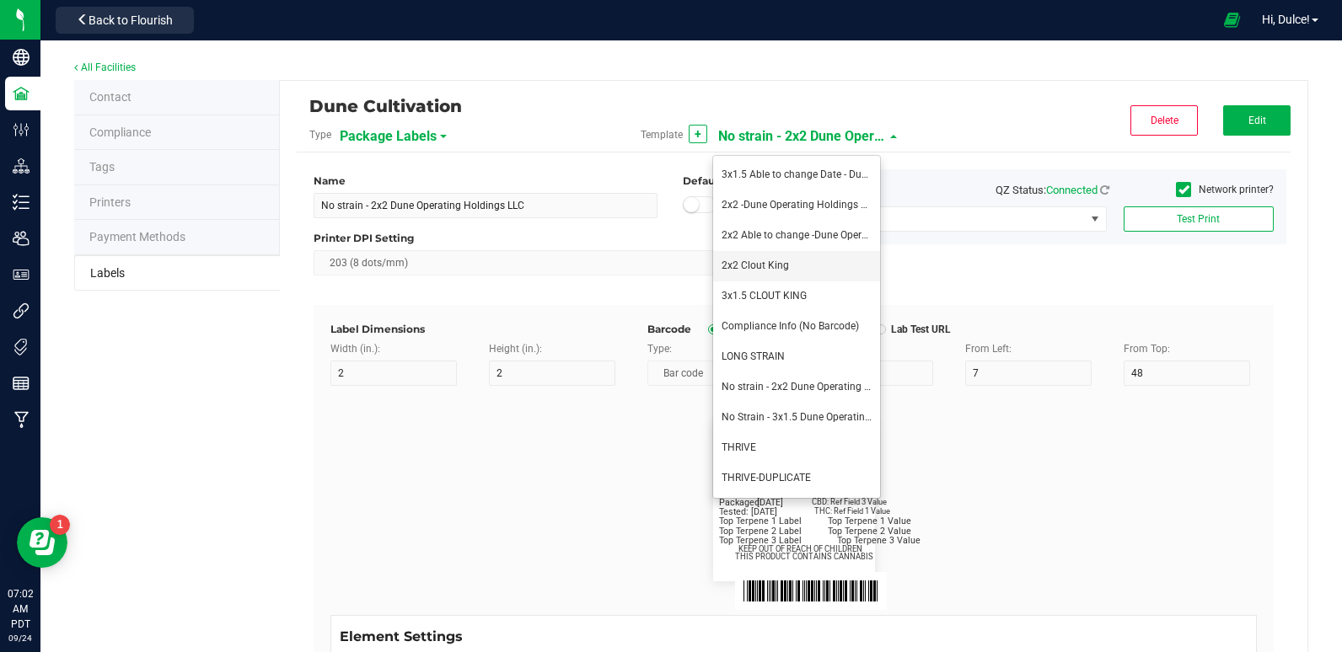
type input "7"
type input "41.2"
type input "THIS PRODUCT CONTAINS CANNABIS"
type input "16"
type input "4"
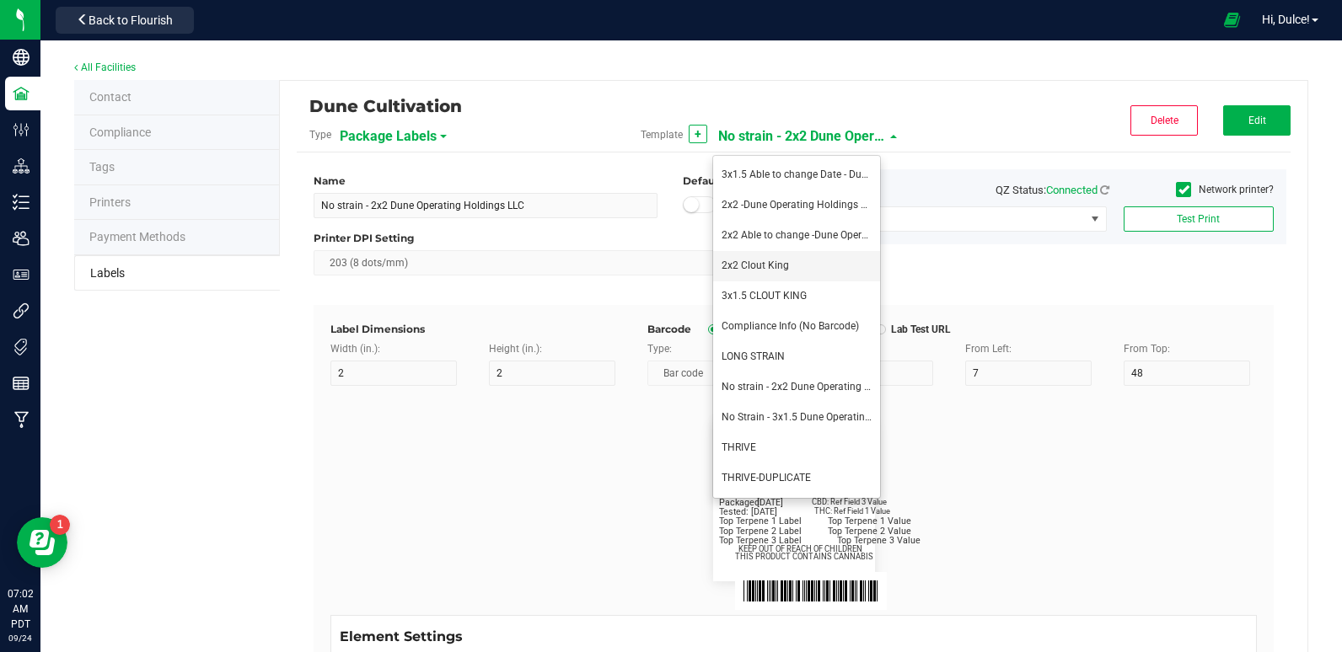
type input "CK Production"
type input "Example"
type input "10"
type input "11.5"
type input "7.75"
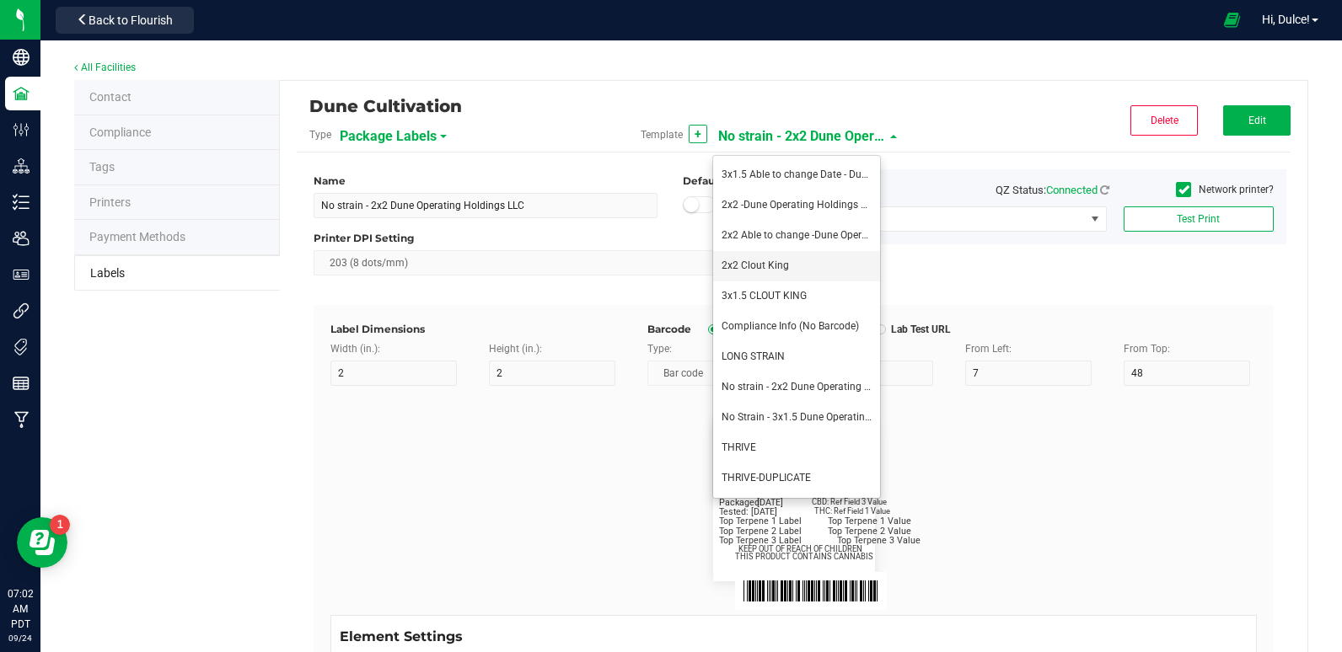
type input "99035327095322531410"
type input "Batch:"
type input "7"
type input "21"
type input "GELATO-20230420"
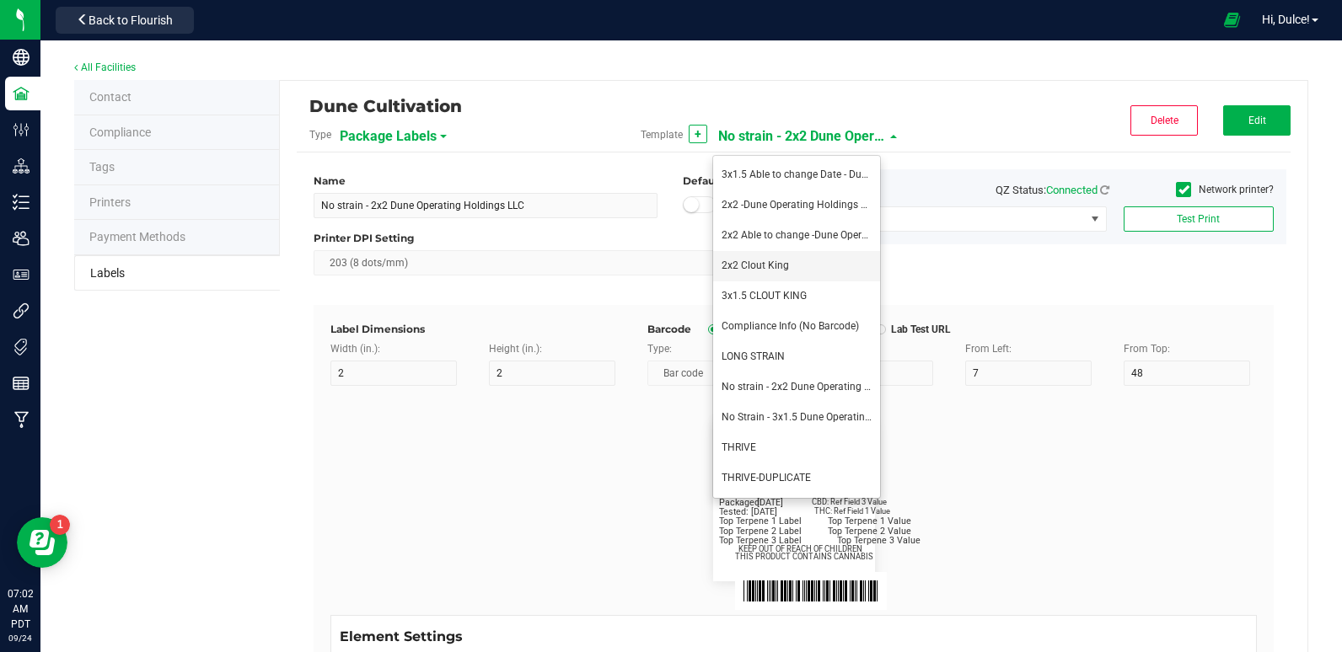
type input "Tested:"
type input "10"
type input "8"
type input "27"
type input "[DATE]"
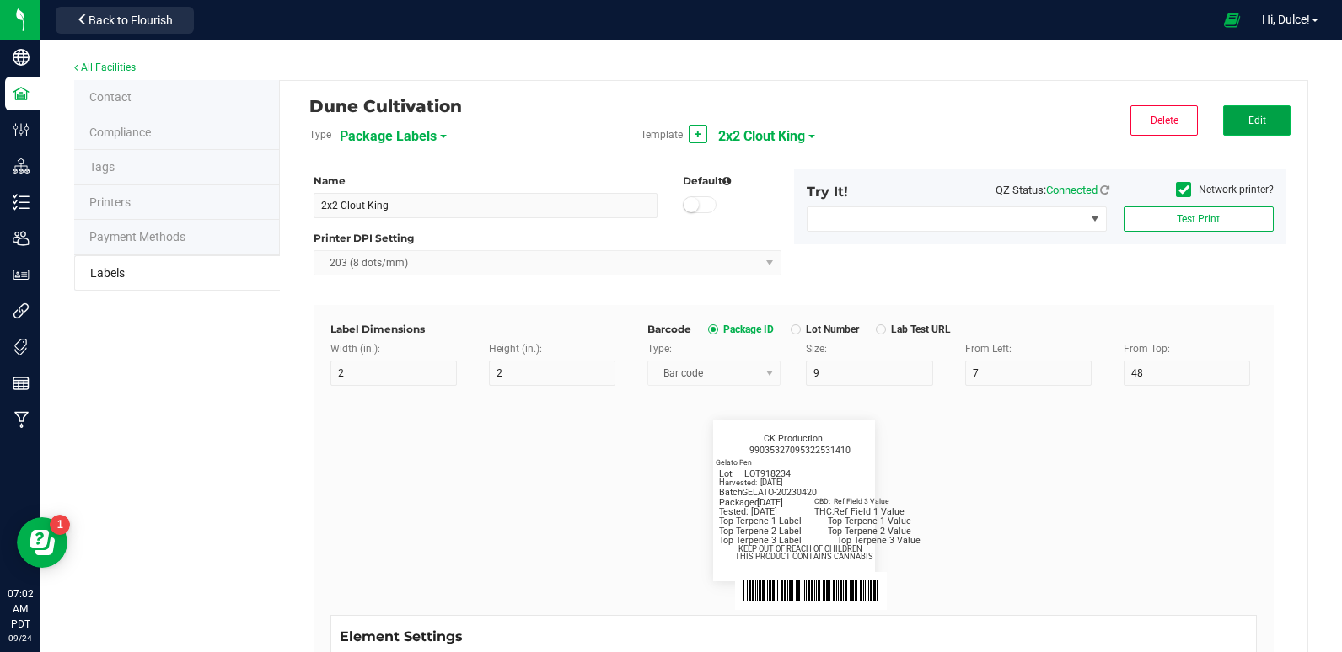
click at [1240, 131] on button "Edit" at bounding box center [1256, 120] width 67 height 30
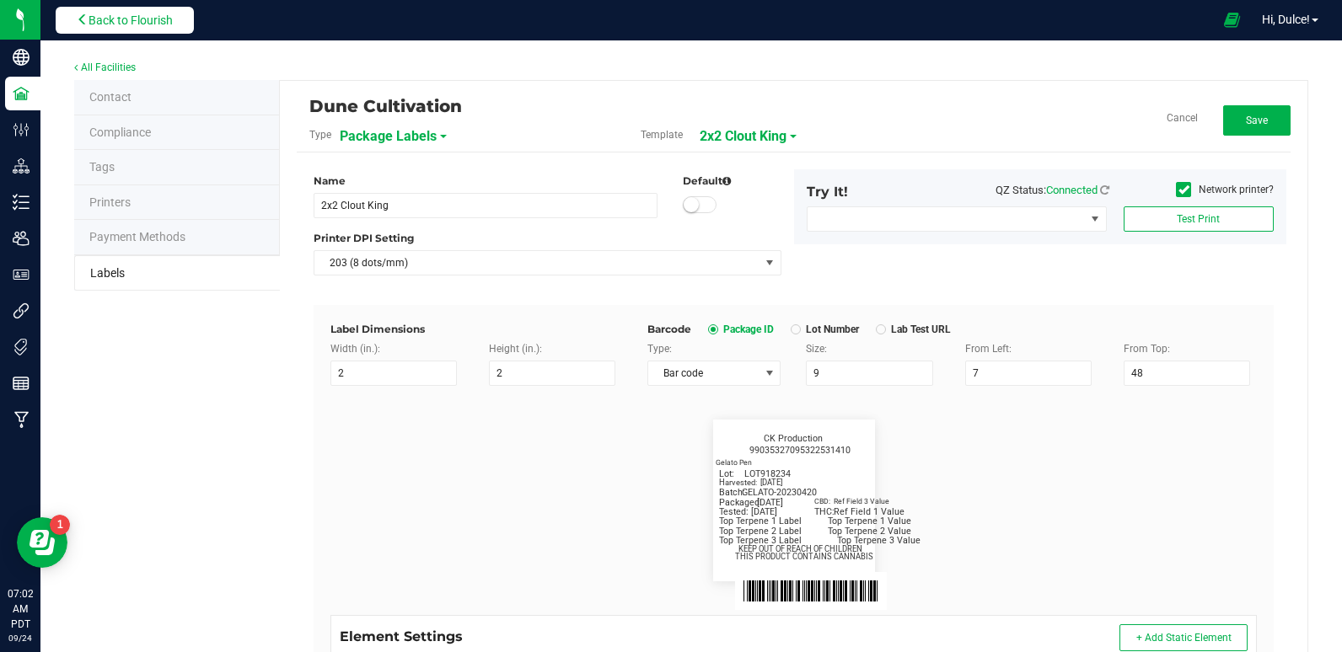
click at [103, 20] on span "Back to Flourish" at bounding box center [131, 19] width 84 height 13
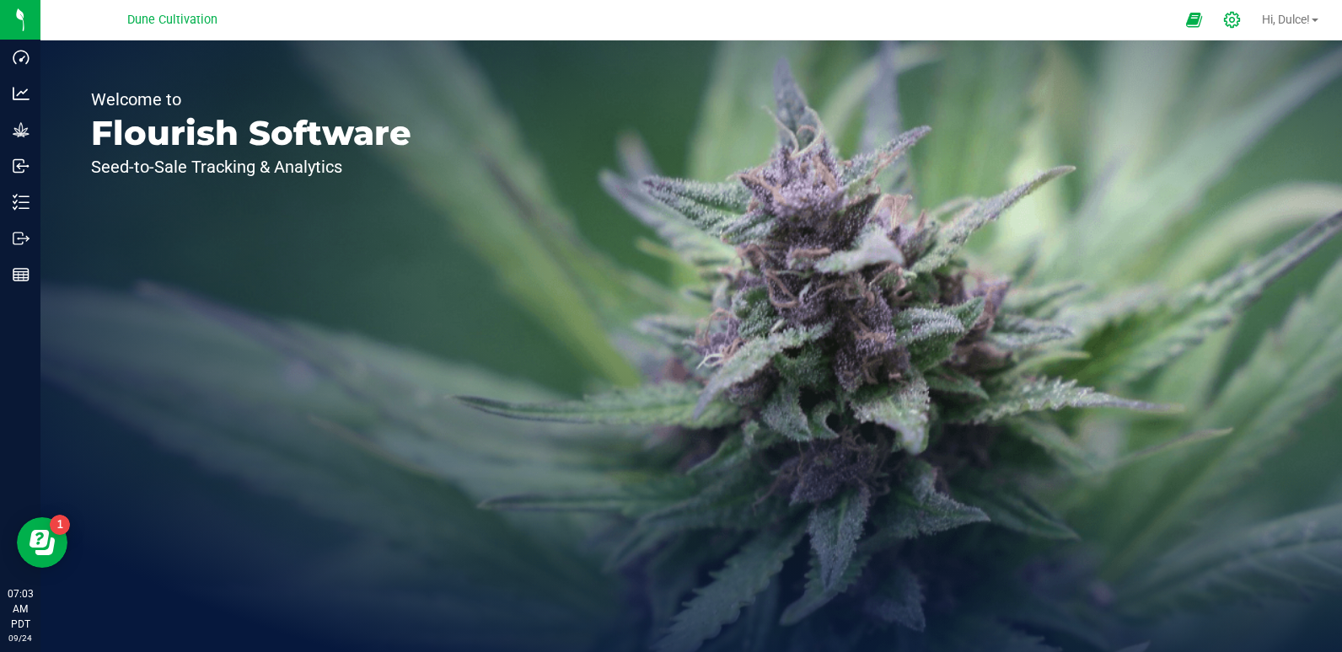
click at [1226, 24] on icon at bounding box center [1232, 20] width 18 height 18
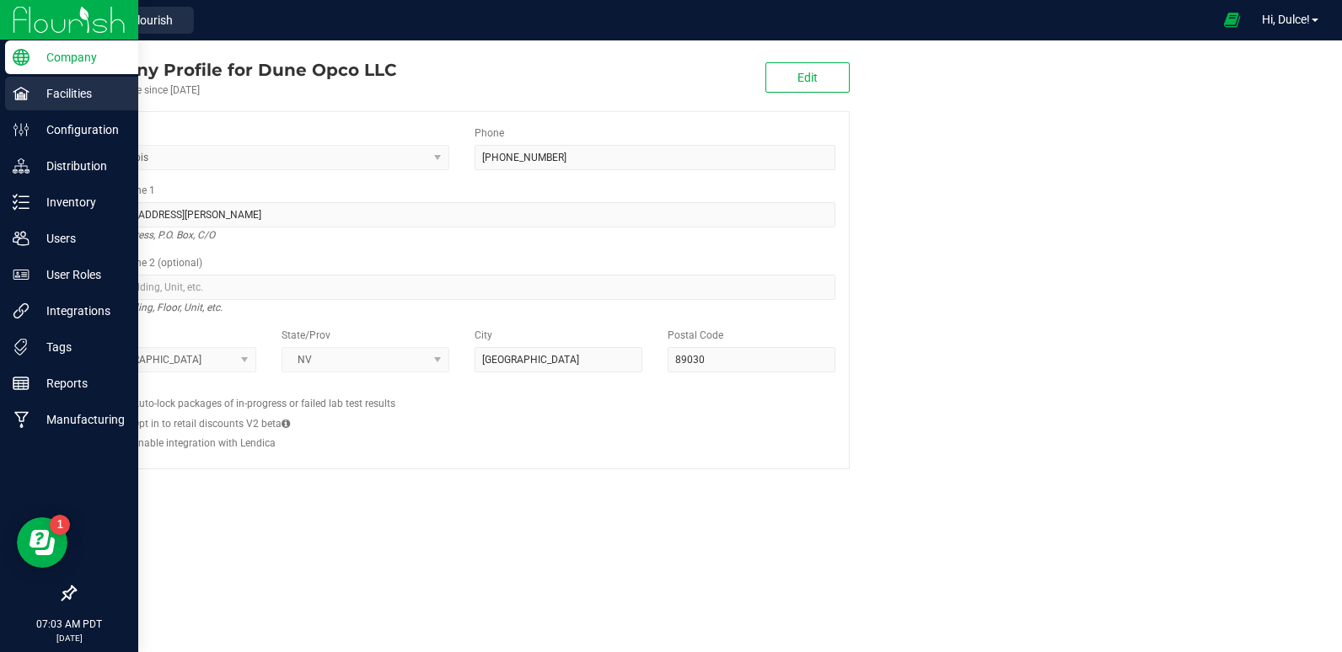
click at [33, 96] on p "Facilities" at bounding box center [80, 93] width 101 height 20
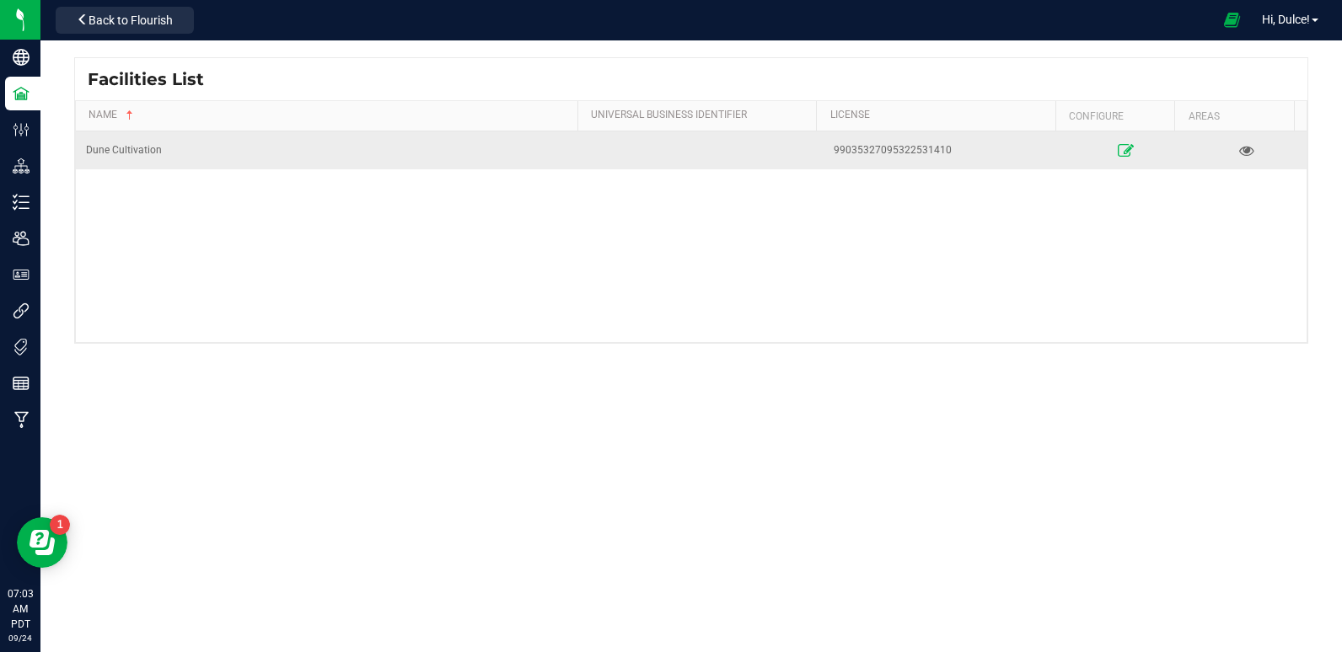
click at [1118, 156] on icon at bounding box center [1126, 150] width 16 height 12
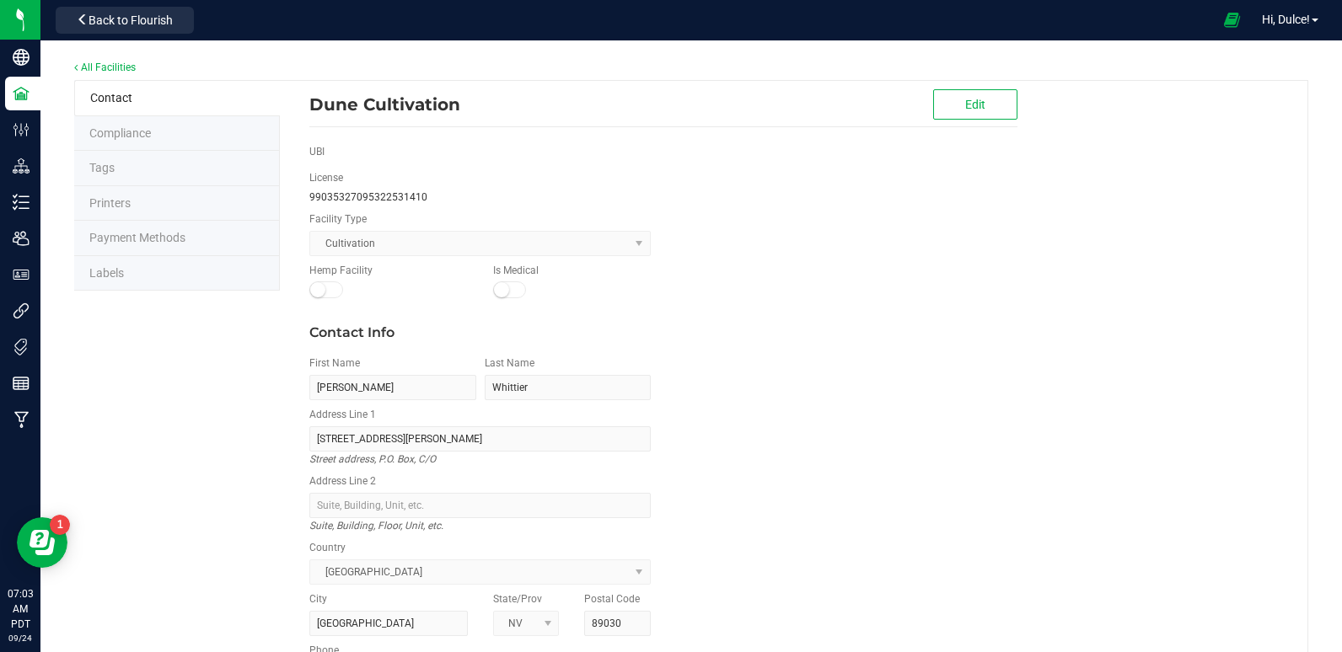
click at [153, 276] on li "Labels" at bounding box center [177, 273] width 206 height 35
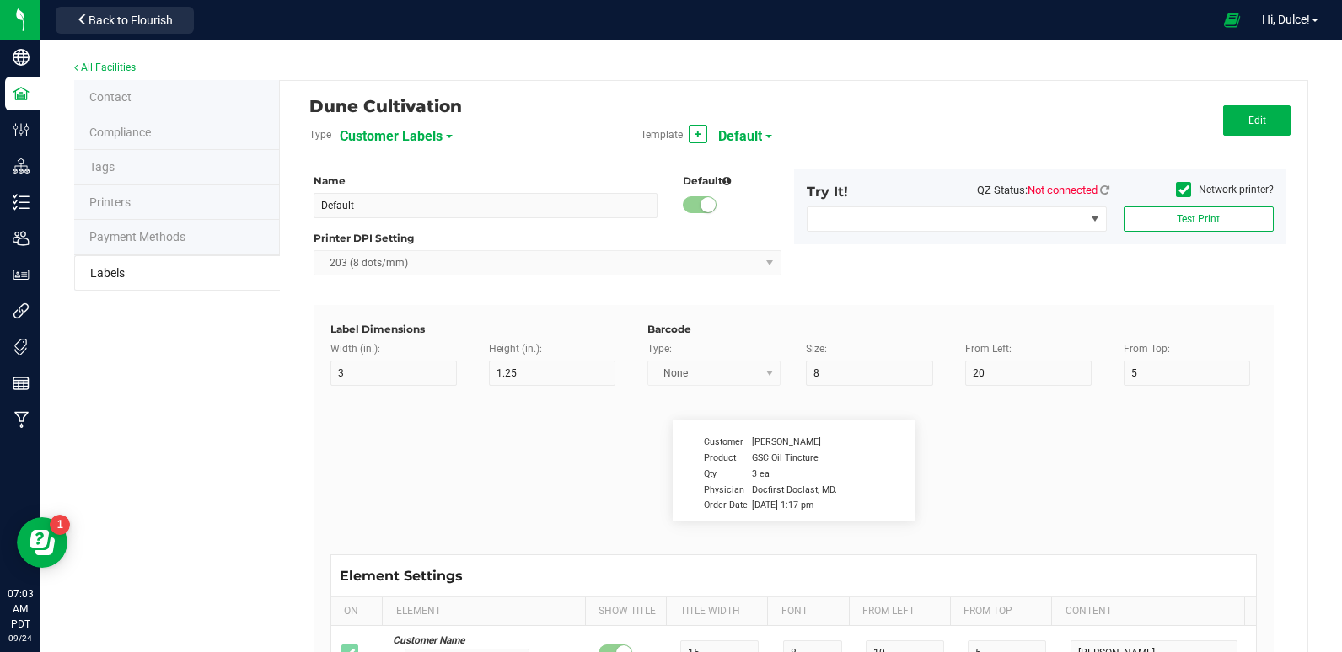
click at [401, 134] on span "Customer Labels" at bounding box center [391, 136] width 103 height 29
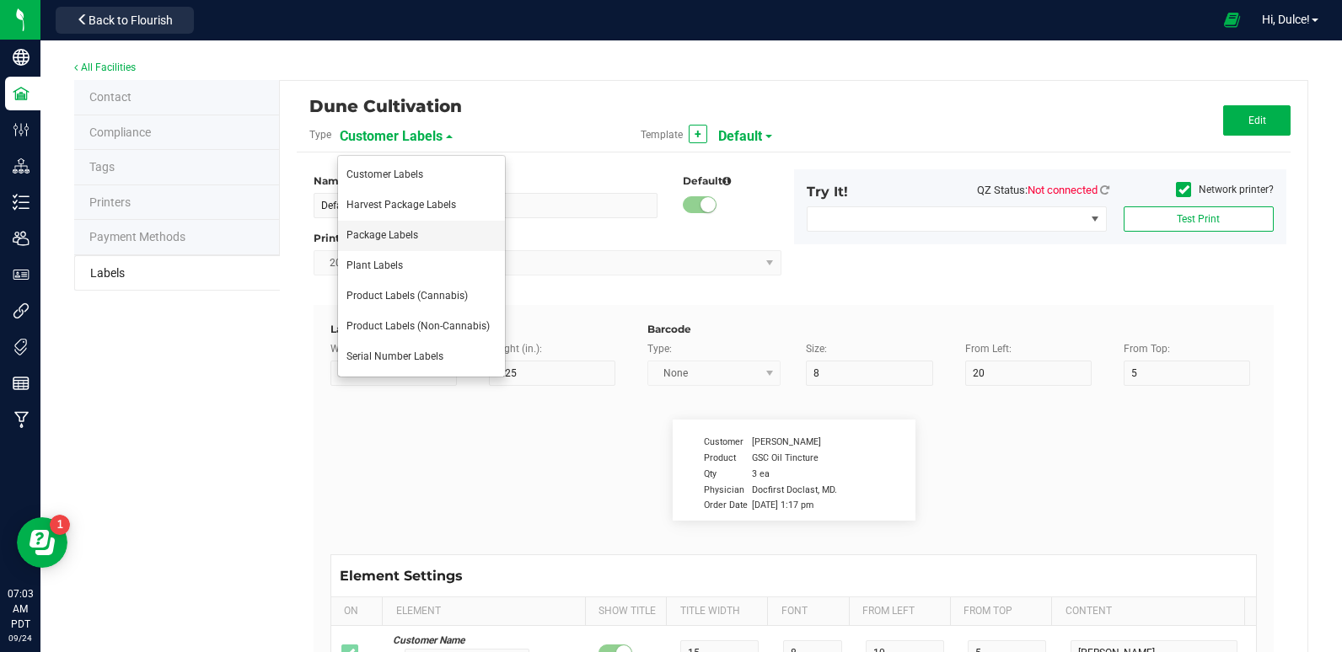
click at [427, 237] on li "Package Labels" at bounding box center [421, 236] width 167 height 30
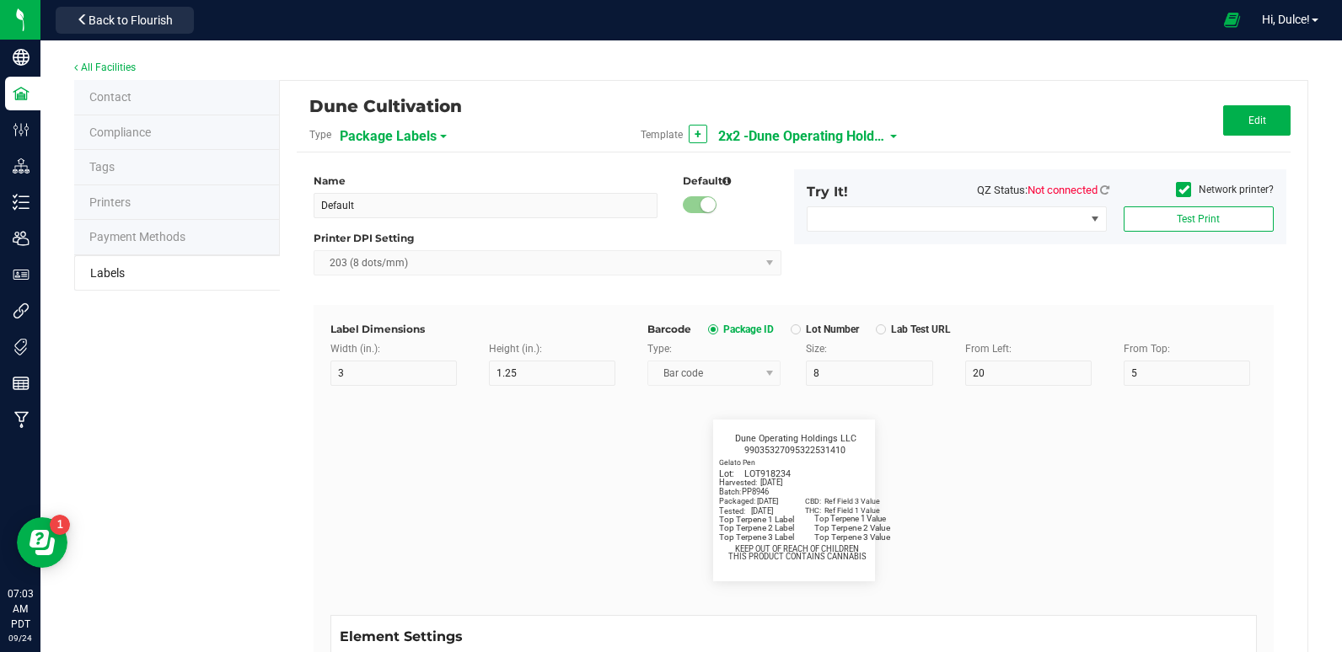
type input "2x2 -Dune Operating Holdings LLC"
type input "2"
type input "9"
type input "7"
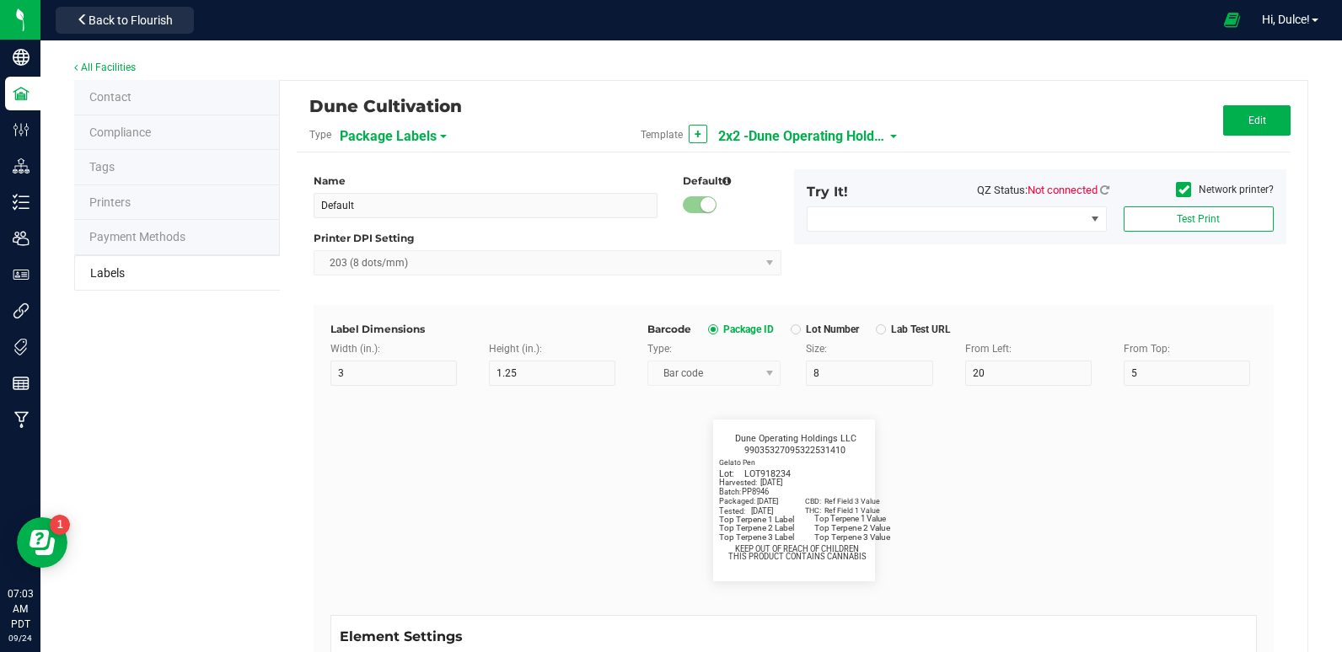
type input "48"
type input "SKU Name"
type input "16"
type input "6.5"
type input "2"
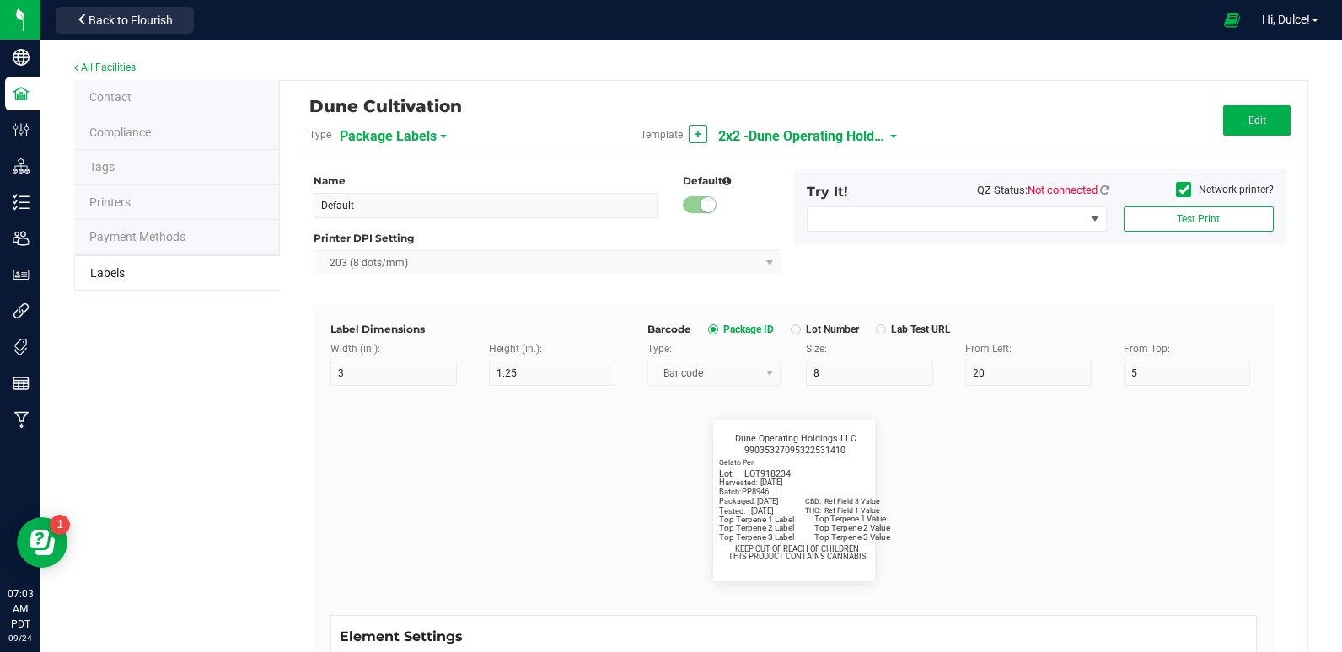
type input "12"
type input "Gelato Pen"
type input "Packaged:"
type input "12"
type input "6.8"
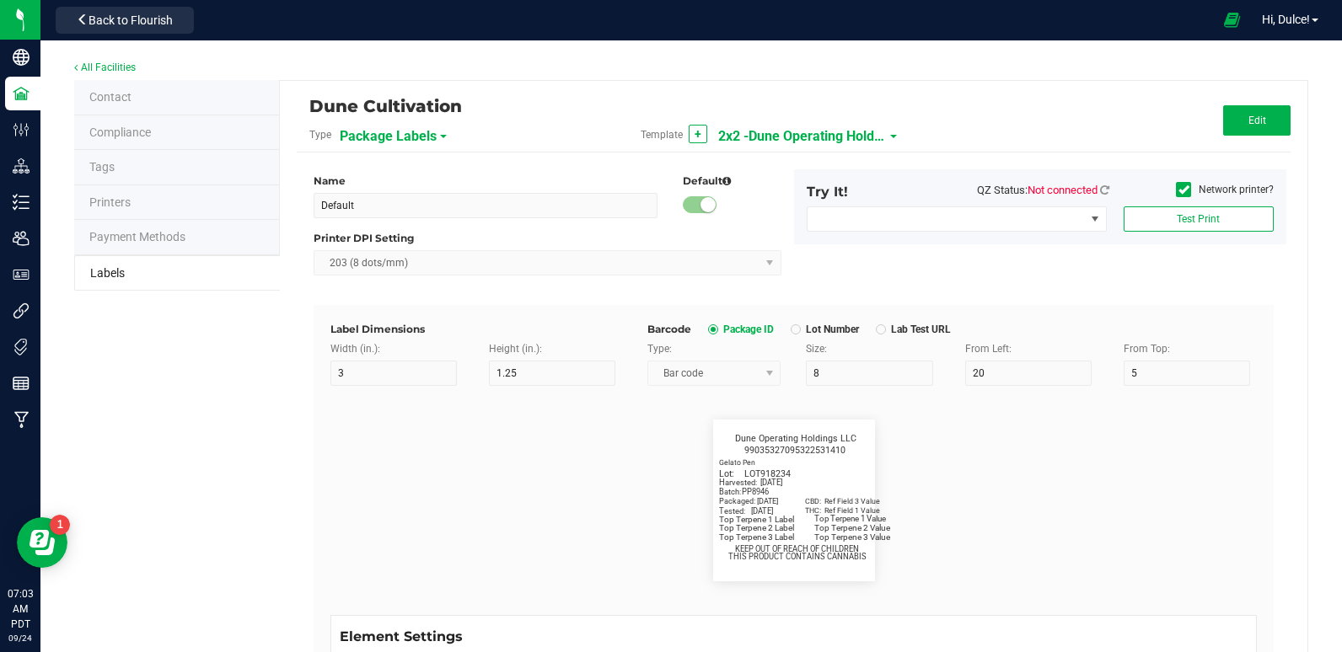
type input "2"
type input "24"
type input "[DATE]"
type input "Lot:"
type input "8"
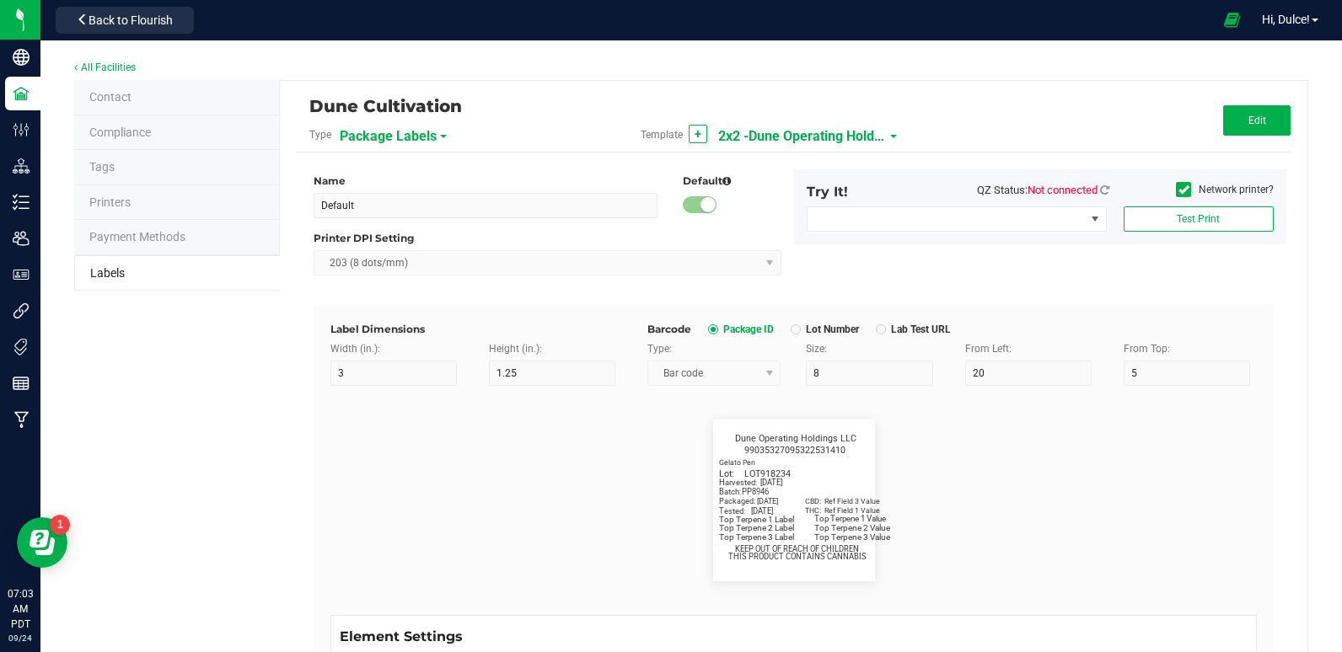
type input "2"
type input "LOT918234"
type input "THC:"
type input "6"
type input "6.6"
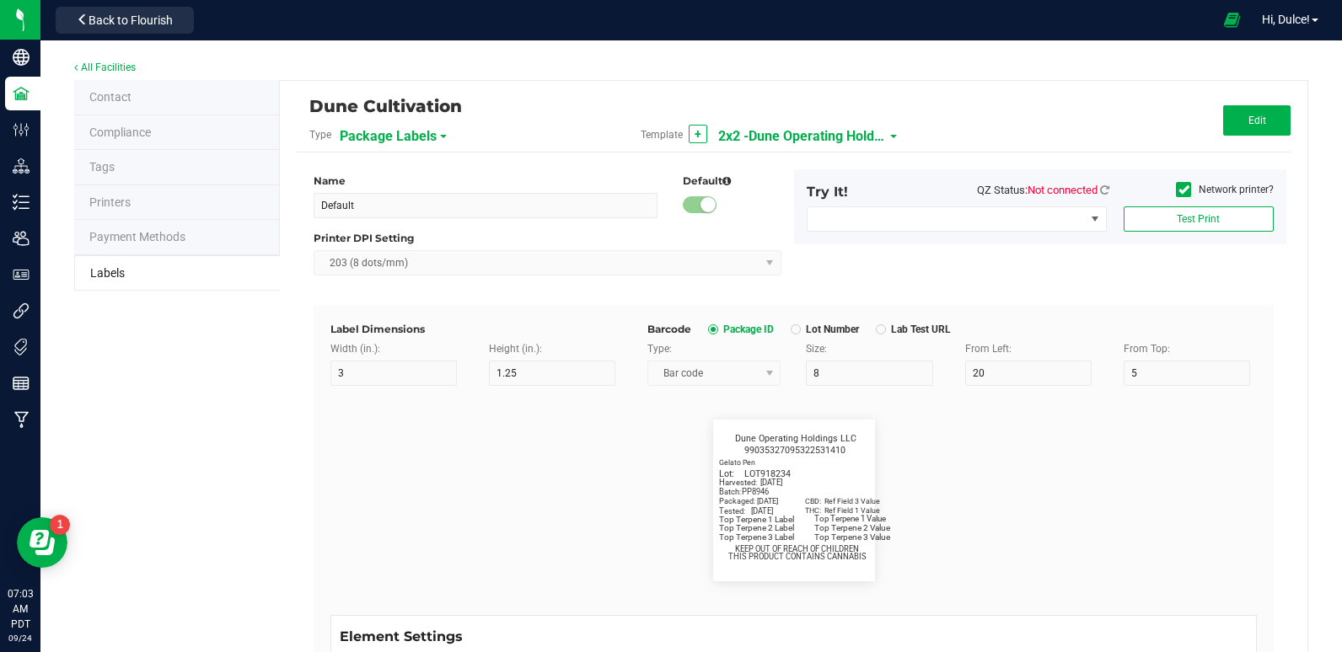
type input "29"
type input "27"
type input "Ref Field 1 Value"
type input "CBD:"
type input "6"
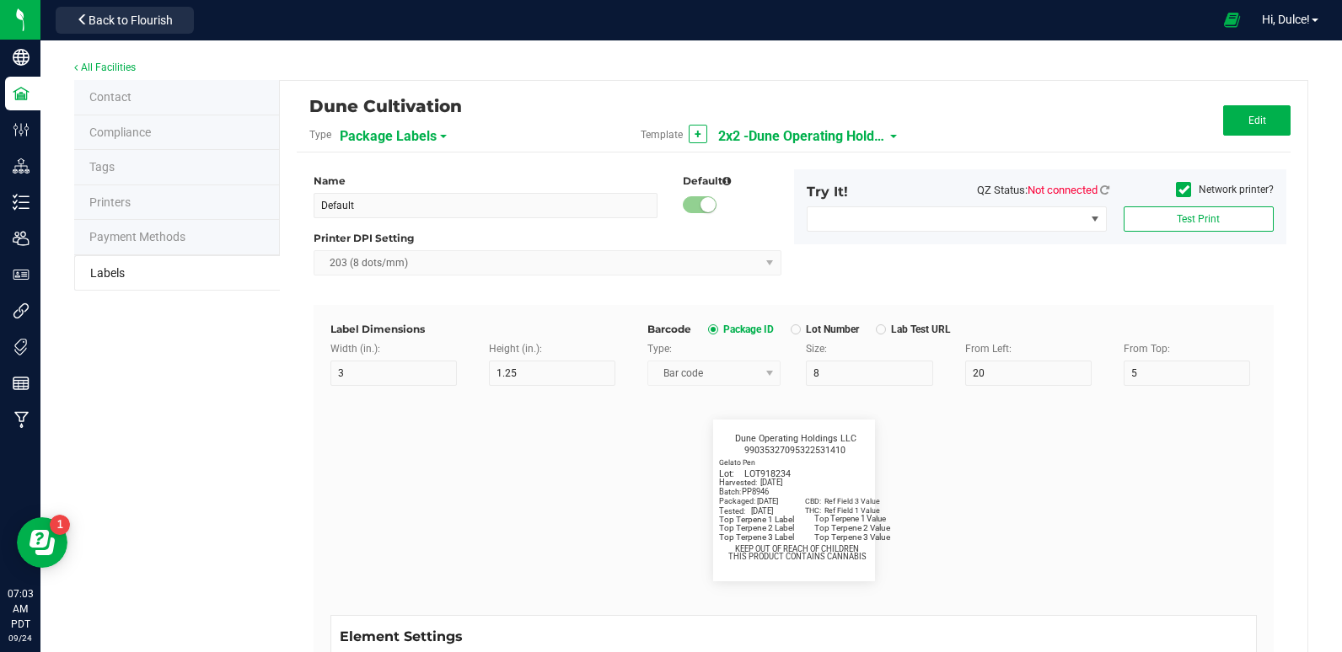
type input "6.6"
type input "29"
type input "24"
type input "Ref Field 3 Value"
type input "Top Terpene 1 Label"
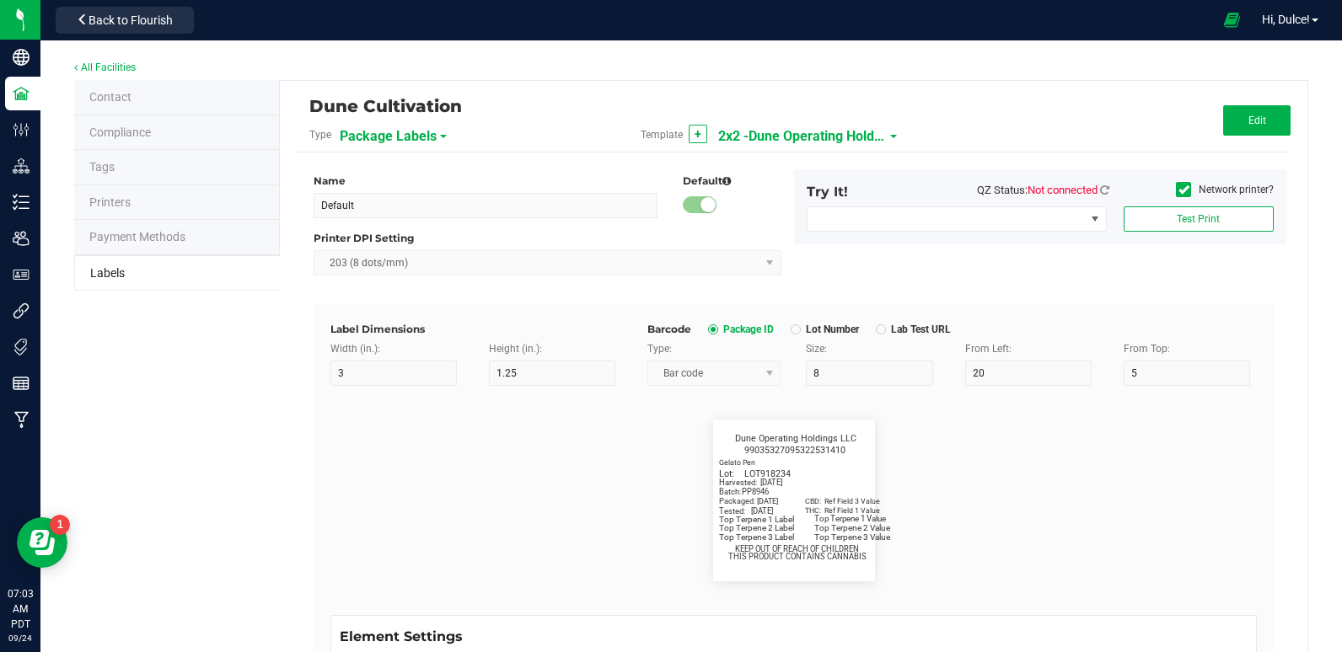
type input "35"
type input "7.5"
type input "2"
type input "29.5"
type input "Top Terpene 1 Label"
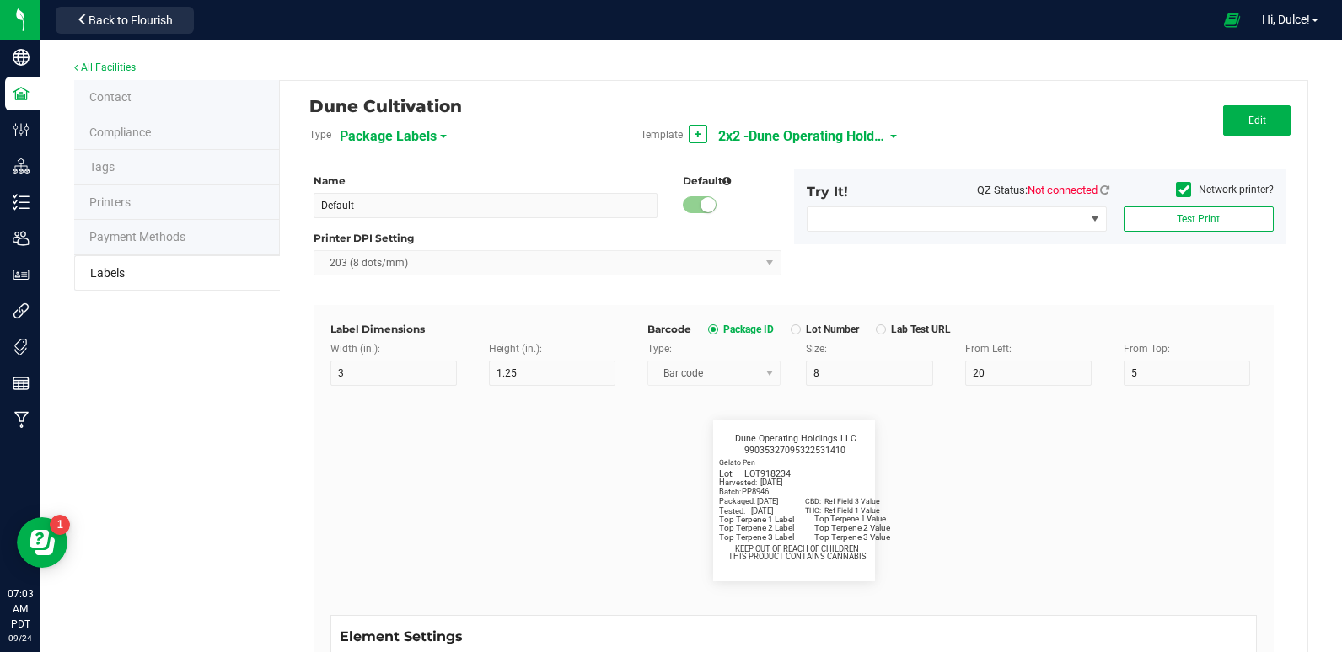
type input "Top Terpene 1 Value"
type input "35"
type input "7.3"
type input "32"
type input "29.5"
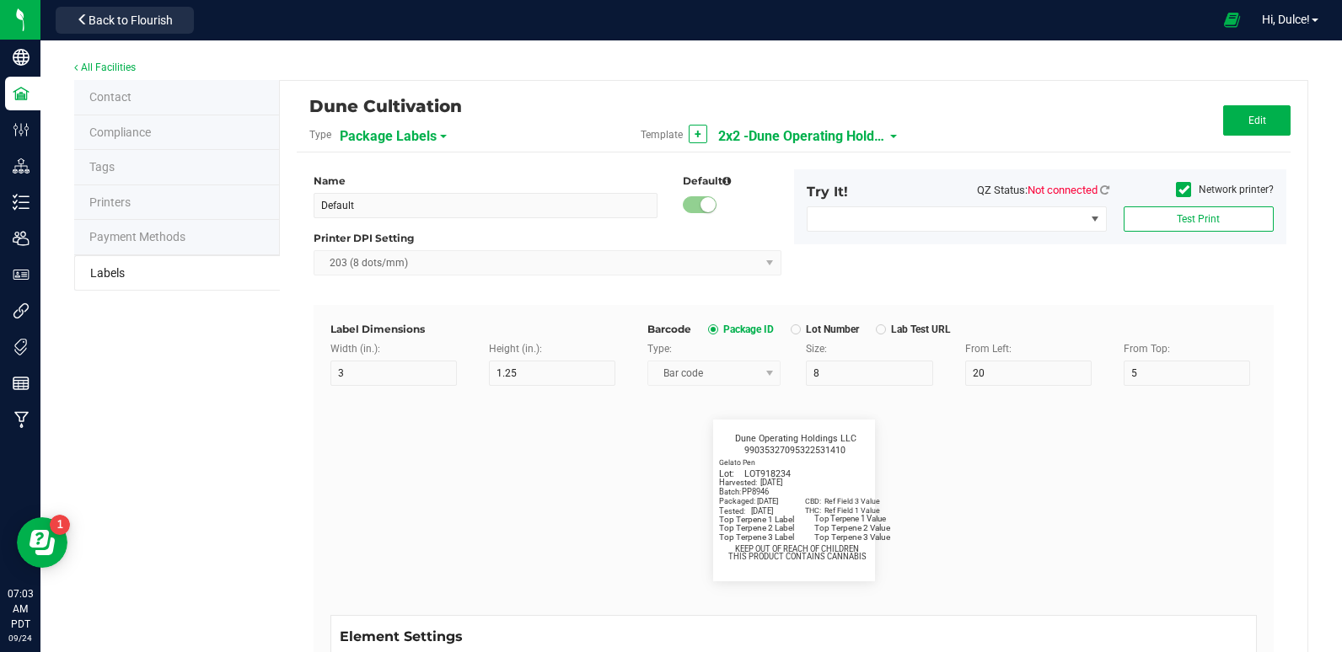
type input "Top Terpene 1 Value"
type input "Top Terpene 2 Label"
type input "35"
type input "7.5"
type input "2"
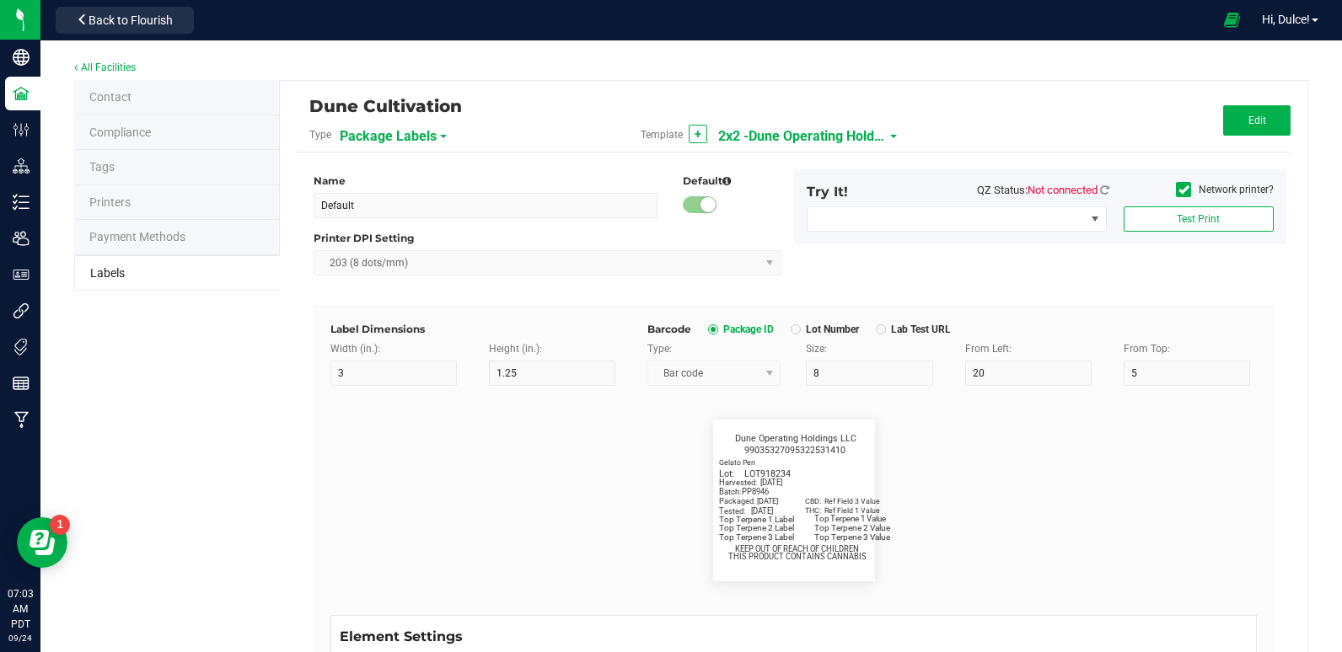
type input "32"
type input "Top Terpene 2 Label"
type input "Top Terpene 2 Value"
type input "35"
type input "7.5"
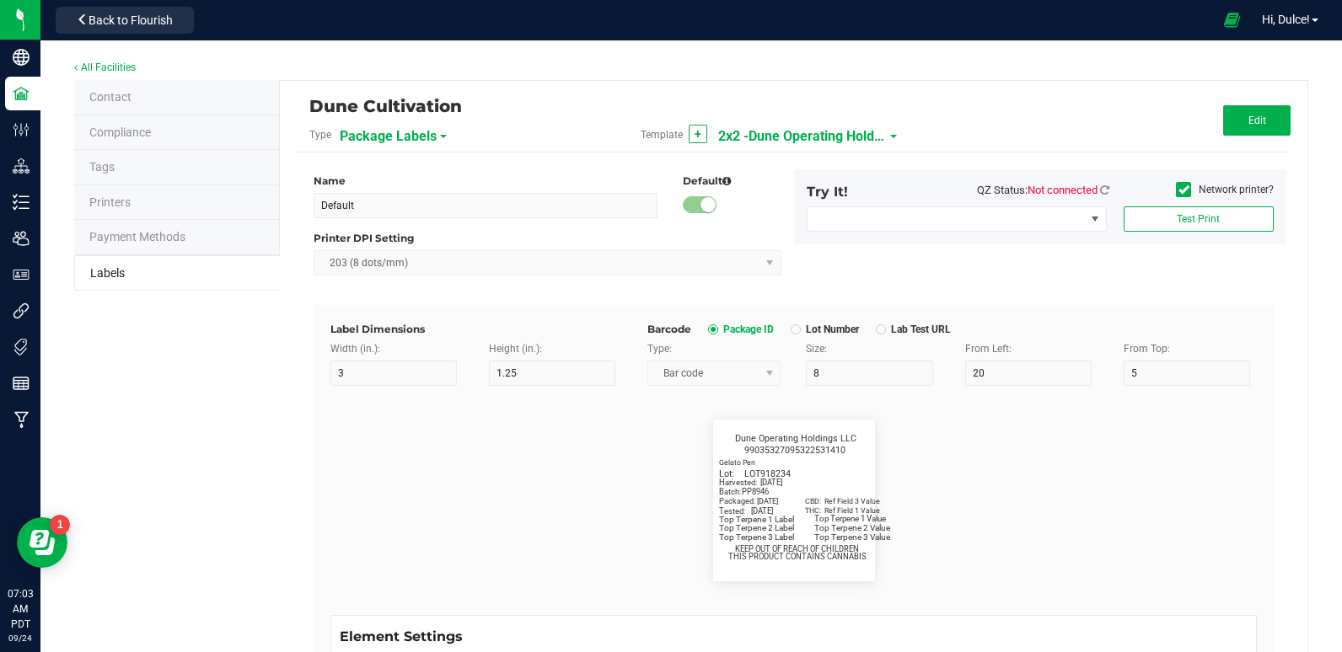
type input "32"
type input "Top Terpene 2 Value"
type input "Top Terpene 3 Label"
type input "35"
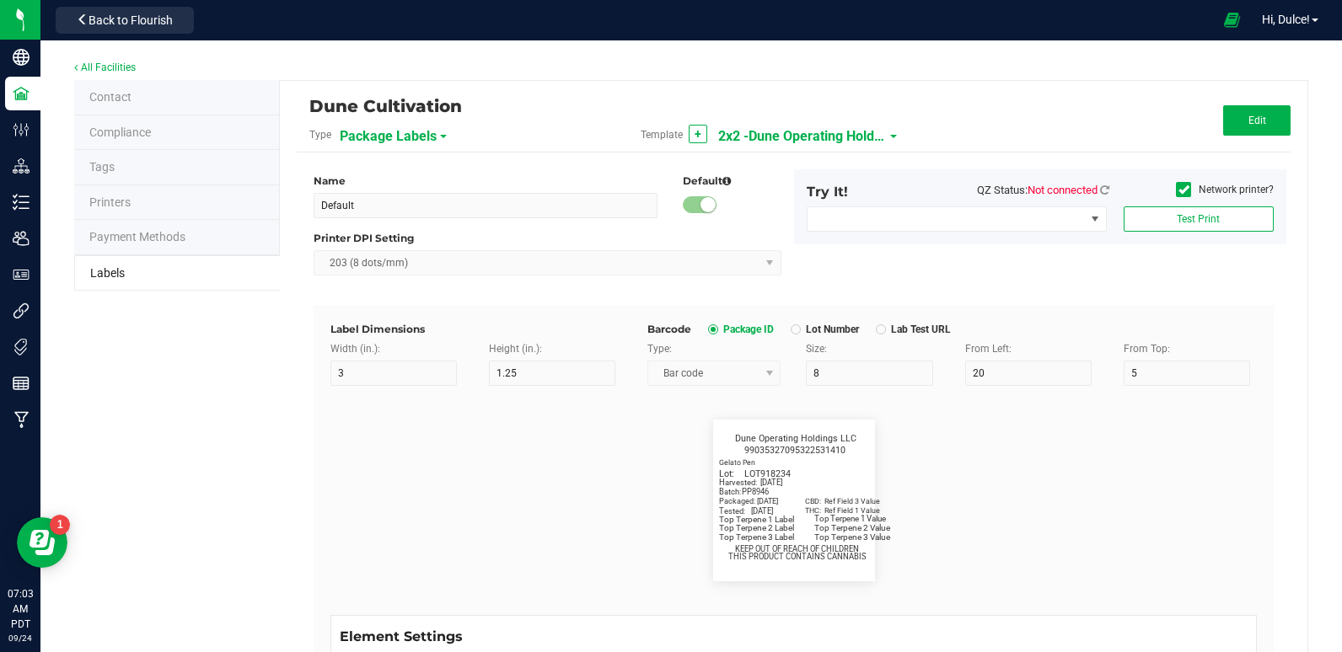
type input "7.5"
type input "2"
type input "35"
type input "Top Terpene 3 Label"
type input "Top Terpene 3 Value"
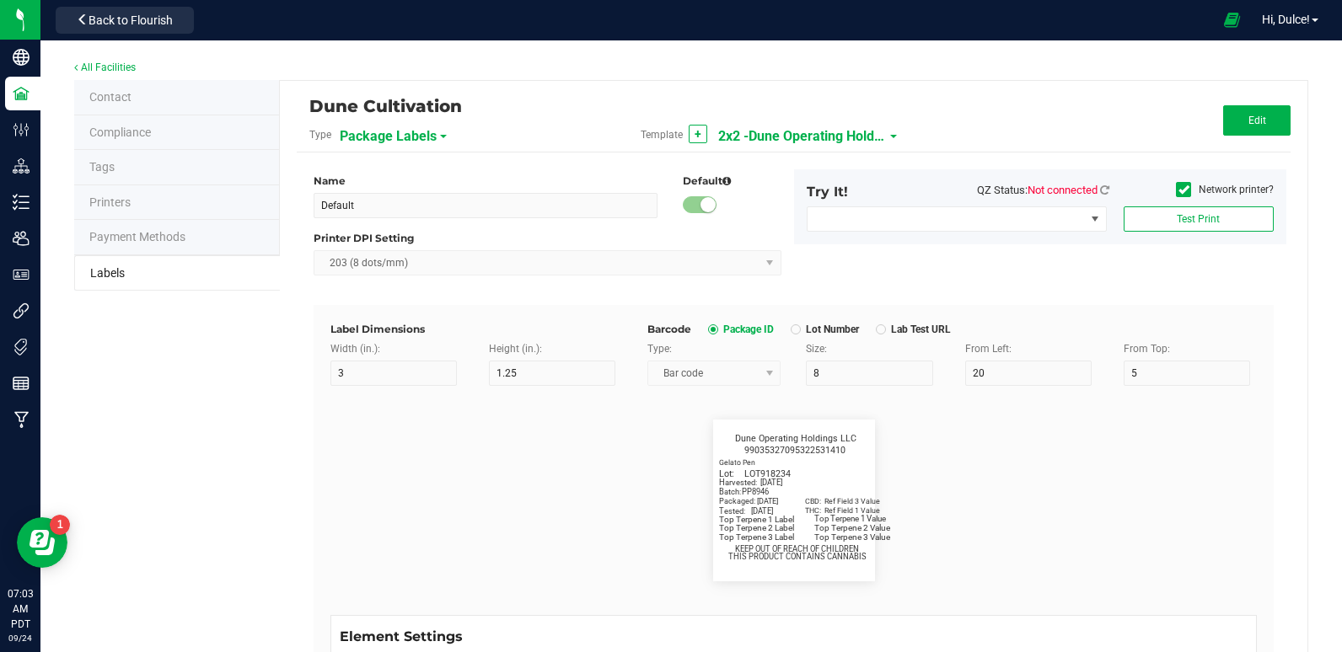
type input "35"
type input "7.5"
type input "31.9"
type input "35"
type input "Top Terpene 3 Value"
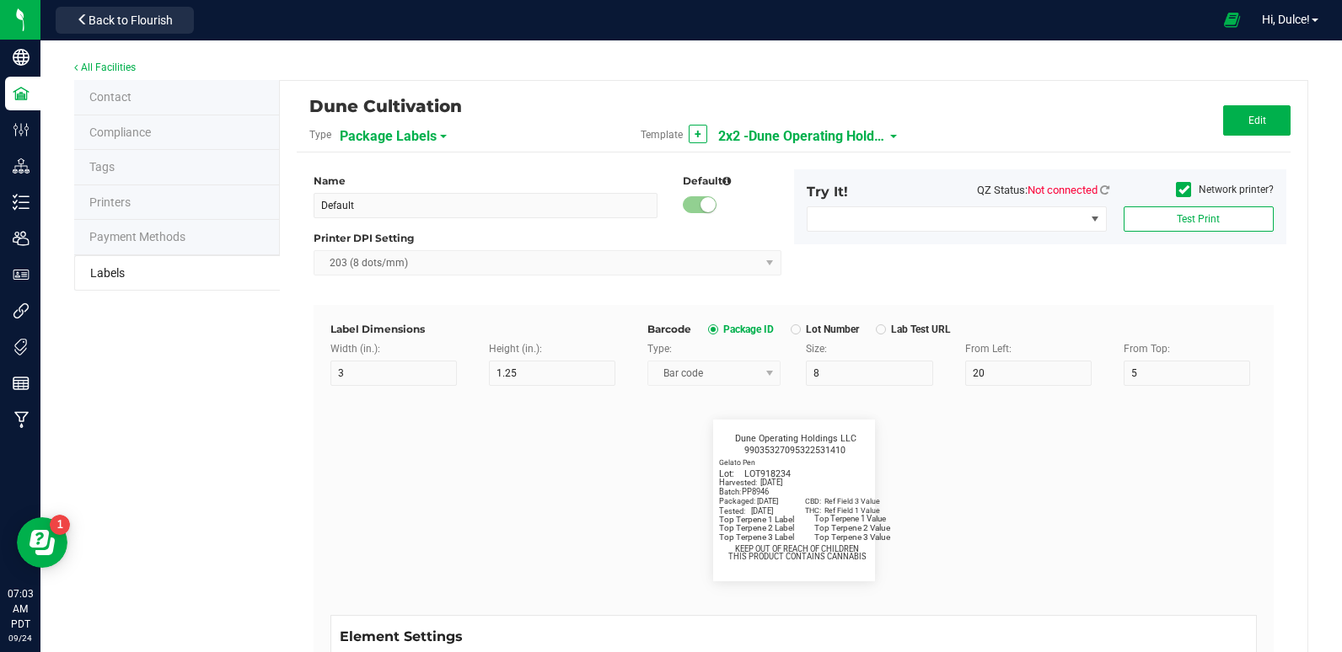
type input "Example"
type input "10"
type input "7"
type input "39"
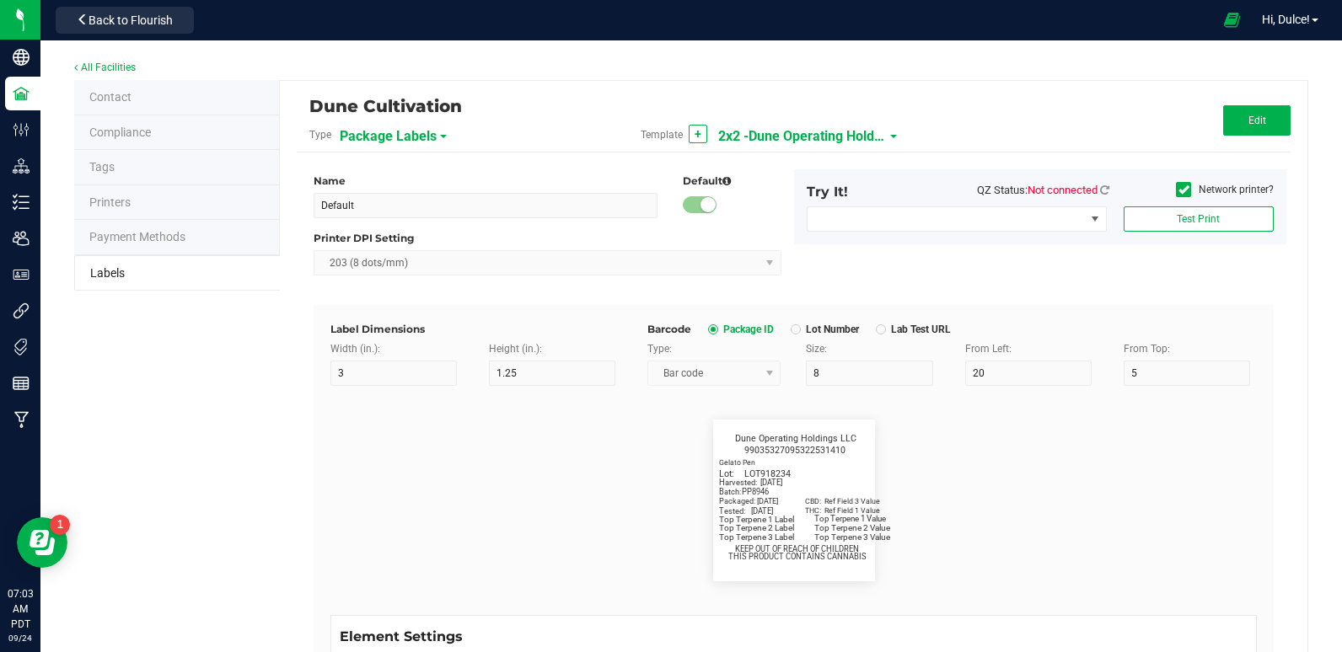
type input "KEEP OUT OF REACH OF CHILDREN"
type input "Example"
type input "10"
type input "7"
type input "41.2"
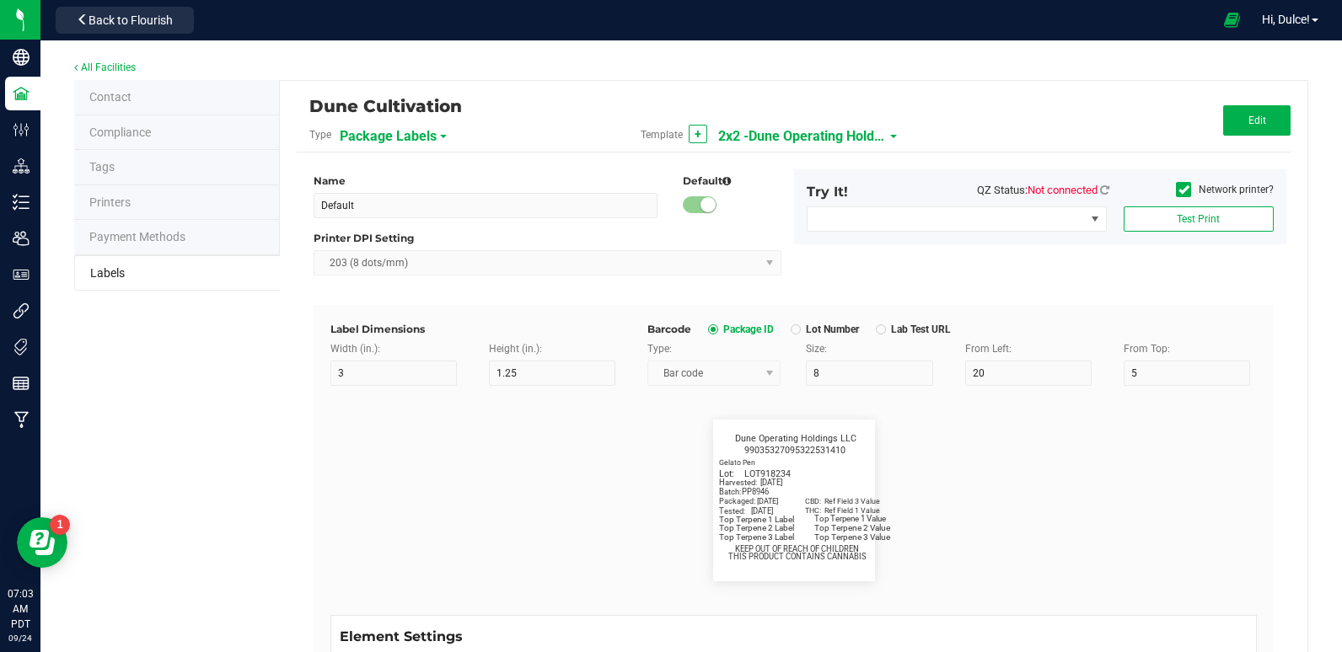
type input "THIS PRODUCT CONTAINS CANNABIS"
type input "Example"
type input "10"
type input "7"
type input "4"
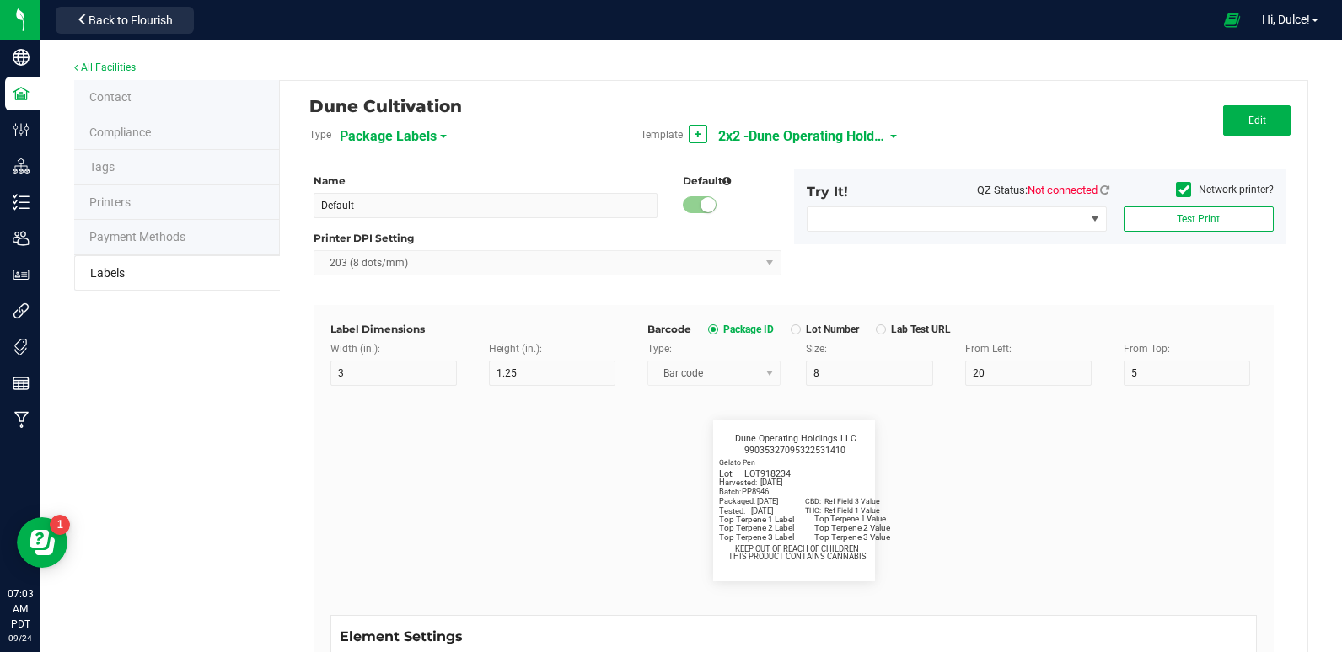
type input "Dune Operating Holdings LLC"
type input "Example"
type input "10"
type input "7.75"
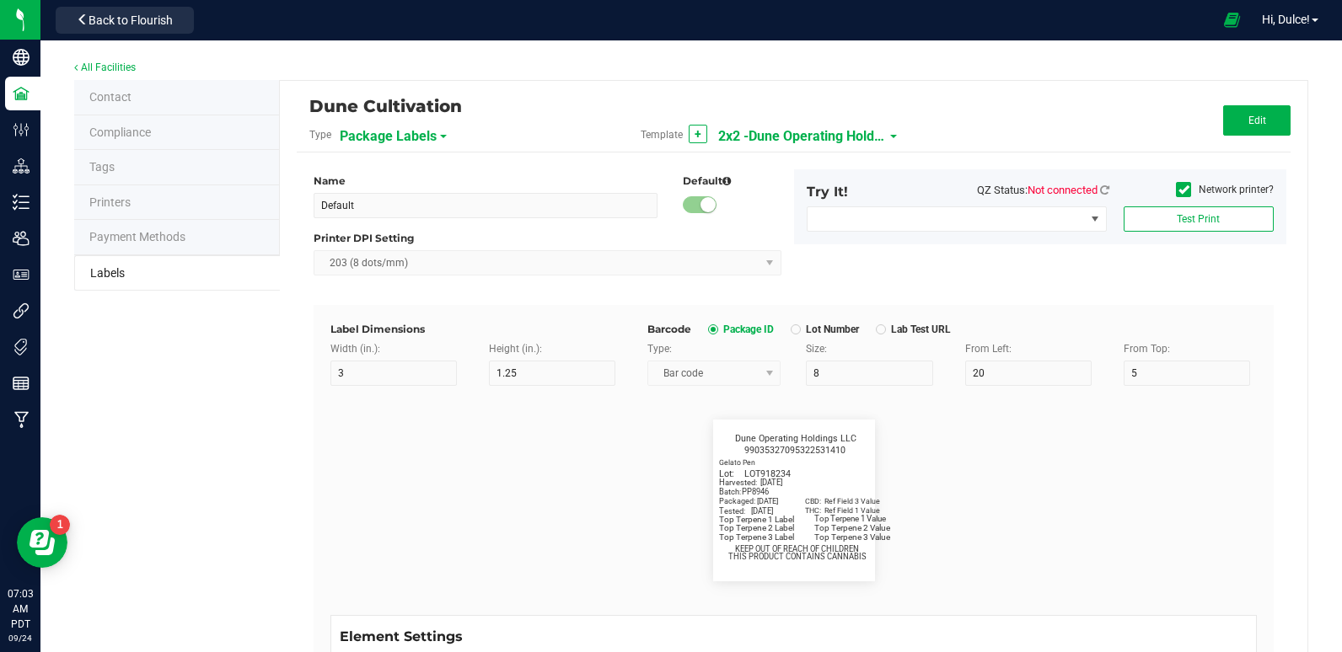
type input "99035327095322531410"
type input "Batch:"
type input "7"
type input "2"
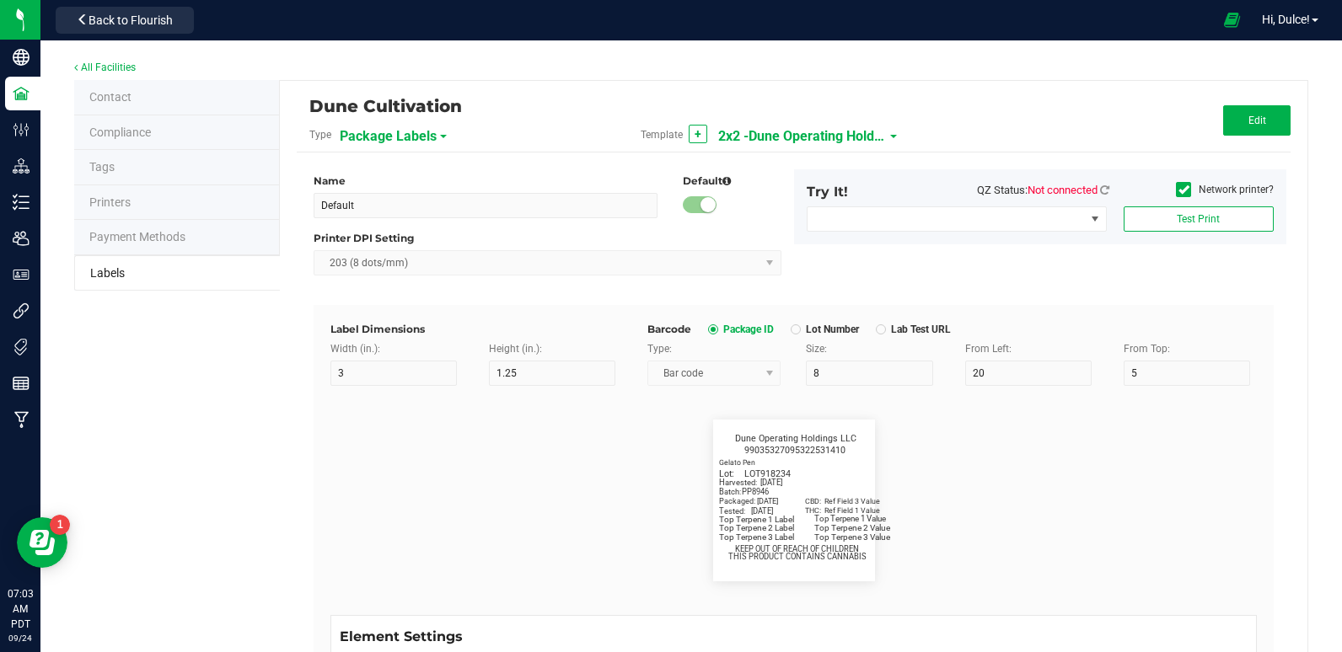
type input "21"
type input "PP8946"
type input "Tested:"
type input "10"
type input "7"
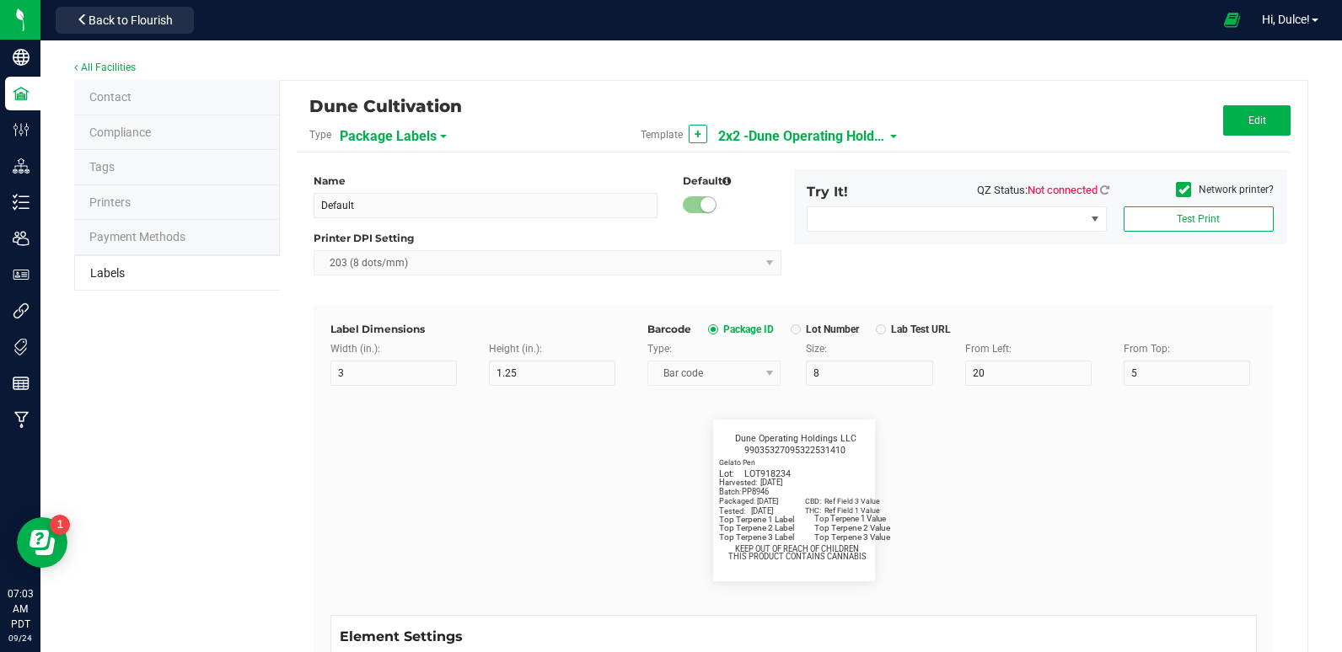
type input "2"
type input "27"
type input "[DATE]"
type input "Harvested:"
type input "13"
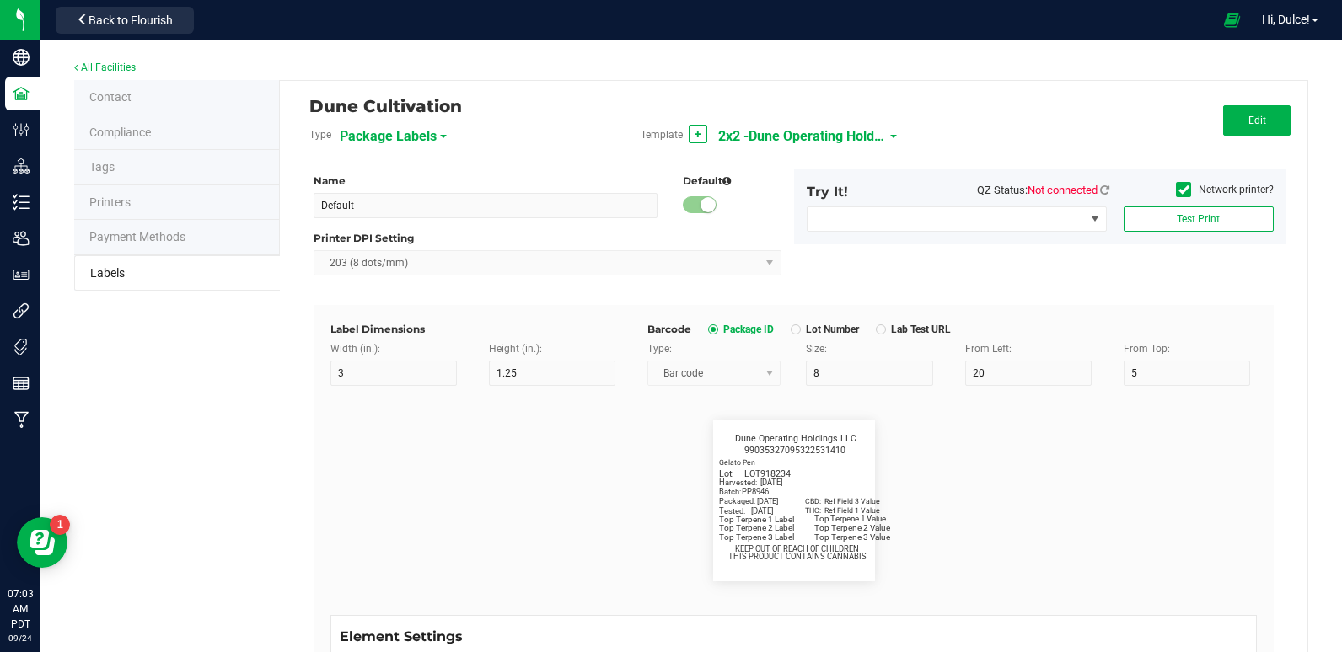
type input "7"
type input "2"
type input "18"
type input "[DATE]"
type input "Package ID"
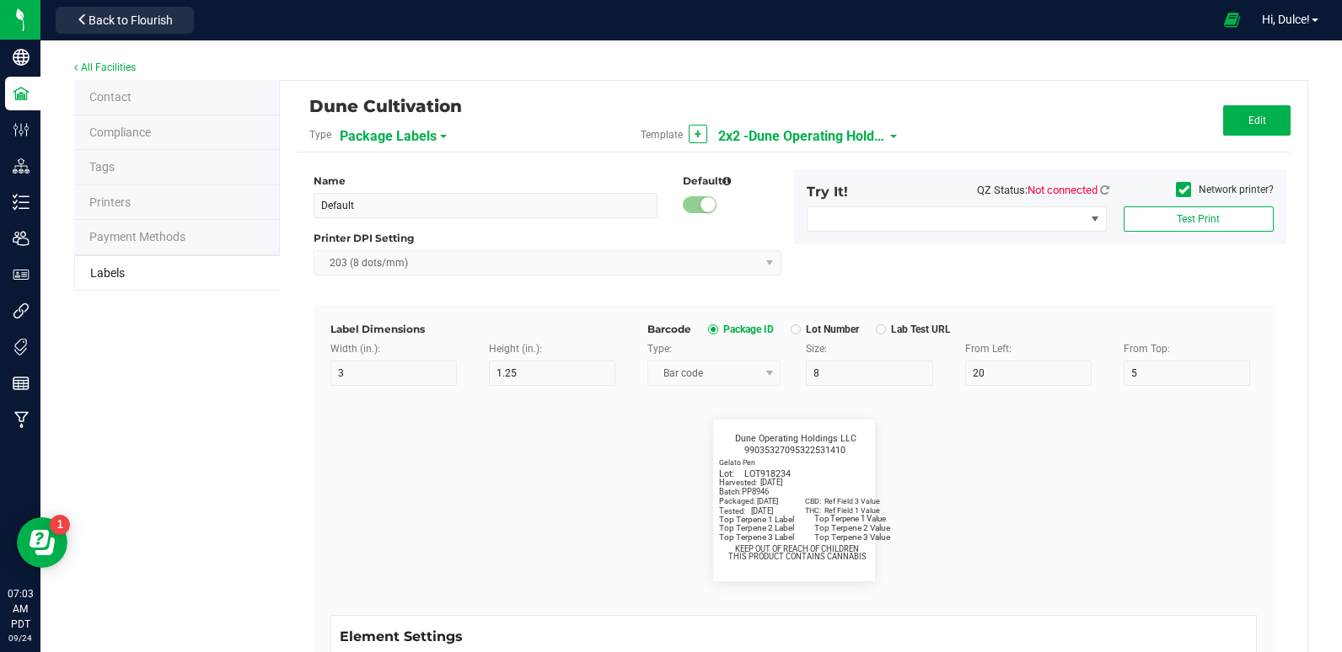
type input "25"
type input "10"
type input "5"
type input "CADMODS-20230420-096"
type input "Strain"
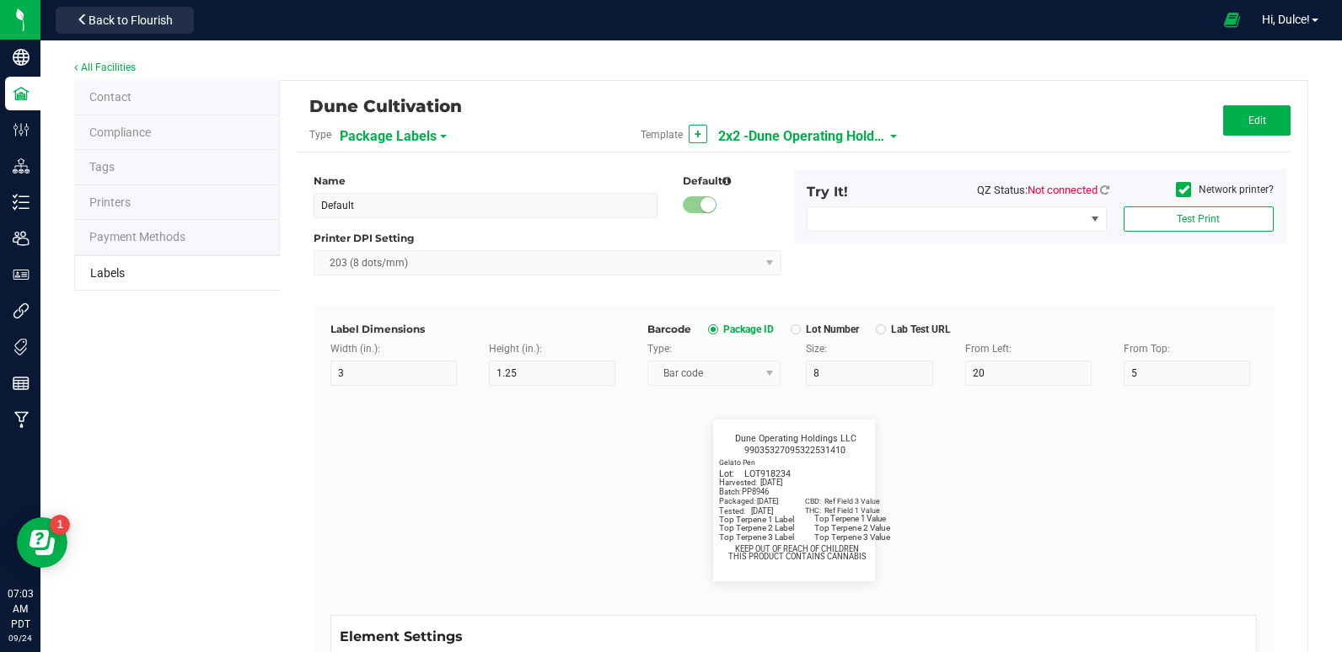
type input "25"
type input "10"
type input "15"
type input "Gelato"
type input "Size"
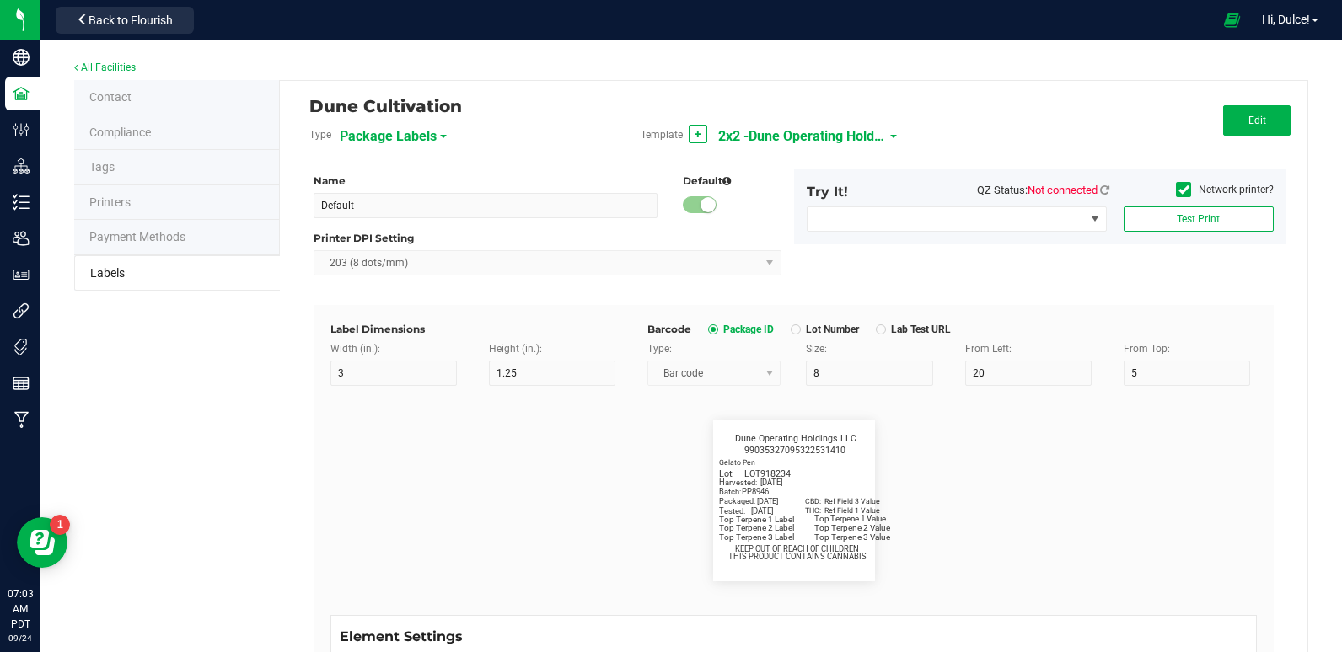
type input "25"
type input "10"
type input "20"
type input "44 ea"
type input "SKU"
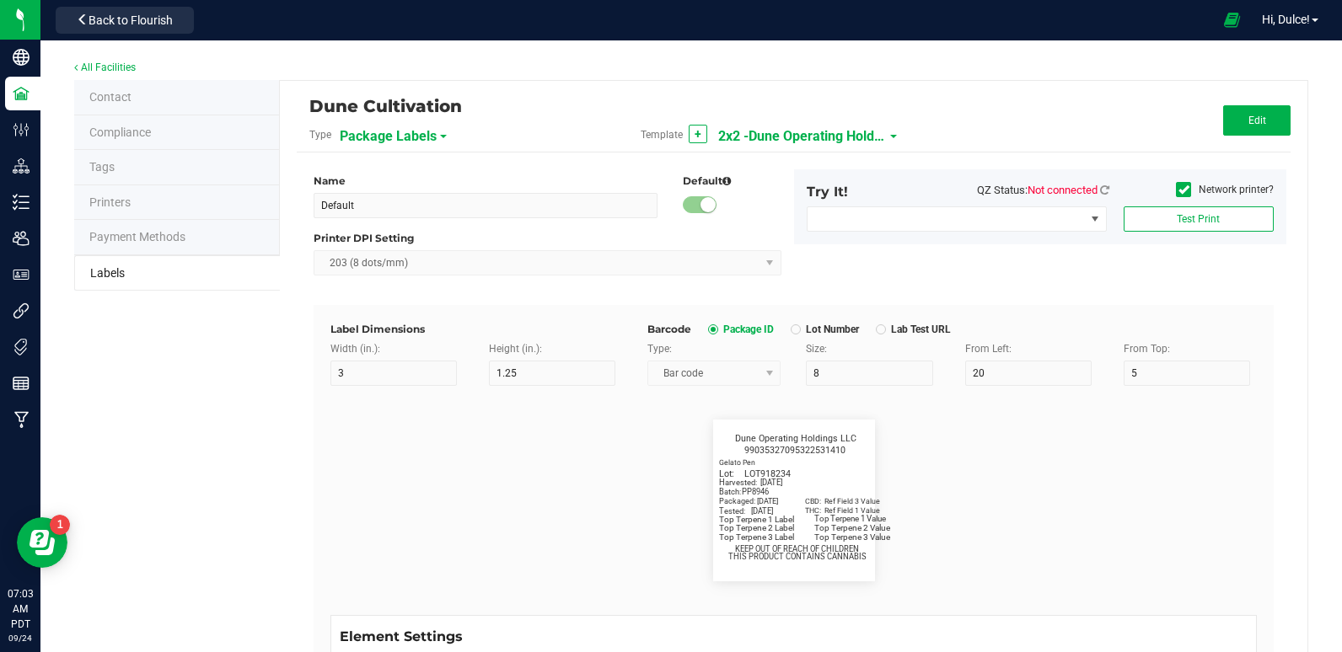
type input "25"
click at [754, 137] on span "2x2 -Dune Operating Holdings LLC" at bounding box center [802, 136] width 169 height 29
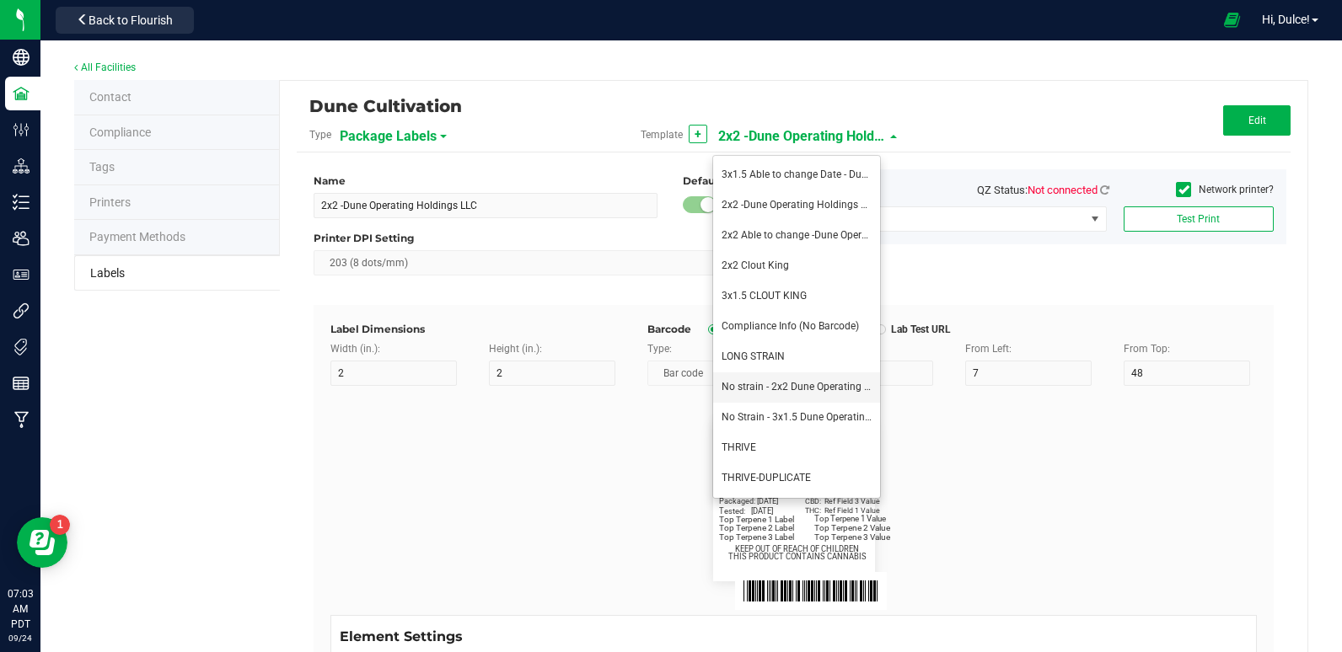
click at [762, 385] on span "No strain - 2x2 Dune Operating Holdings LLC" at bounding box center [823, 387] width 203 height 12
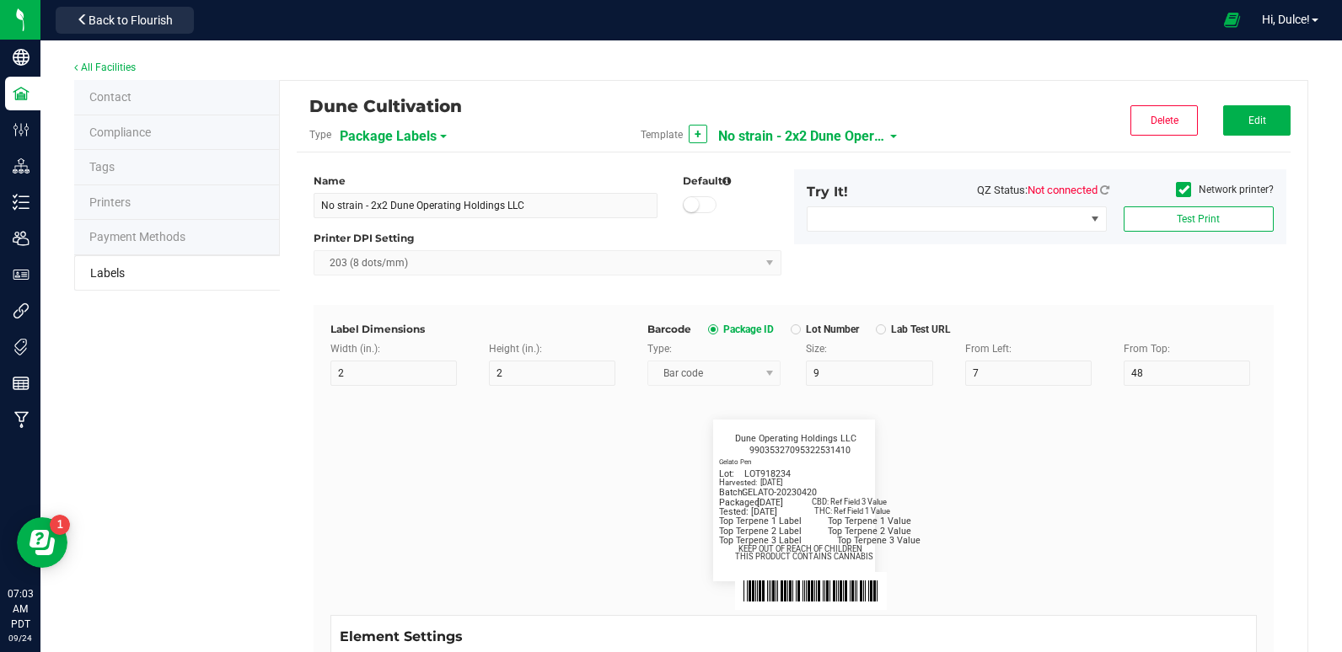
click at [796, 142] on span "No strain - 2x2 Dune Operating Holdings LLC" at bounding box center [802, 136] width 169 height 29
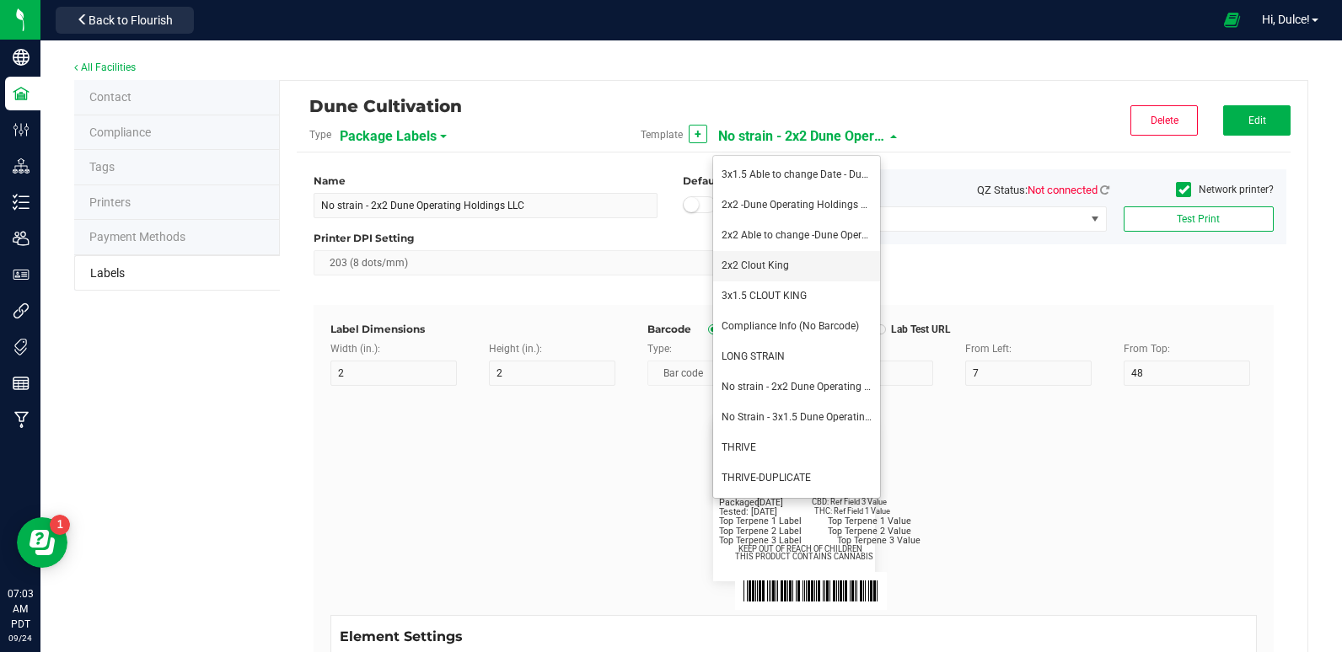
click at [774, 273] on li "2x2 Clout King" at bounding box center [796, 266] width 167 height 30
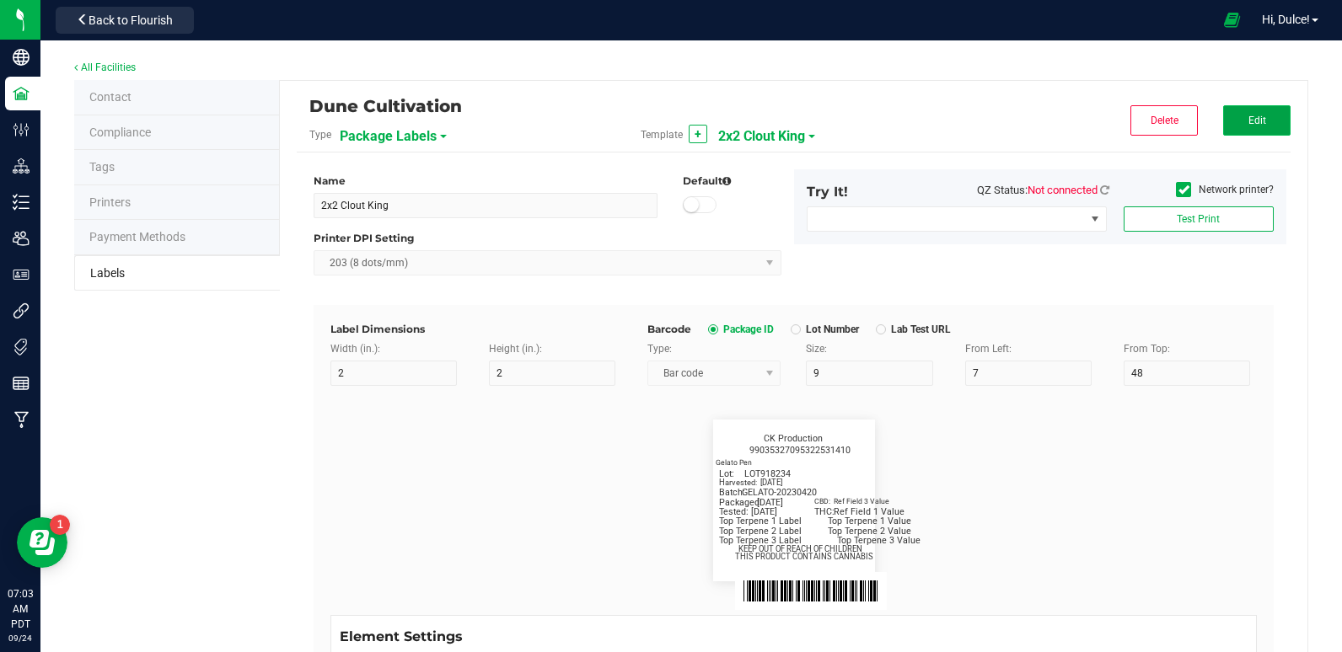
click at [1261, 111] on button "Edit" at bounding box center [1256, 120] width 67 height 30
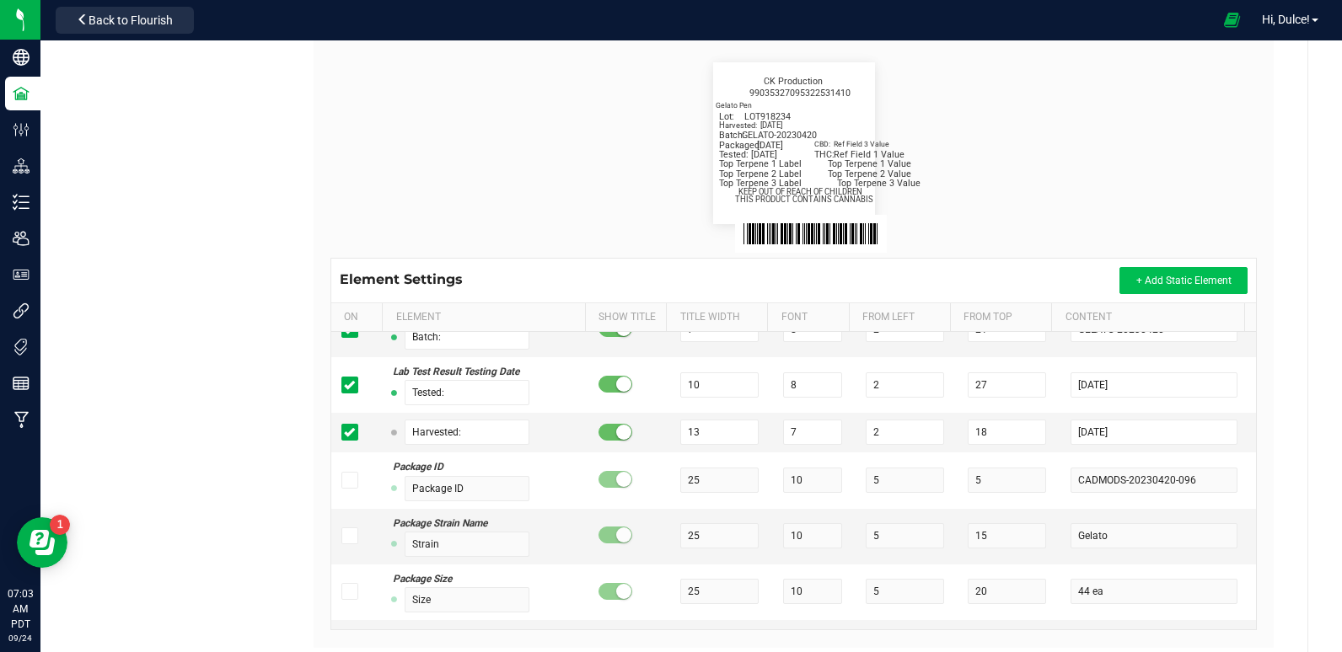
scroll to position [358, 0]
click at [348, 432] on icon at bounding box center [349, 432] width 11 height 0
click at [0, 0] on input "checkbox" at bounding box center [0, 0] width 0 height 0
click at [348, 432] on icon at bounding box center [349, 432] width 11 height 0
click at [0, 0] on input "checkbox" at bounding box center [0, 0] width 0 height 0
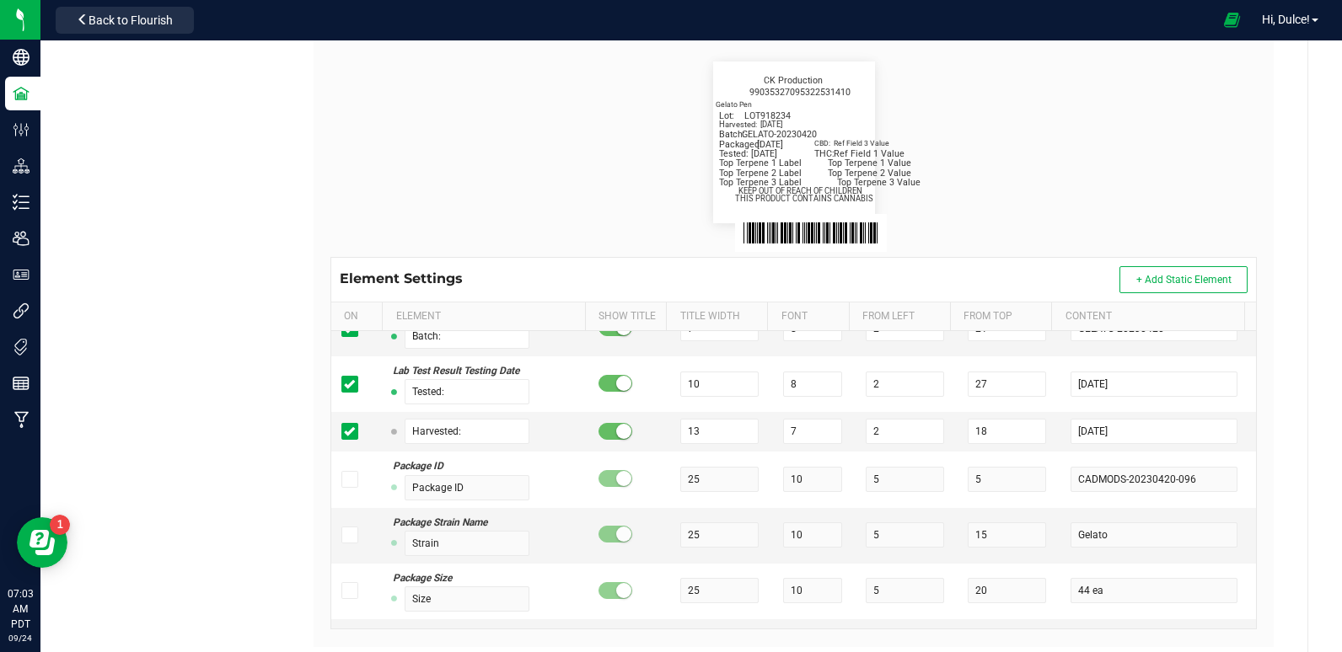
scroll to position [0, 0]
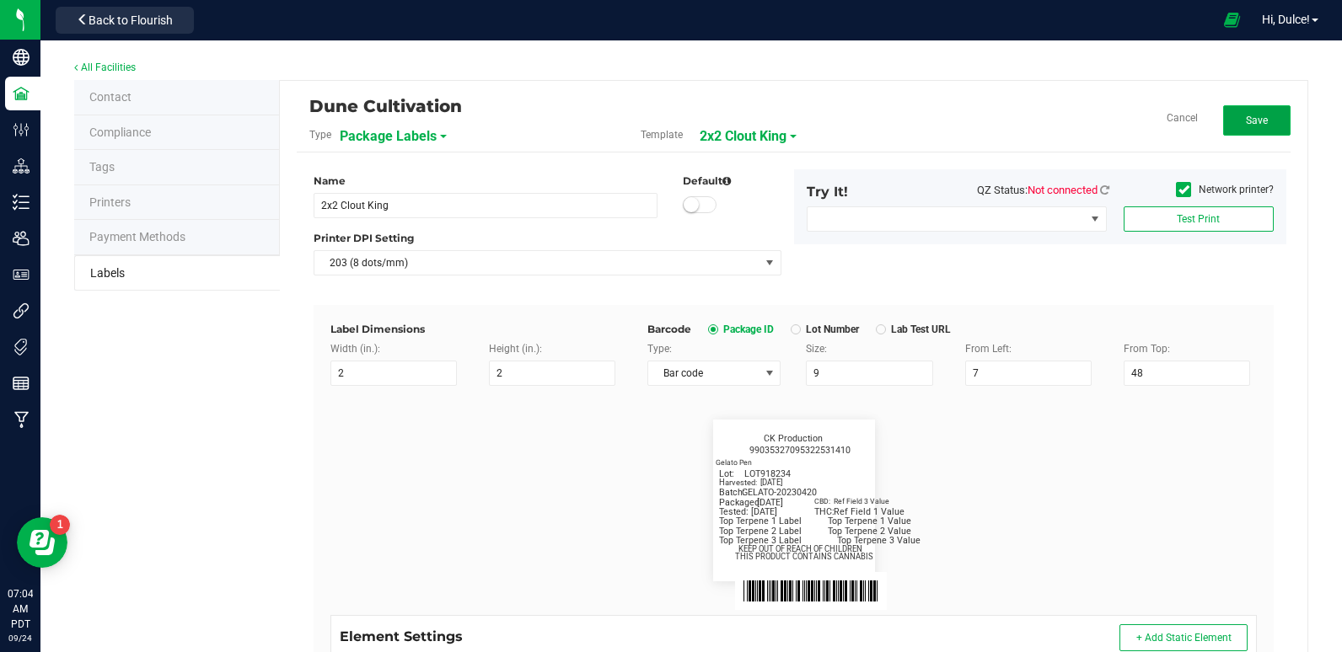
click at [1262, 115] on button "Save" at bounding box center [1256, 120] width 67 height 30
click at [748, 139] on span "2x2 Clout King" at bounding box center [761, 136] width 87 height 29
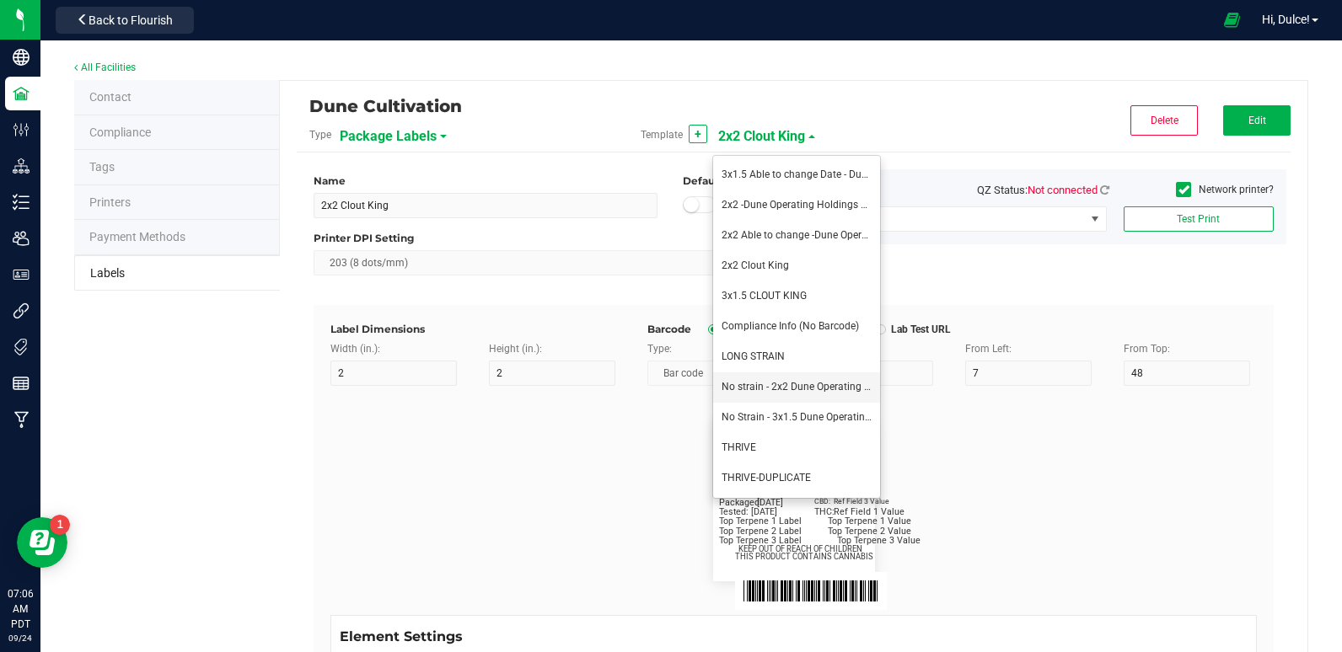
click at [783, 394] on li "No strain - 2x2 Dune Operating Holdings LLC" at bounding box center [796, 388] width 167 height 30
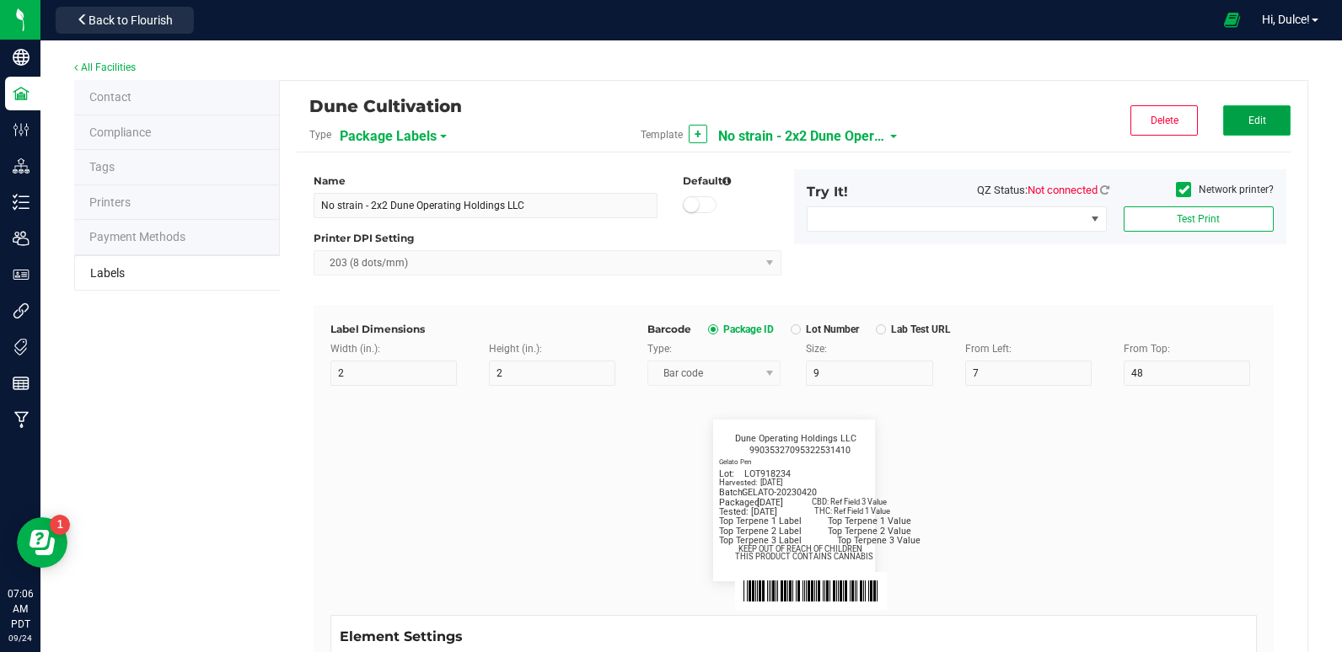
click at [1248, 121] on span "Edit" at bounding box center [1257, 121] width 18 height 12
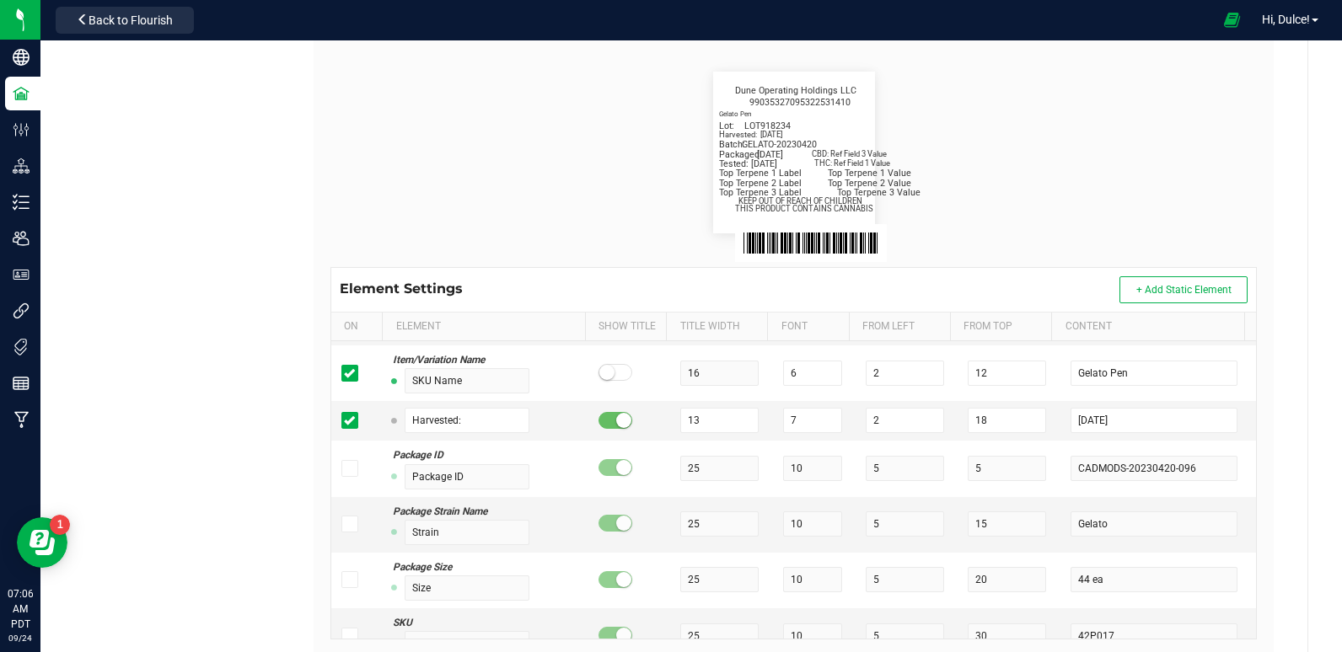
scroll to position [824, 0]
click at [1126, 423] on input "[DATE]" at bounding box center [1153, 419] width 166 height 25
click at [1129, 422] on input "[DATE]" at bounding box center [1153, 419] width 166 height 25
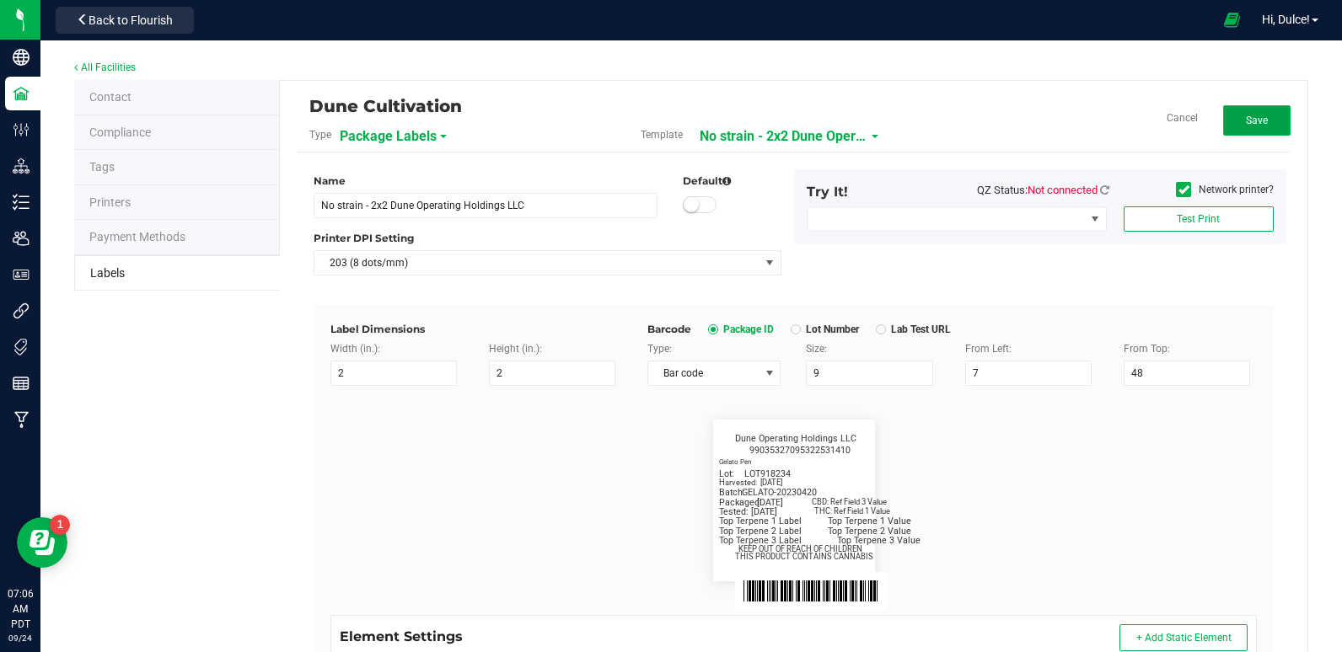
click at [1246, 123] on span "Save" at bounding box center [1257, 121] width 22 height 12
click at [1248, 122] on span "Edit" at bounding box center [1257, 121] width 18 height 12
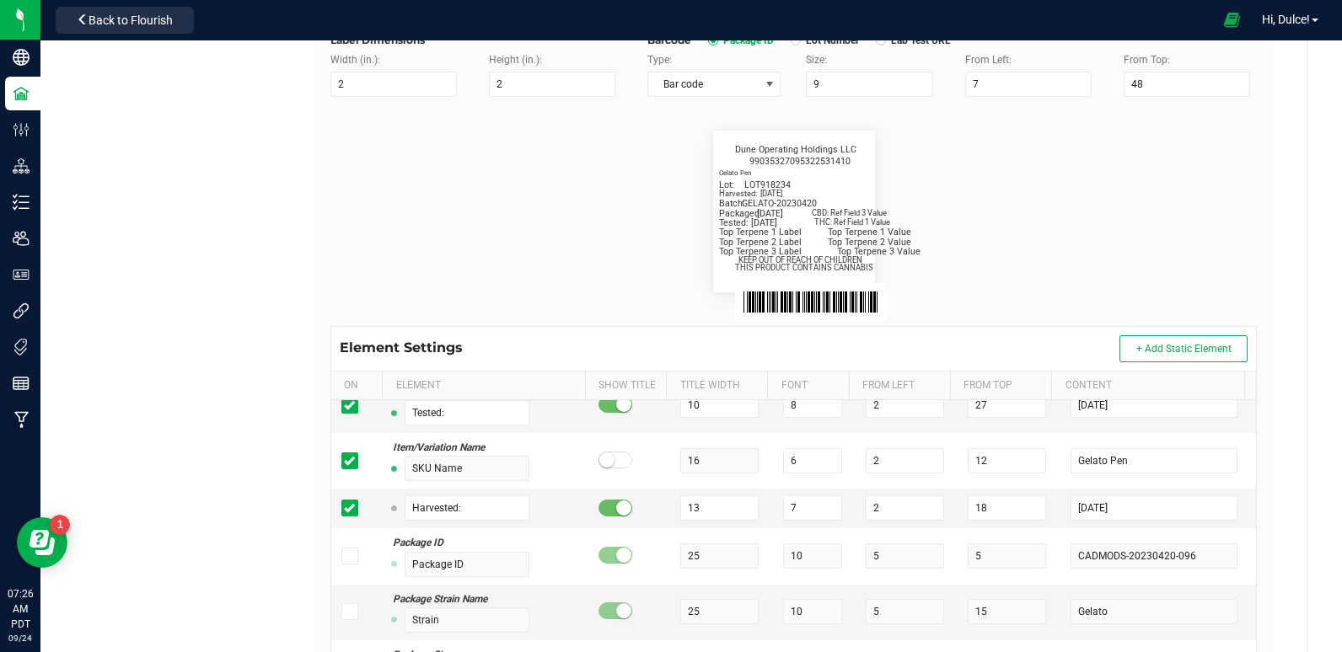
scroll to position [306, 0]
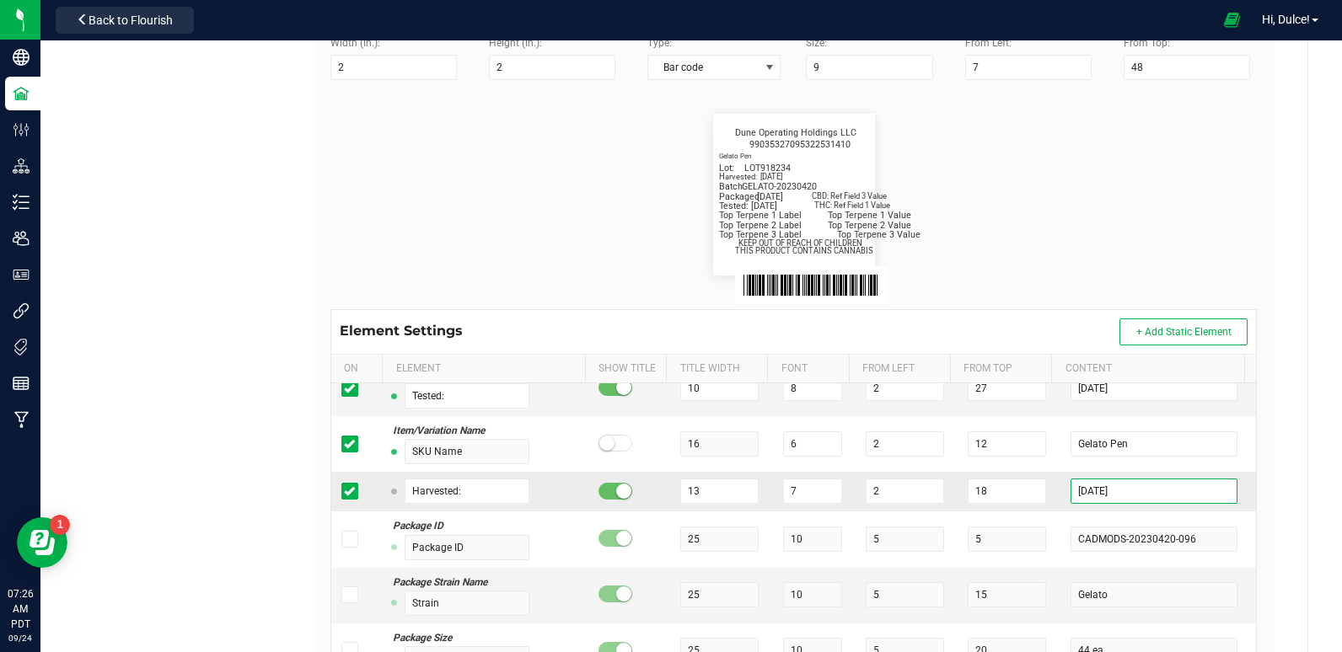
click at [1121, 496] on input "[DATE]" at bounding box center [1153, 491] width 166 height 25
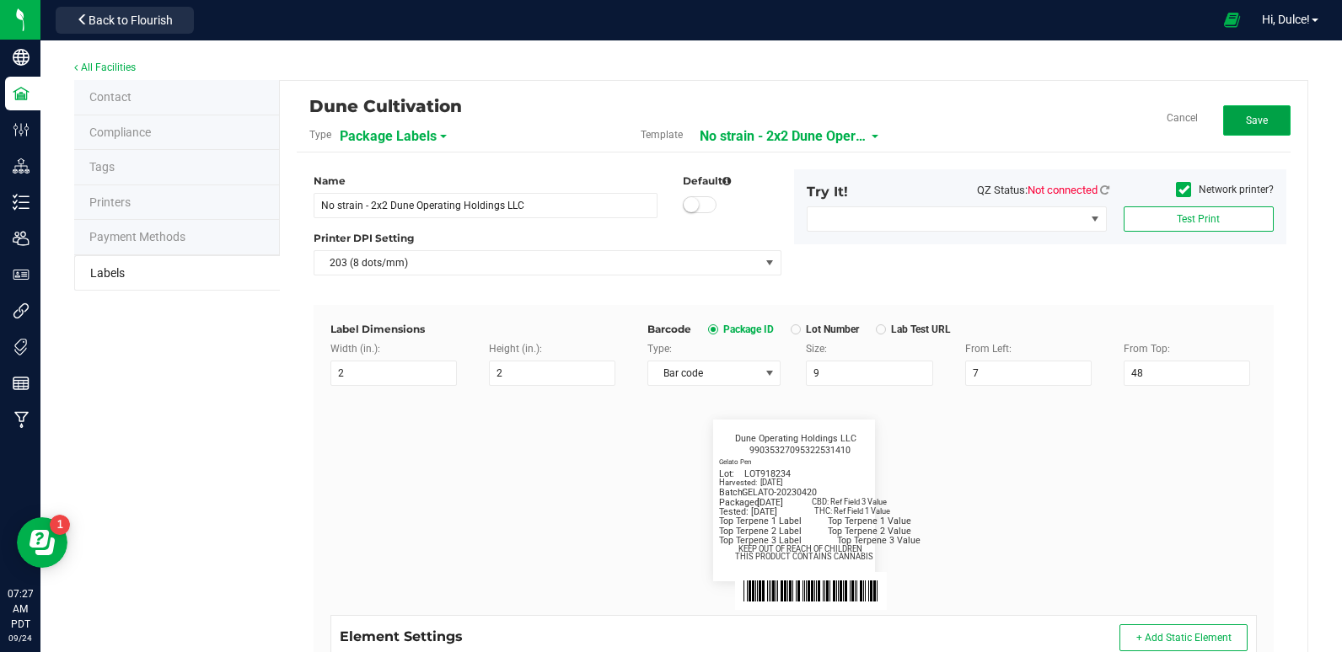
click at [1235, 114] on button "Save" at bounding box center [1256, 120] width 67 height 30
click at [1232, 110] on button "Edit" at bounding box center [1256, 120] width 67 height 30
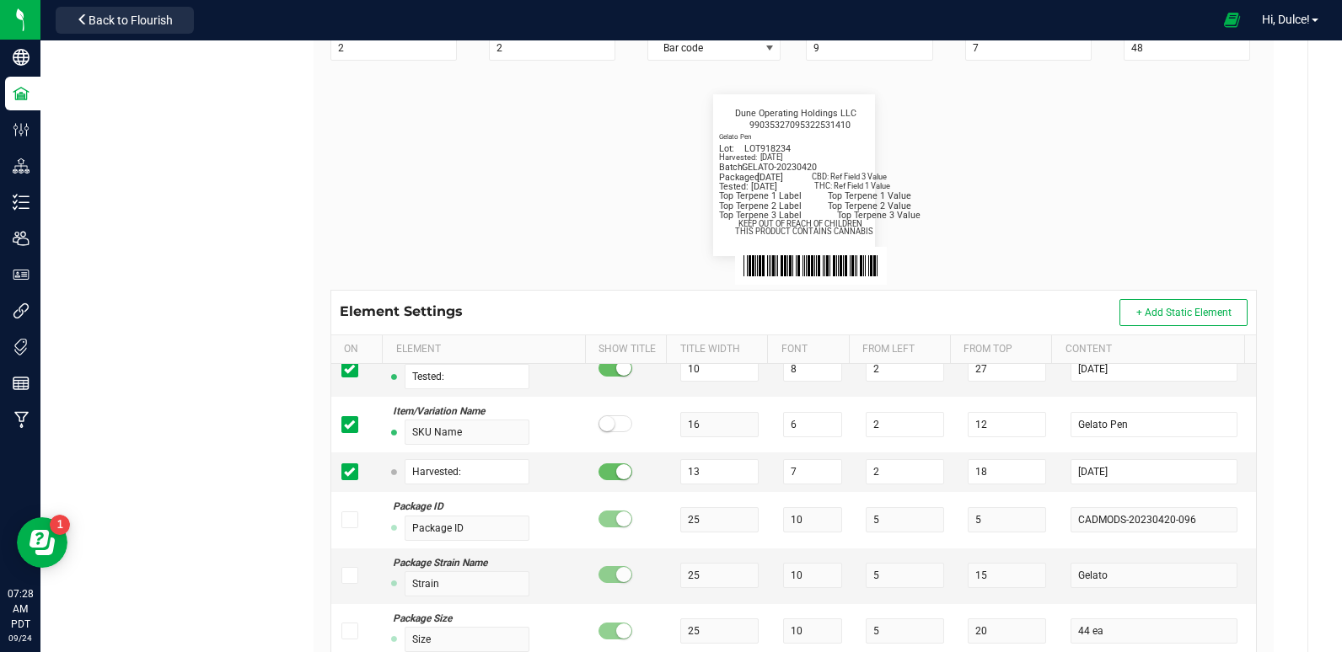
scroll to position [405, 0]
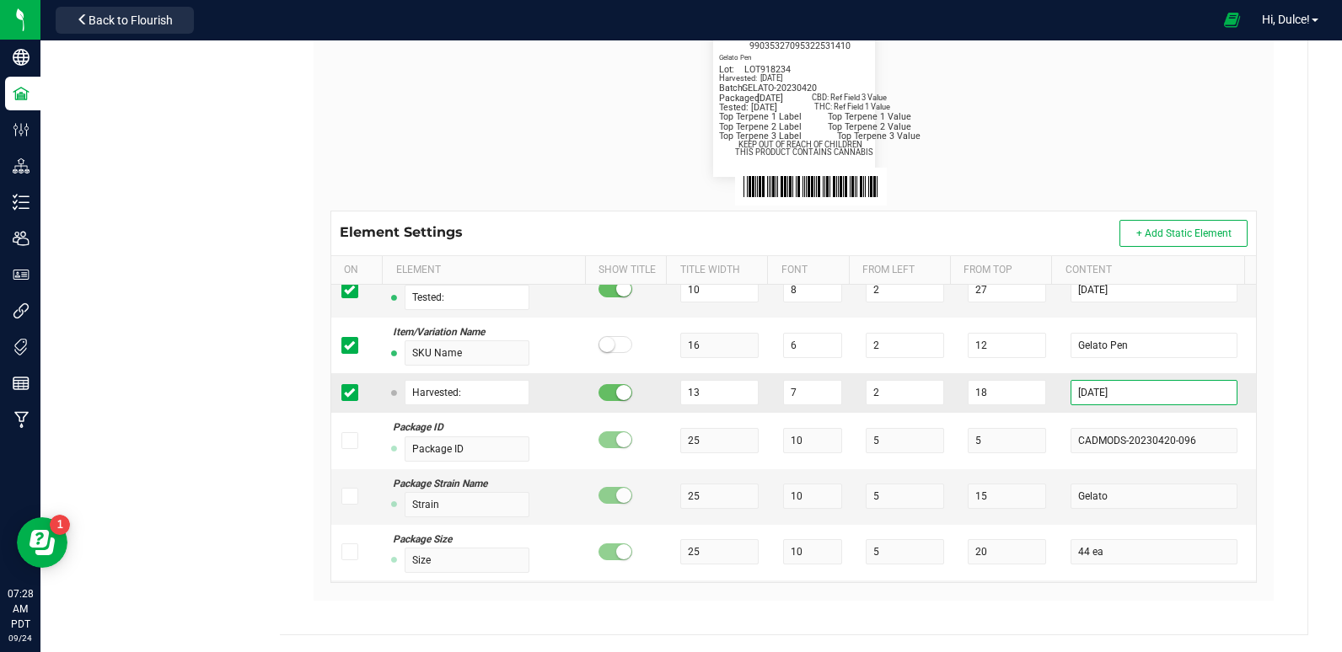
click at [1135, 397] on input "2025-06-09" at bounding box center [1153, 392] width 166 height 25
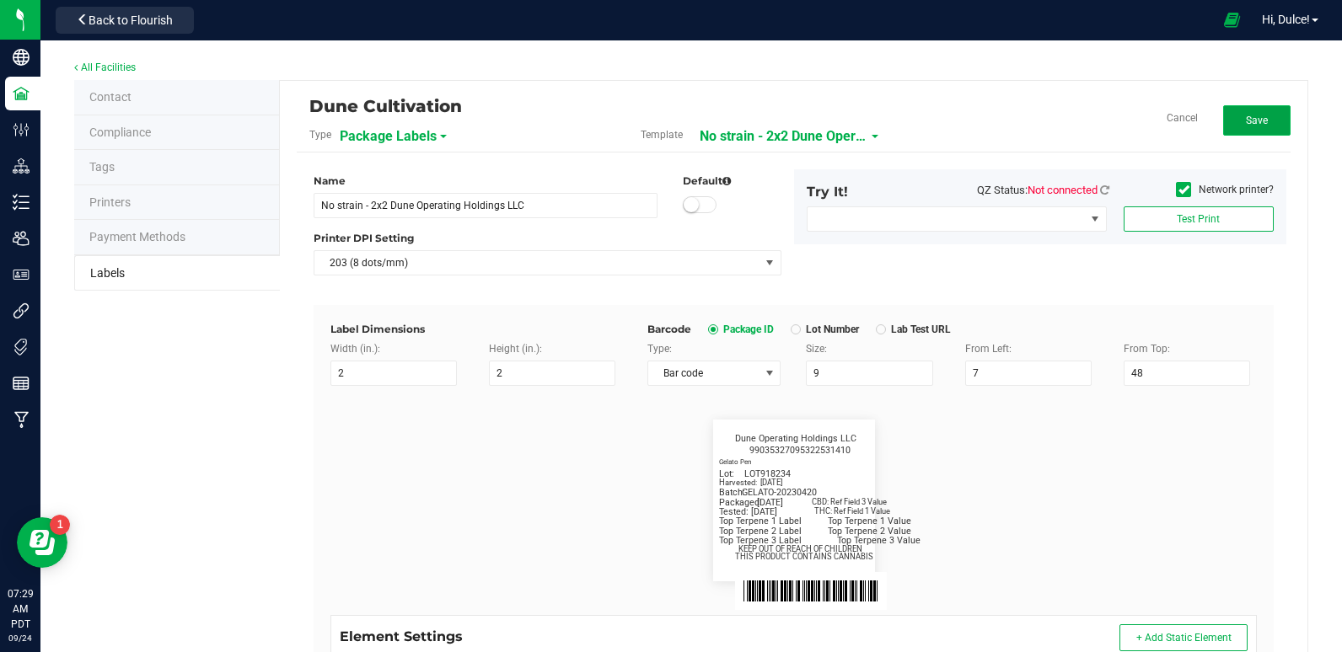
click at [1260, 125] on button "Save" at bounding box center [1256, 120] width 67 height 30
click at [1250, 121] on span "Edit" at bounding box center [1257, 121] width 18 height 12
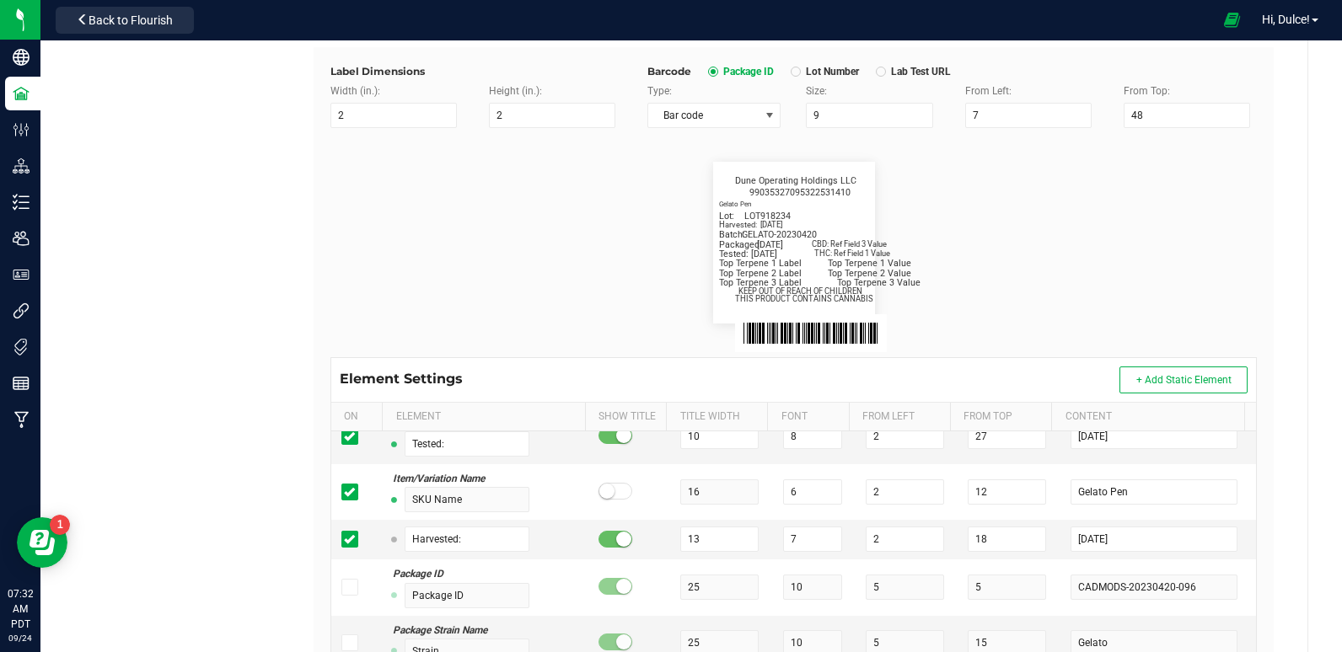
scroll to position [259, 0]
click at [1119, 539] on input "2025-05-19" at bounding box center [1153, 538] width 166 height 25
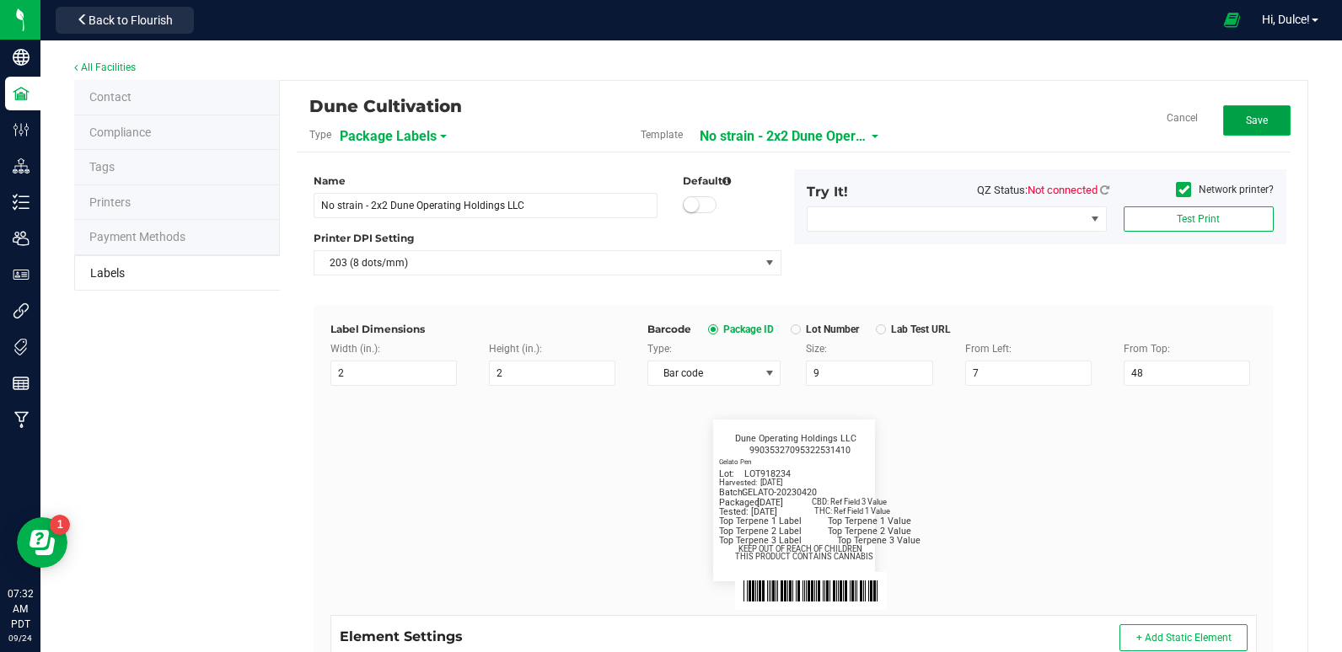
click at [1246, 125] on span "Save" at bounding box center [1257, 121] width 22 height 12
click at [757, 140] on span "No strain - 2x2 Dune Operating Holdings LLC" at bounding box center [802, 136] width 169 height 29
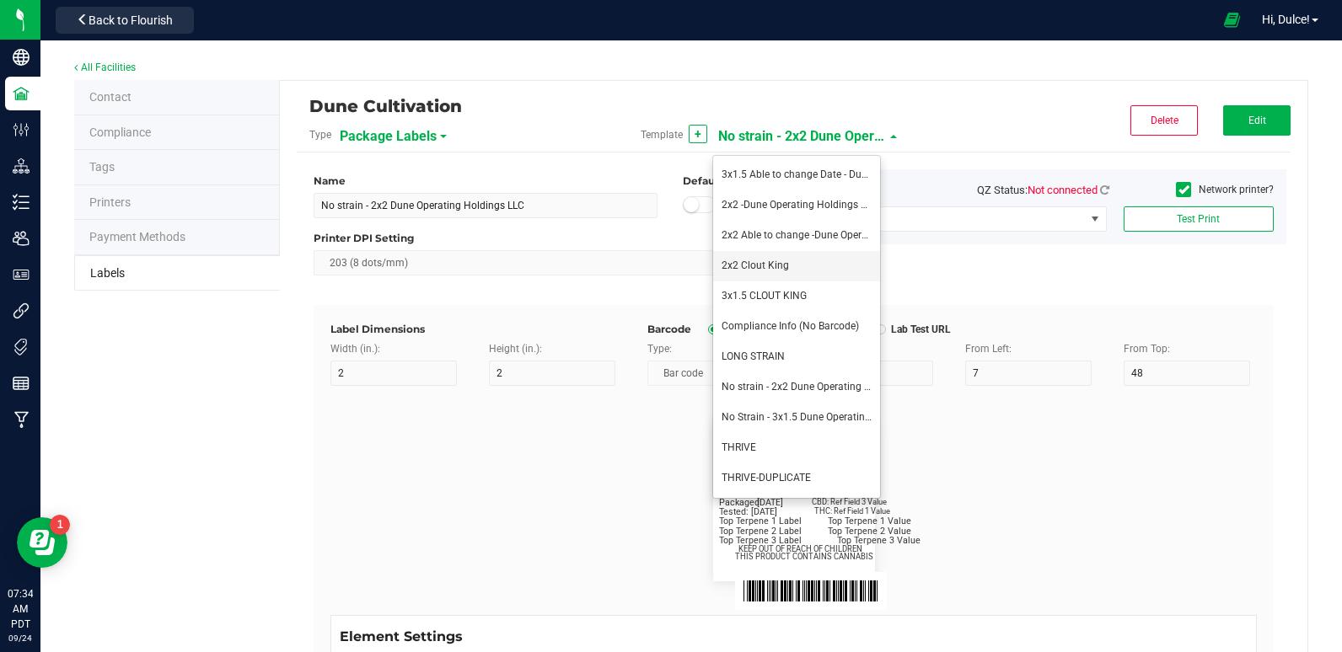
click at [757, 263] on span "2x2 Clout King" at bounding box center [755, 266] width 67 height 12
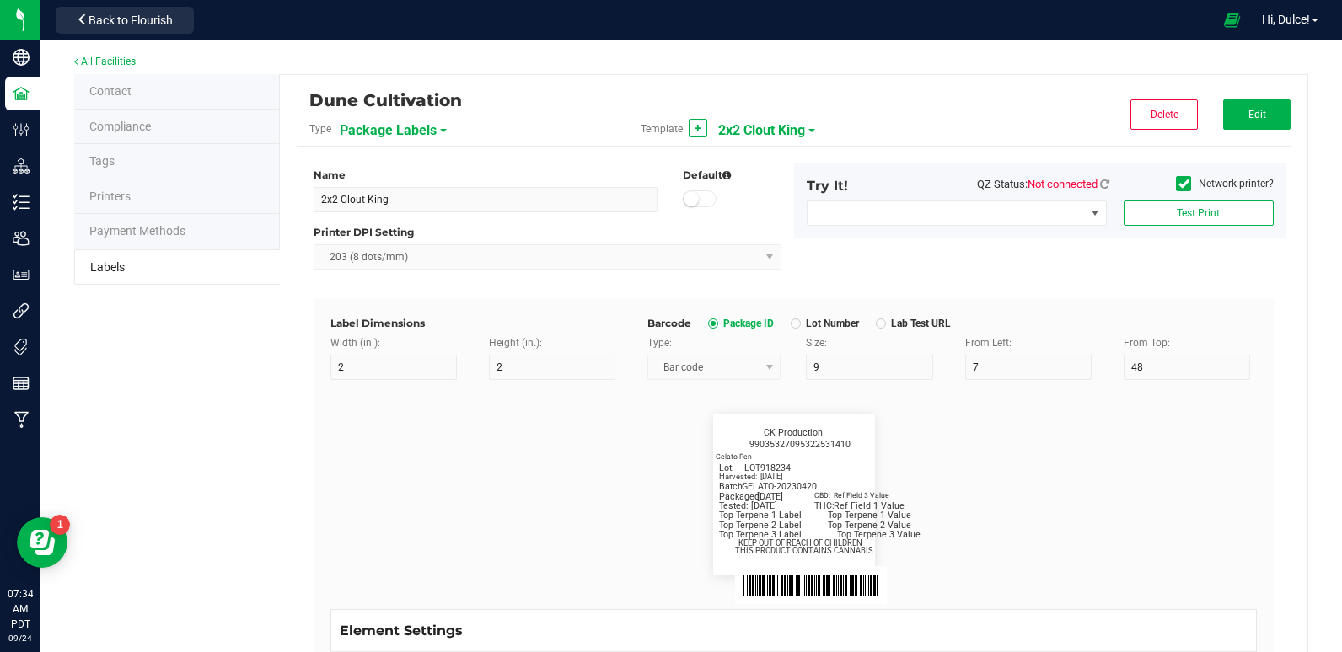
scroll to position [7, 0]
click at [1234, 114] on button "Edit" at bounding box center [1256, 114] width 67 height 30
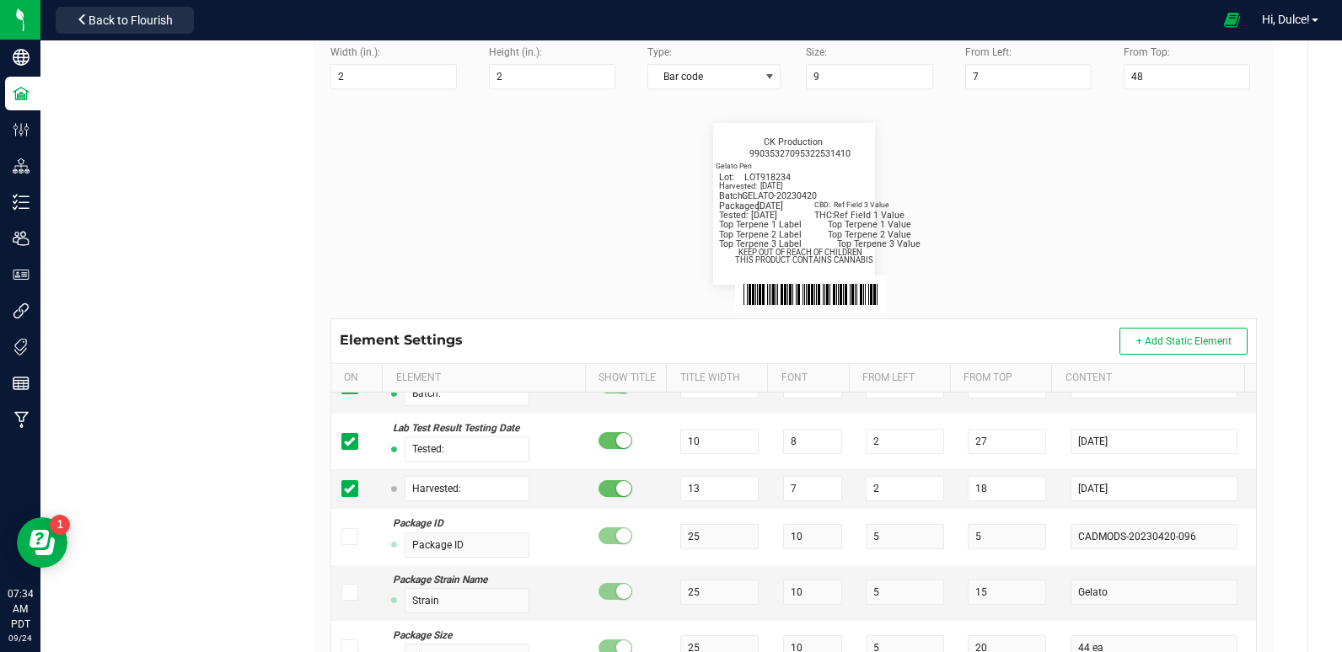
scroll to position [807, 0]
click at [1149, 497] on input "[DATE]" at bounding box center [1153, 487] width 166 height 25
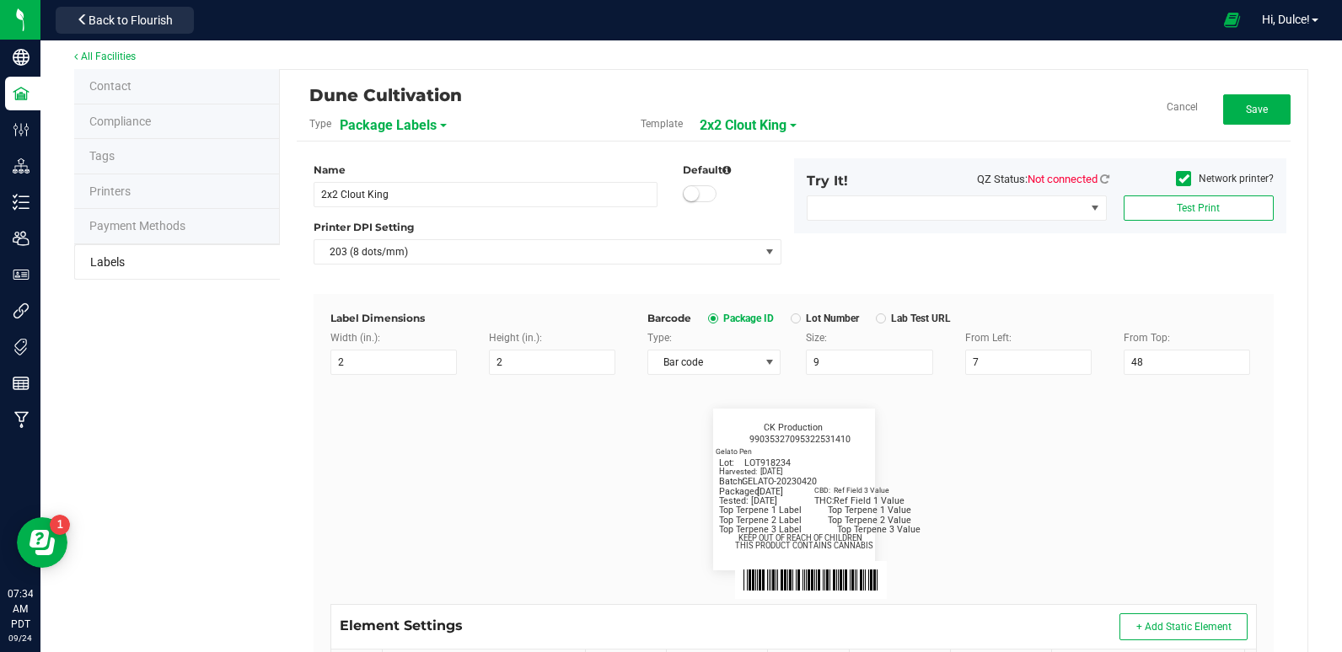
scroll to position [0, 0]
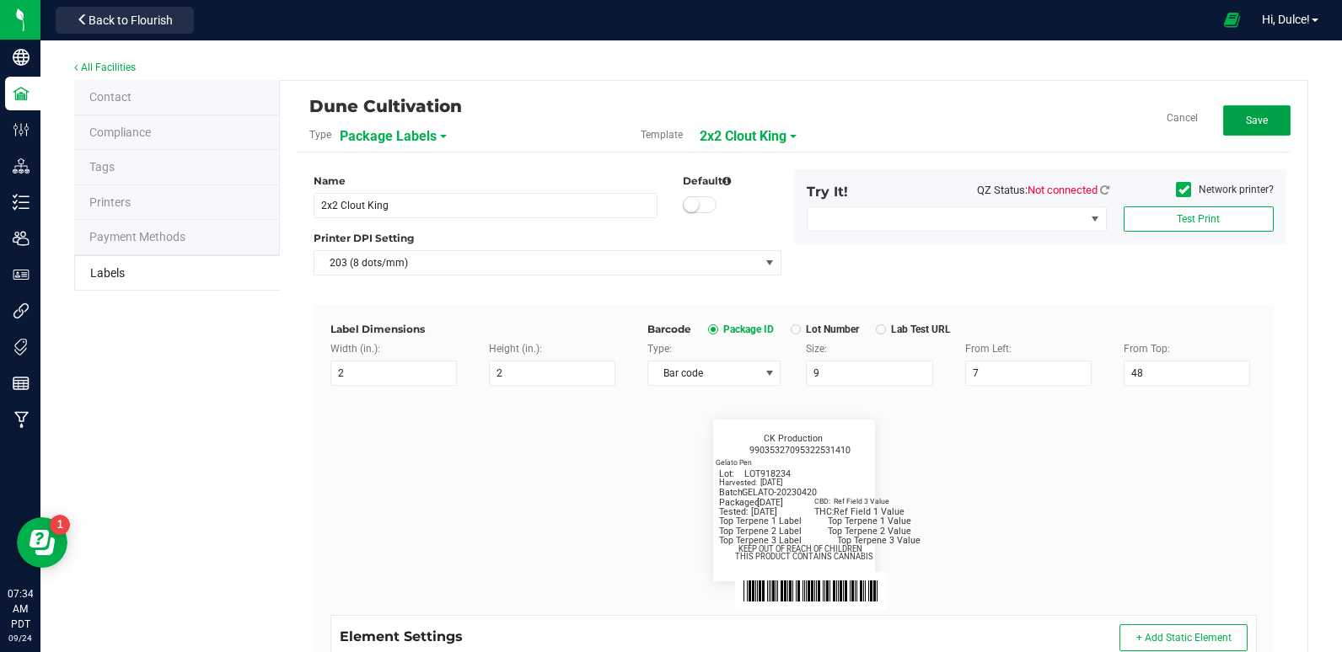
click at [1263, 116] on button "Save" at bounding box center [1256, 120] width 67 height 30
click at [759, 133] on span "2x2 Clout King" at bounding box center [761, 136] width 87 height 29
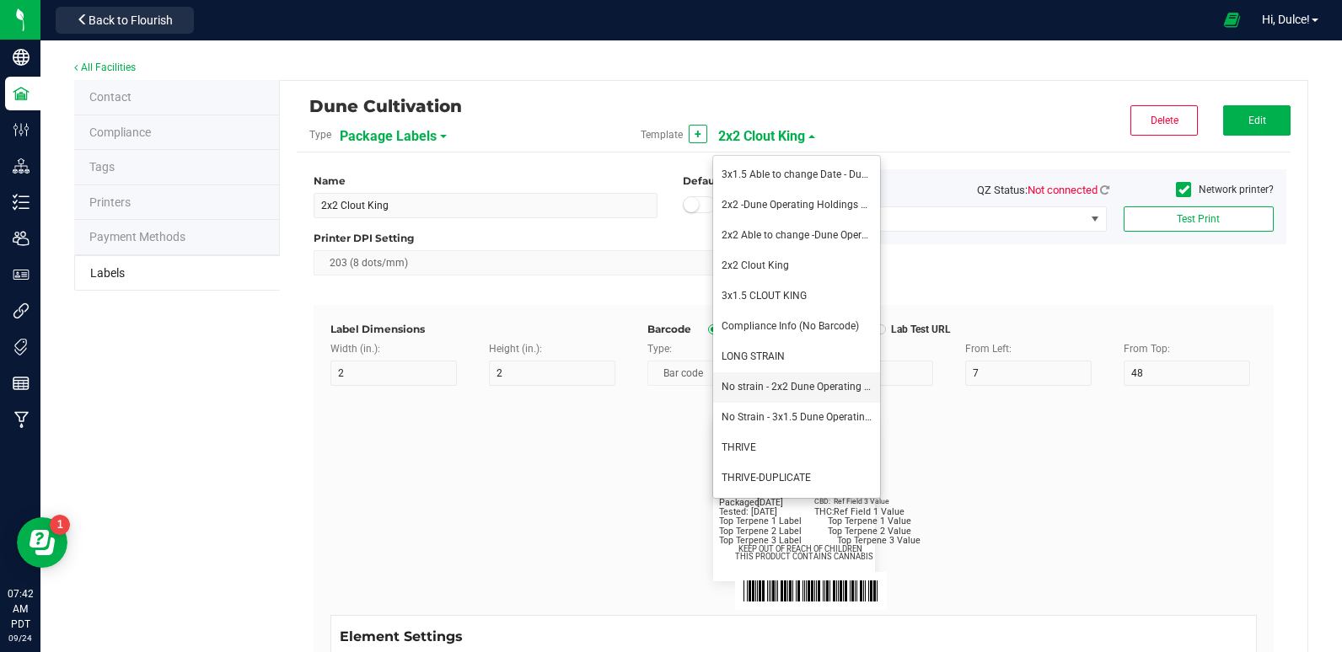
click at [774, 394] on li "No strain - 2x2 Dune Operating Holdings LLC" at bounding box center [796, 388] width 167 height 30
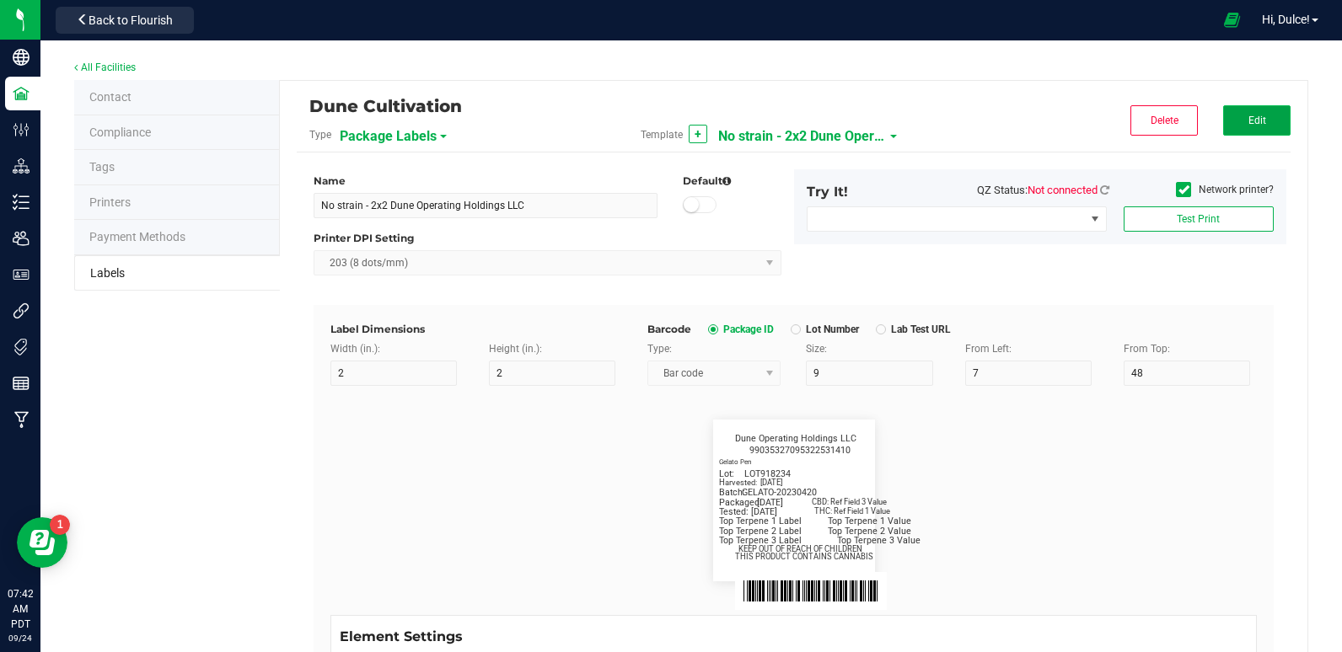
click at [1248, 122] on span "Edit" at bounding box center [1257, 121] width 18 height 12
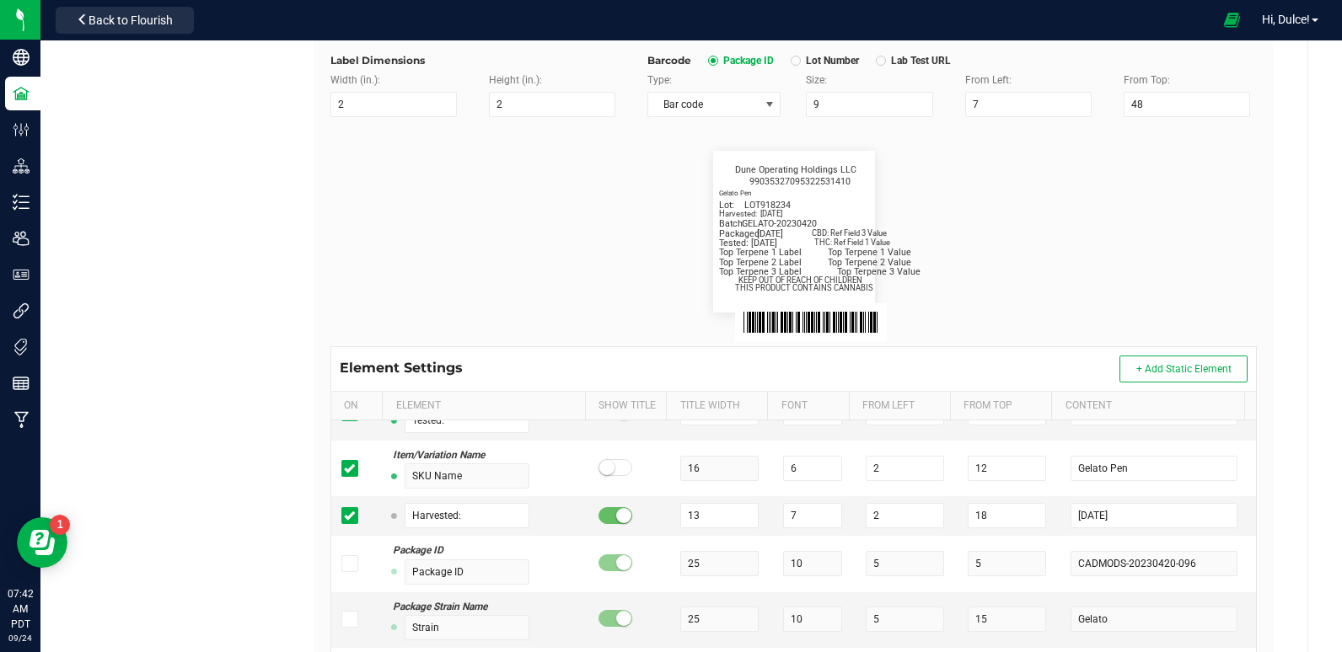
scroll to position [277, 0]
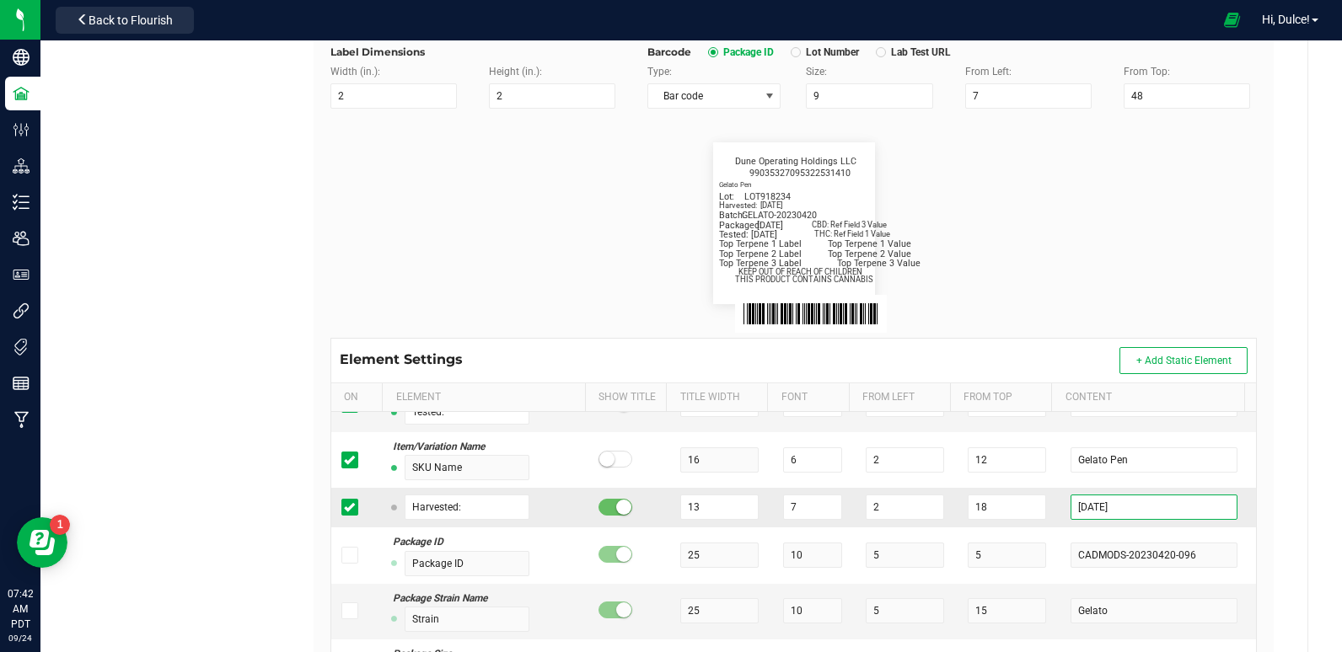
click at [1114, 508] on input "2025-06-30" at bounding box center [1153, 507] width 166 height 25
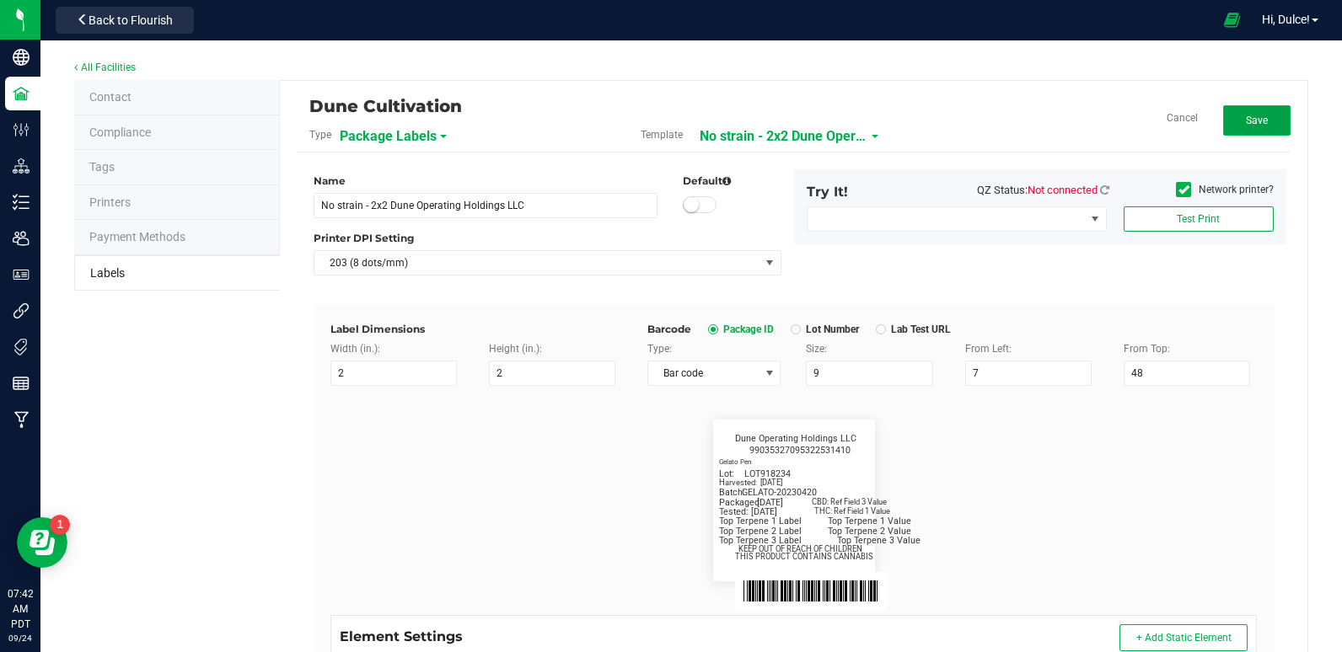
click at [1223, 123] on button "Save" at bounding box center [1256, 120] width 67 height 30
click at [1223, 126] on button "Edit" at bounding box center [1256, 120] width 67 height 30
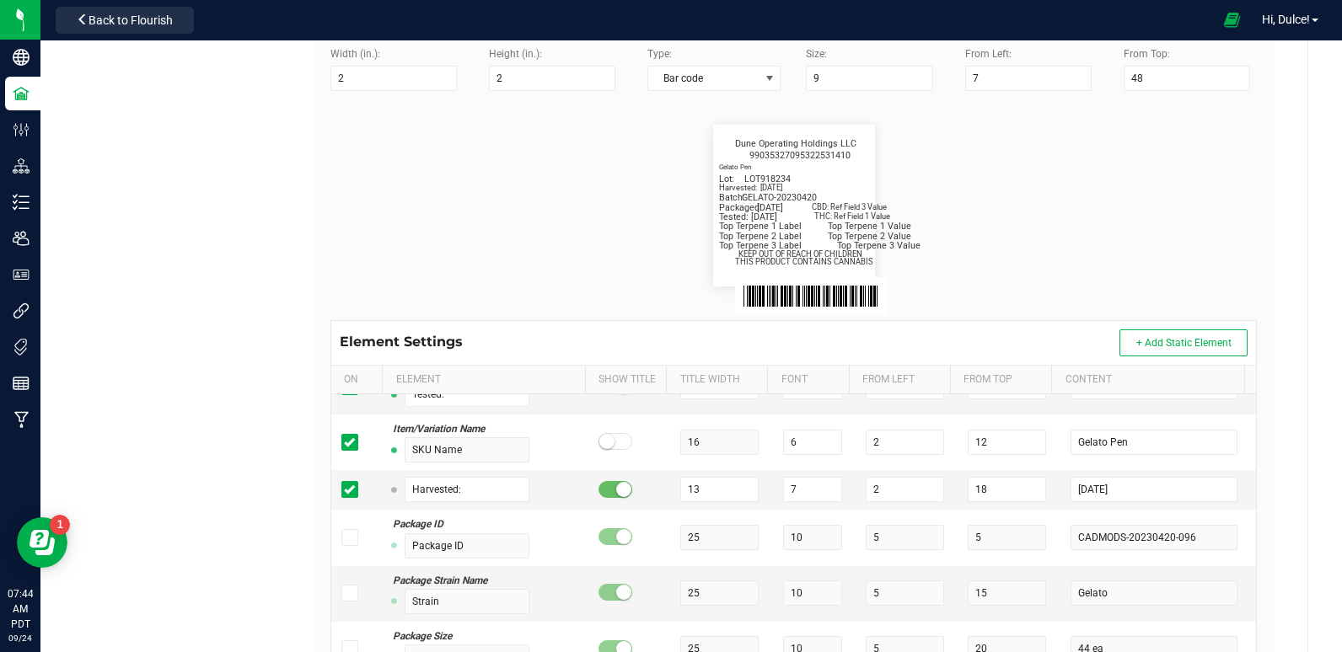
scroll to position [357, 0]
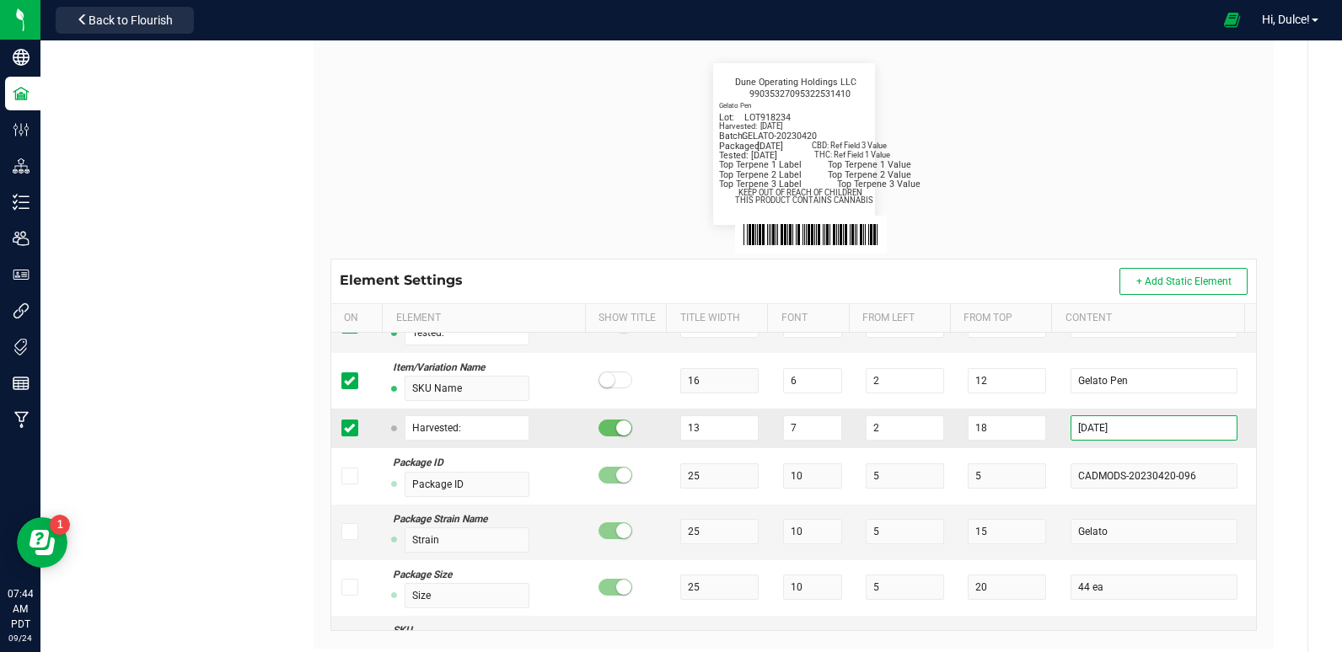
click at [1118, 427] on input "[DATE]" at bounding box center [1153, 428] width 166 height 25
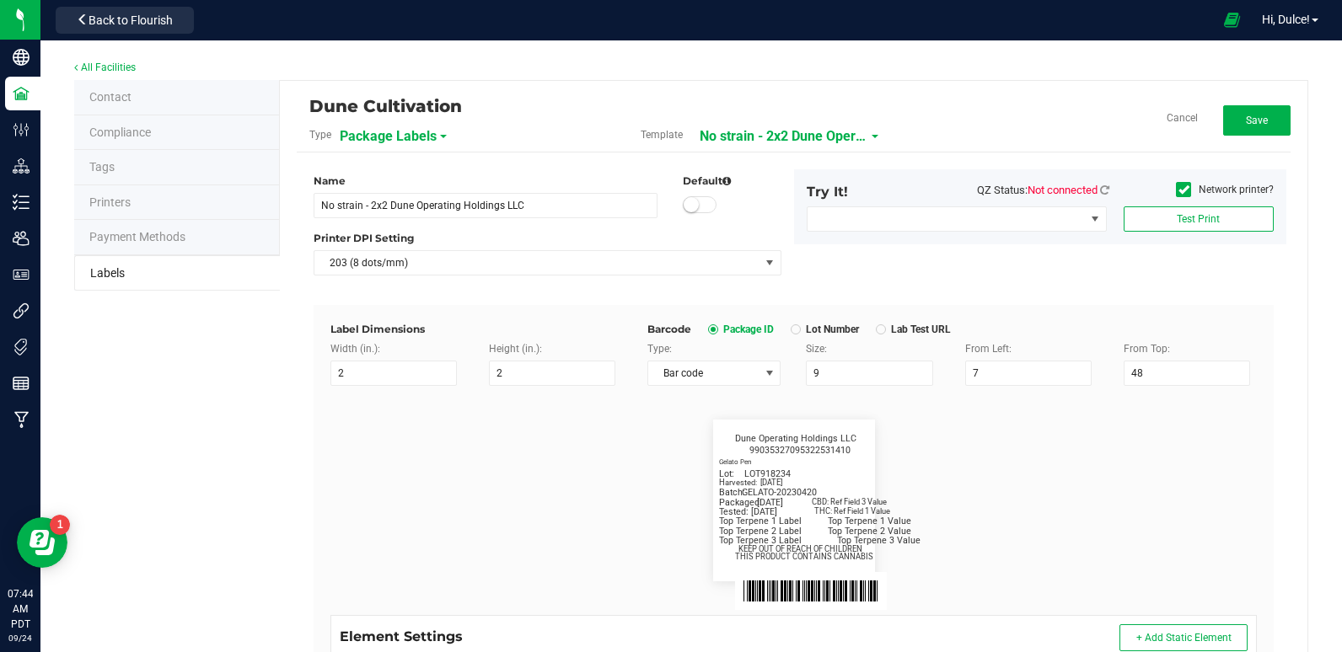
click at [1226, 99] on div "Dune Cultivation Type Package Labels Template No strain - 2x2 Dune Operating Ho…" at bounding box center [794, 125] width 994 height 55
click at [1228, 135] on button "Save" at bounding box center [1256, 120] width 67 height 30
click at [804, 137] on span "No strain - 2x2 Dune Operating Holdings LLC" at bounding box center [802, 136] width 169 height 29
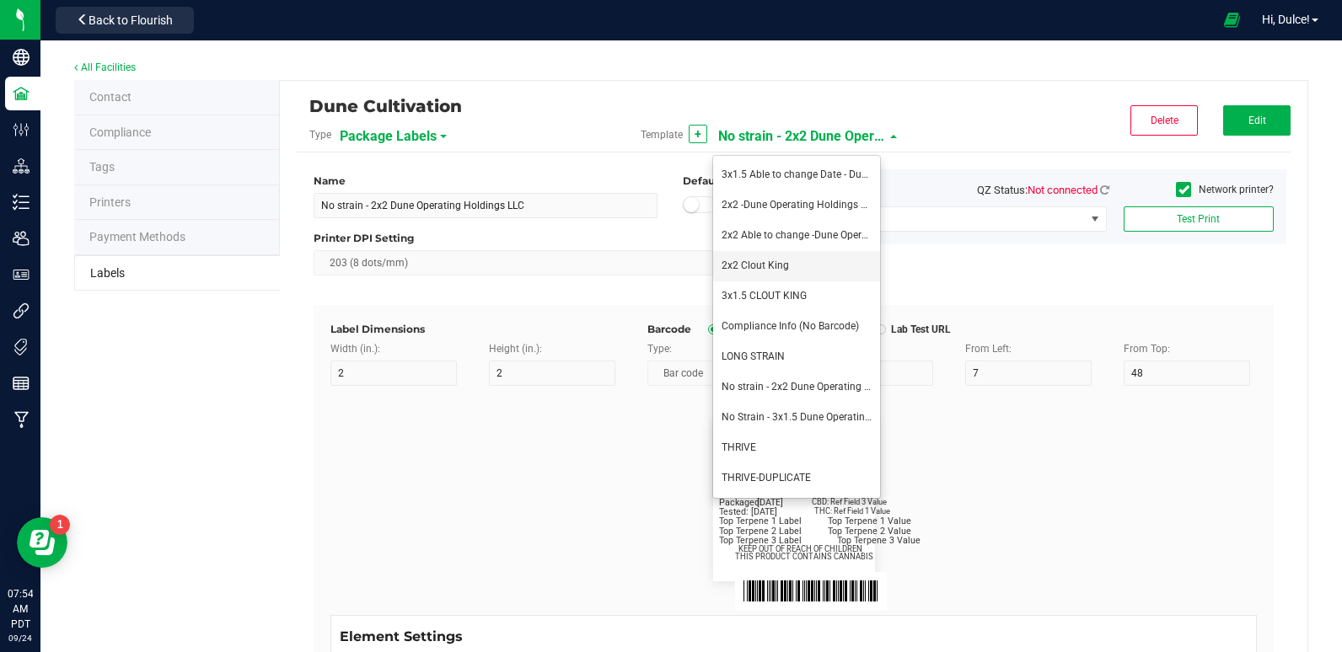
click at [759, 264] on span "2x2 Clout King" at bounding box center [755, 266] width 67 height 12
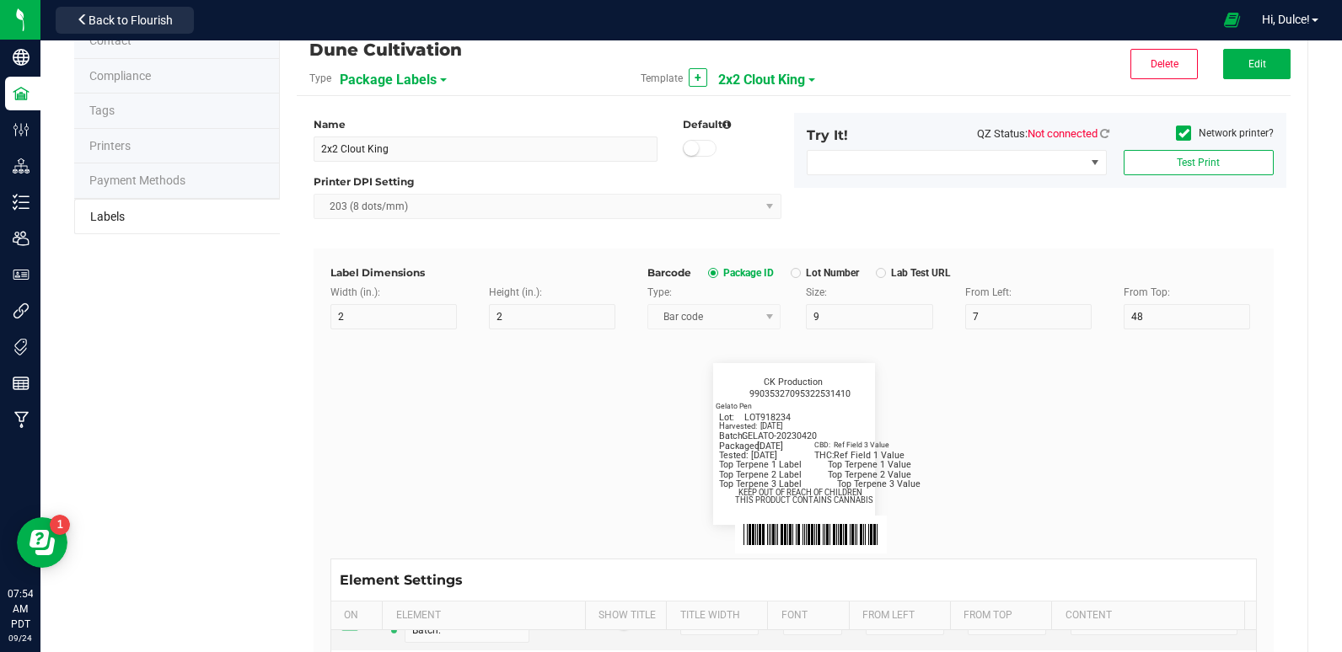
scroll to position [39, 0]
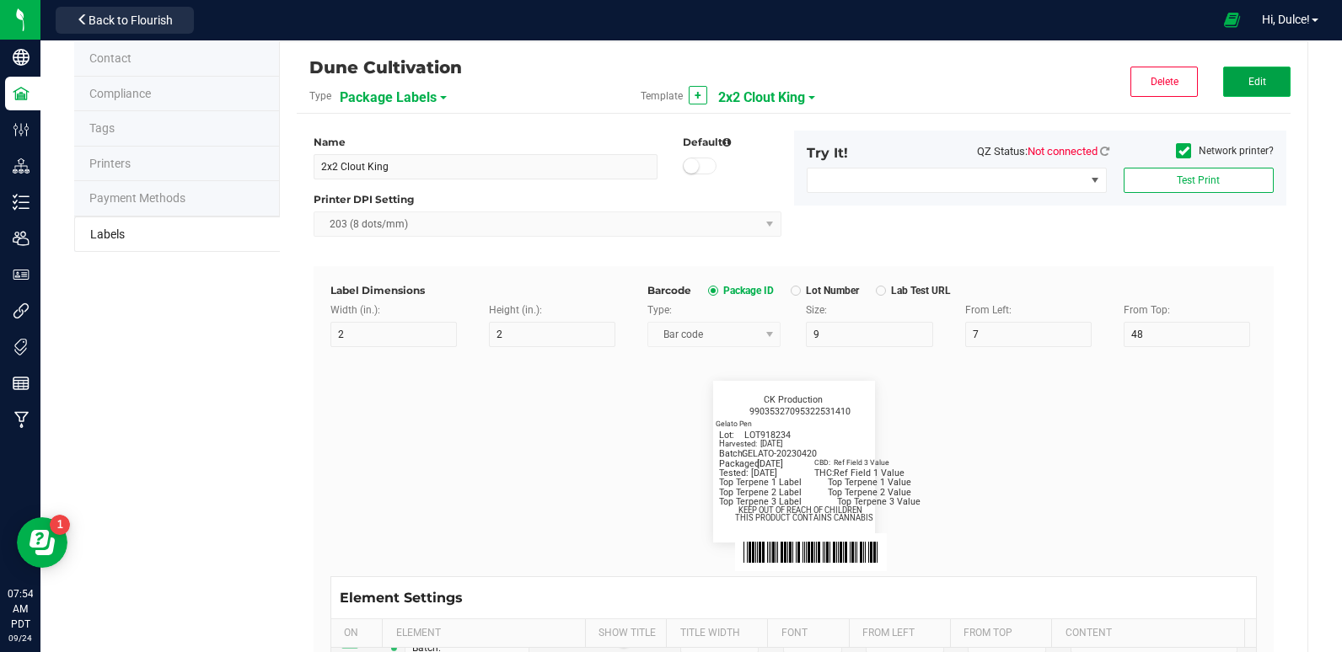
click at [1225, 67] on button "Edit" at bounding box center [1256, 82] width 67 height 30
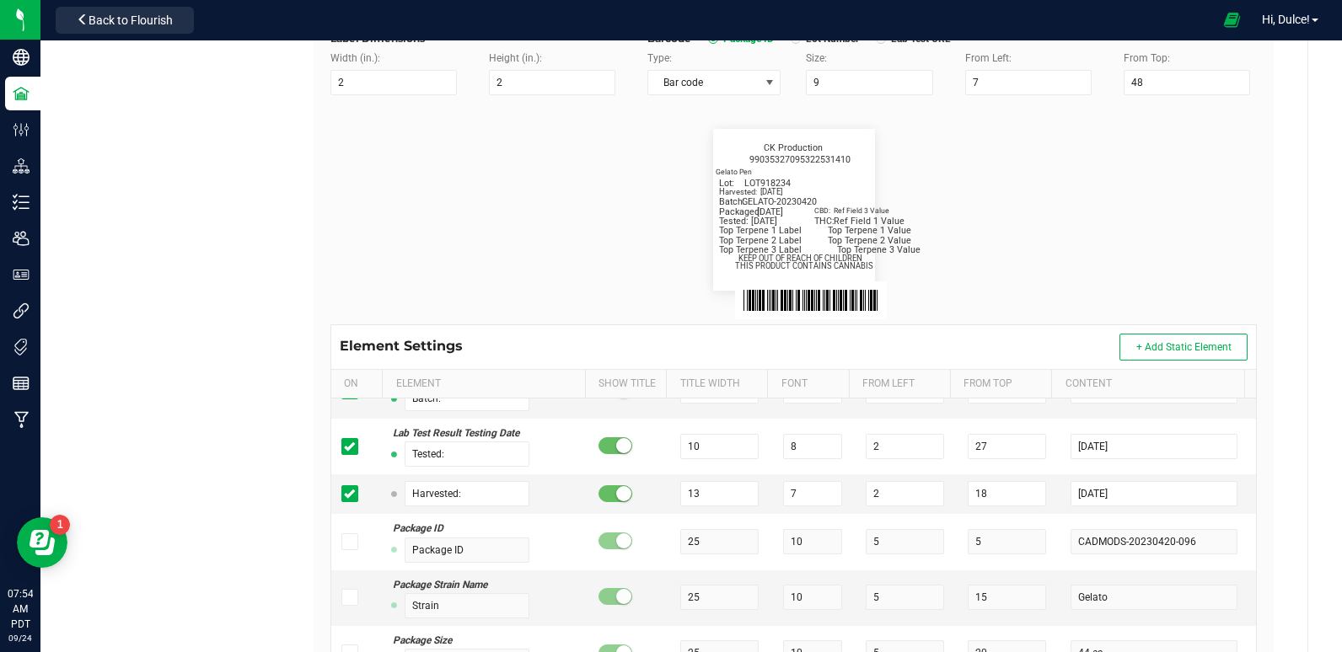
scroll to position [325, 0]
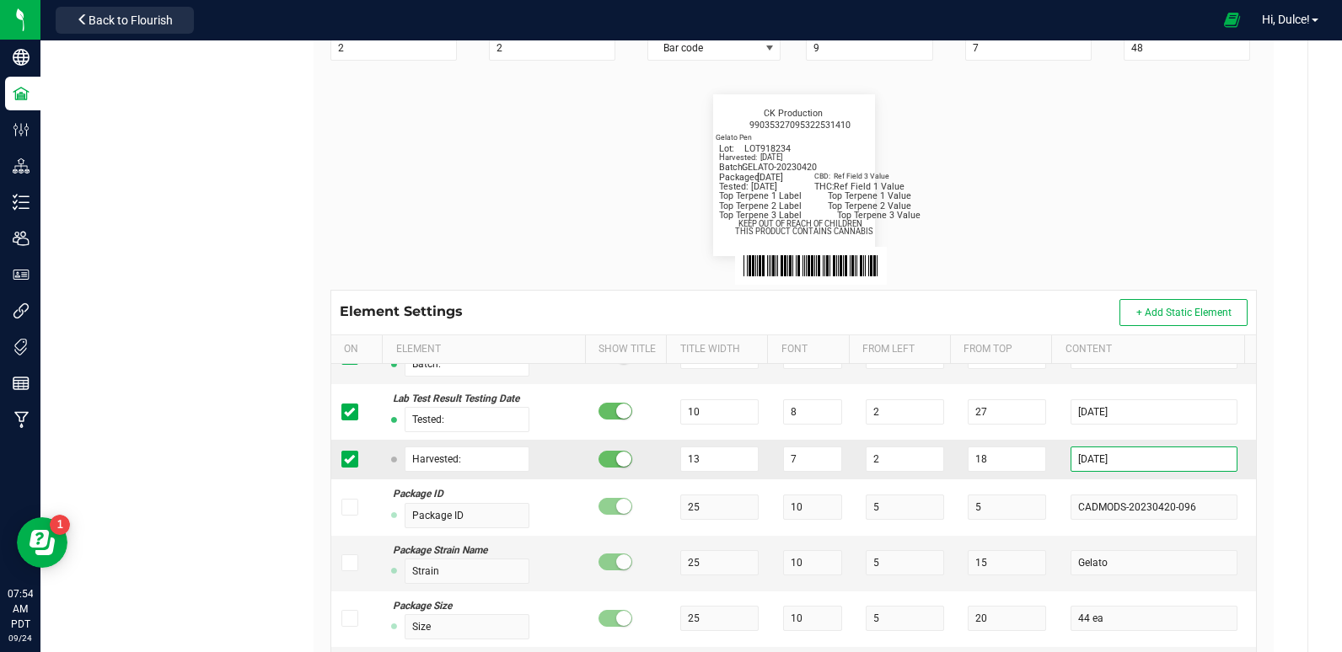
click at [1109, 462] on input "2025-09-01" at bounding box center [1153, 459] width 166 height 25
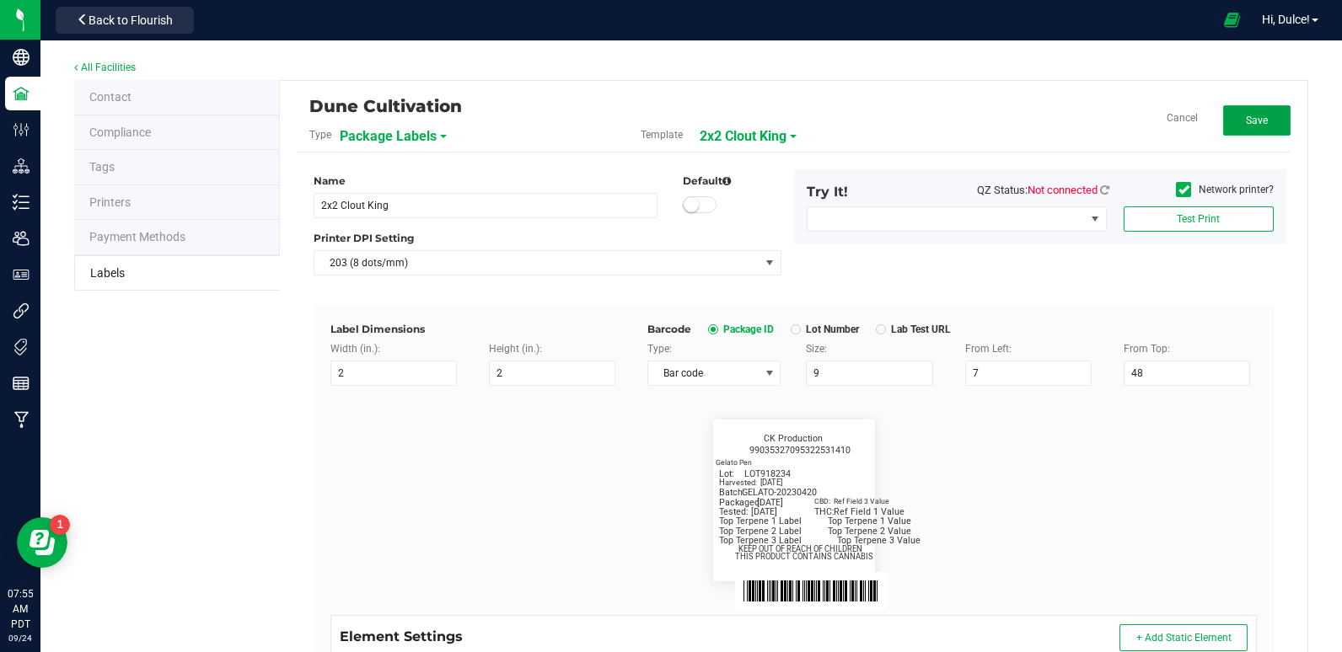
click at [1244, 132] on button "Save" at bounding box center [1256, 120] width 67 height 30
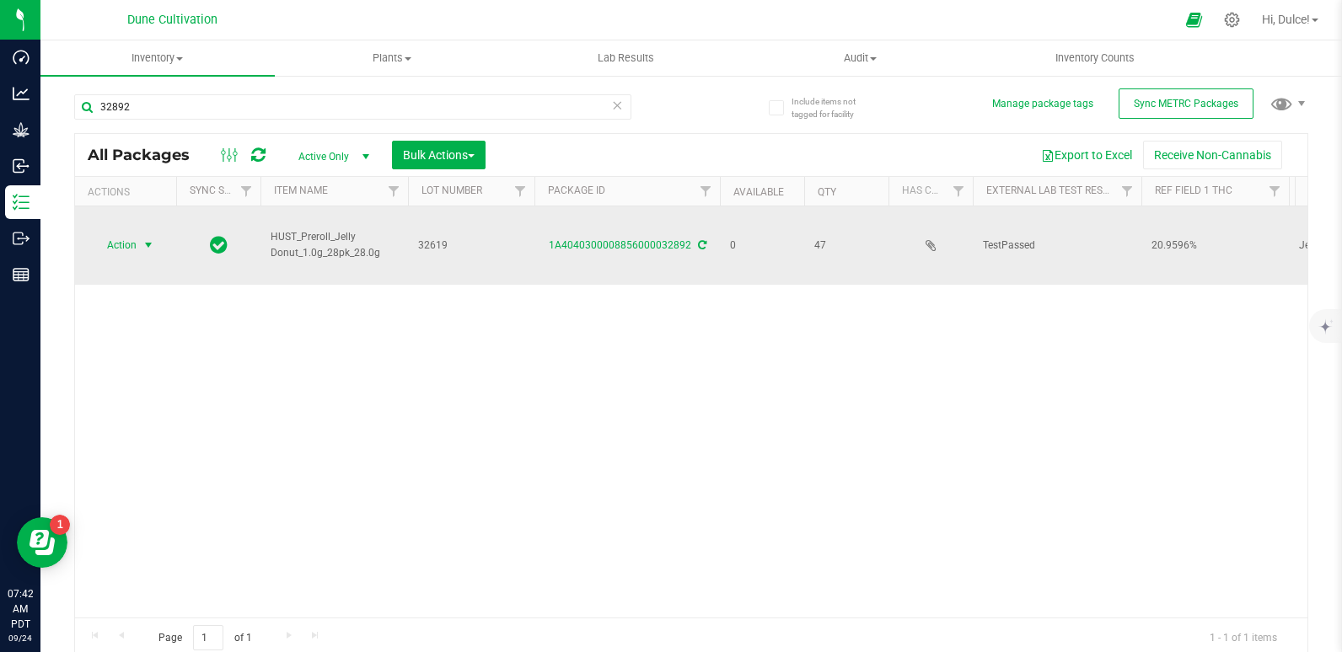
click at [113, 234] on span "Action" at bounding box center [115, 245] width 46 height 24
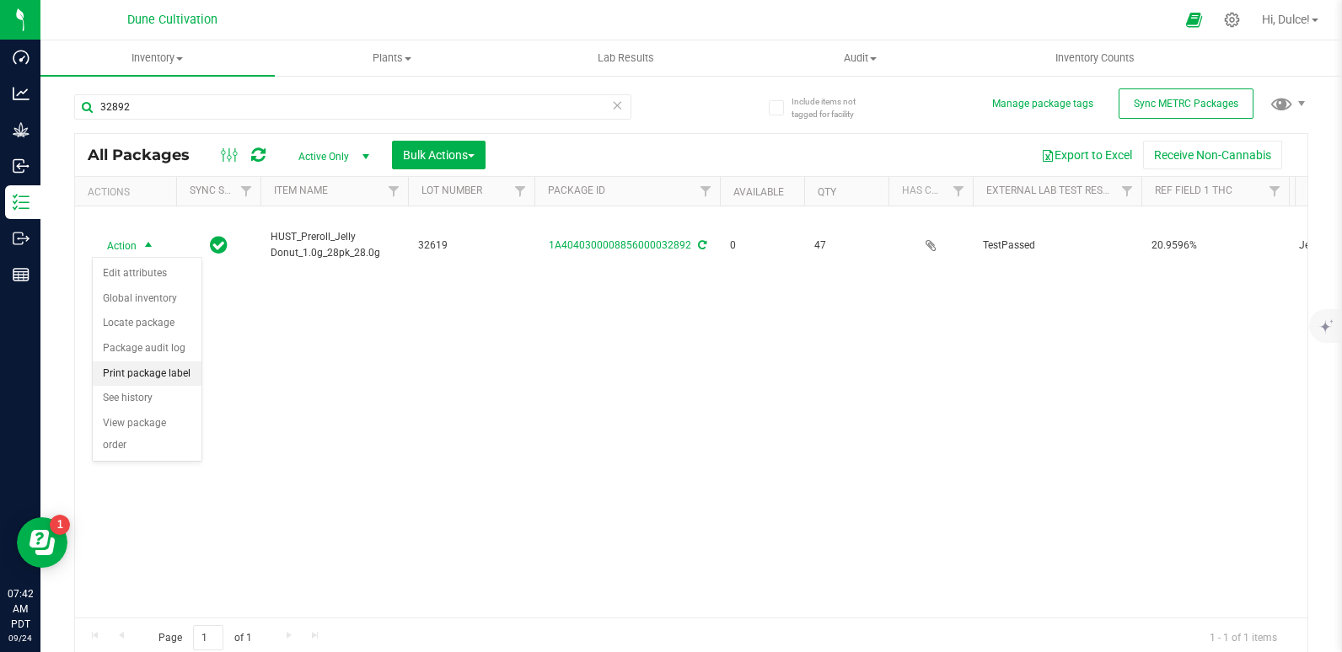
click at [149, 373] on li "Print package label" at bounding box center [147, 374] width 109 height 25
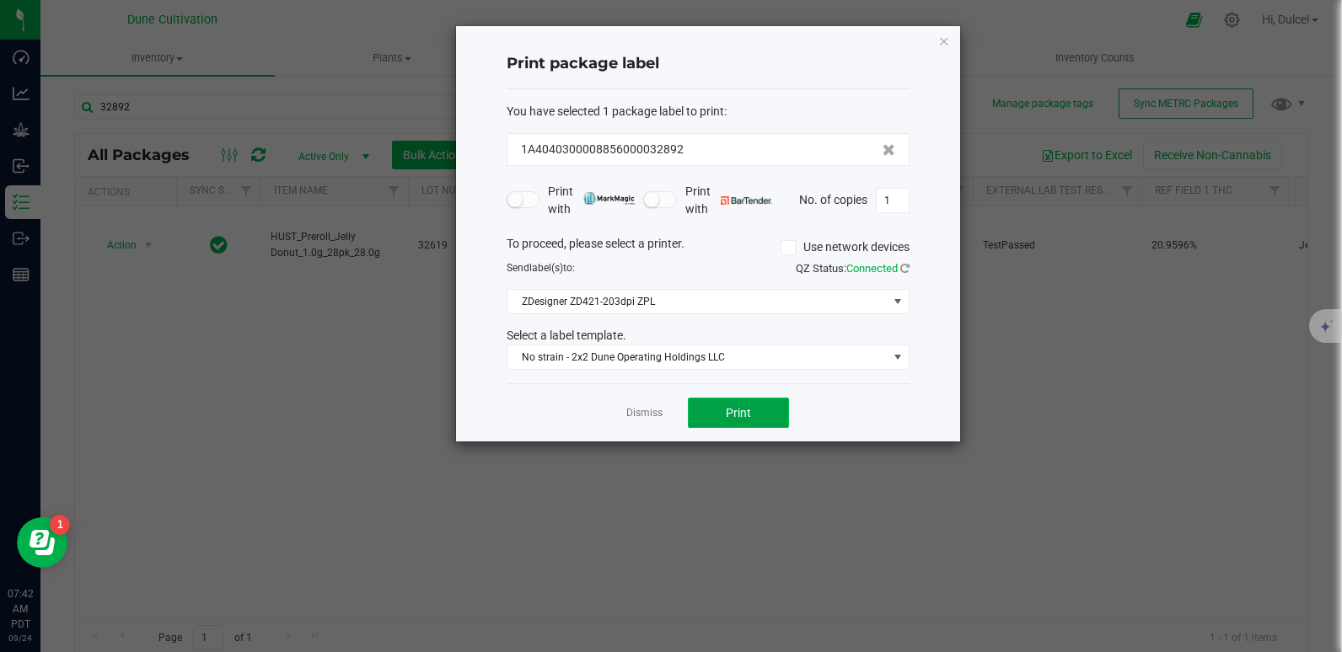
click at [721, 416] on button "Print" at bounding box center [738, 413] width 101 height 30
click at [939, 30] on icon "button" at bounding box center [944, 40] width 12 height 20
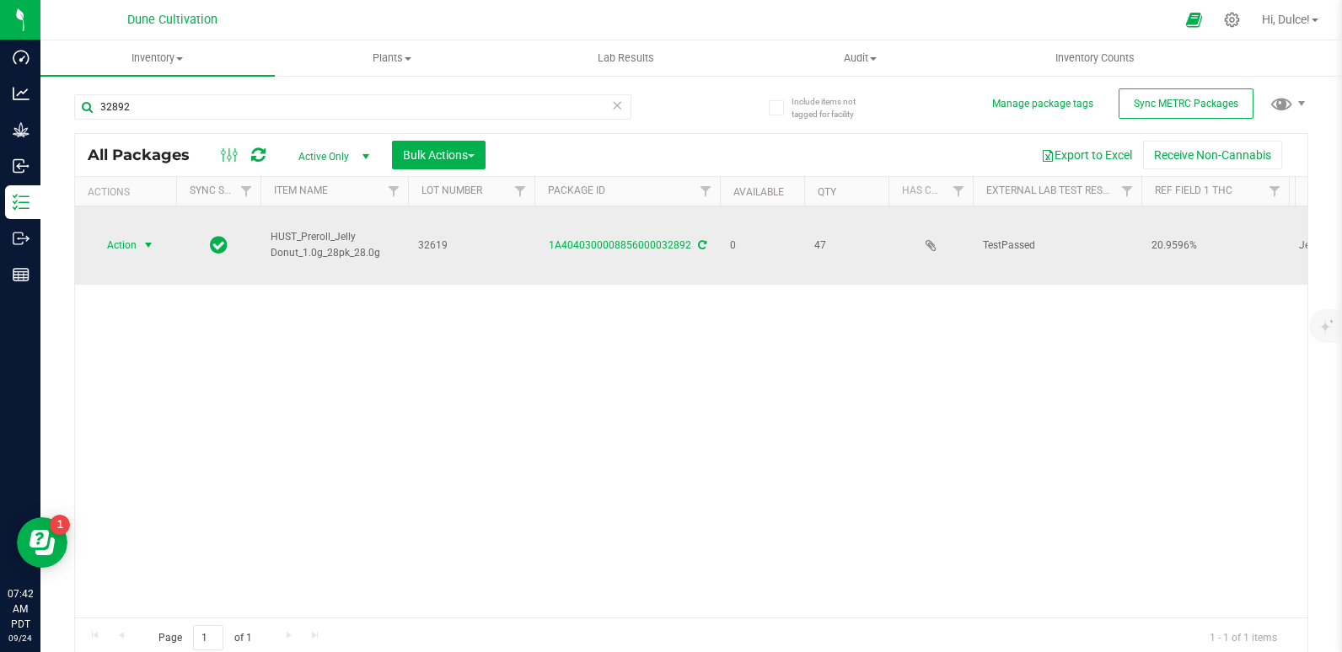
click at [146, 243] on span "select" at bounding box center [148, 245] width 13 height 13
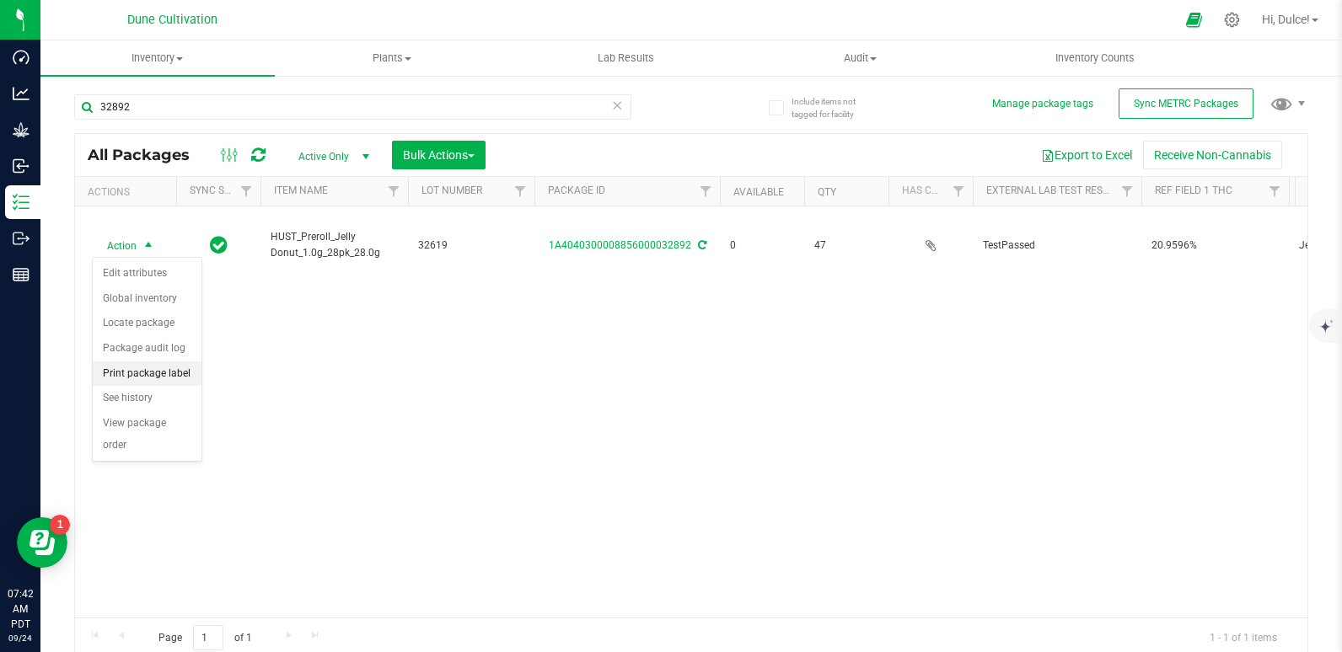
click at [148, 374] on li "Print package label" at bounding box center [147, 374] width 109 height 25
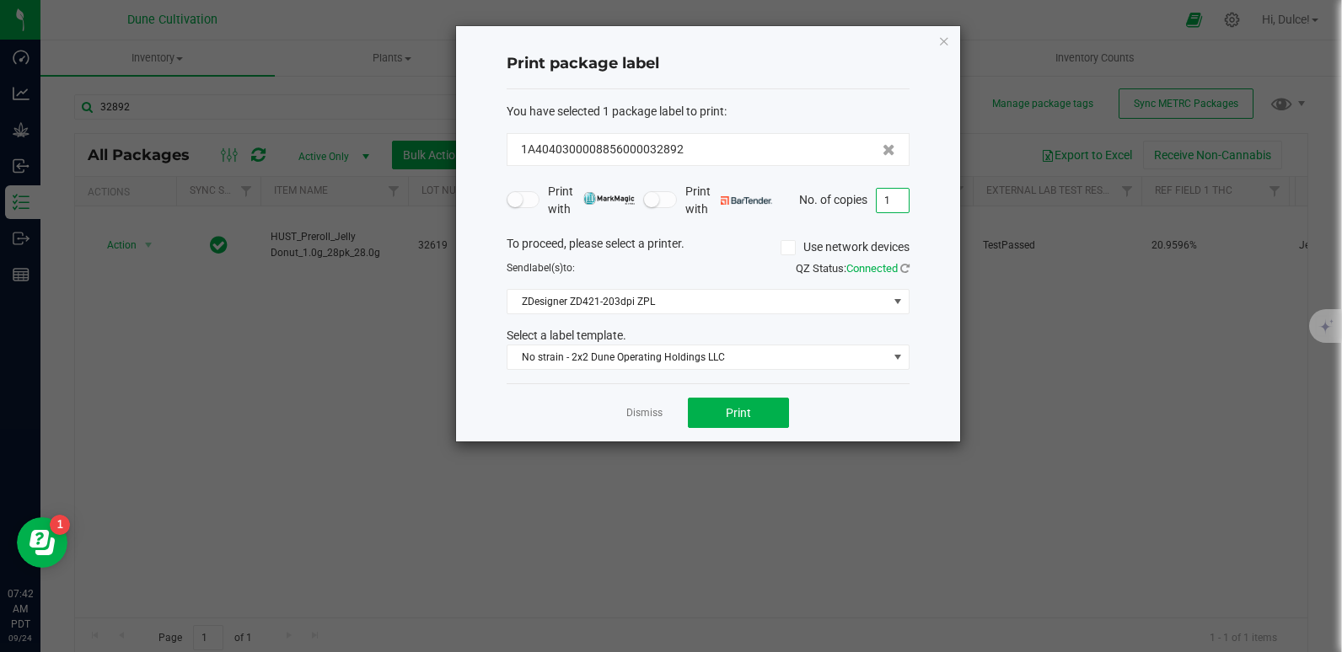
click at [893, 202] on input "1" at bounding box center [893, 201] width 32 height 24
type input "47"
click at [771, 426] on button "Print" at bounding box center [738, 413] width 101 height 30
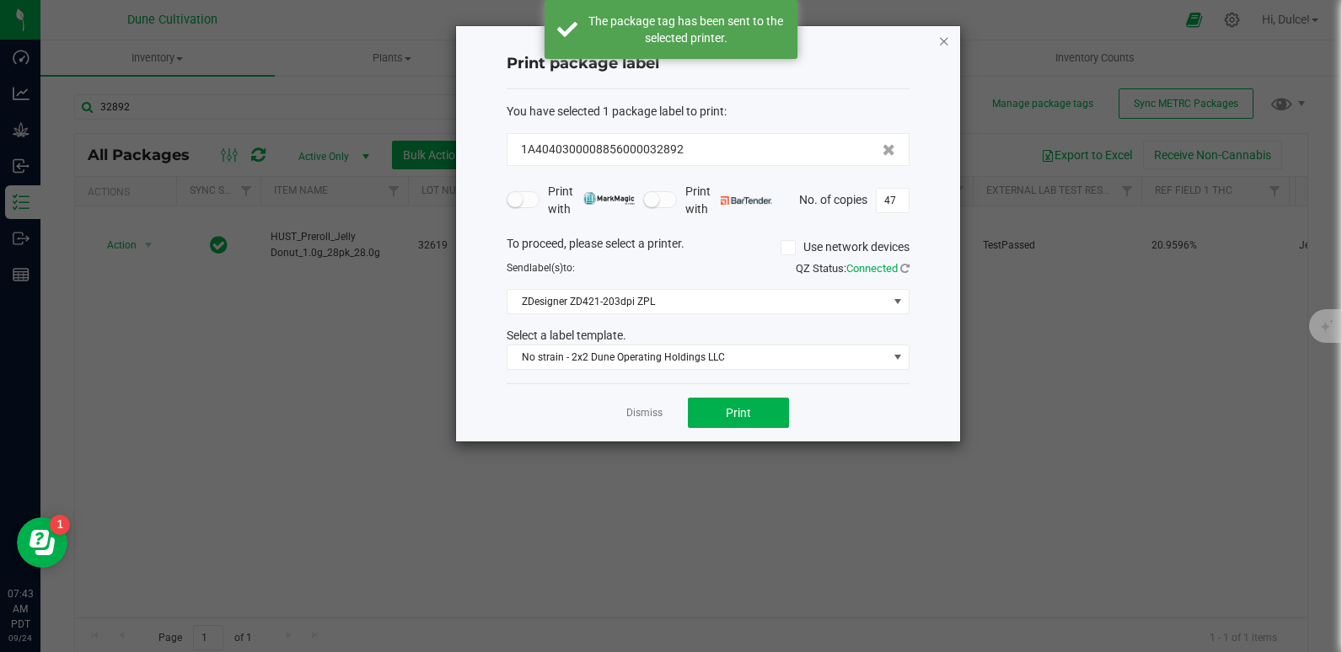
click at [939, 39] on icon "button" at bounding box center [944, 40] width 12 height 20
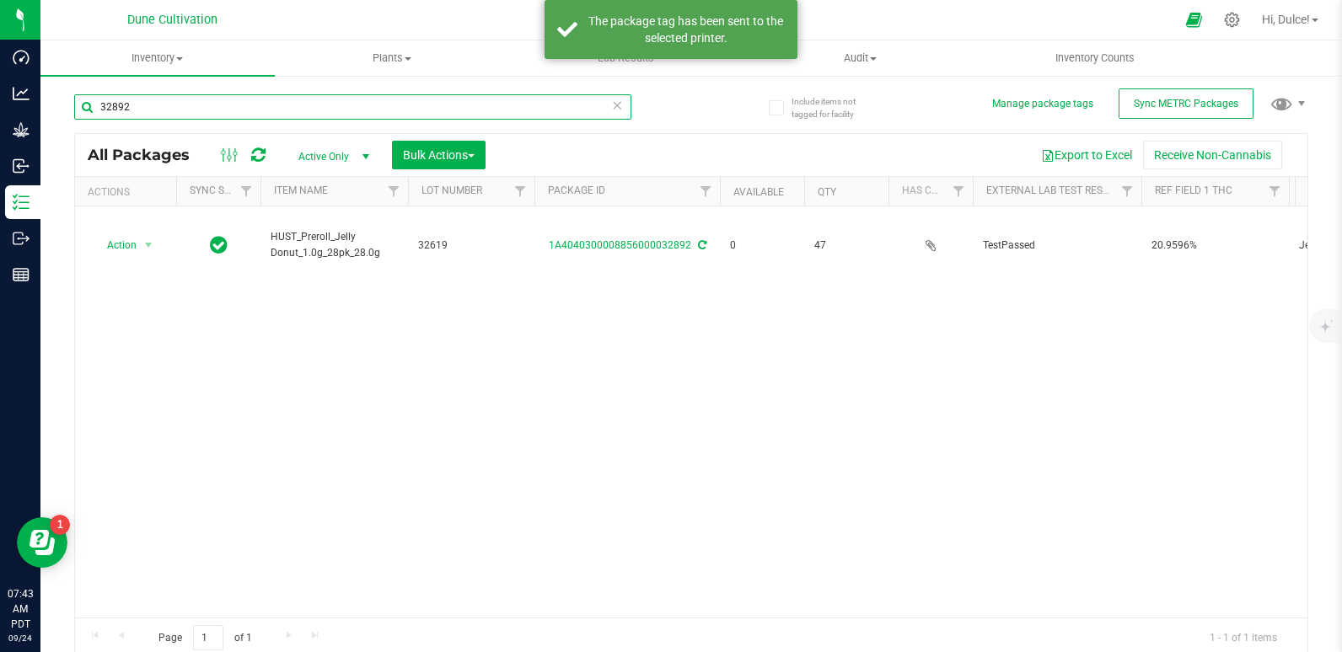
click at [466, 104] on input "32892" at bounding box center [352, 106] width 557 height 25
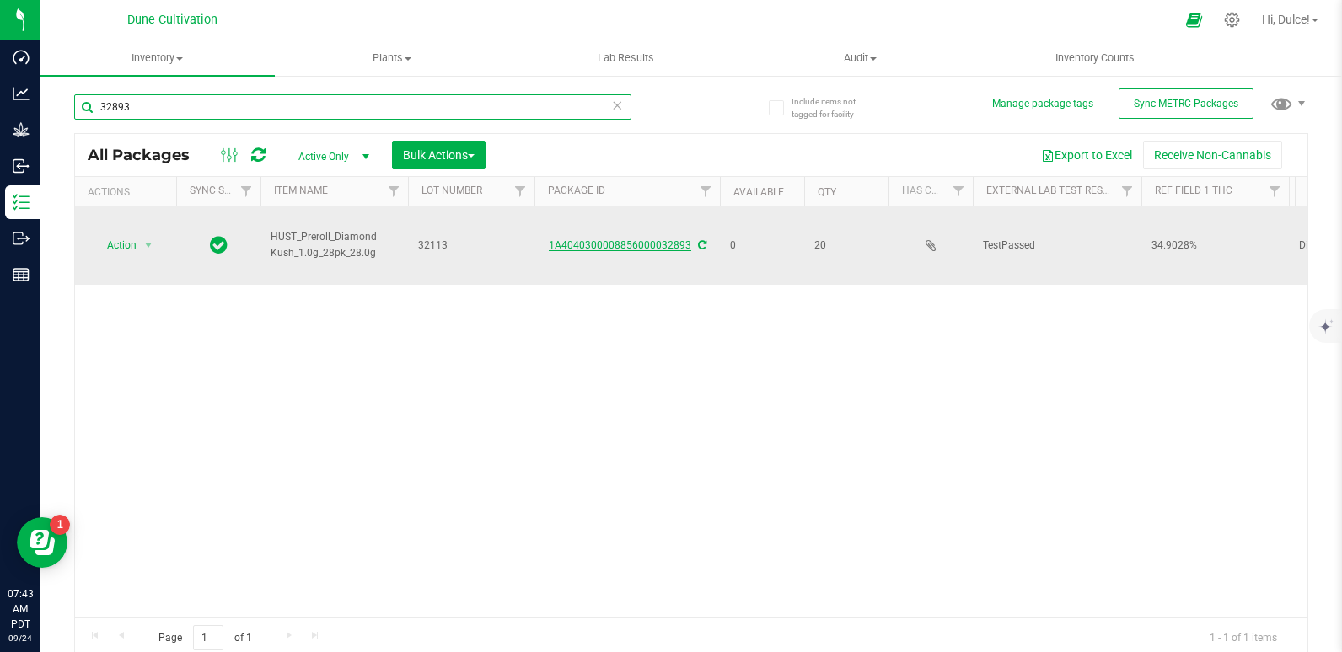
type input "32893"
click at [620, 246] on link "1A4040300008856000032893" at bounding box center [620, 245] width 142 height 12
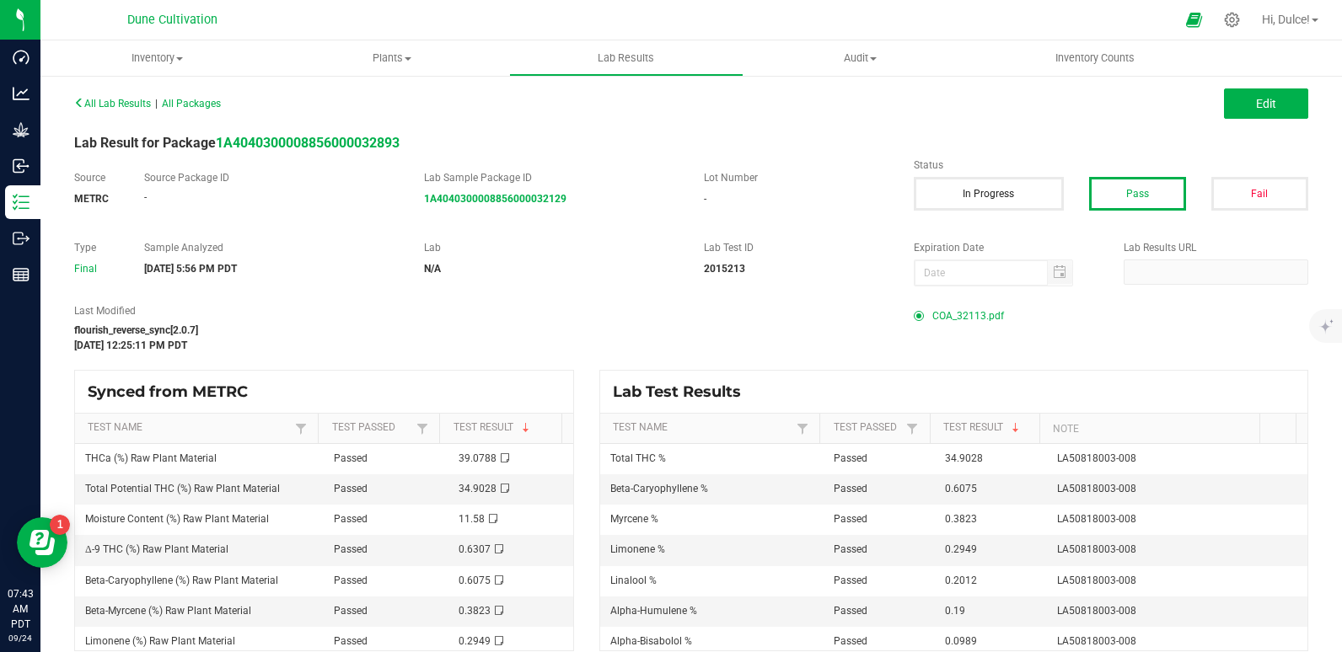
click at [938, 319] on span "COA_32113.pdf" at bounding box center [968, 315] width 72 height 25
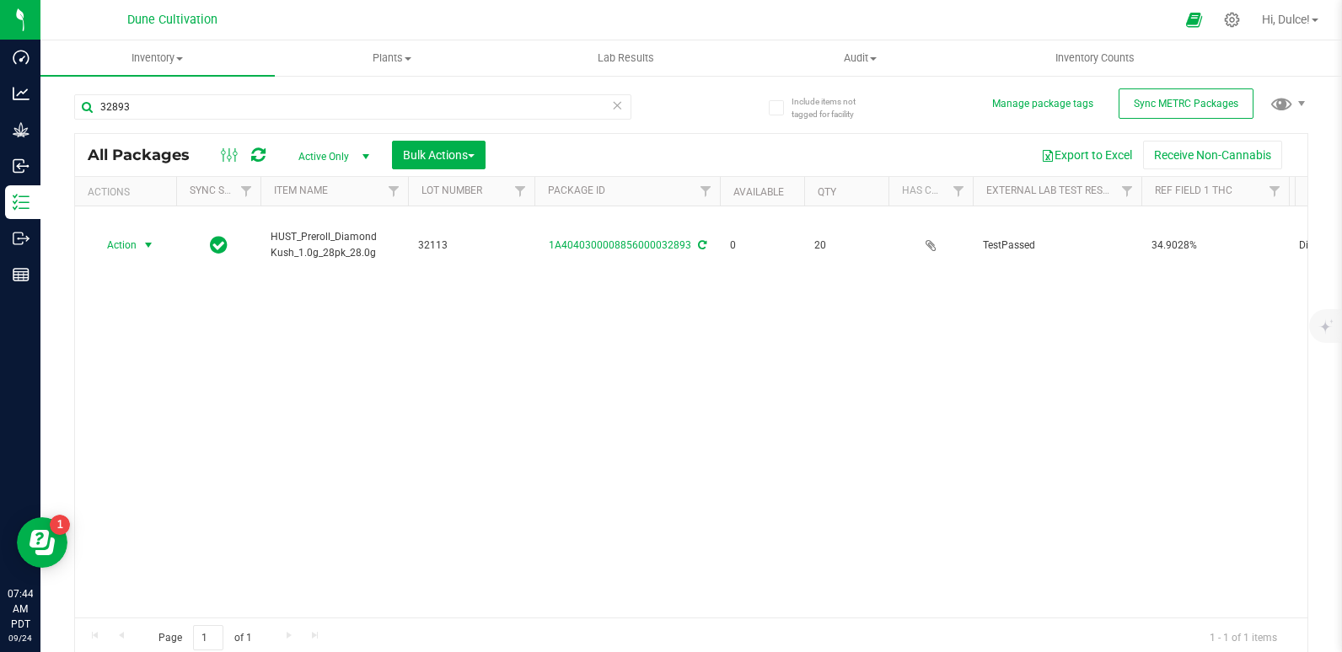
click at [123, 243] on span "Action" at bounding box center [115, 245] width 46 height 24
click at [131, 367] on li "Print package label" at bounding box center [147, 374] width 109 height 25
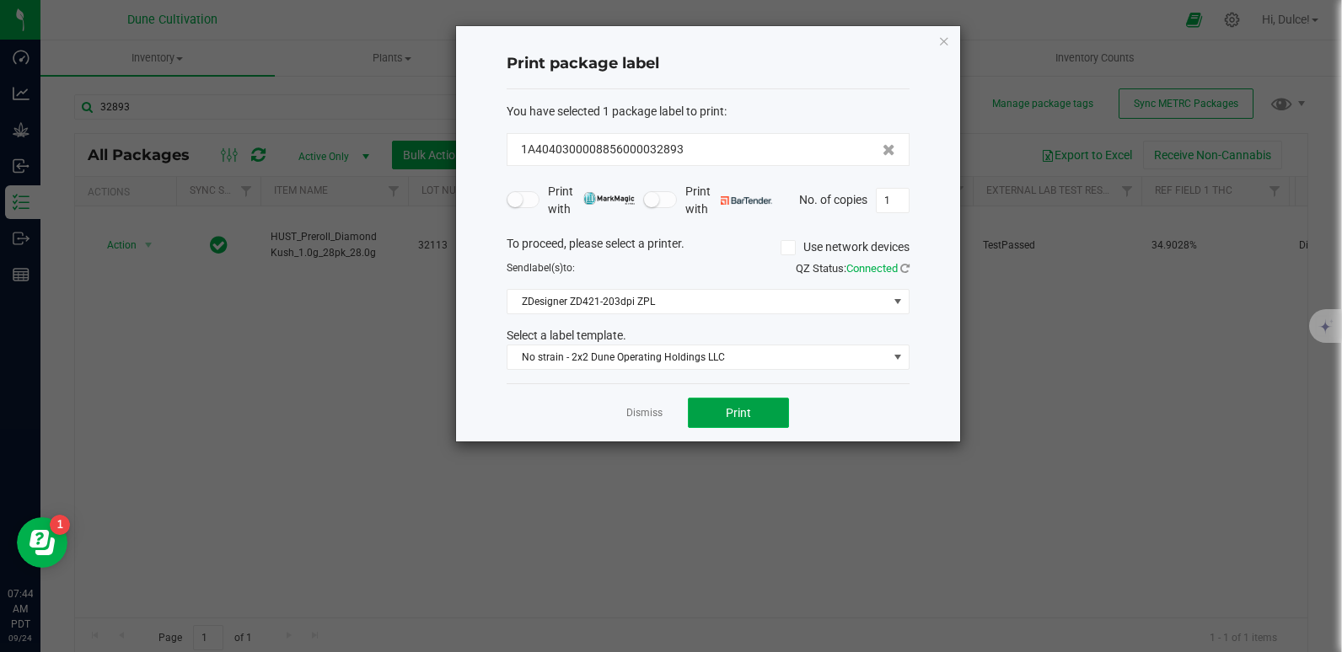
click at [734, 420] on span "Print" at bounding box center [738, 412] width 25 height 13
click at [737, 405] on button "Print" at bounding box center [738, 413] width 101 height 30
click at [944, 43] on icon "button" at bounding box center [944, 40] width 12 height 20
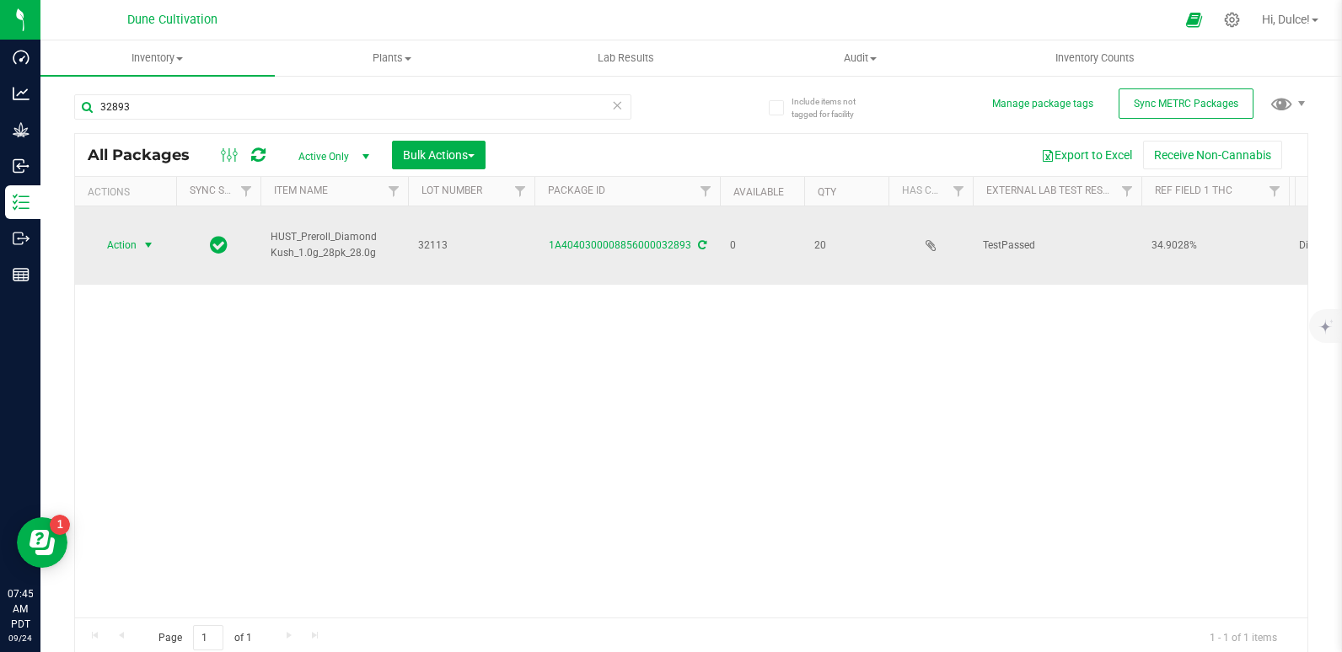
click at [112, 254] on span "Action" at bounding box center [115, 245] width 46 height 24
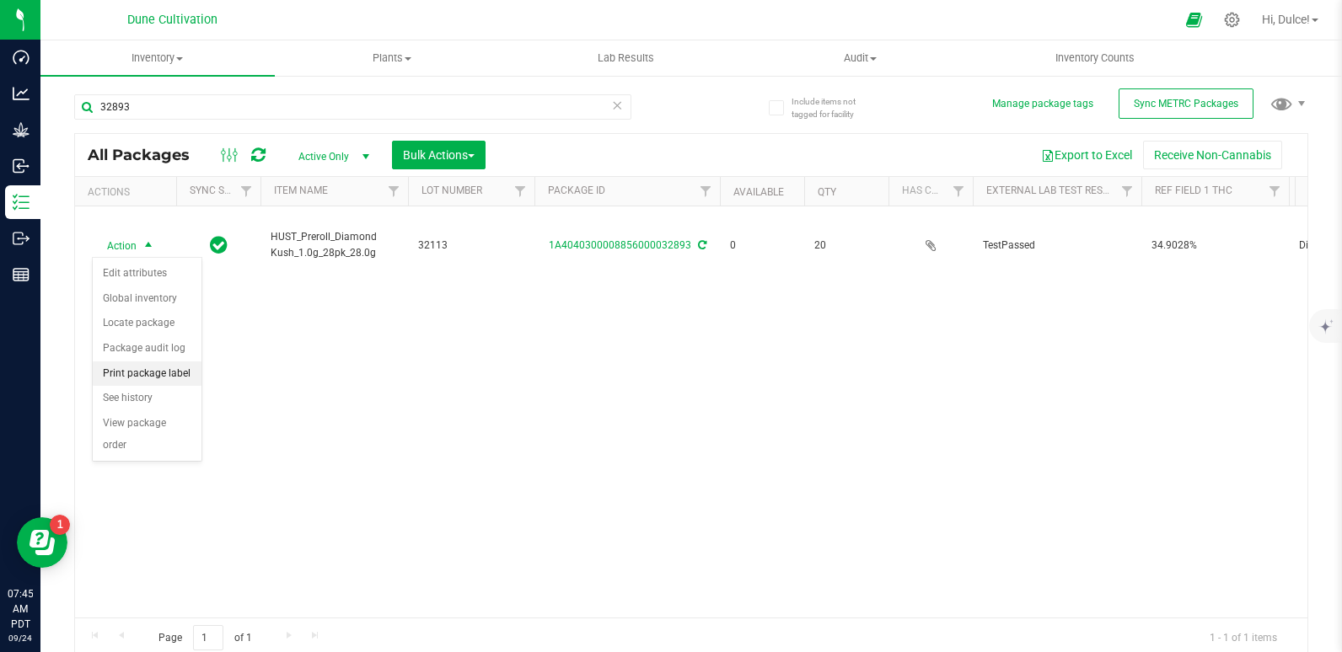
click at [142, 366] on li "Print package label" at bounding box center [147, 374] width 109 height 25
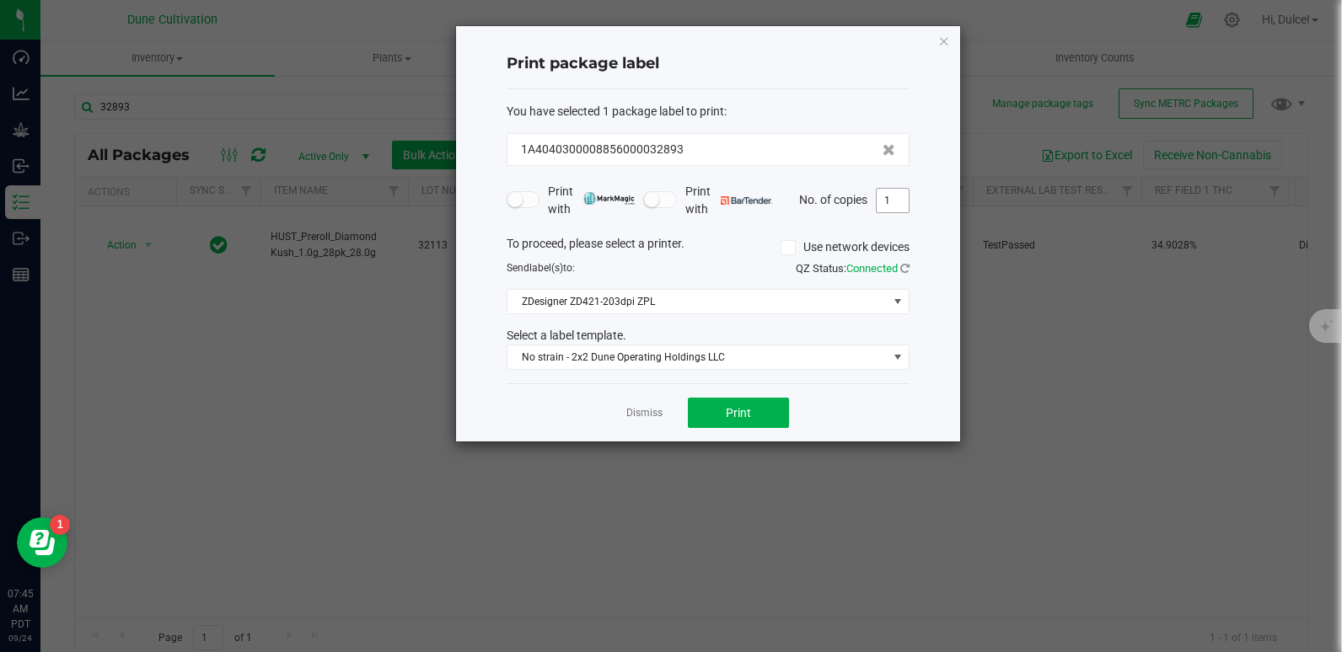
click at [899, 199] on input "1" at bounding box center [893, 201] width 32 height 24
type input "20"
click at [766, 422] on button "Print" at bounding box center [738, 413] width 101 height 30
click at [939, 40] on icon "button" at bounding box center [944, 40] width 12 height 20
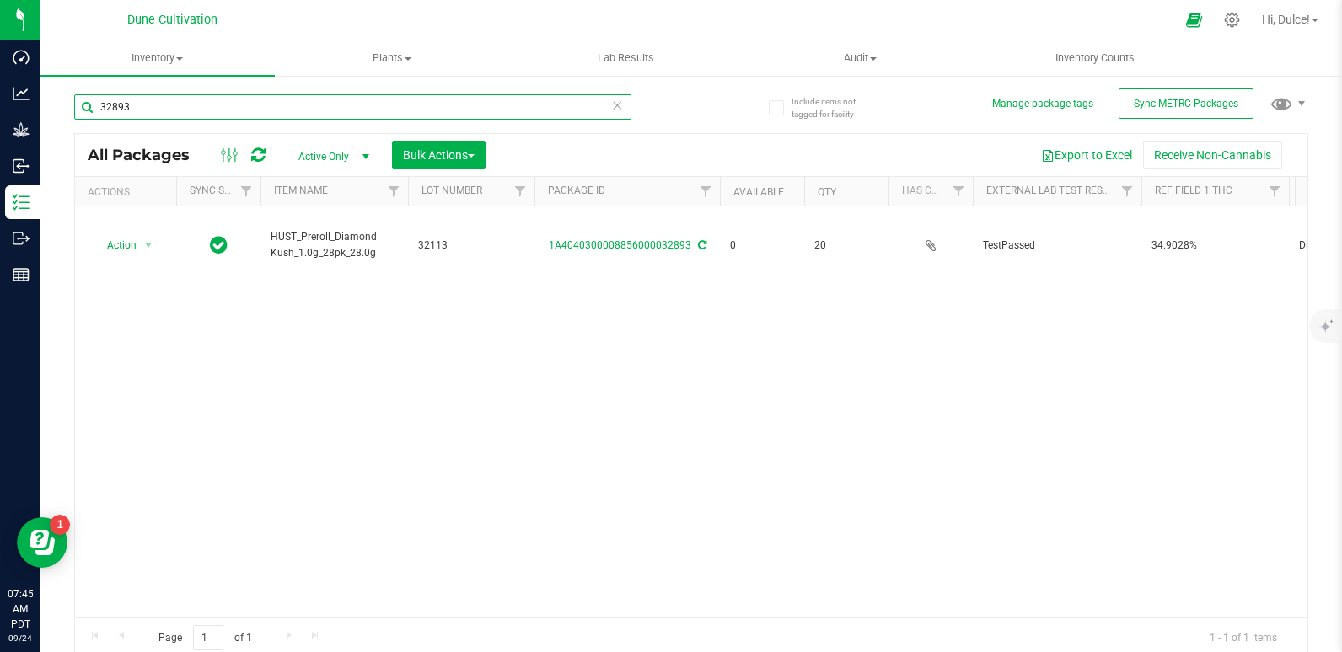
click at [205, 100] on input "32893" at bounding box center [352, 106] width 557 height 25
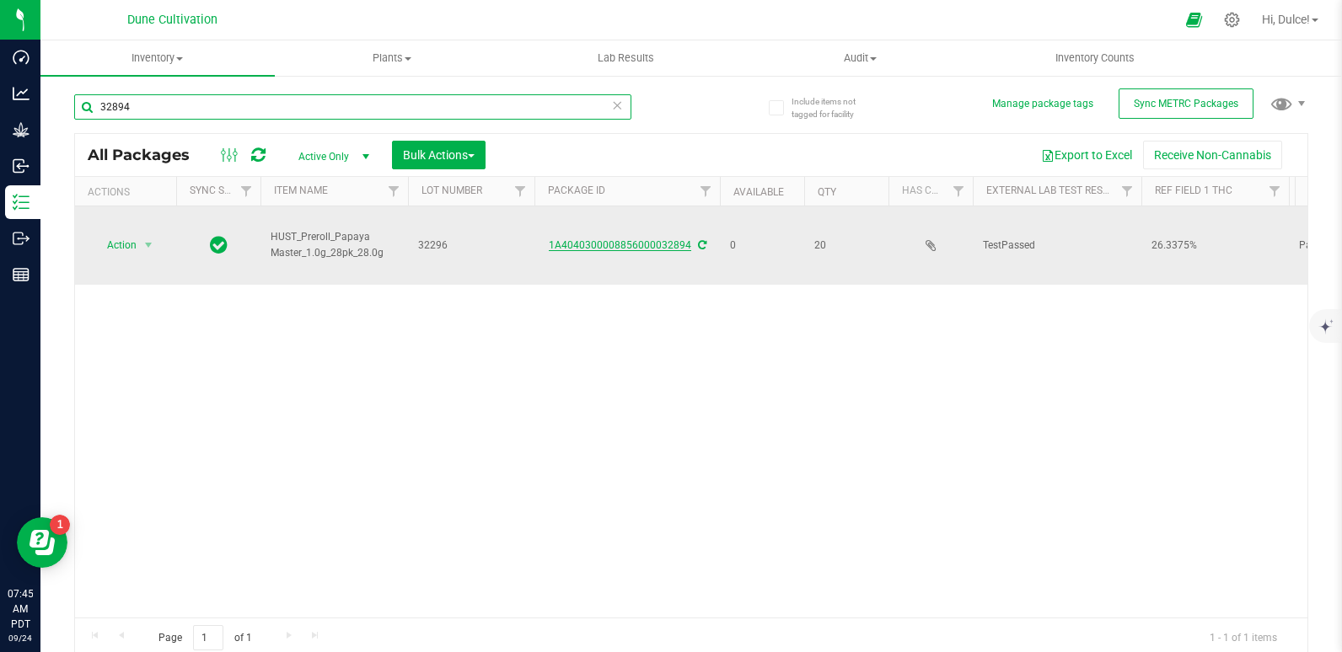
type input "32894"
click at [614, 248] on link "1A4040300008856000032894" at bounding box center [620, 245] width 142 height 12
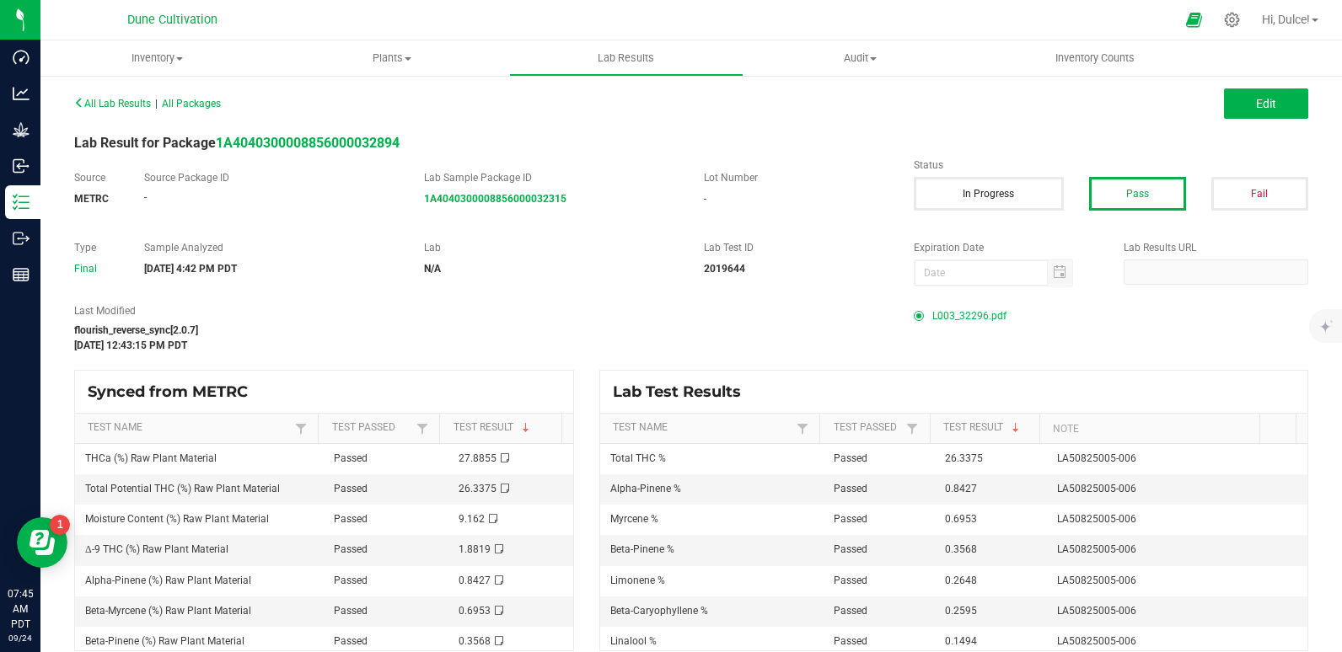
click at [934, 311] on span "L003_32296.pdf" at bounding box center [969, 315] width 74 height 25
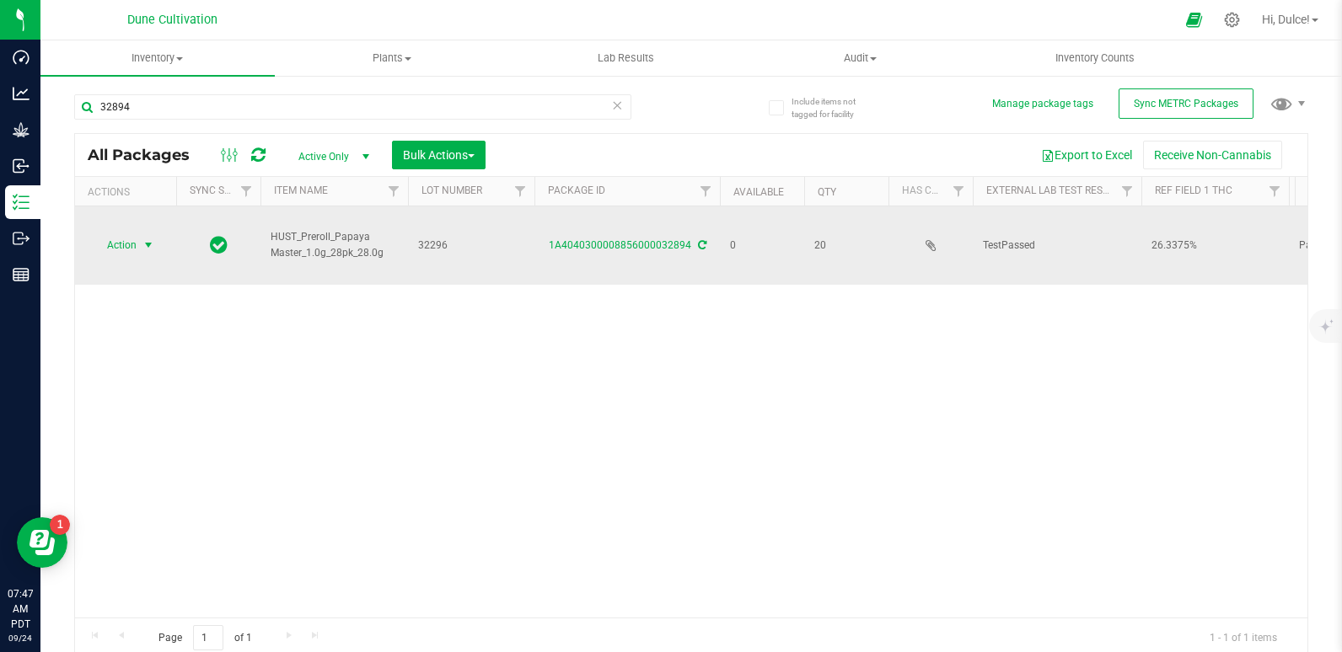
click at [140, 243] on span "select" at bounding box center [148, 245] width 21 height 24
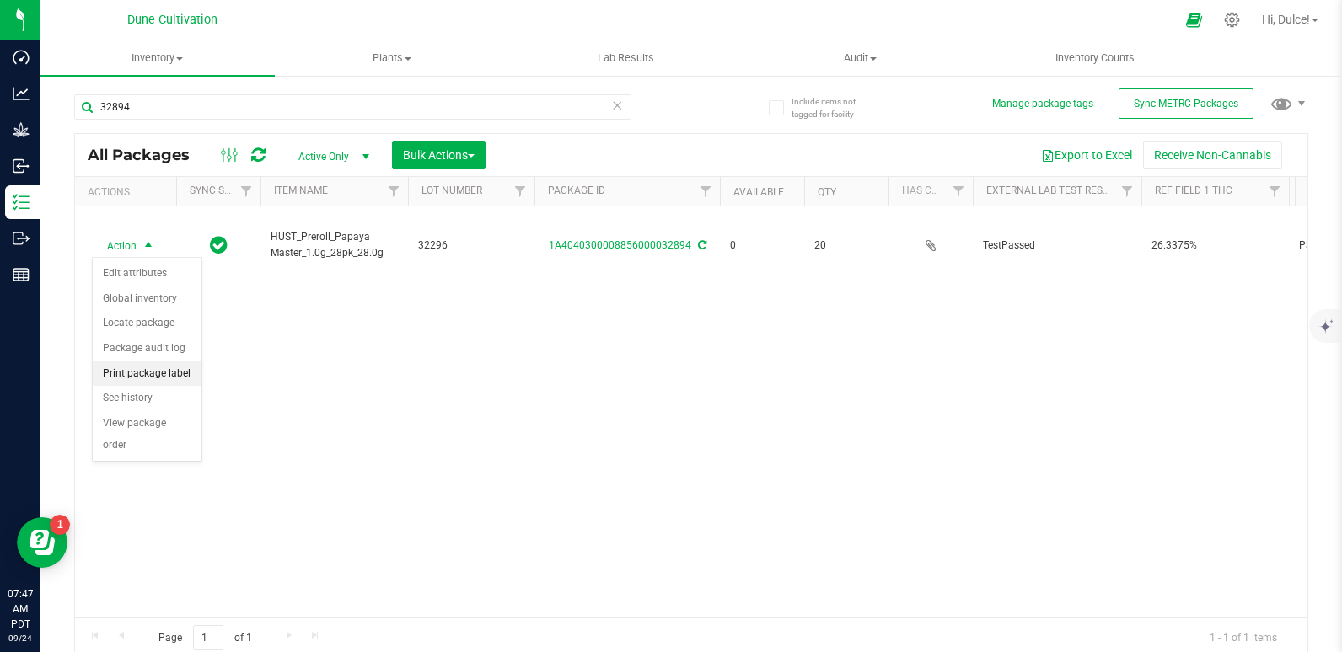
click at [121, 373] on li "Print package label" at bounding box center [147, 374] width 109 height 25
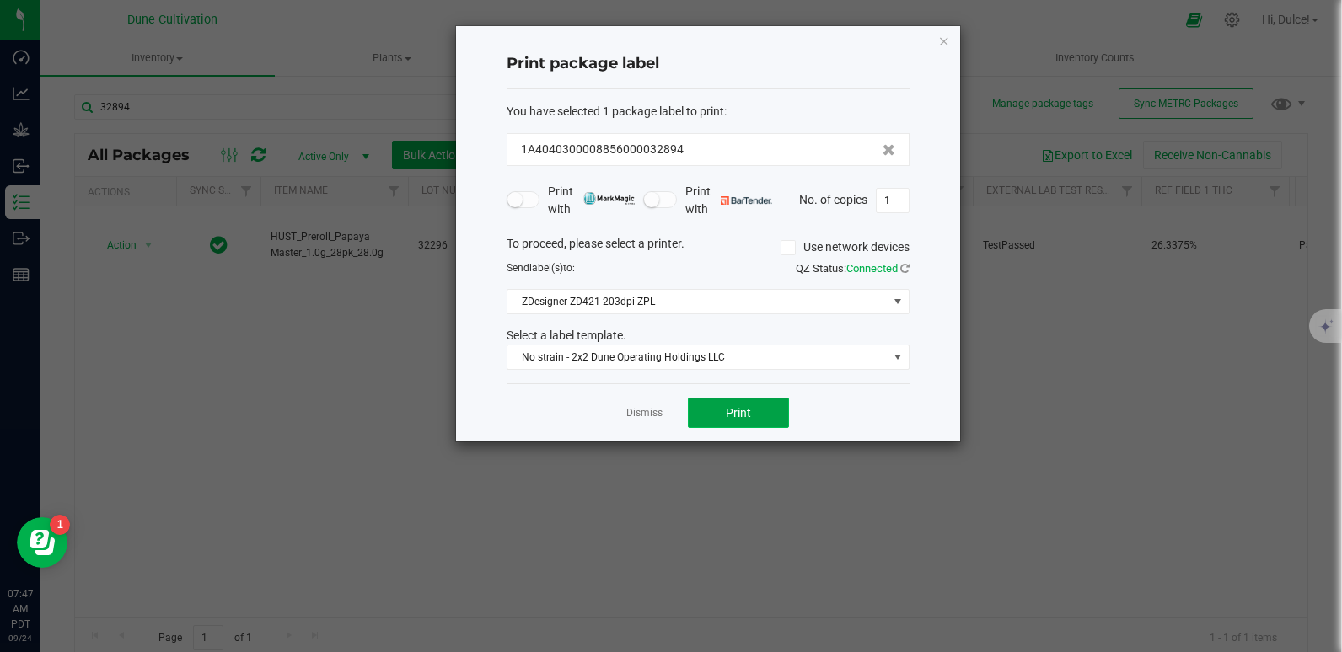
click at [739, 416] on span "Print" at bounding box center [738, 412] width 25 height 13
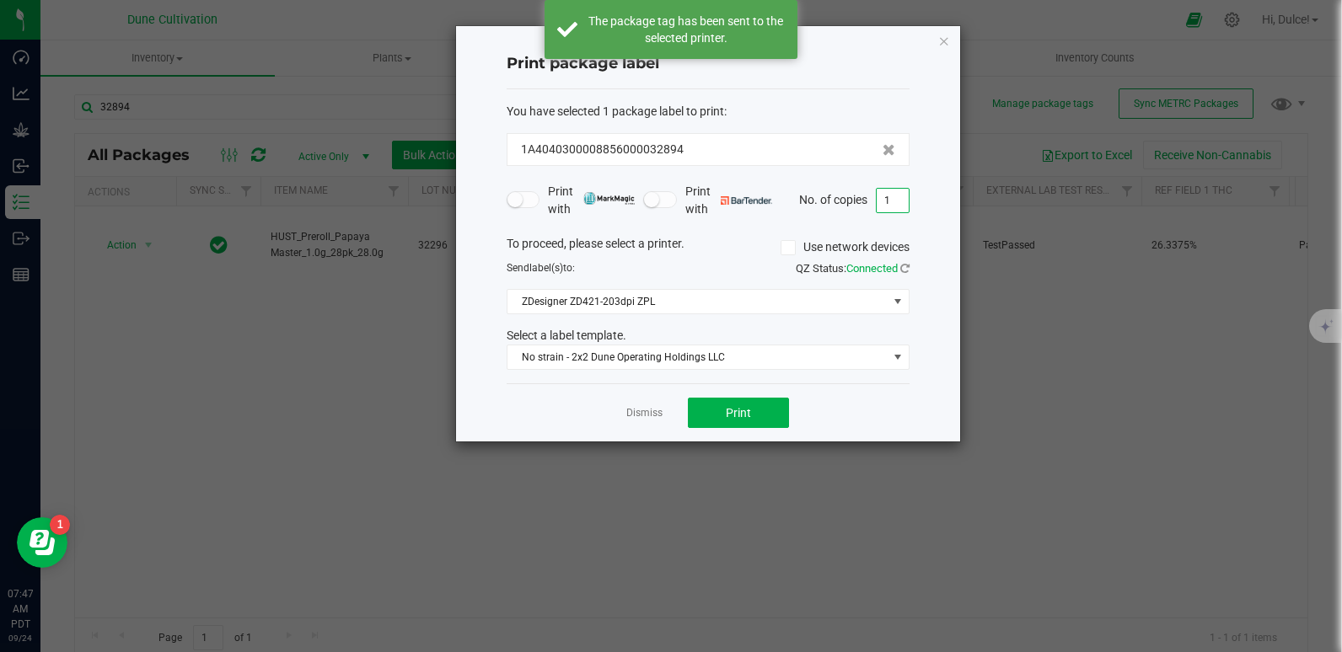
click at [897, 212] on input "1" at bounding box center [893, 201] width 32 height 24
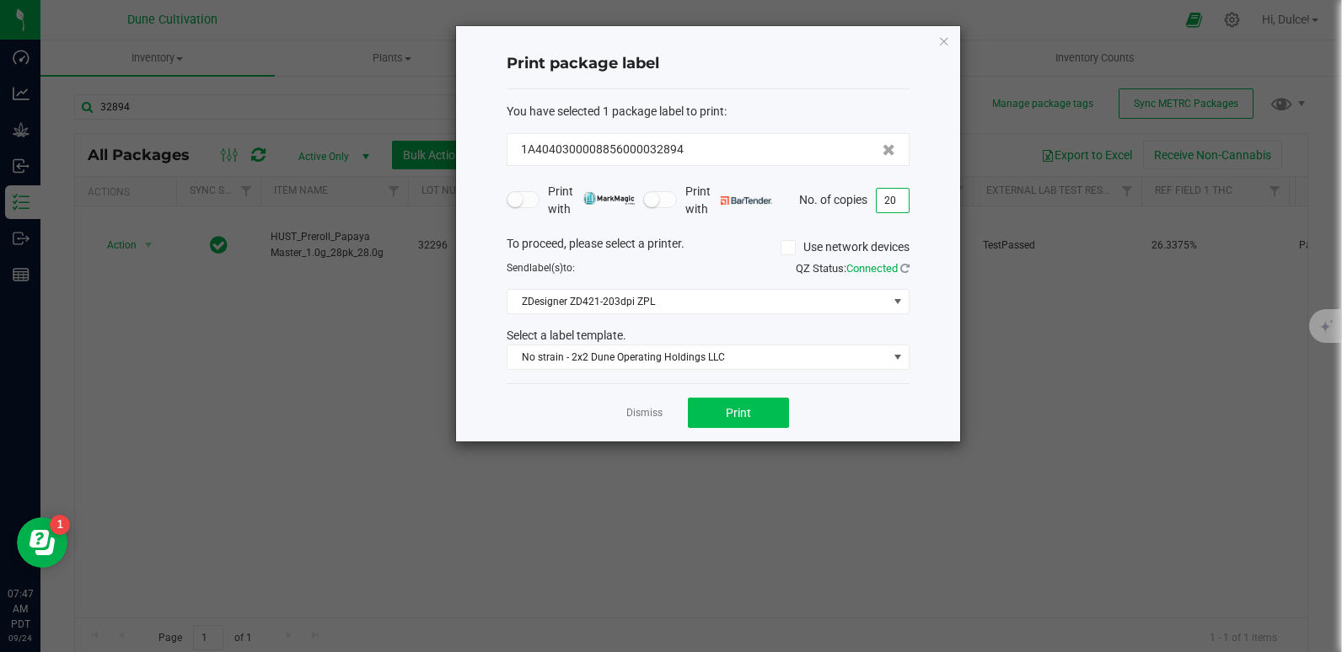
type input "20"
click at [732, 421] on button "Print" at bounding box center [738, 413] width 101 height 30
click at [946, 33] on icon "button" at bounding box center [944, 40] width 12 height 20
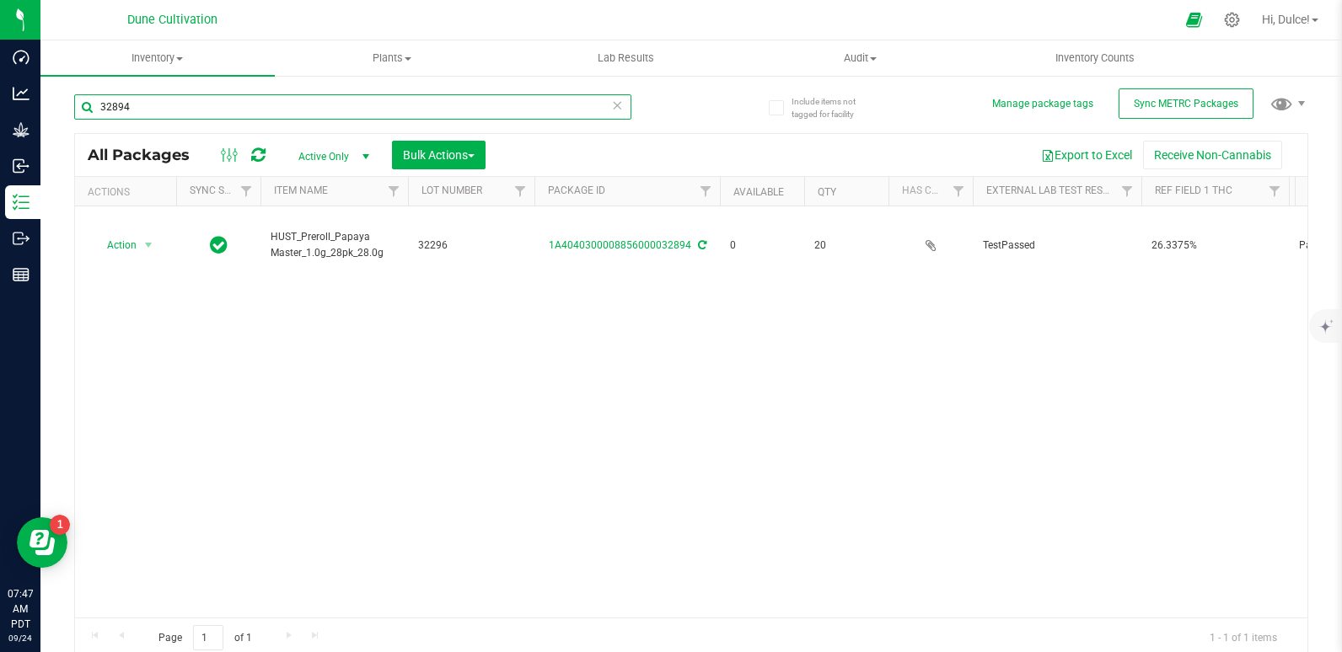
click at [538, 95] on input "32894" at bounding box center [352, 106] width 557 height 25
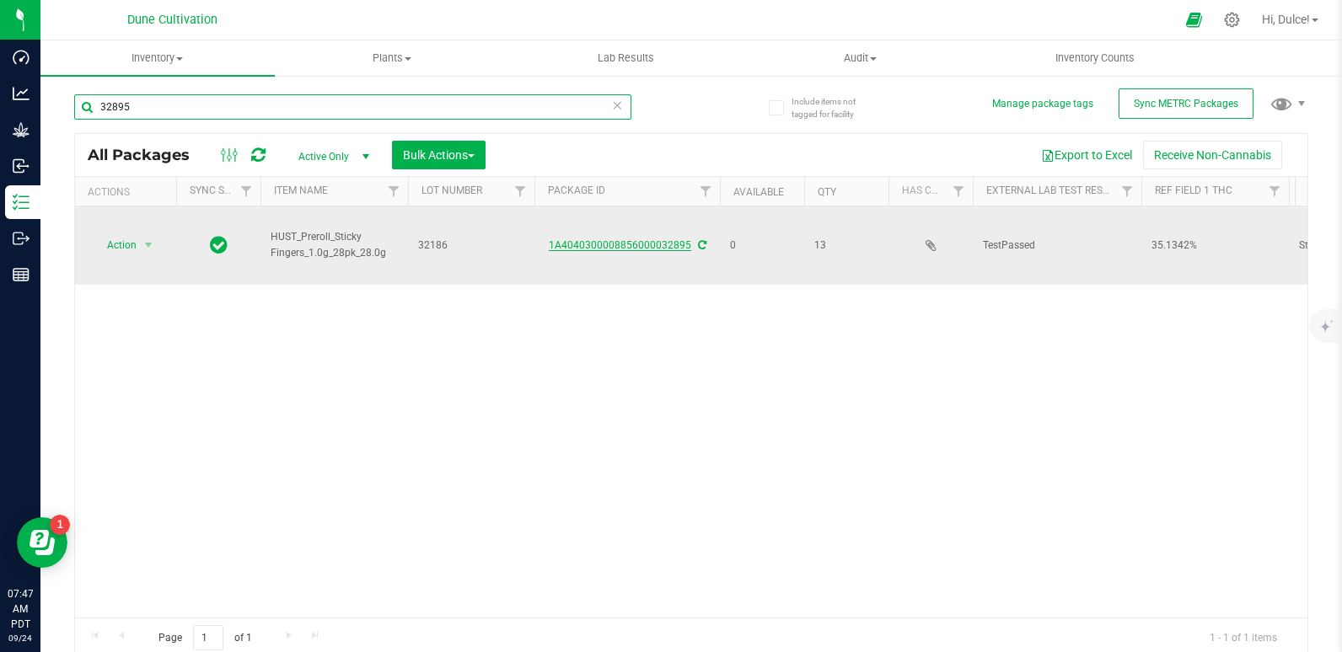
type input "32895"
click at [611, 242] on link "1A4040300008856000032895" at bounding box center [620, 245] width 142 height 12
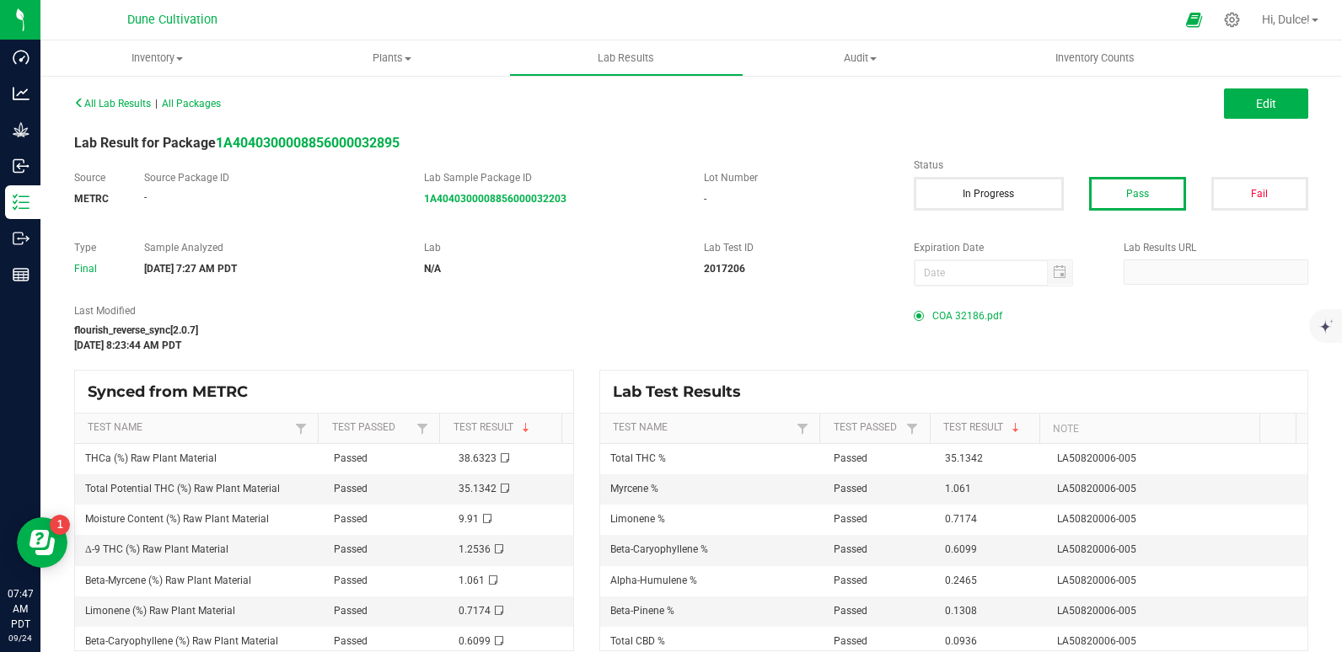
click at [951, 324] on span "COA 32186.pdf" at bounding box center [967, 315] width 70 height 25
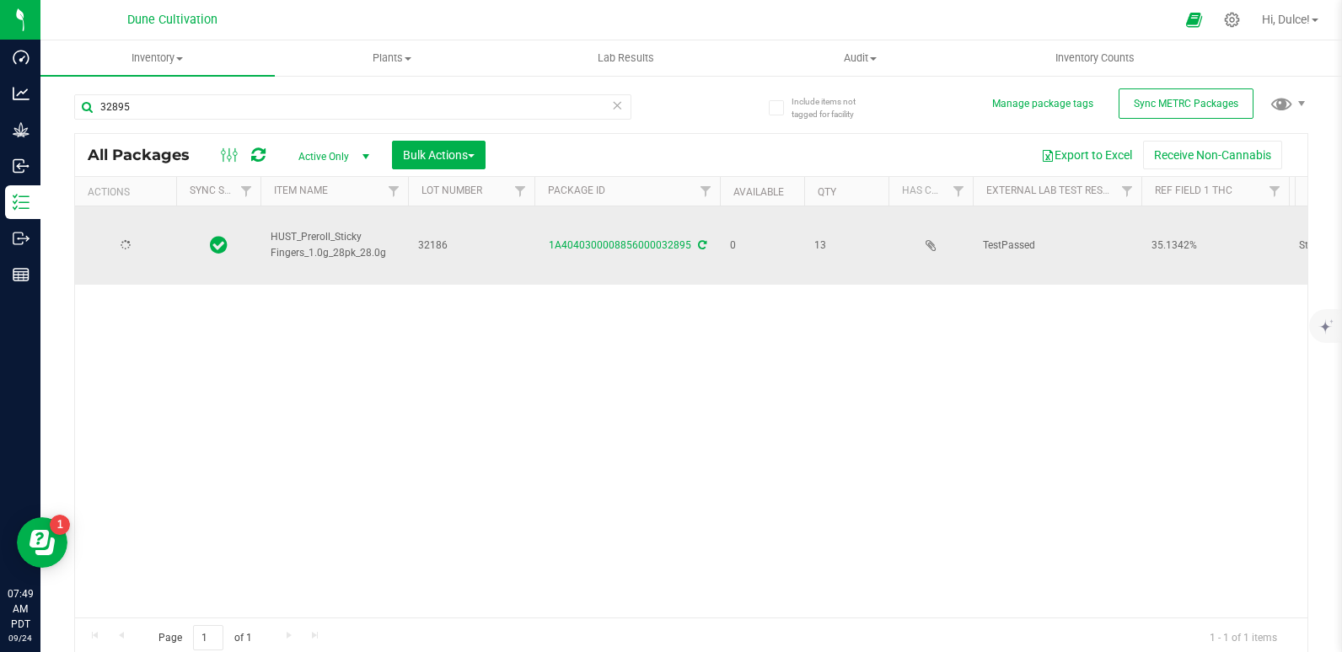
click at [145, 245] on div at bounding box center [125, 246] width 81 height 16
click at [145, 245] on span "select" at bounding box center [148, 245] width 13 height 13
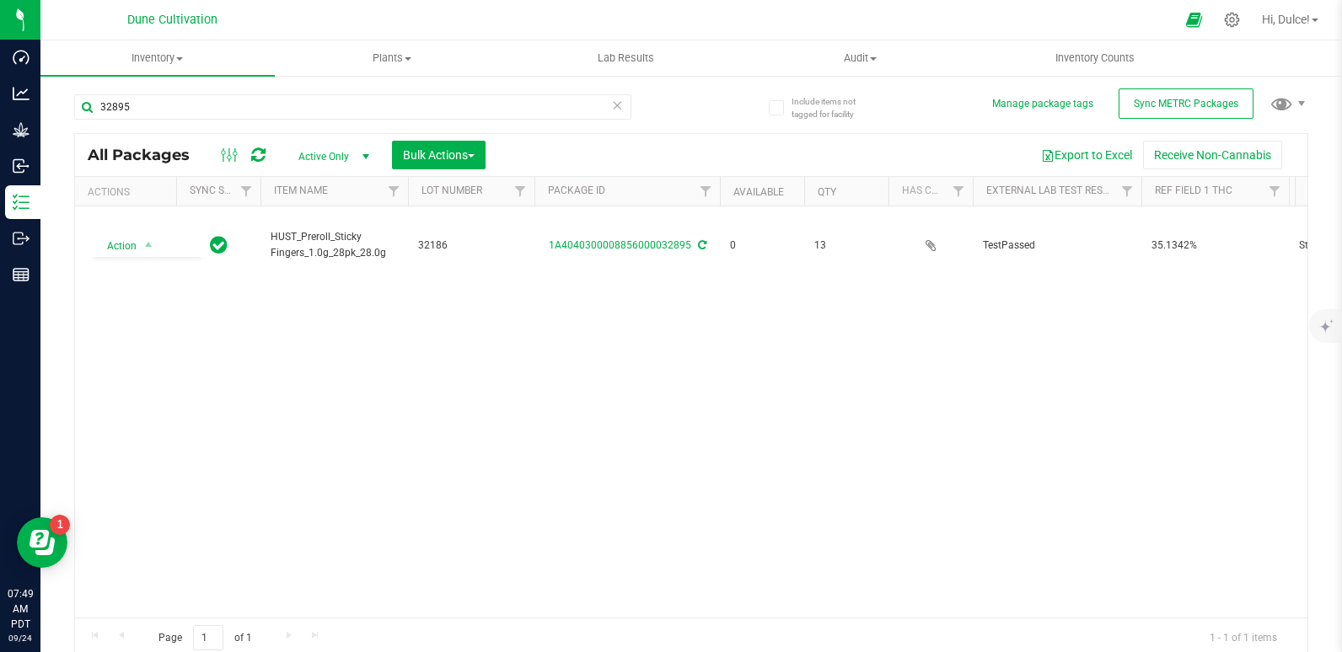
drag, startPoint x: 151, startPoint y: 367, endPoint x: 571, endPoint y: 373, distance: 419.8
click at [571, 373] on div "Action Action Edit attributes Global inventory Locate package Package audit log…" at bounding box center [691, 412] width 1232 height 411
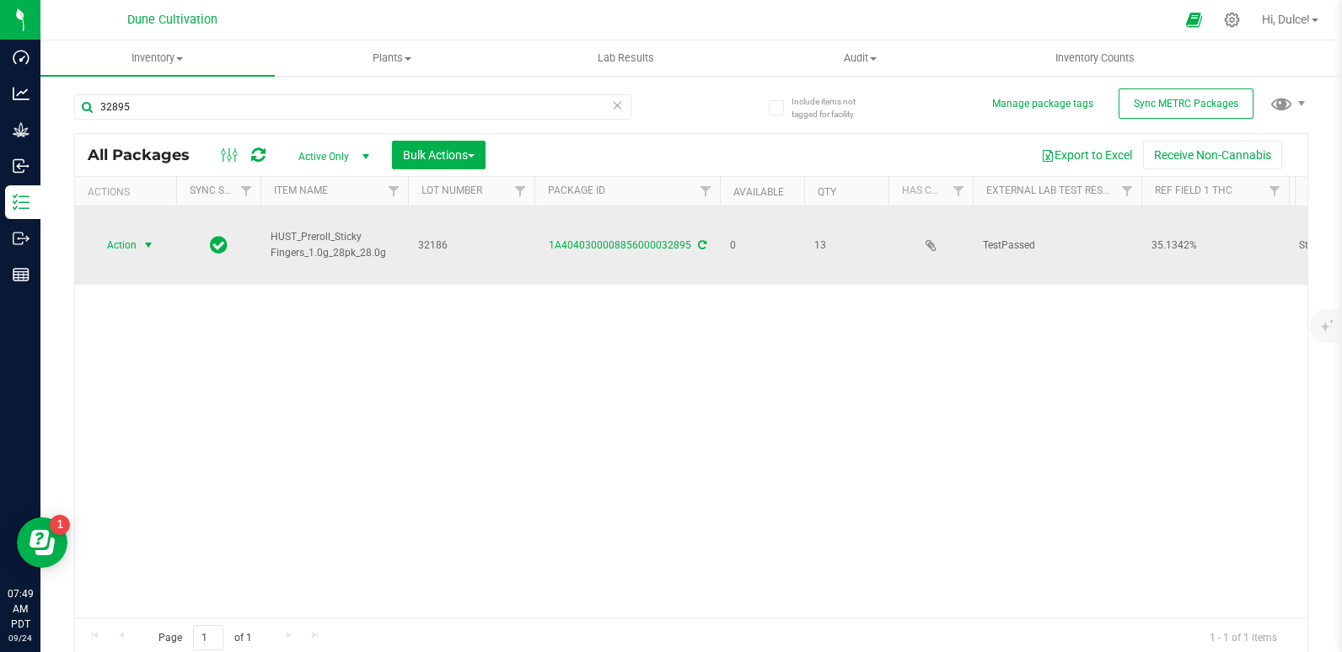
click at [139, 246] on span "select" at bounding box center [148, 245] width 21 height 24
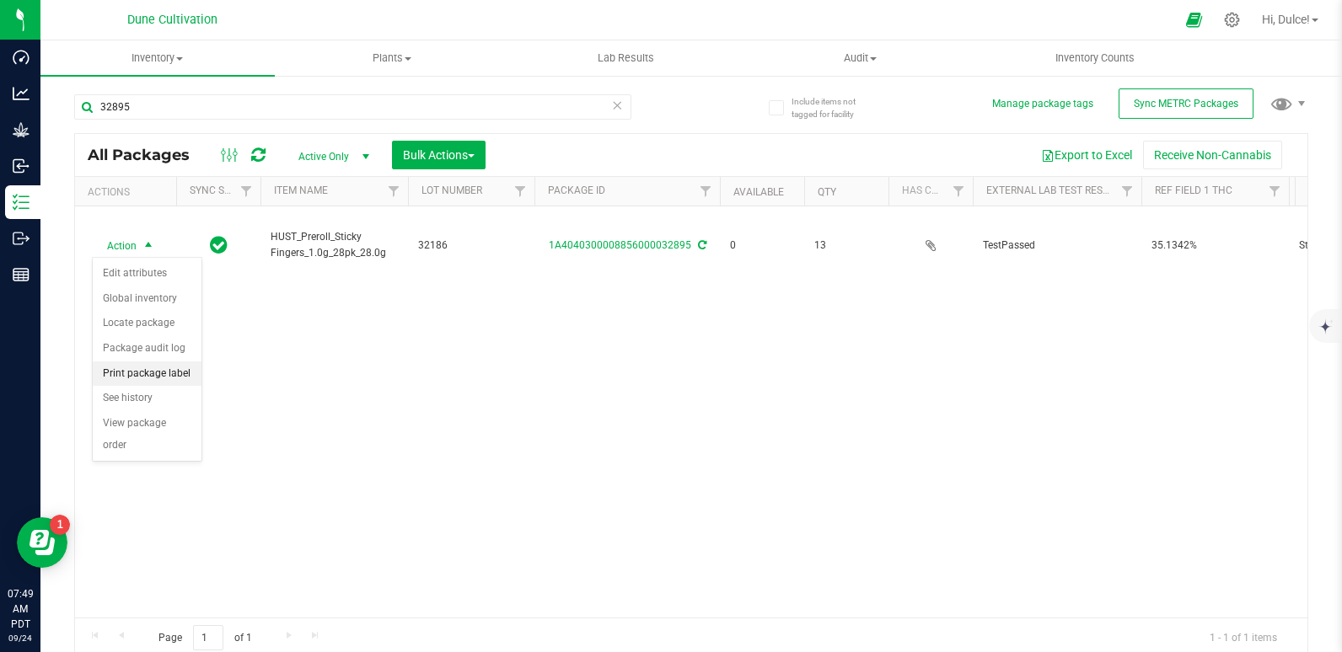
click at [125, 377] on li "Print package label" at bounding box center [147, 374] width 109 height 25
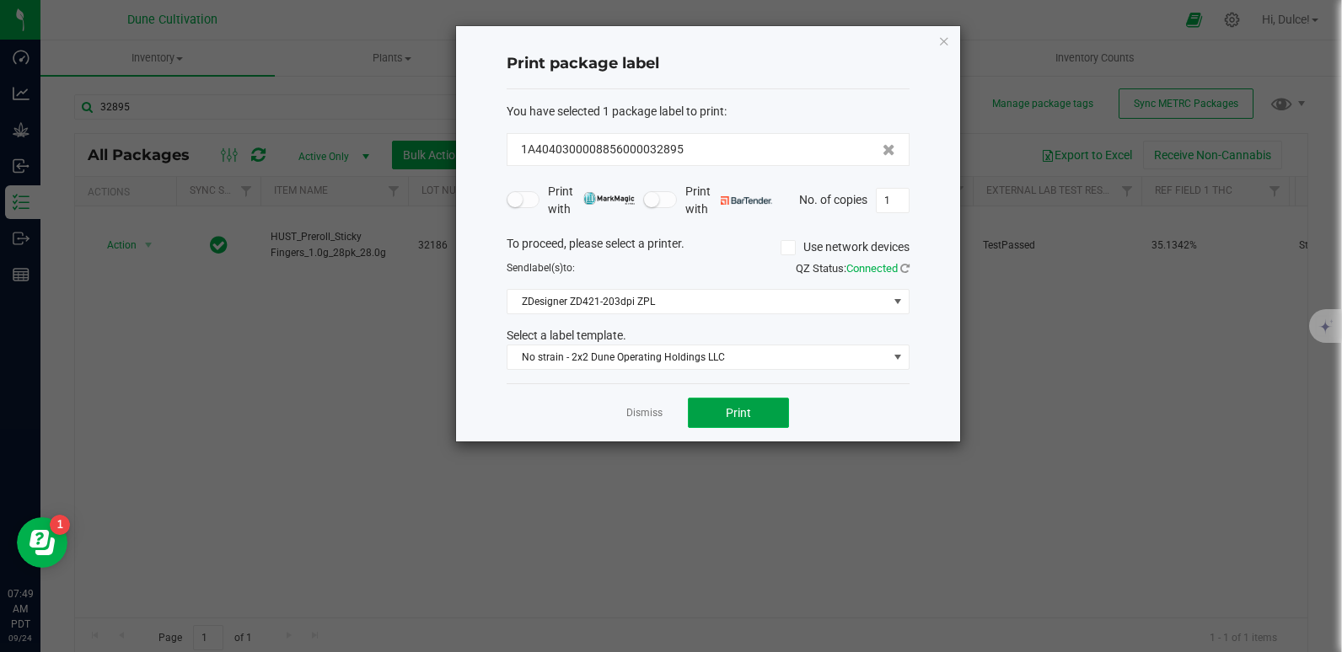
click at [771, 410] on button "Print" at bounding box center [738, 413] width 101 height 30
click at [948, 42] on icon "button" at bounding box center [944, 40] width 12 height 20
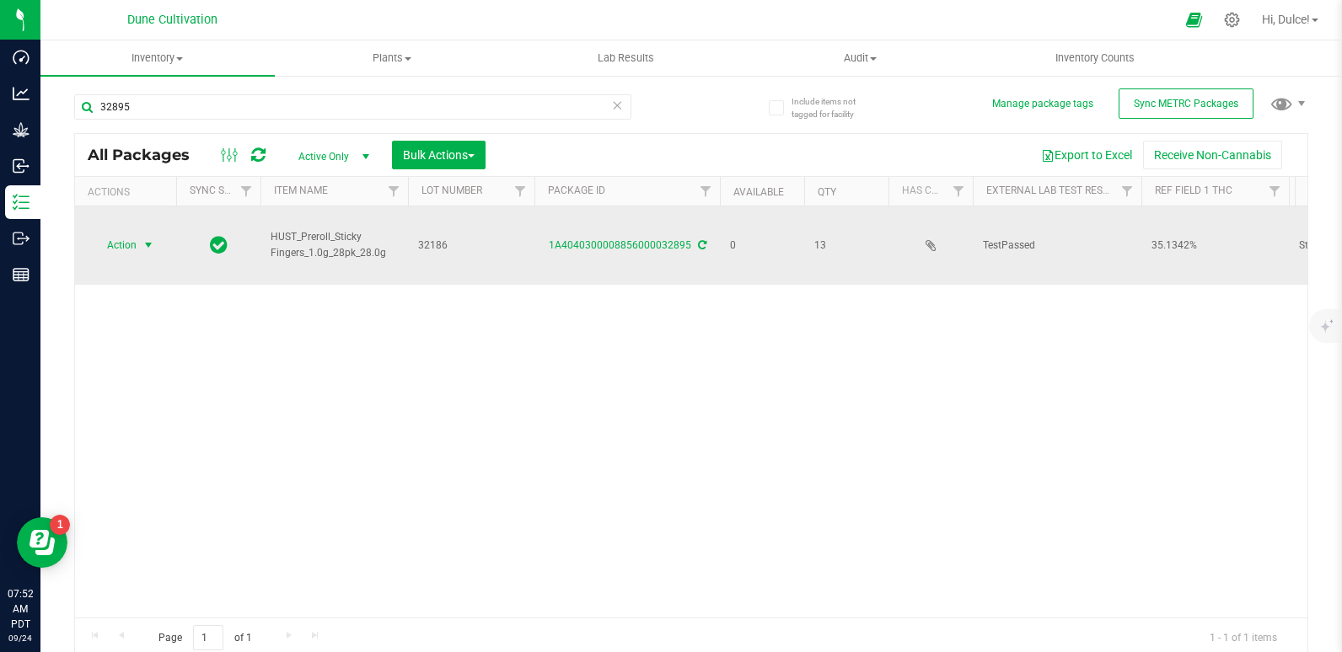
click at [129, 253] on span "Action" at bounding box center [115, 245] width 46 height 24
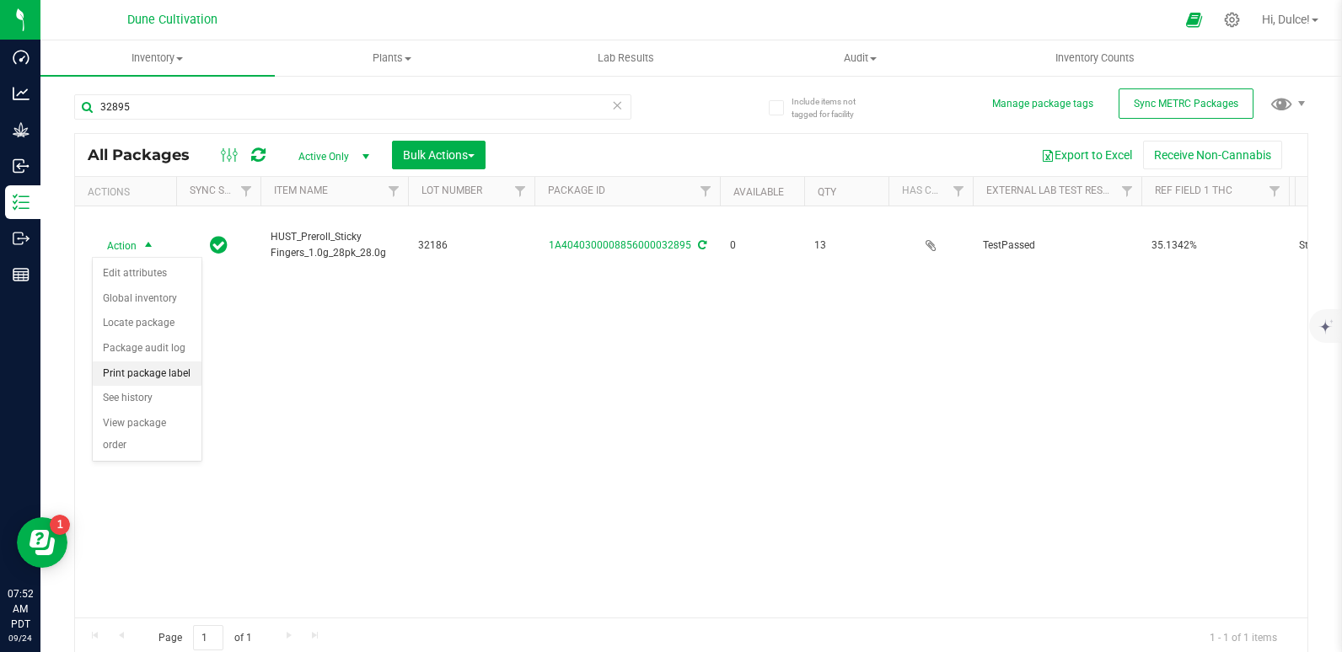
click at [127, 371] on li "Print package label" at bounding box center [147, 374] width 109 height 25
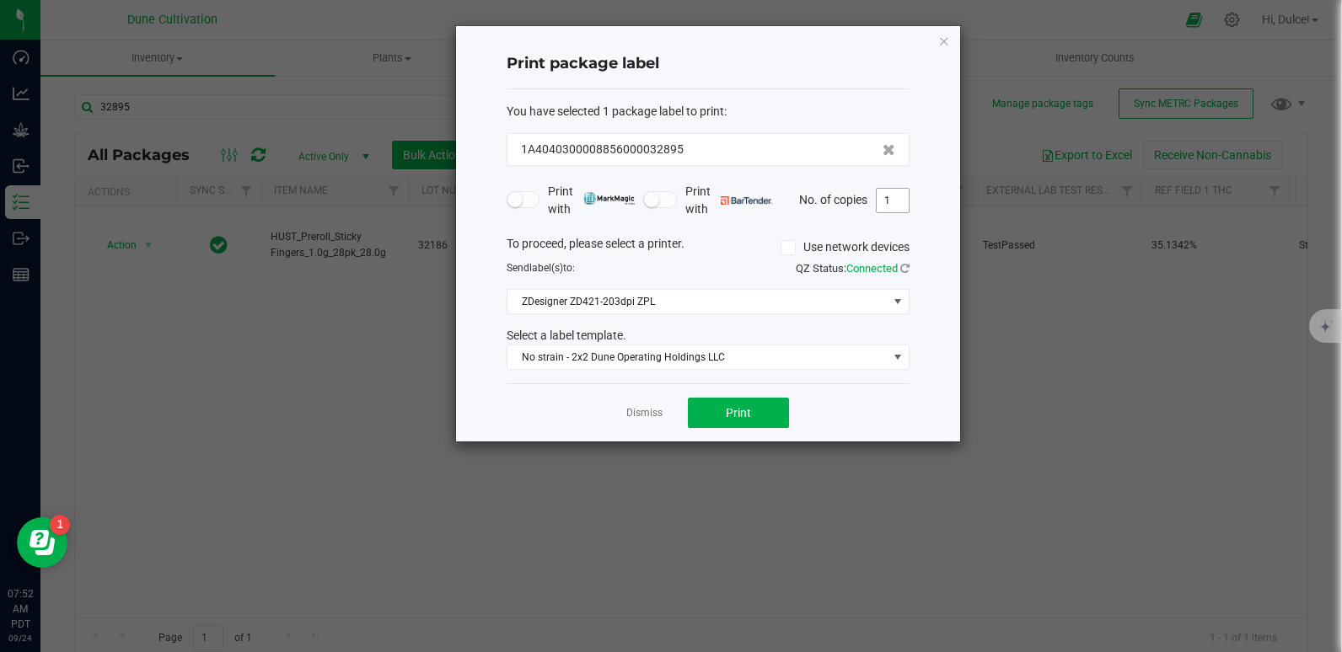
click at [900, 197] on input "1" at bounding box center [893, 201] width 32 height 24
type input "13"
click at [719, 405] on button "Print" at bounding box center [738, 413] width 101 height 30
click at [946, 43] on icon "button" at bounding box center [944, 40] width 12 height 20
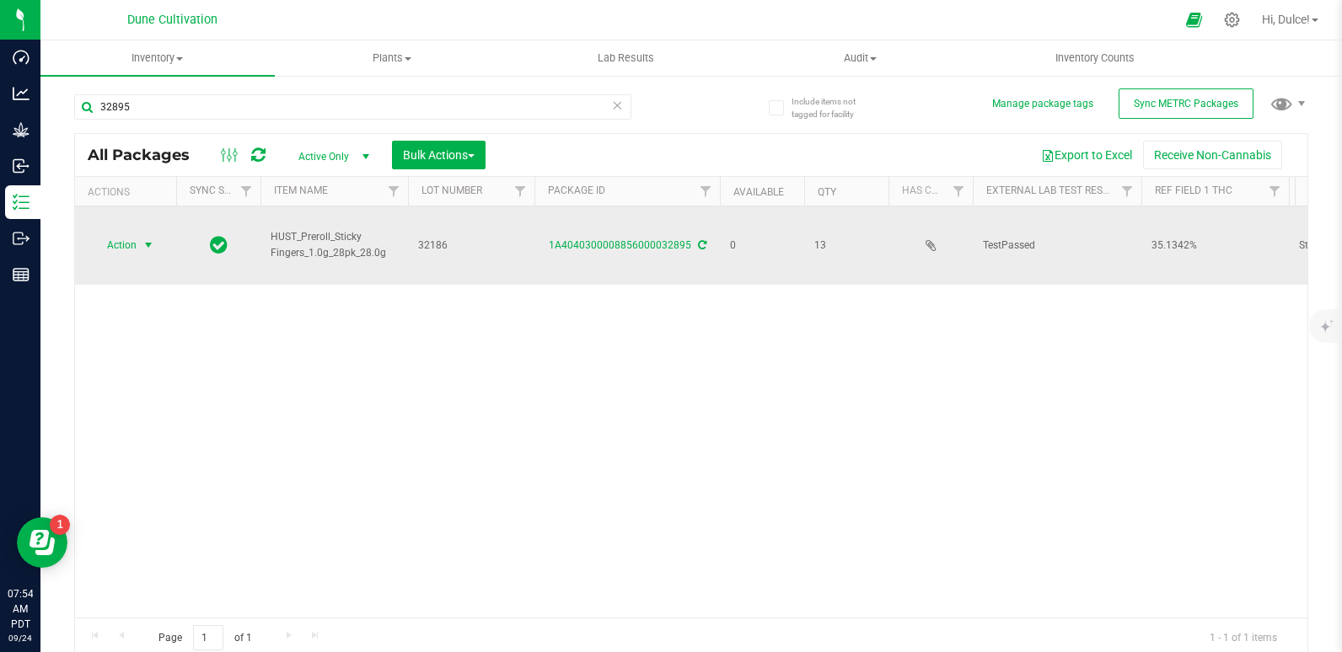
click at [142, 241] on span "select" at bounding box center [148, 245] width 13 height 13
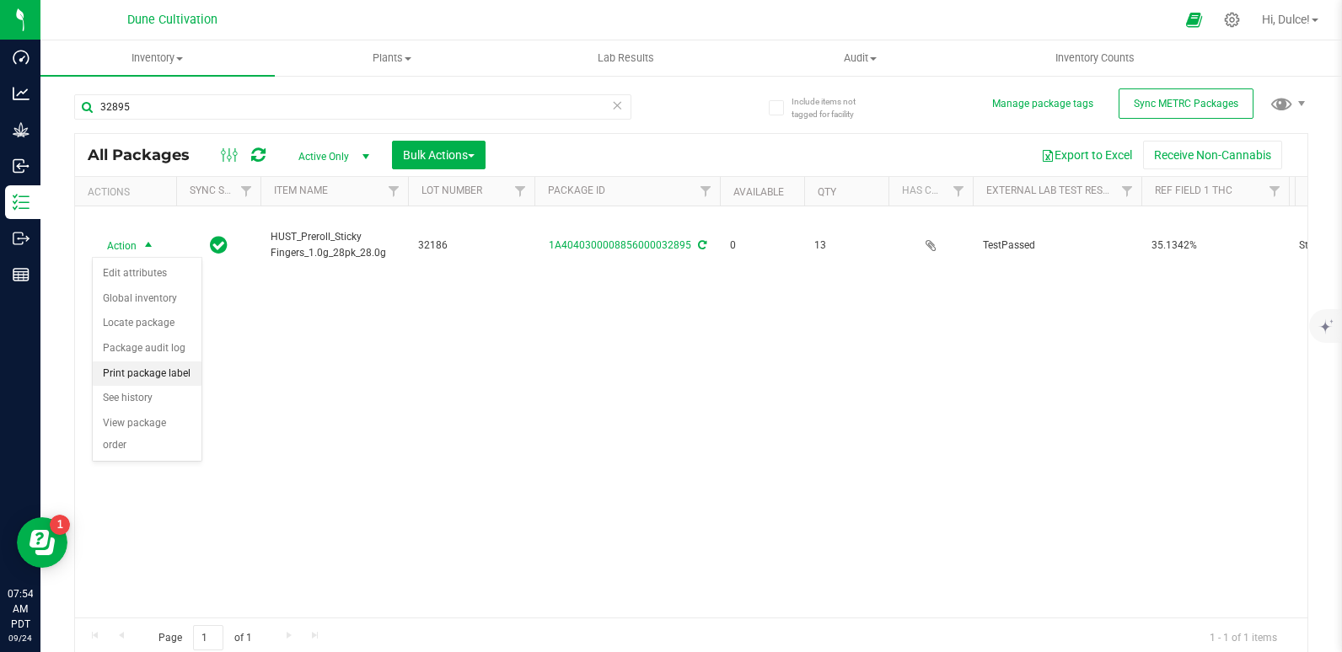
click at [148, 373] on li "Print package label" at bounding box center [147, 374] width 109 height 25
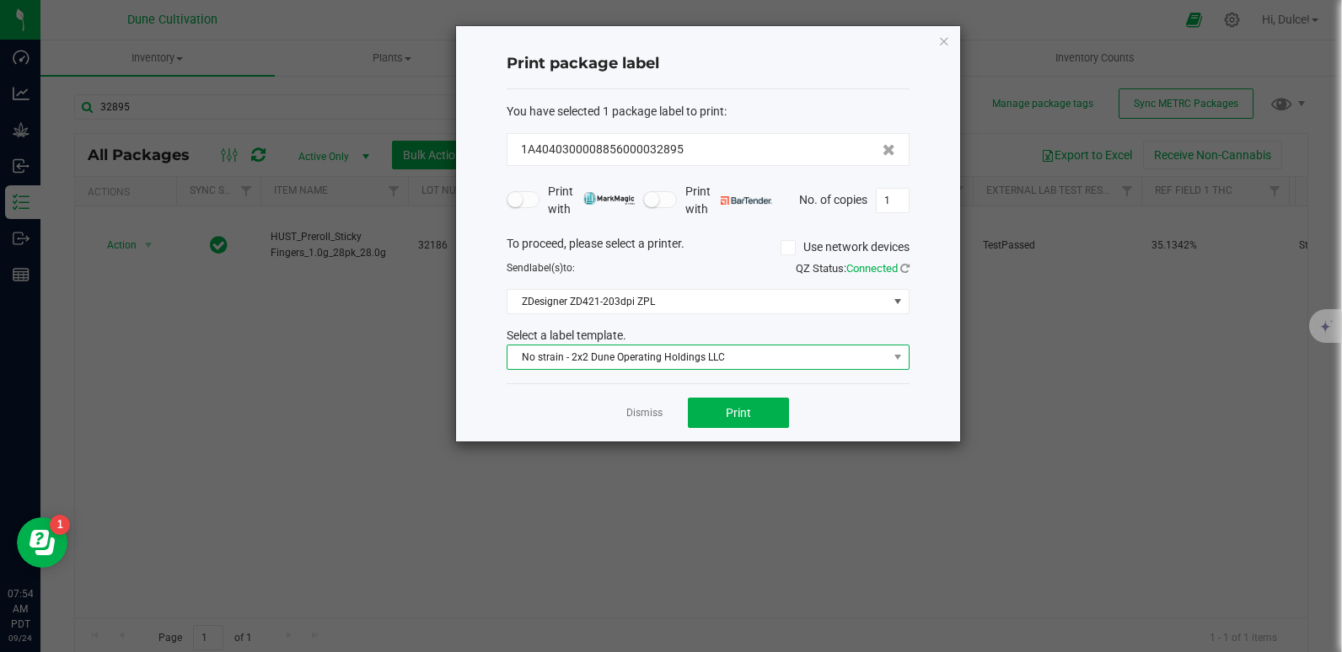
click at [609, 357] on span "No strain - 2x2 Dune Operating Holdings LLC" at bounding box center [697, 358] width 380 height 24
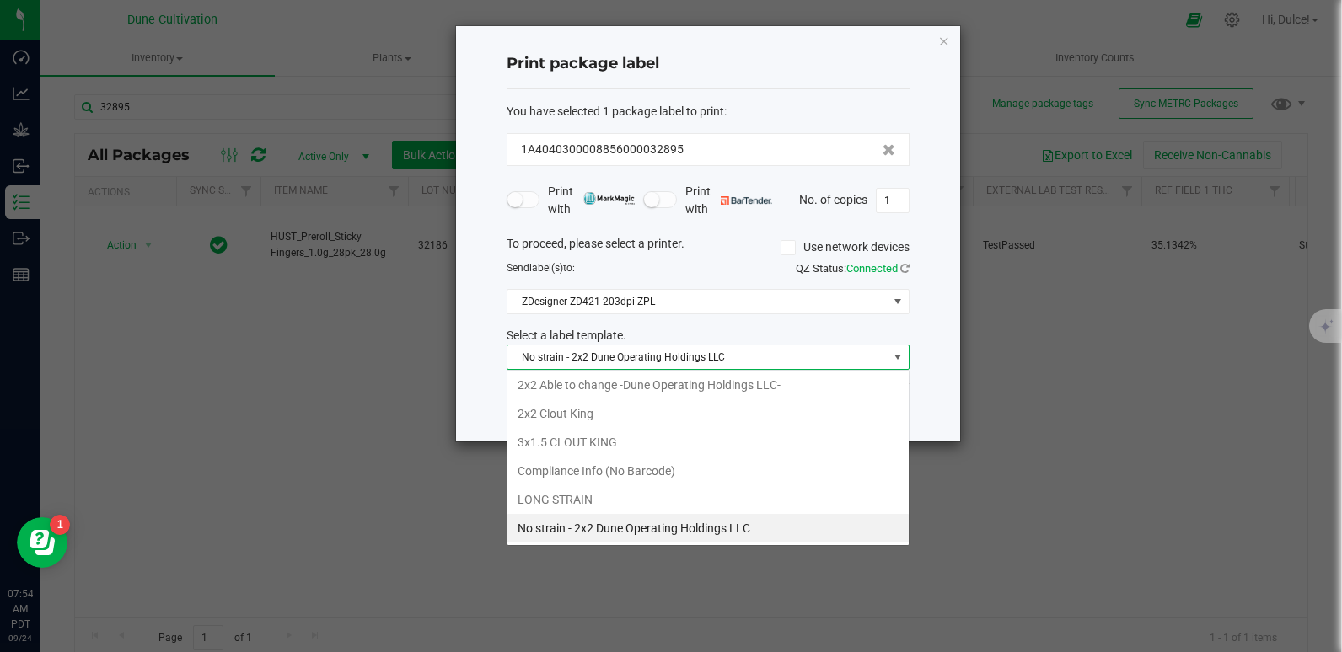
scroll to position [25, 403]
click at [563, 412] on li "2x2 Clout King" at bounding box center [707, 414] width 401 height 29
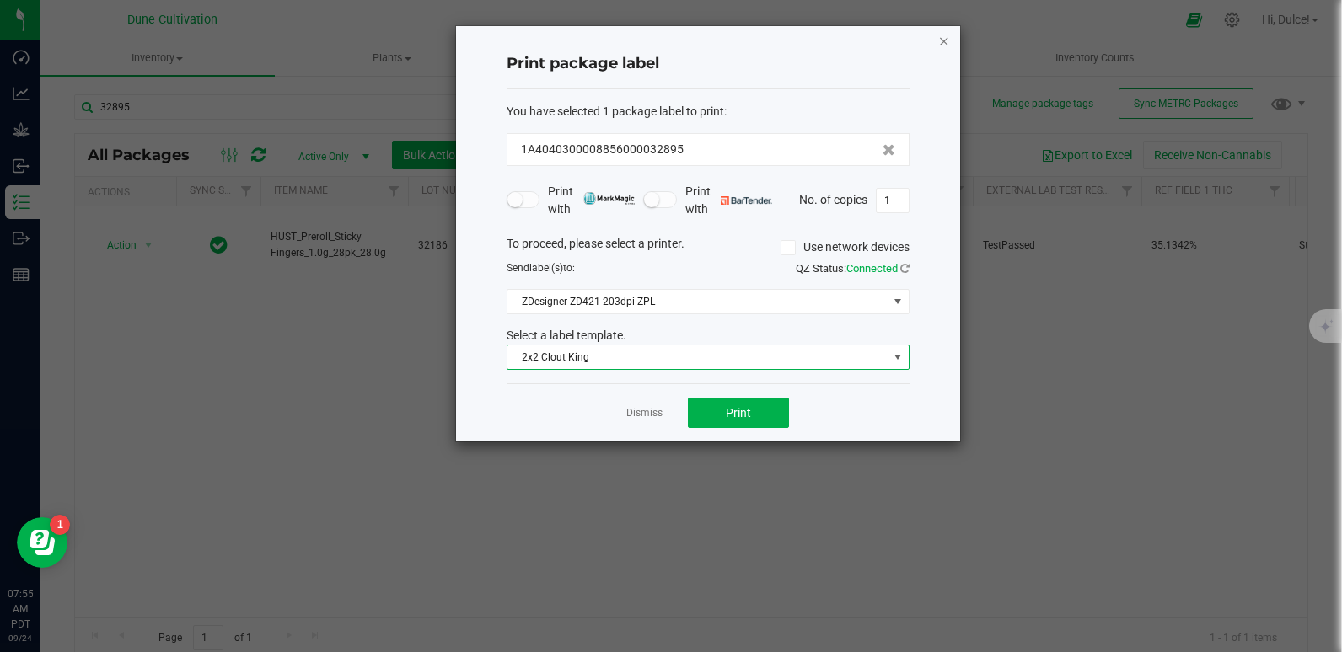
click at [945, 45] on icon "button" at bounding box center [944, 40] width 12 height 20
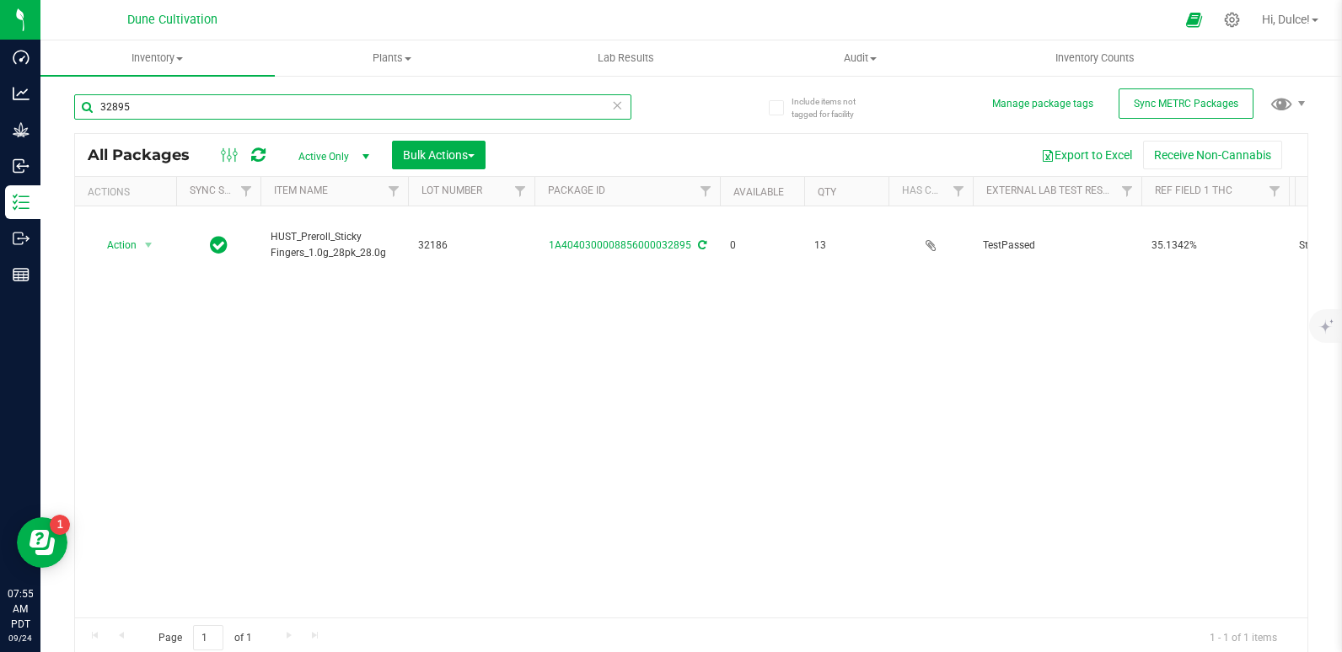
click at [514, 116] on input "32895" at bounding box center [352, 106] width 557 height 25
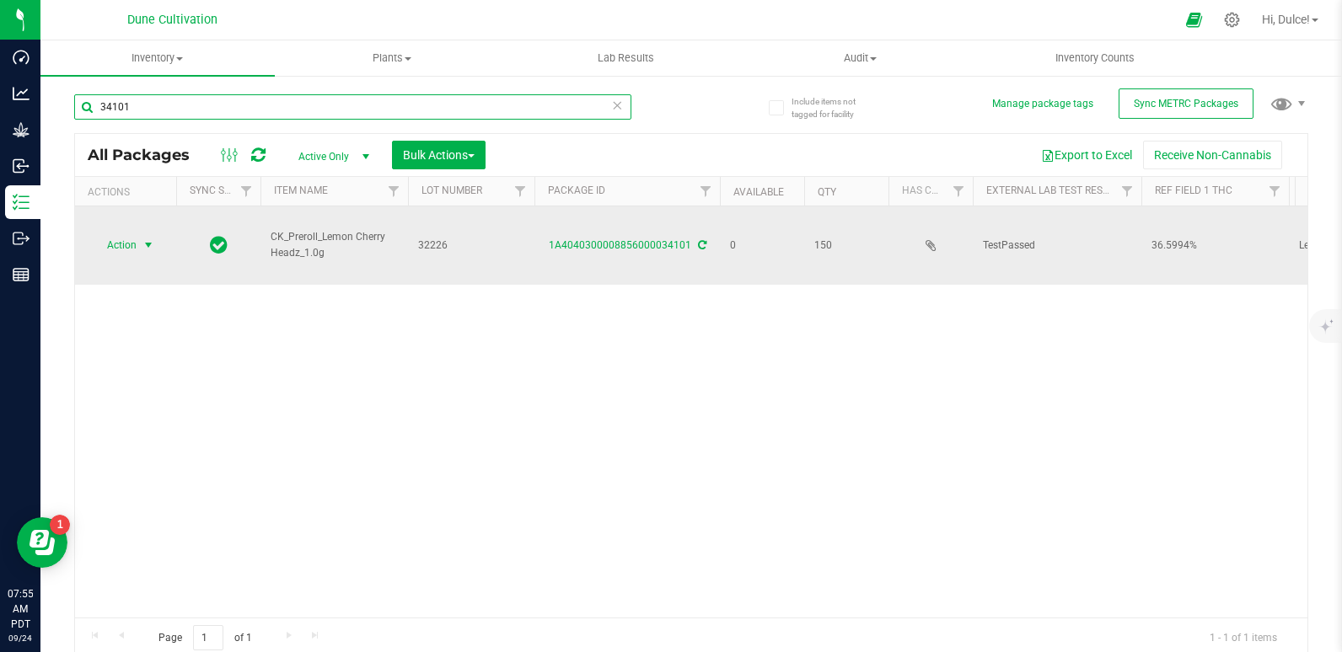
type input "34101"
click at [130, 253] on span "Action" at bounding box center [115, 245] width 46 height 24
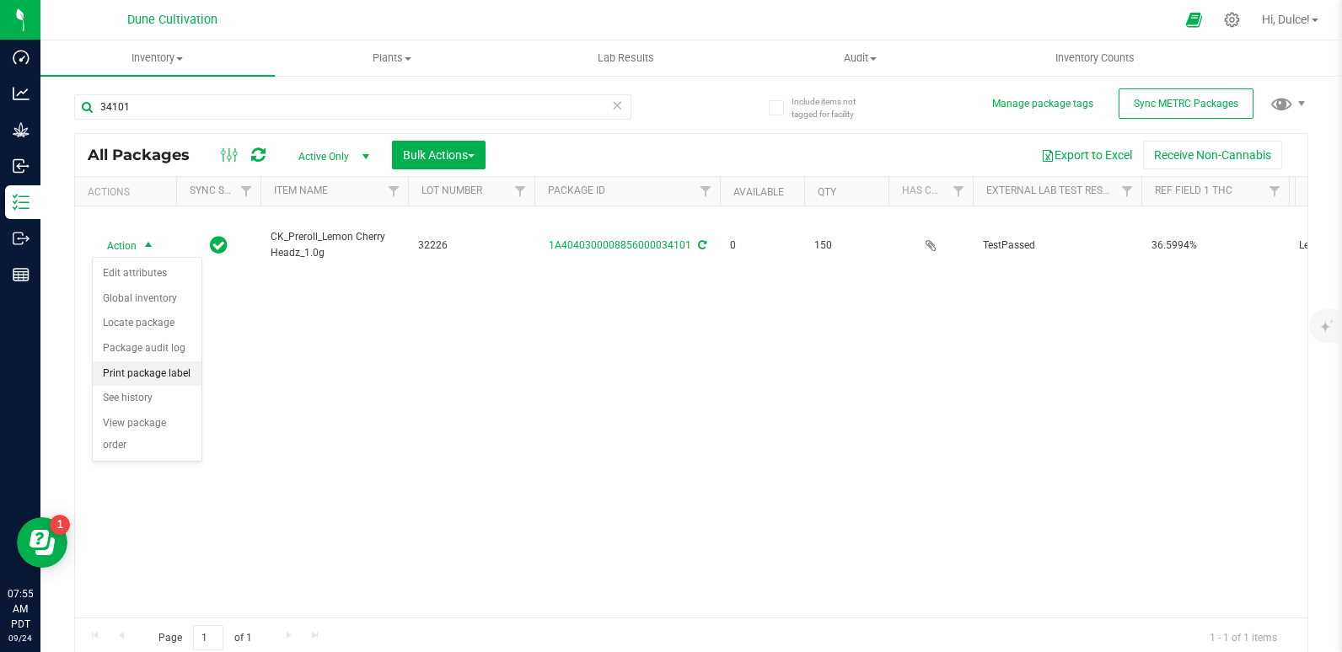
click at [142, 373] on li "Print package label" at bounding box center [147, 374] width 109 height 25
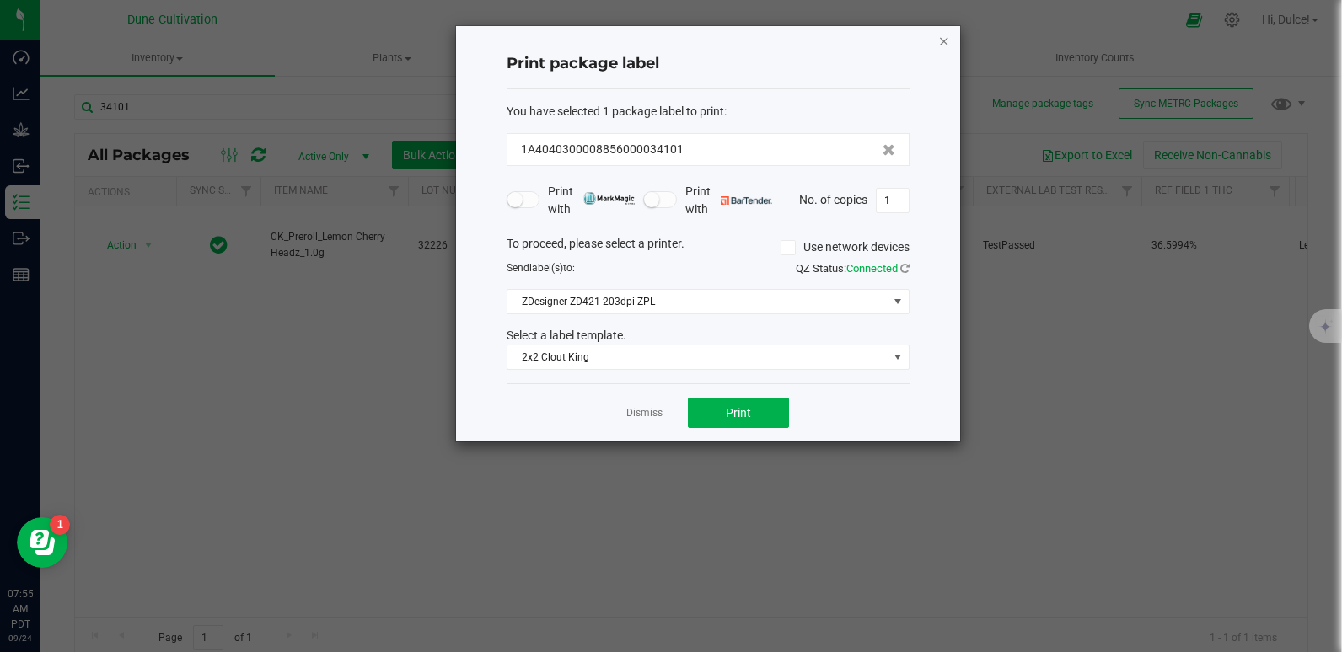
click at [941, 47] on icon "button" at bounding box center [944, 40] width 12 height 20
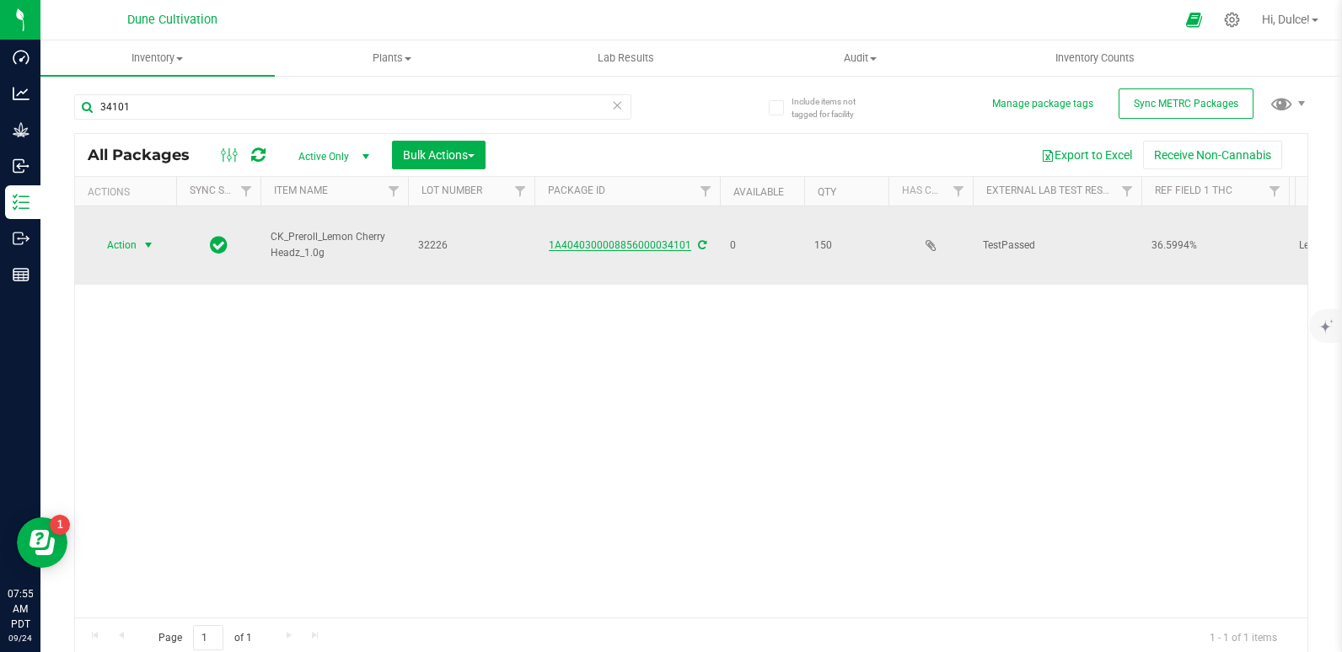
click at [663, 249] on link "1A4040300008856000034101" at bounding box center [620, 245] width 142 height 12
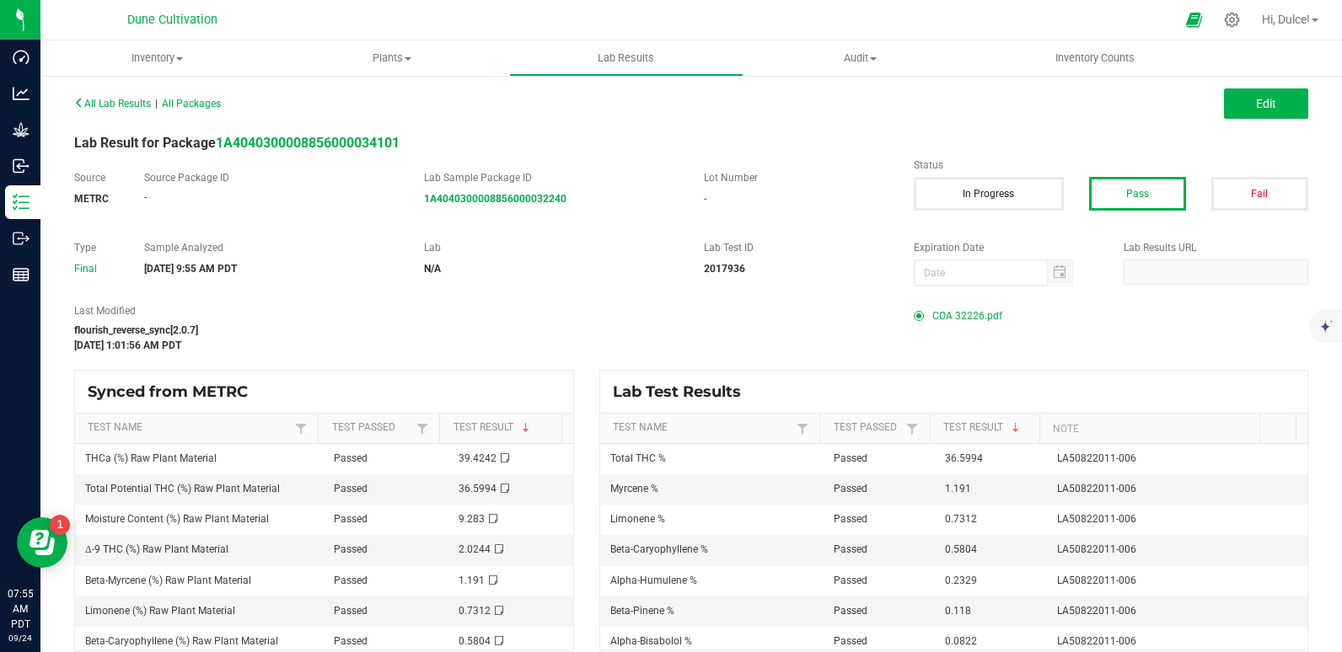
click at [980, 319] on span "COA 32226.pdf" at bounding box center [967, 315] width 70 height 25
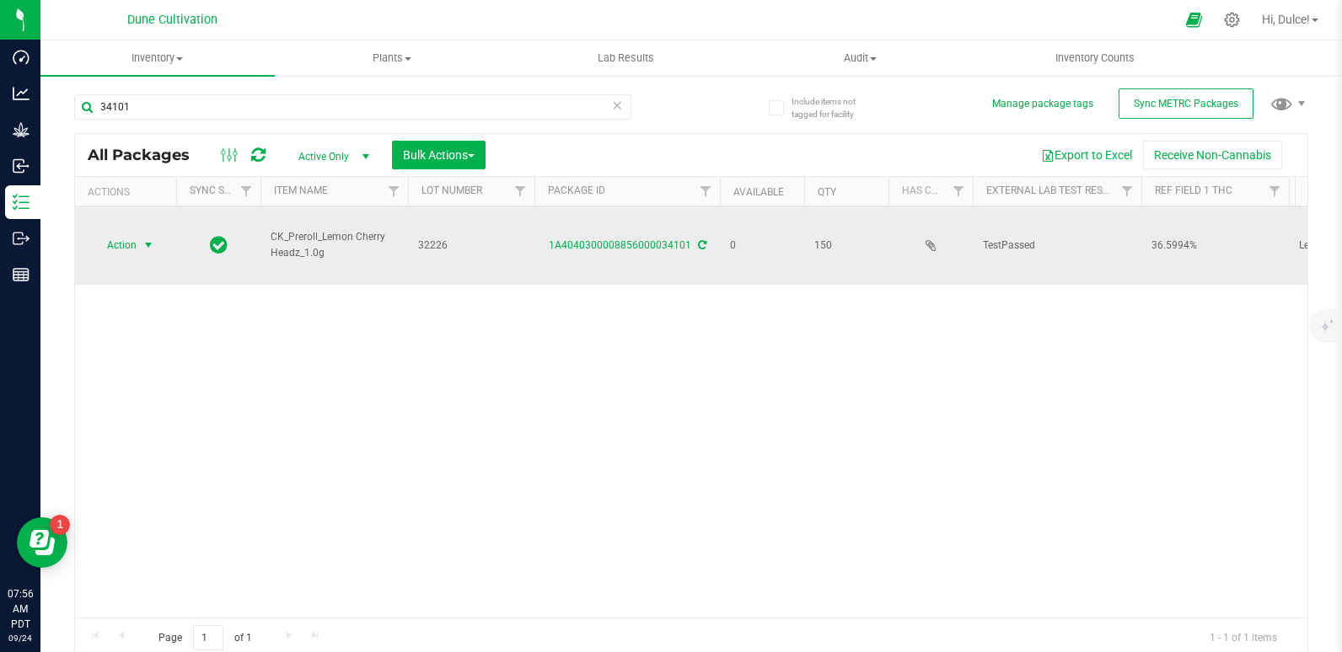
click at [120, 250] on span "Action" at bounding box center [115, 245] width 46 height 24
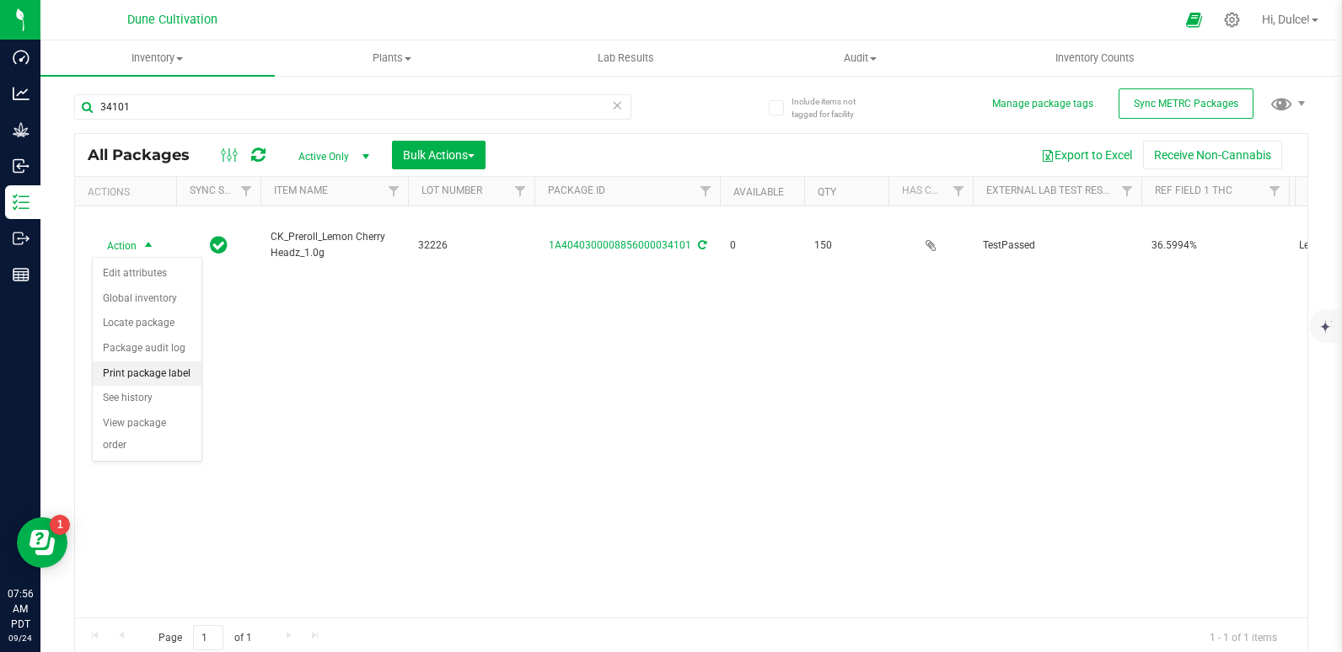
click at [112, 378] on li "Print package label" at bounding box center [147, 374] width 109 height 25
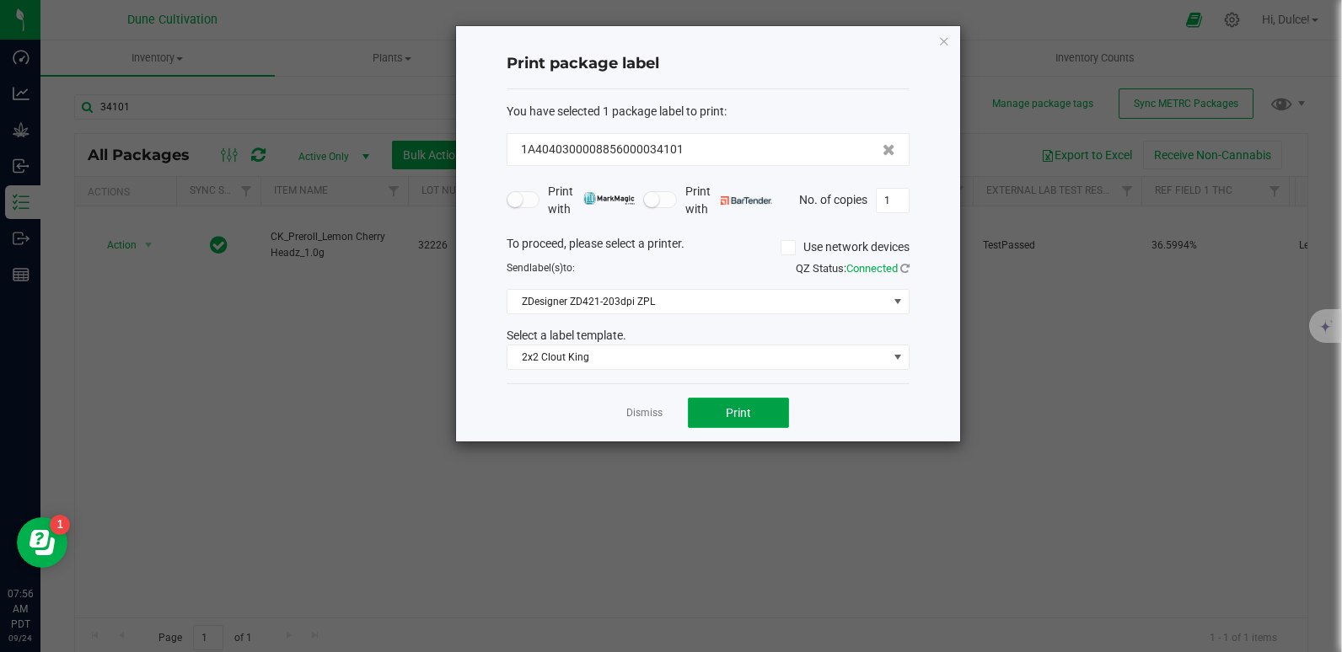
click at [726, 420] on span "Print" at bounding box center [738, 412] width 25 height 13
click at [883, 200] on input "1" at bounding box center [893, 201] width 32 height 24
type input "150"
click at [733, 419] on span "Print" at bounding box center [738, 412] width 25 height 13
click at [942, 40] on icon "button" at bounding box center [944, 40] width 12 height 20
